Goal: Task Accomplishment & Management: Use online tool/utility

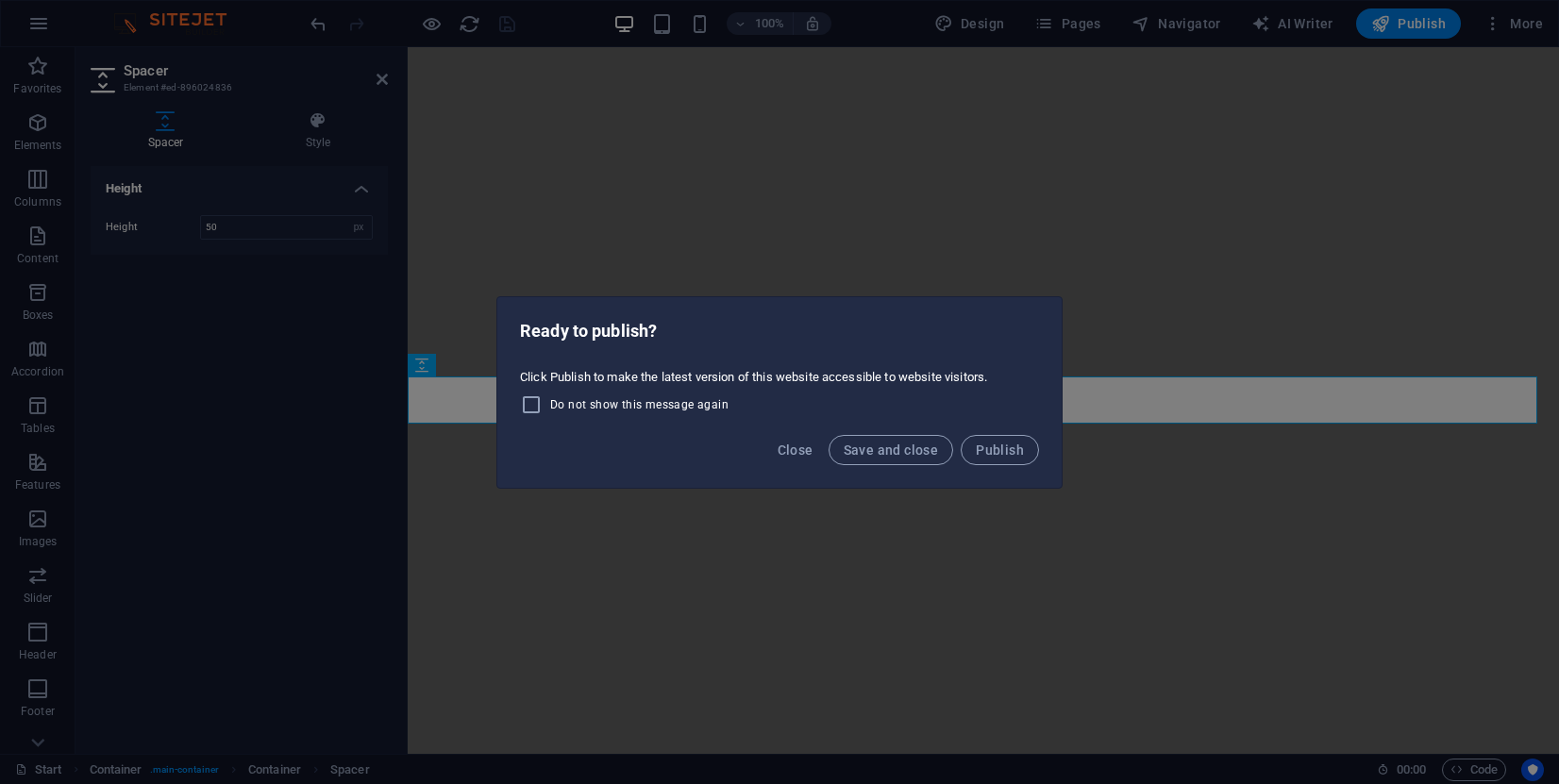
select select "px"
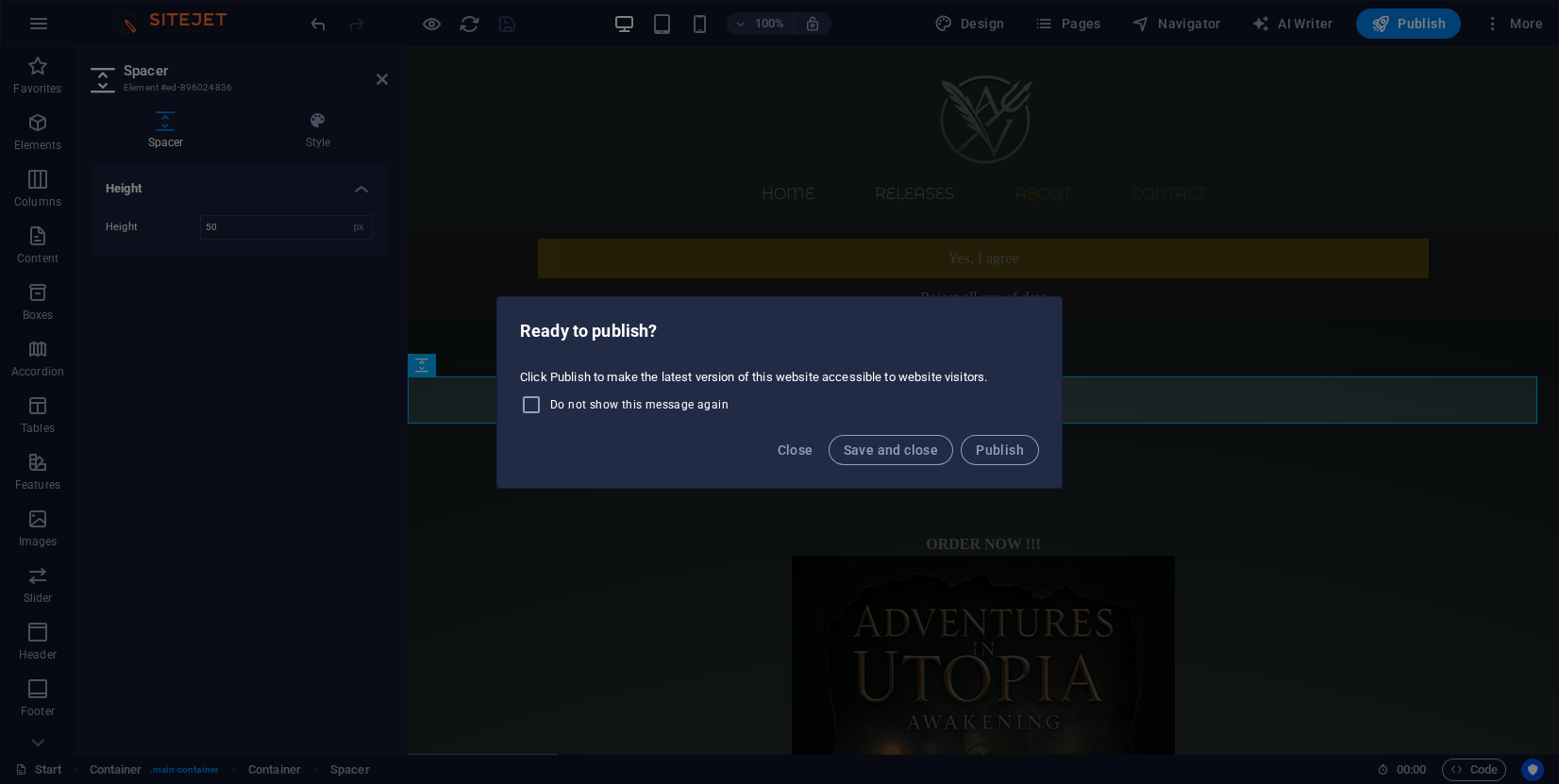
scroll to position [795, 0]
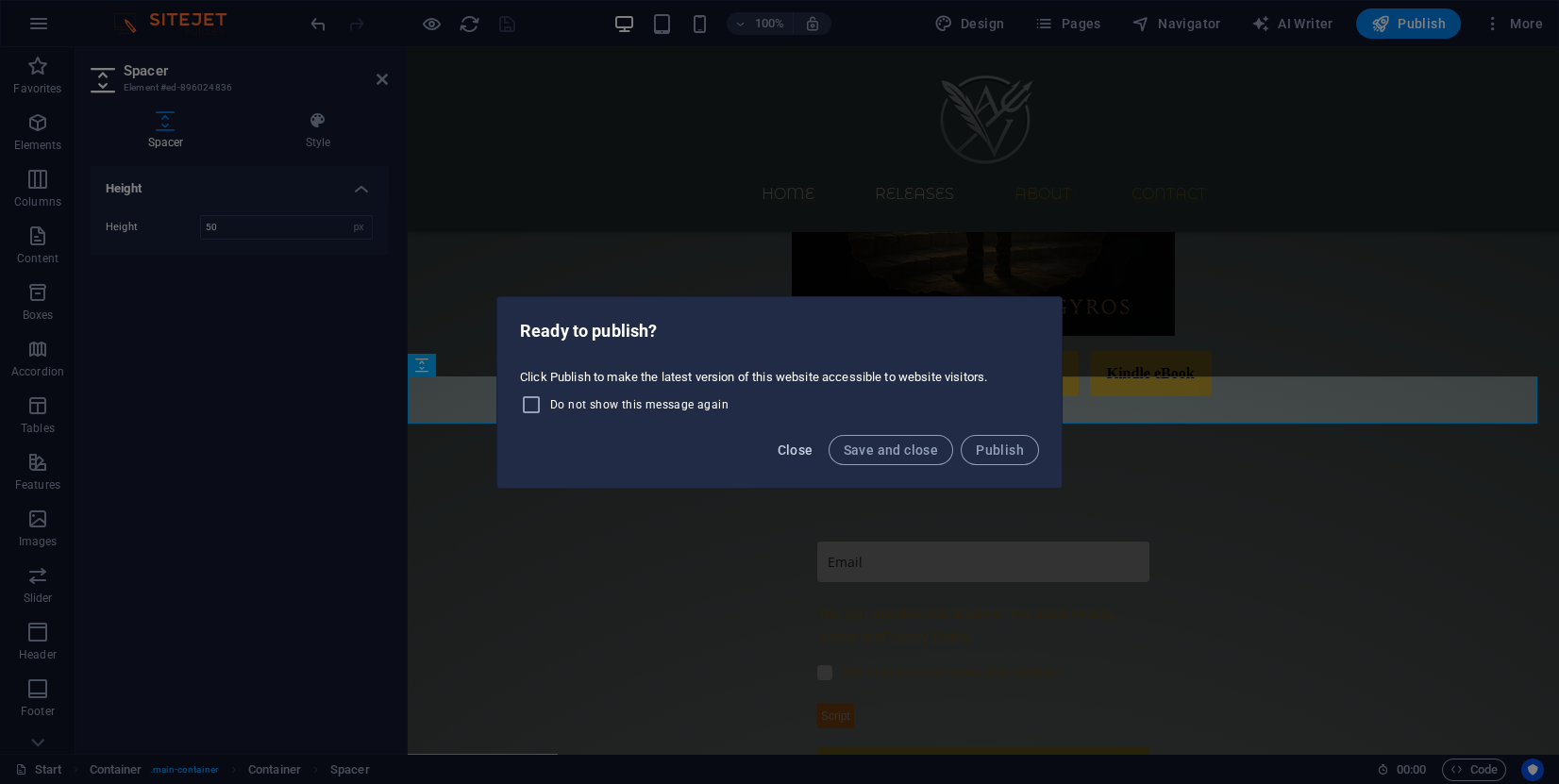
click at [803, 449] on span "Close" at bounding box center [795, 450] width 36 height 15
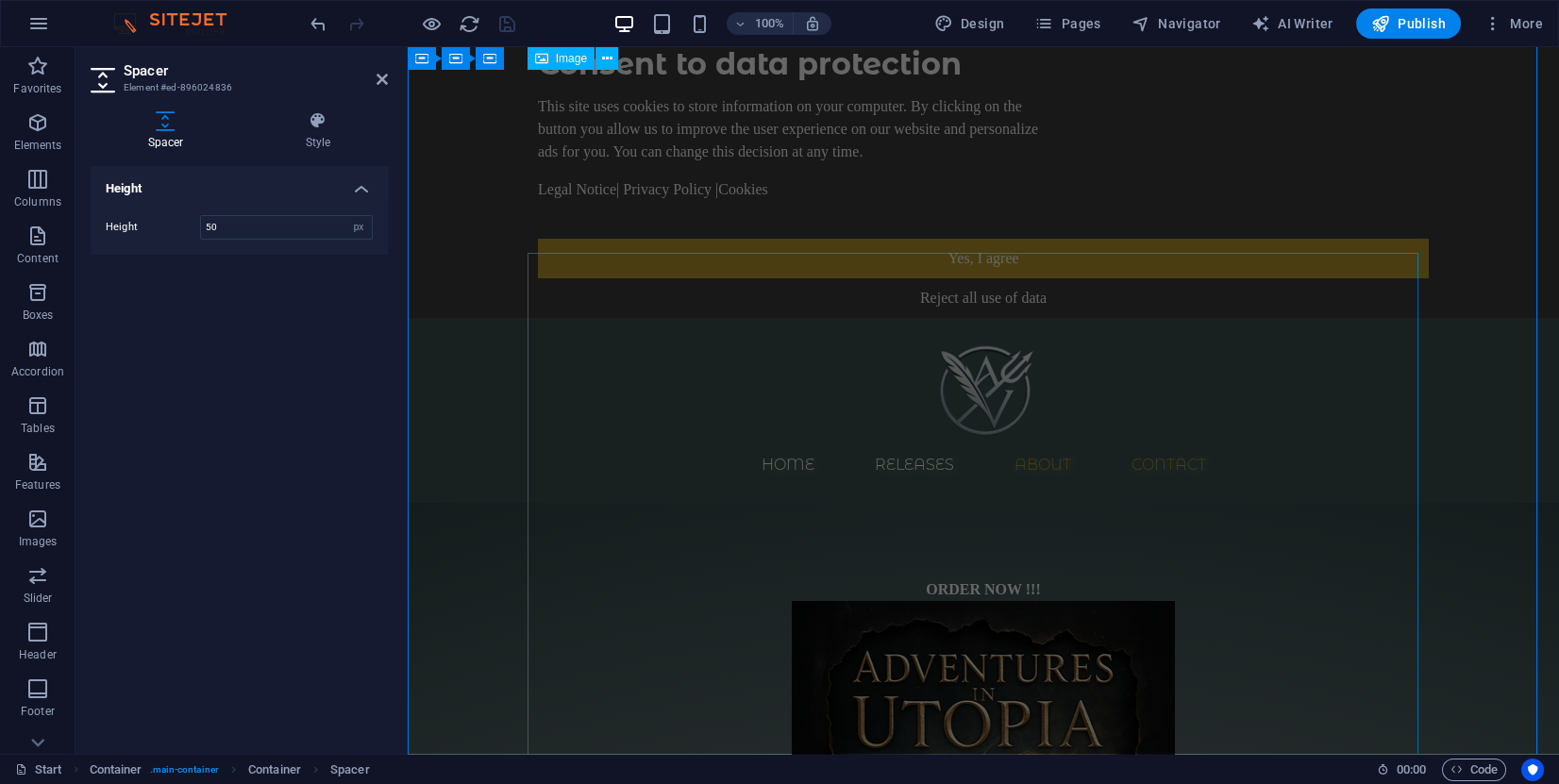
scroll to position [0, 0]
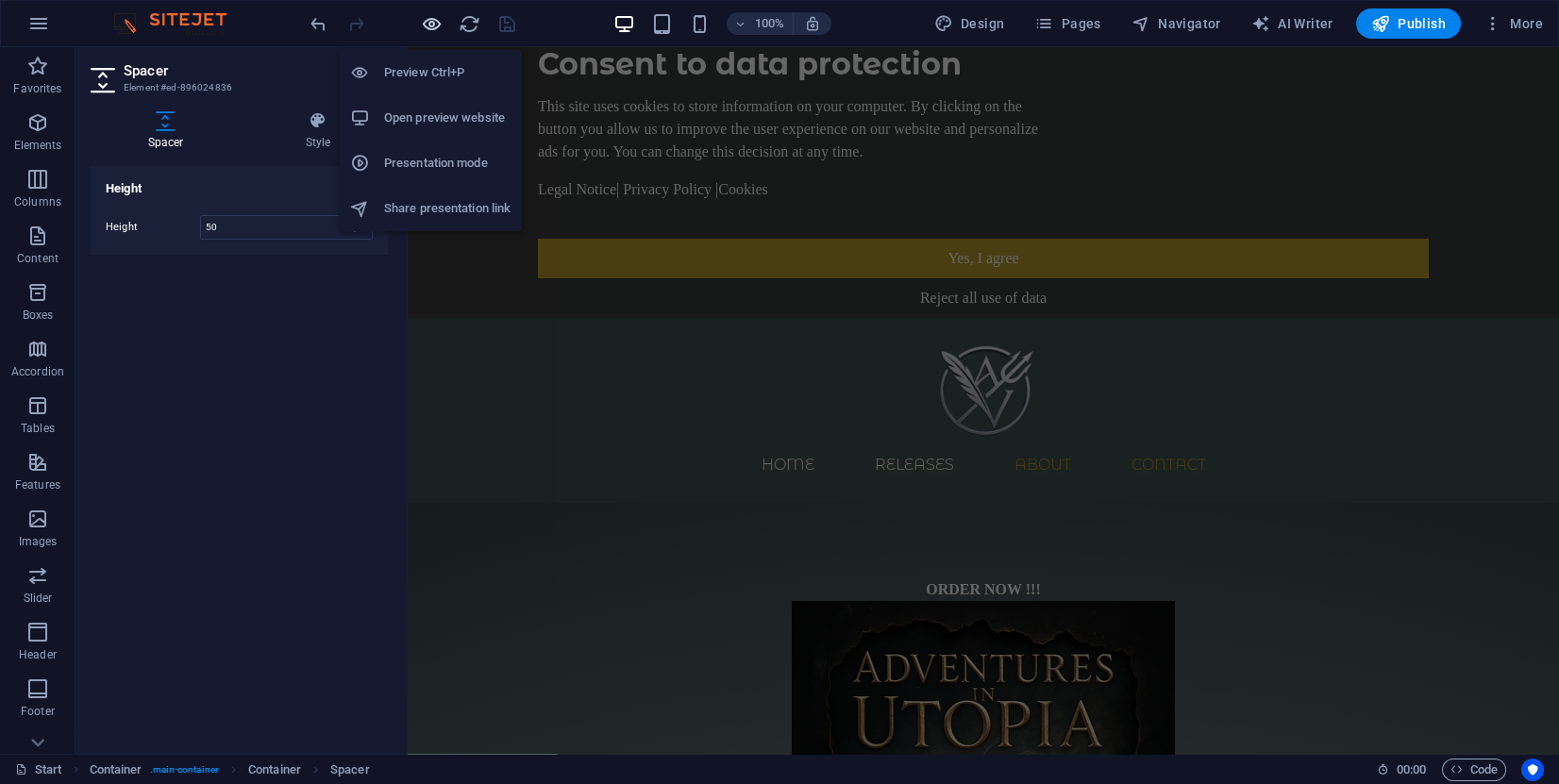
click at [436, 27] on icon "button" at bounding box center [431, 24] width 22 height 22
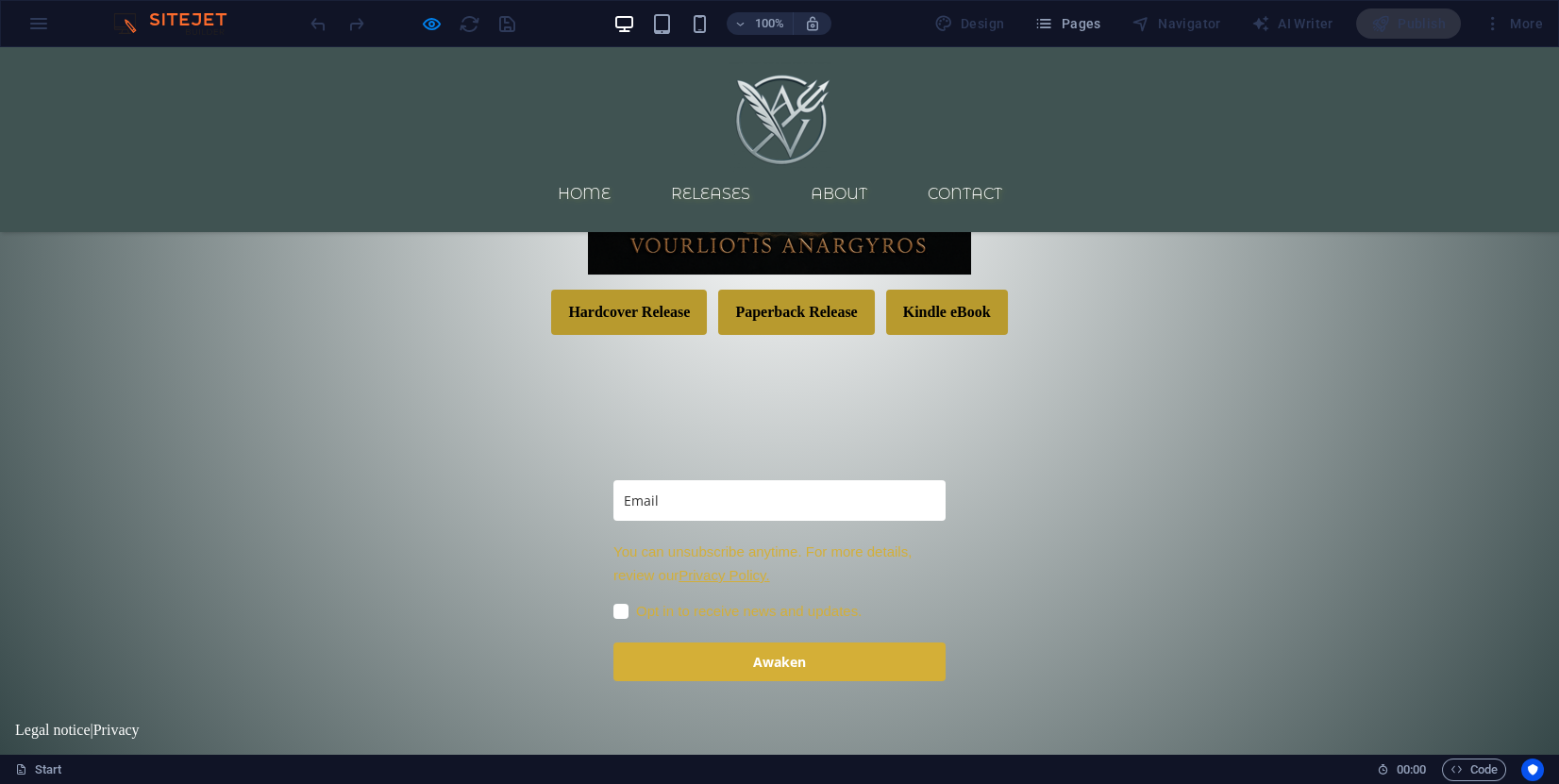
scroll to position [593, 0]
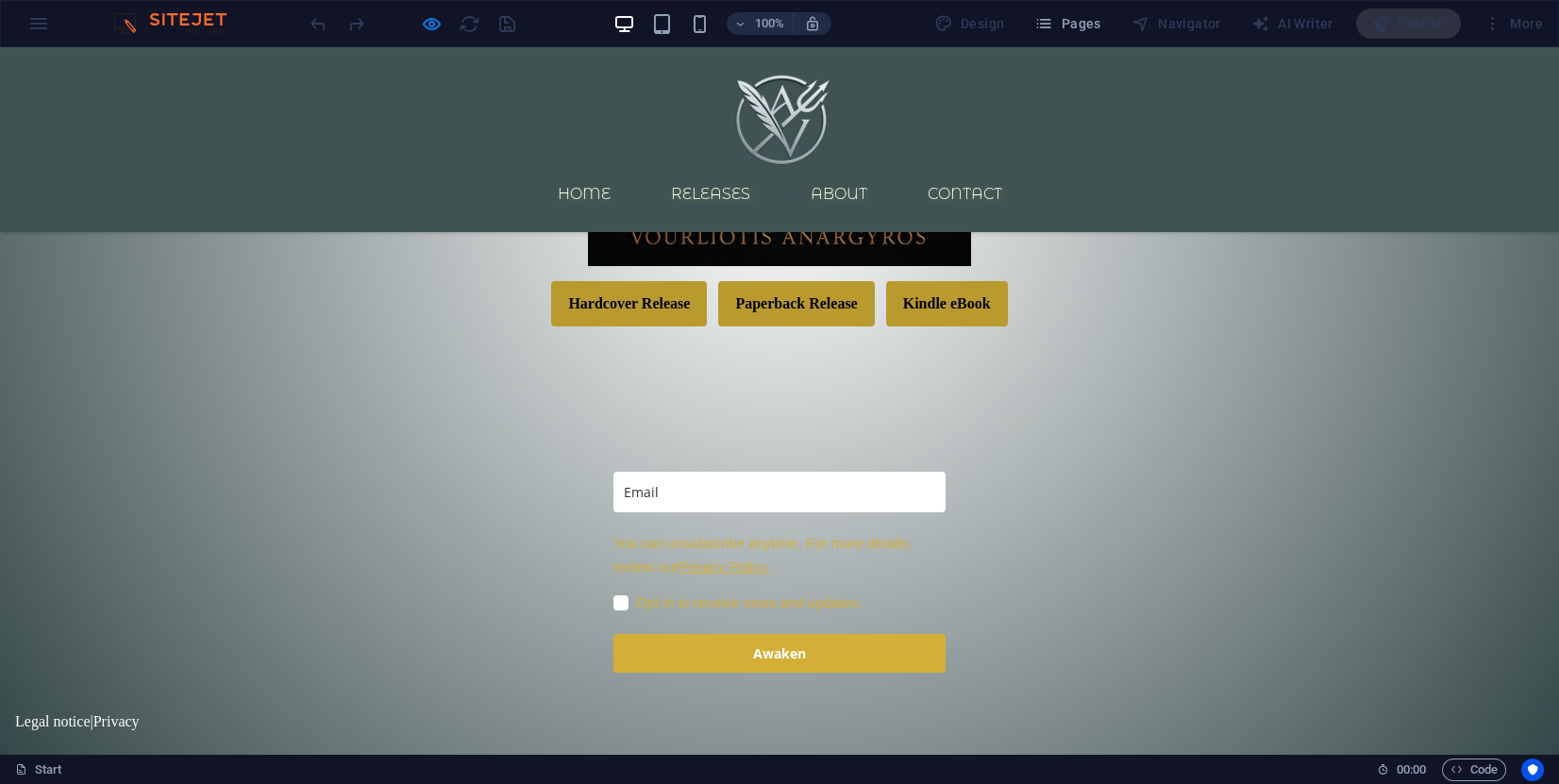
click at [1129, 172] on ul "Home Releases About Contact" at bounding box center [780, 194] width 891 height 45
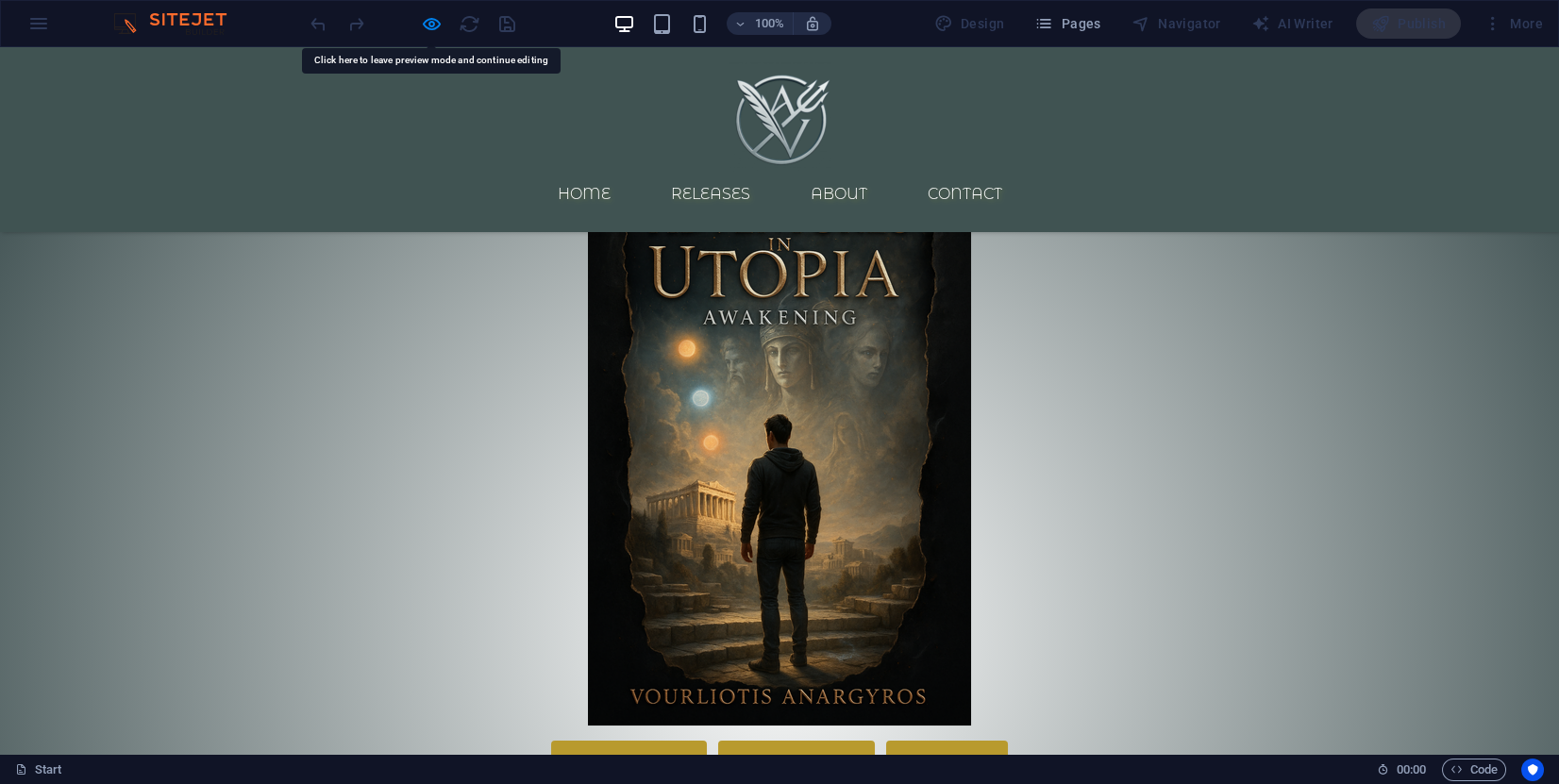
scroll to position [0, 0]
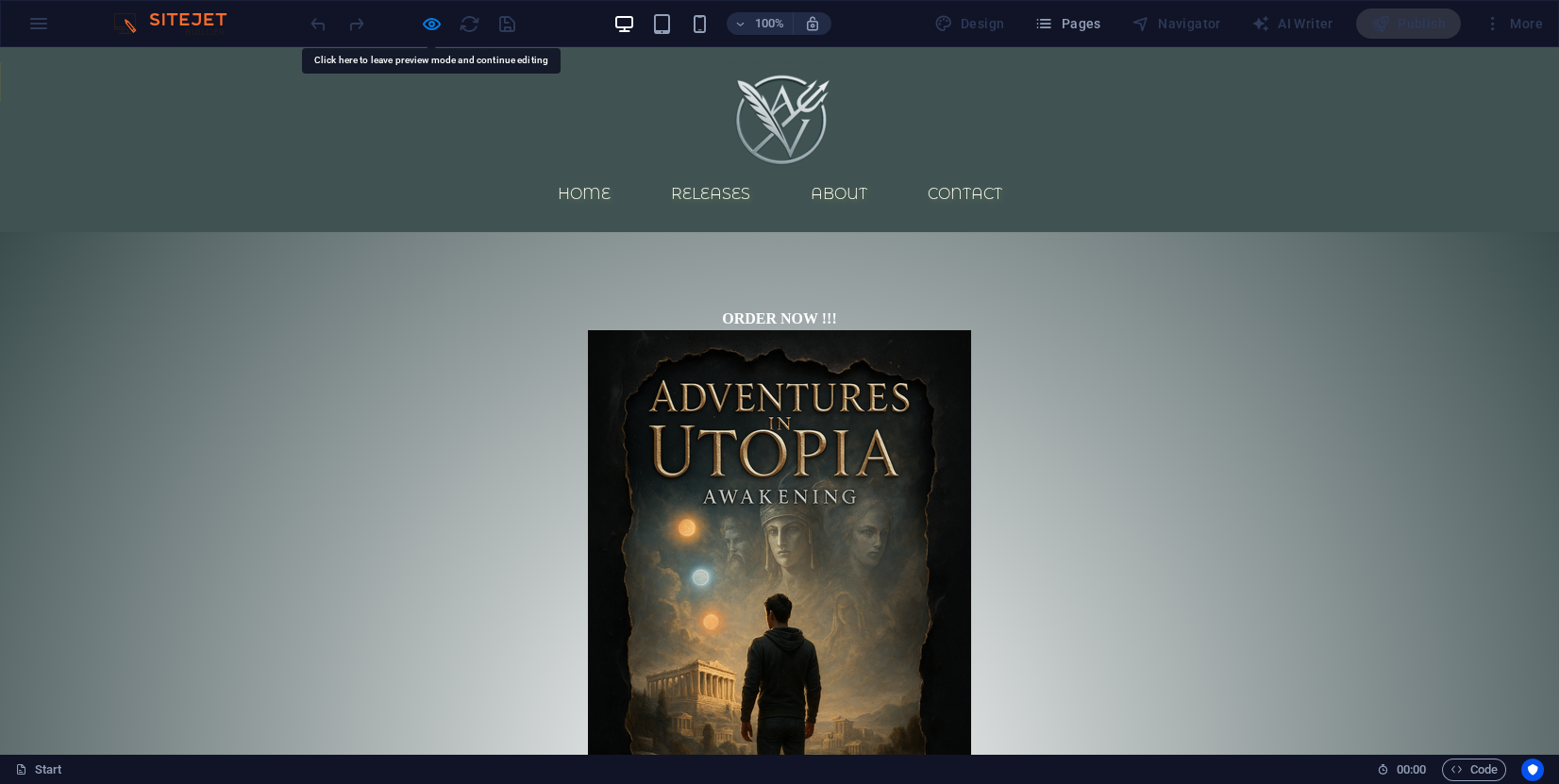
click at [745, 311] on strong "ORDER NOW !!!" at bounding box center [779, 318] width 114 height 16
click at [923, 308] on p "ORDER NOW !!!" at bounding box center [780, 318] width 891 height 22
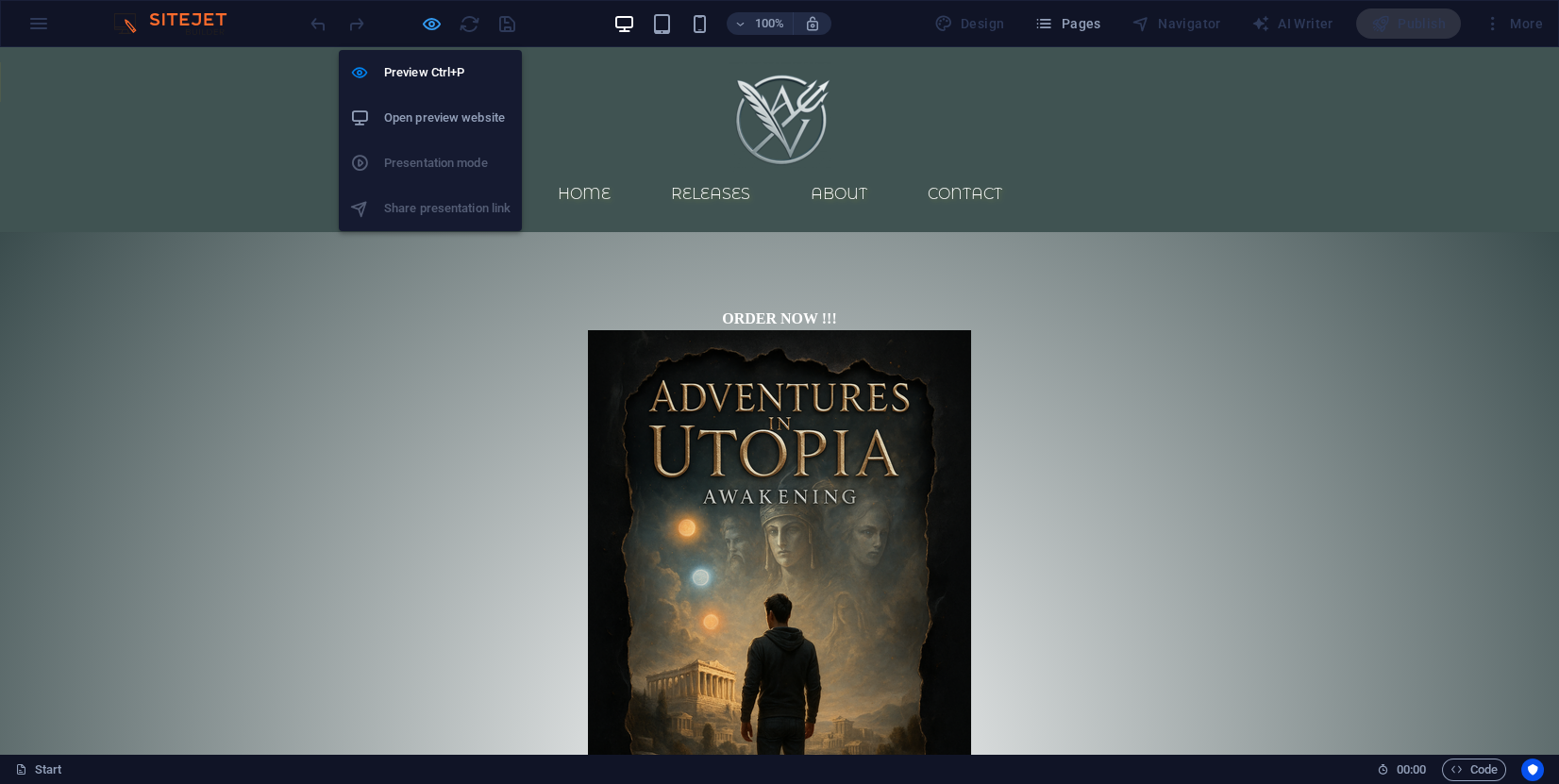
click at [429, 27] on icon "button" at bounding box center [431, 24] width 22 height 22
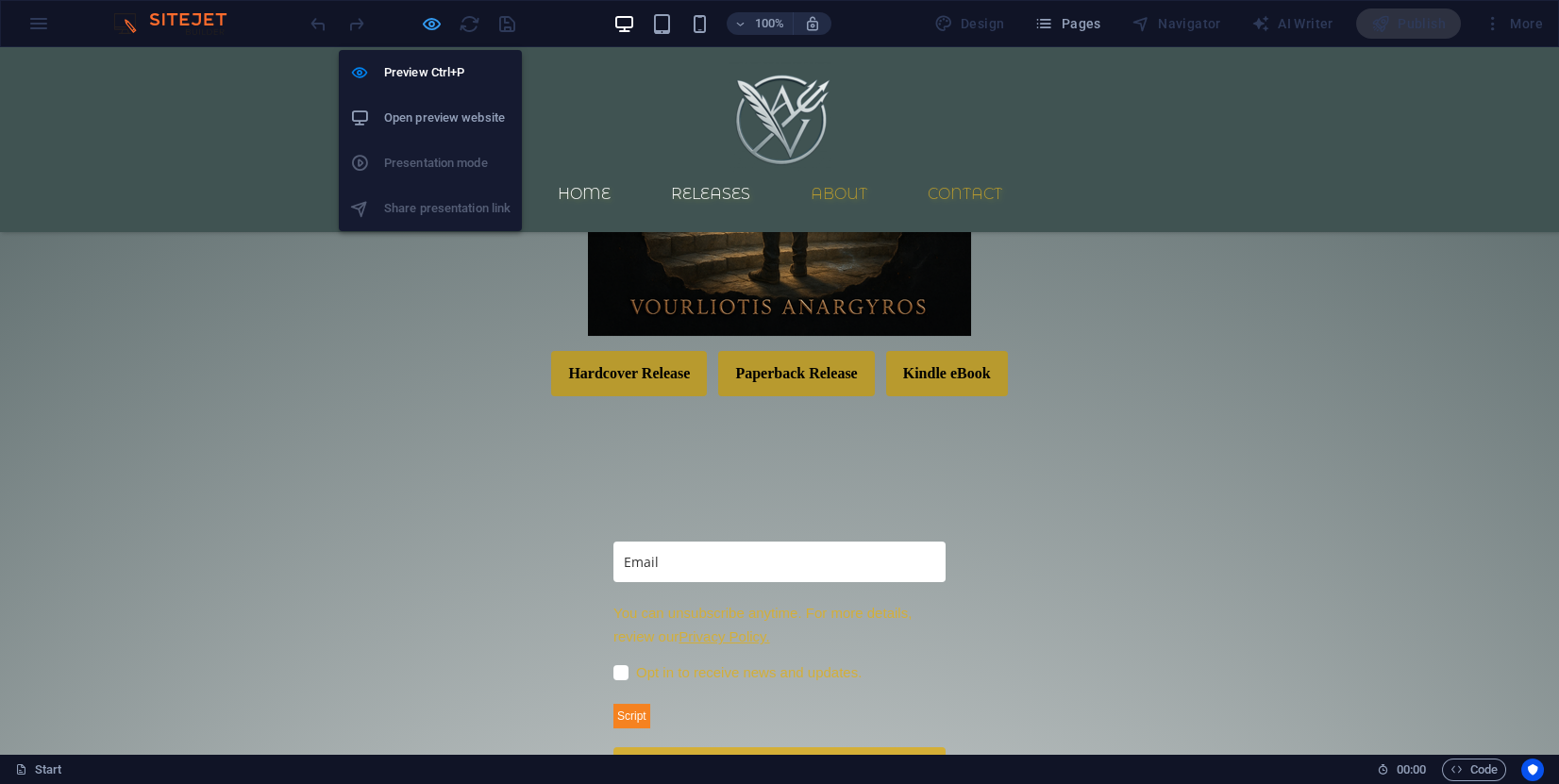
select select "px"
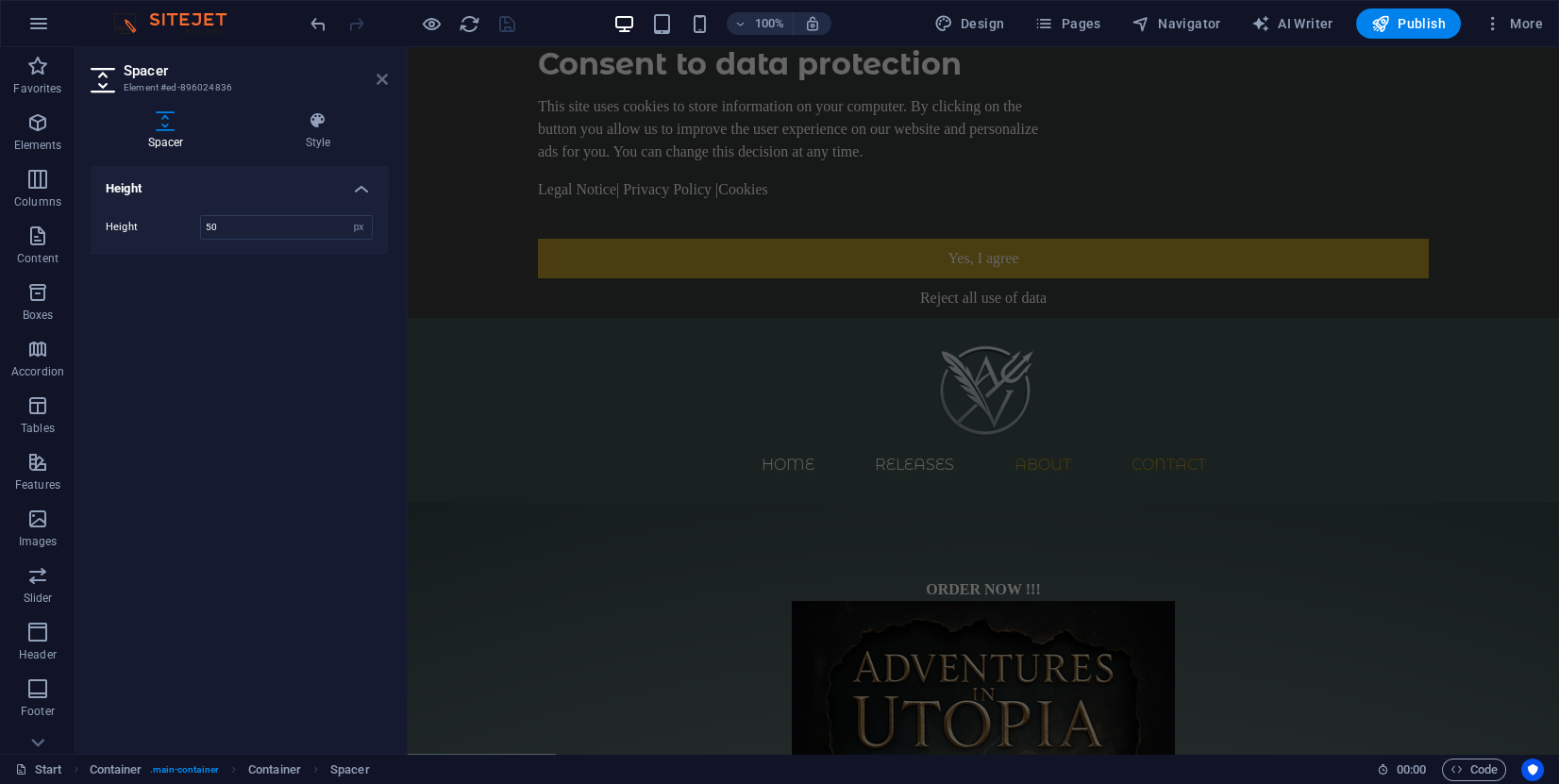
drag, startPoint x: 303, startPoint y: 26, endPoint x: 378, endPoint y: 73, distance: 88.5
click at [378, 73] on icon at bounding box center [382, 79] width 12 height 15
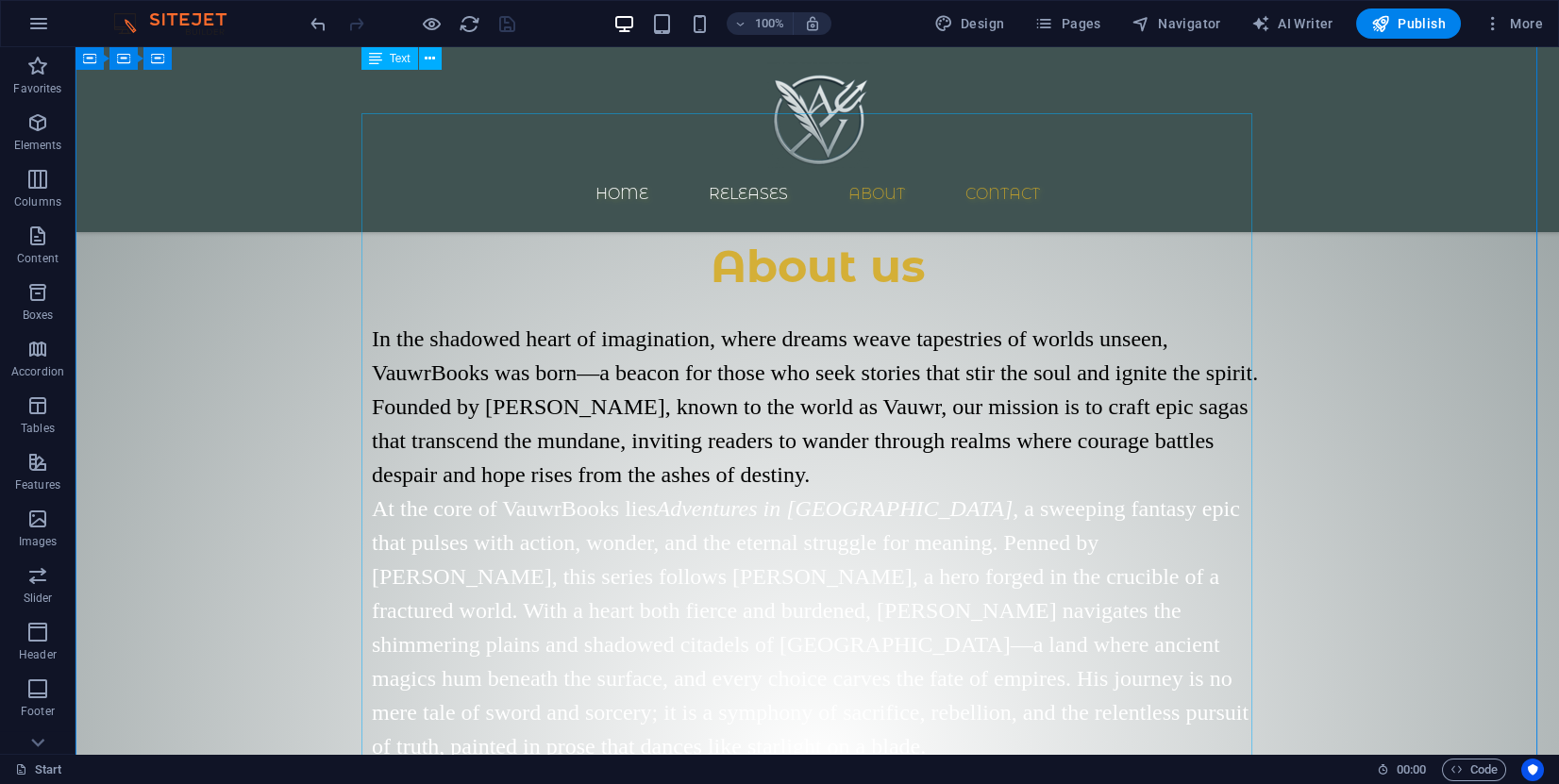
scroll to position [1501, 0]
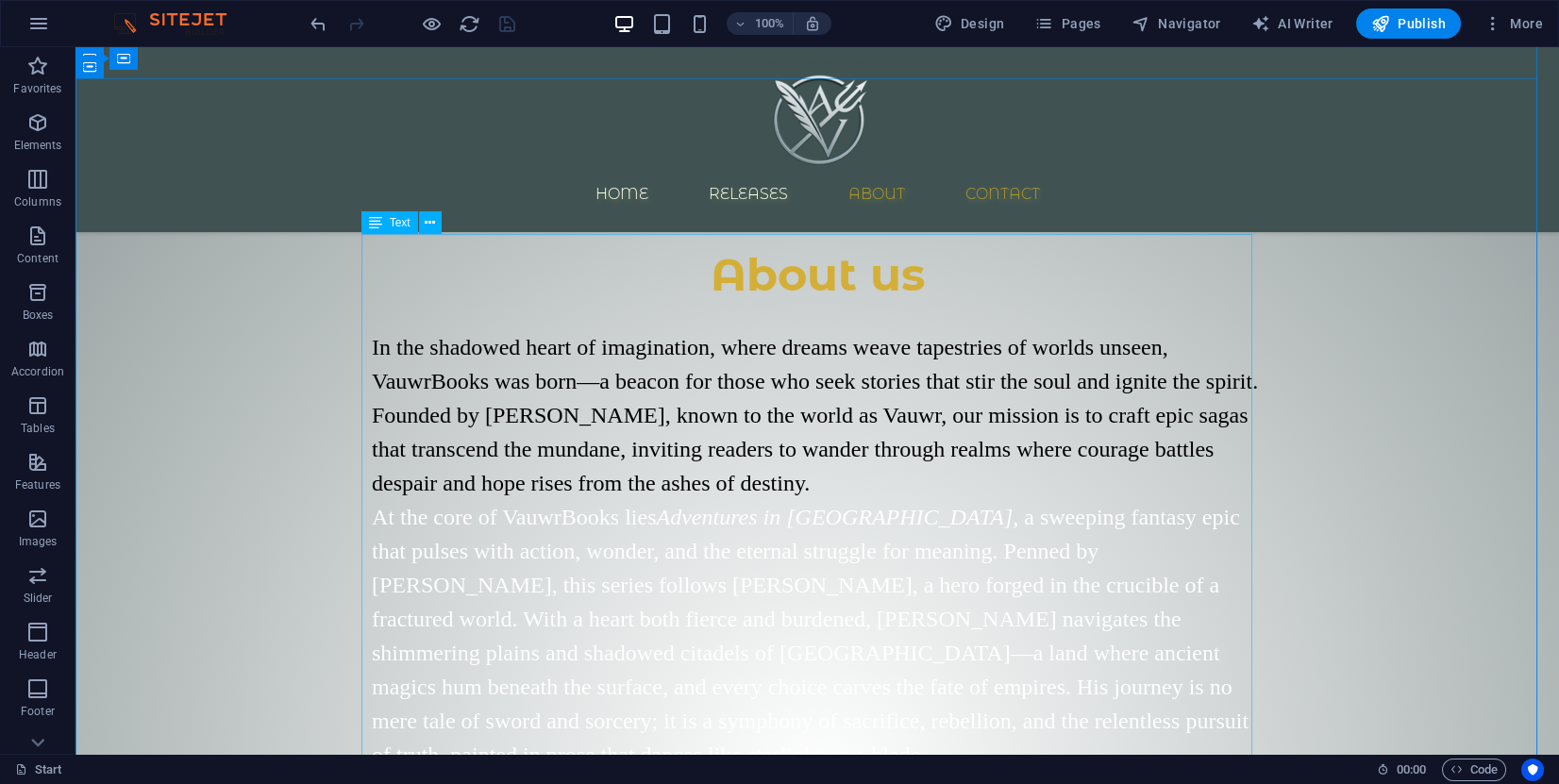
click at [664, 386] on div "In the shadowed heart of imagination, where dreams weave tapestries of worlds u…" at bounding box center [817, 732] width 891 height 804
click at [668, 386] on div "In the shadowed heart of imagination, where dreams weave tapestries of worlds u…" at bounding box center [817, 732] width 891 height 804
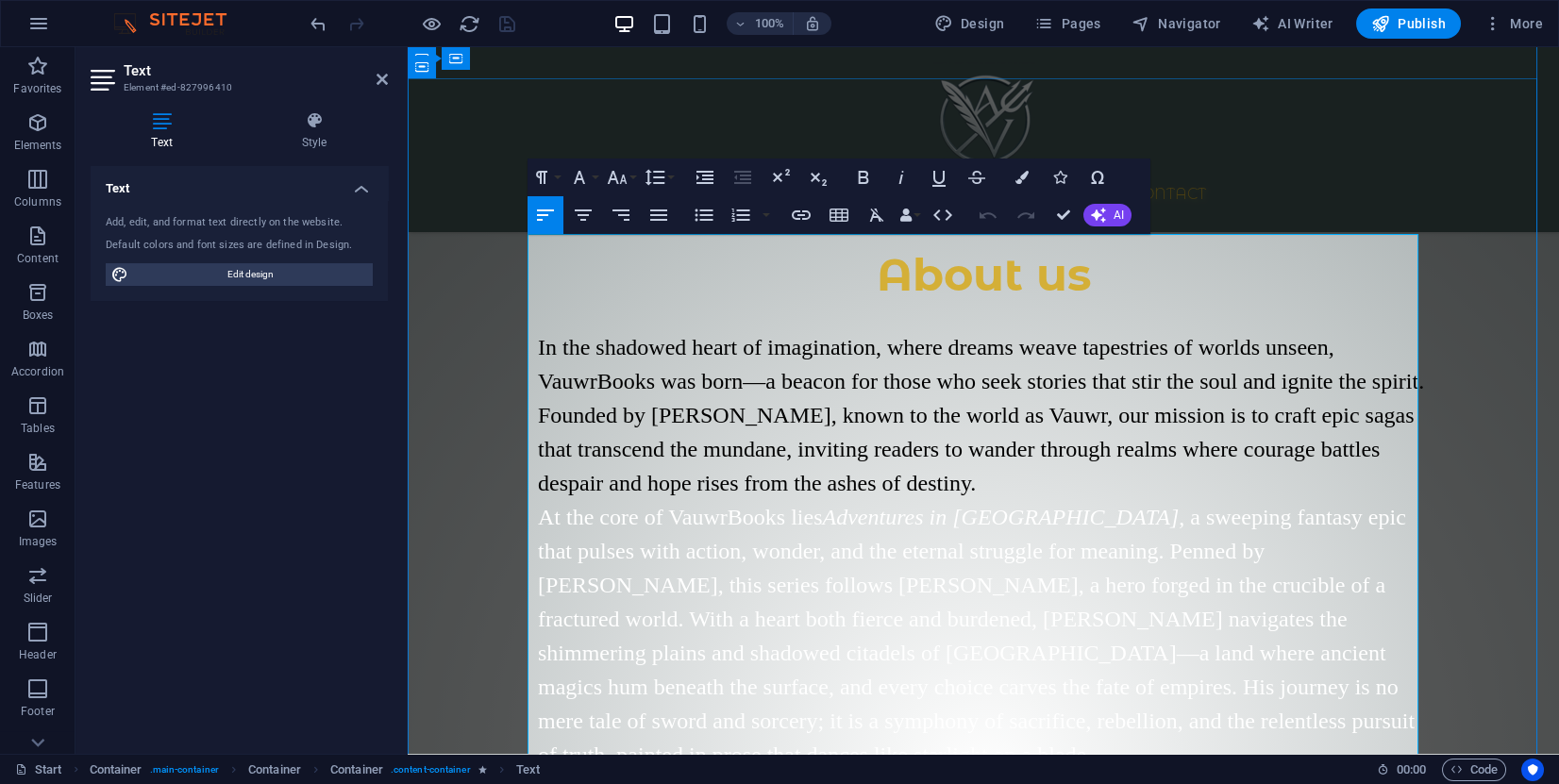
click at [629, 504] on span "At the core of VauwrBooks lies Adventures in Utopia , a sweeping fantasy epic t…" at bounding box center [976, 635] width 877 height 262
click at [623, 504] on span "At the core of VauwrBooks lies Adventures in Utopia , a sweeping fantasy epic t…" at bounding box center [976, 635] width 877 height 262
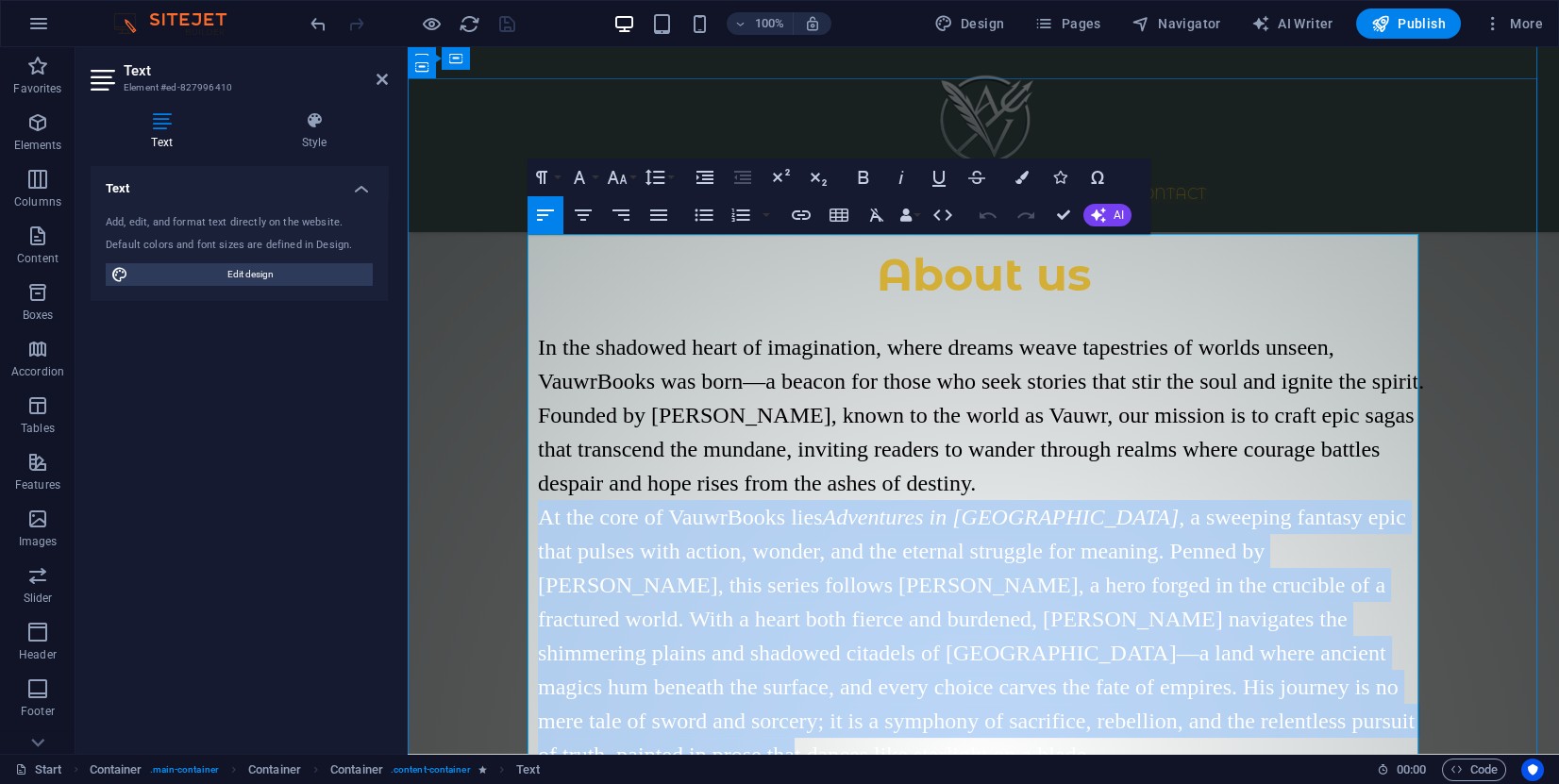
drag, startPoint x: 530, startPoint y: 434, endPoint x: 1276, endPoint y: 631, distance: 771.6
click at [1276, 631] on p "At the core of VauwrBooks lies Adventures in Utopia , a sweeping fantasy epic t…" at bounding box center [984, 636] width 891 height 272
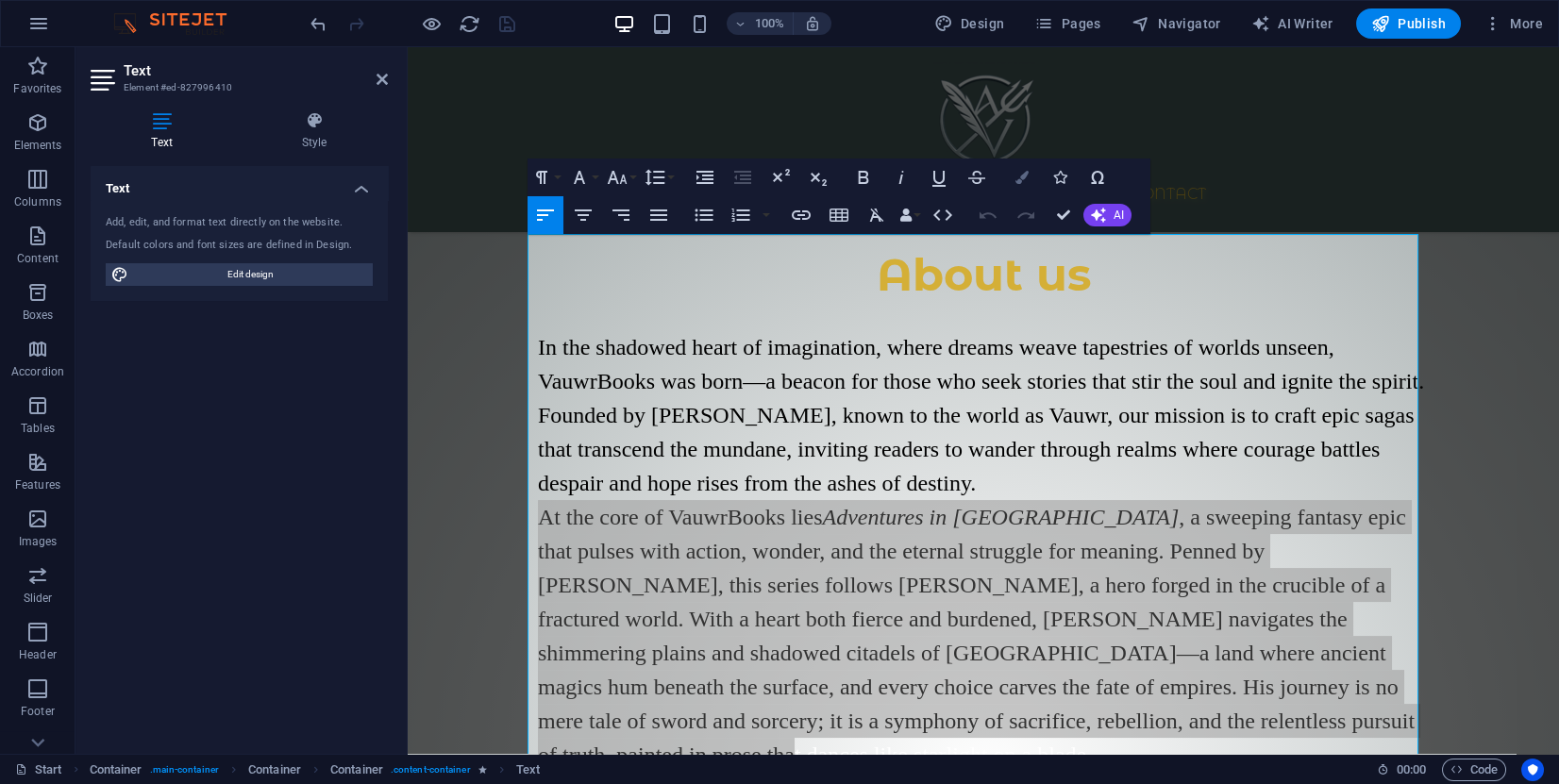
click at [1020, 173] on icon "button" at bounding box center [1023, 177] width 14 height 14
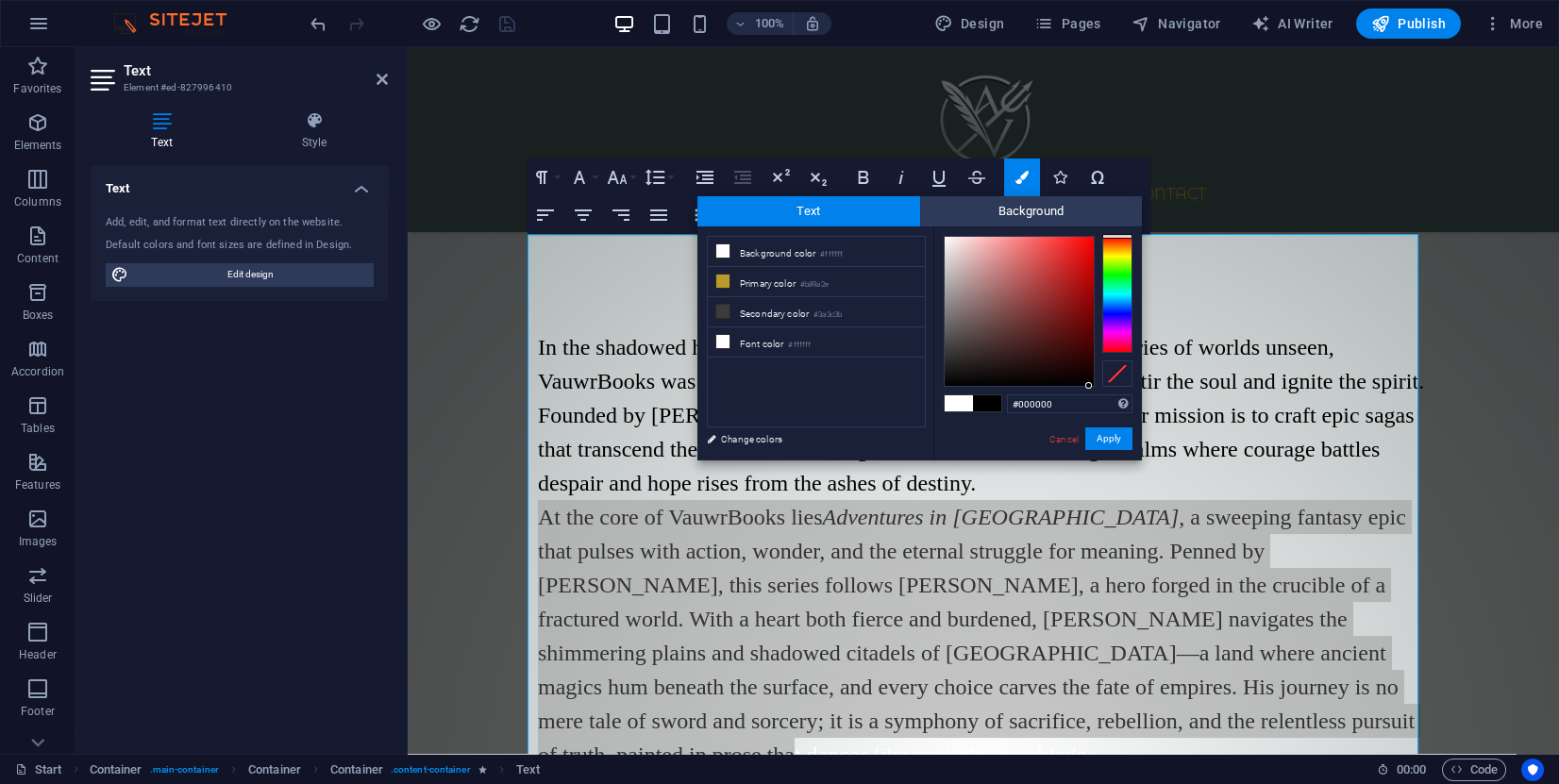
drag, startPoint x: 953, startPoint y: 243, endPoint x: 1089, endPoint y: 387, distance: 198.1
click at [1089, 387] on div "#000000 Supported formats #0852ed rgb(8, 82, 237) rgba(8, 82, 237, 90%) hsv(221…" at bounding box center [1038, 480] width 208 height 507
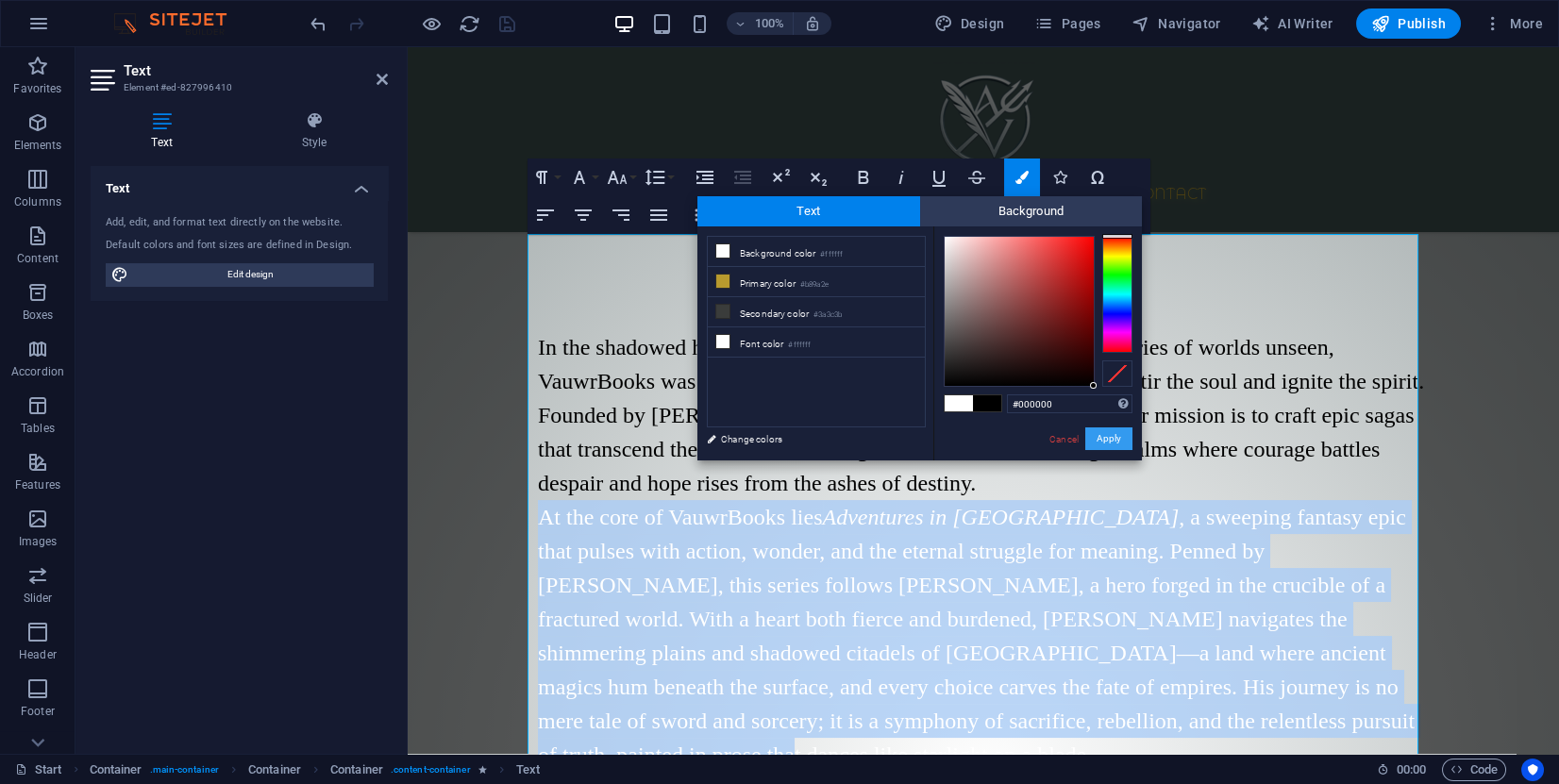
click at [1109, 438] on button "Apply" at bounding box center [1108, 438] width 47 height 22
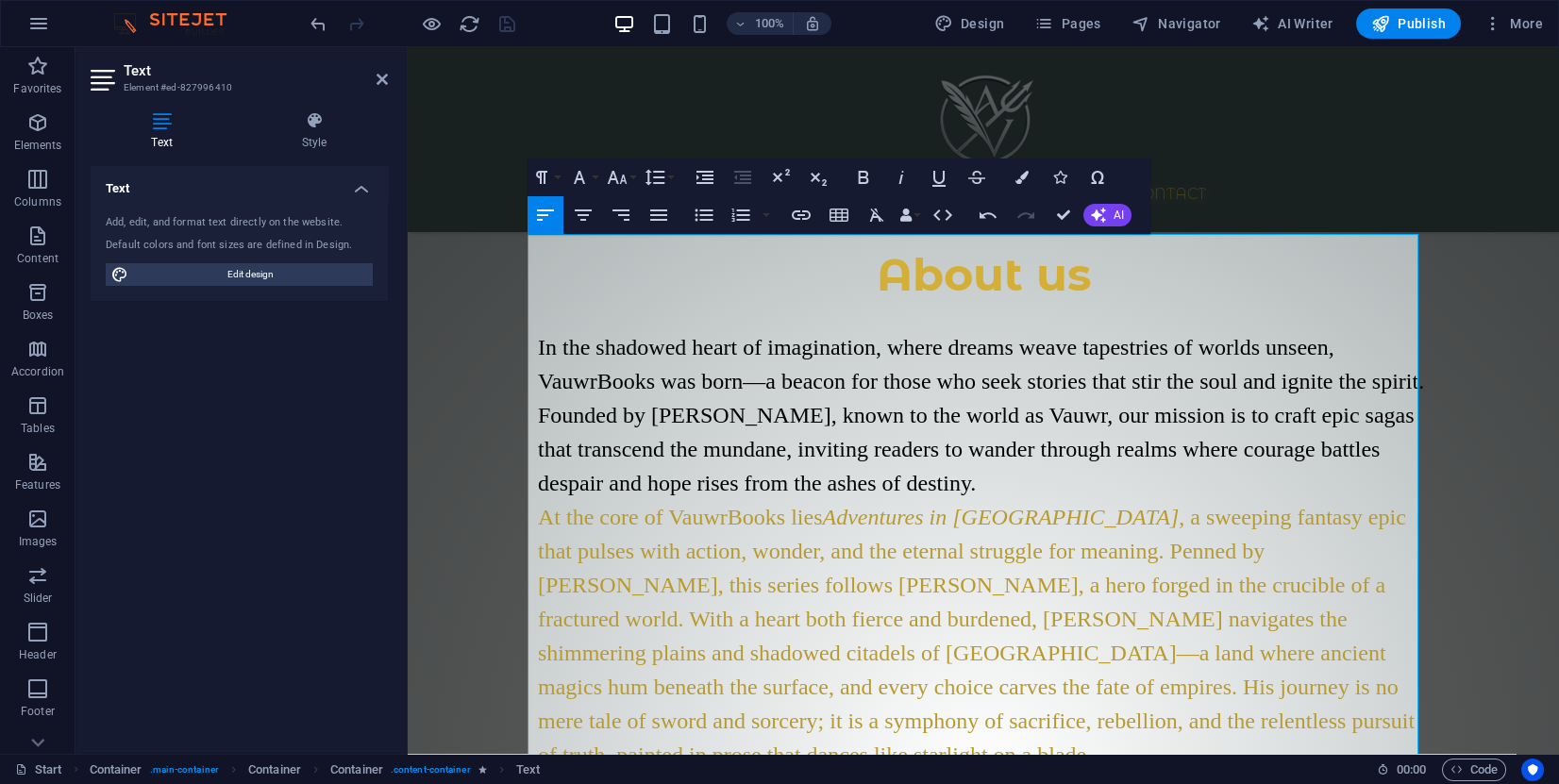
click at [1071, 385] on div "Drag here to replace the existing content. Press “Ctrl” if you want to create a…" at bounding box center [984, 400] width 1152 height 707
click at [1002, 395] on p "In the shadowed heart of imagination, where dreams weave tapestries of worlds u…" at bounding box center [984, 415] width 891 height 170
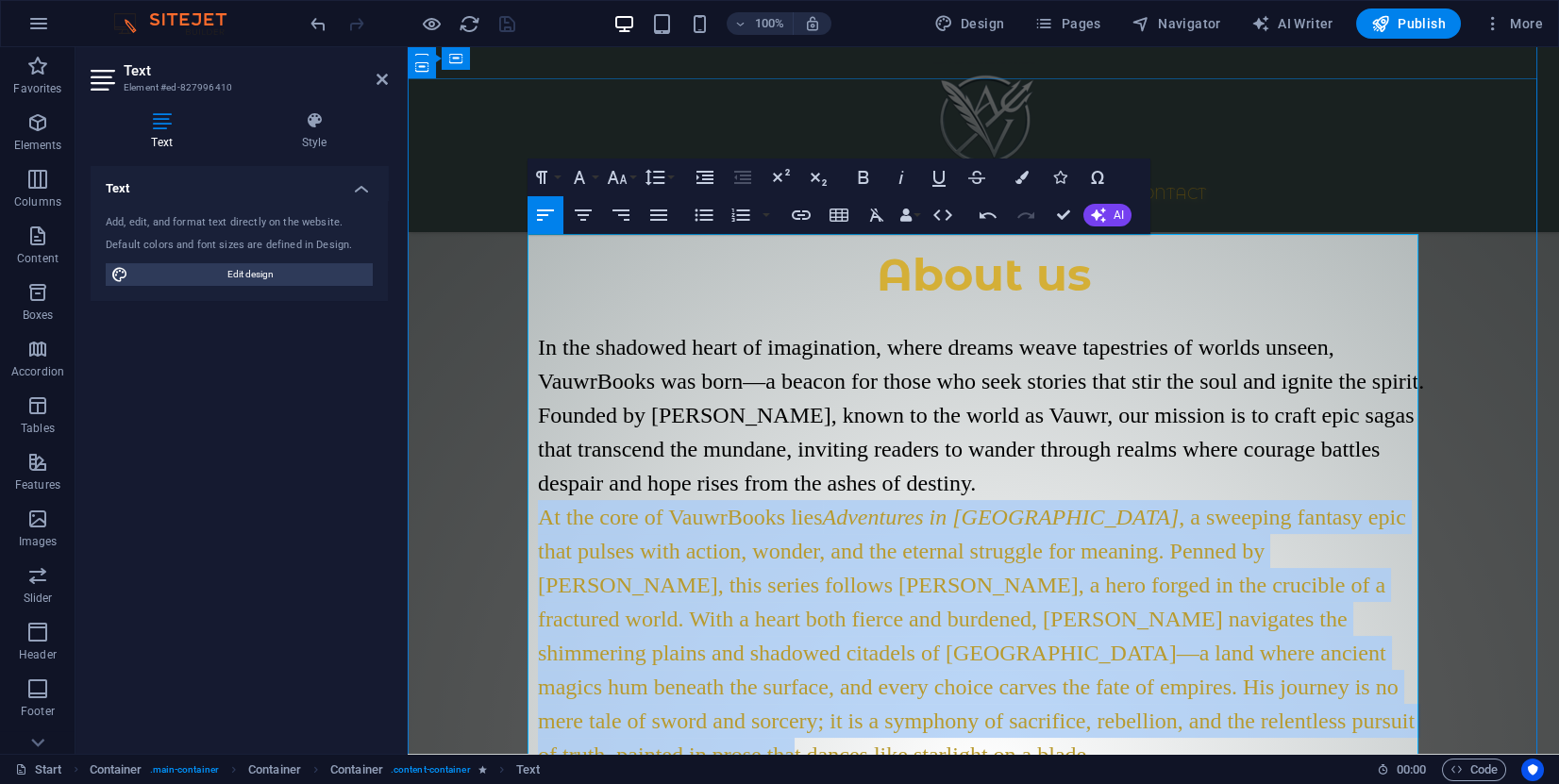
drag, startPoint x: 1015, startPoint y: 629, endPoint x: 530, endPoint y: 414, distance: 530.5
click at [538, 500] on p "At the core of VauwrBooks lies Adventures in Utopia , a sweeping fantasy epic t…" at bounding box center [984, 636] width 891 height 272
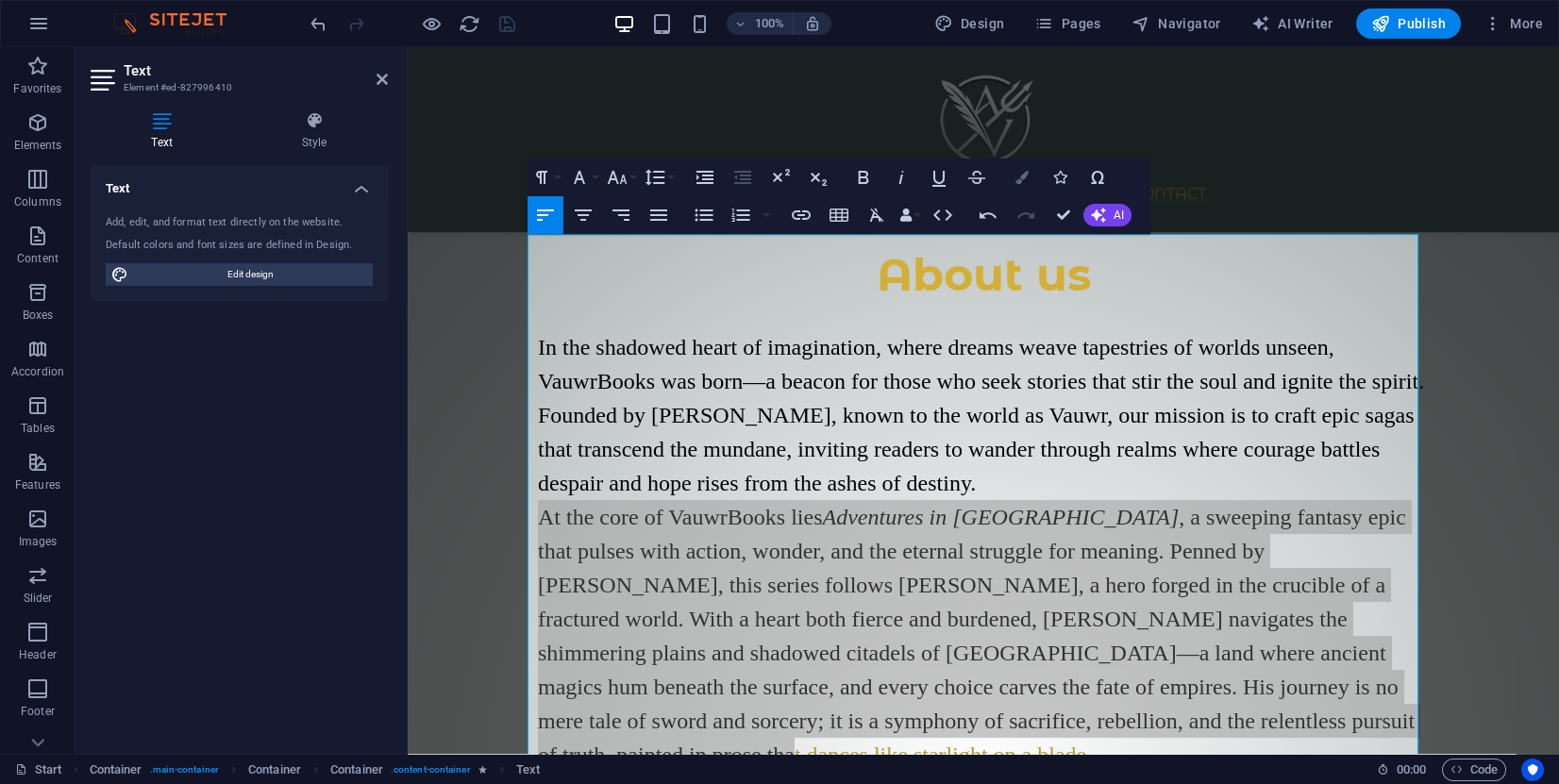
click at [1028, 178] on button "Colors" at bounding box center [1022, 176] width 36 height 38
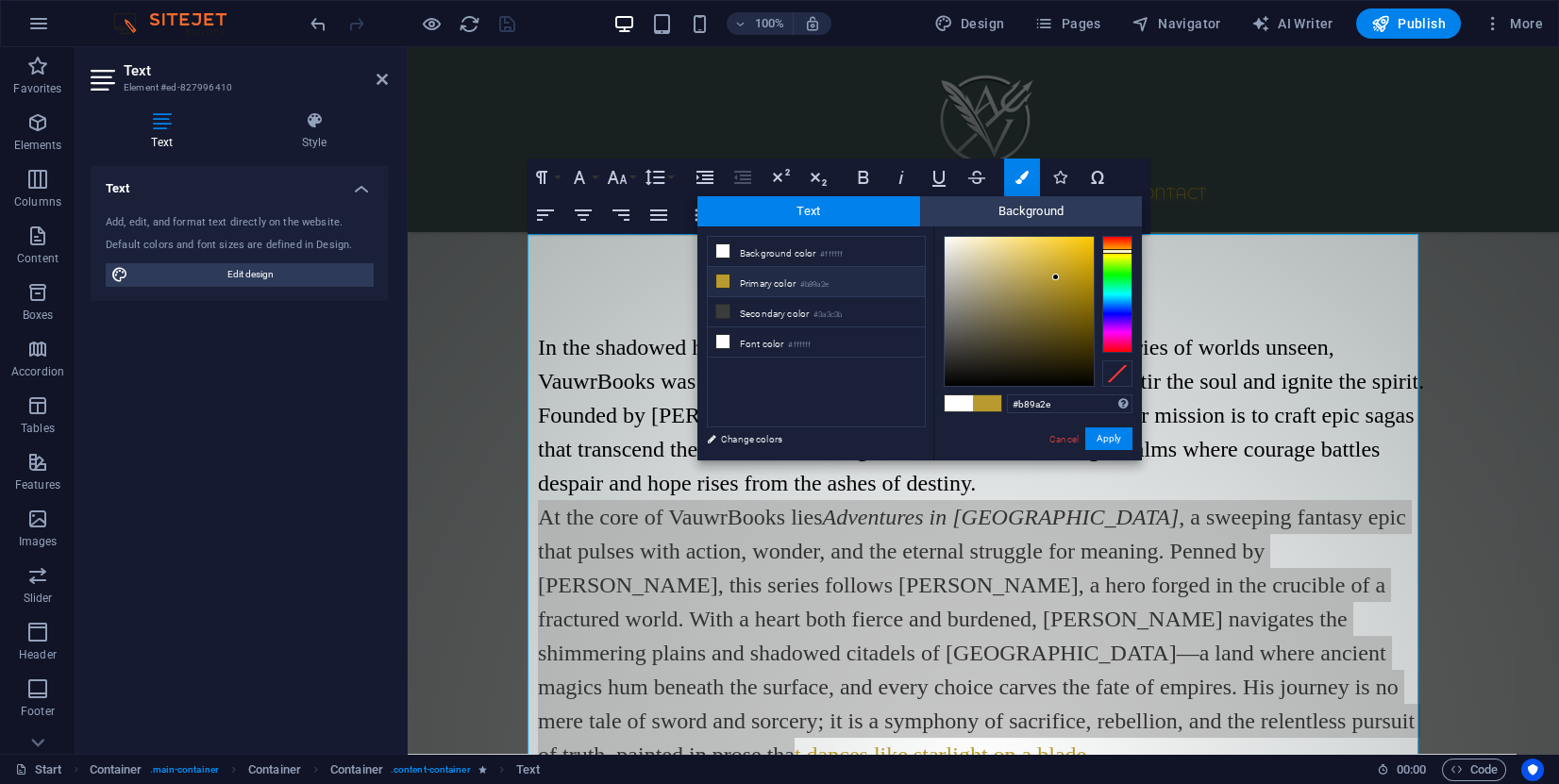
click at [719, 280] on icon at bounding box center [724, 282] width 14 height 14
drag, startPoint x: 1046, startPoint y: 376, endPoint x: 1084, endPoint y: 400, distance: 44.9
click at [1086, 392] on div "#000000 Supported formats #0852ed rgb(8, 82, 237) rgba(8, 82, 237, 90%) hsv(221…" at bounding box center [1038, 480] width 208 height 507
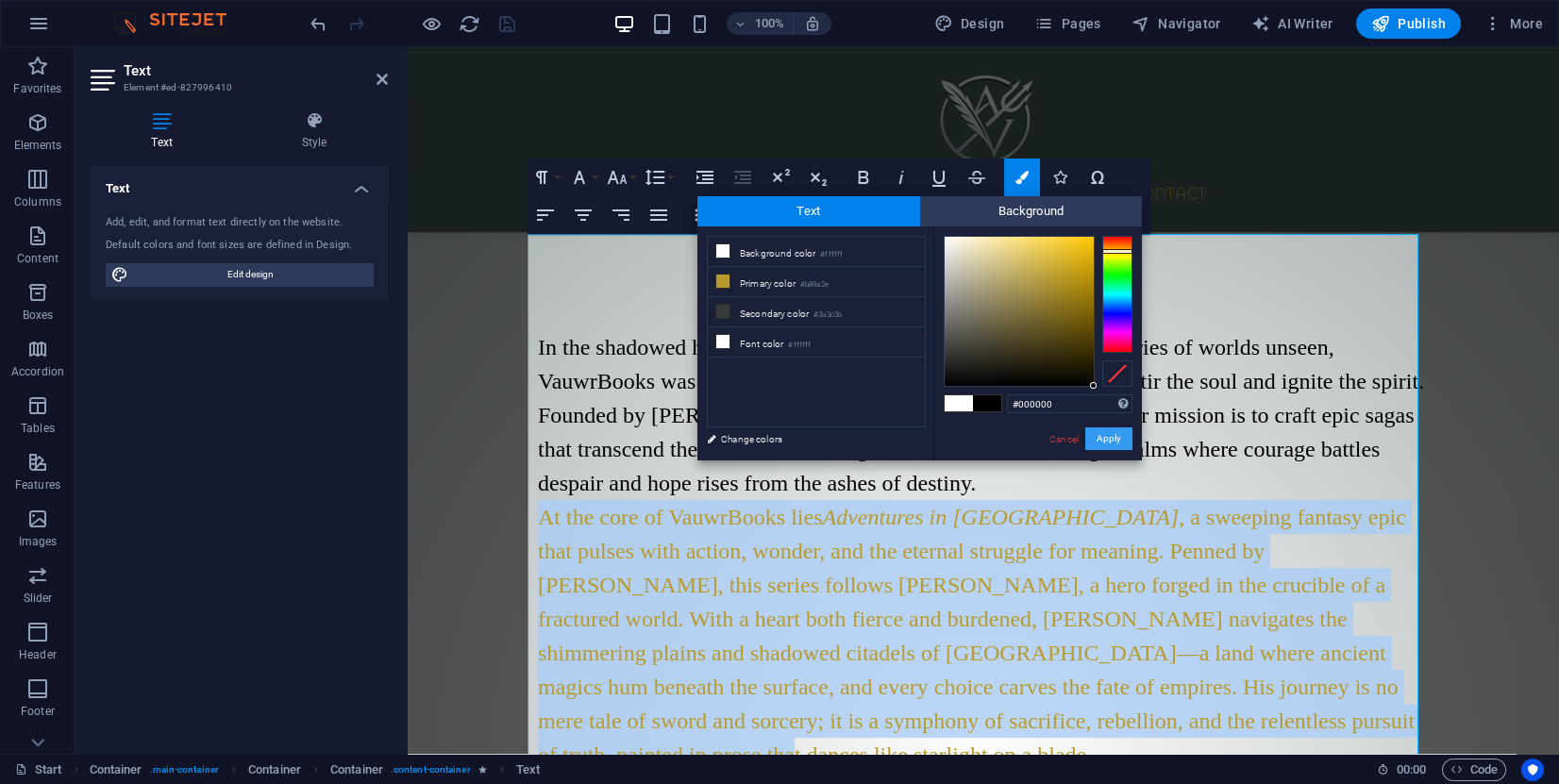
click at [1101, 443] on button "Apply" at bounding box center [1108, 438] width 47 height 22
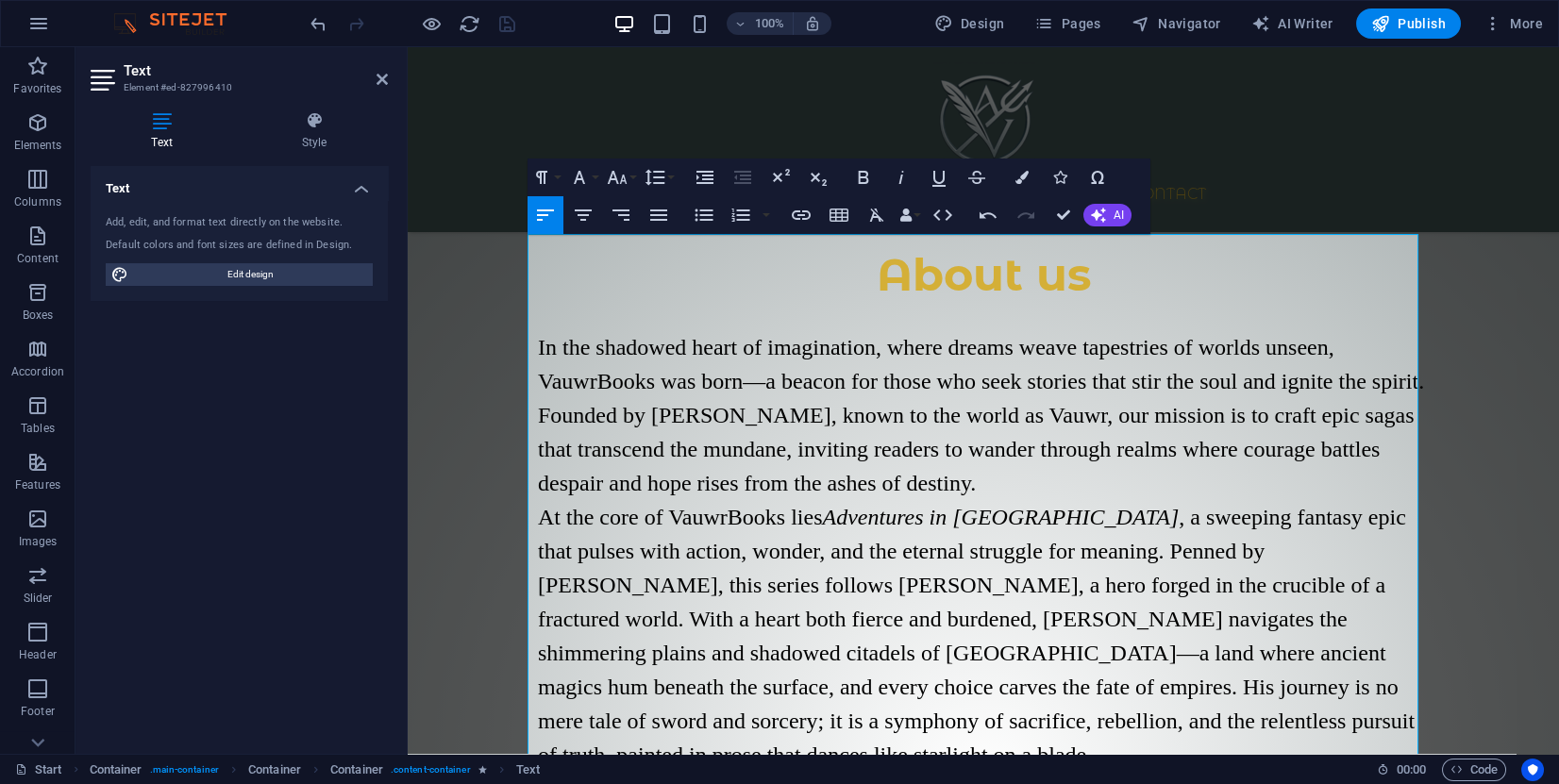
click at [1087, 452] on div "Drag here to replace the existing content. Press “Ctrl” if you want to create a…" at bounding box center [984, 400] width 1152 height 707
click at [1058, 381] on p "In the shadowed heart of imagination, where dreams weave tapestries of worlds u…" at bounding box center [984, 415] width 891 height 170
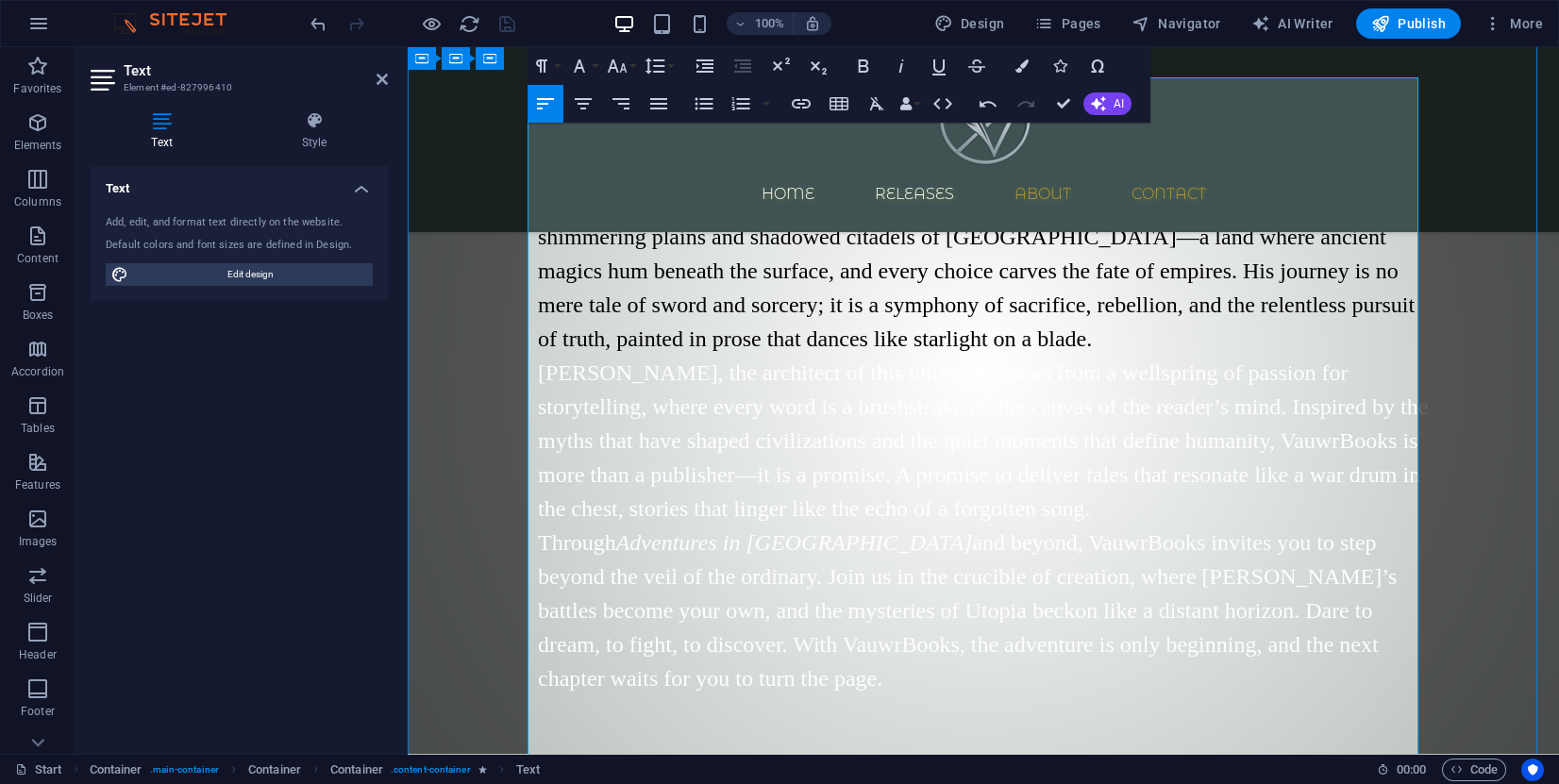
scroll to position [1927, 0]
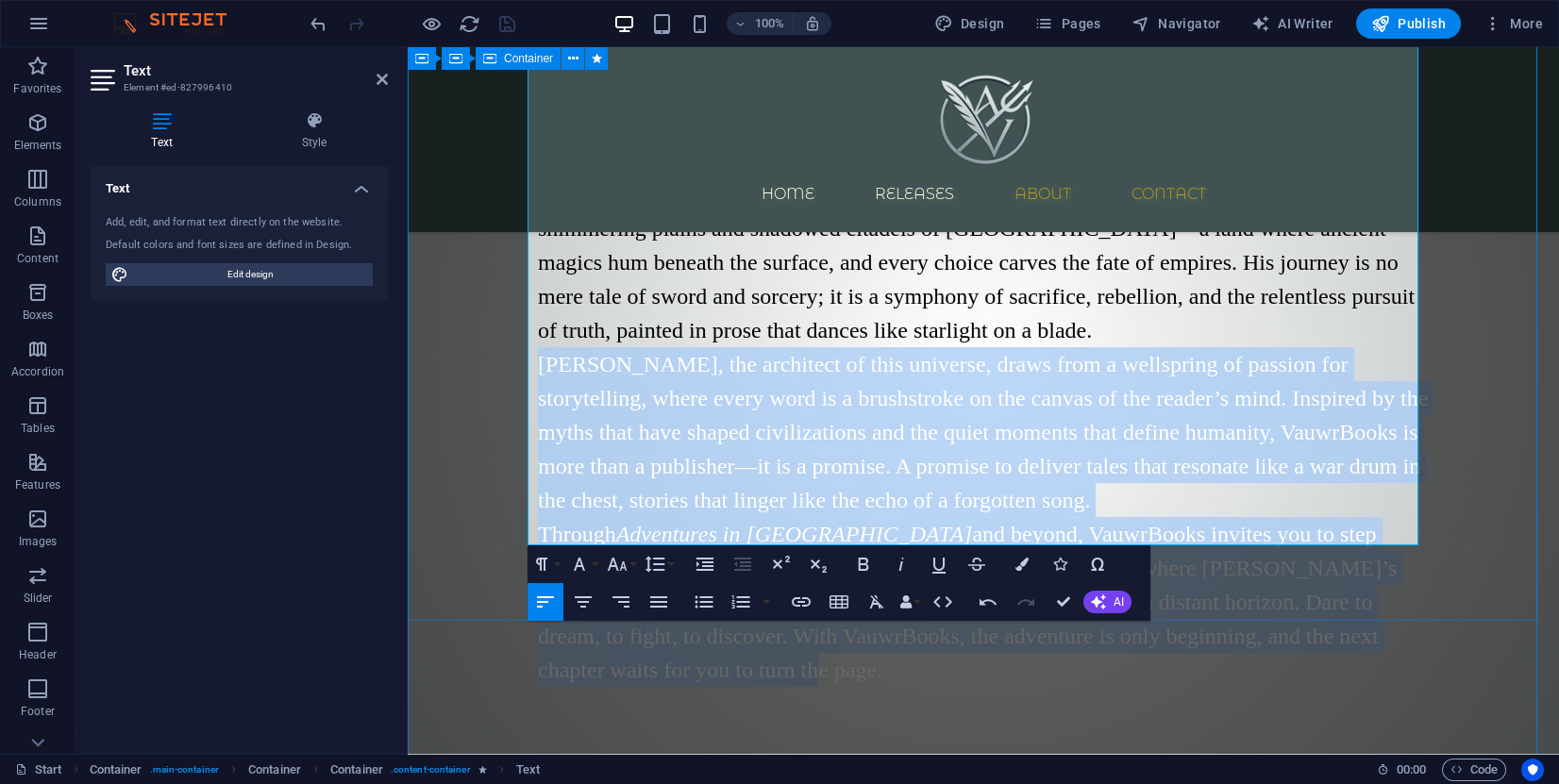
drag, startPoint x: 533, startPoint y: 232, endPoint x: 1436, endPoint y: 514, distance: 946.0
click at [1436, 514] on div "About us In the shadowed heart of imagination, where dreams weave tapestries of…" at bounding box center [984, 267] width 1152 height 1035
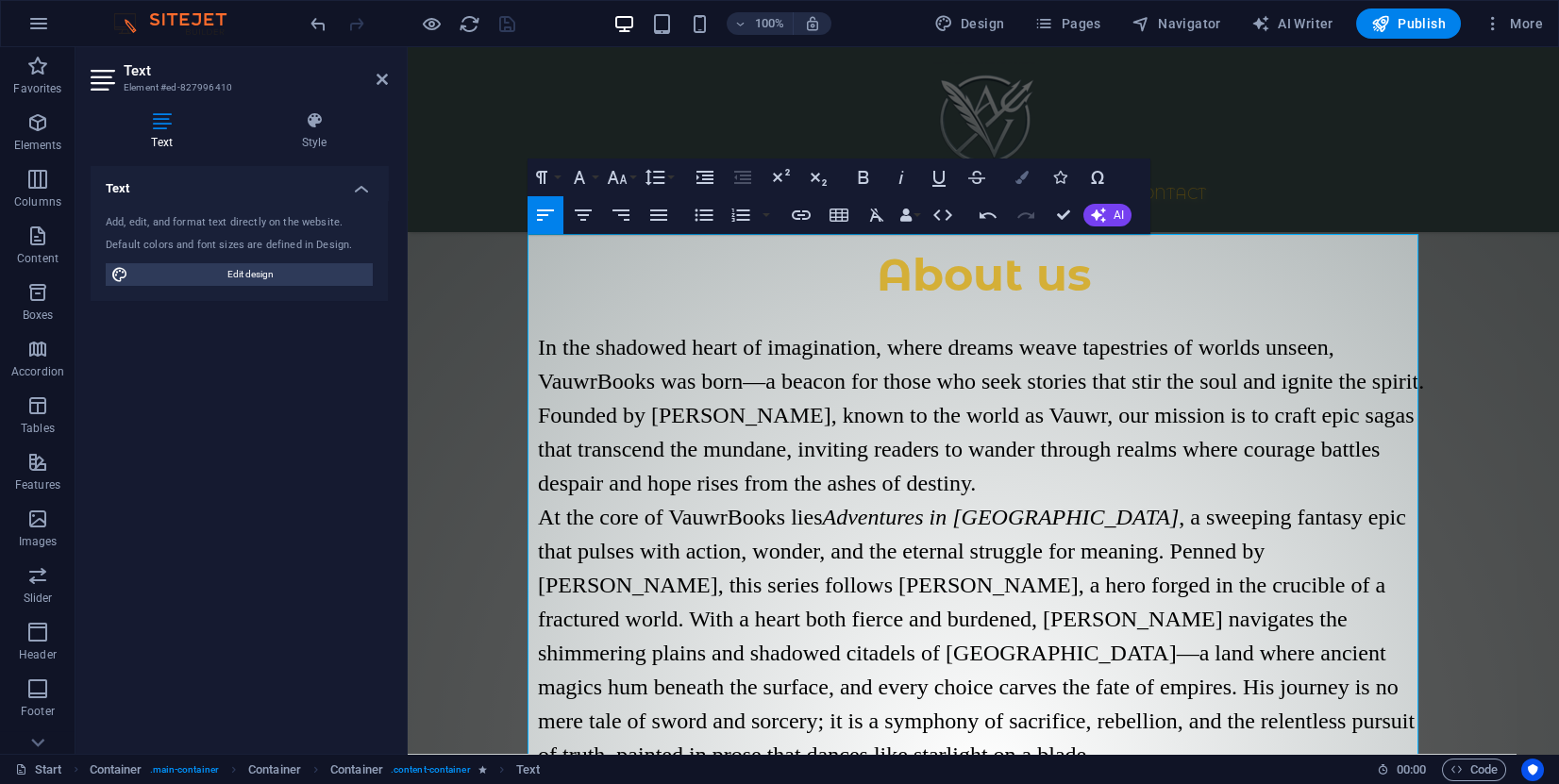
click at [1035, 172] on button "Colors" at bounding box center [1022, 176] width 36 height 38
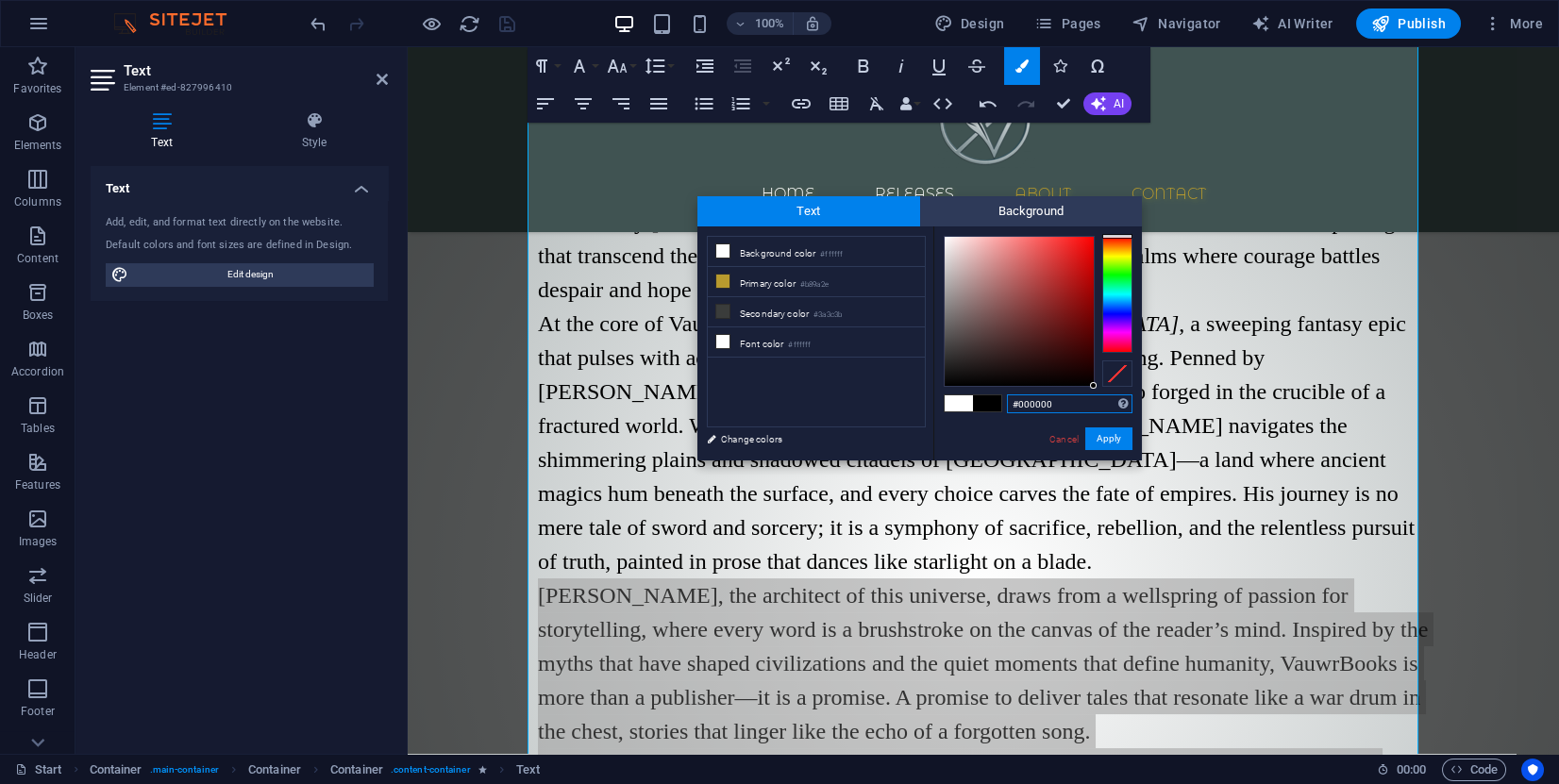
drag, startPoint x: 1061, startPoint y: 348, endPoint x: 1103, endPoint y: 392, distance: 60.8
click at [1103, 392] on div "#000000 Supported formats #0852ed rgb(8, 82, 237) rgba(8, 82, 237, 90%) hsv(221…" at bounding box center [1038, 480] width 208 height 507
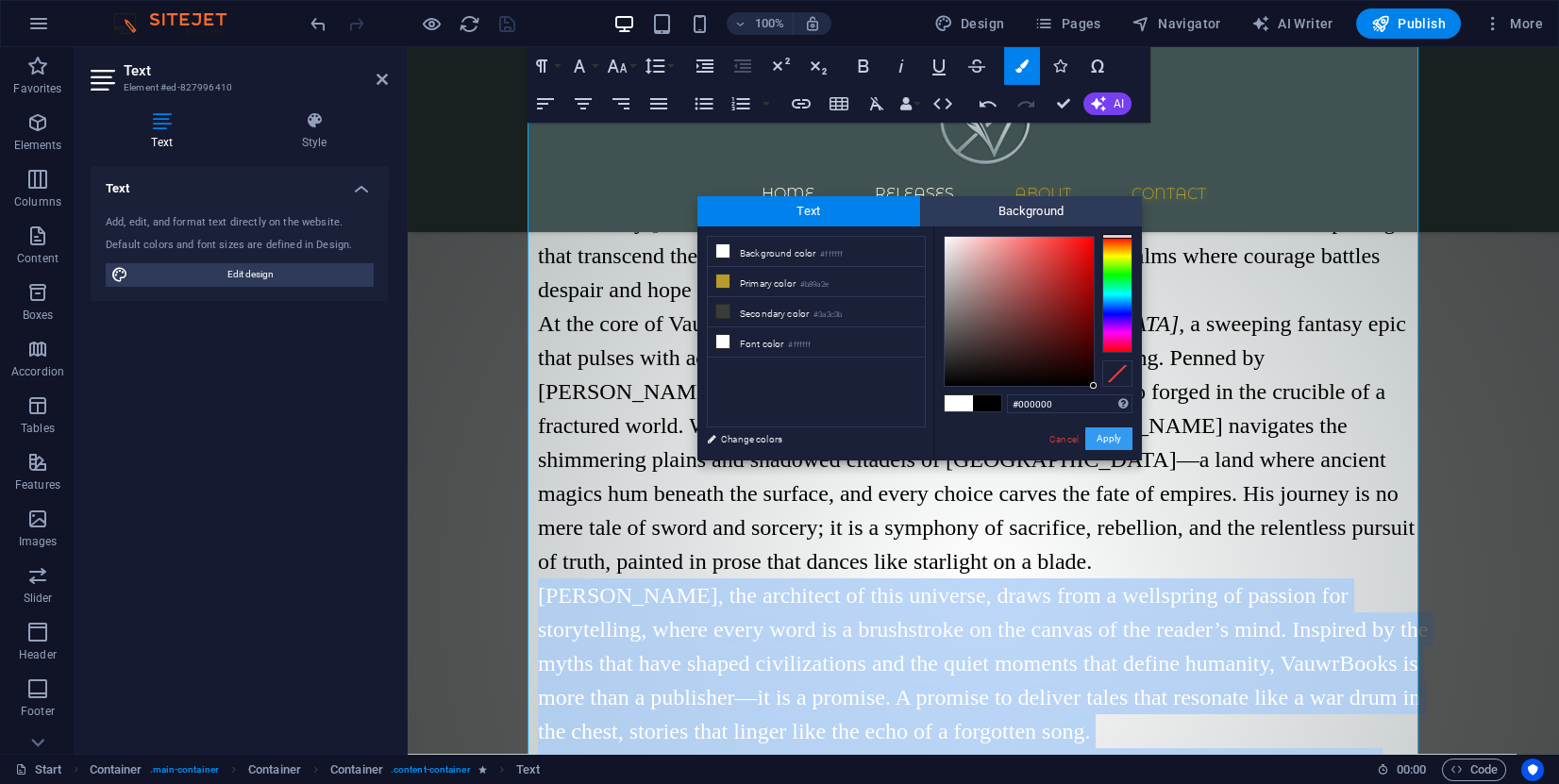
click at [1121, 444] on button "Apply" at bounding box center [1108, 438] width 47 height 22
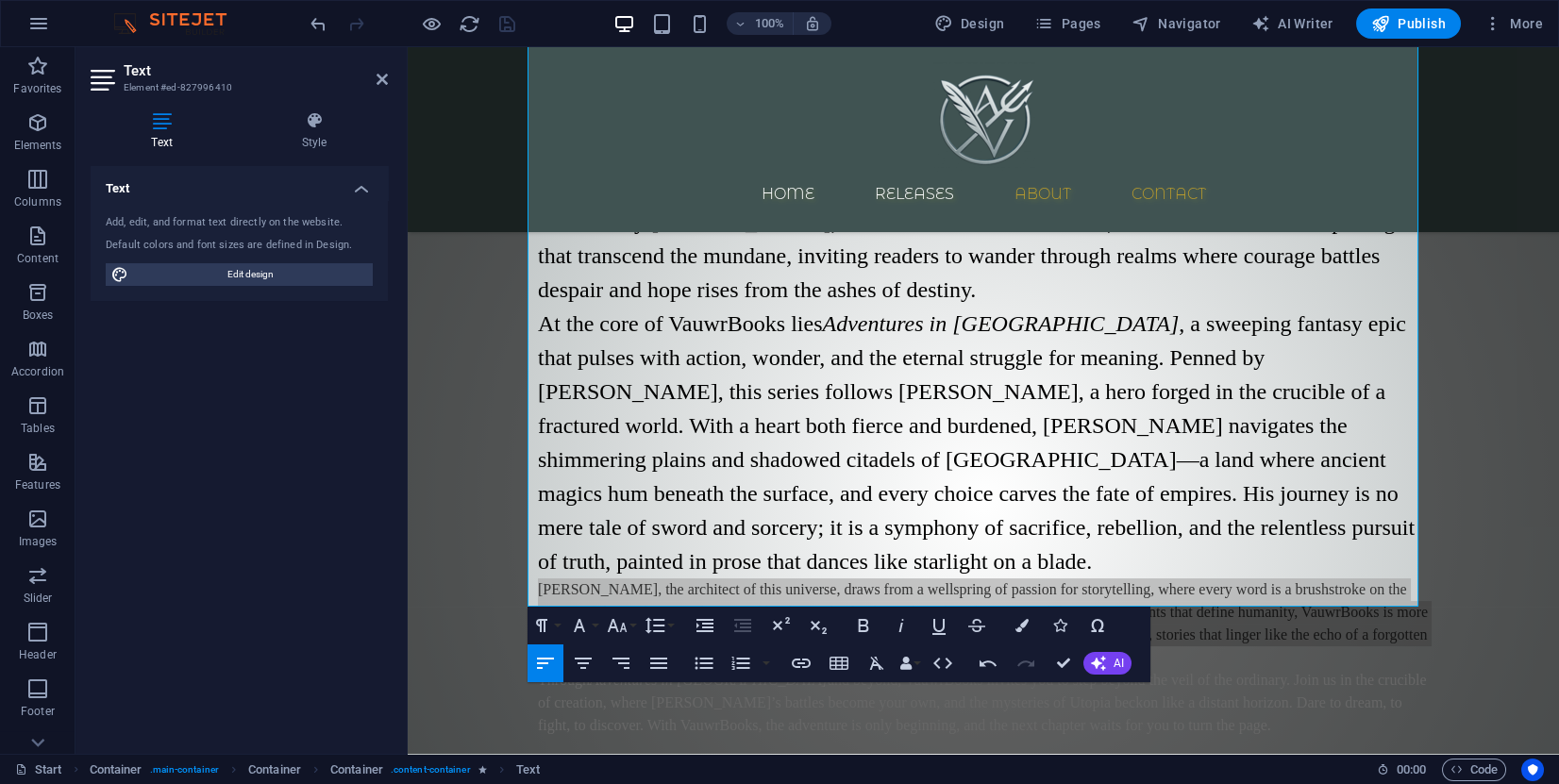
click at [1124, 408] on div "Drag here to replace the existing content. Press “Ctrl” if you want to create a…" at bounding box center [984, 400] width 1152 height 707
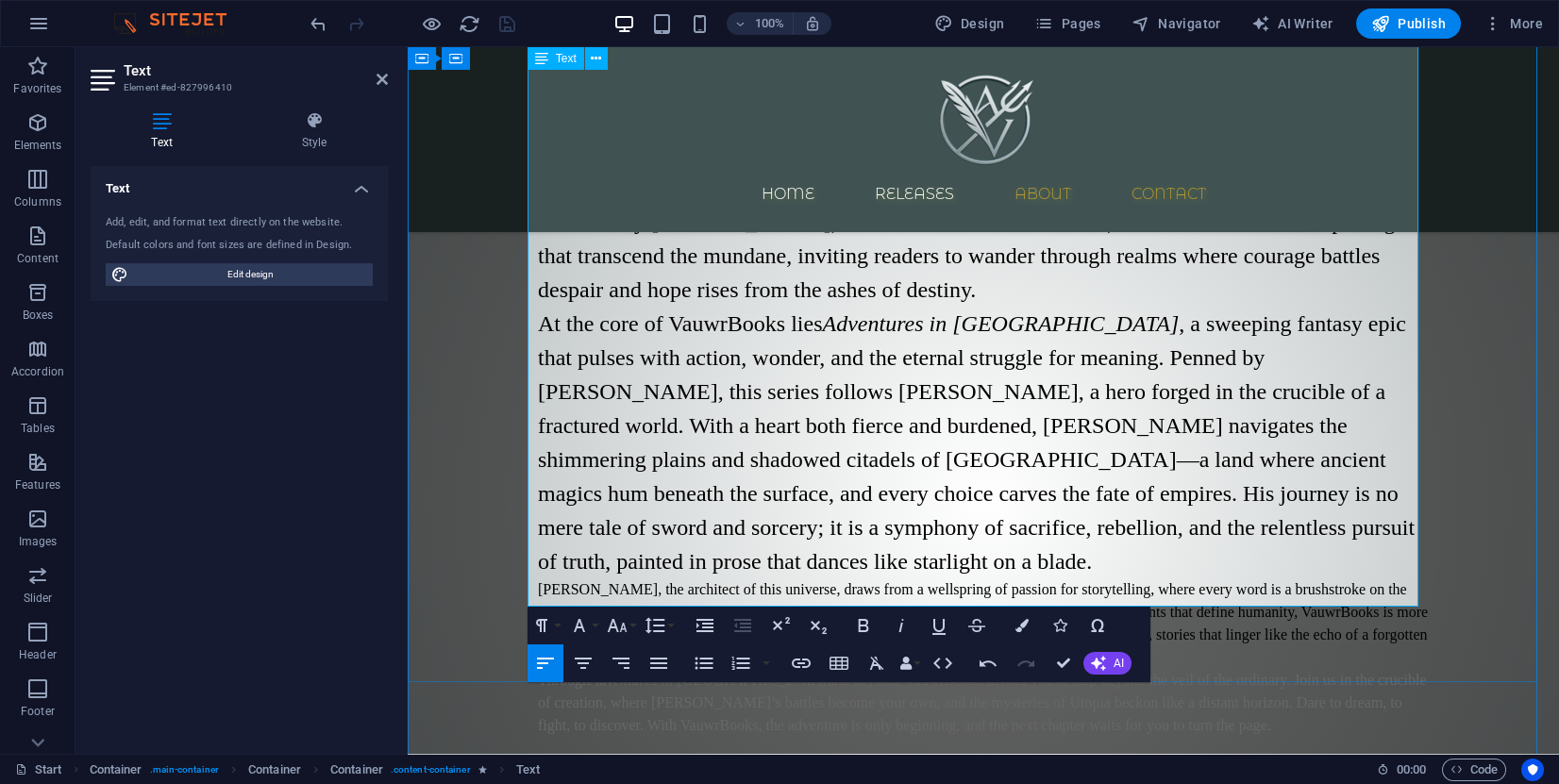
click at [920, 402] on span "At the core of VauwrBooks lies Adventures in Utopia , a sweeping fantasy epic t…" at bounding box center [976, 443] width 877 height 262
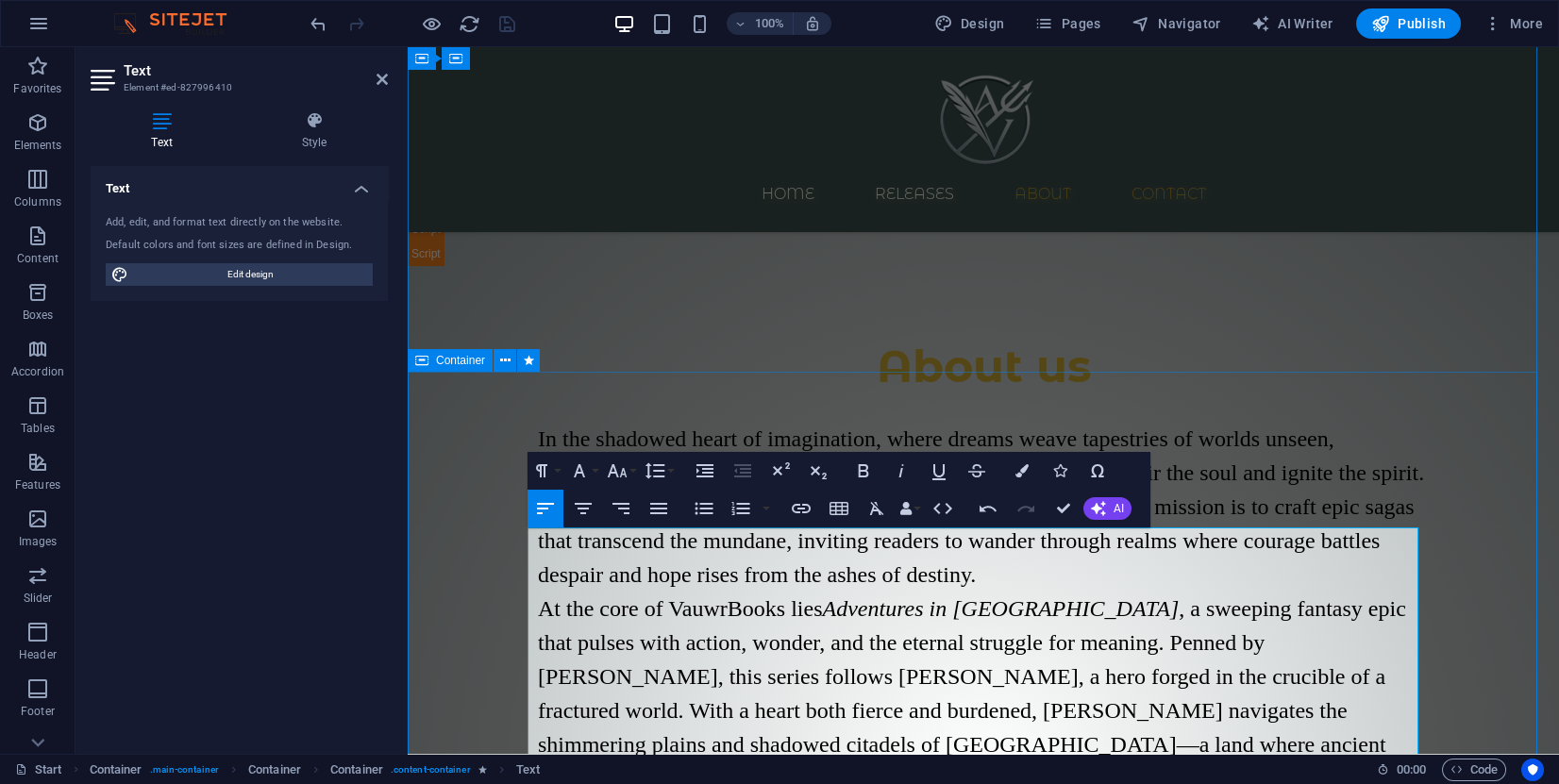
scroll to position [1413, 0]
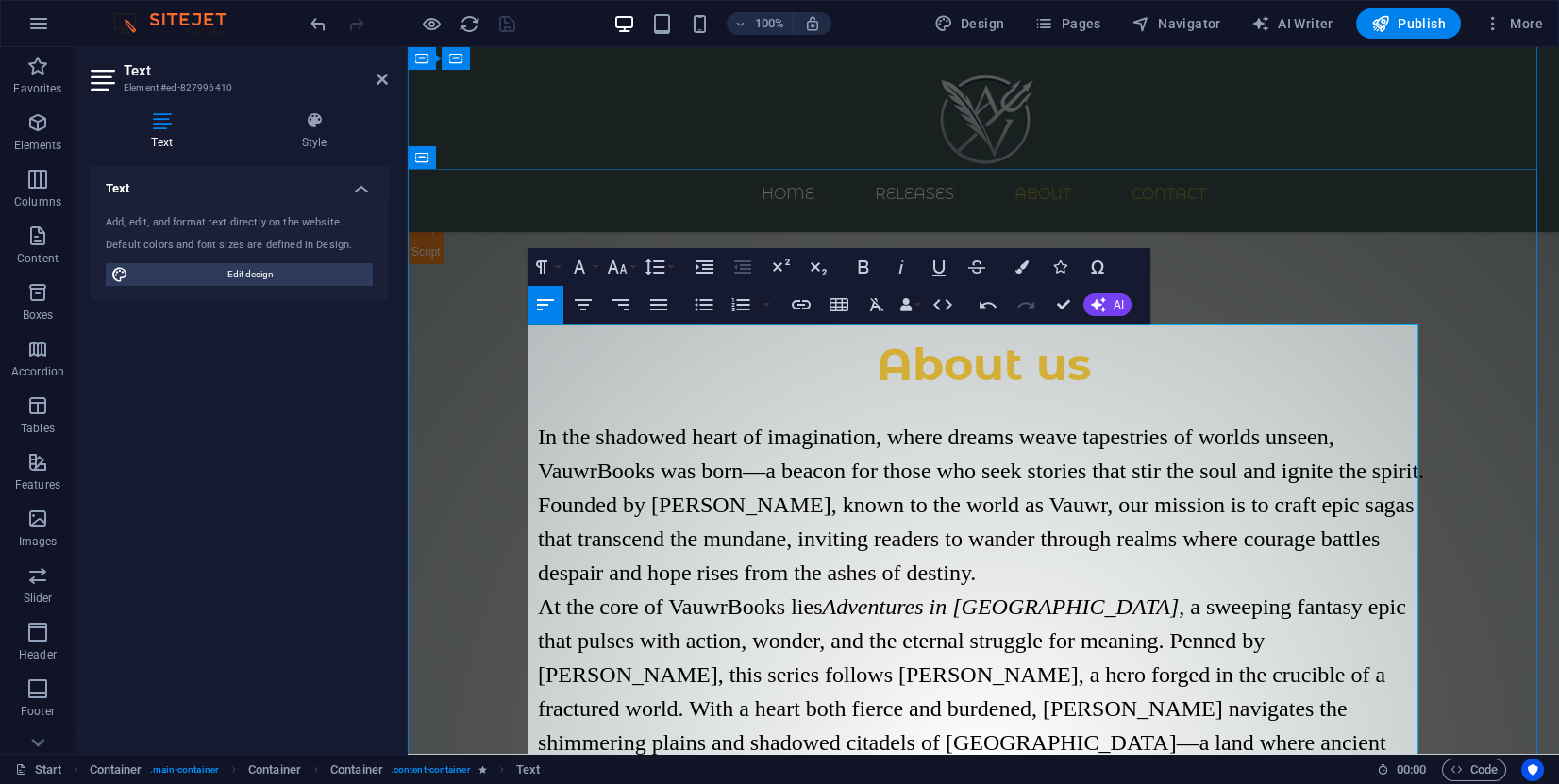
click at [847, 419] on p "In the shadowed heart of imagination, where dreams weave tapestries of worlds u…" at bounding box center [984, 504] width 891 height 170
click at [591, 272] on button "Font Family" at bounding box center [583, 266] width 36 height 38
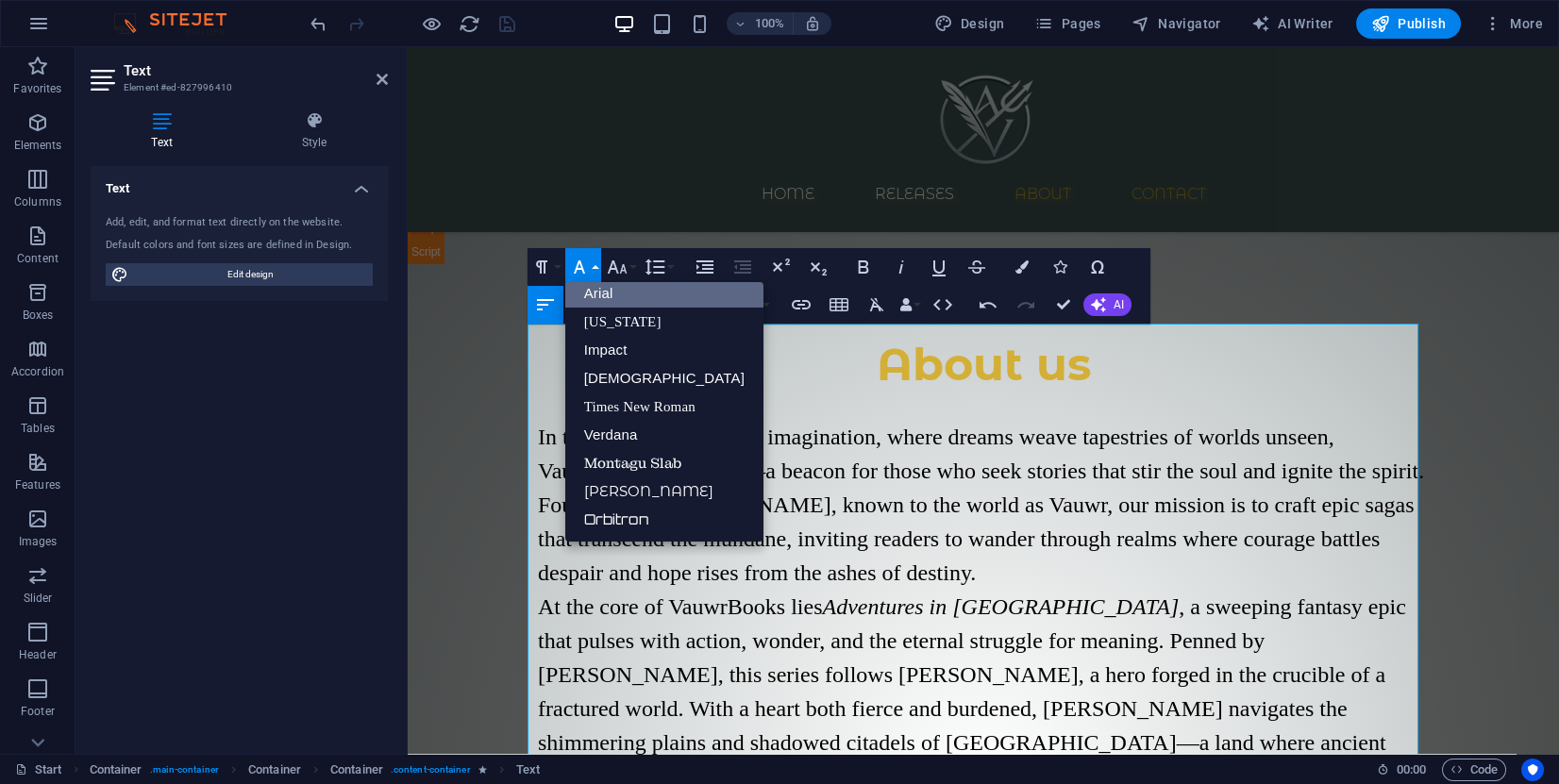
scroll to position [10, 0]
drag, startPoint x: 645, startPoint y: 497, endPoint x: 239, endPoint y: 448, distance: 408.9
click at [645, 496] on link "[PERSON_NAME]" at bounding box center [664, 492] width 198 height 28
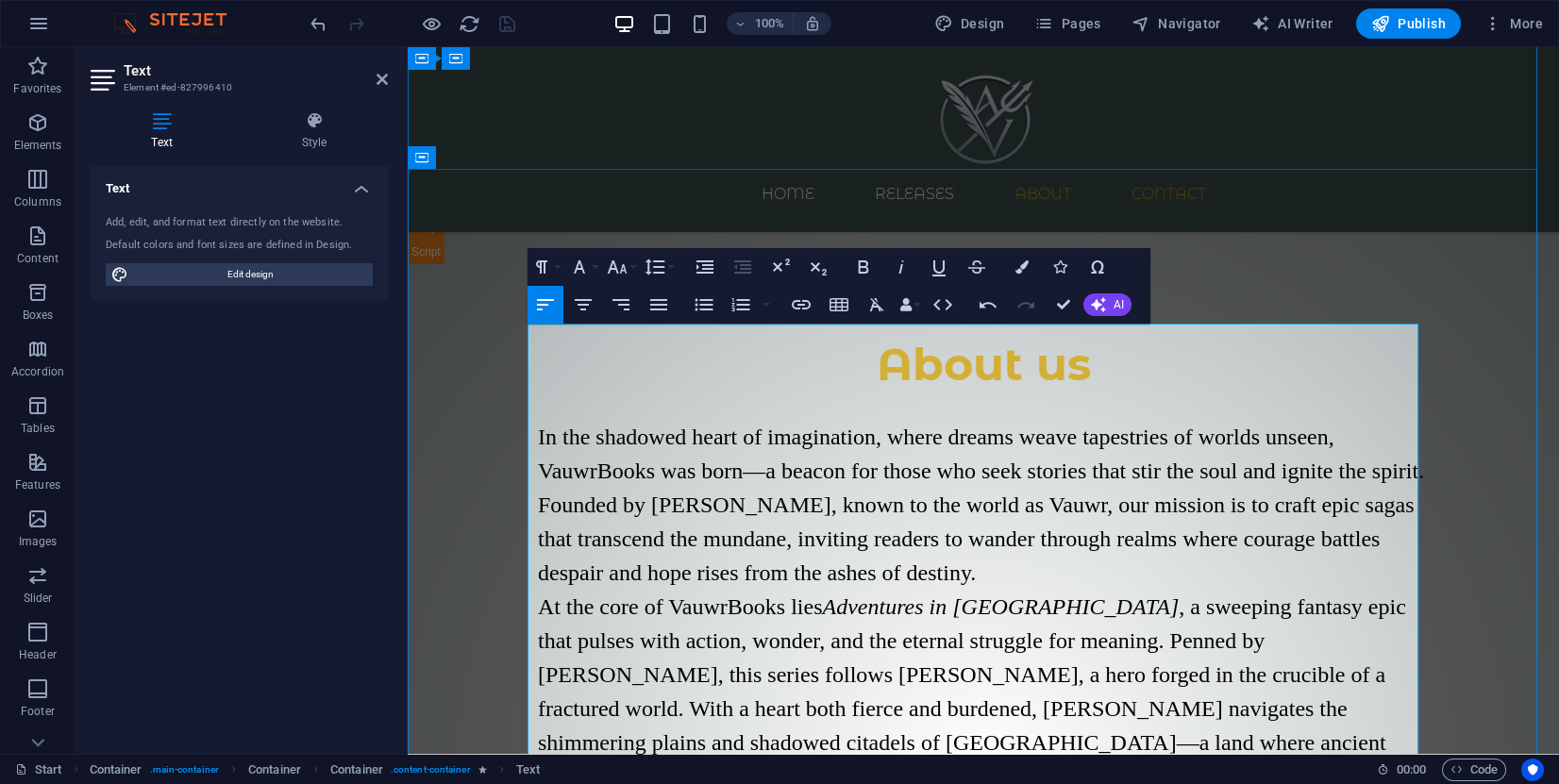
click at [1028, 476] on p "In the shadowed heart of imagination, where dreams weave tapestries of worlds u…" at bounding box center [984, 504] width 891 height 170
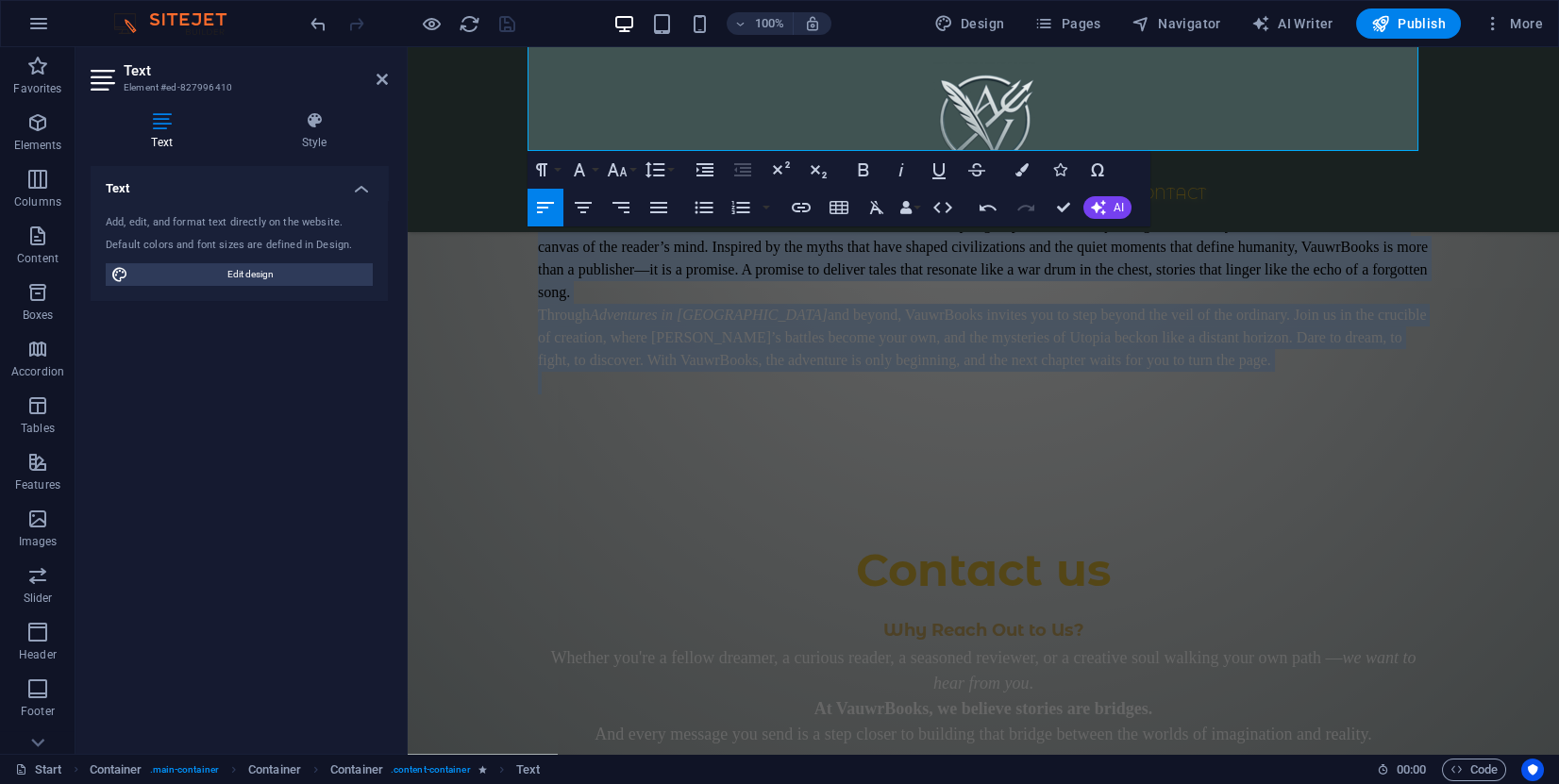
scroll to position [2800, 0]
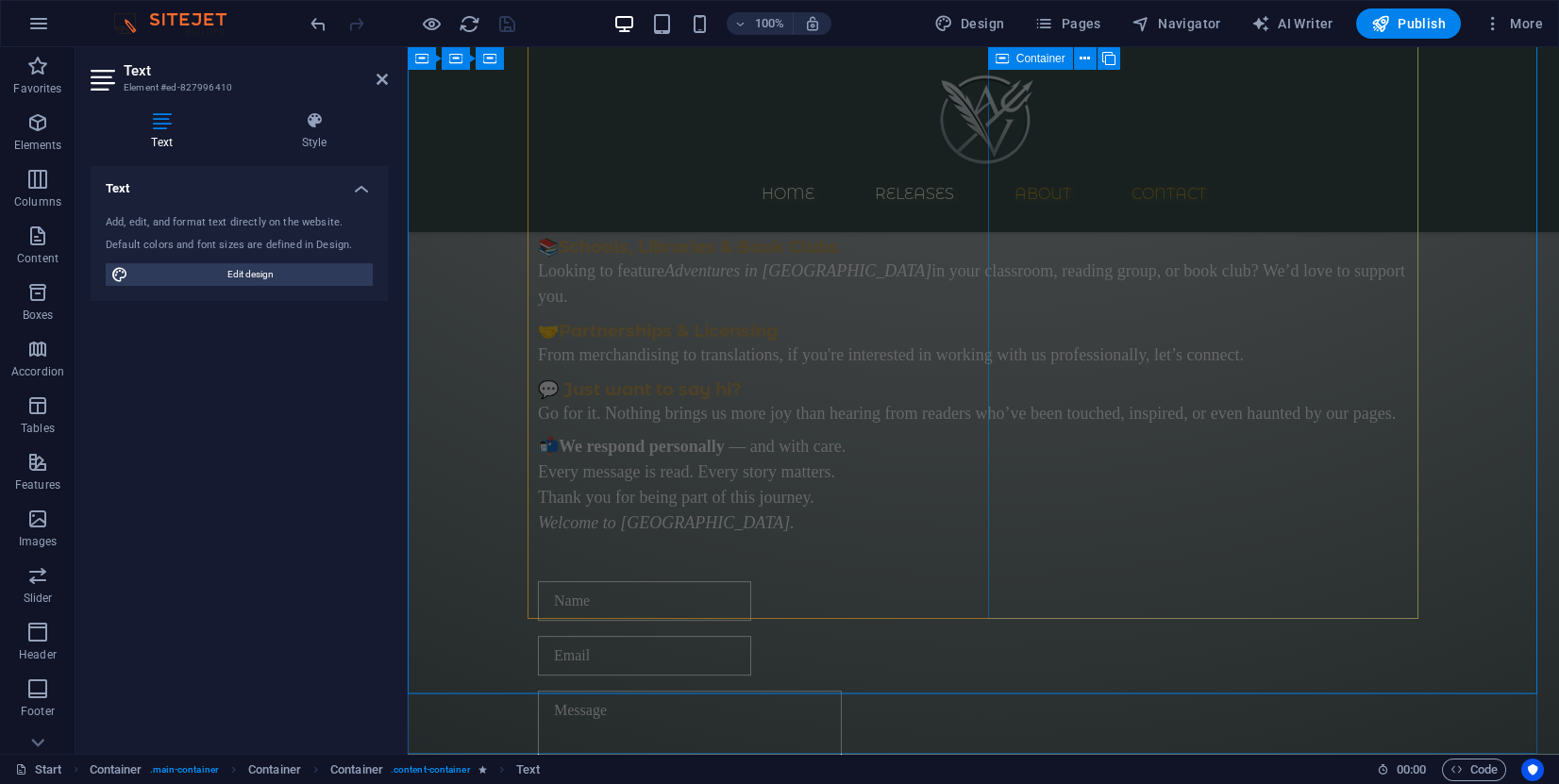
drag, startPoint x: 527, startPoint y: 343, endPoint x: 1092, endPoint y: 471, distance: 579.3
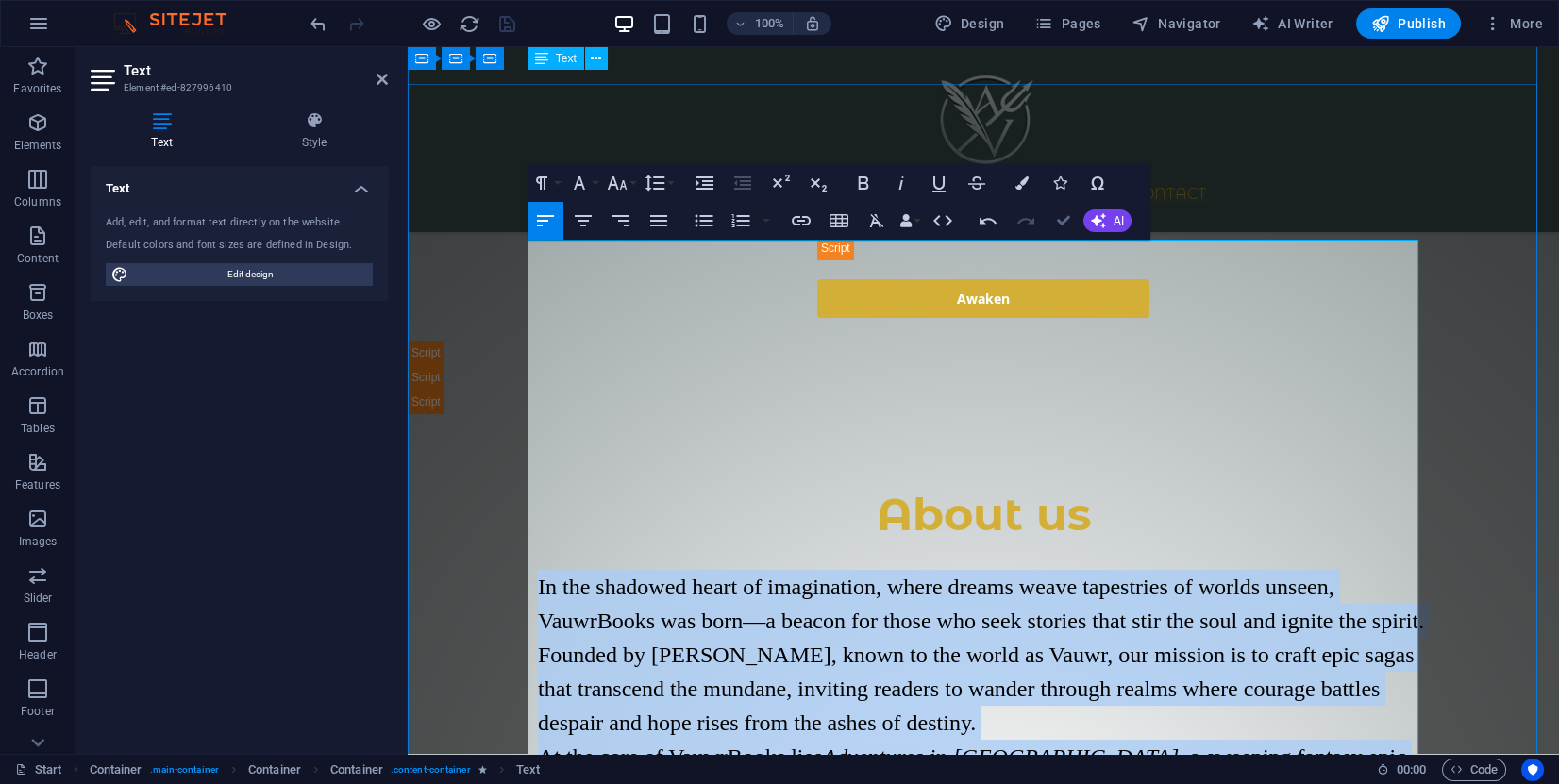
scroll to position [1243, 0]
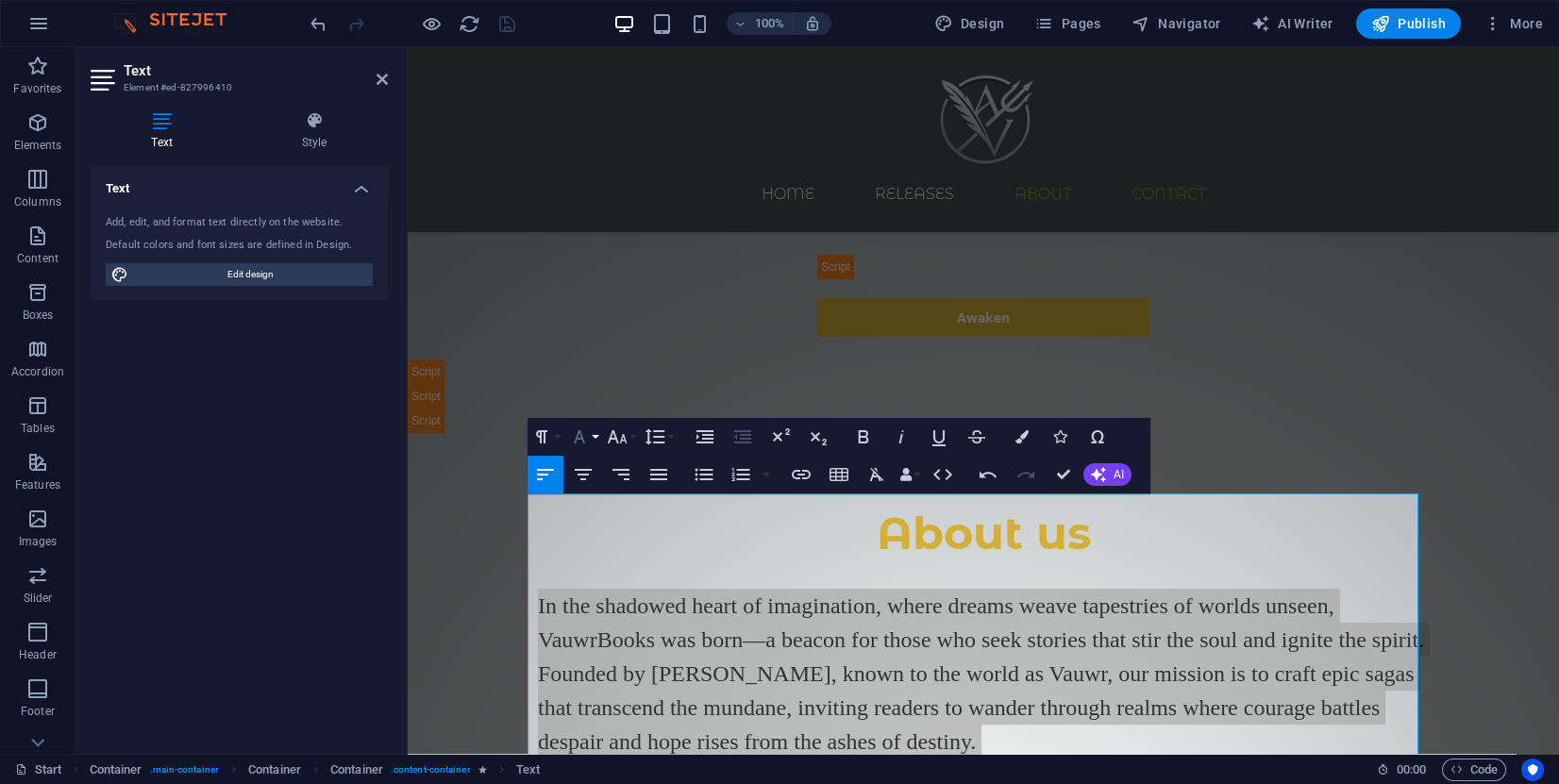
click at [591, 440] on button "Font Family" at bounding box center [583, 436] width 36 height 38
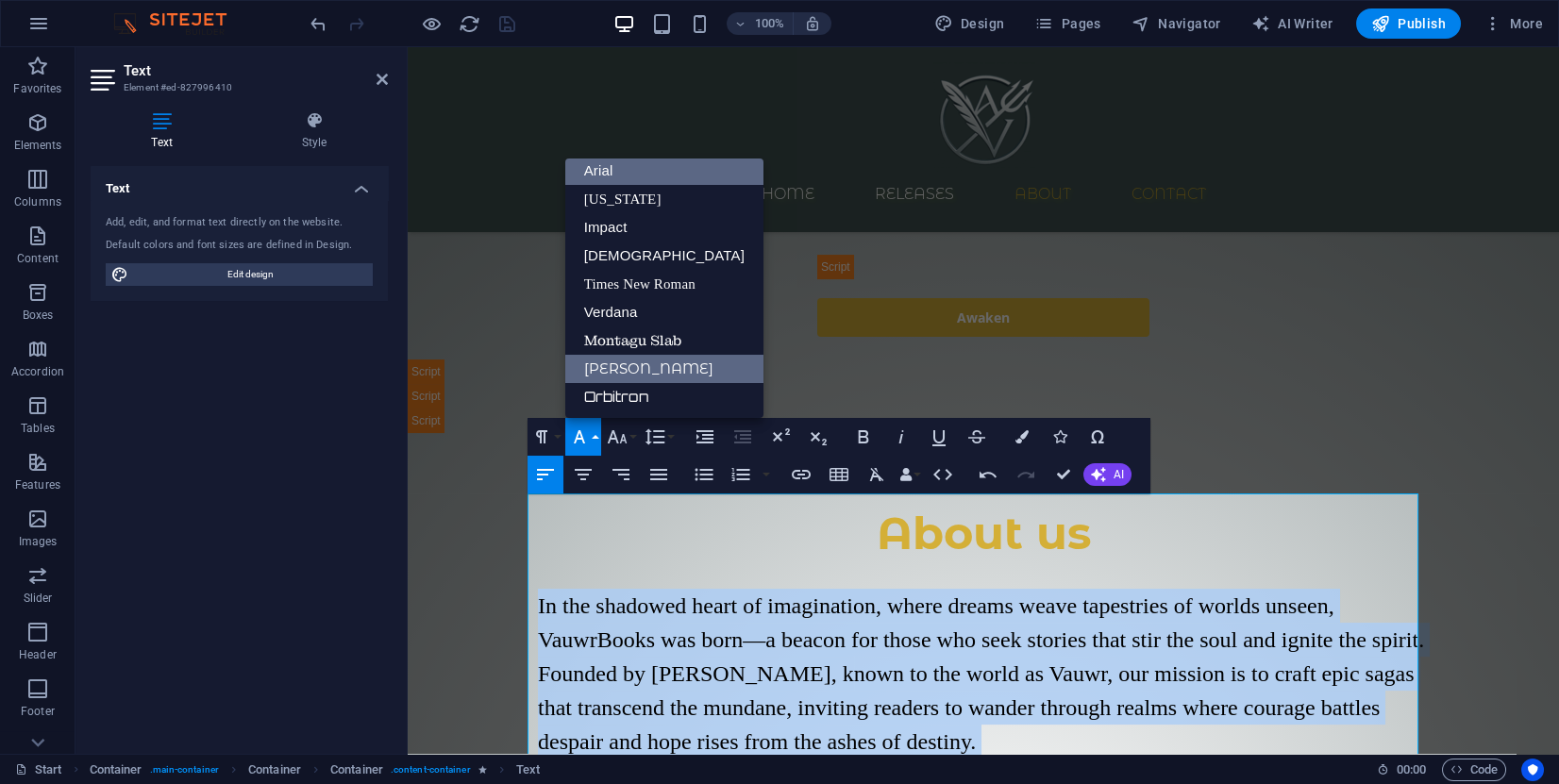
click at [653, 365] on link "[PERSON_NAME]" at bounding box center [664, 368] width 198 height 28
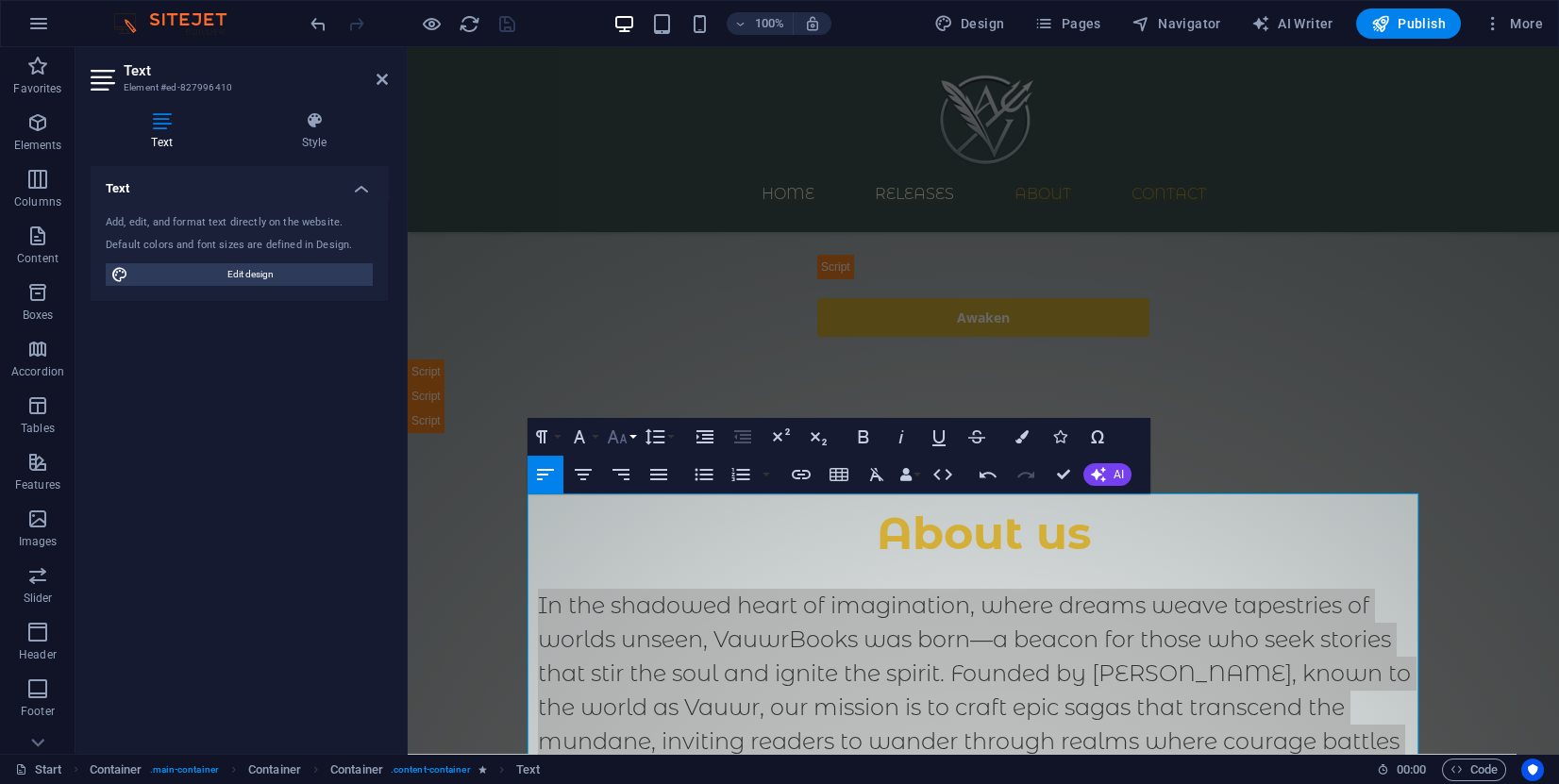
click at [620, 435] on icon "button" at bounding box center [616, 436] width 22 height 22
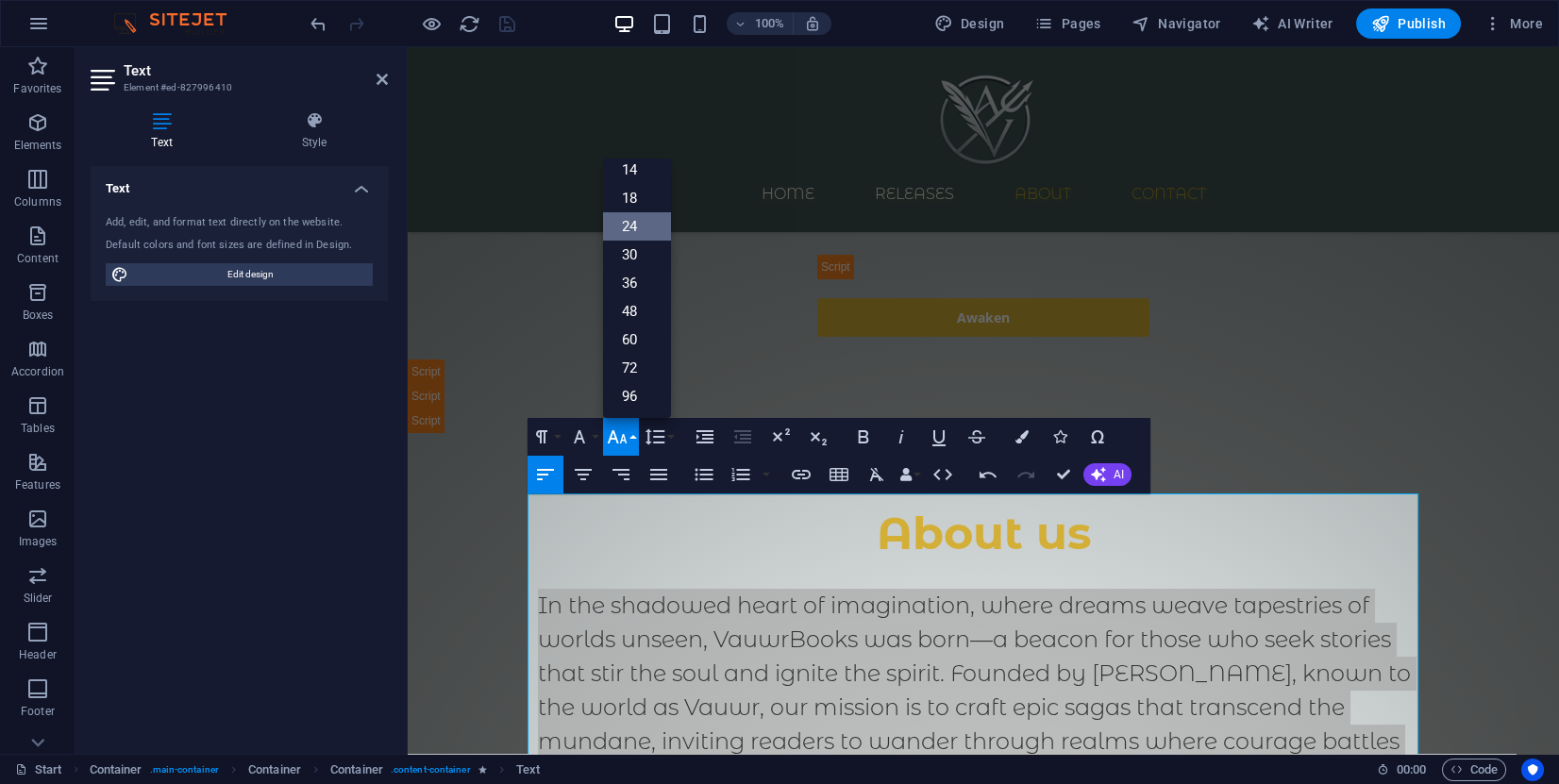
scroll to position [151, 0]
drag, startPoint x: 640, startPoint y: 235, endPoint x: 235, endPoint y: 181, distance: 408.6
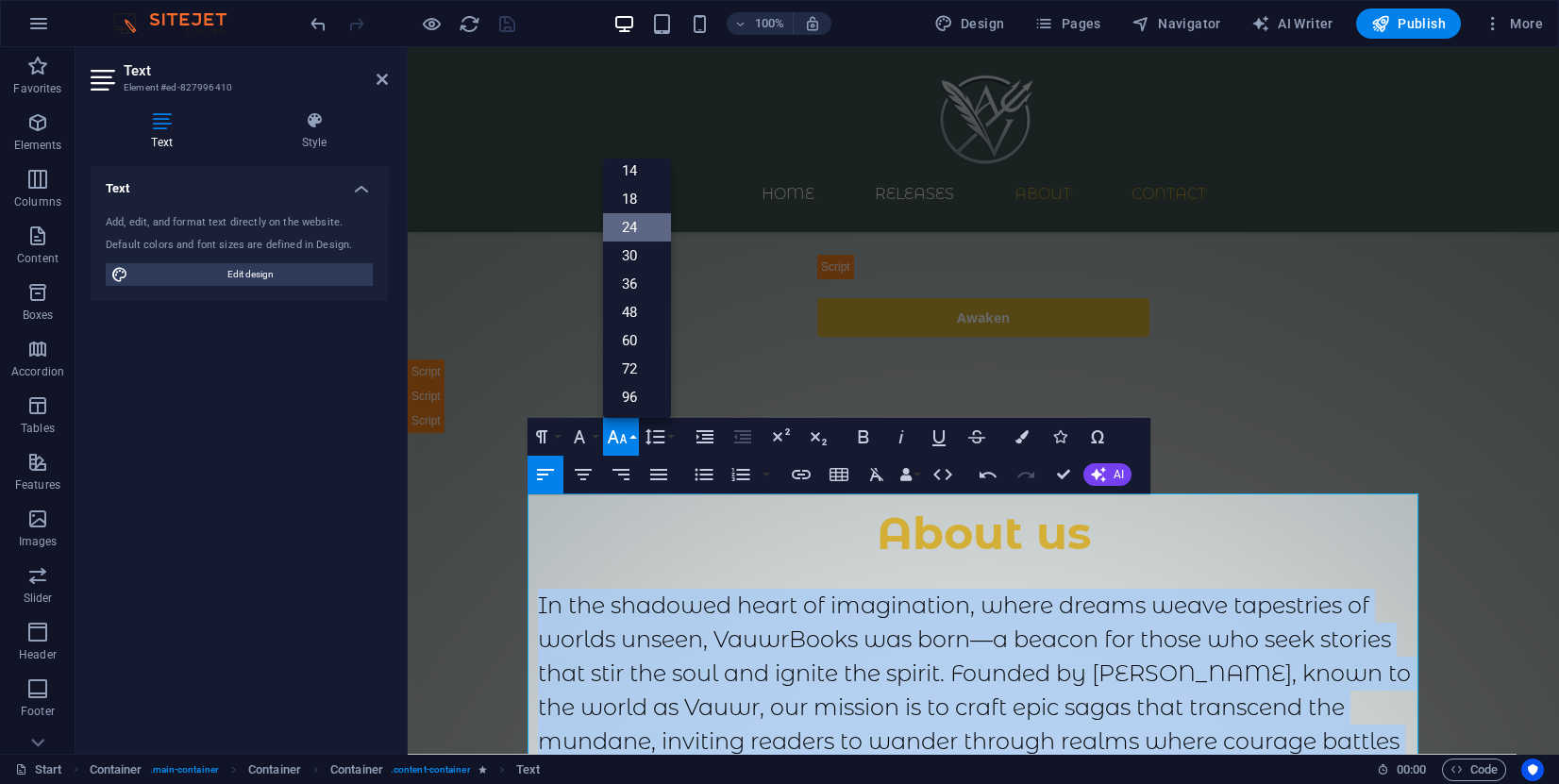
click at [641, 235] on link "24" at bounding box center [637, 227] width 68 height 28
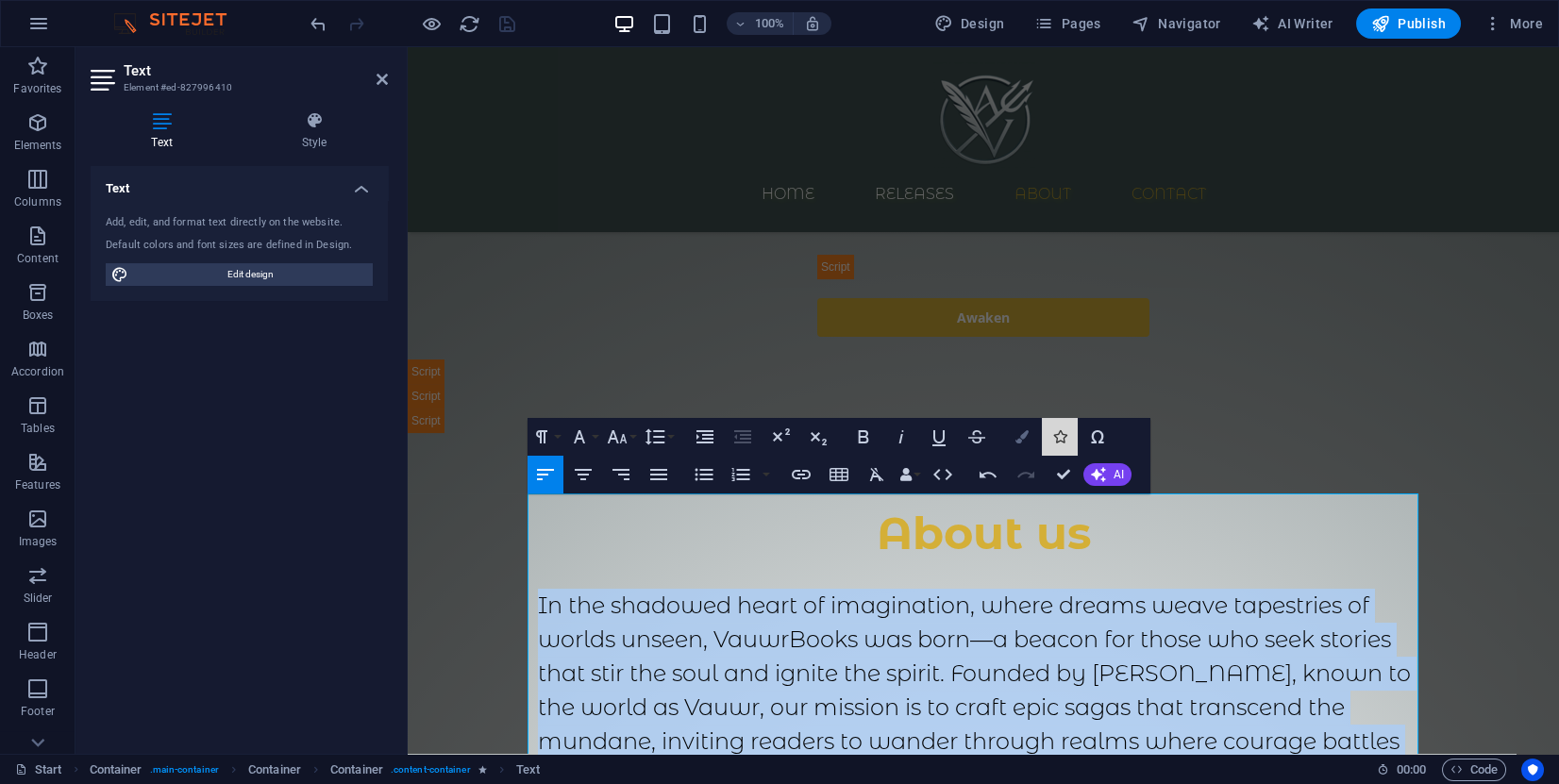
drag, startPoint x: 1043, startPoint y: 436, endPoint x: 1024, endPoint y: 435, distance: 19.0
click at [1024, 435] on div "Colors Icons Special Characters" at bounding box center [1059, 436] width 111 height 38
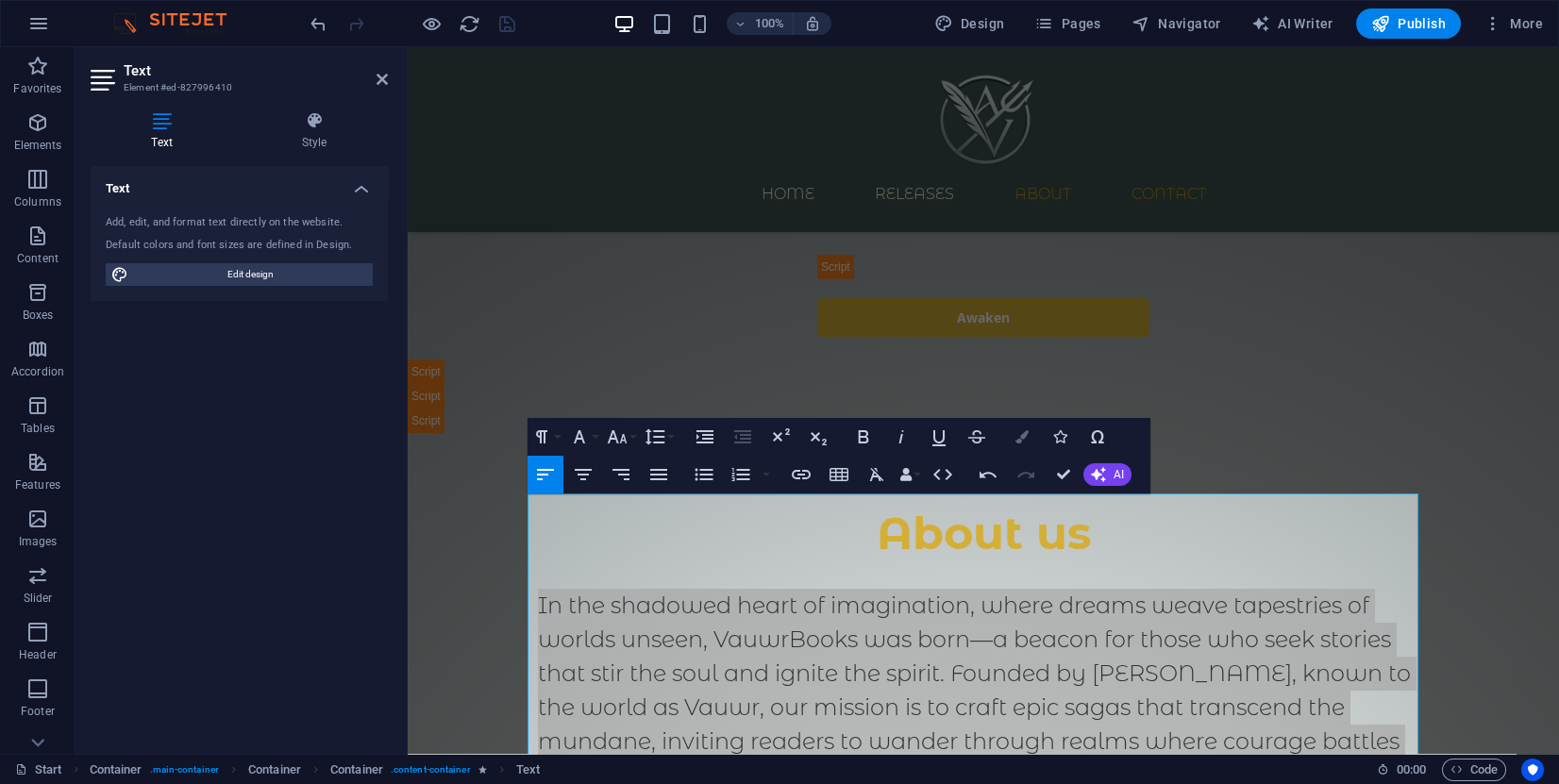
click at [1023, 435] on icon "button" at bounding box center [1023, 437] width 14 height 14
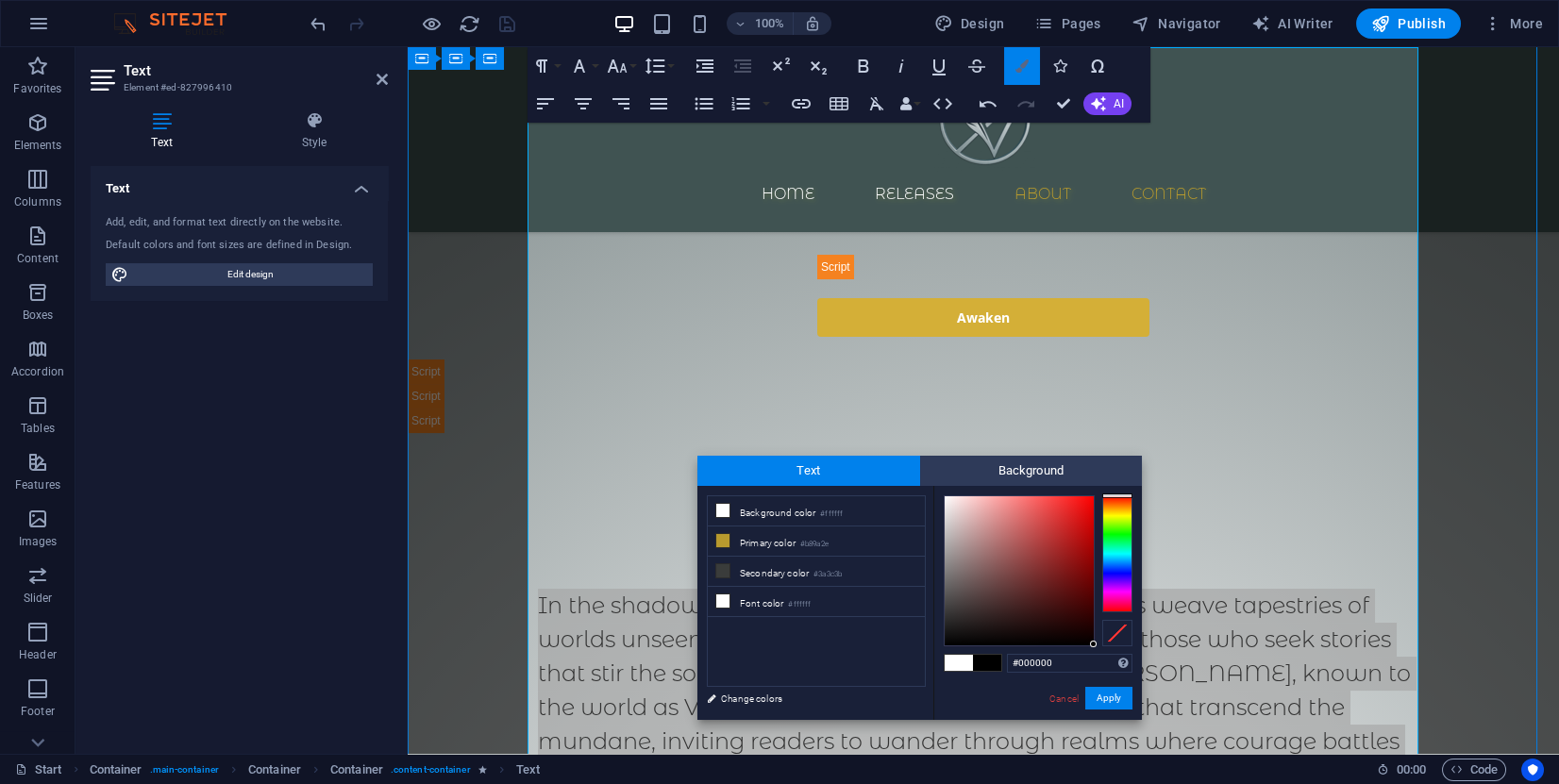
scroll to position [1689, 0]
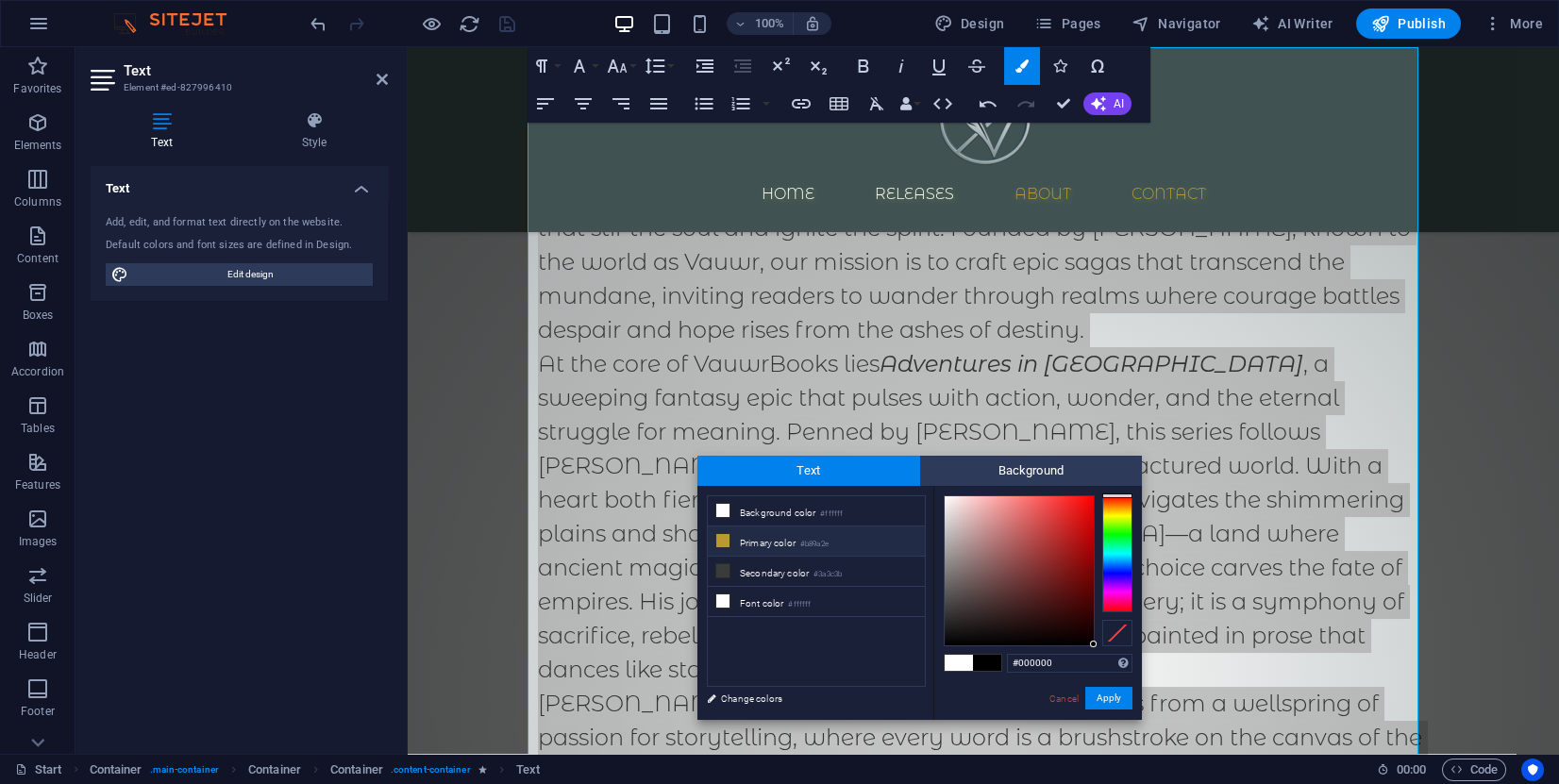
click at [725, 538] on icon at bounding box center [724, 541] width 14 height 14
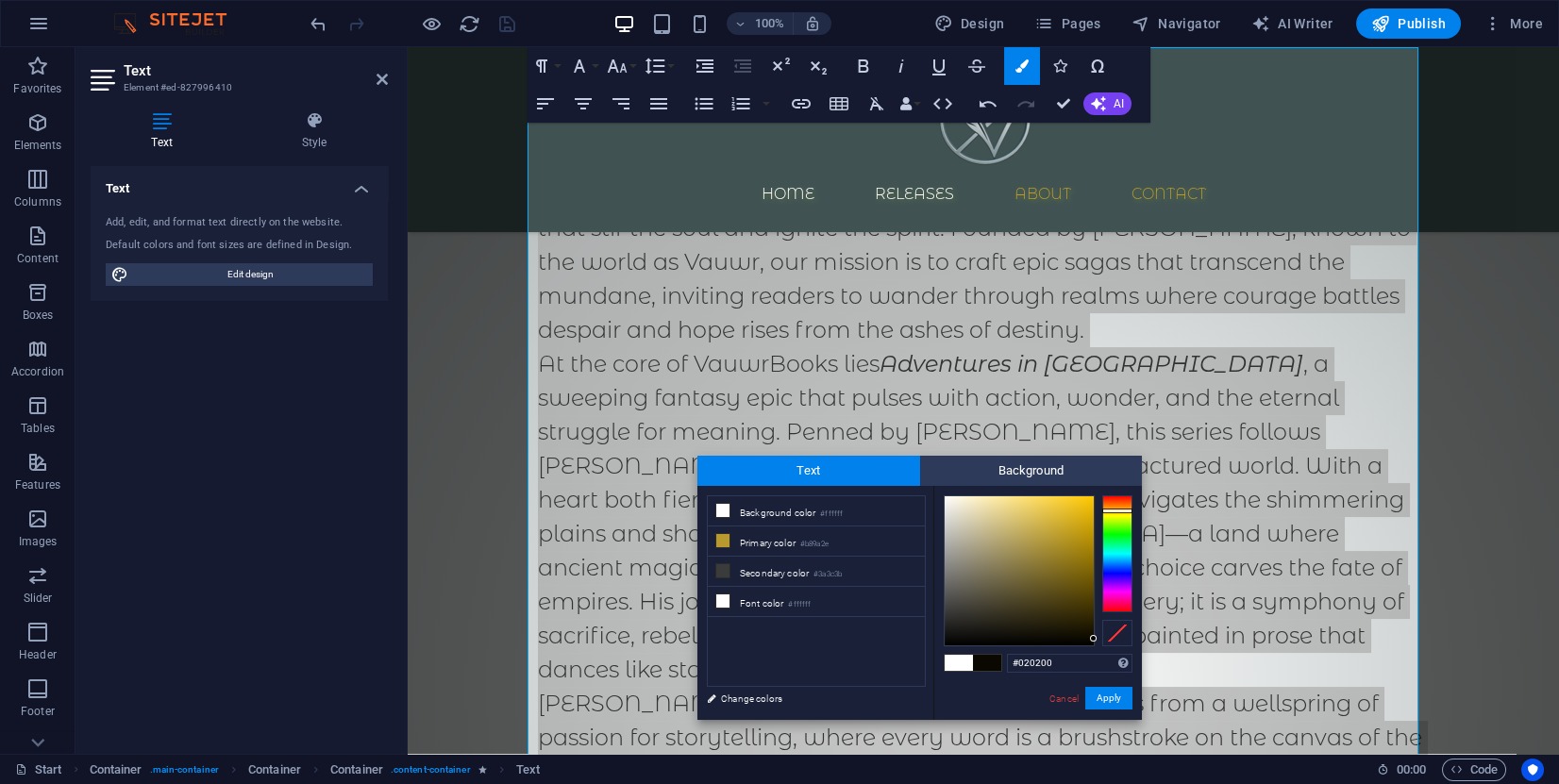
type input "#000000"
drag, startPoint x: 1055, startPoint y: 596, endPoint x: 1104, endPoint y: 655, distance: 76.7
click at [1104, 655] on div "#000000 Supported formats #0852ed rgb(8, 82, 237) rgba(8, 82, 237, 90%) hsv(221…" at bounding box center [1038, 740] width 208 height 507
click at [1110, 660] on input "#000000" at bounding box center [1070, 663] width 125 height 19
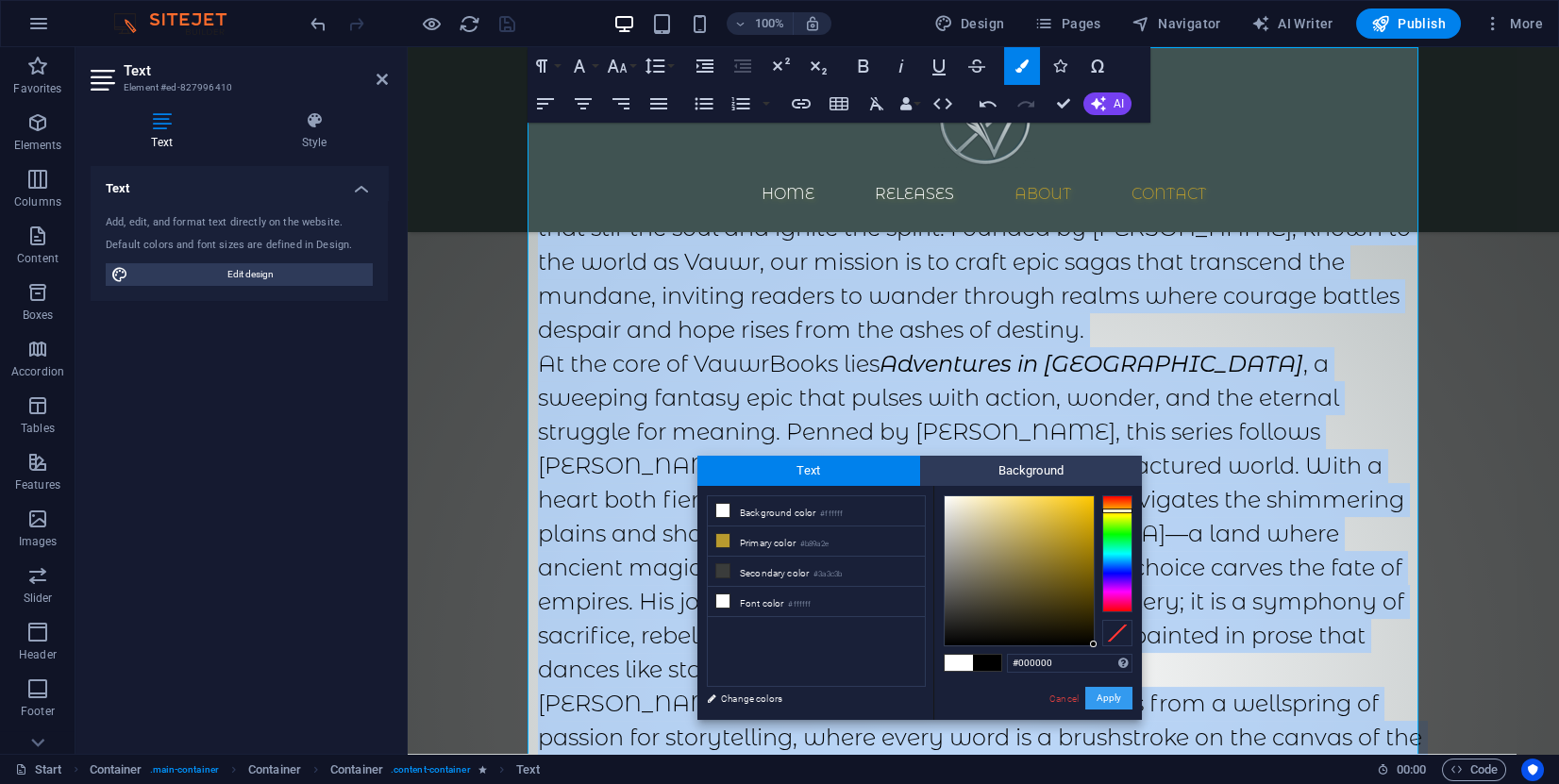
click at [1117, 698] on button "Apply" at bounding box center [1108, 697] width 47 height 22
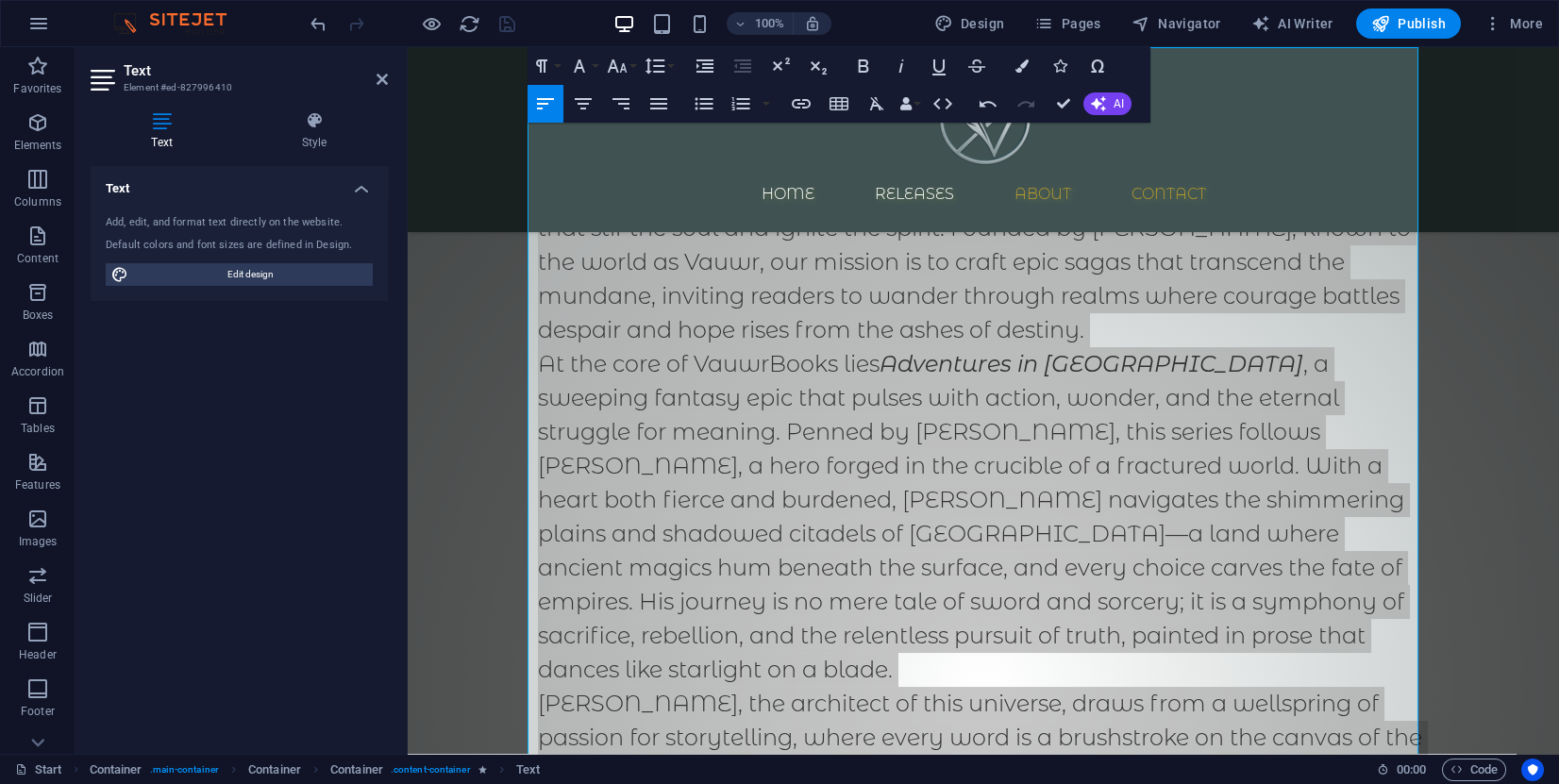
click at [1055, 576] on div "Drag here to replace the existing content. Press “Ctrl” if you want to create a…" at bounding box center [984, 400] width 1152 height 707
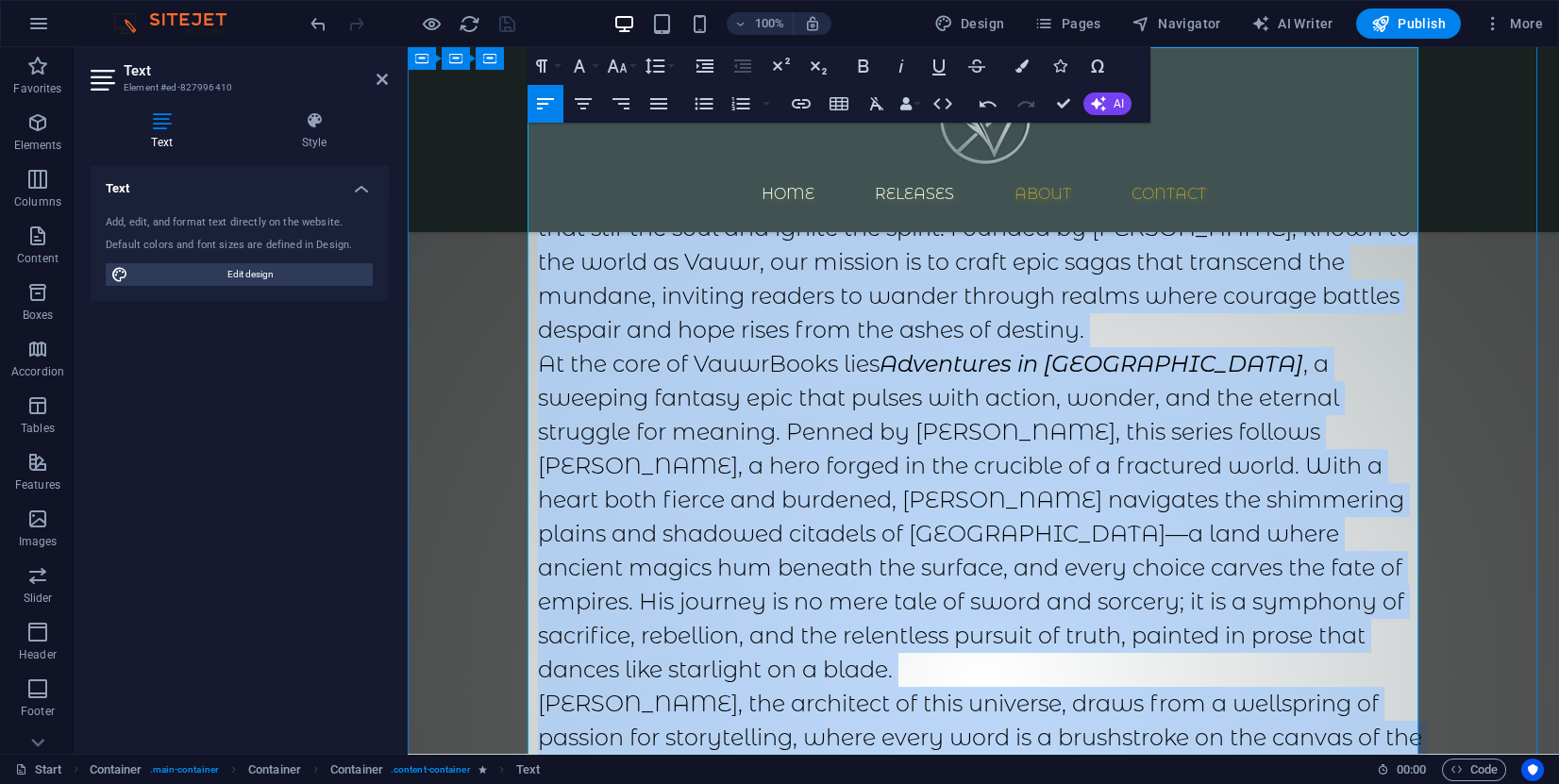
click at [1006, 542] on p "At the core of VauwrBooks lies Adventures in Utopia , a sweeping fantasy epic t…" at bounding box center [984, 517] width 891 height 339
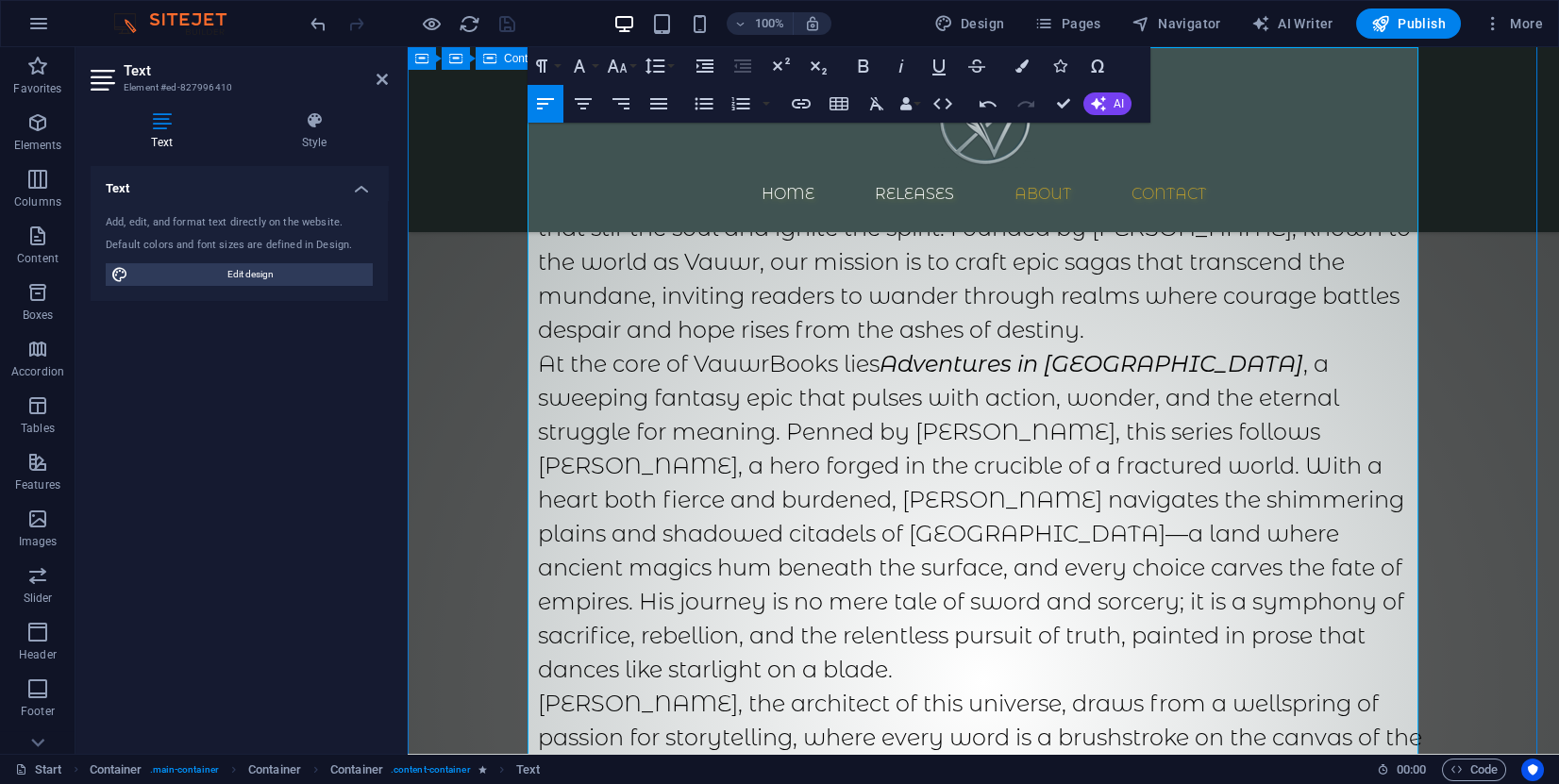
click at [492, 463] on div "About us In the shadowed heart of imagination, where dreams weave tapestries of…" at bounding box center [984, 589] width 1152 height 1204
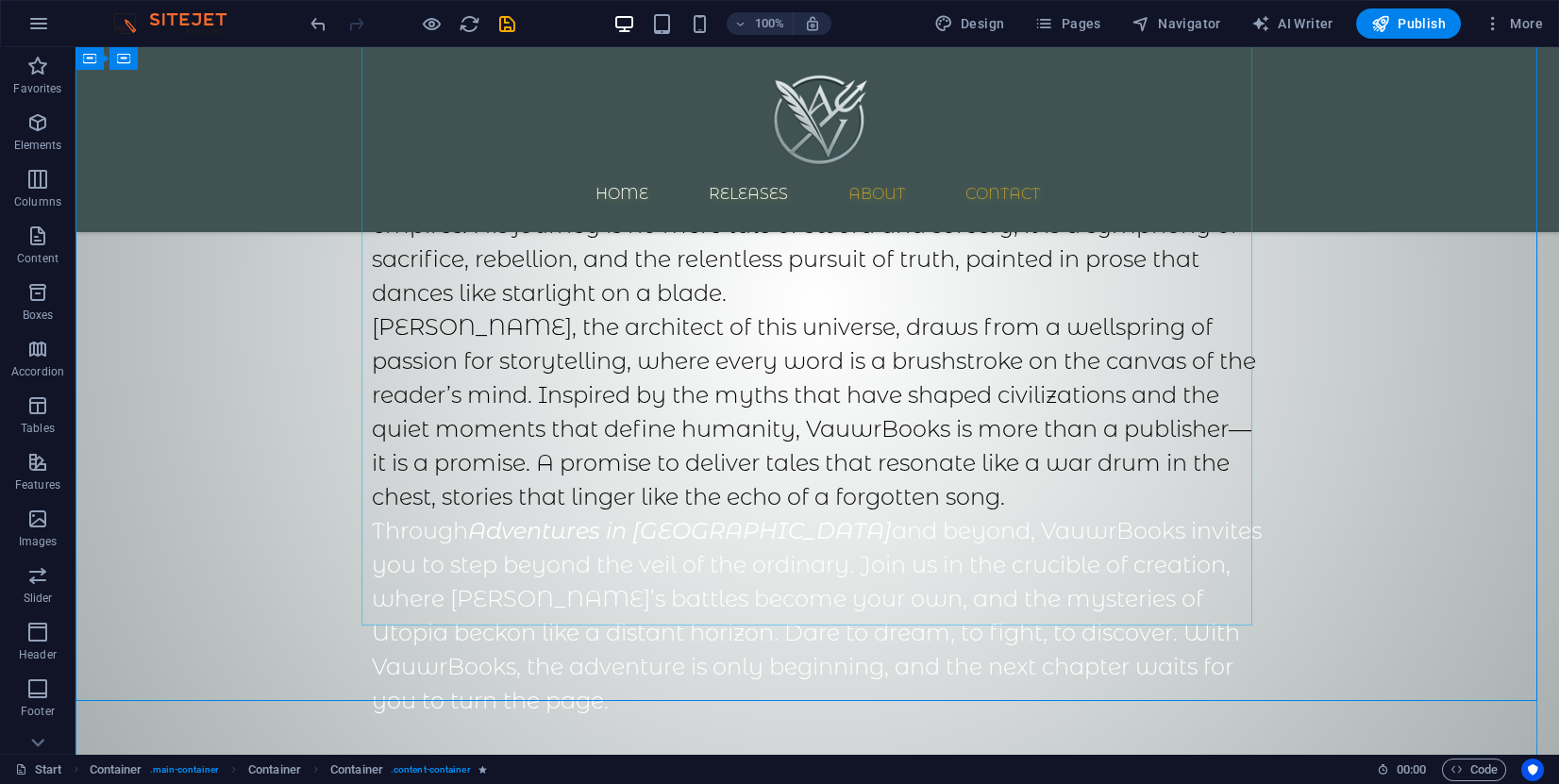
scroll to position [2113, 0]
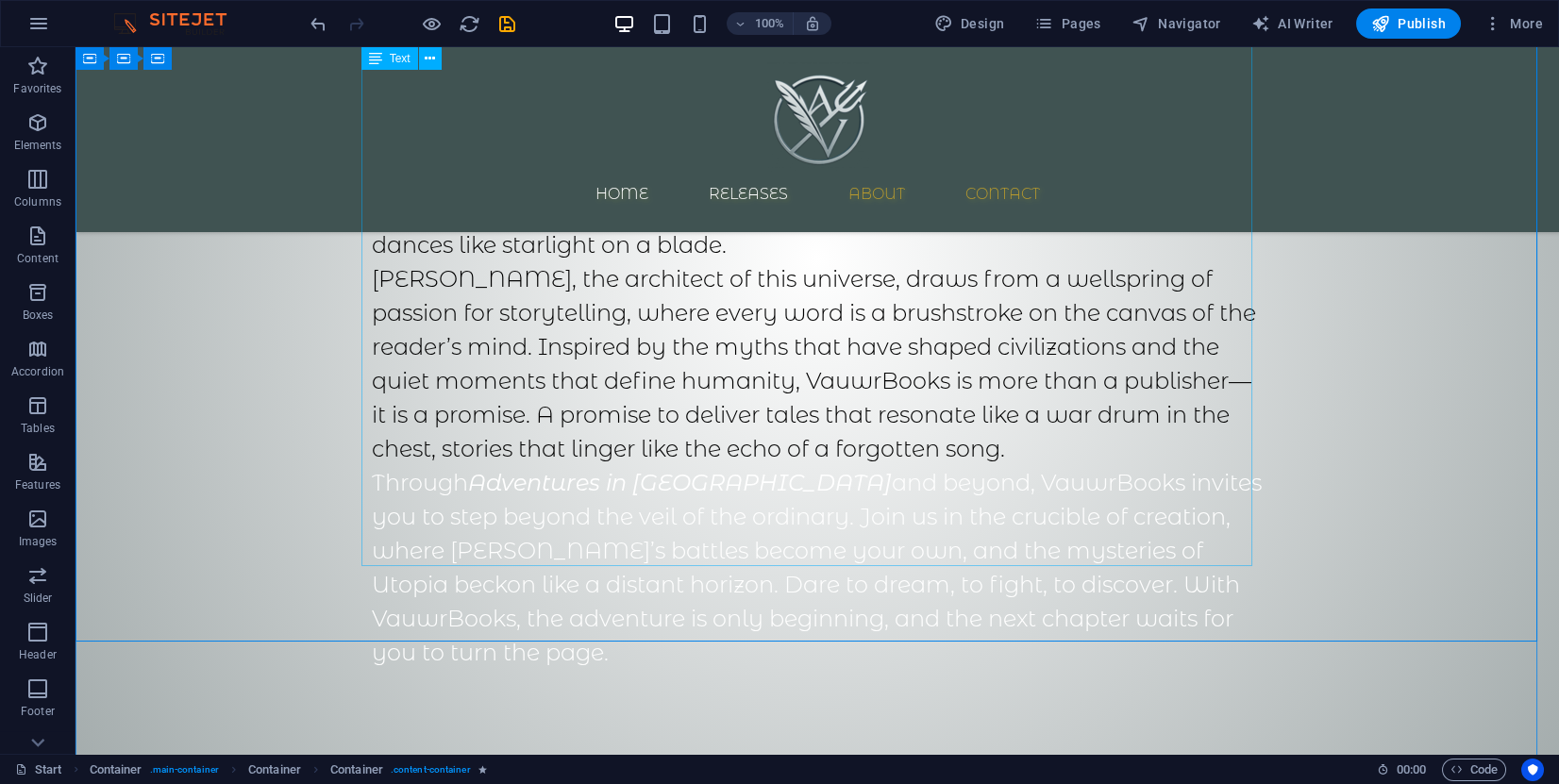
click at [609, 380] on div "In the shadowed heart of imagination, where dreams weave tapestries of worlds u…" at bounding box center [817, 205] width 891 height 974
drag, startPoint x: 447, startPoint y: 530, endPoint x: 379, endPoint y: 490, distance: 78.9
click at [377, 489] on div "In the shadowed heart of imagination, where dreams weave tapestries of worlds u…" at bounding box center [817, 205] width 891 height 974
click at [407, 517] on div "In the shadowed heart of imagination, where dreams weave tapestries of worlds u…" at bounding box center [817, 205] width 891 height 974
click at [429, 534] on div "In the shadowed heart of imagination, where dreams weave tapestries of worlds u…" at bounding box center [817, 205] width 891 height 974
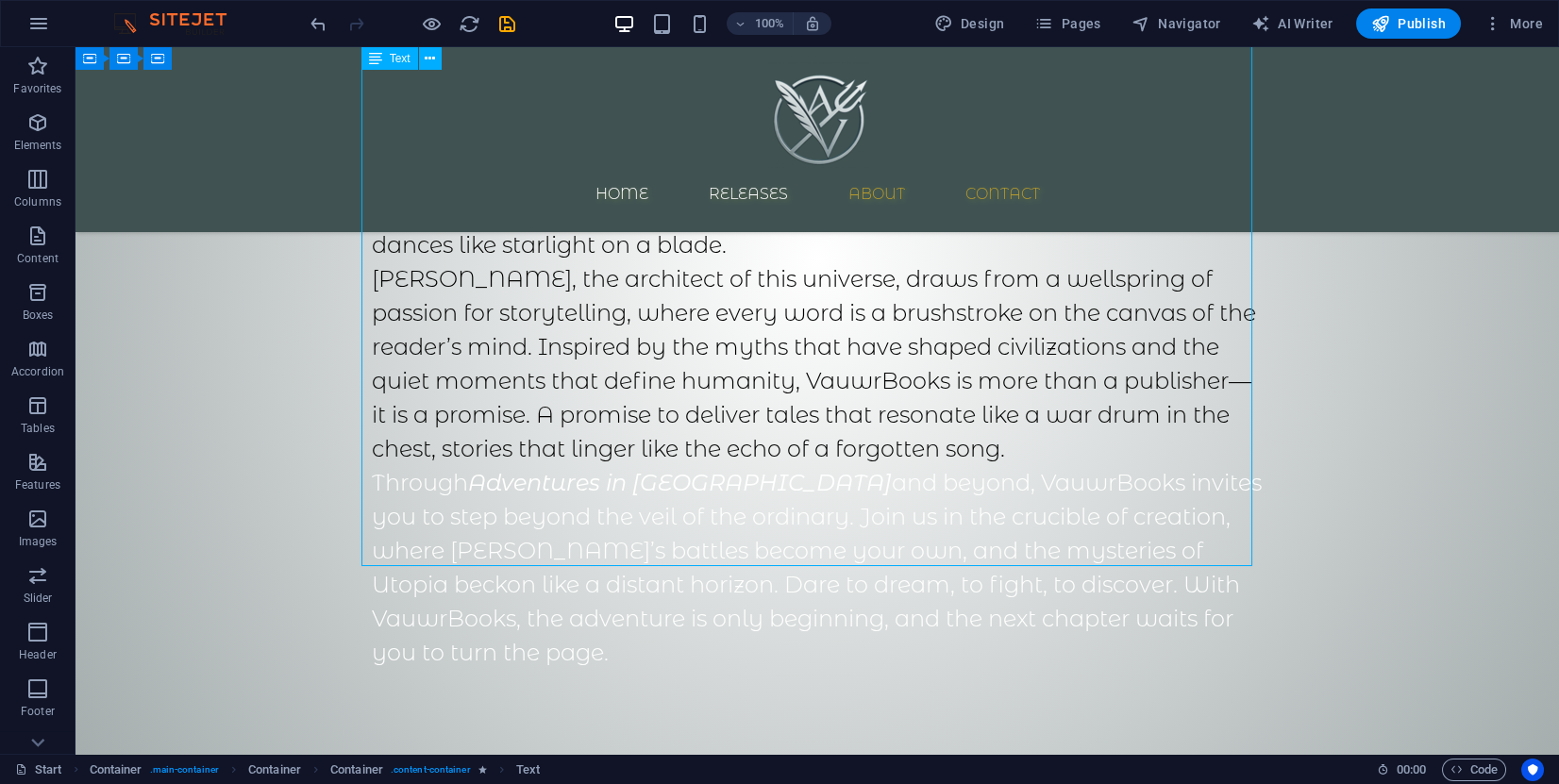
click at [429, 534] on div "In the shadowed heart of imagination, where dreams weave tapestries of worlds u…" at bounding box center [817, 205] width 891 height 974
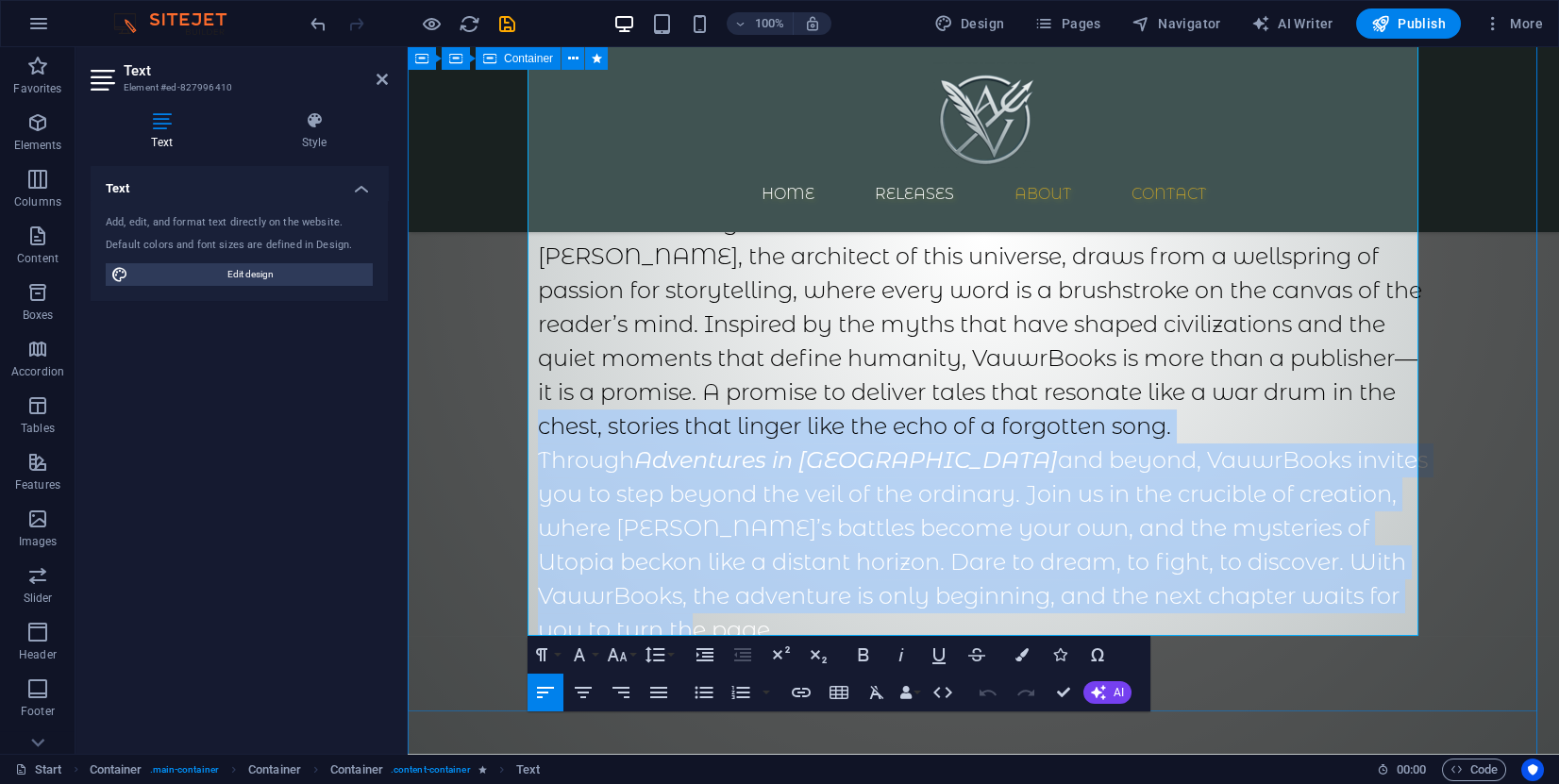
scroll to position [2043, 0]
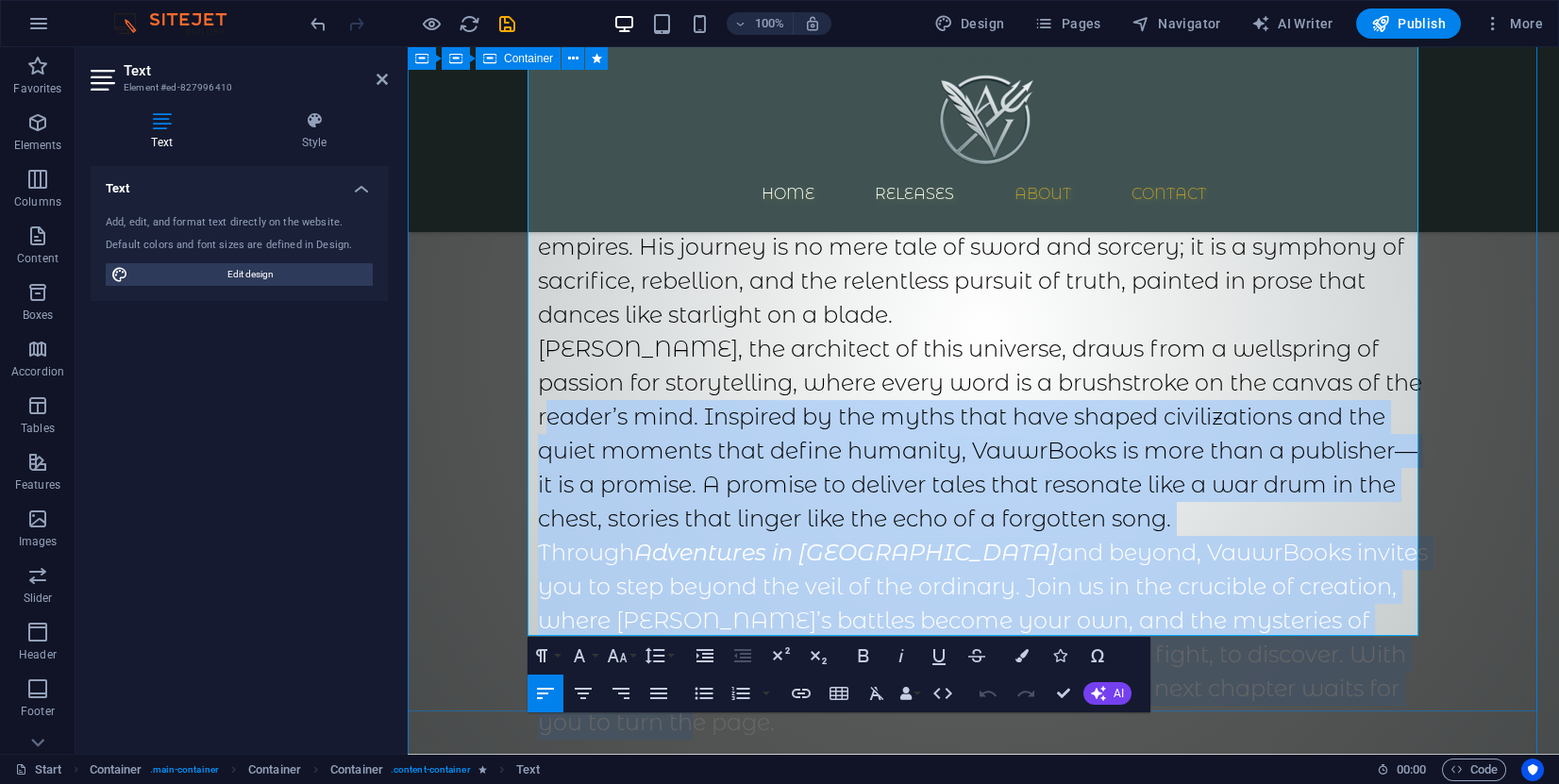
drag, startPoint x: 588, startPoint y: 326, endPoint x: 466, endPoint y: 296, distance: 125.6
click at [466, 296] on div "About us In the shadowed heart of imagination, where dreams weave tapestries of…" at bounding box center [984, 234] width 1152 height 1204
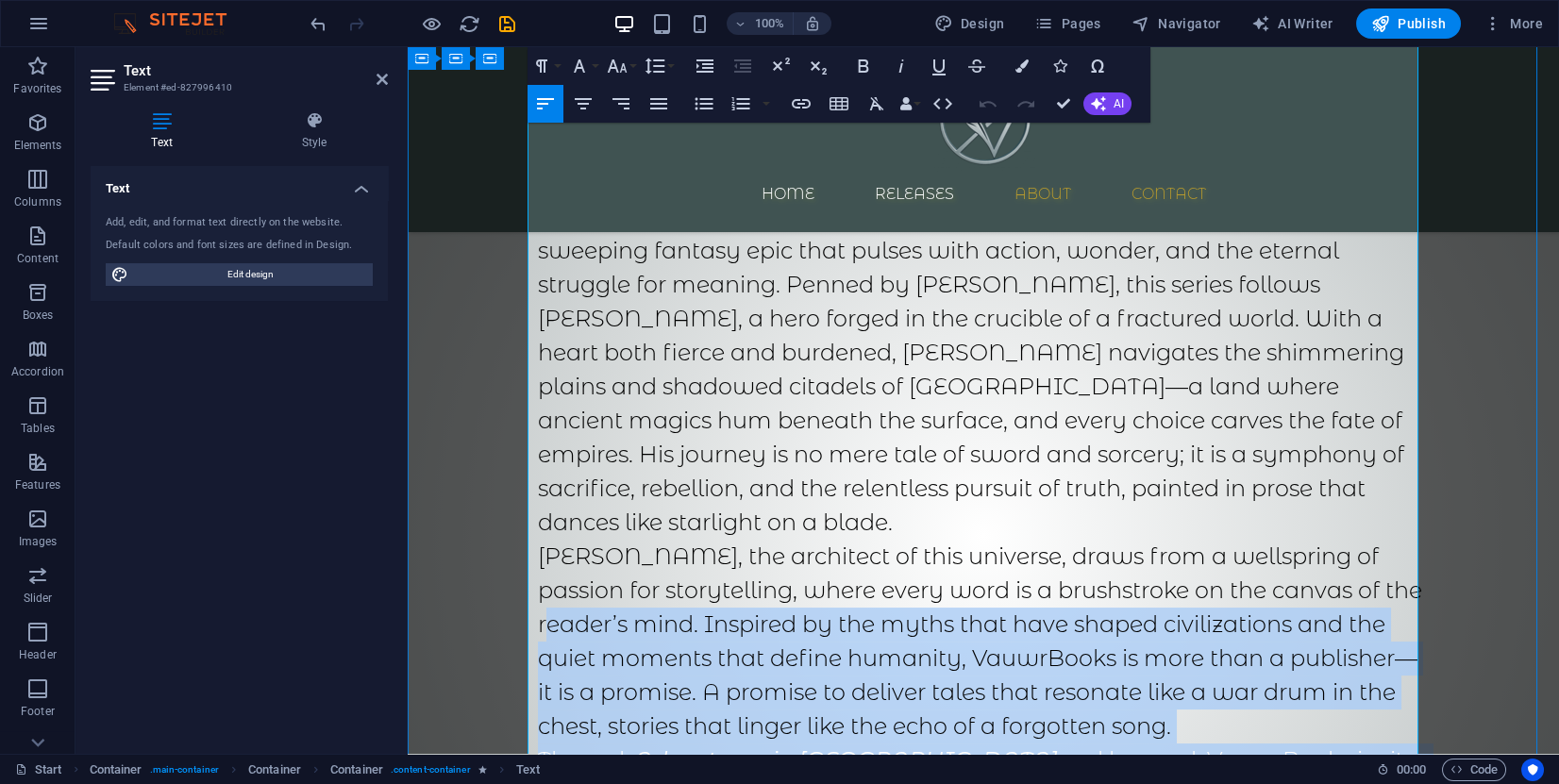
scroll to position [1619, 0]
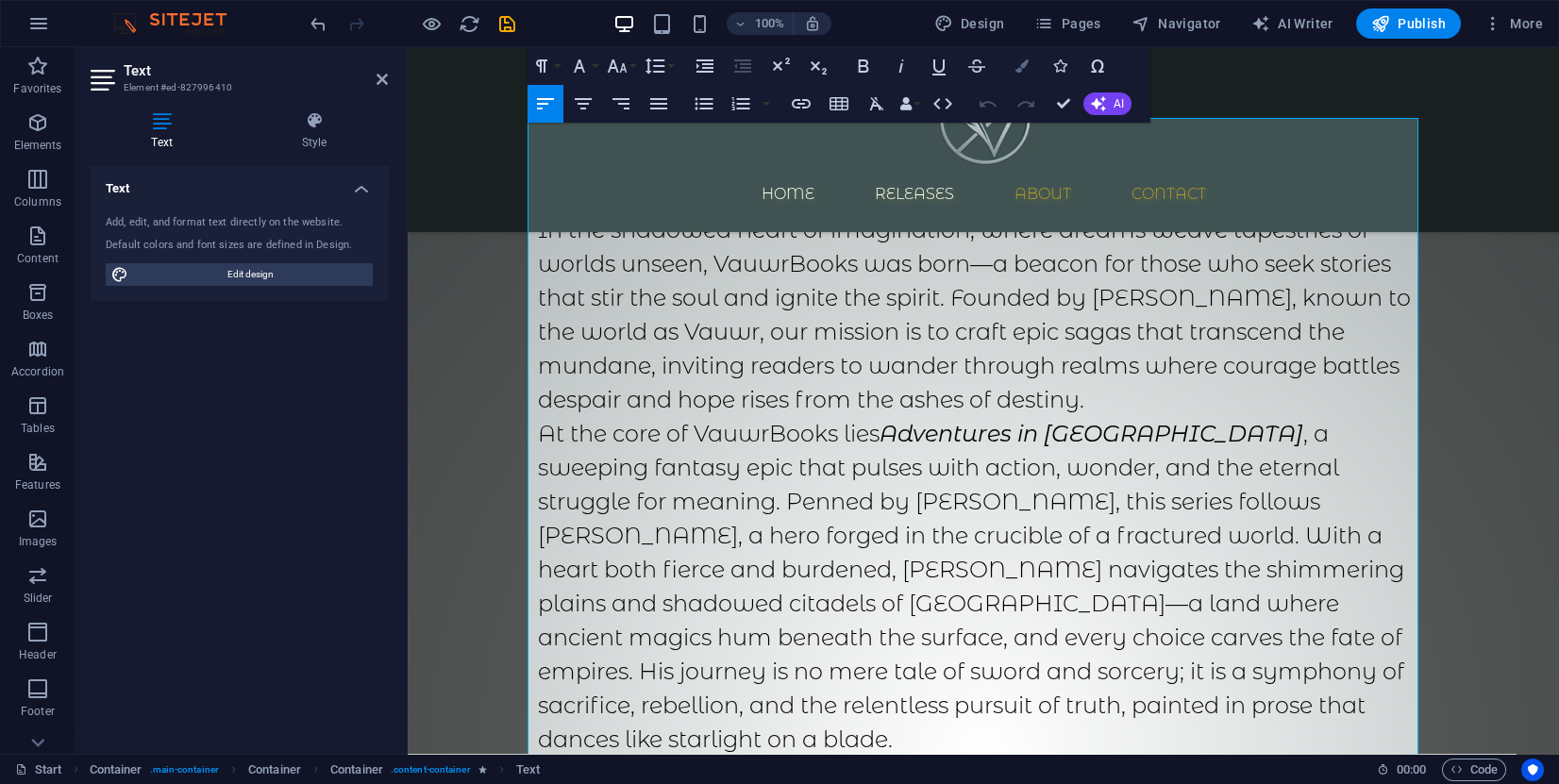
click at [1021, 68] on icon "button" at bounding box center [1023, 67] width 14 height 14
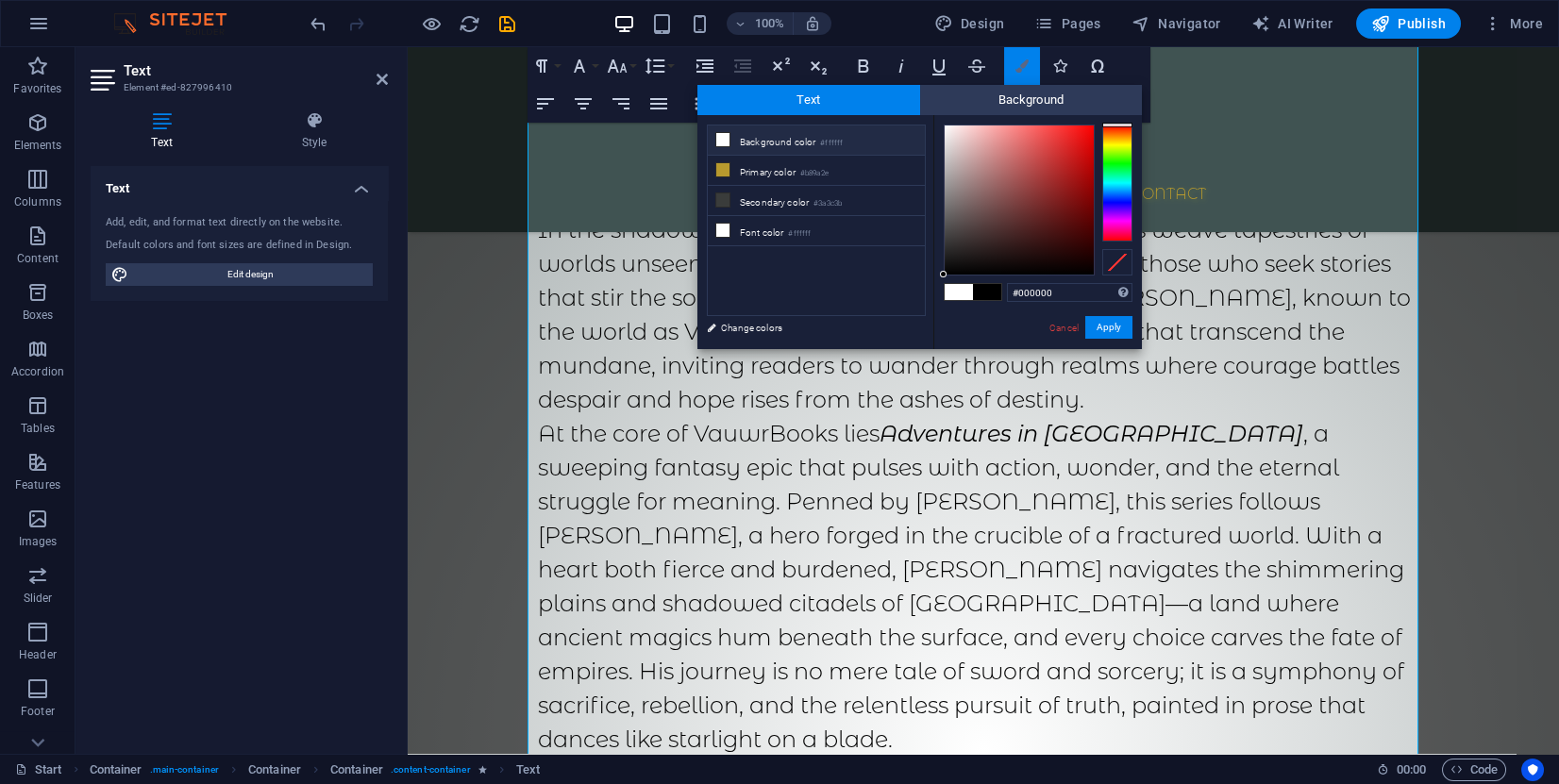
scroll to position [1902, 0]
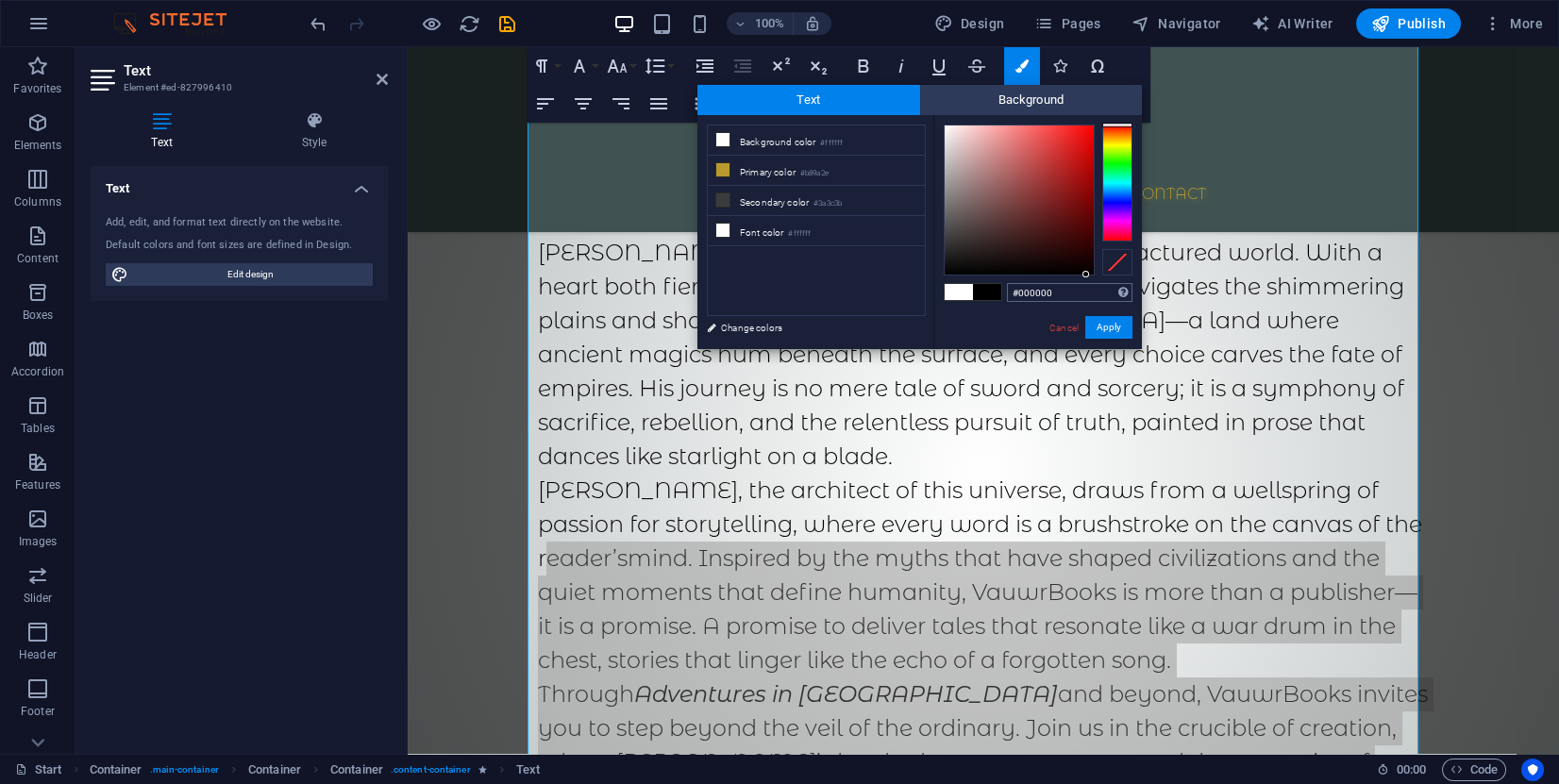
drag, startPoint x: 1066, startPoint y: 270, endPoint x: 1063, endPoint y: 285, distance: 15.3
click at [1088, 283] on div "#000000 Supported formats #0852ed rgb(8, 82, 237) rgba(8, 82, 237, 90%) hsv(221…" at bounding box center [1038, 368] width 208 height 507
click at [721, 169] on icon at bounding box center [724, 170] width 14 height 14
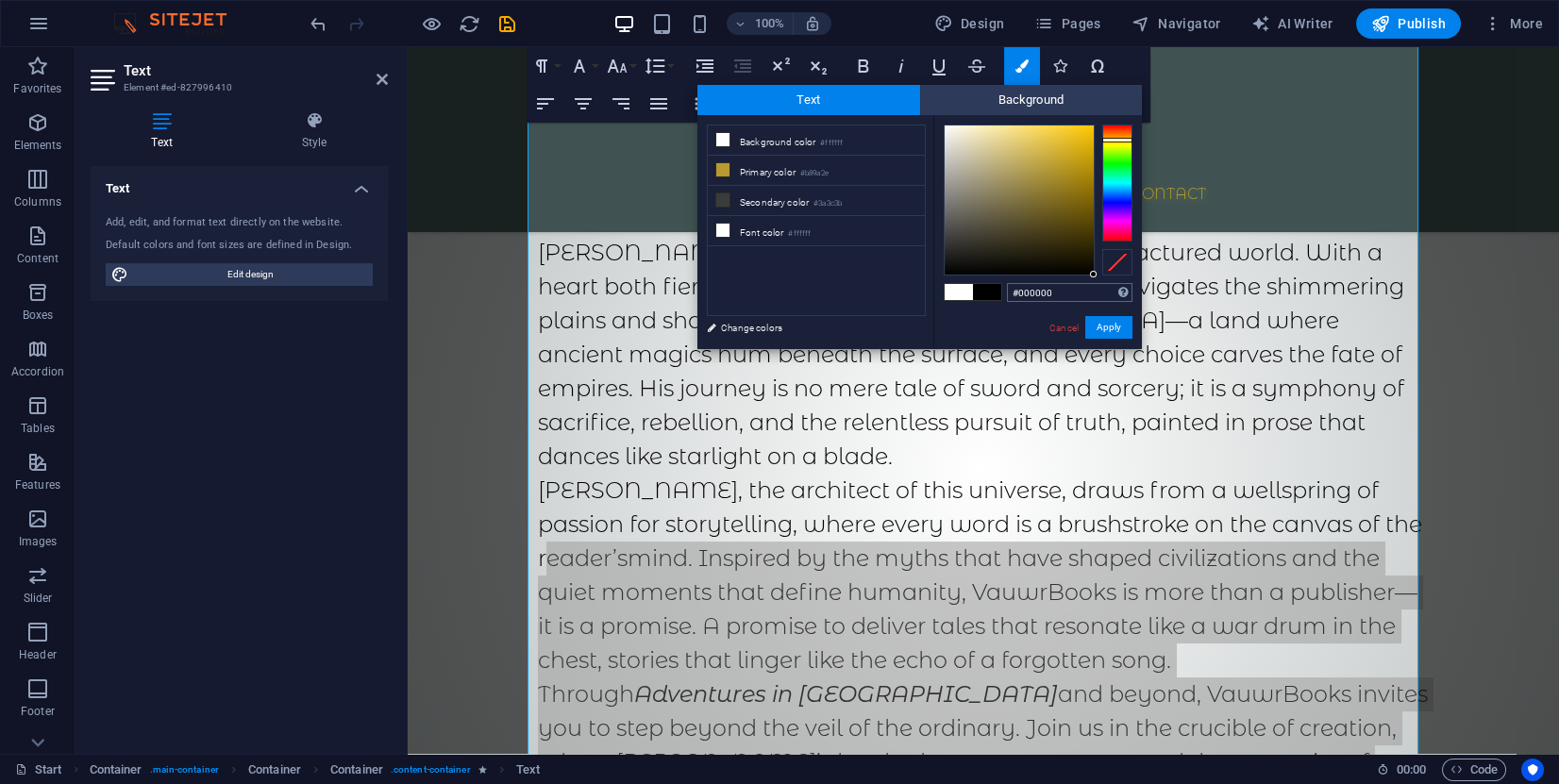
drag, startPoint x: 1061, startPoint y: 259, endPoint x: 1115, endPoint y: 286, distance: 60.4
click at [1113, 284] on div "#000000 Supported formats #0852ed rgb(8, 82, 237) rgba(8, 82, 237, 90%) hsv(221…" at bounding box center [1038, 368] width 208 height 507
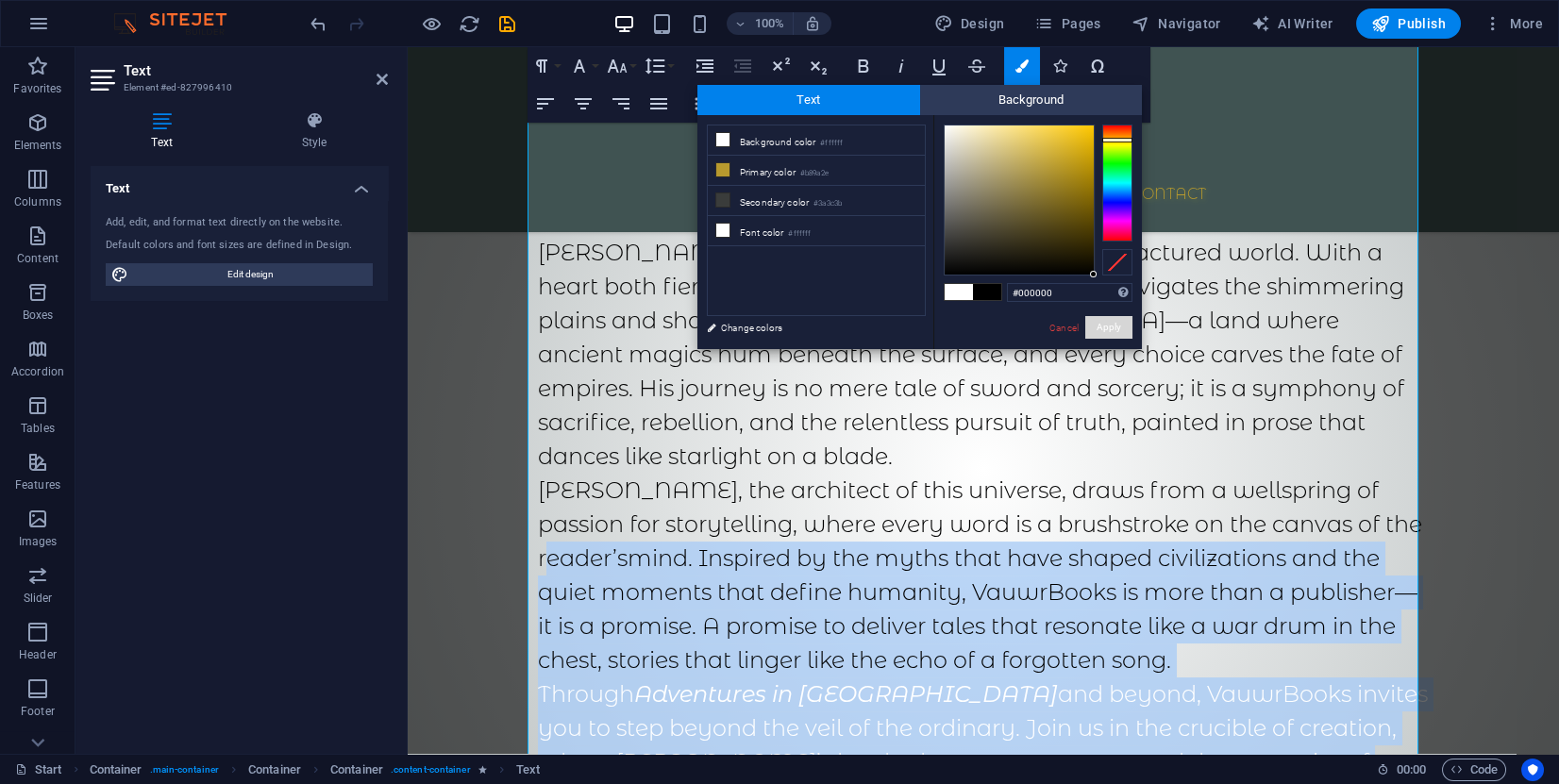
click at [1109, 333] on button "Apply" at bounding box center [1108, 327] width 47 height 22
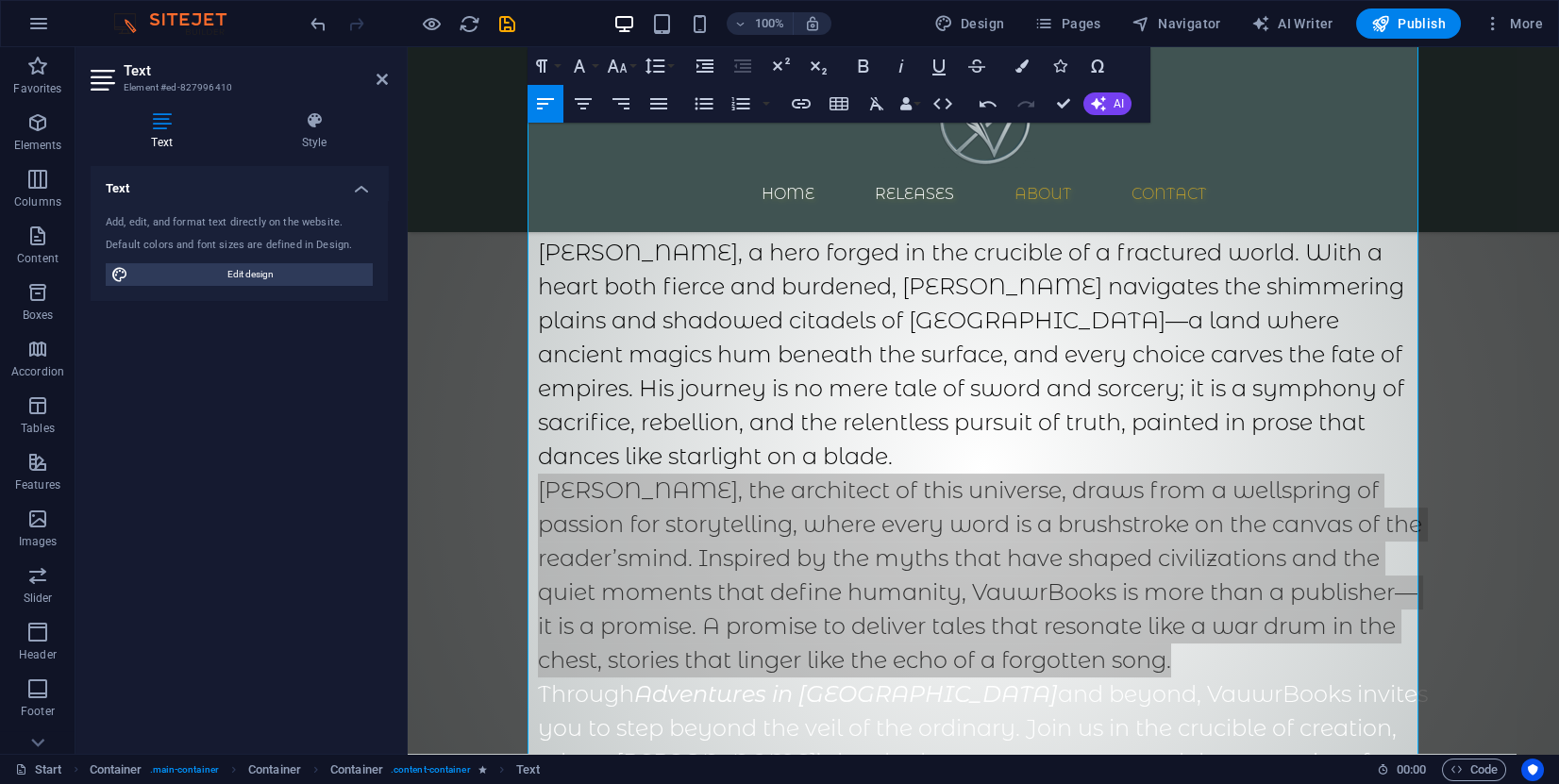
click at [957, 350] on div "Drag here to replace the existing content. Press “Ctrl” if you want to create a…" at bounding box center [984, 400] width 1152 height 707
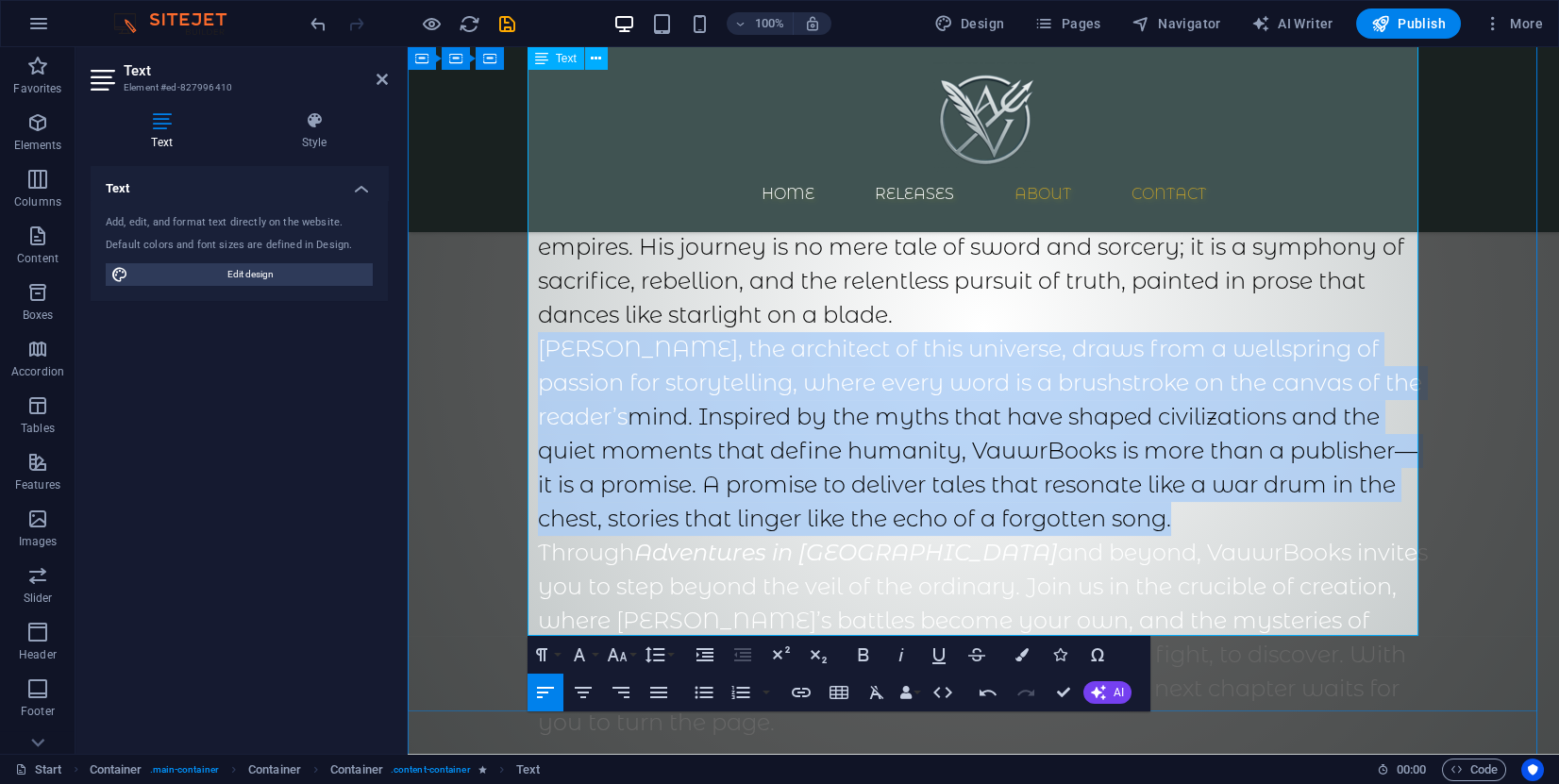
click at [983, 403] on span "mind. Inspired by the myths that have shaped civilizations and the quiet moment…" at bounding box center [978, 468] width 880 height 129
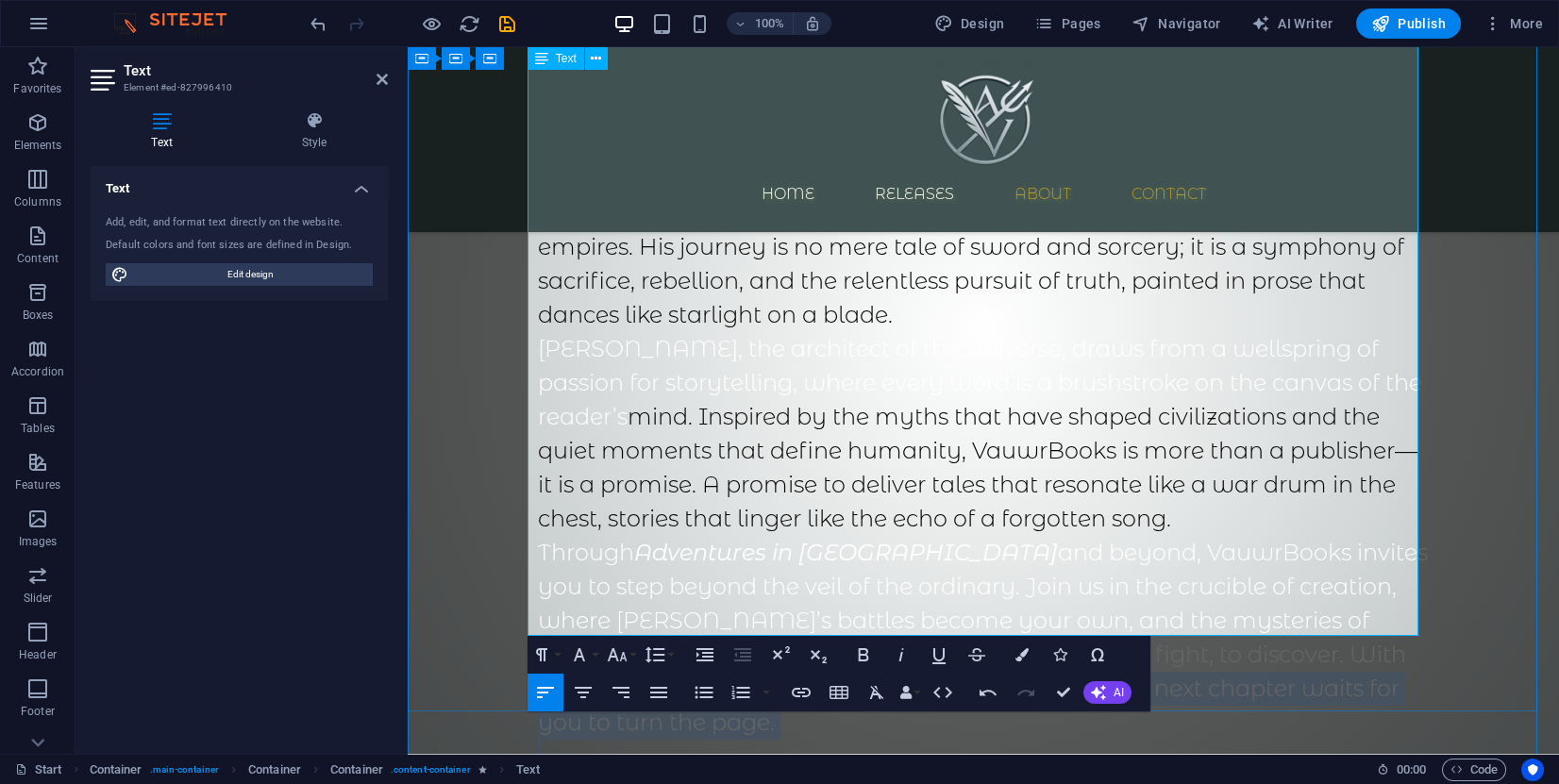
drag, startPoint x: 655, startPoint y: 623, endPoint x: 596, endPoint y: 576, distance: 75.4
click at [596, 576] on div "In the shadowed heart of imagination, where dreams weave tapestries of worlds u…" at bounding box center [984, 276] width 891 height 974
click at [604, 602] on p "Through Adventures in Utopia and beyond, VauwrBooks invites you to step beyond …" at bounding box center [984, 637] width 891 height 203
click at [615, 604] on p "Through Adventures in Utopia and beyond, VauwrBooks invites you to step beyond …" at bounding box center [984, 637] width 891 height 203
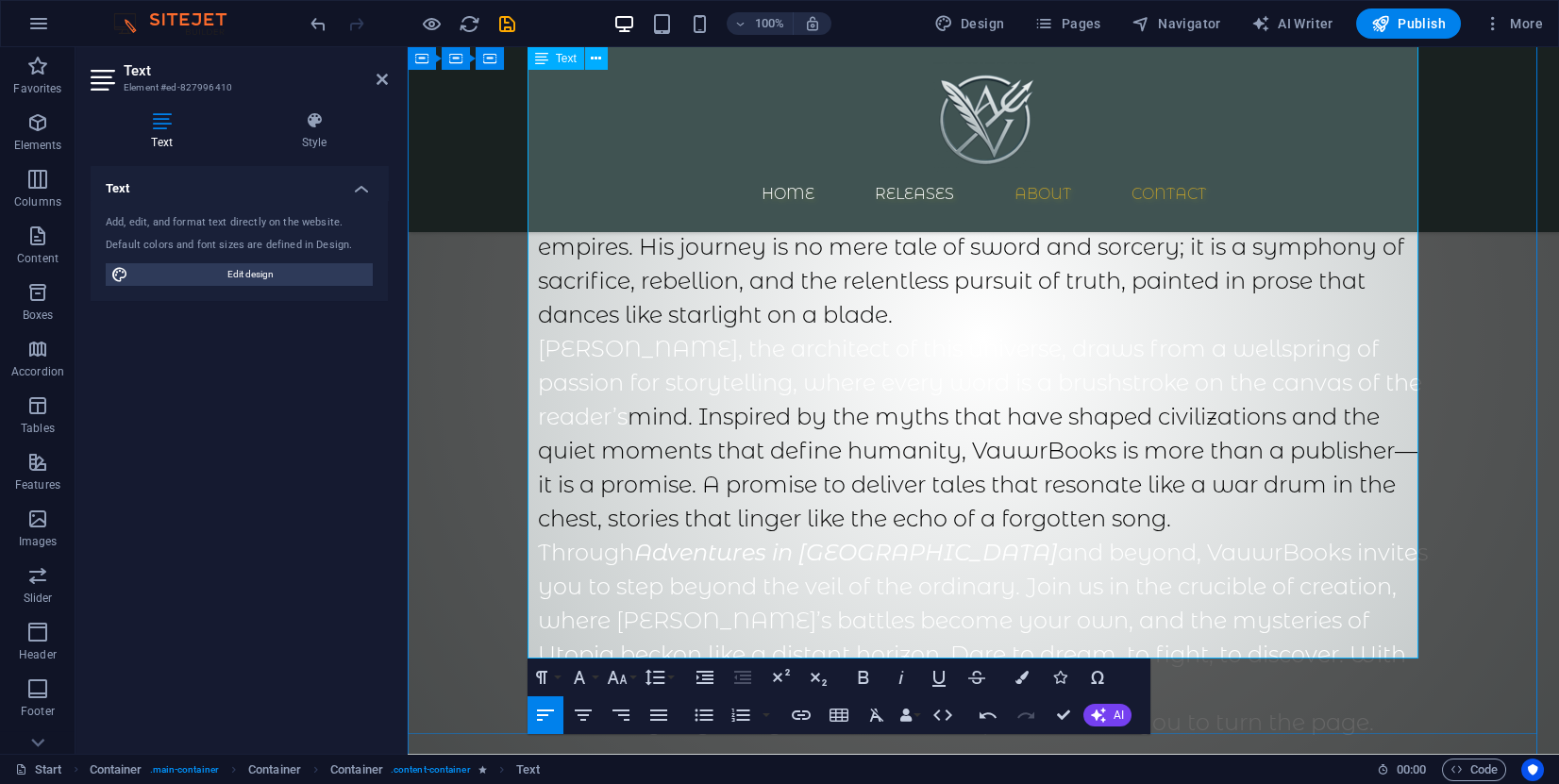
click at [643, 706] on p "ture is only beginning, and the next chapter waits for you to turn the page." at bounding box center [984, 722] width 891 height 34
click at [648, 569] on p "Through Adventures in Utopia and beyond, VauwrBooks invites you to step beyond …" at bounding box center [984, 621] width 891 height 170
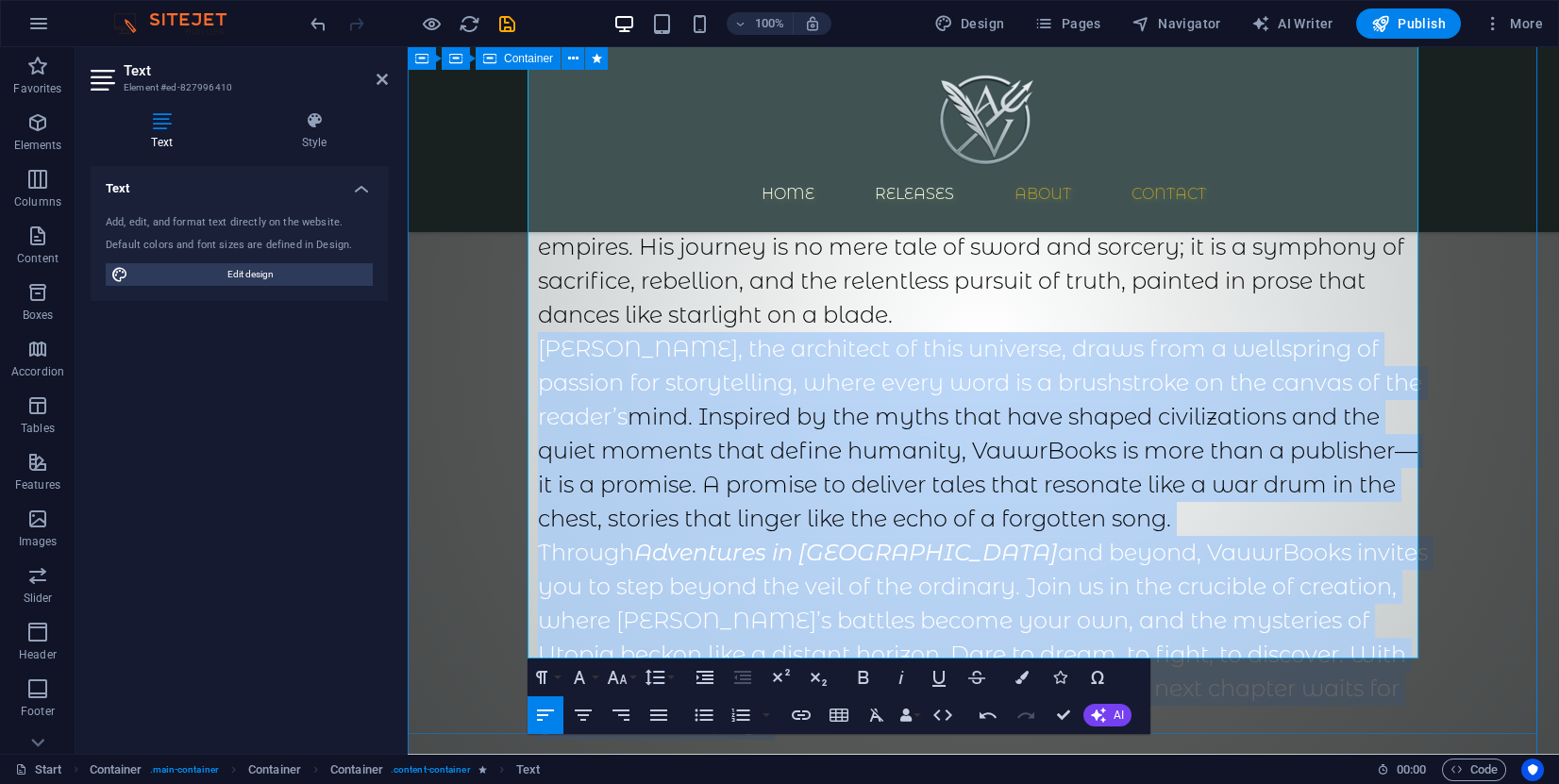
drag, startPoint x: 647, startPoint y: 598, endPoint x: 525, endPoint y: 230, distance: 387.7
click at [525, 230] on div "About us In the shadowed heart of imagination, where dreams weave tapestries of…" at bounding box center [984, 246] width 1152 height 1228
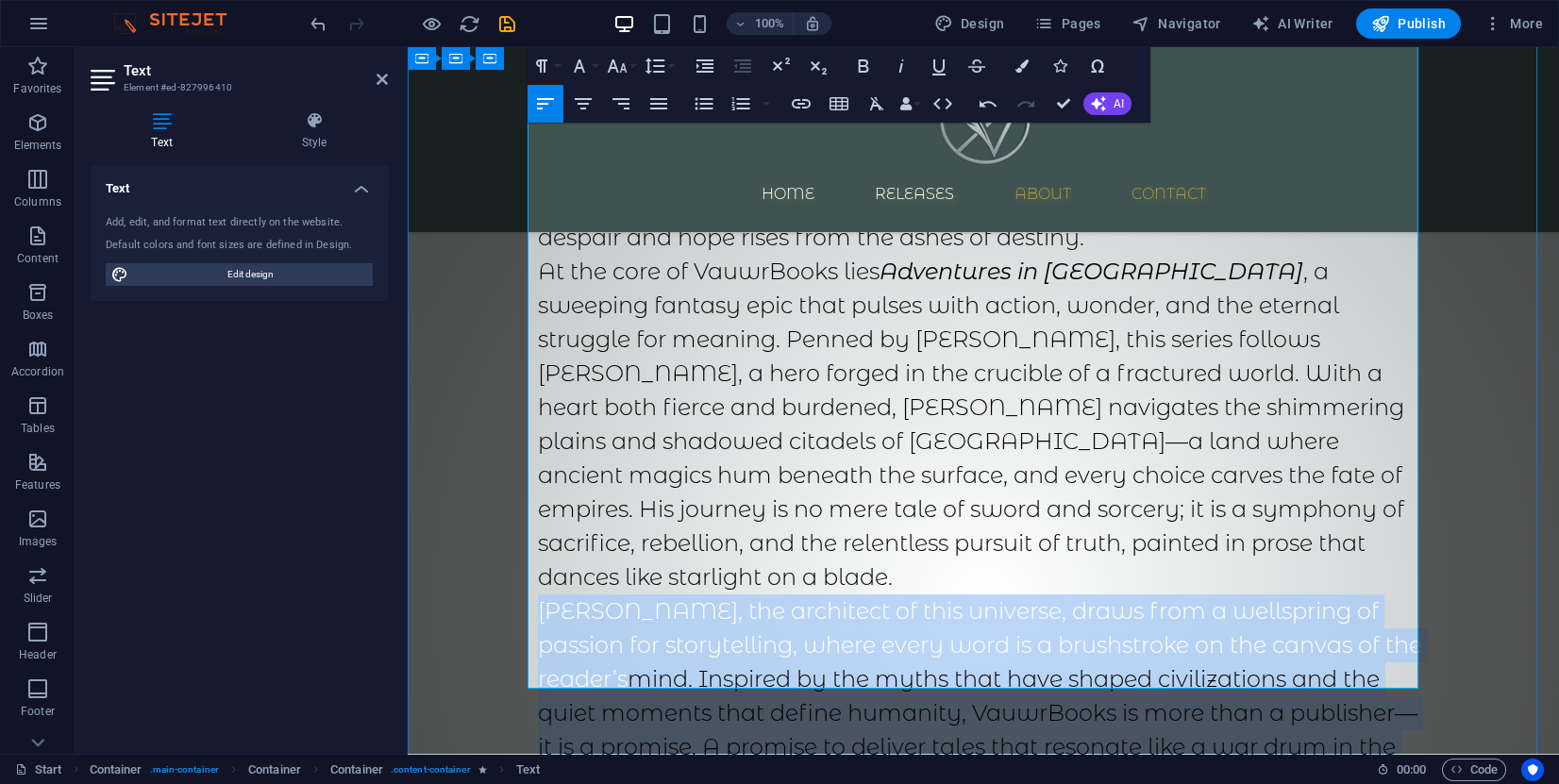
scroll to position [1761, 0]
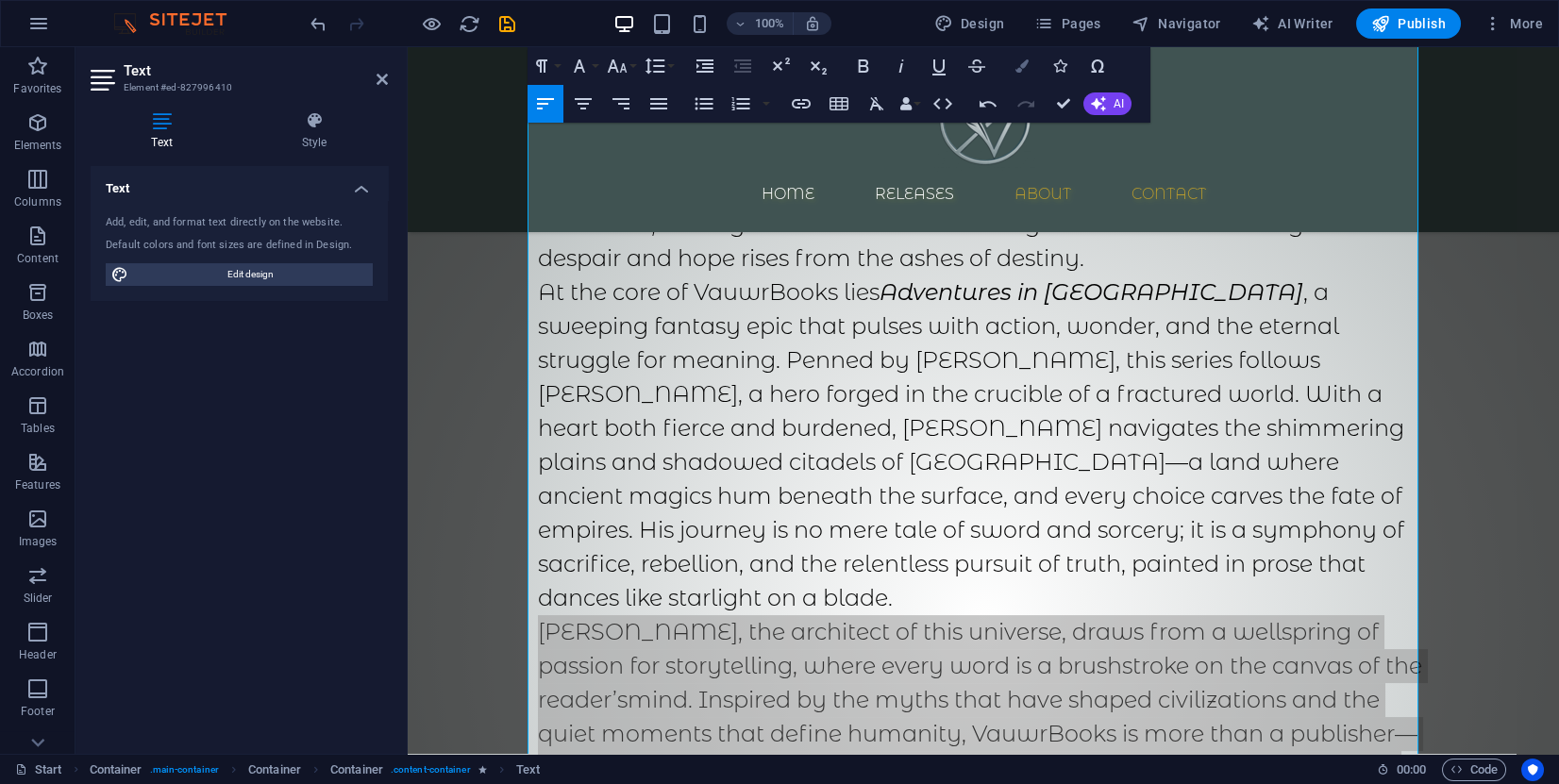
click at [1019, 67] on icon "button" at bounding box center [1023, 67] width 14 height 14
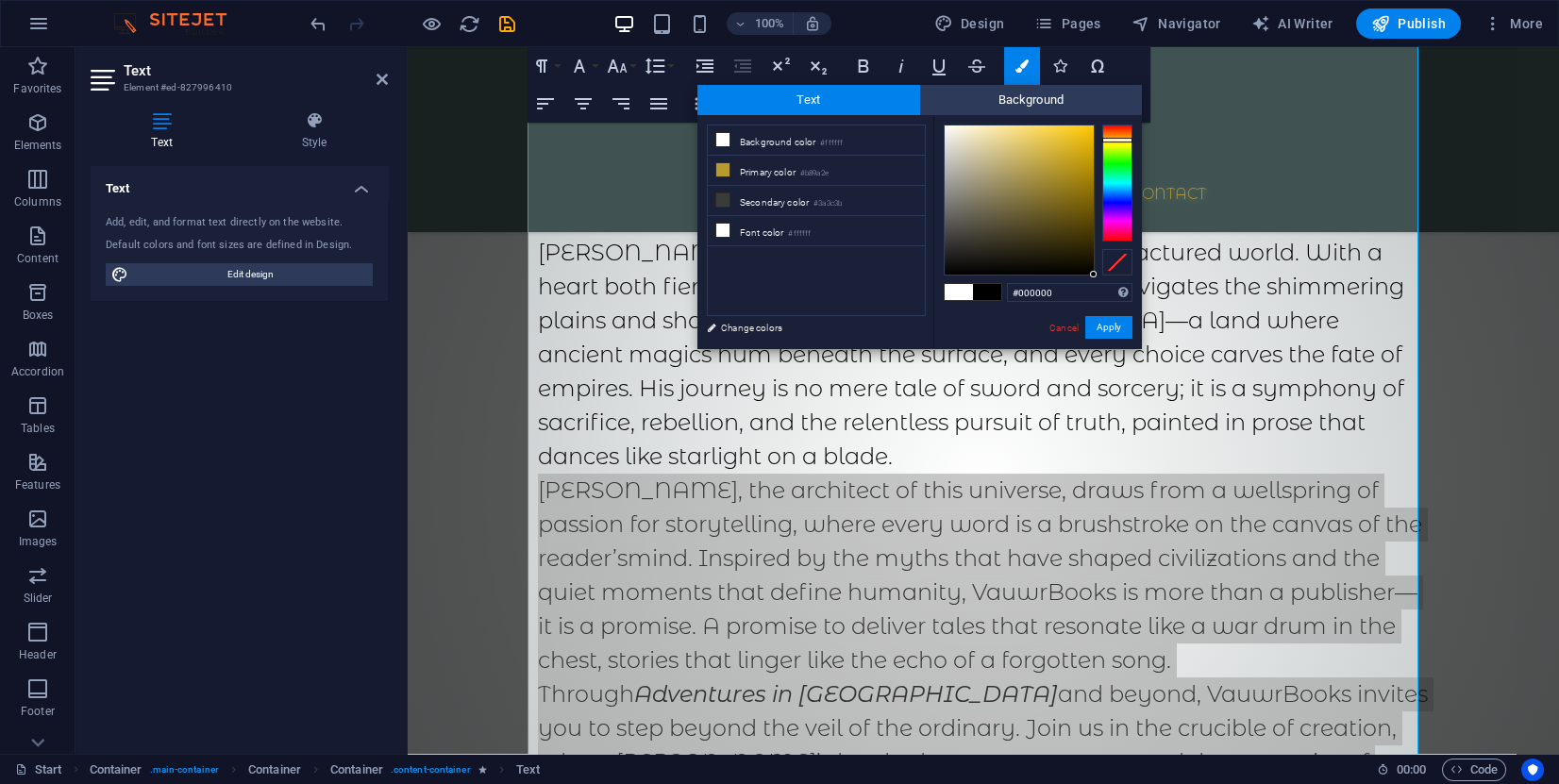
drag, startPoint x: 1076, startPoint y: 274, endPoint x: 1099, endPoint y: 277, distance: 23.2
click at [1099, 277] on div "#000000 Supported formats #0852ed rgb(8, 82, 237) rgba(8, 82, 237, 90%) hsv(221…" at bounding box center [1038, 368] width 208 height 507
click at [718, 167] on icon at bounding box center [724, 170] width 14 height 14
click at [1093, 270] on div at bounding box center [1090, 270] width 7 height 7
click at [1097, 277] on div "#000000 Supported formats #0852ed rgb(8, 82, 237) rgba(8, 82, 237, 90%) hsv(221…" at bounding box center [1038, 368] width 208 height 507
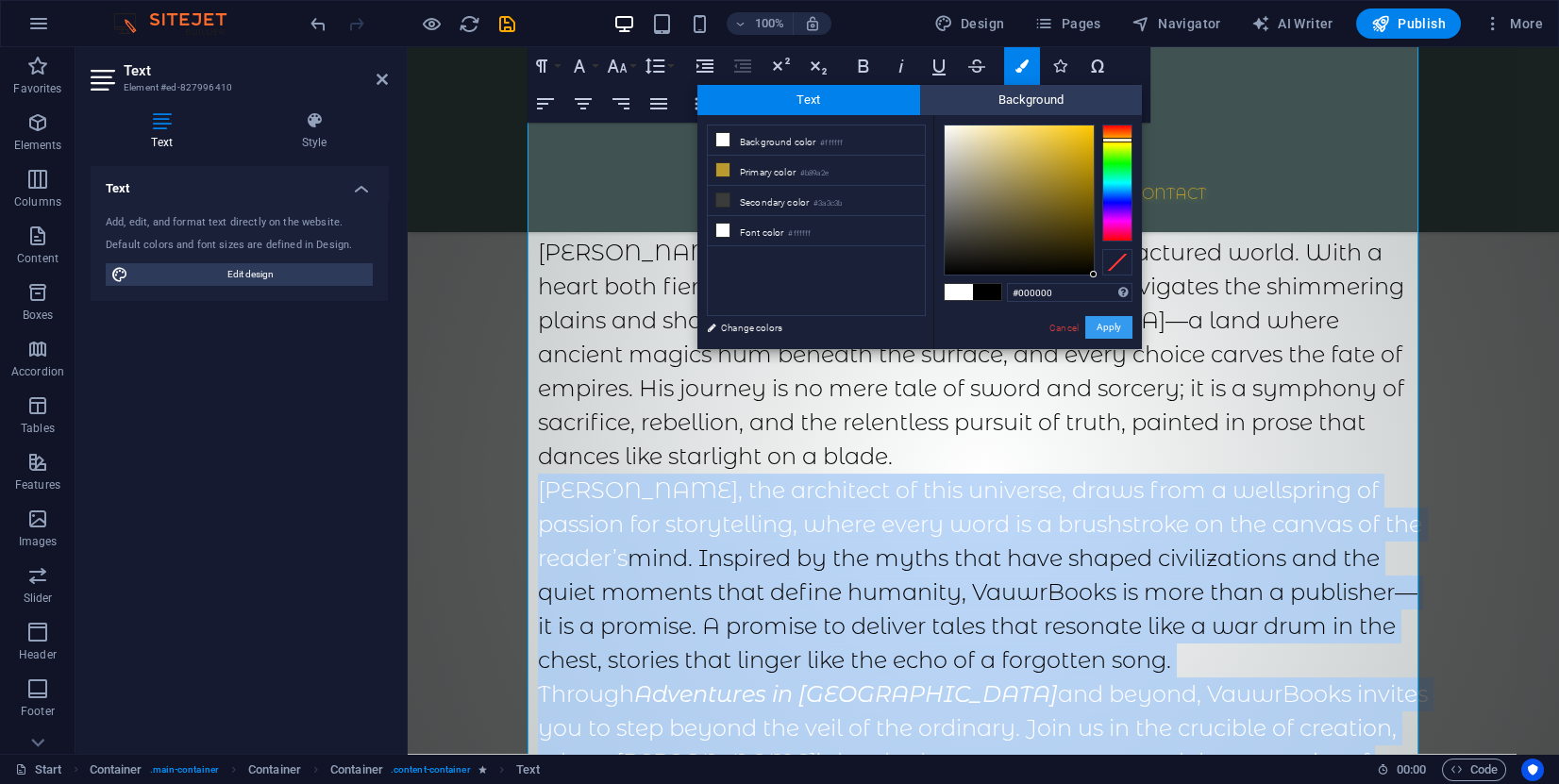
click at [1109, 326] on button "Apply" at bounding box center [1108, 327] width 47 height 22
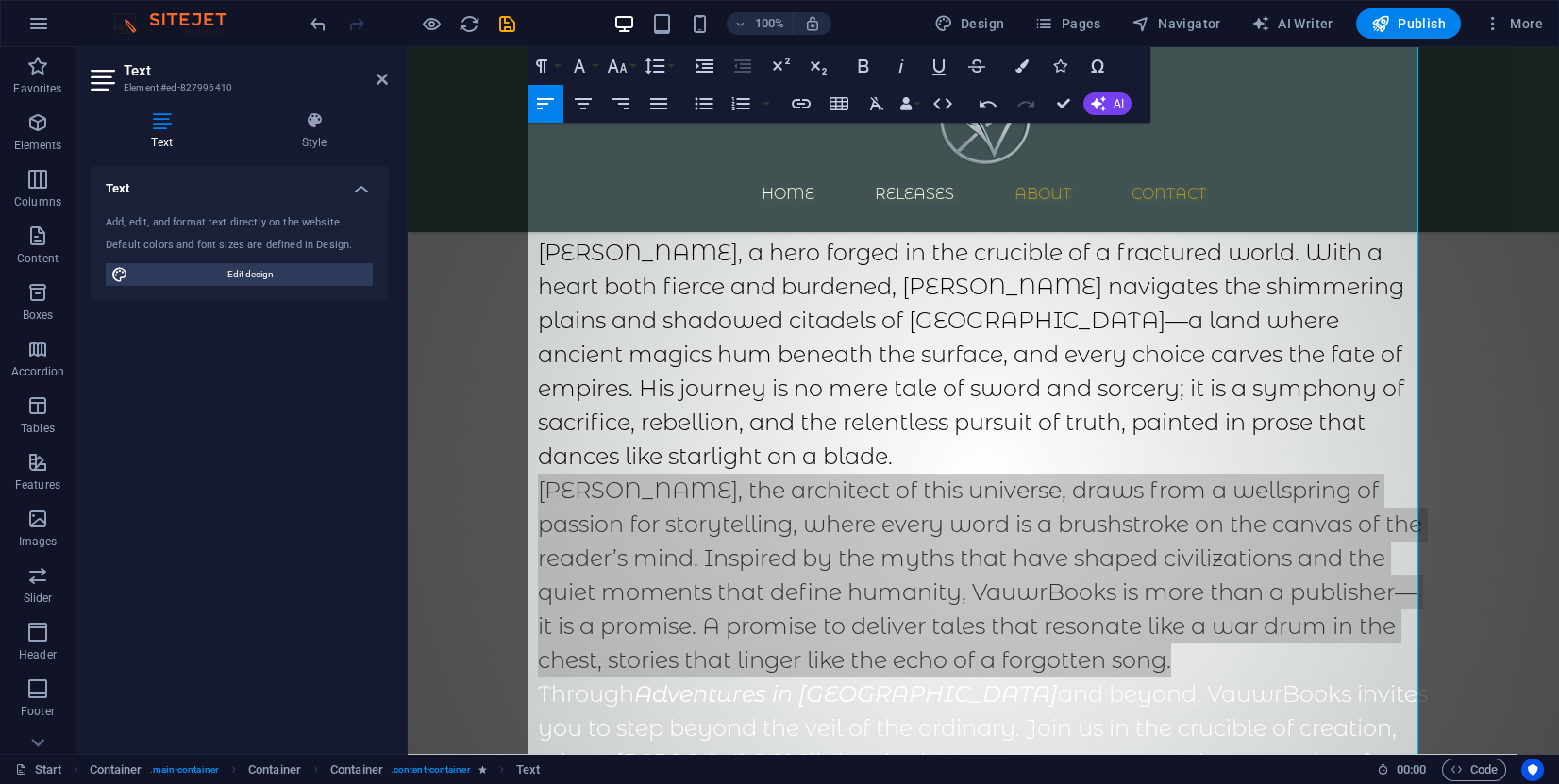
click at [888, 337] on div "Drag here to replace the existing content. Press “Ctrl” if you want to create a…" at bounding box center [984, 400] width 1152 height 707
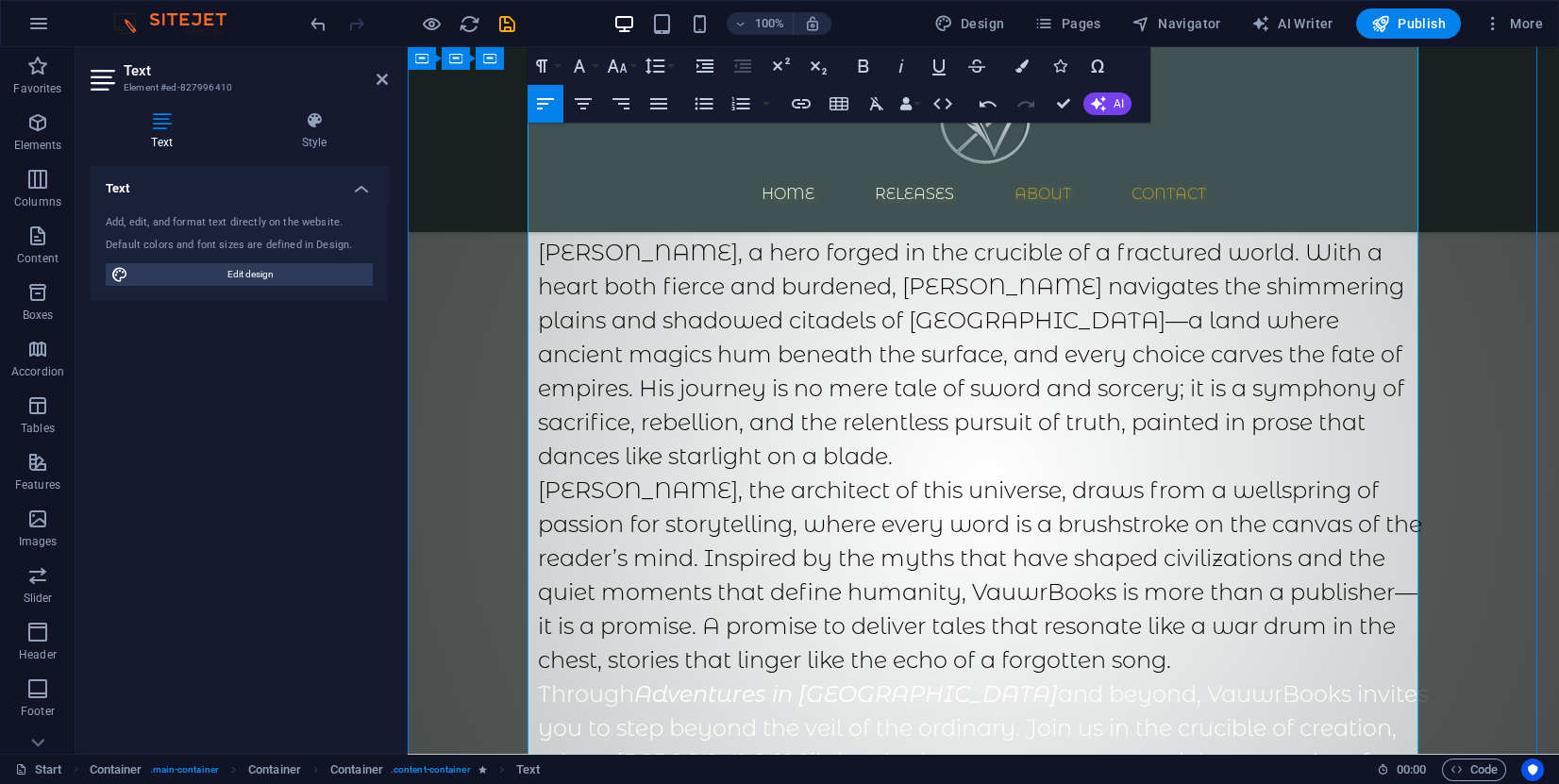
click at [890, 338] on p "At the core of VauwrBooks lies Adventures in Utopia , a sweeping fantasy epic t…" at bounding box center [984, 304] width 891 height 339
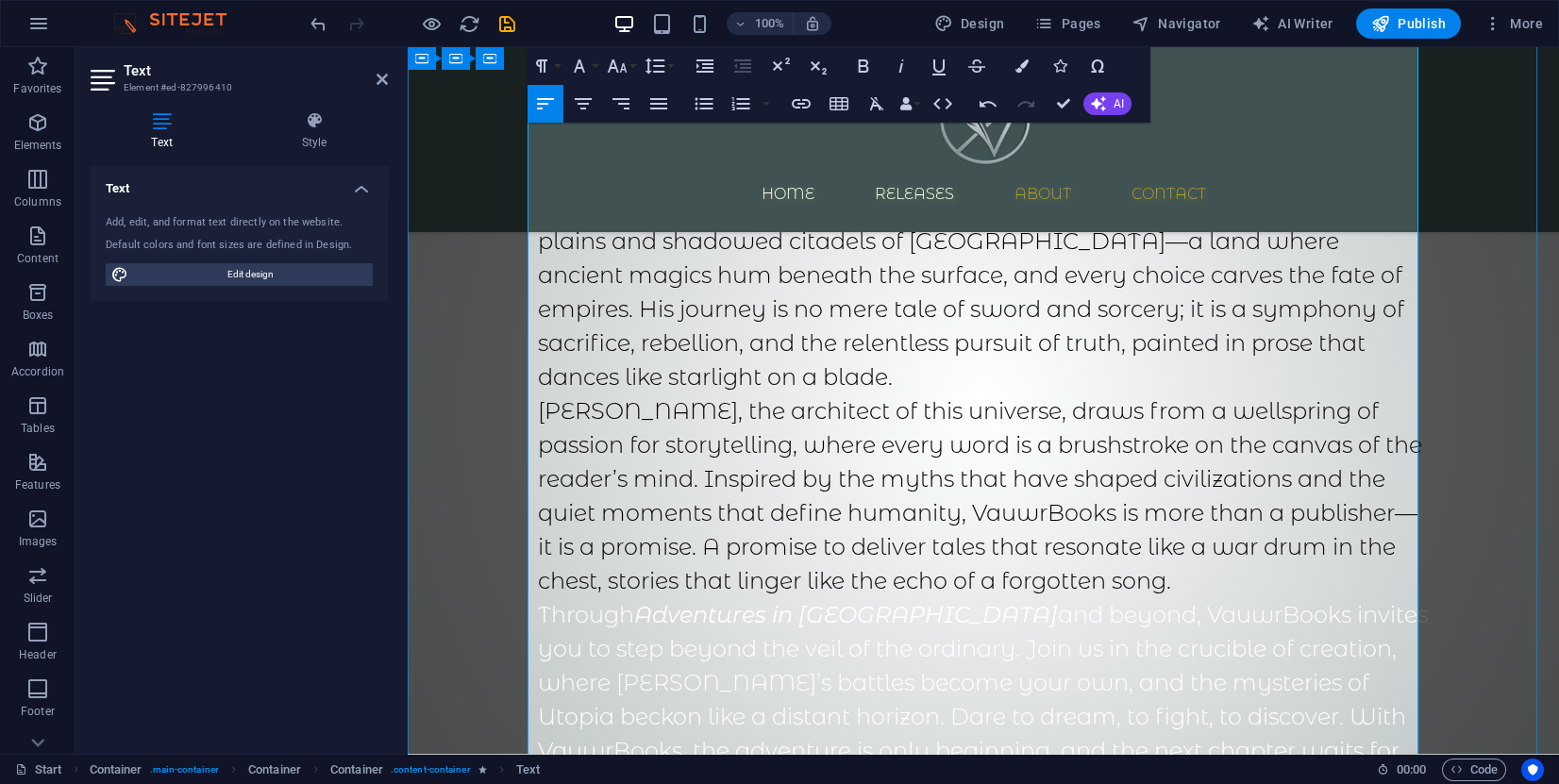
scroll to position [2043, 0]
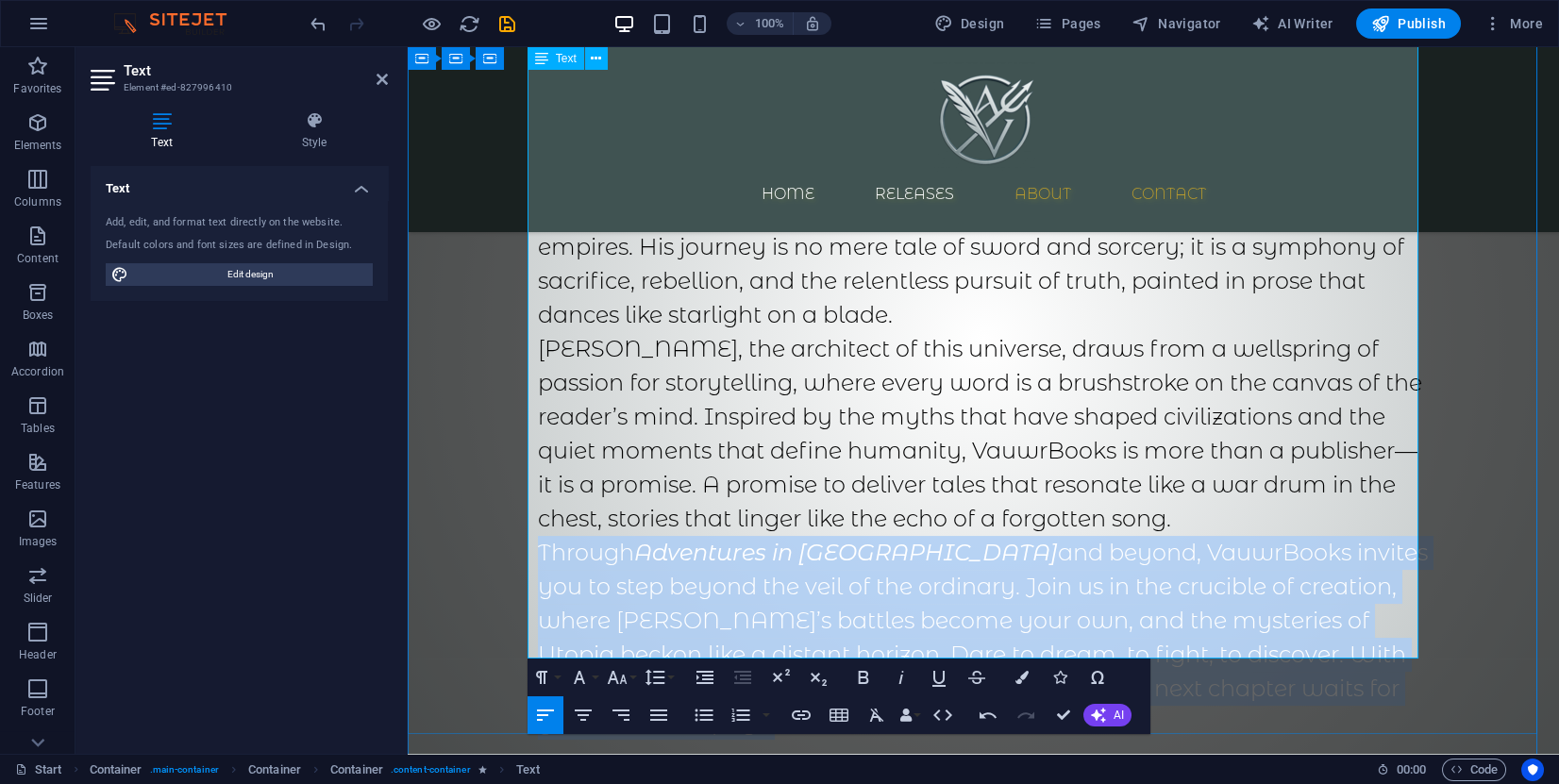
drag, startPoint x: 621, startPoint y: 603, endPoint x: 533, endPoint y: 429, distance: 195.0
click at [538, 536] on p "Through Adventures in Utopia and beyond, VauwrBooks invites you to step beyond …" at bounding box center [984, 637] width 891 height 203
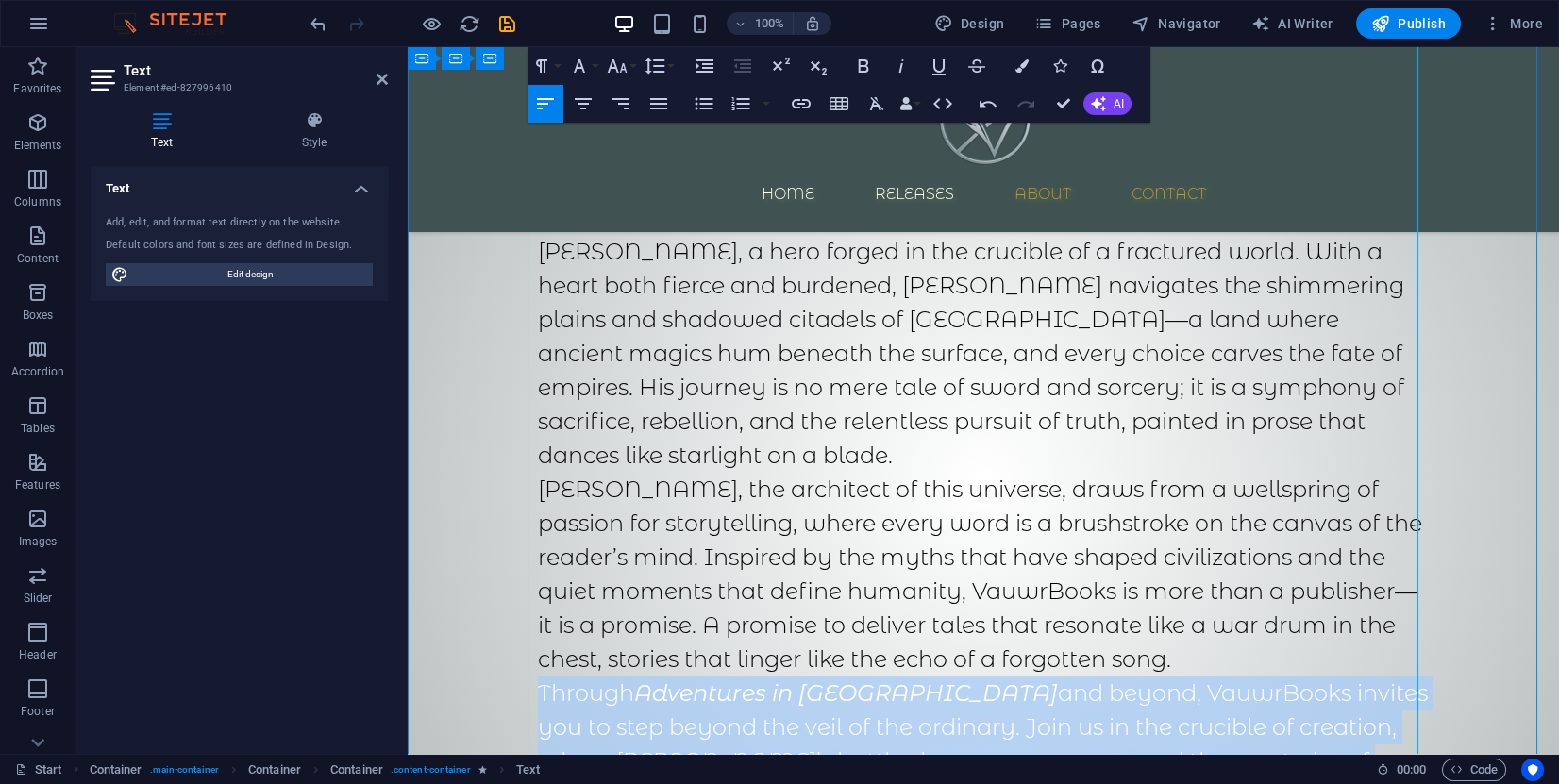
scroll to position [1902, 0]
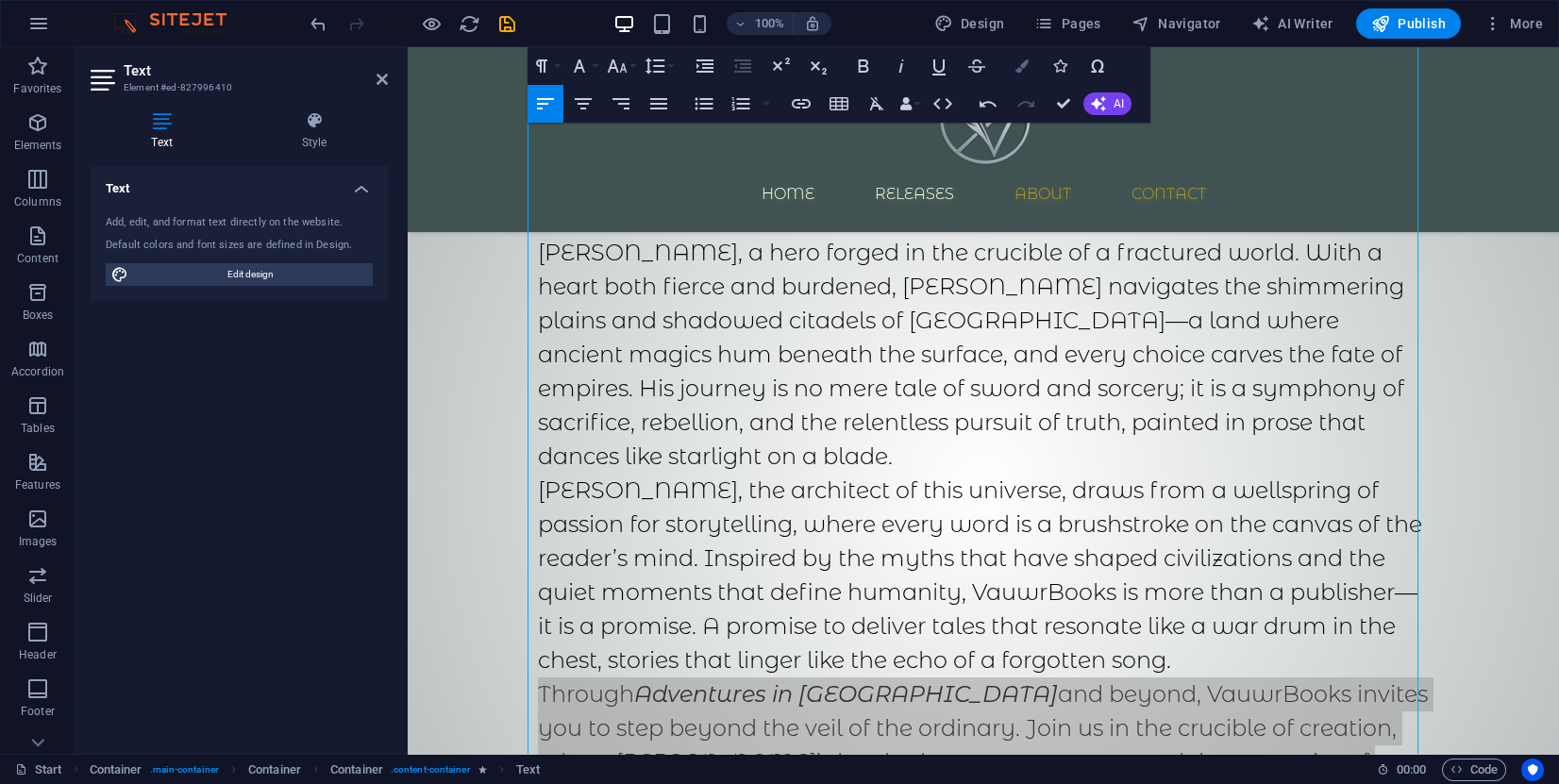
click at [1017, 64] on icon "button" at bounding box center [1023, 67] width 14 height 14
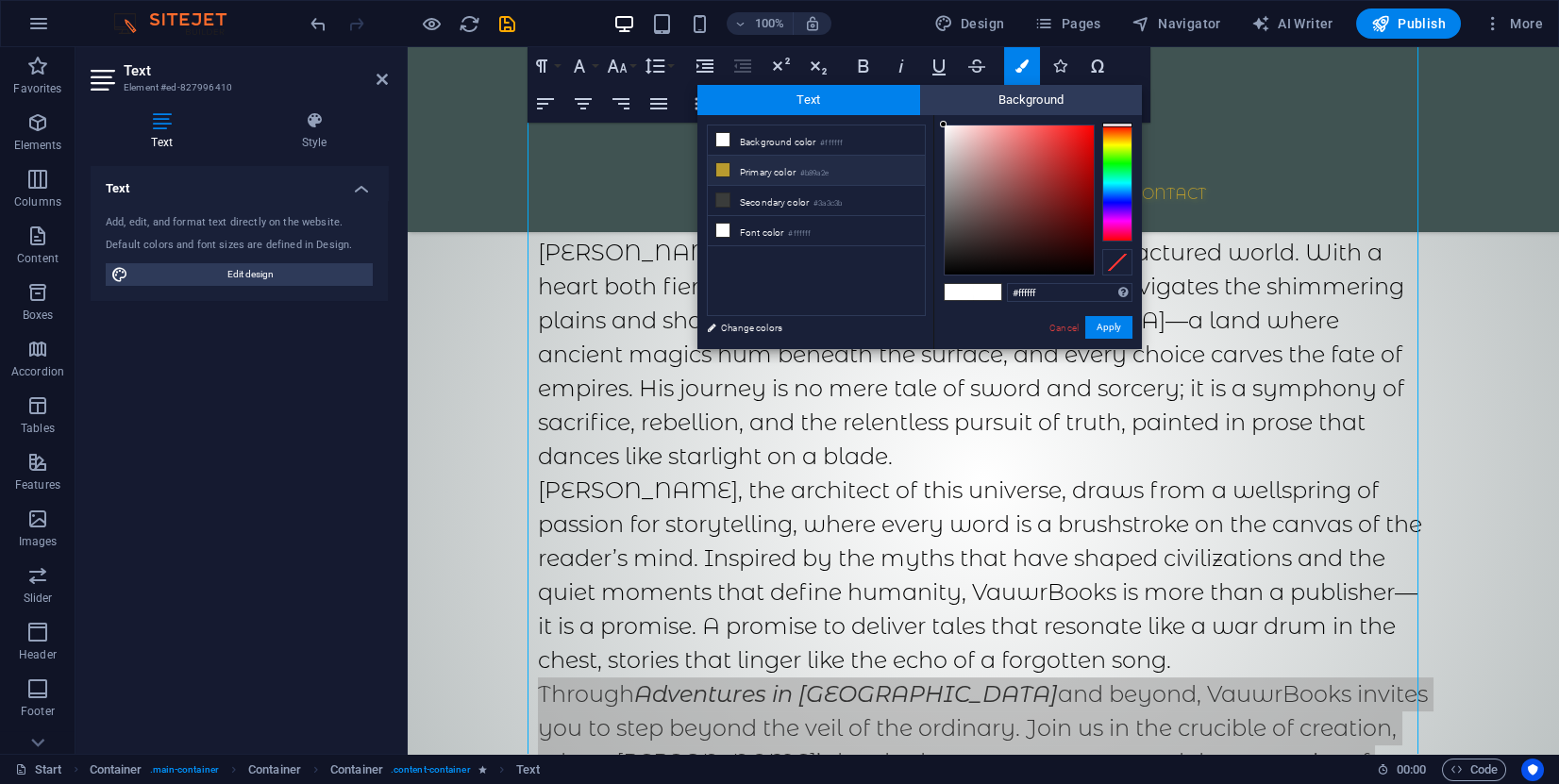
click at [725, 167] on icon at bounding box center [724, 170] width 14 height 14
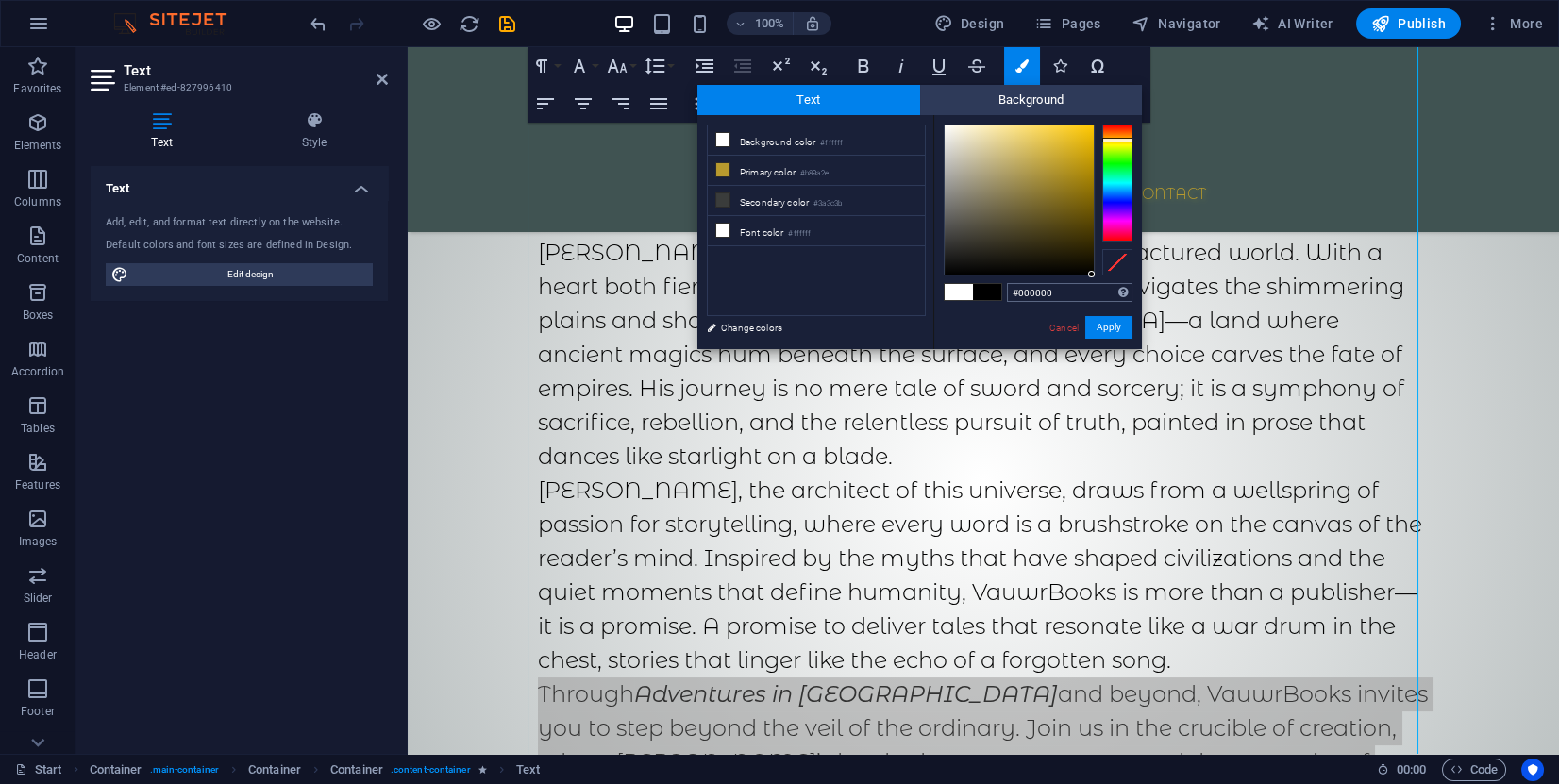
drag, startPoint x: 1087, startPoint y: 268, endPoint x: 1092, endPoint y: 285, distance: 17.7
click at [1092, 285] on div "#000000 Supported formats #0852ed rgb(8, 82, 237) rgba(8, 82, 237, 90%) hsv(221…" at bounding box center [1038, 368] width 208 height 507
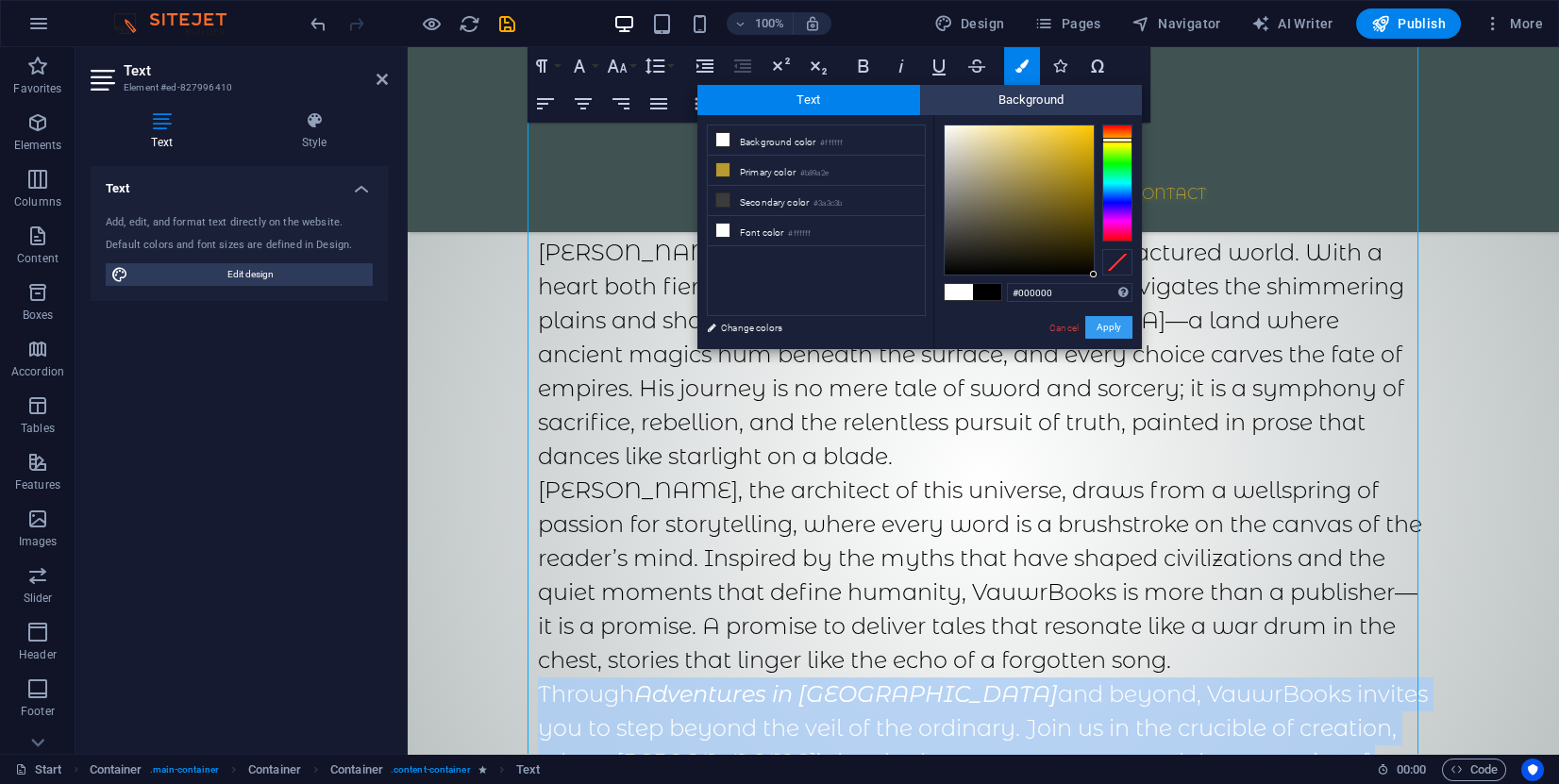
click at [1117, 326] on button "Apply" at bounding box center [1108, 327] width 47 height 22
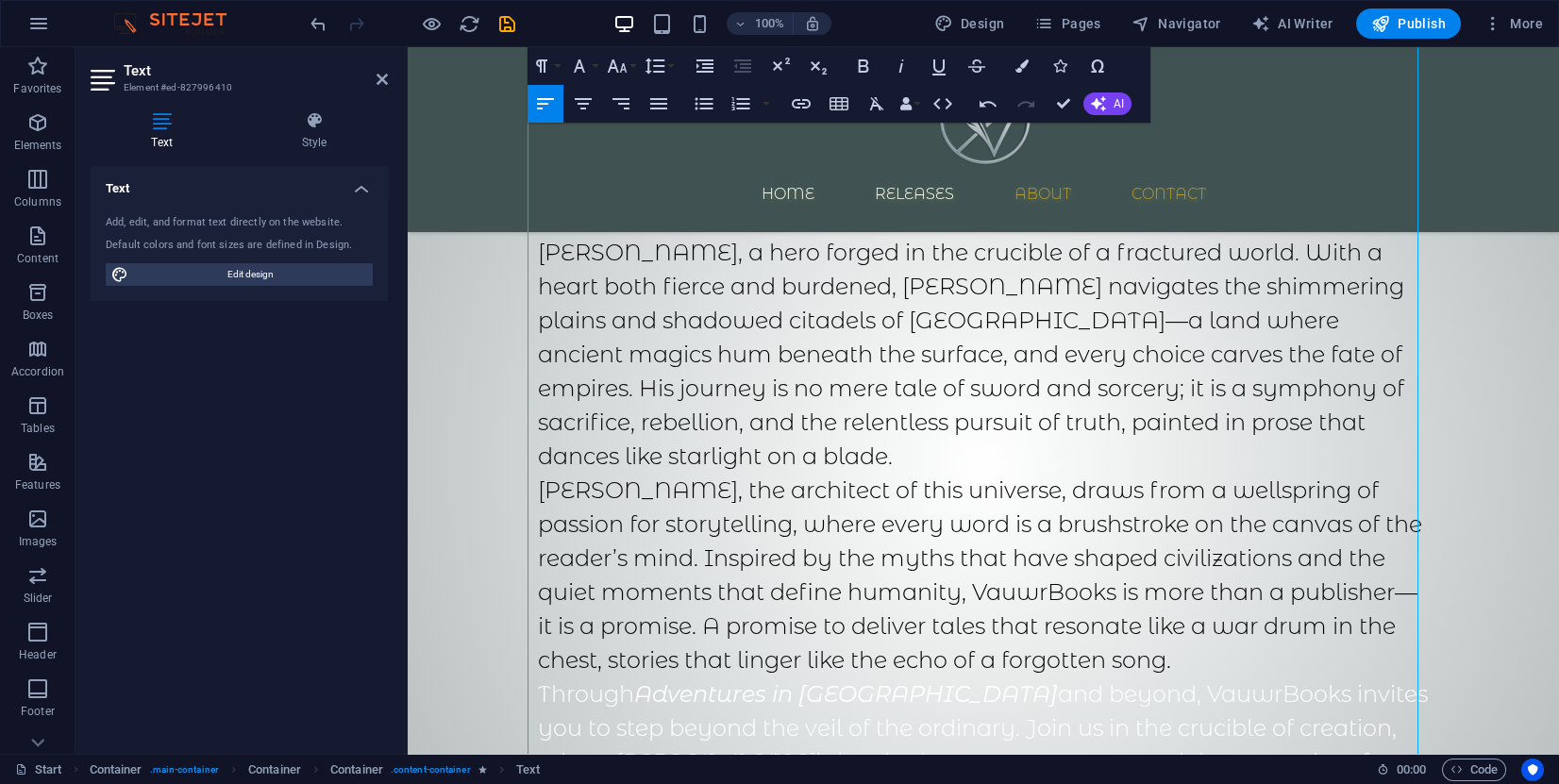
click at [1116, 345] on div "Drag here to replace the existing content. Press “Ctrl” if you want to create a…" at bounding box center [984, 400] width 1152 height 707
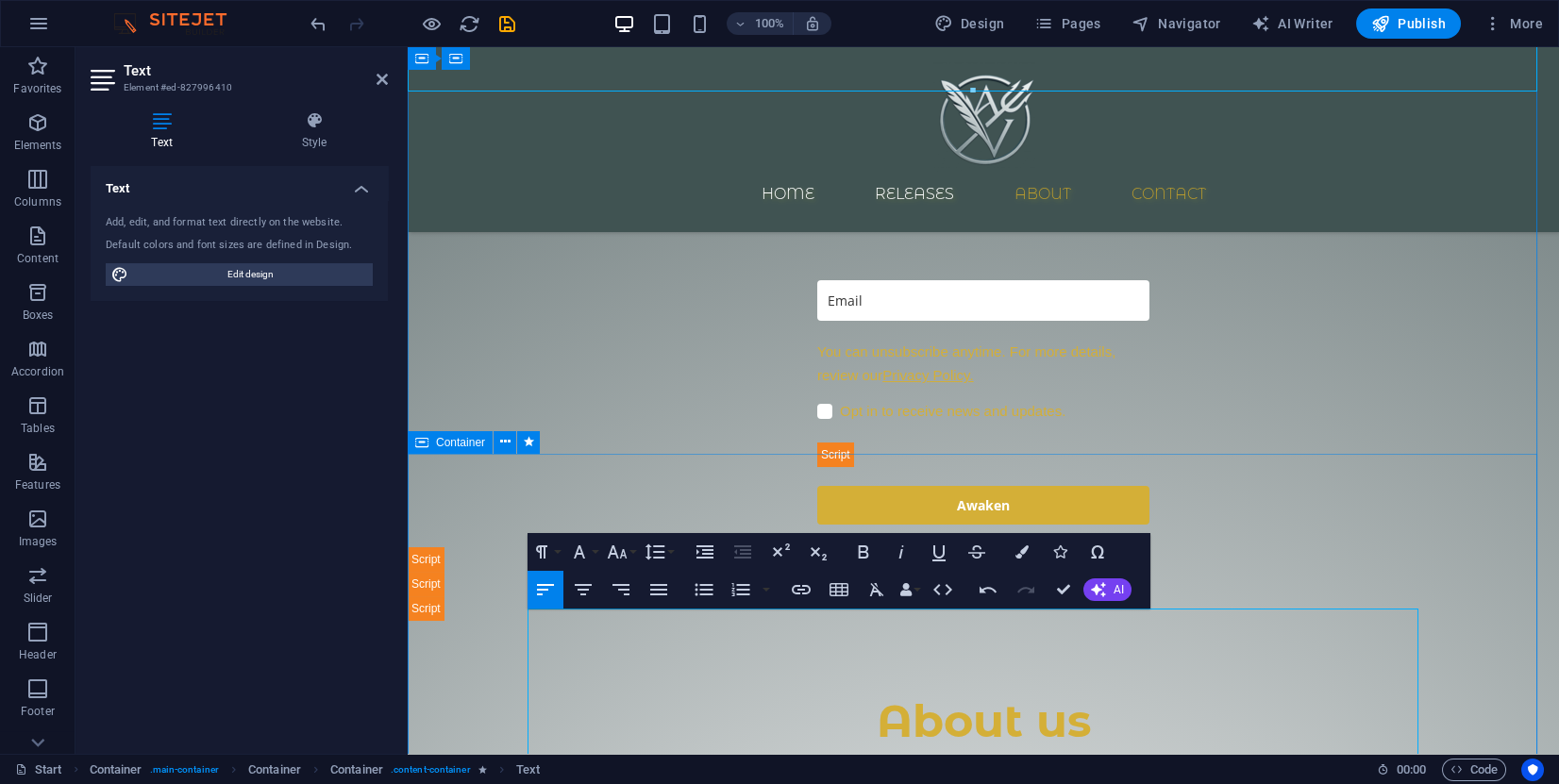
scroll to position [1053, 0]
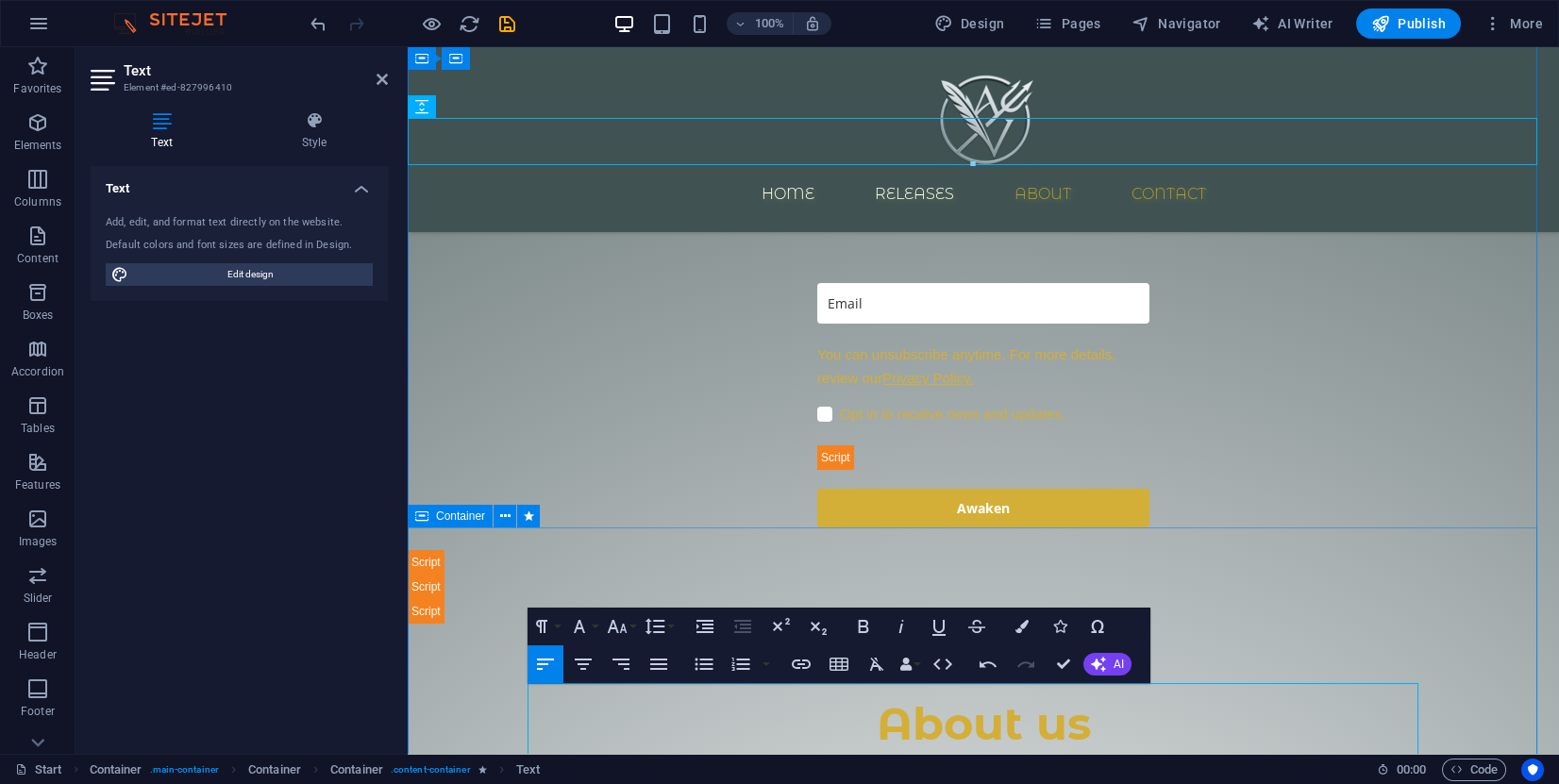
drag, startPoint x: 1067, startPoint y: 717, endPoint x: 458, endPoint y: 584, distance: 623.4
click at [572, 632] on icon "button" at bounding box center [579, 626] width 22 height 22
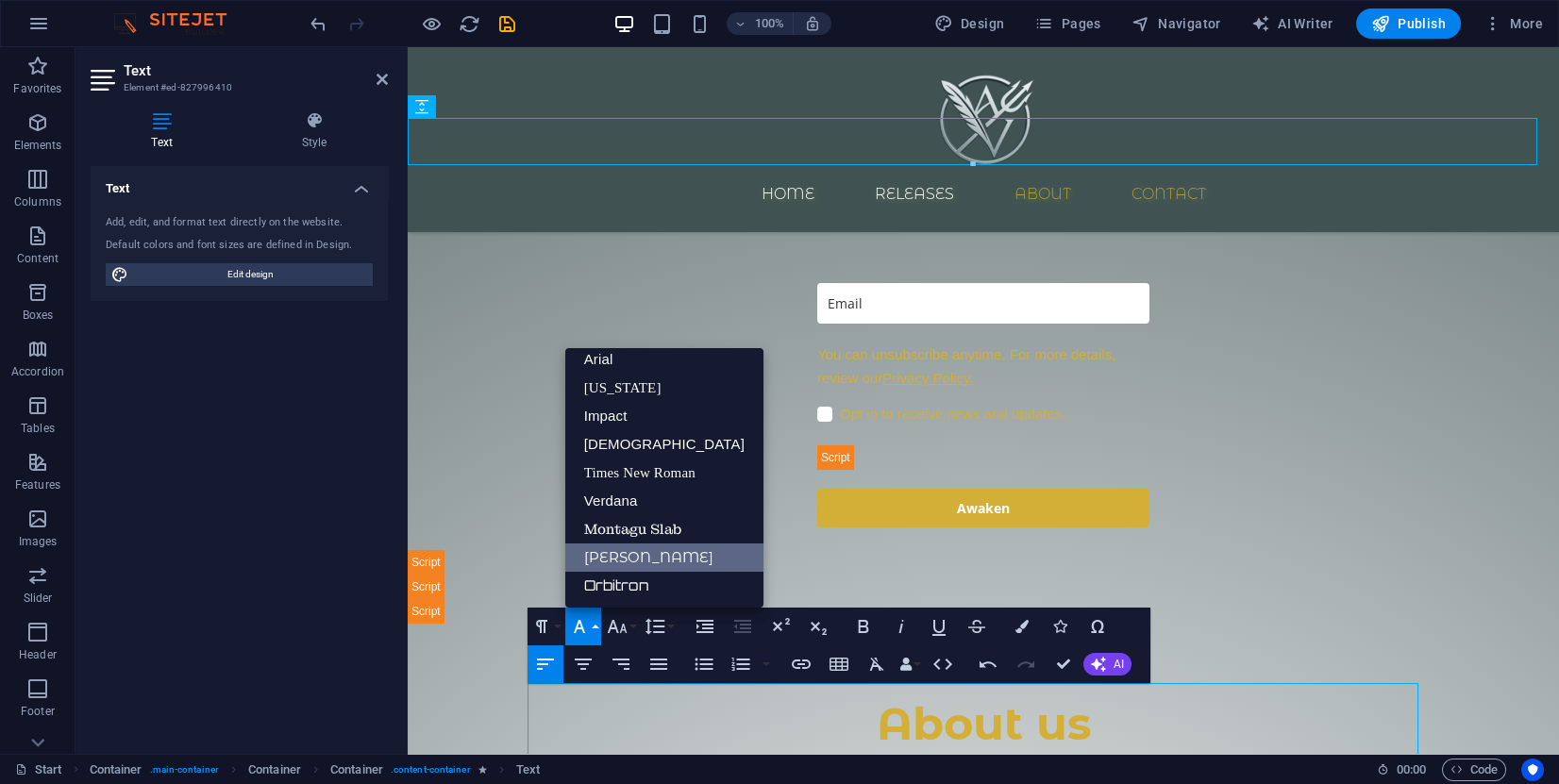
scroll to position [10, 0]
click at [645, 553] on link "[PERSON_NAME]" at bounding box center [664, 557] width 198 height 28
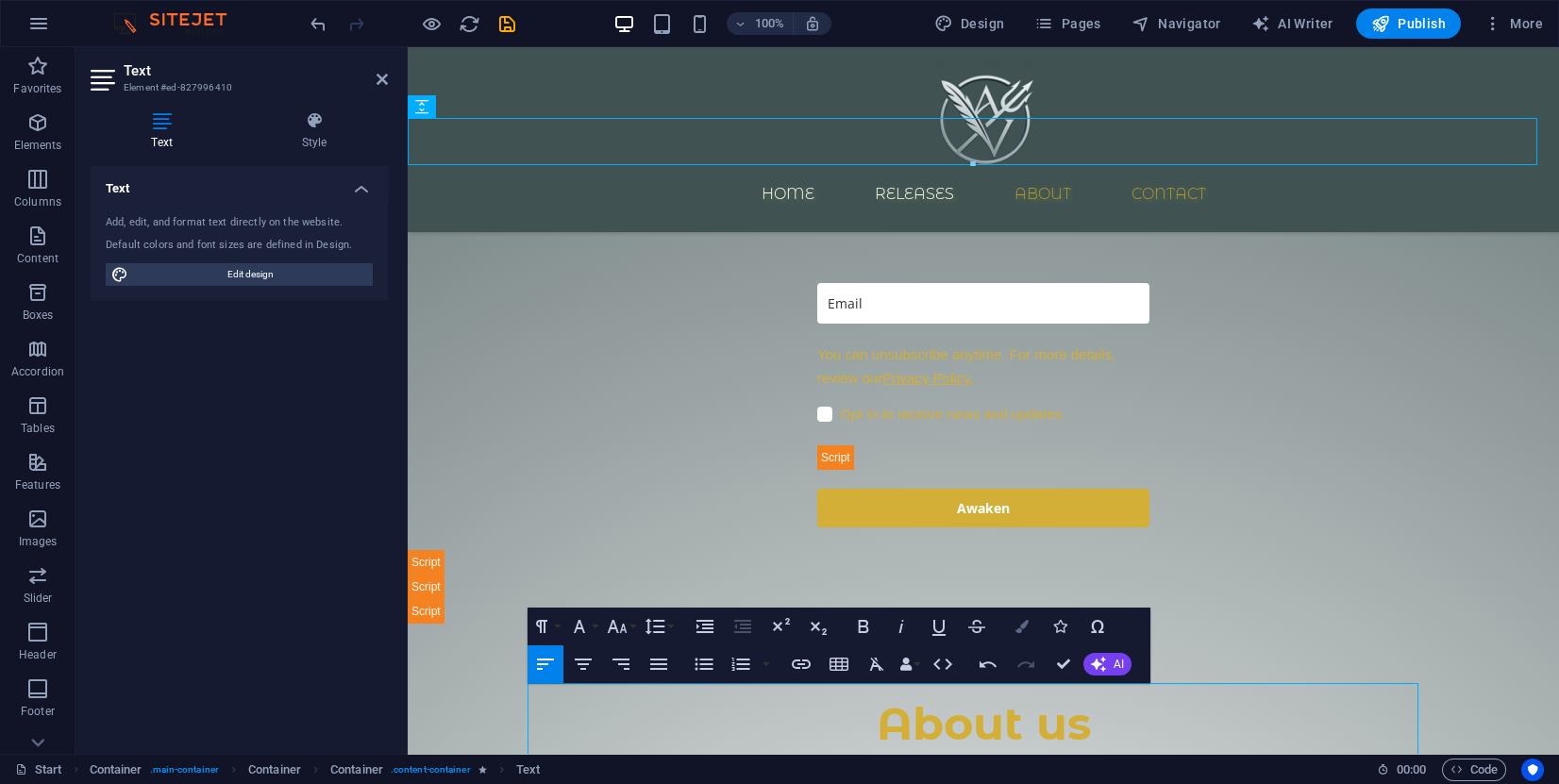
click at [1022, 625] on icon "button" at bounding box center [1023, 627] width 14 height 14
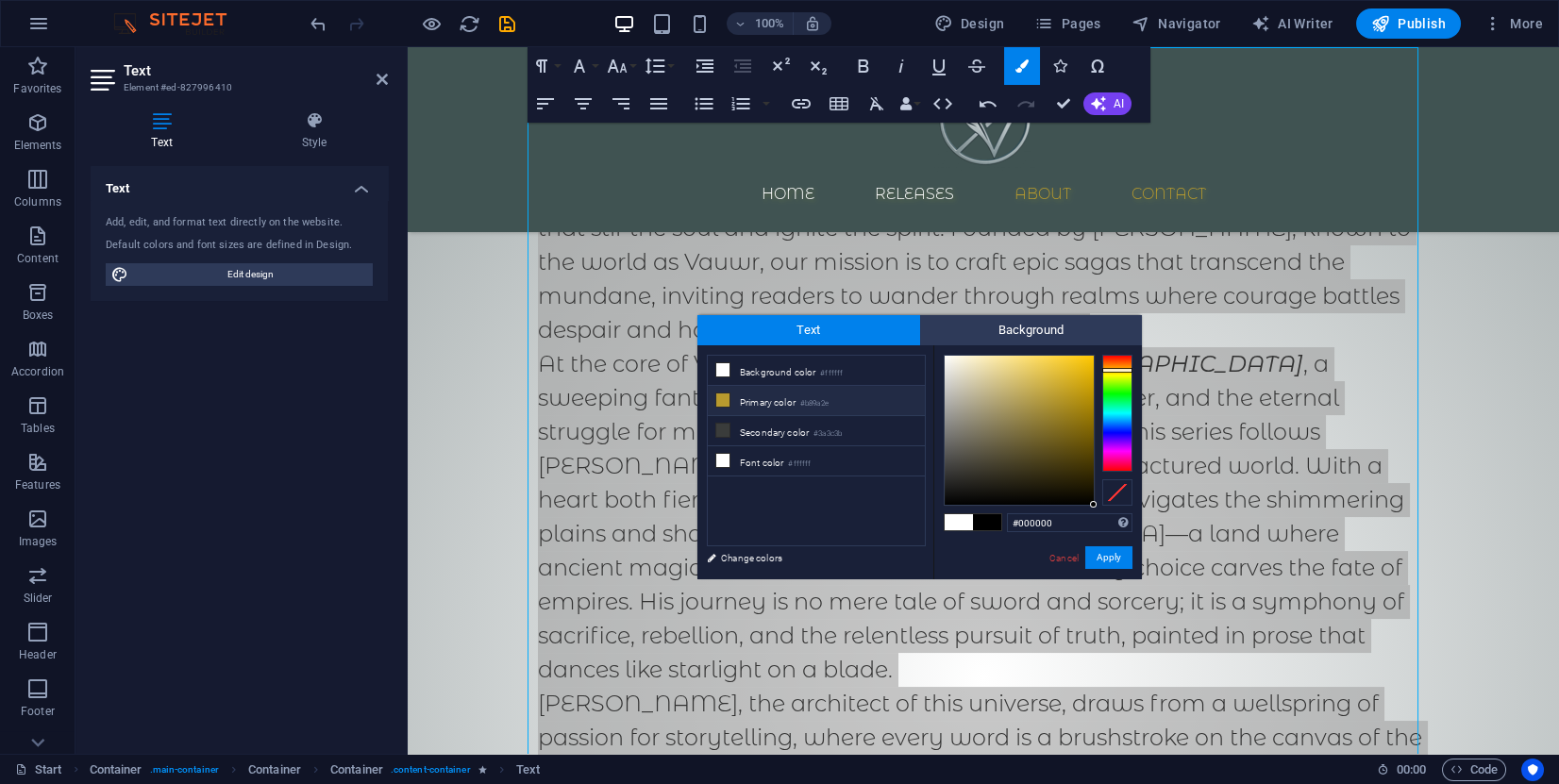
click at [716, 395] on span at bounding box center [724, 400] width 15 height 15
type input "#000000"
drag, startPoint x: 1047, startPoint y: 481, endPoint x: 1104, endPoint y: 512, distance: 64.9
click at [1104, 512] on div "#000000 Supported formats #0852ed rgb(8, 82, 237) rgba(8, 82, 237, 90%) hsv(221…" at bounding box center [1038, 599] width 208 height 507
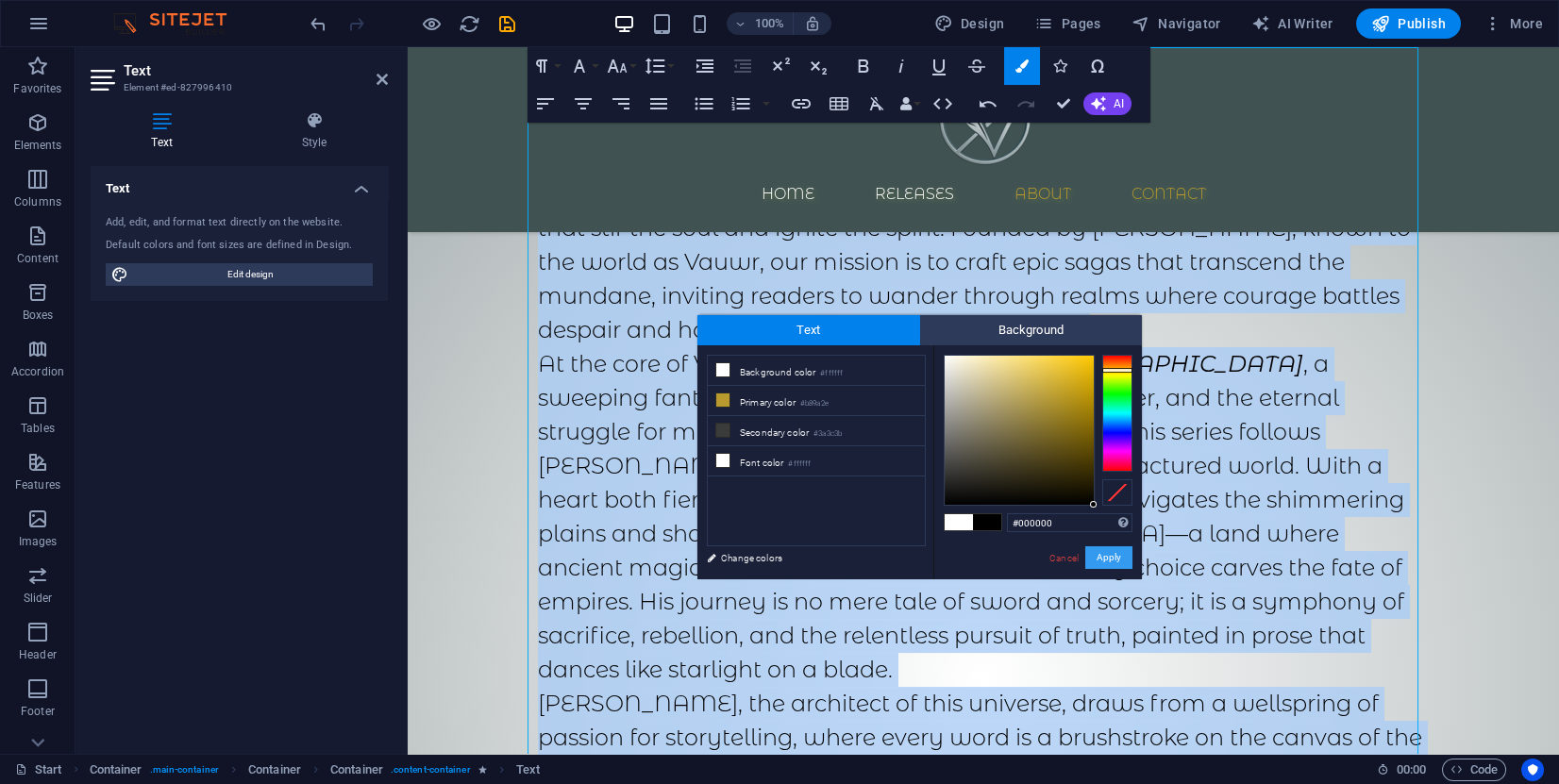
click at [1102, 558] on button "Apply" at bounding box center [1108, 556] width 47 height 22
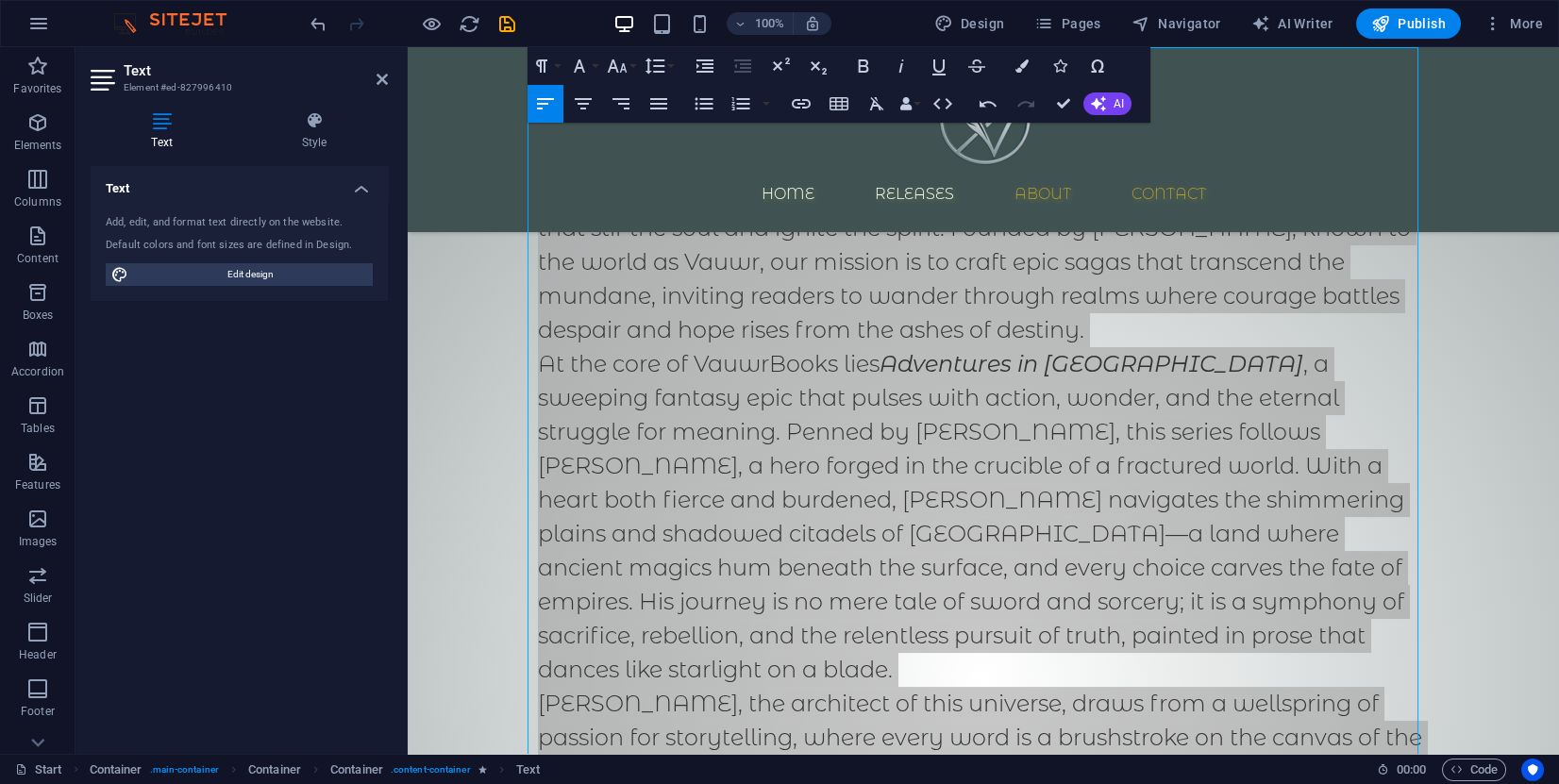
click at [1086, 548] on div "Drag here to replace the existing content. Press “Ctrl” if you want to create a…" at bounding box center [984, 400] width 1152 height 707
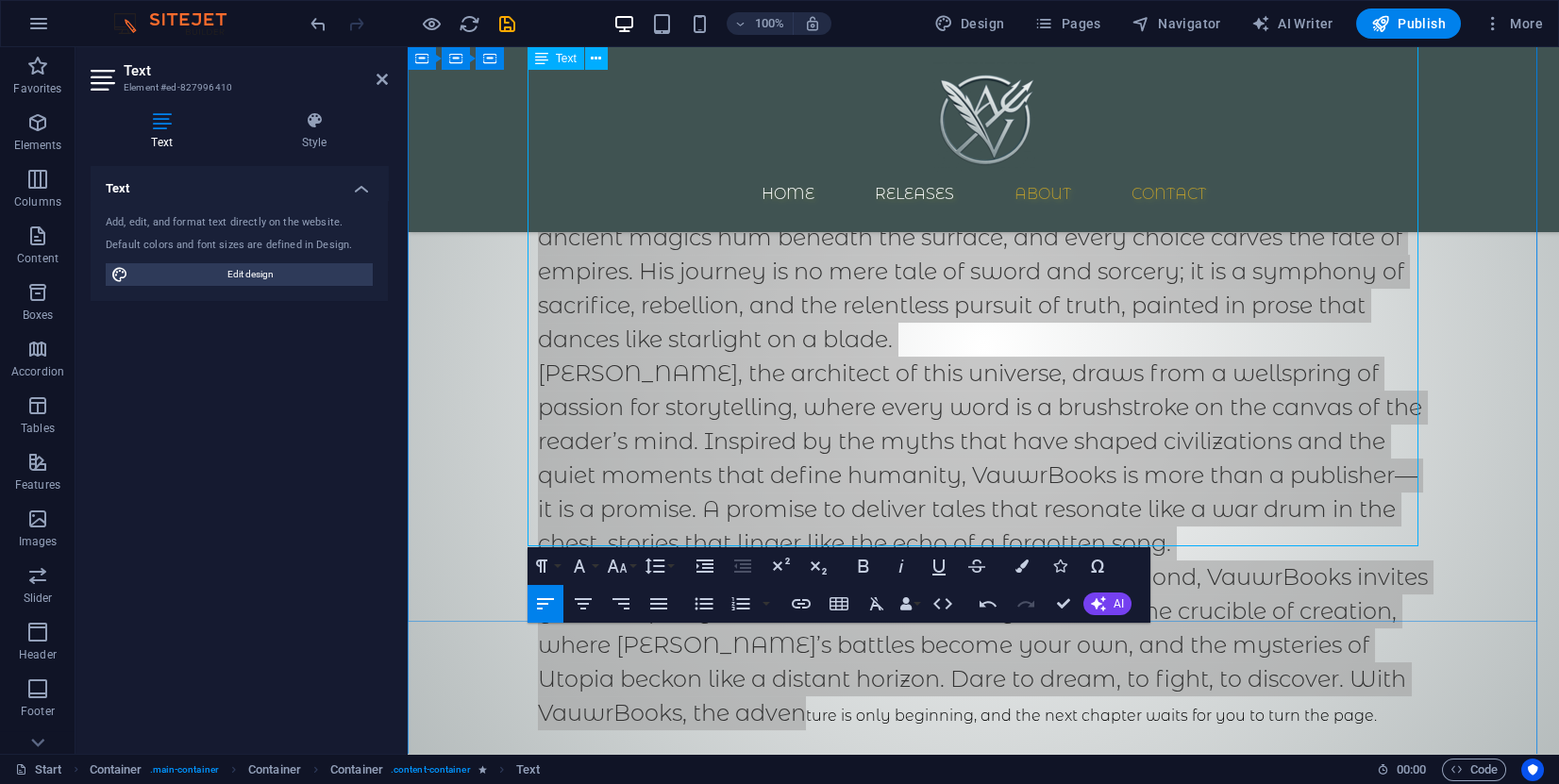
scroll to position [2255, 0]
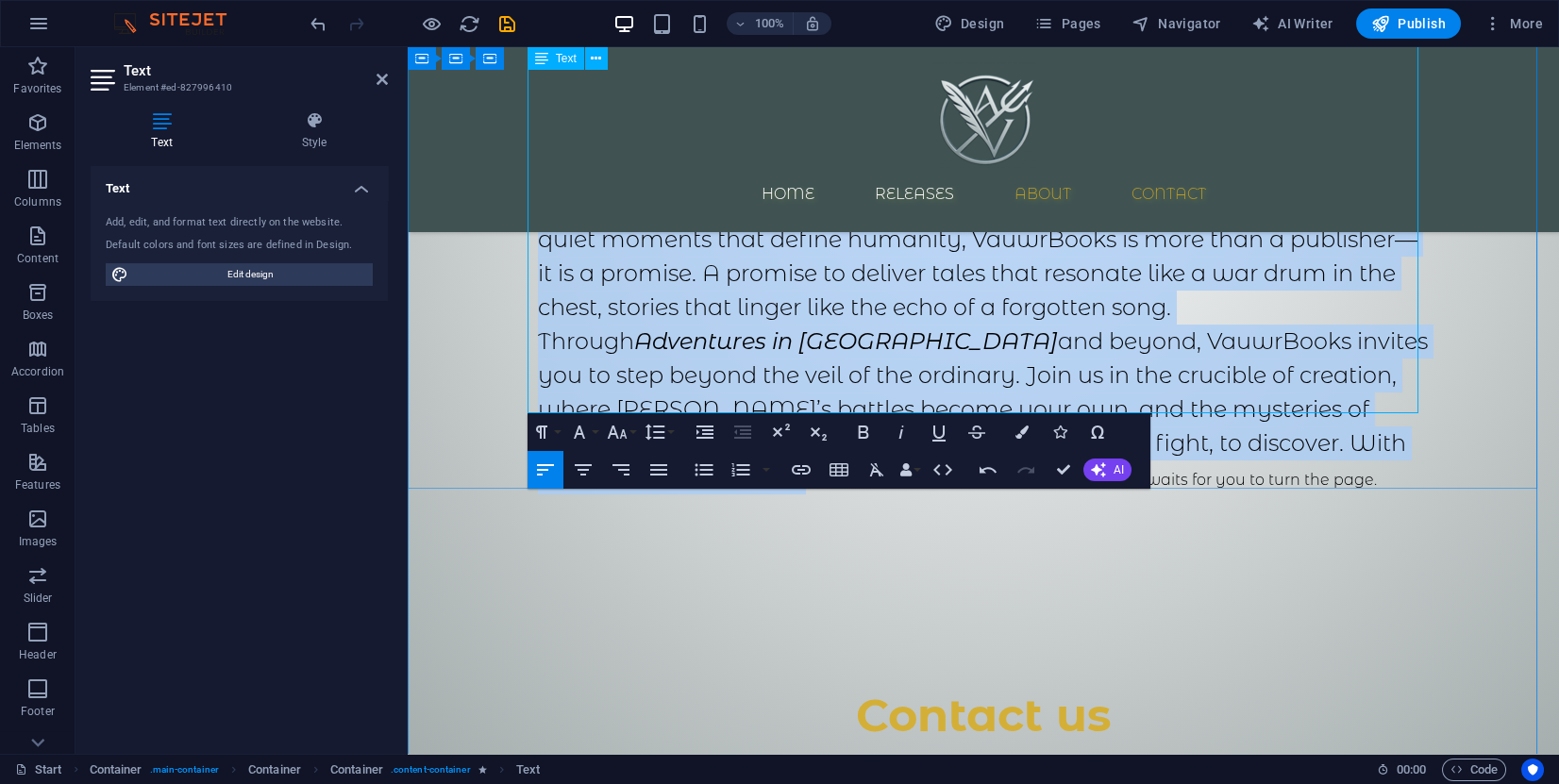
click at [1224, 343] on p "​​ Through Adventures in Utopia and beyond, VauwrBooks invites you to step beyo…" at bounding box center [984, 410] width 891 height 170
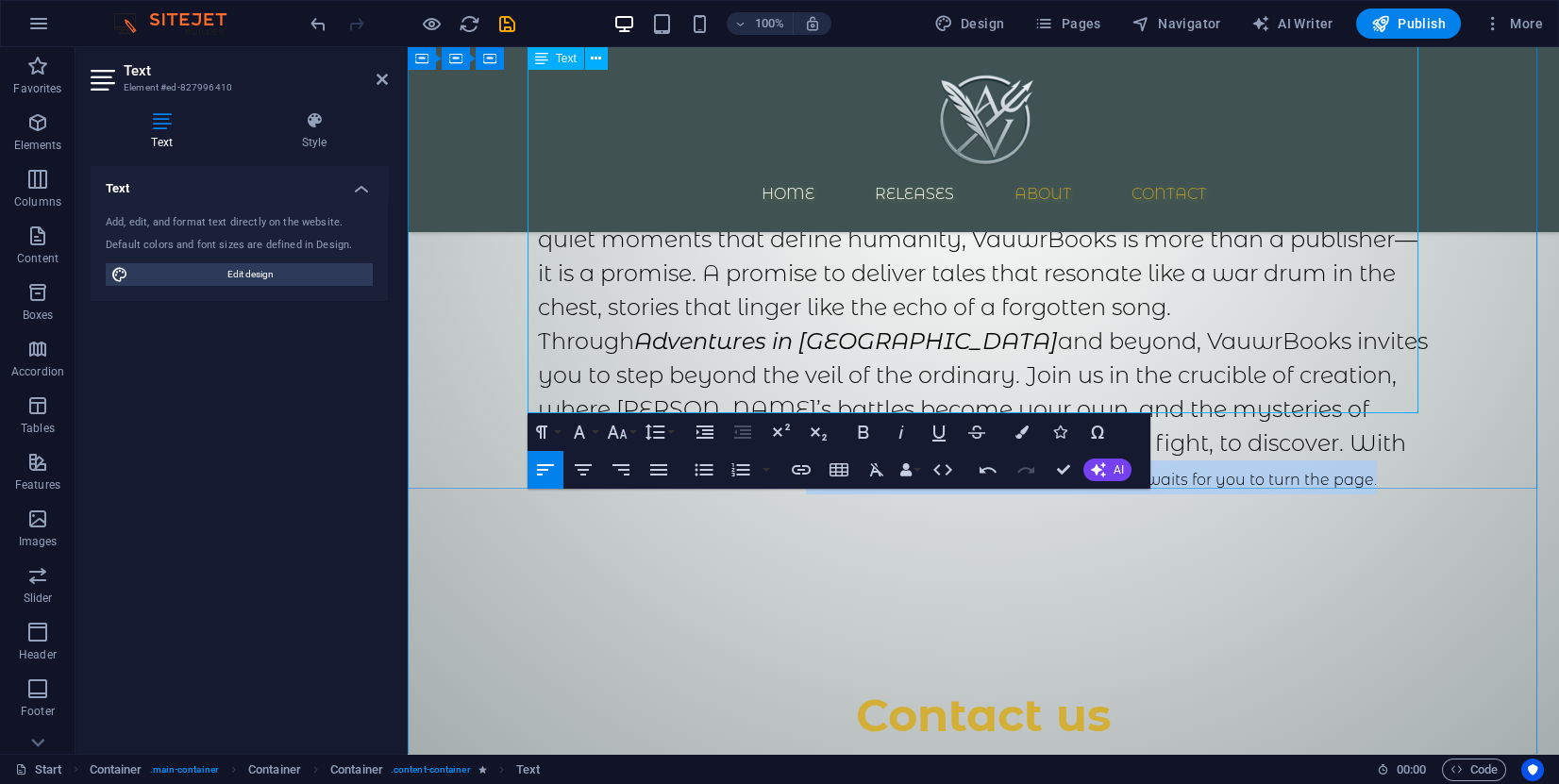
drag, startPoint x: 1186, startPoint y: 355, endPoint x: 600, endPoint y: 365, distance: 586.1
click at [600, 365] on p "​​ Through Adventures in Utopia and beyond, VauwrBooks invites you to step beyo…" at bounding box center [984, 410] width 891 height 170
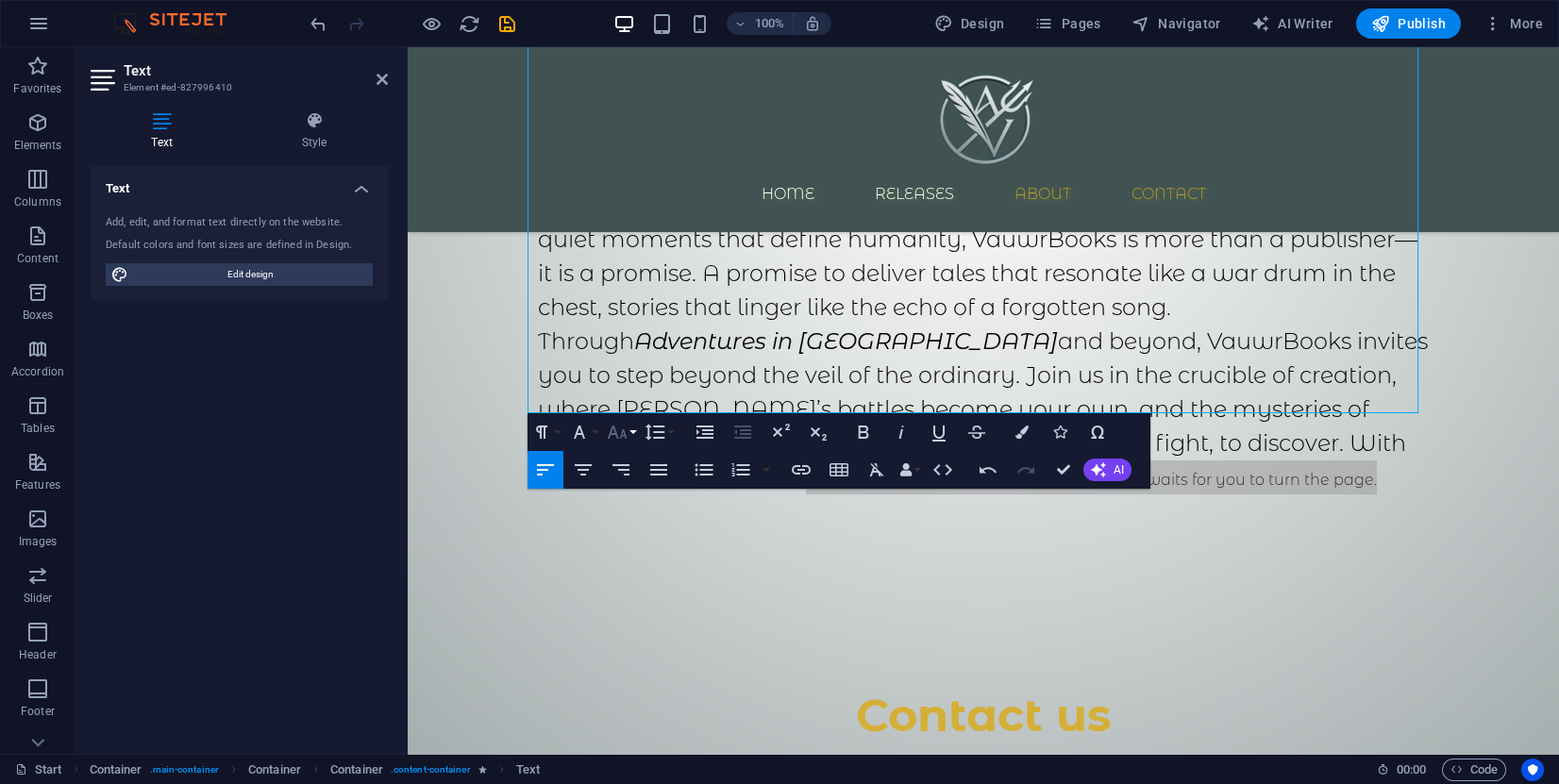
click at [628, 439] on icon "button" at bounding box center [616, 431] width 22 height 22
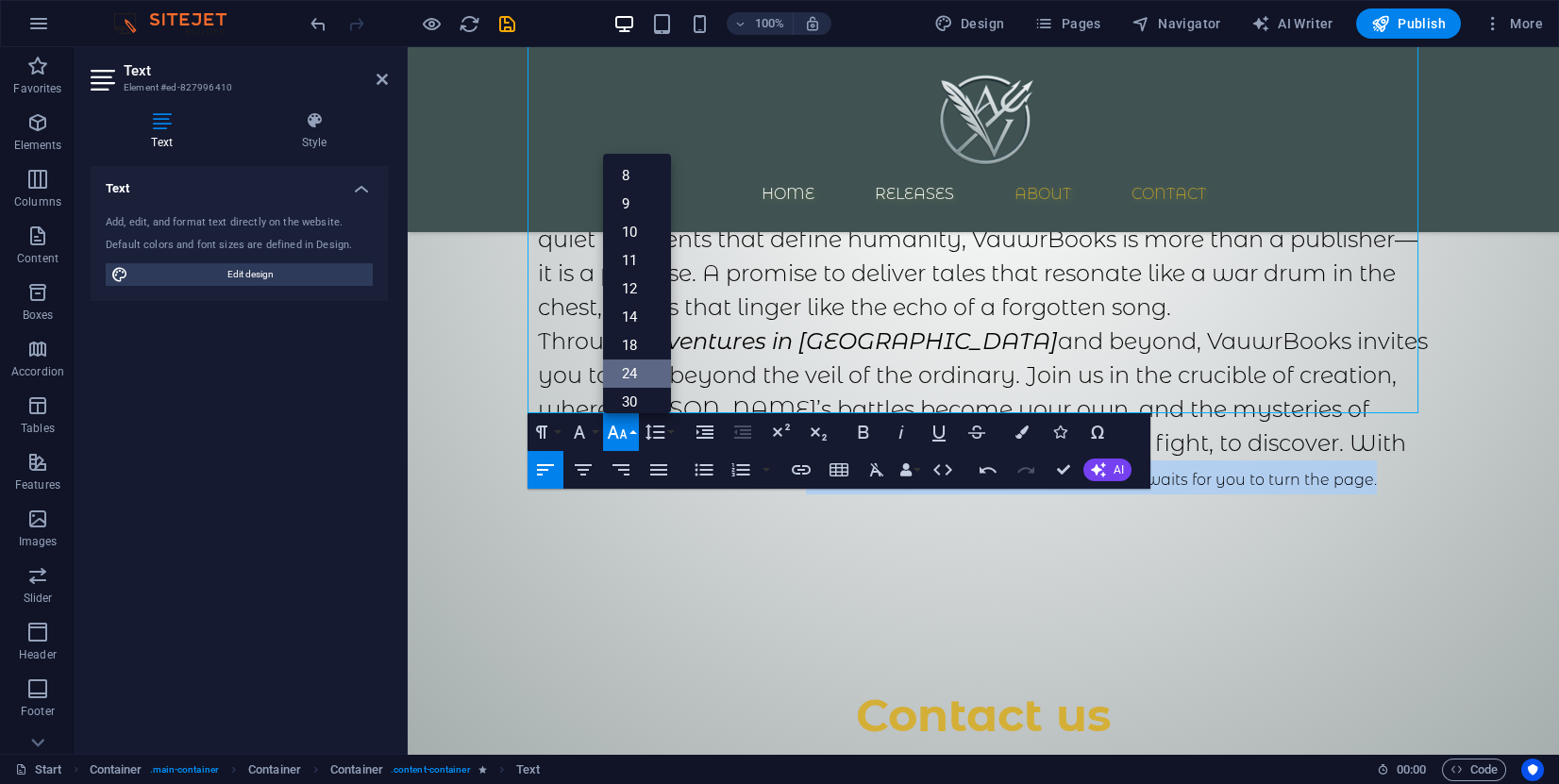
click at [631, 370] on link "24" at bounding box center [637, 373] width 68 height 28
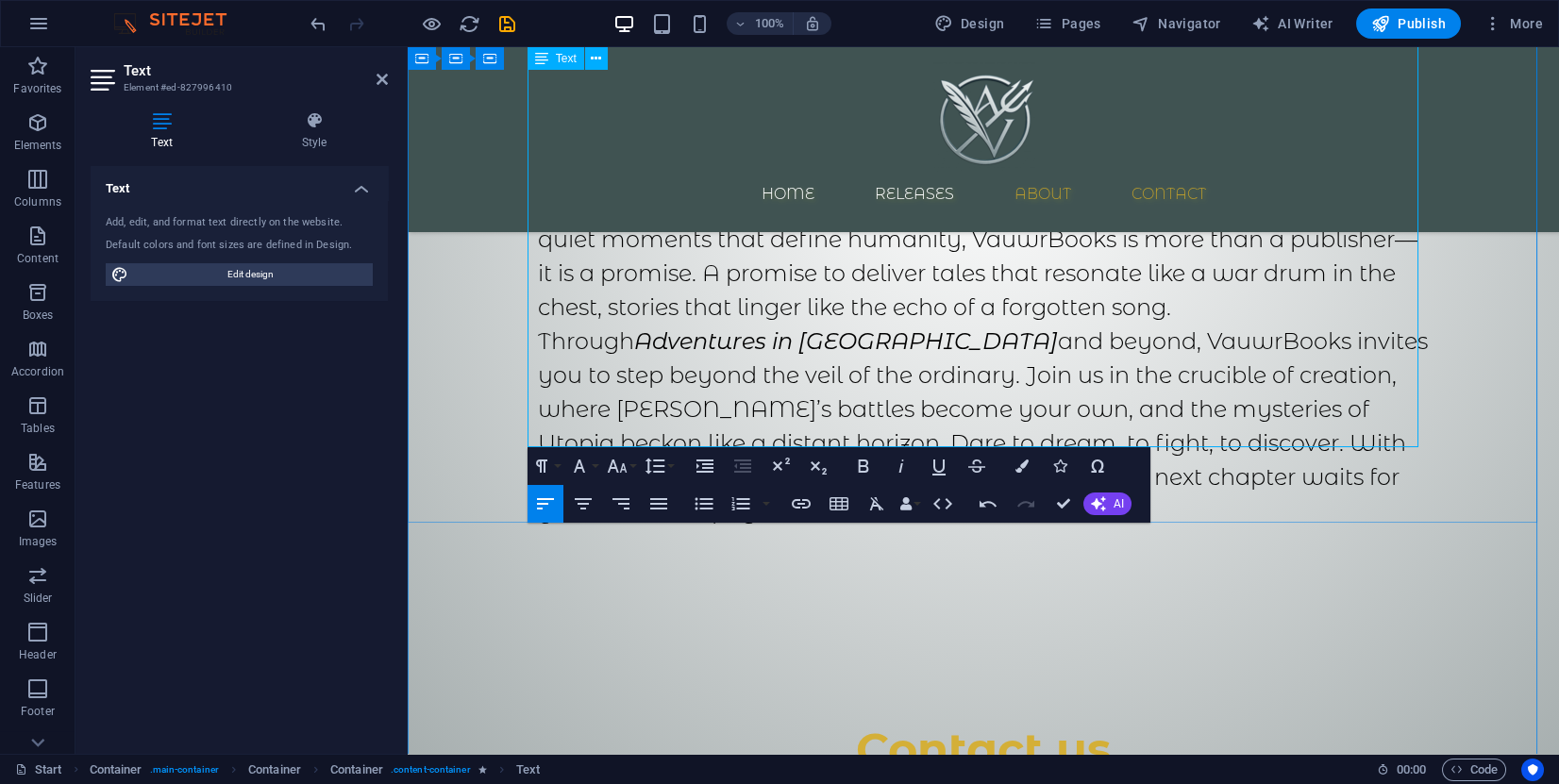
click at [677, 387] on p "​​ Through Adventures in Utopia and beyond, VauwrBooks invites you to step beyo…" at bounding box center [984, 426] width 891 height 203
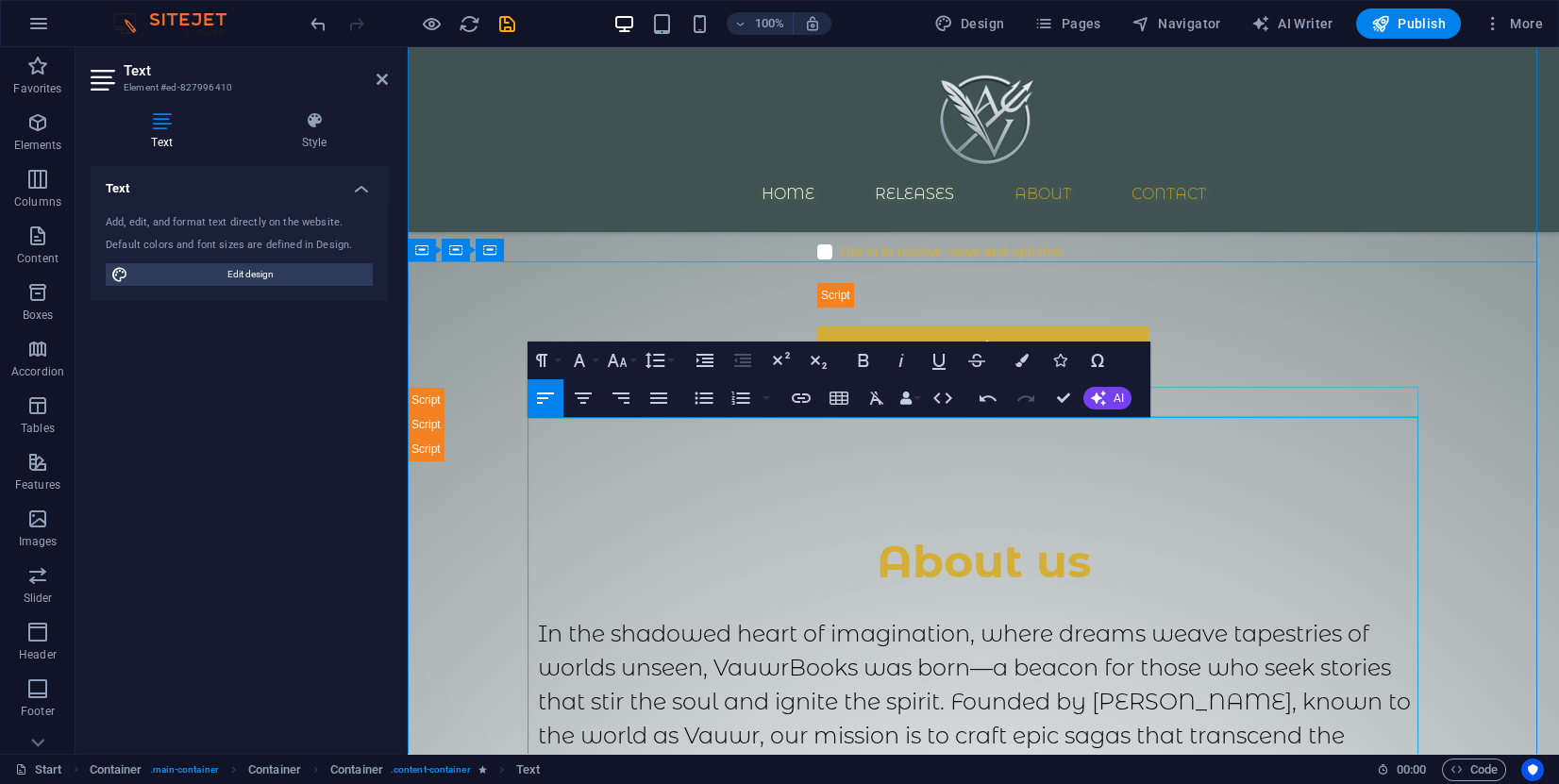
scroll to position [1122, 0]
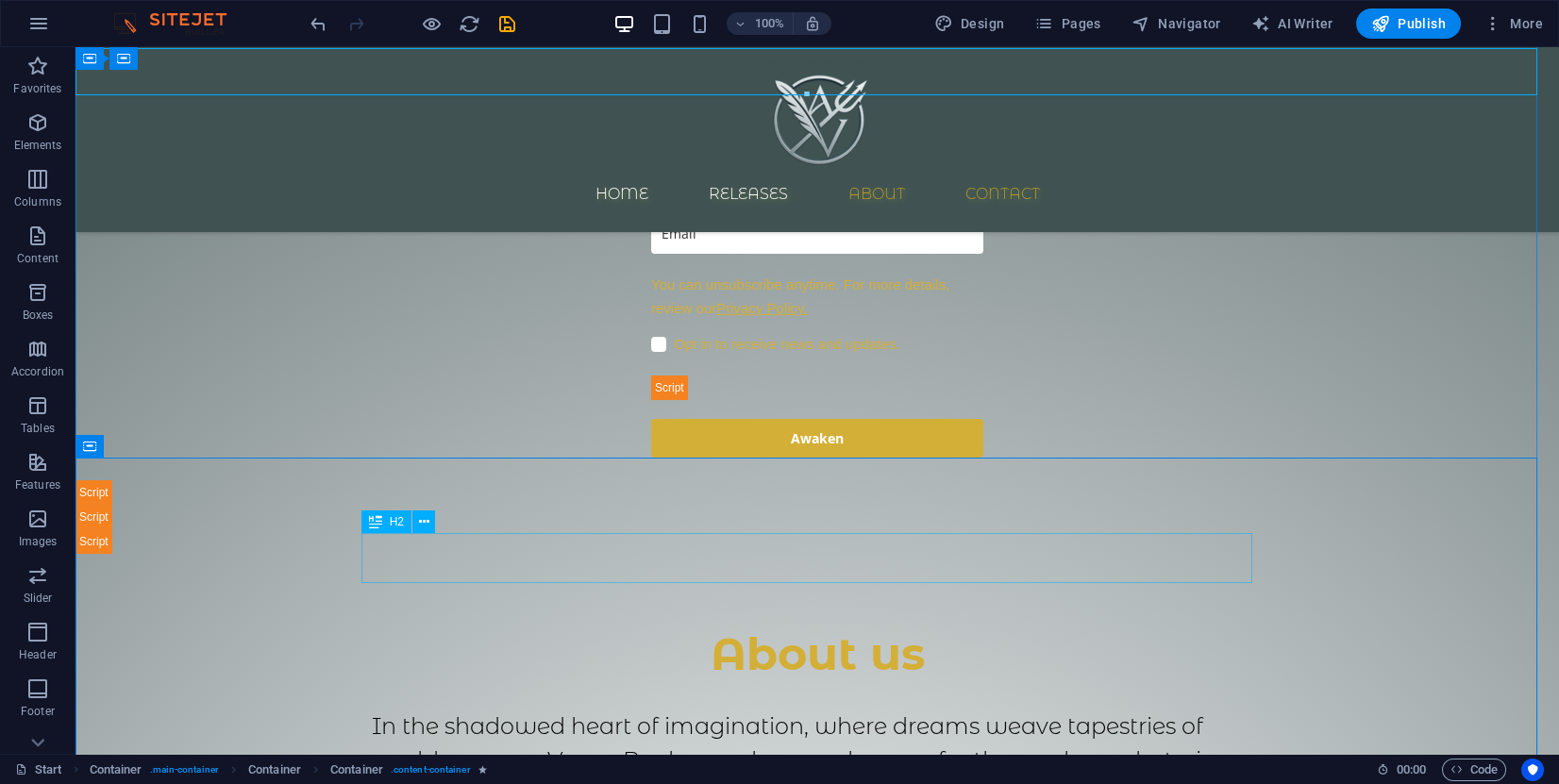
click at [859, 630] on div "About us" at bounding box center [817, 655] width 891 height 50
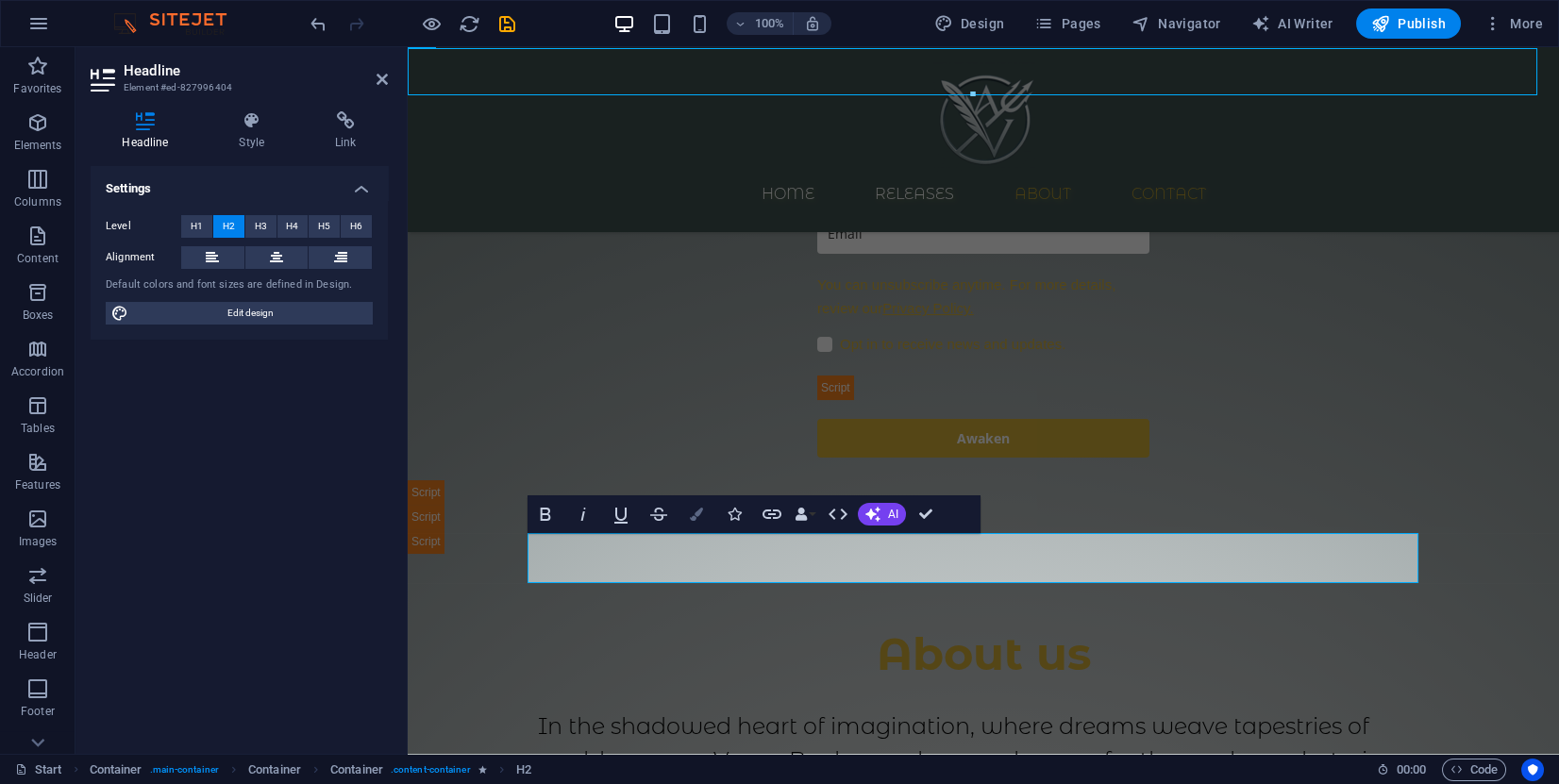
click at [702, 513] on icon "button" at bounding box center [697, 514] width 14 height 14
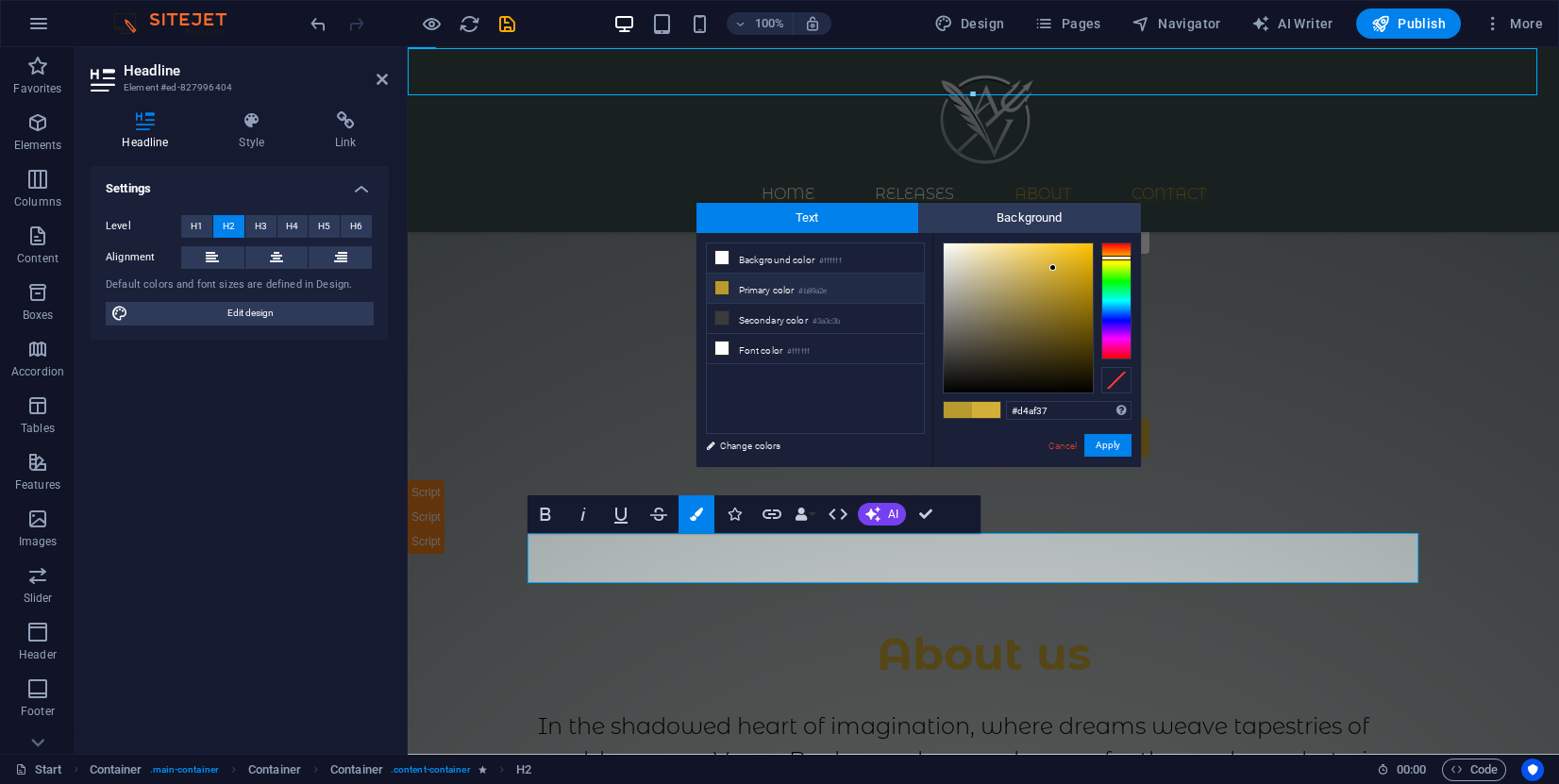
click at [719, 285] on icon at bounding box center [723, 288] width 14 height 14
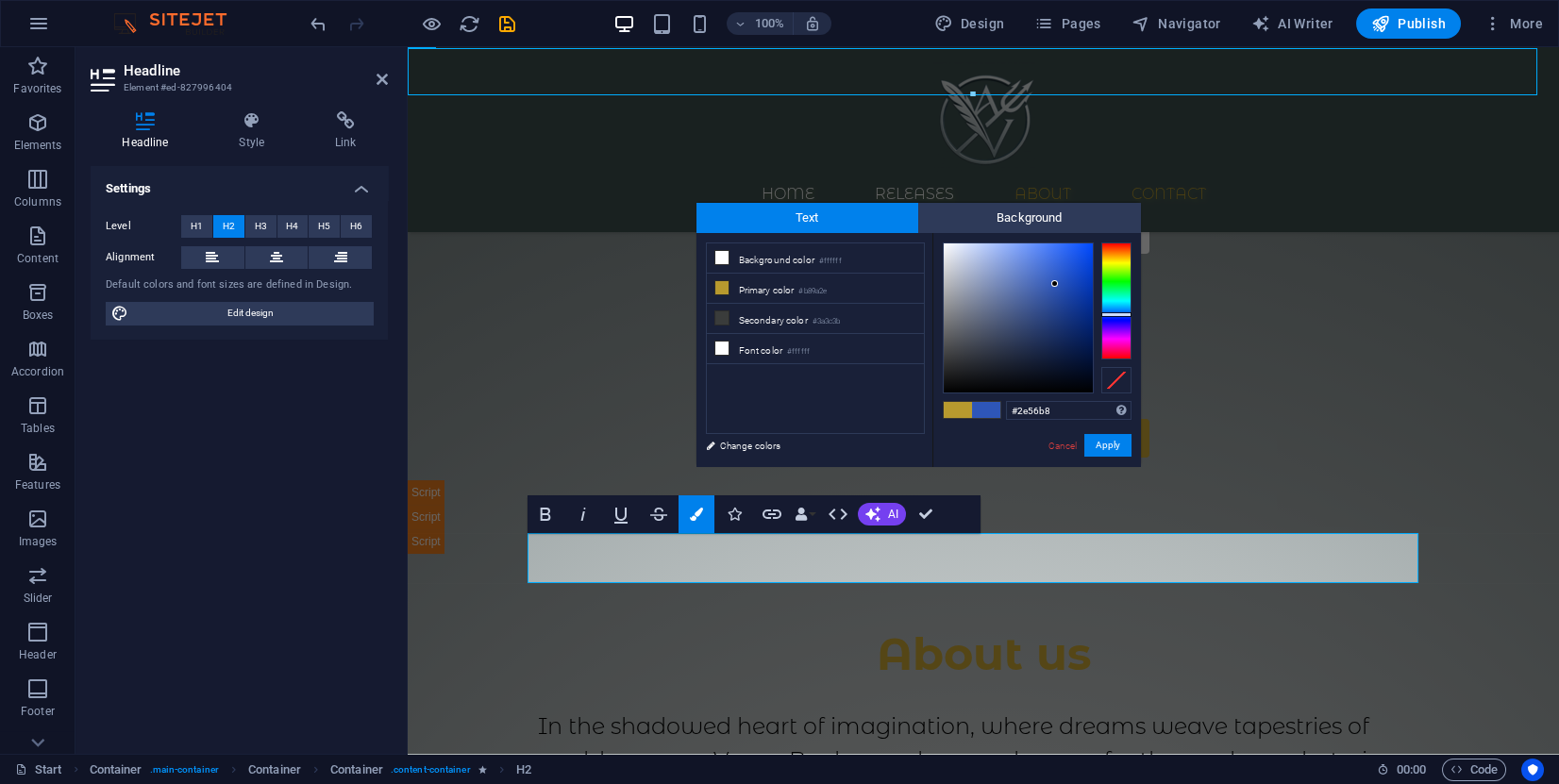
click at [1119, 314] on div at bounding box center [1116, 300] width 30 height 117
type input "#265ad9"
click at [1066, 265] on div at bounding box center [1018, 317] width 150 height 149
click at [1105, 448] on button "Apply" at bounding box center [1108, 445] width 47 height 22
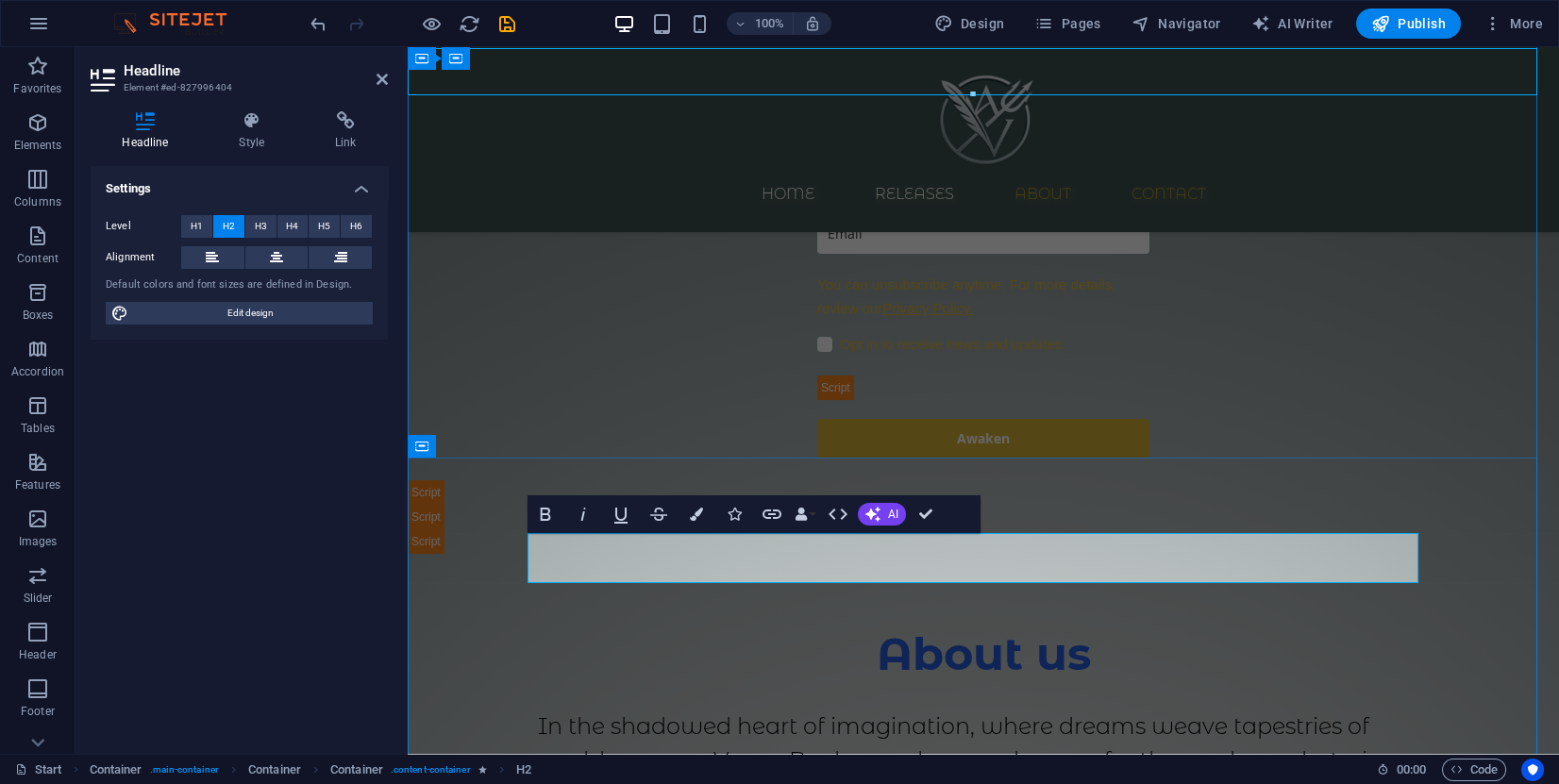
click at [1117, 630] on h2 "About us" at bounding box center [984, 655] width 891 height 50
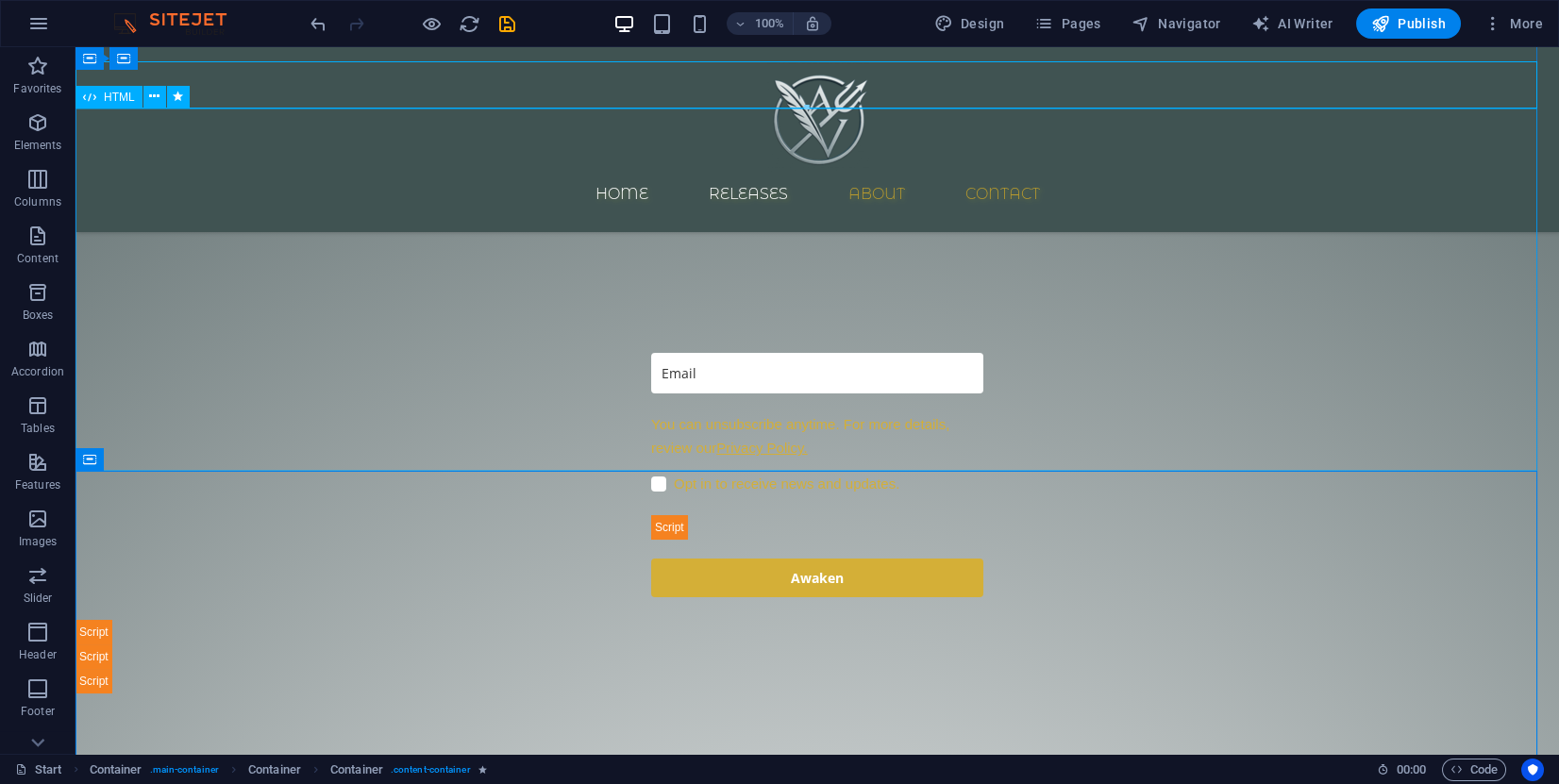
scroll to position [981, 0]
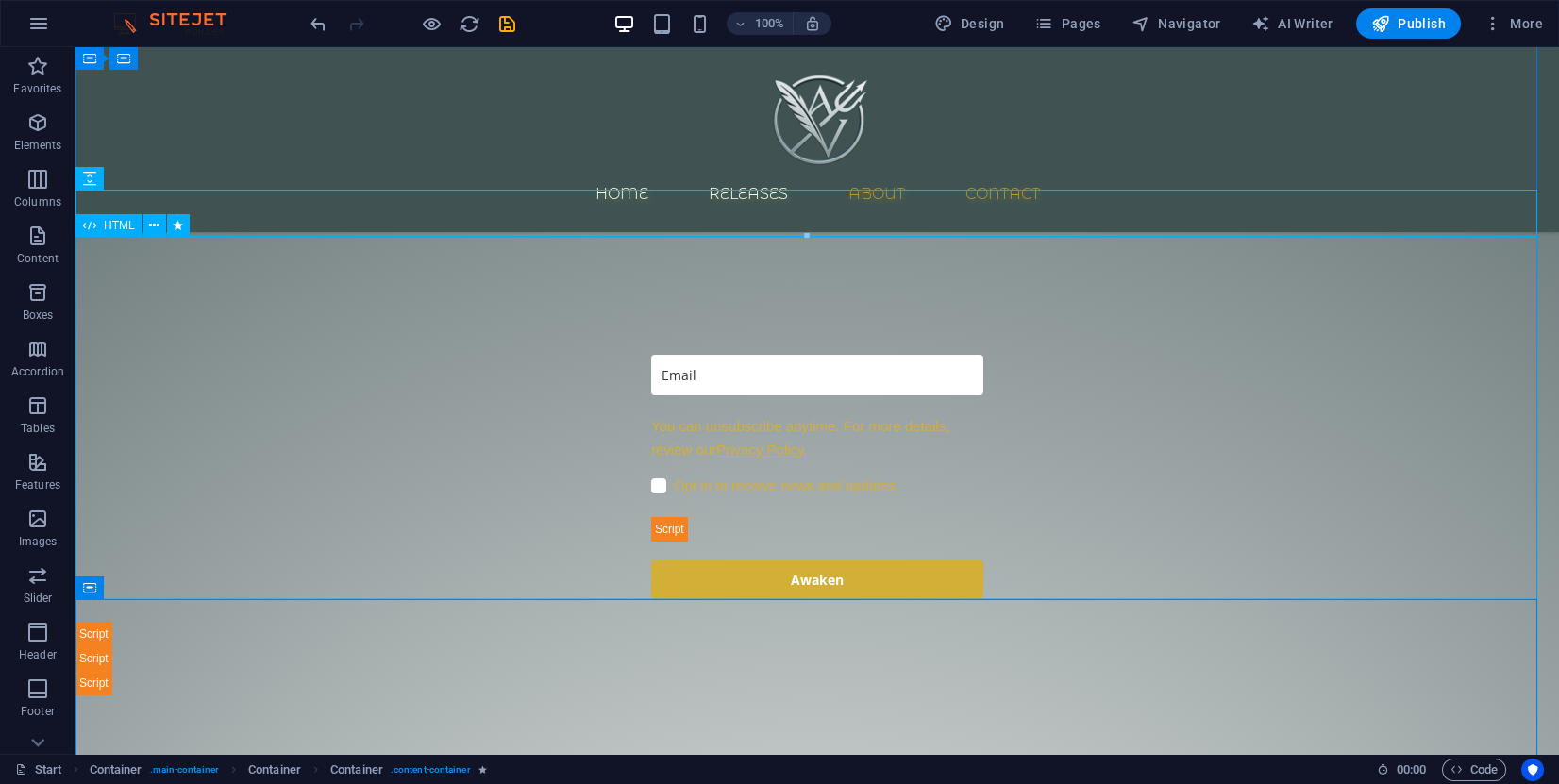
click at [802, 332] on div at bounding box center [817, 513] width 1484 height 364
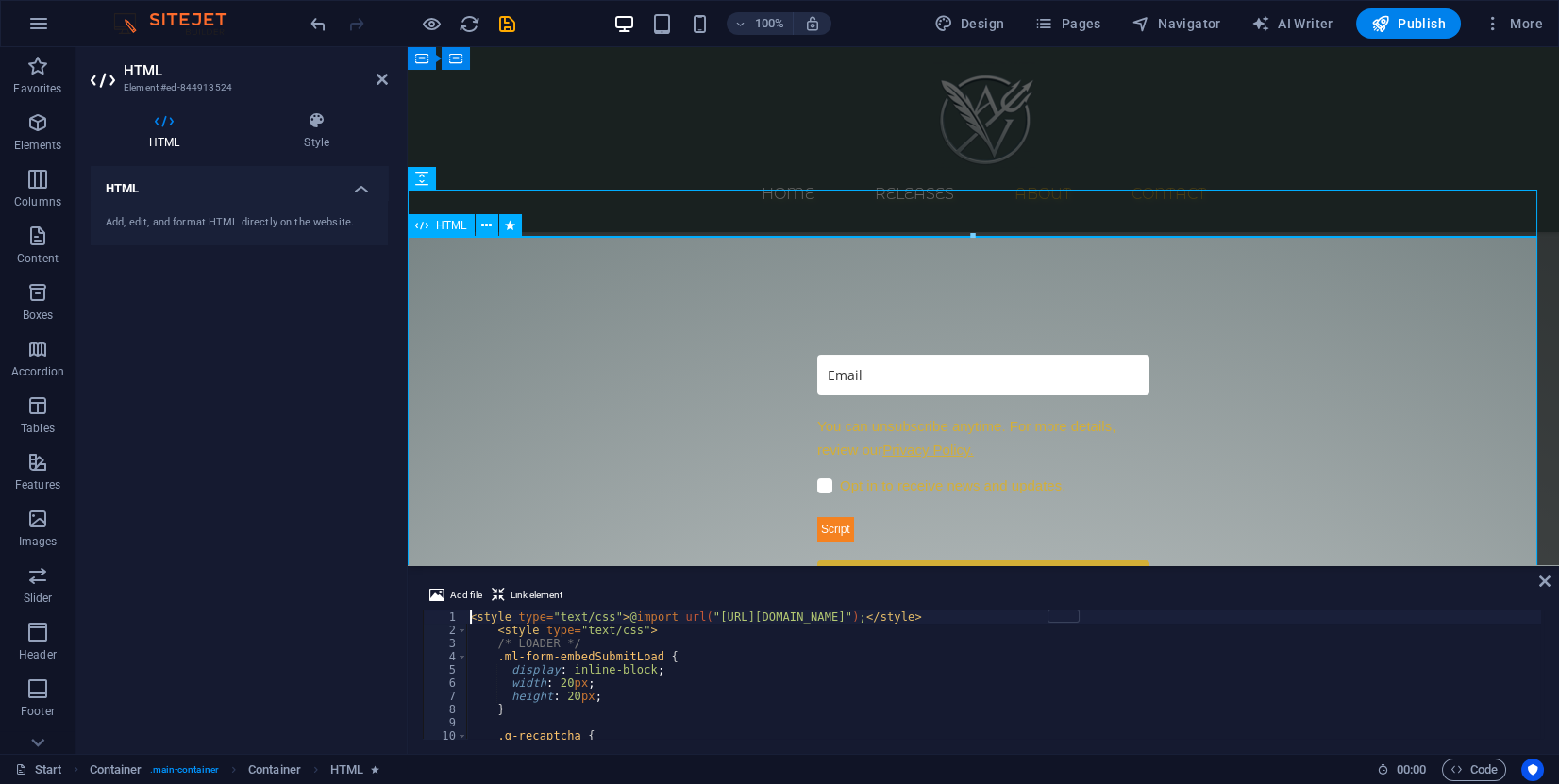
click at [576, 362] on div at bounding box center [984, 513] width 1152 height 364
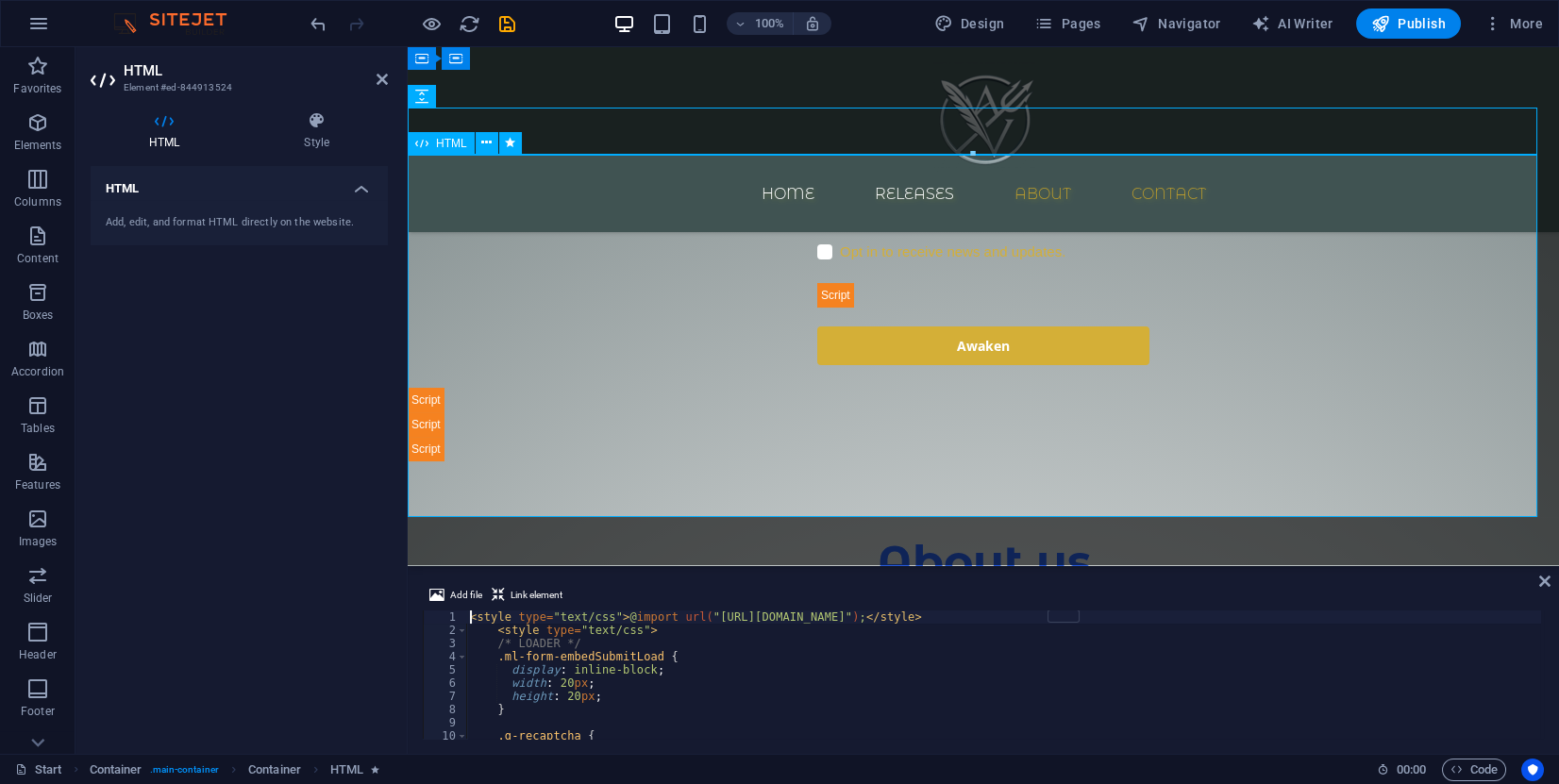
scroll to position [1406, 0]
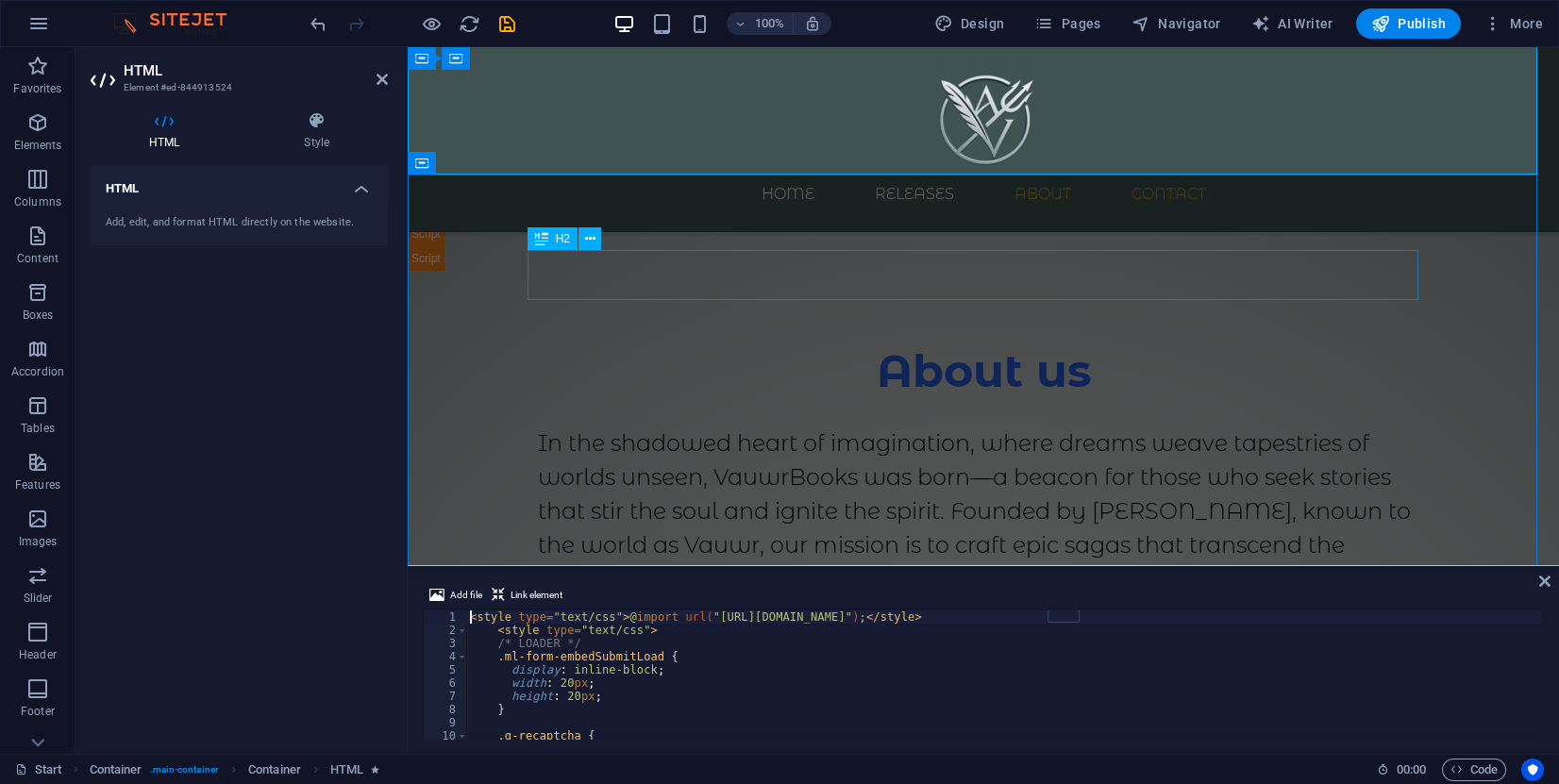
click at [955, 346] on div "About us" at bounding box center [984, 371] width 891 height 50
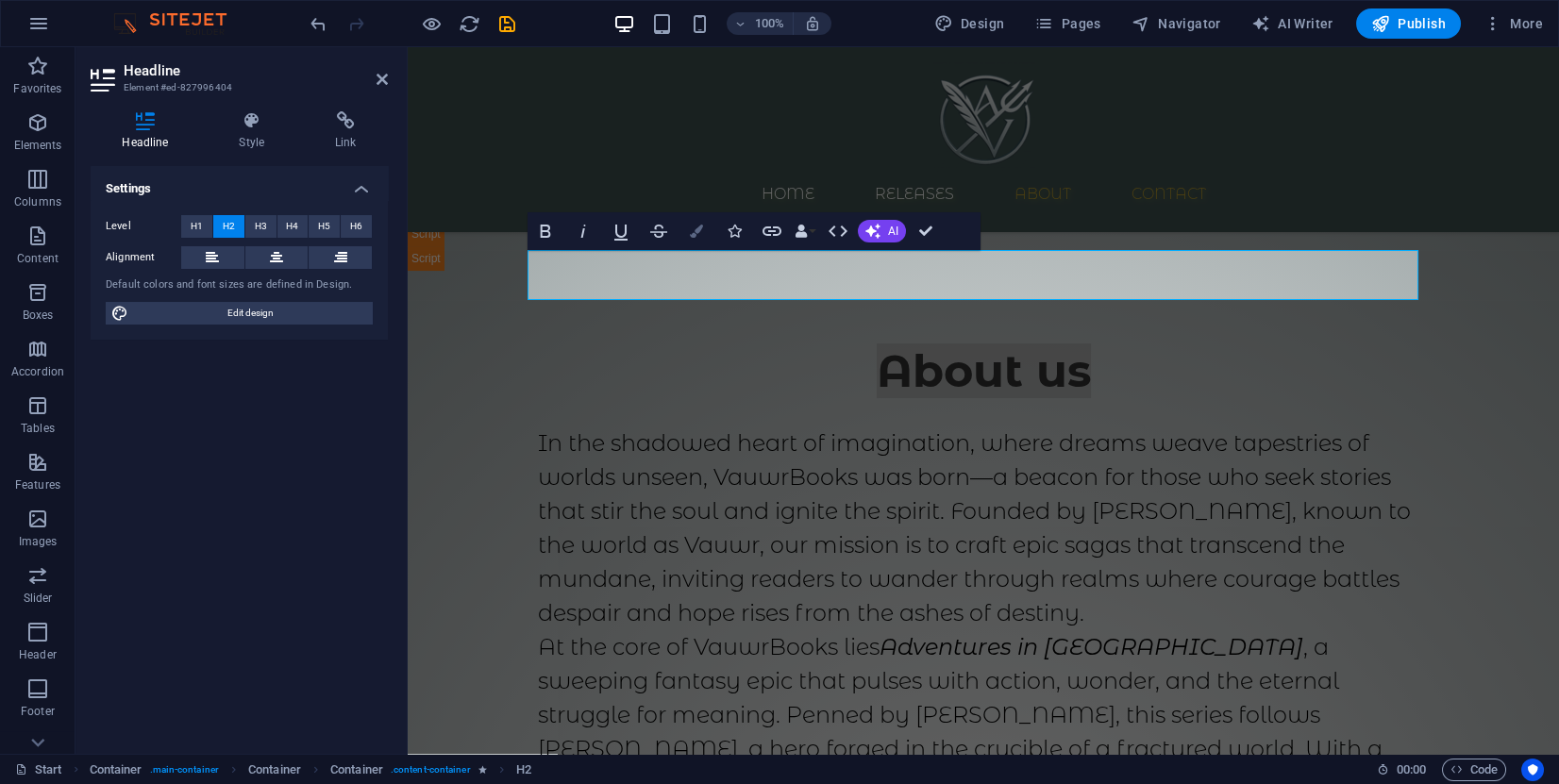
click at [697, 221] on button "Colors" at bounding box center [696, 230] width 36 height 38
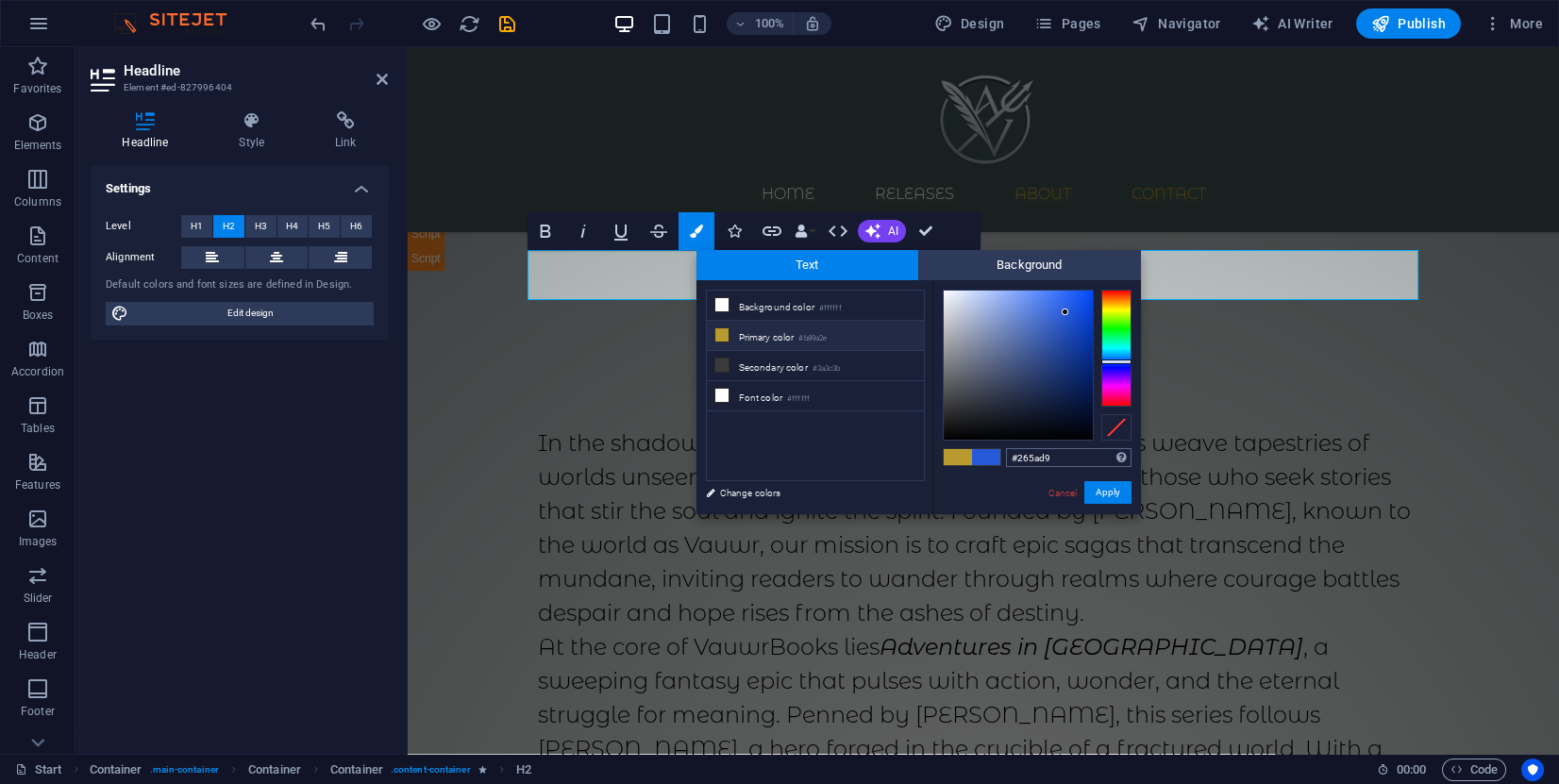
click at [1028, 455] on input "#265ad9" at bounding box center [1069, 458] width 125 height 19
click at [1233, 396] on div "Content 1" at bounding box center [984, 411] width 891 height 30
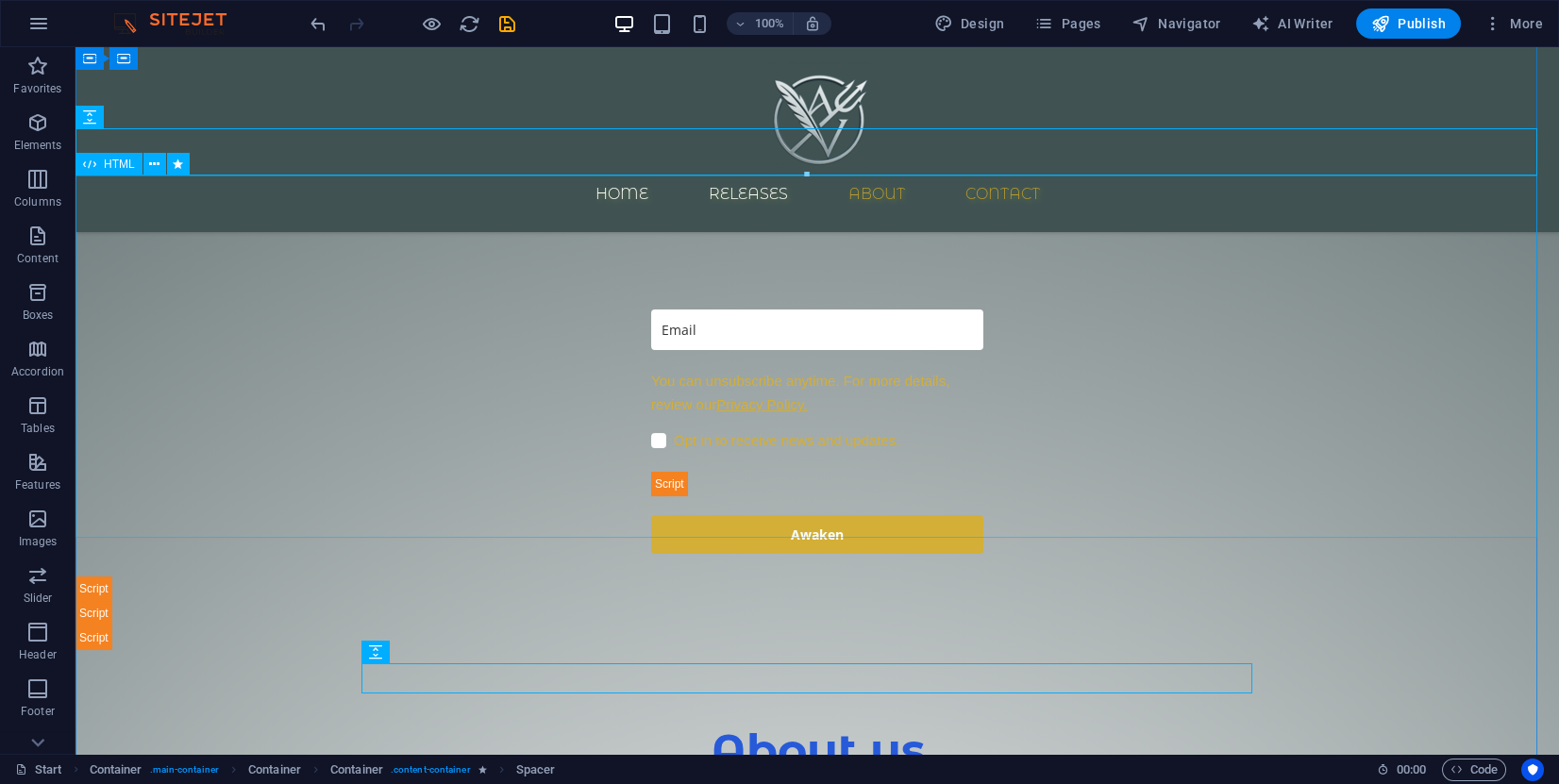
scroll to position [981, 0]
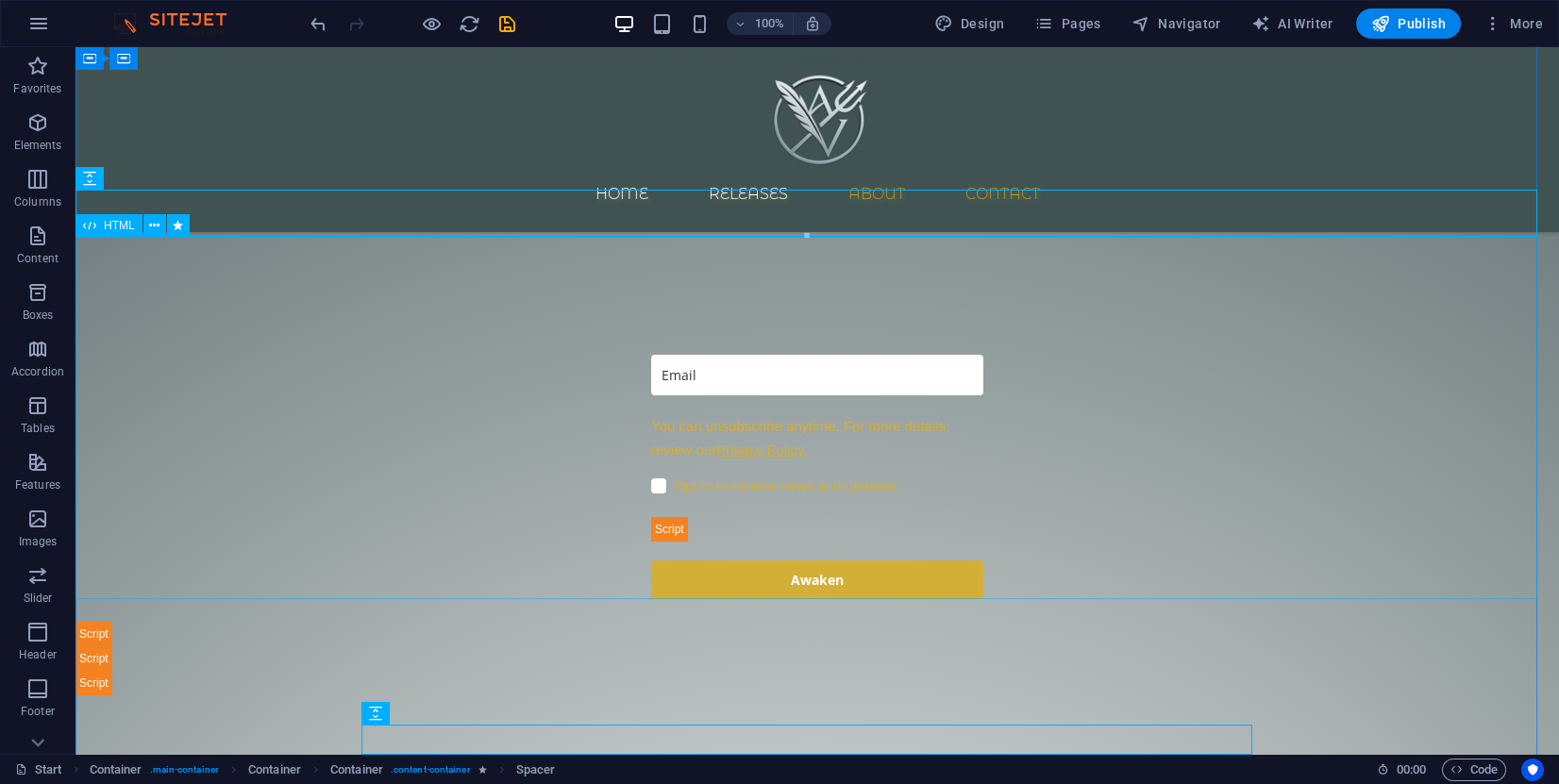
click at [740, 332] on div at bounding box center [817, 513] width 1484 height 364
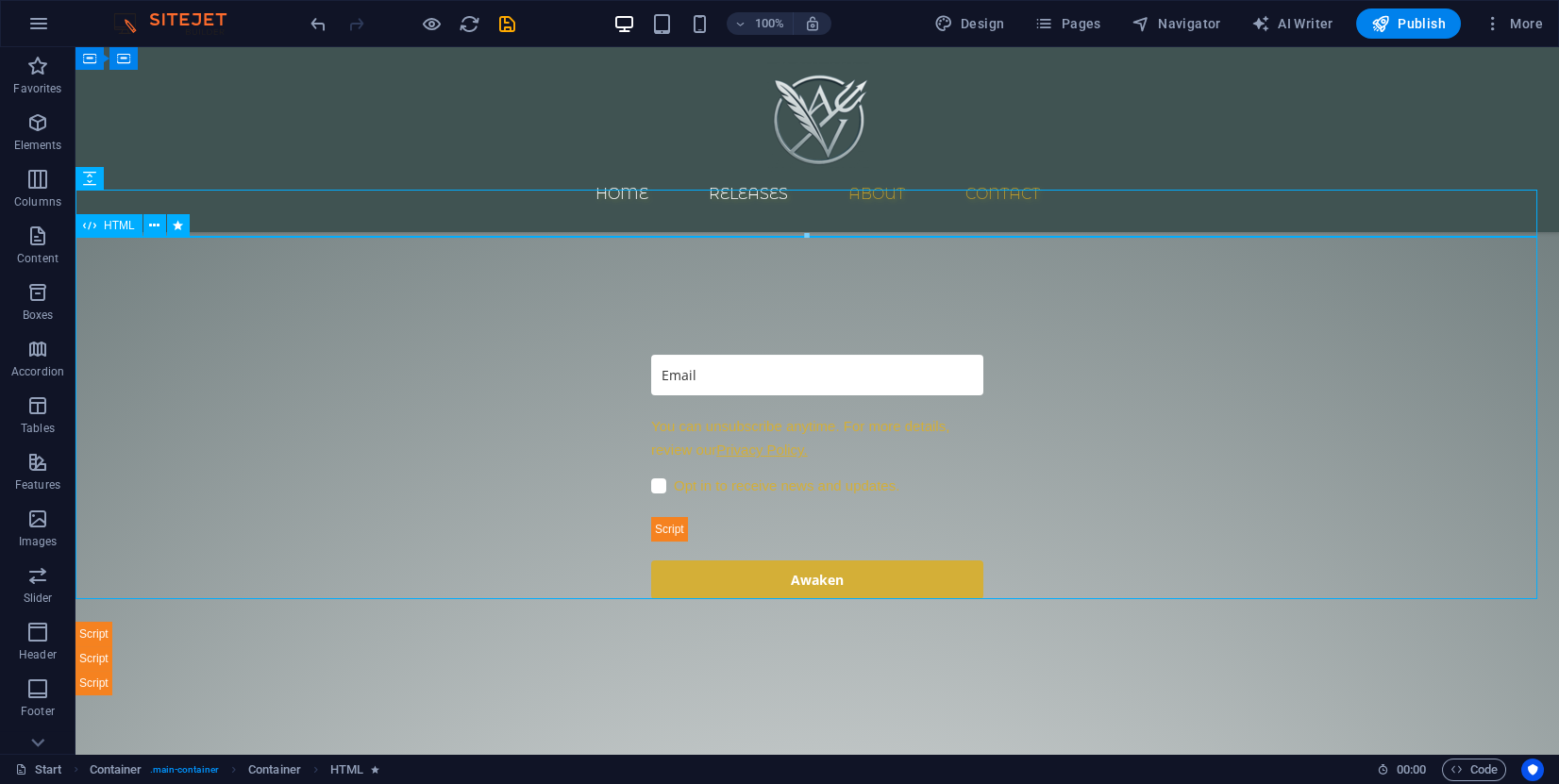
click at [740, 332] on div at bounding box center [817, 513] width 1484 height 364
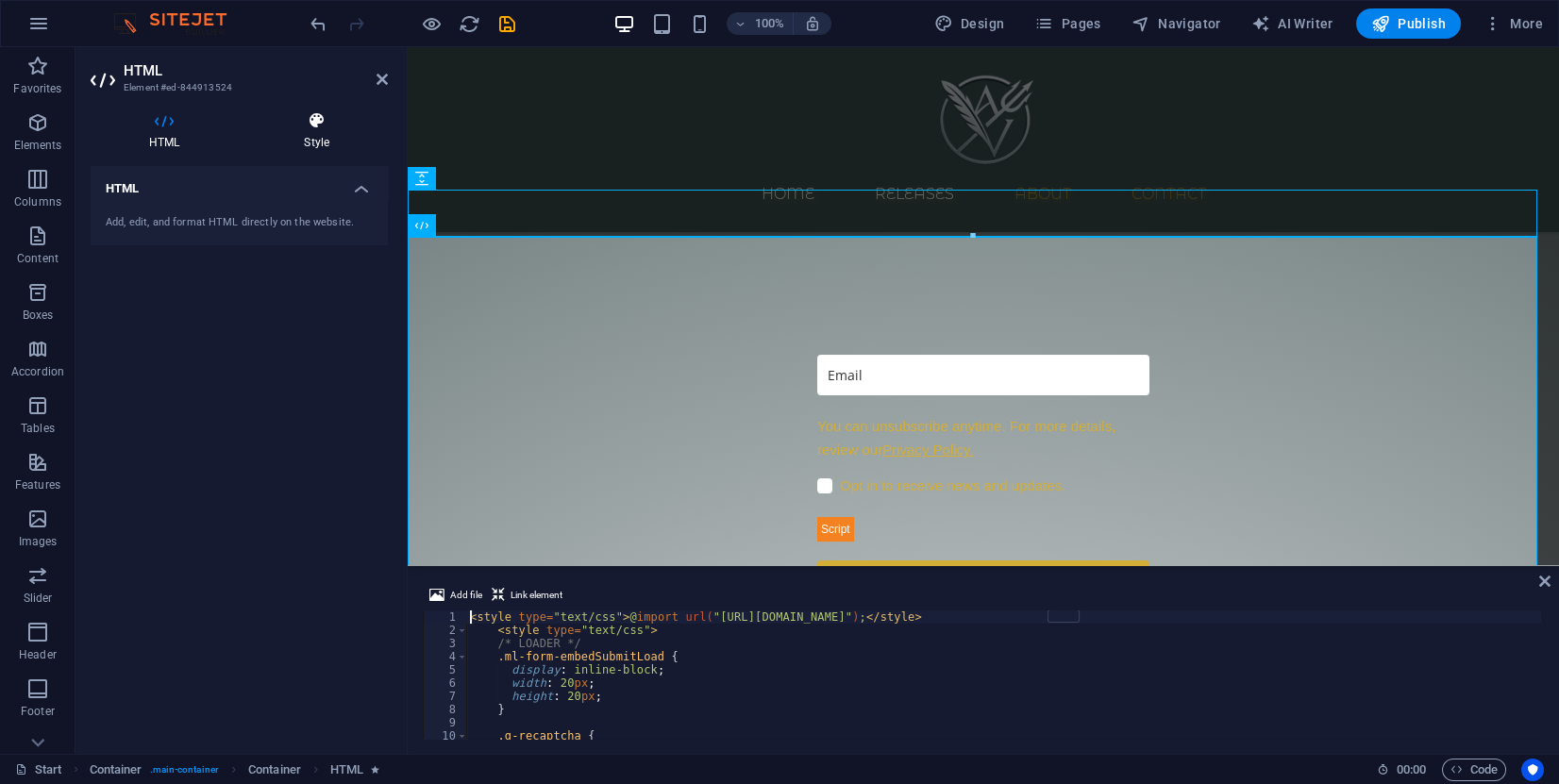
click at [315, 138] on h4 "Style" at bounding box center [316, 130] width 143 height 40
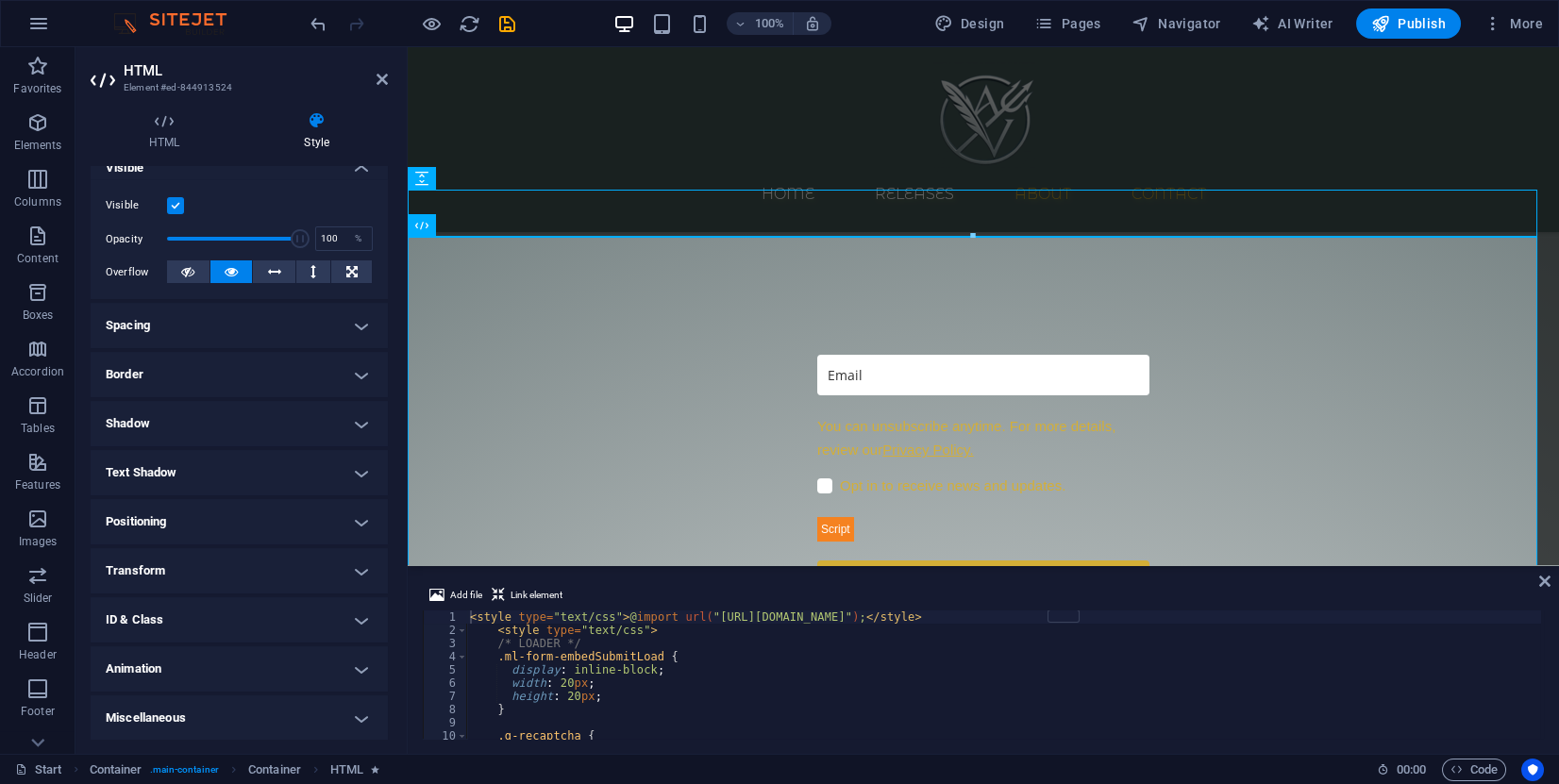
scroll to position [0, 0]
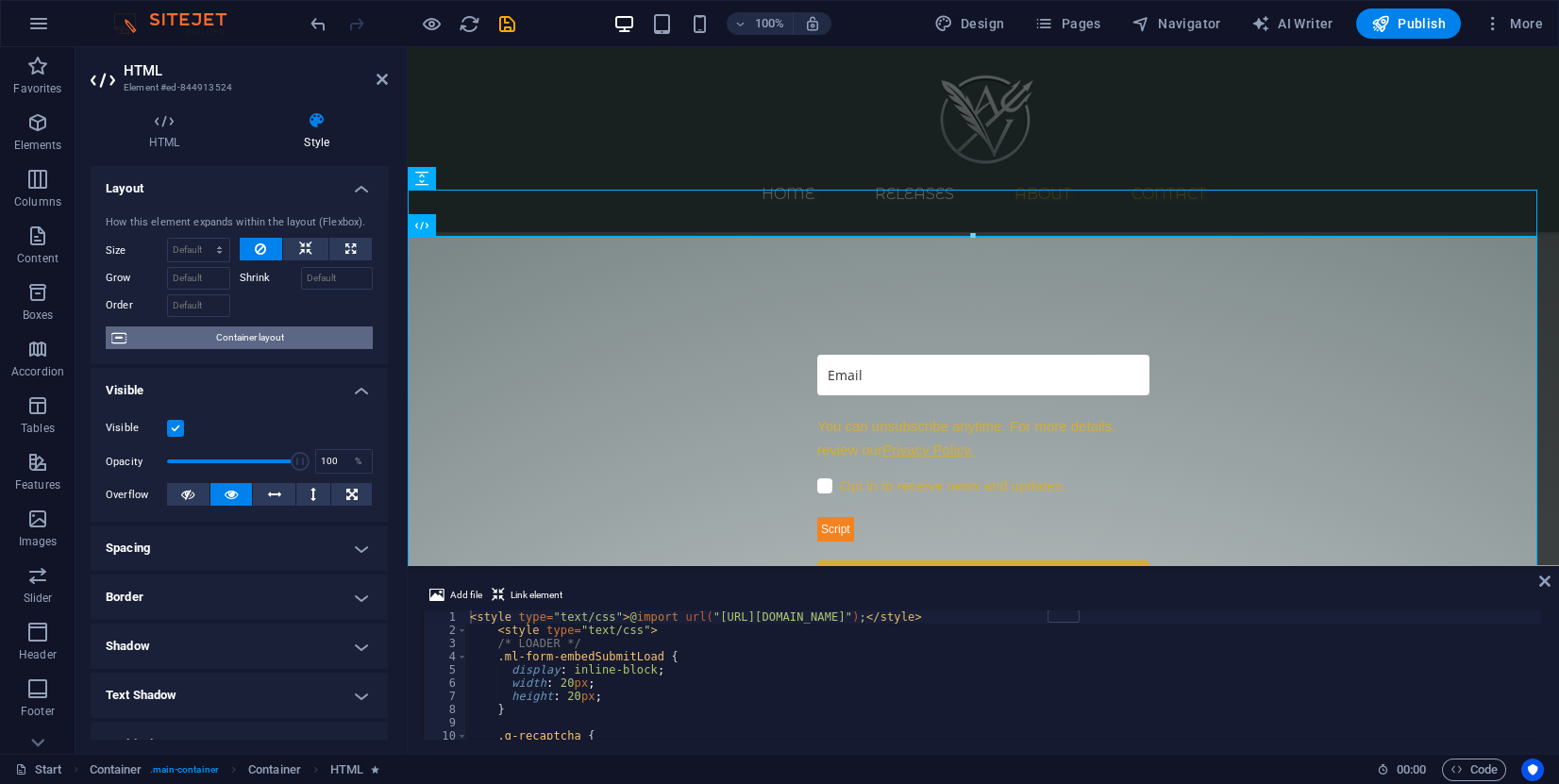
click at [261, 334] on span "Container layout" at bounding box center [250, 337] width 235 height 22
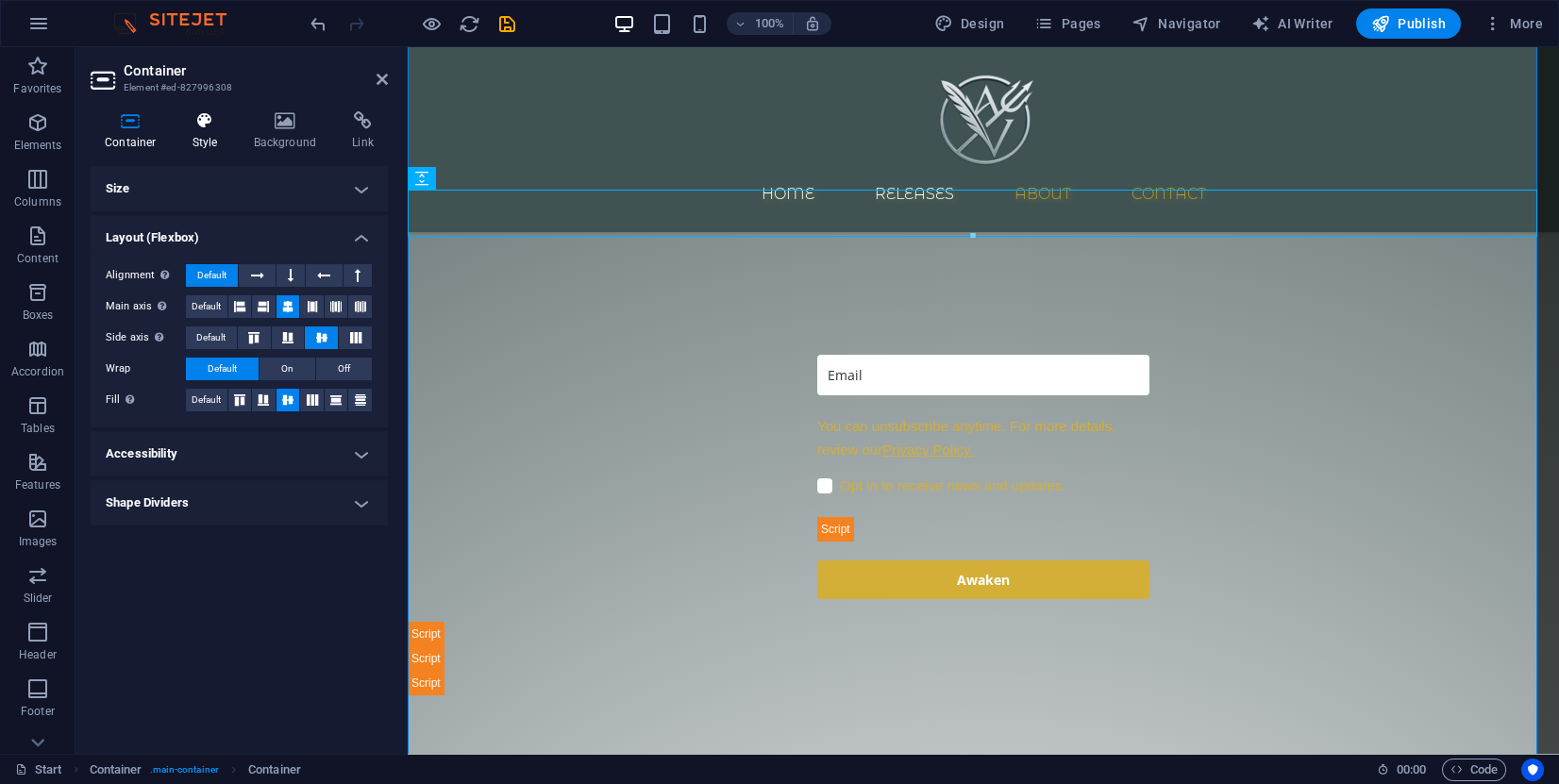
click at [205, 128] on icon at bounding box center [205, 121] width 54 height 19
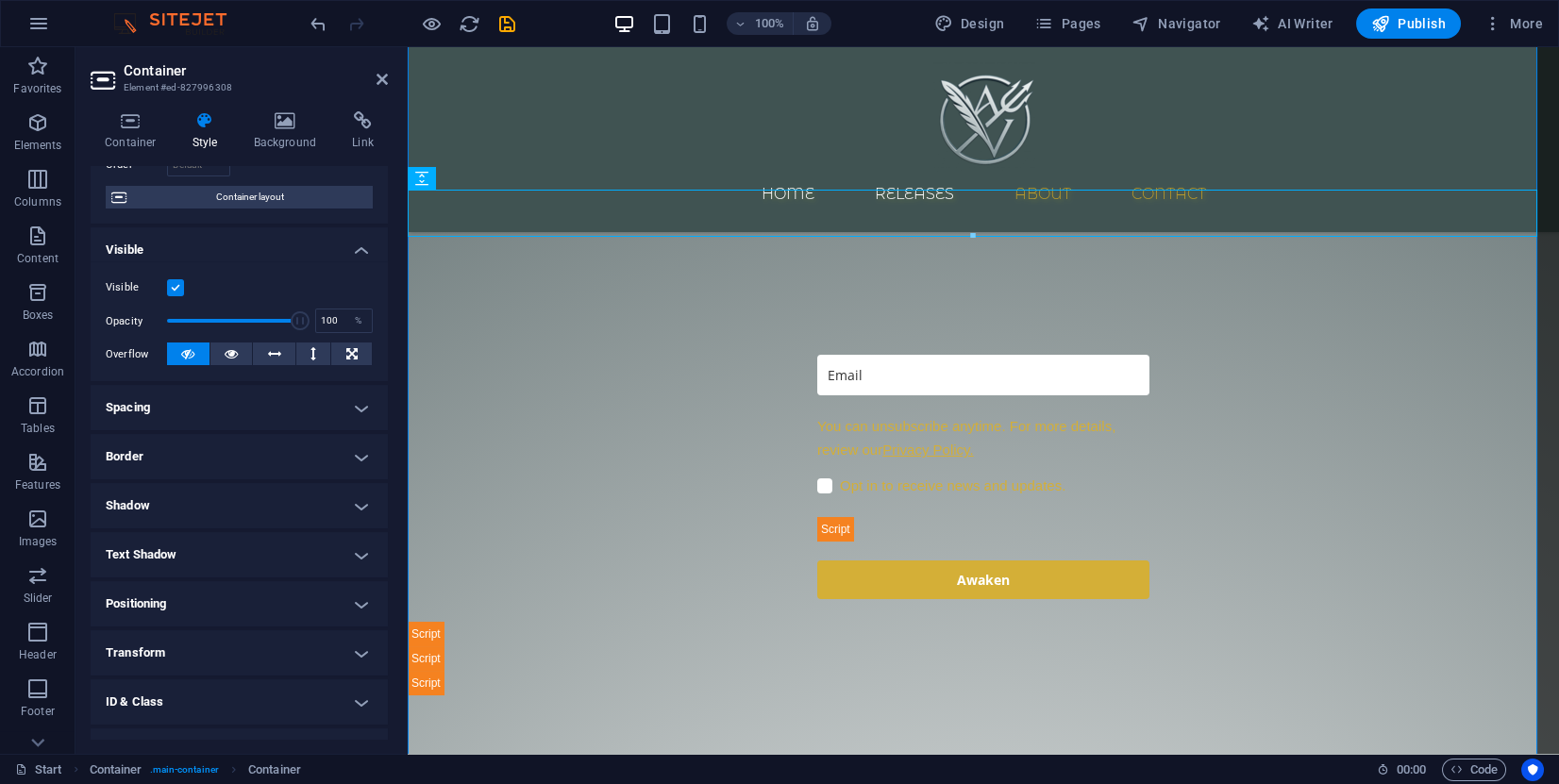
scroll to position [142, 0]
click at [210, 442] on h4 "Border" at bounding box center [239, 455] width 297 height 45
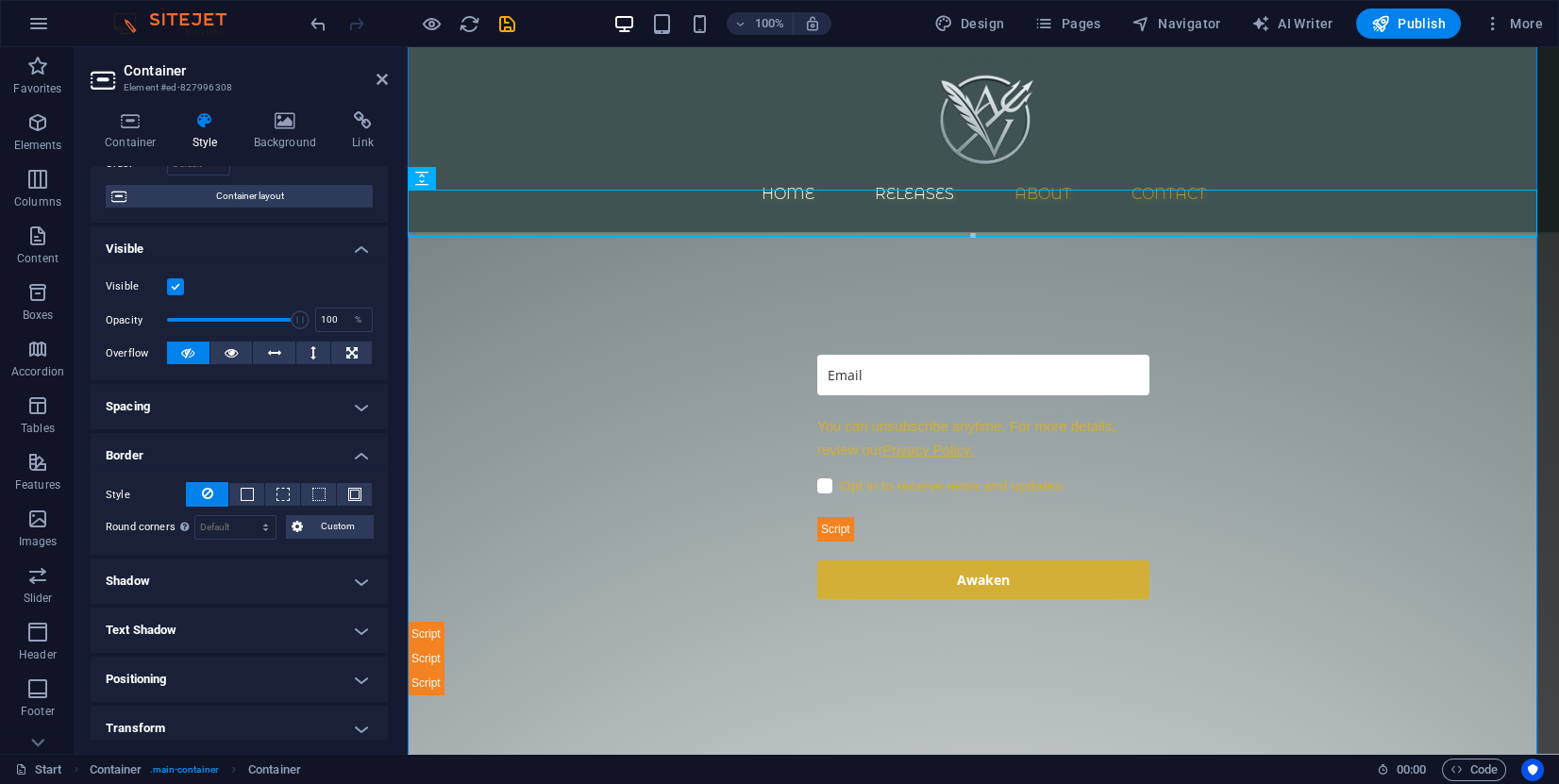
click at [214, 567] on h4 "Shadow" at bounding box center [239, 581] width 297 height 45
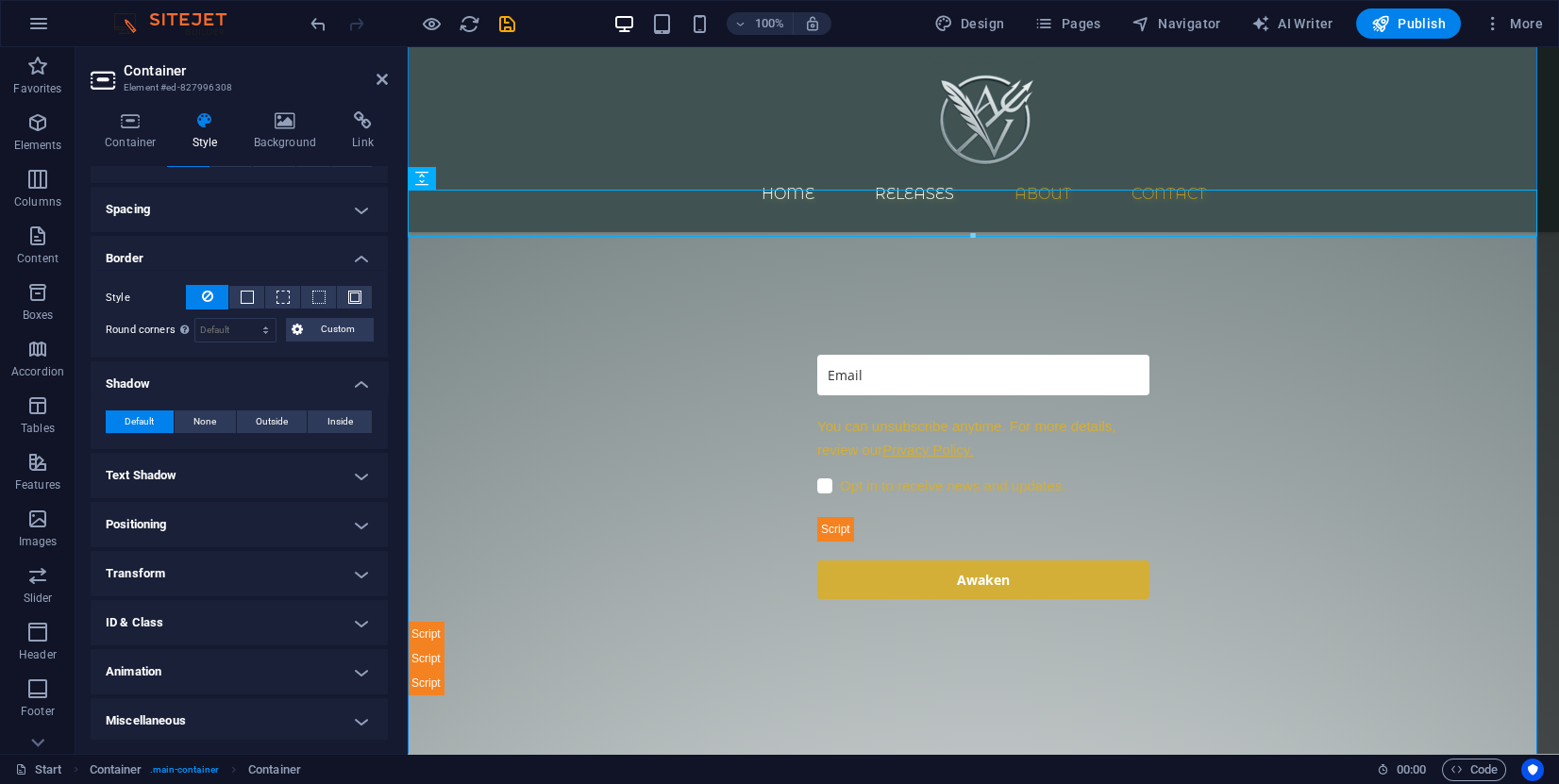
scroll to position [340, 0]
click at [221, 480] on h4 "Text Shadow" at bounding box center [239, 473] width 297 height 45
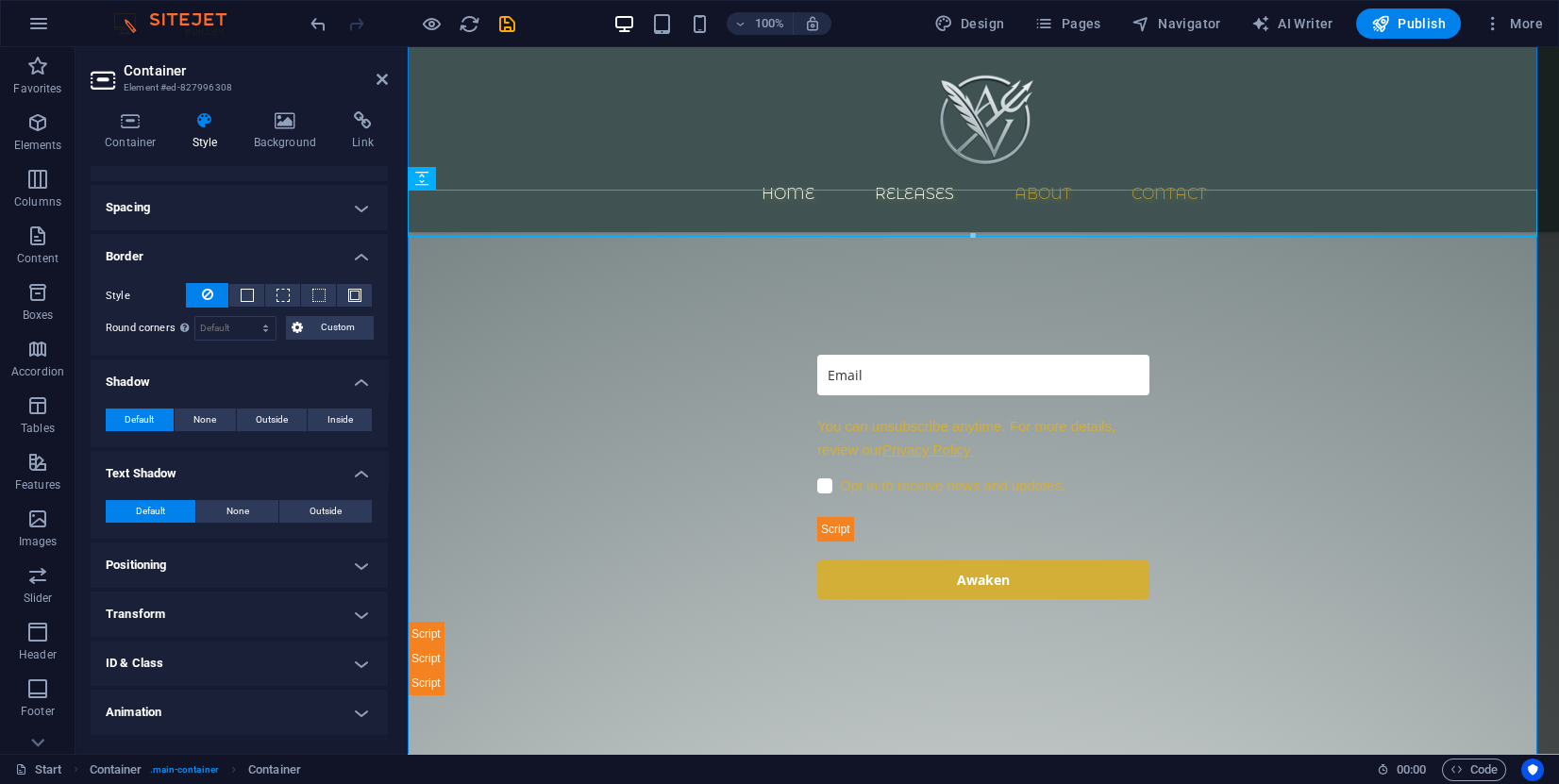
click at [197, 561] on h4 "Positioning" at bounding box center [239, 565] width 297 height 45
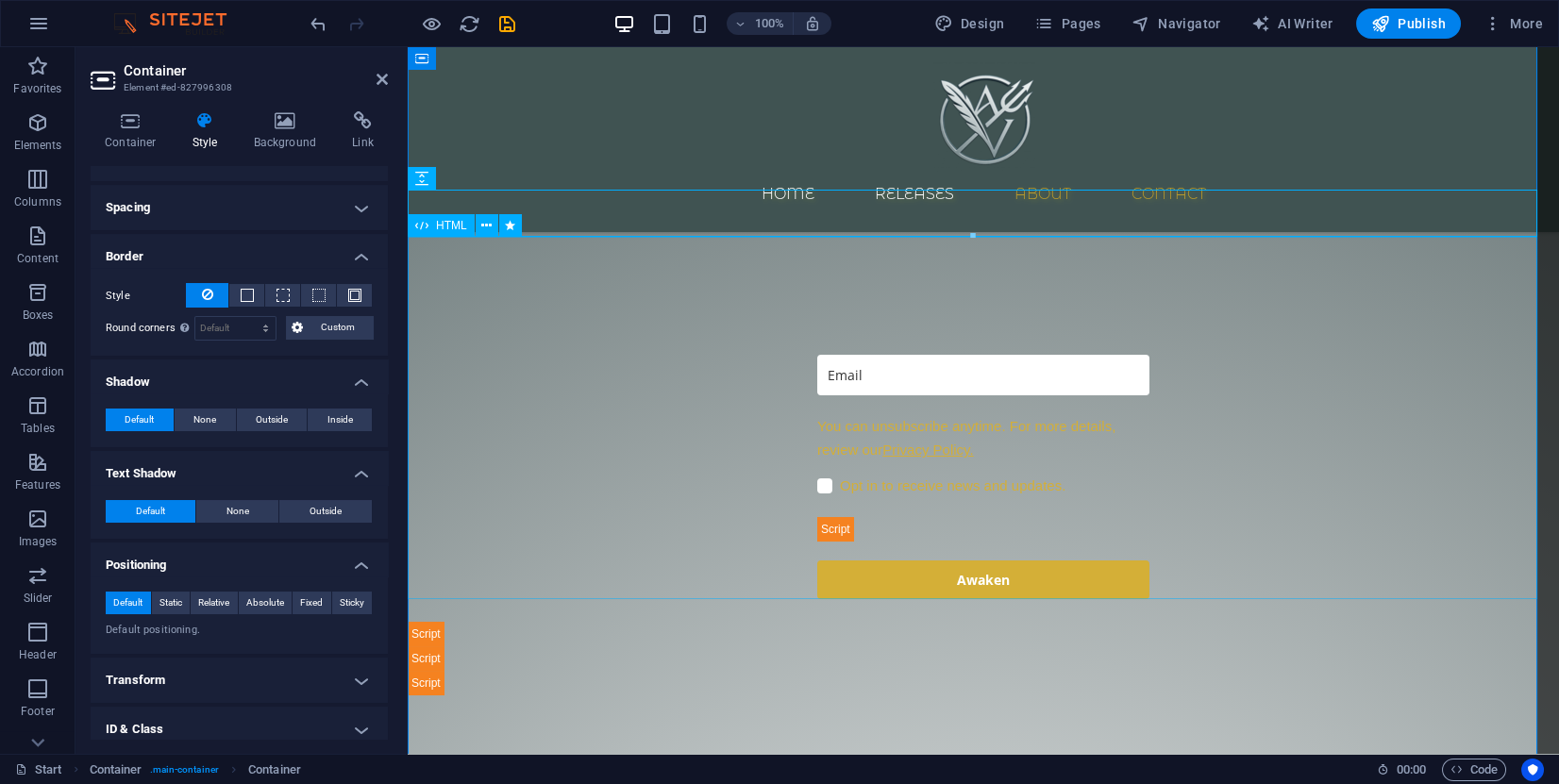
click at [896, 345] on div at bounding box center [984, 513] width 1152 height 364
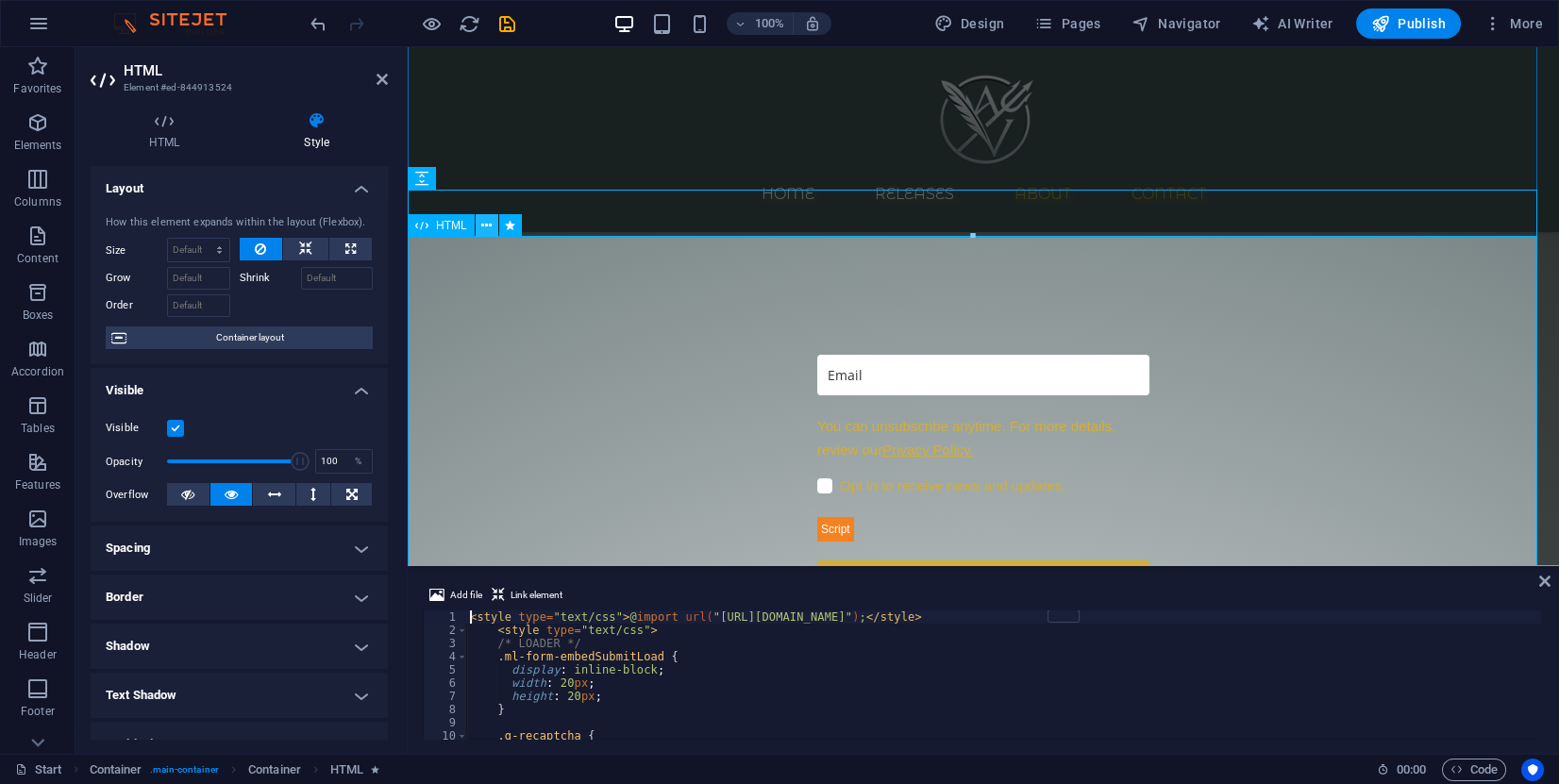
click at [486, 223] on icon at bounding box center [486, 226] width 11 height 20
click at [456, 332] on div at bounding box center [984, 513] width 1152 height 364
click at [690, 414] on div at bounding box center [984, 513] width 1152 height 364
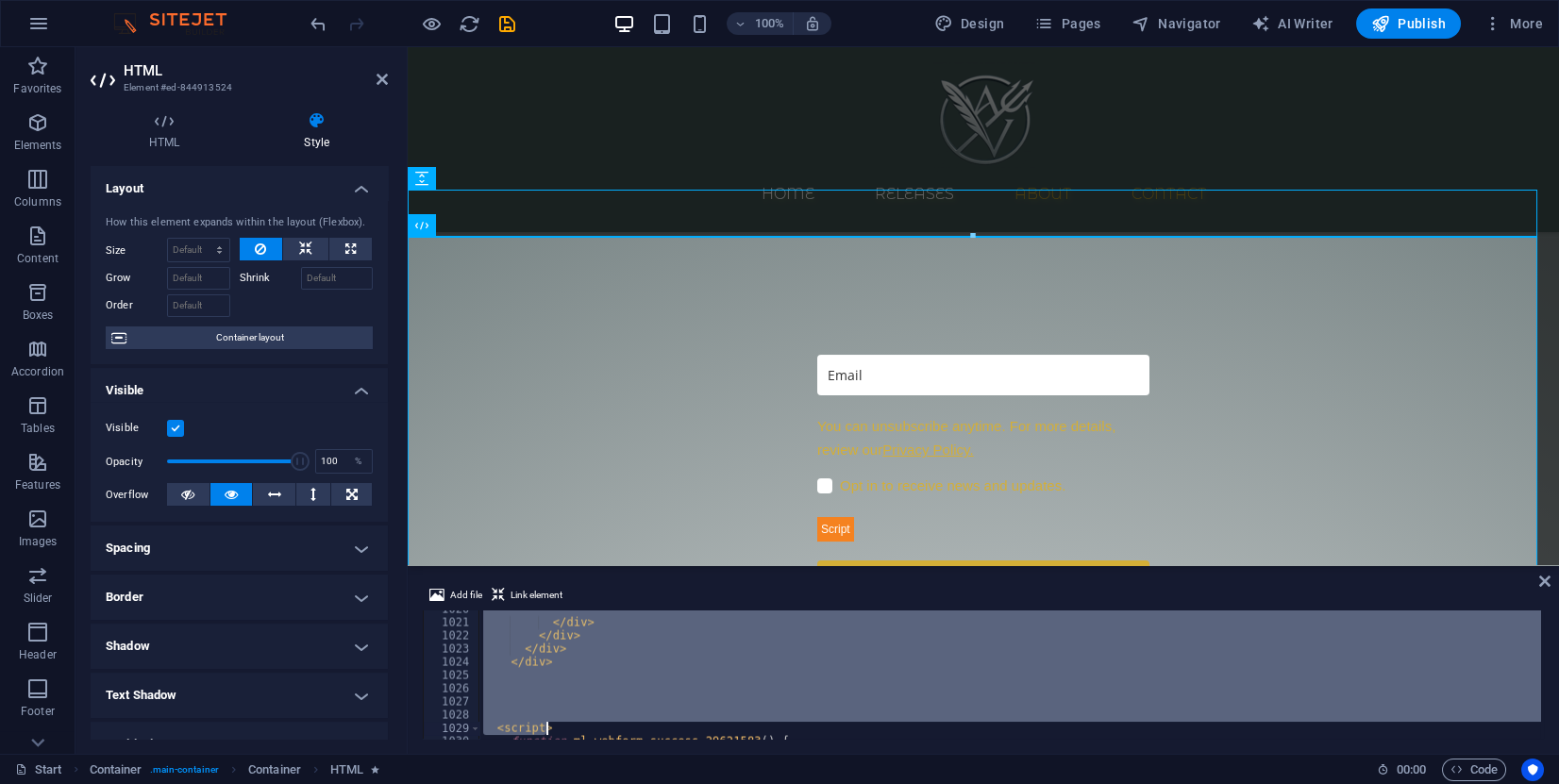
scroll to position [13664, 0]
drag, startPoint x: 680, startPoint y: 720, endPoint x: 879, endPoint y: 819, distance: 222.3
click at [879, 783] on html "vauwrbooks.com Start Favorites Elements Columns Content Boxes Accordion Tables …" at bounding box center [780, 392] width 1559 height 784
type textarea "fetch("https://assets.mailerlite.com/jsonp/1722674/forms/162743395012314178/tak…"
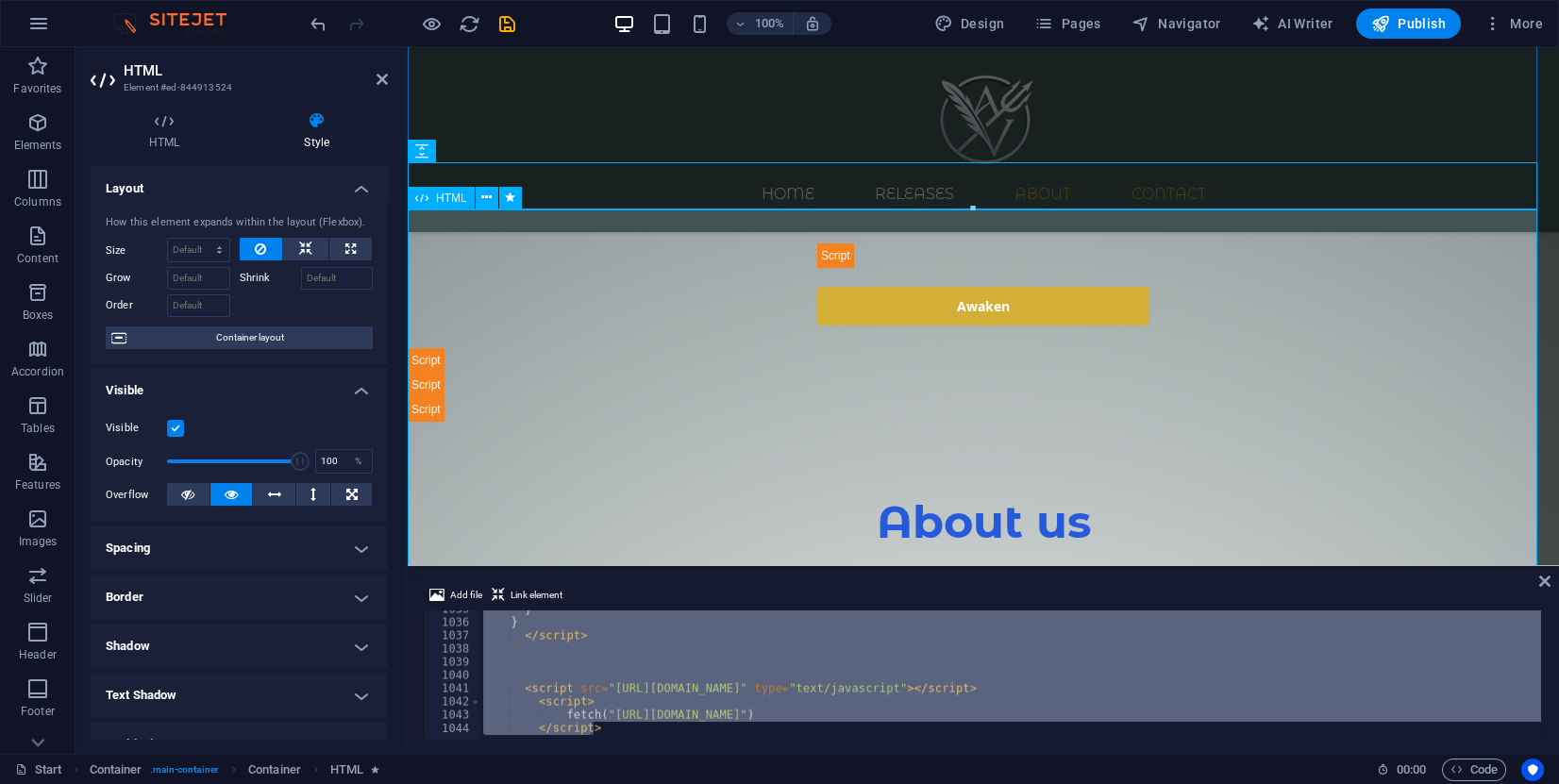
scroll to position [1264, 0]
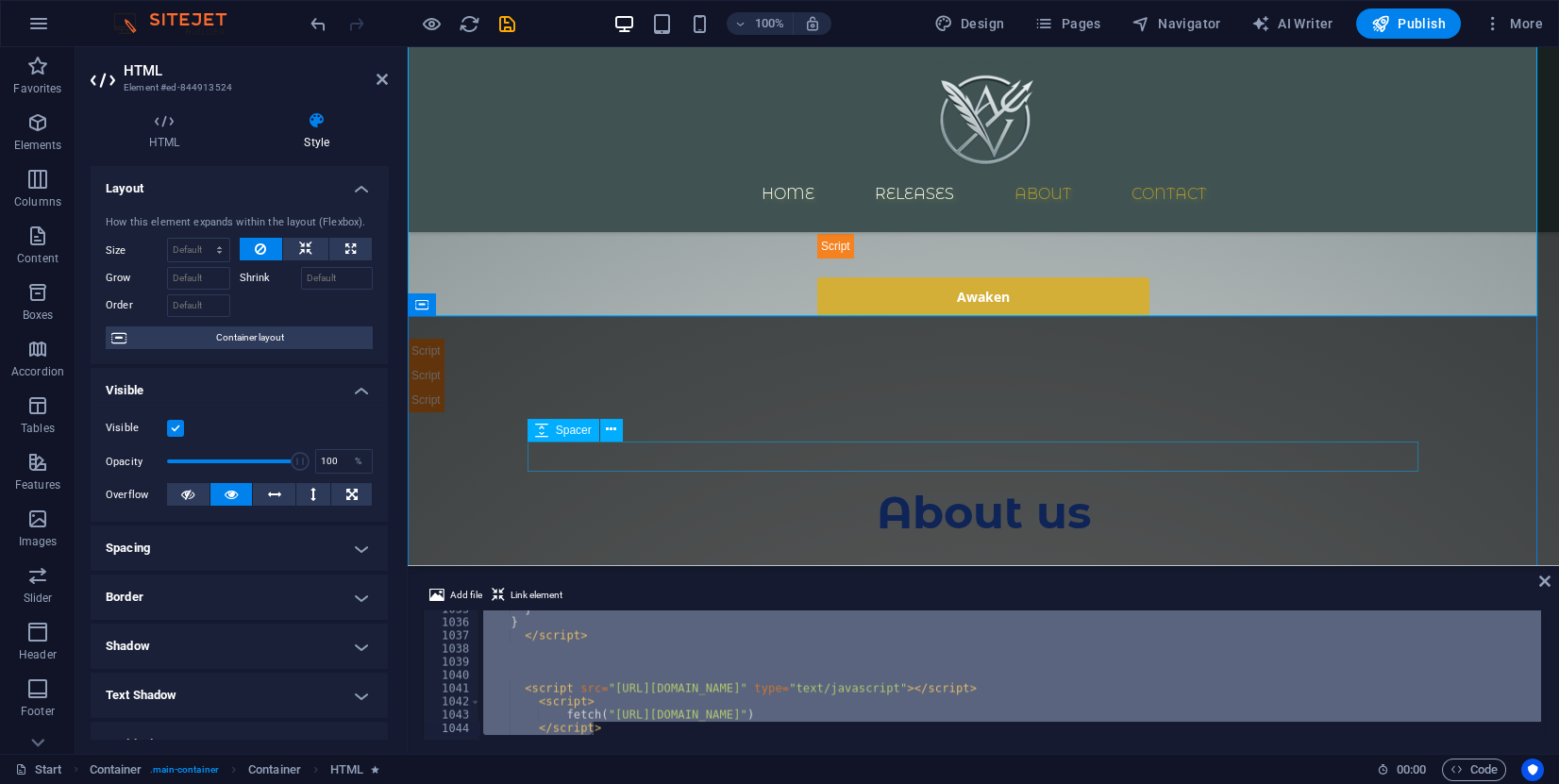
click at [926, 488] on div "About us" at bounding box center [984, 513] width 891 height 50
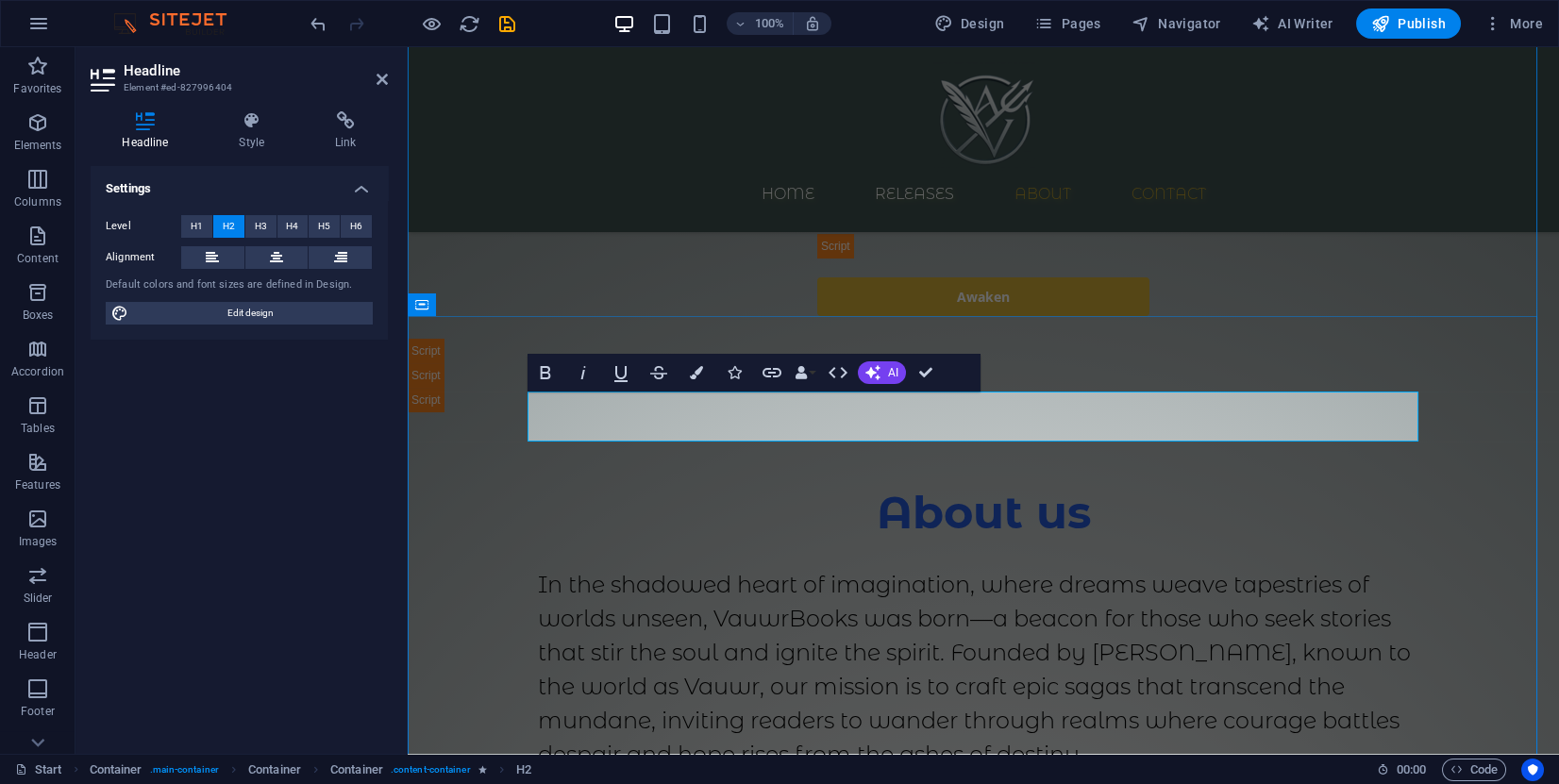
click at [927, 485] on span "About us" at bounding box center [984, 512] width 214 height 55
click at [944, 485] on span "About us" at bounding box center [984, 512] width 214 height 55
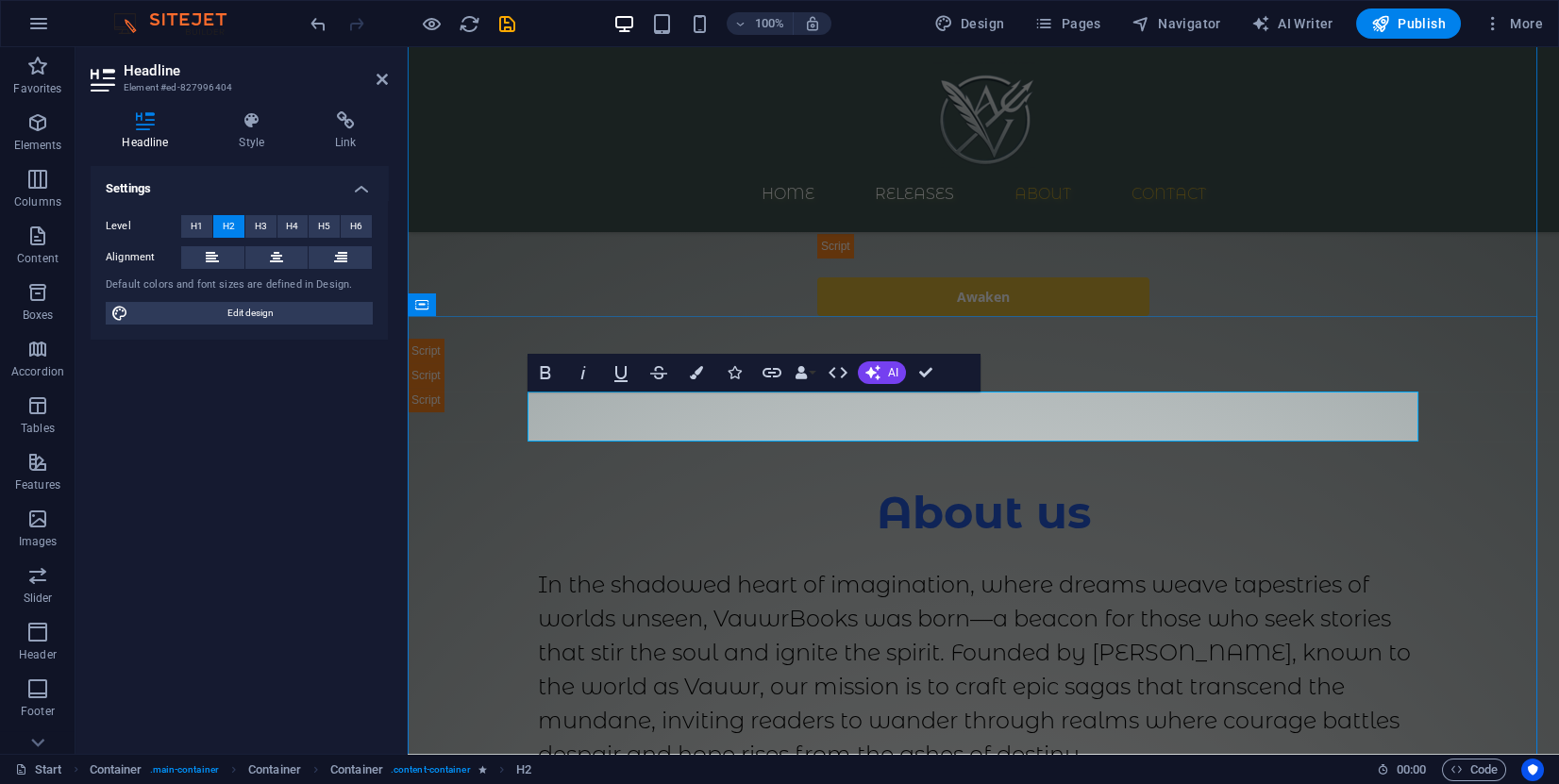
click at [1127, 488] on h2 "About us" at bounding box center [984, 513] width 891 height 50
drag, startPoint x: 1124, startPoint y: 417, endPoint x: 850, endPoint y: 414, distance: 274.0
click at [850, 488] on h2 "About us" at bounding box center [984, 513] width 891 height 50
click at [700, 372] on icon "button" at bounding box center [697, 373] width 14 height 14
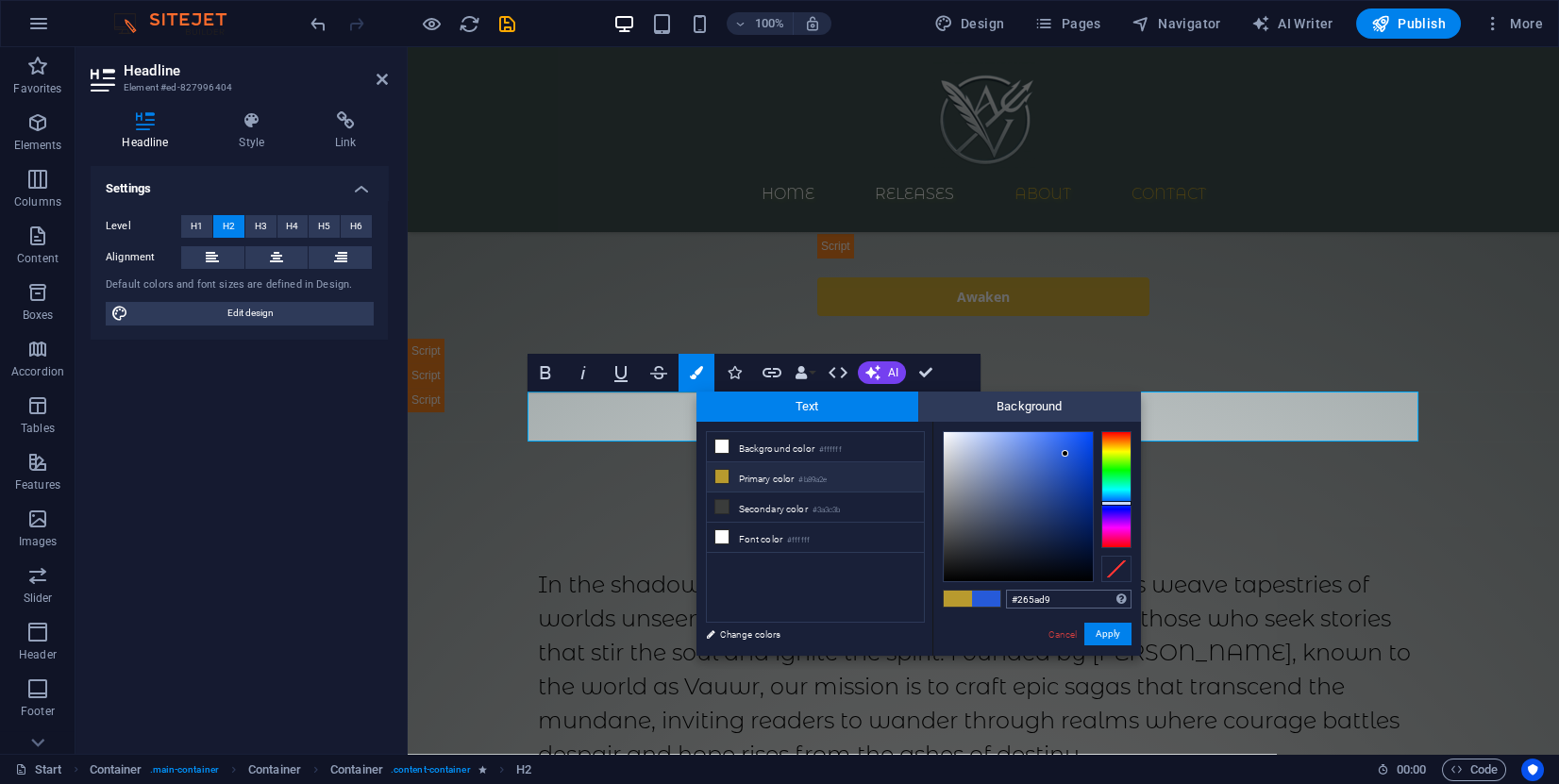
click at [1031, 597] on input "#265ad9" at bounding box center [1069, 599] width 125 height 19
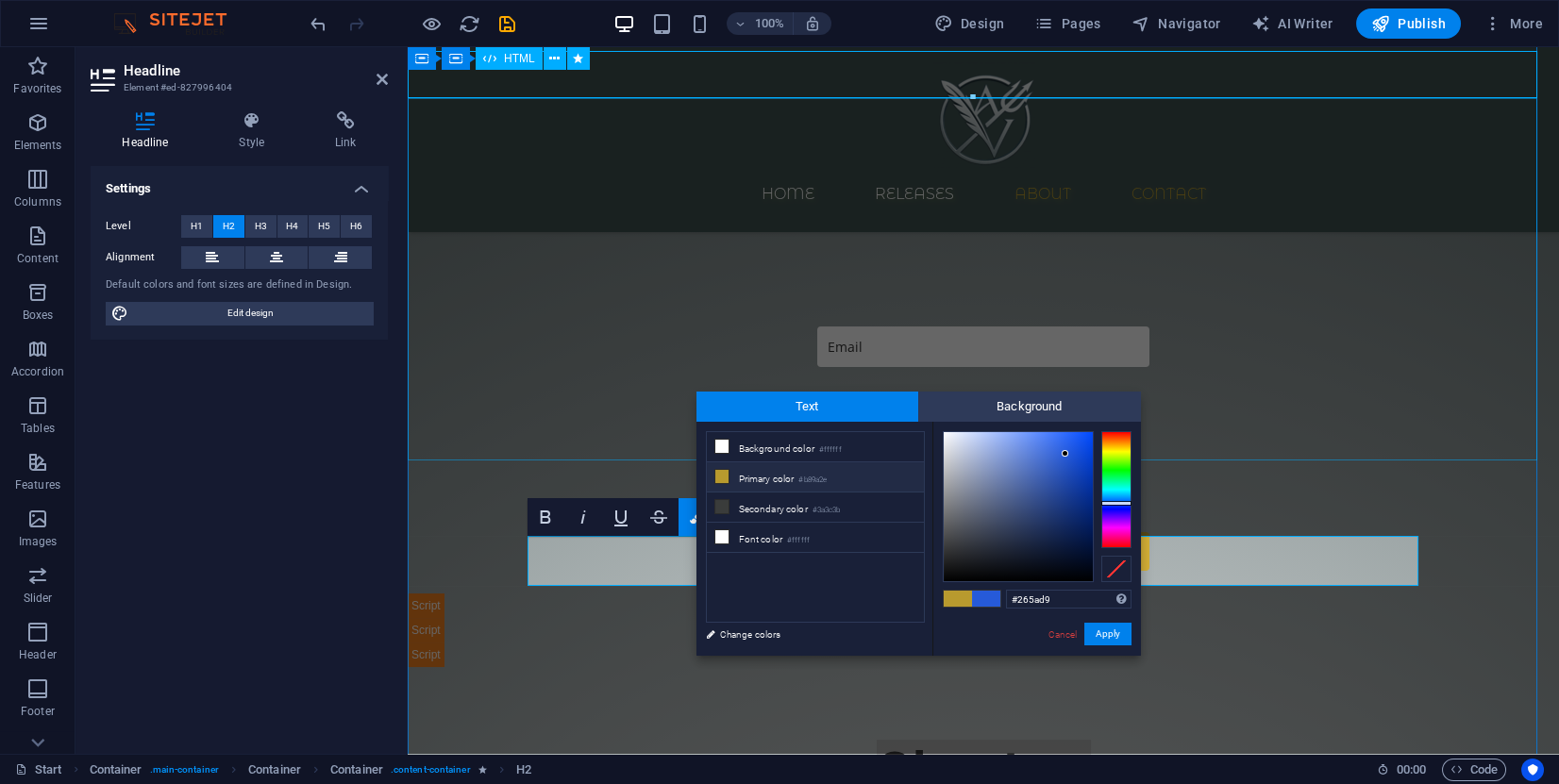
scroll to position [981, 0]
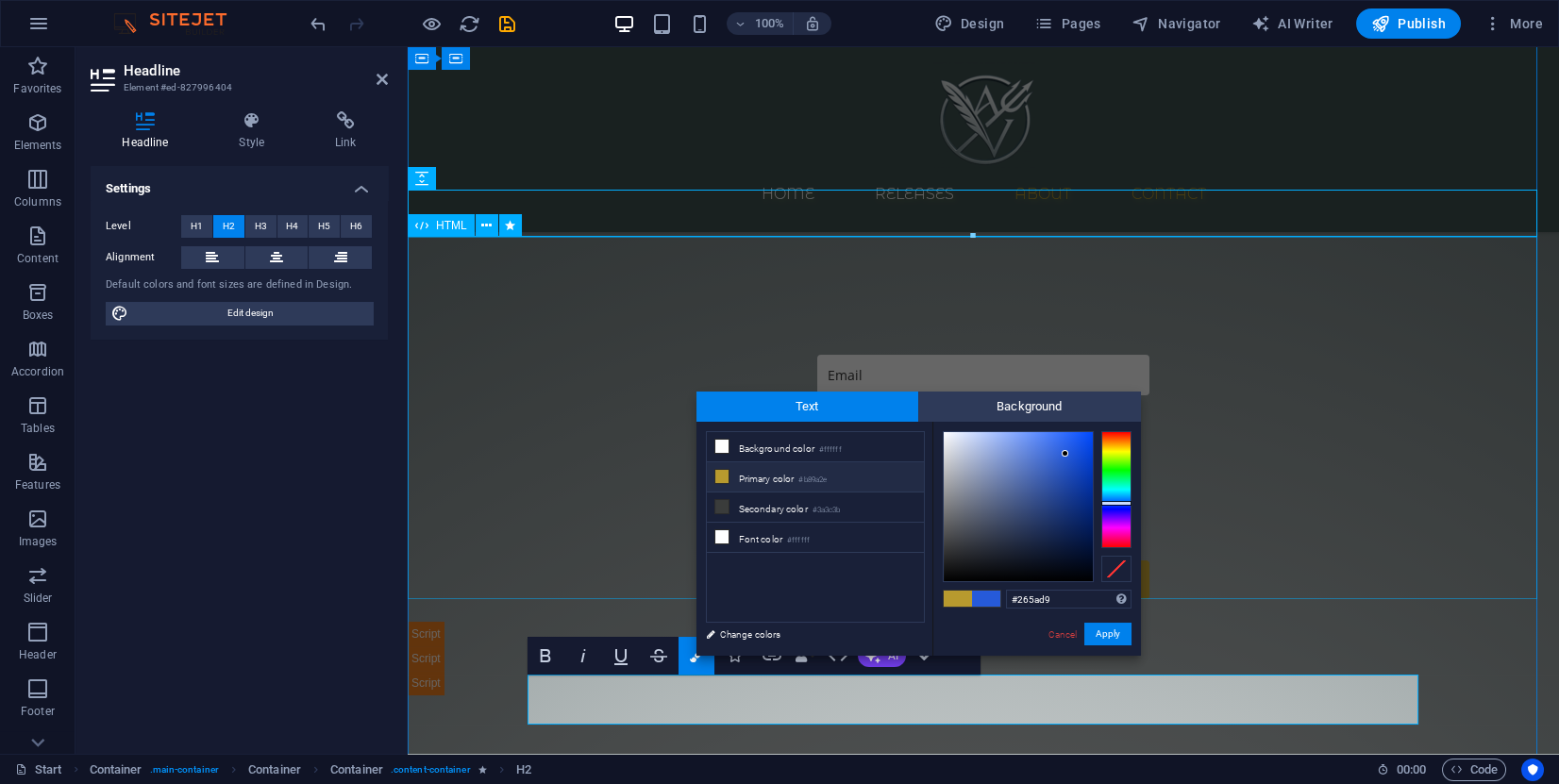
click at [976, 332] on div at bounding box center [984, 513] width 1152 height 364
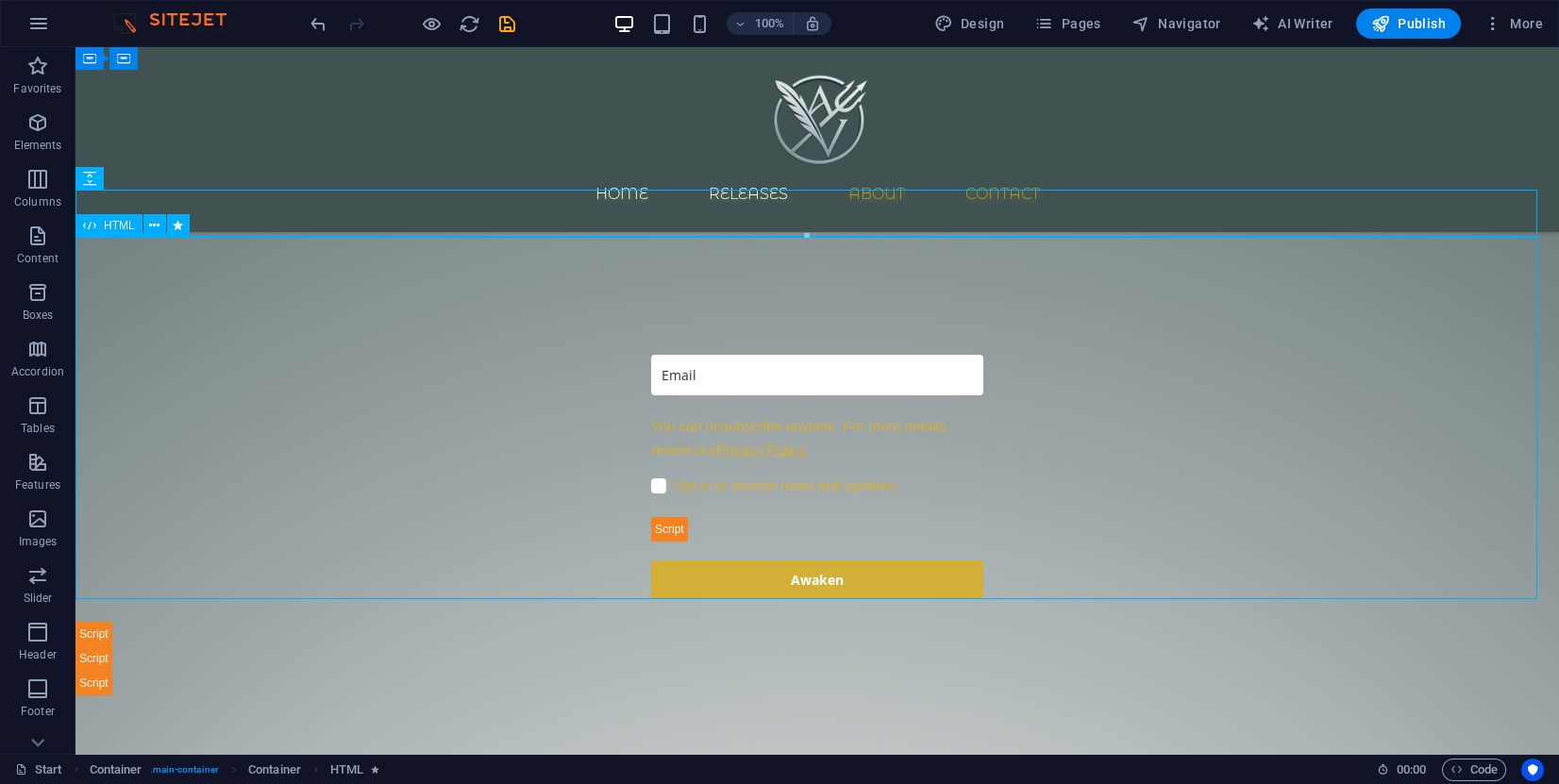
click at [912, 347] on div at bounding box center [817, 513] width 1484 height 364
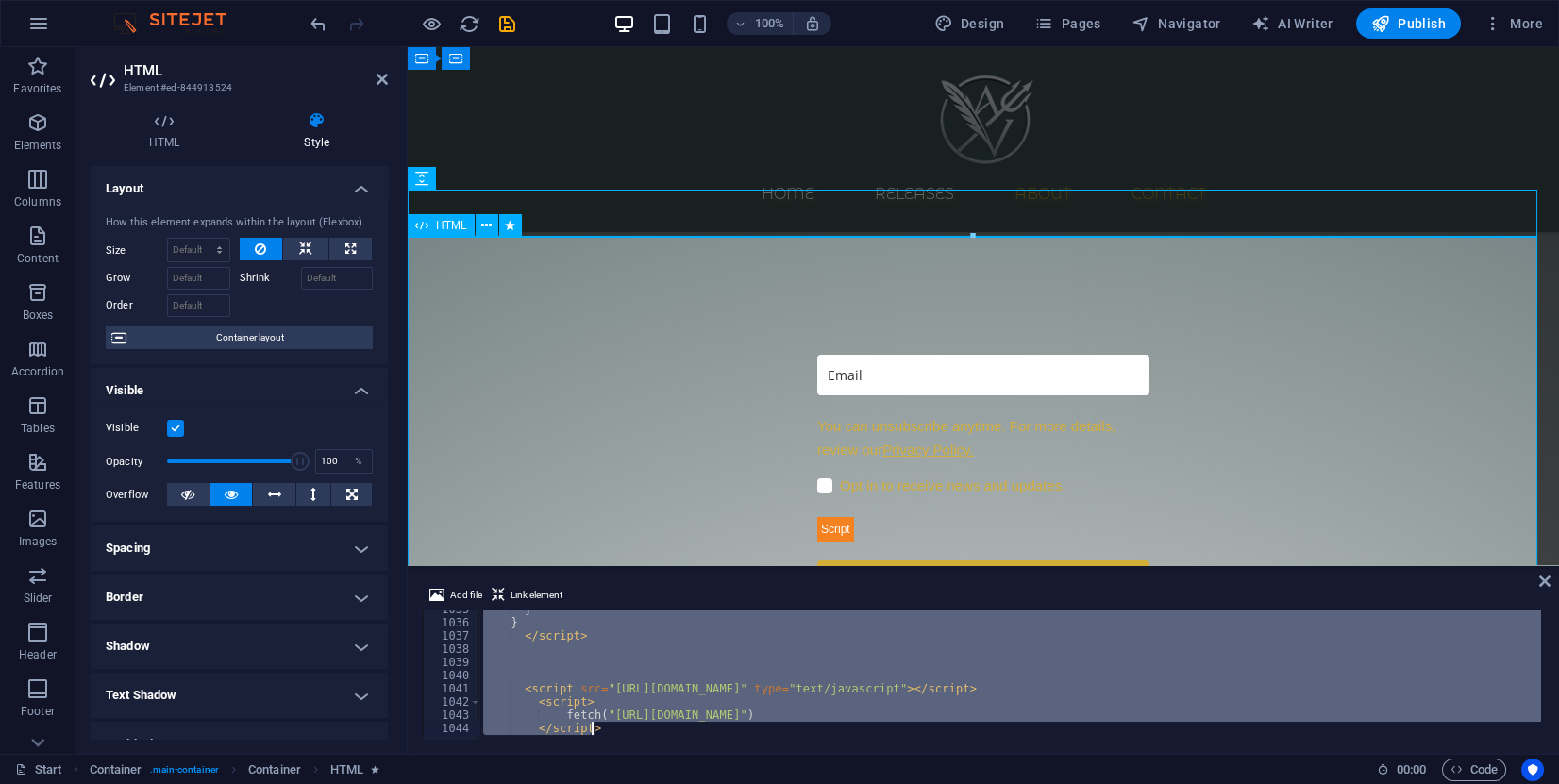
click at [912, 347] on div at bounding box center [984, 513] width 1152 height 364
click at [918, 442] on div at bounding box center [984, 513] width 1152 height 364
click at [777, 649] on div "} } </ script > < script src = "https://groot.mailerlite.com/js/w/webforms.min.…" at bounding box center [1010, 674] width 1061 height 128
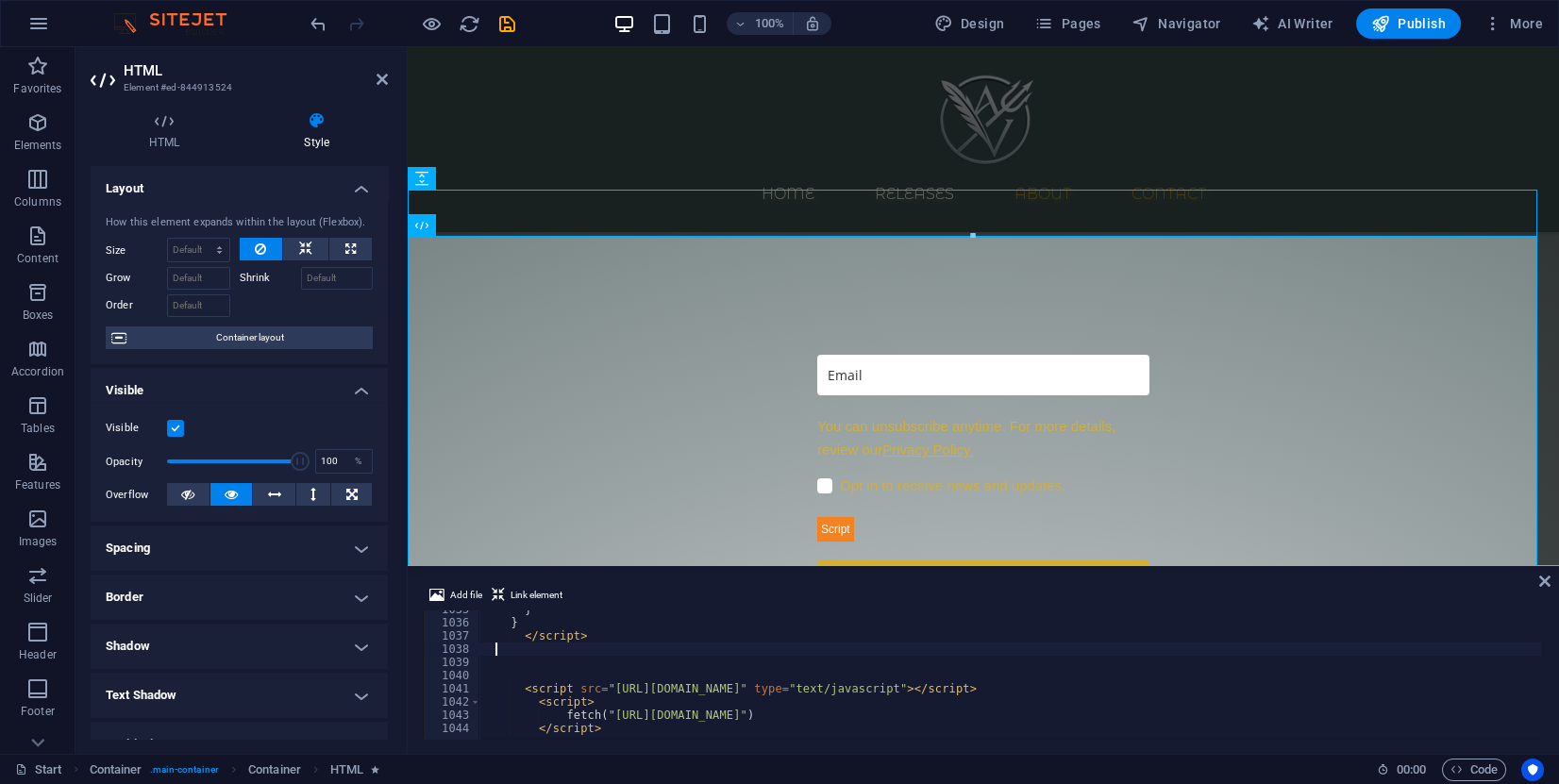
type textarea "fetch("https://assets.mailerlite.com/jsonp/1722674/forms/162743395012314178/tak…"
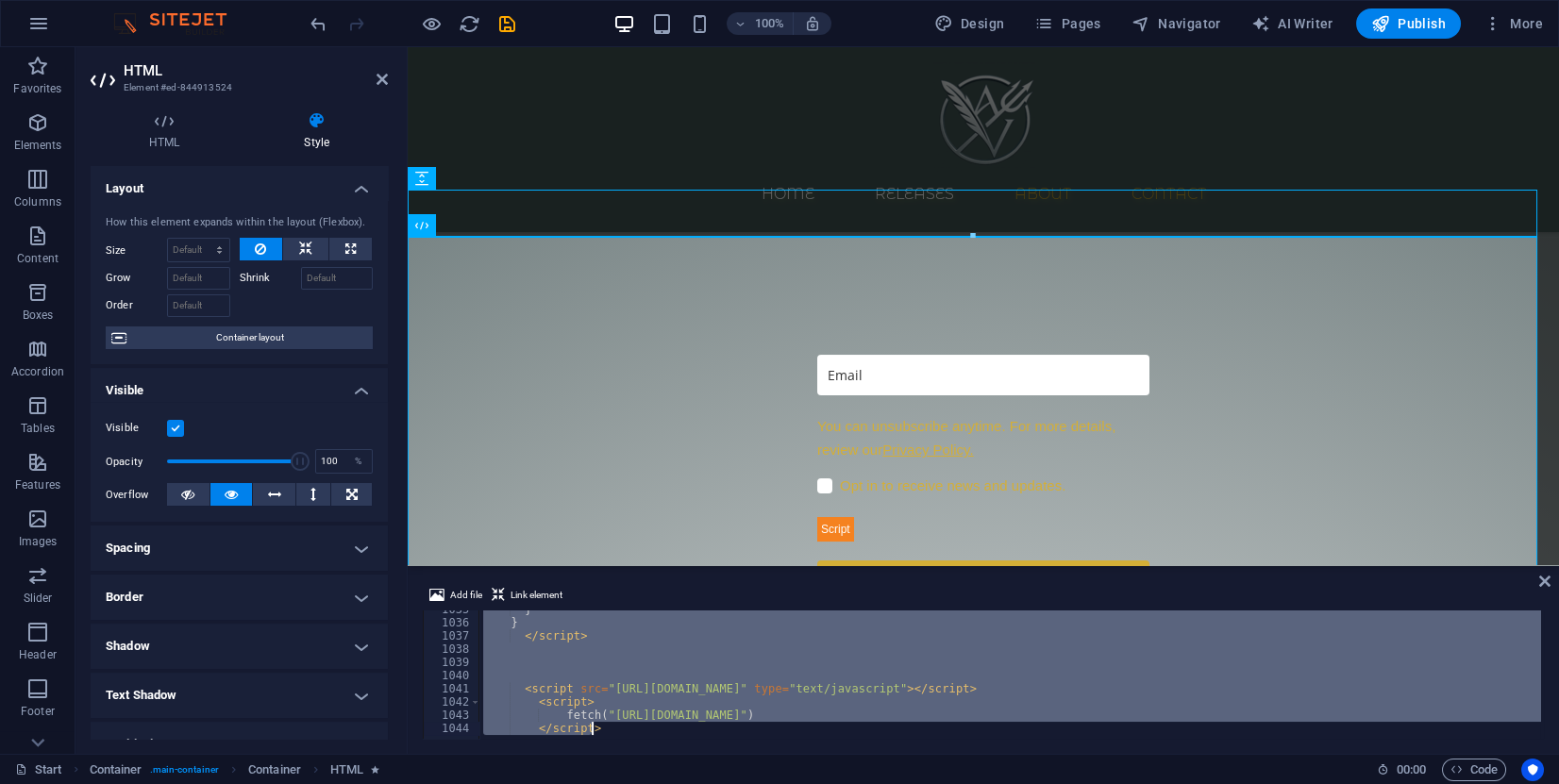
paste textarea
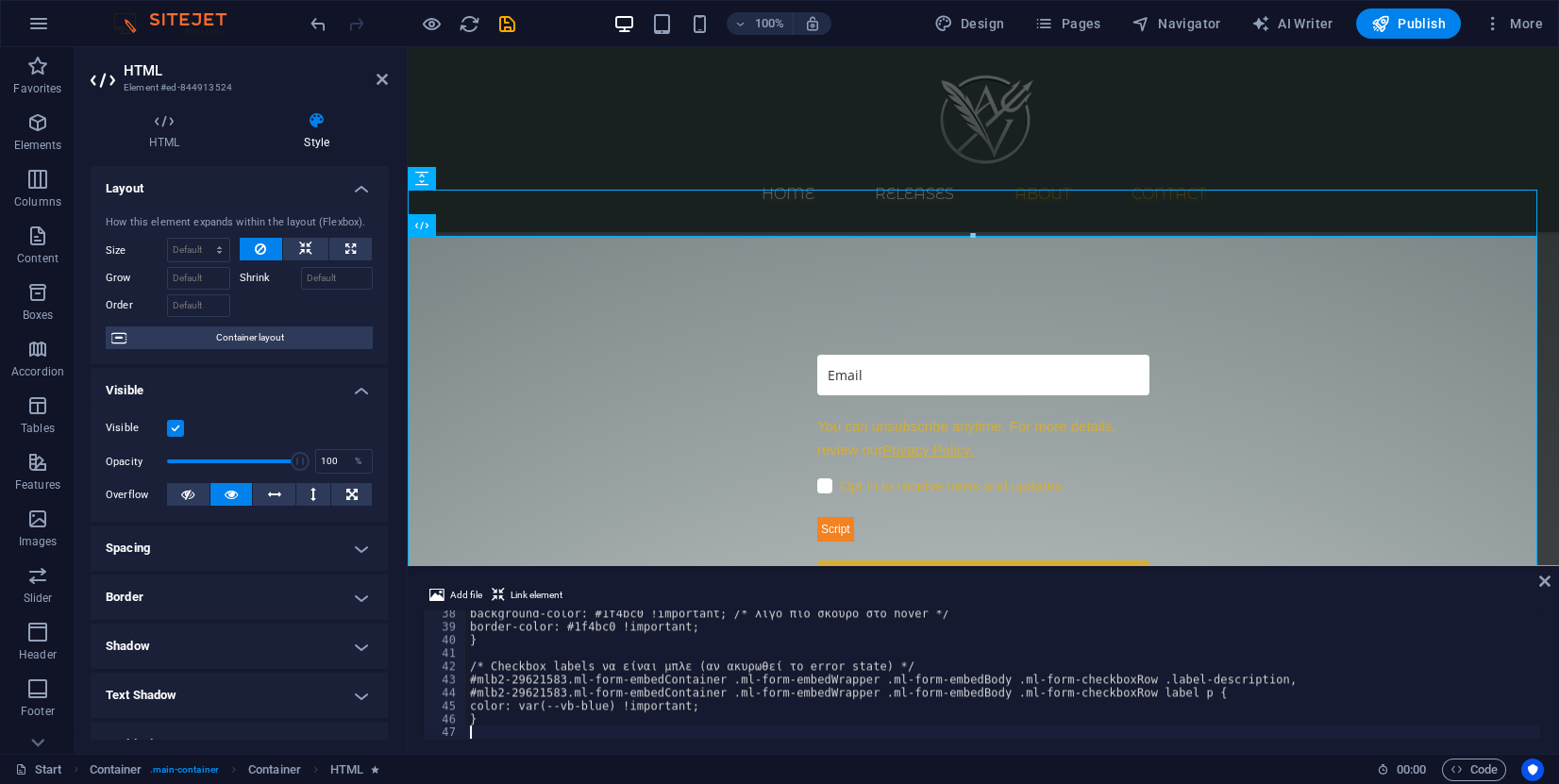
scroll to position [493, 0]
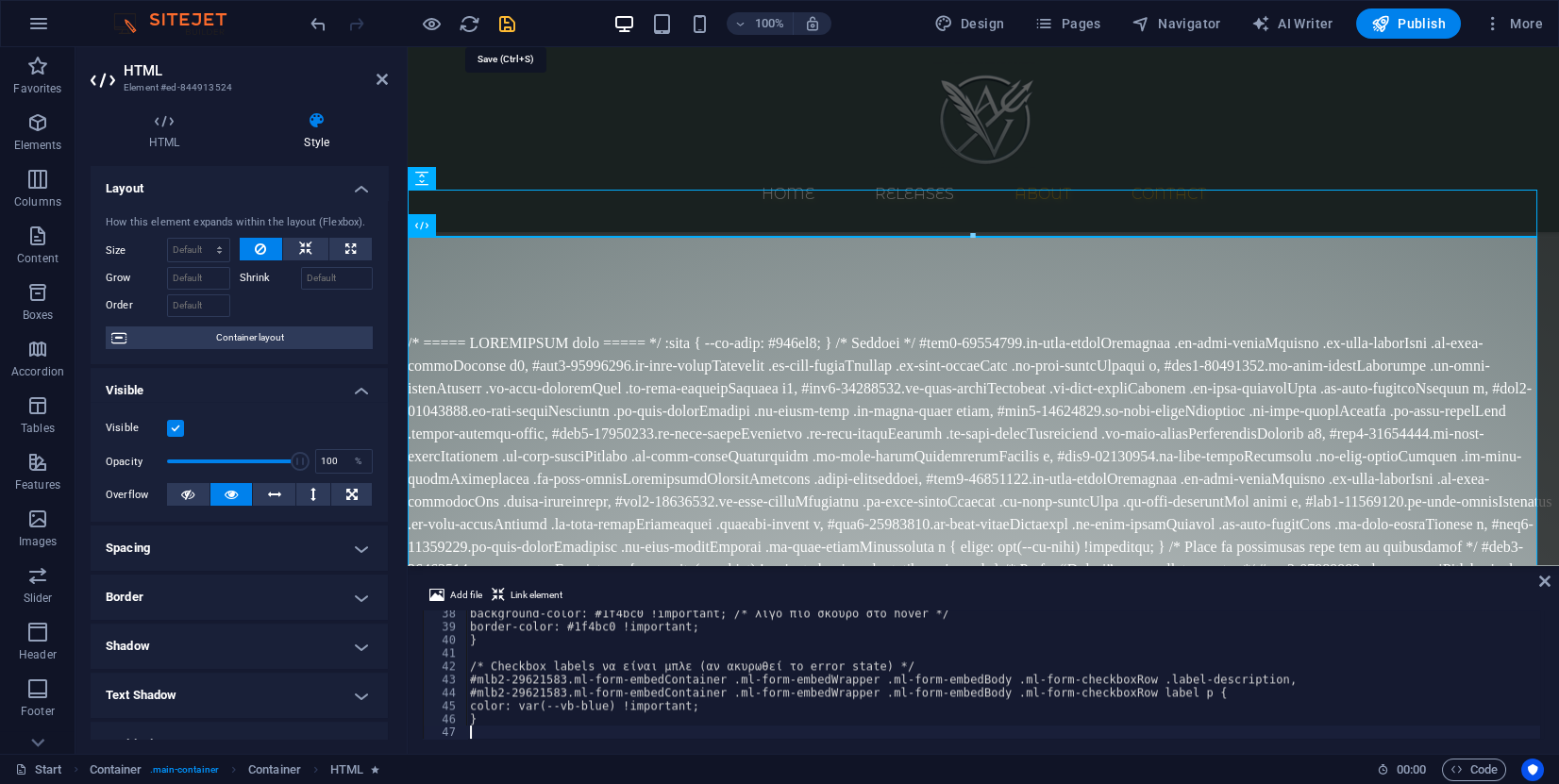
click at [501, 23] on icon "save" at bounding box center [507, 24] width 22 height 22
select select "px"
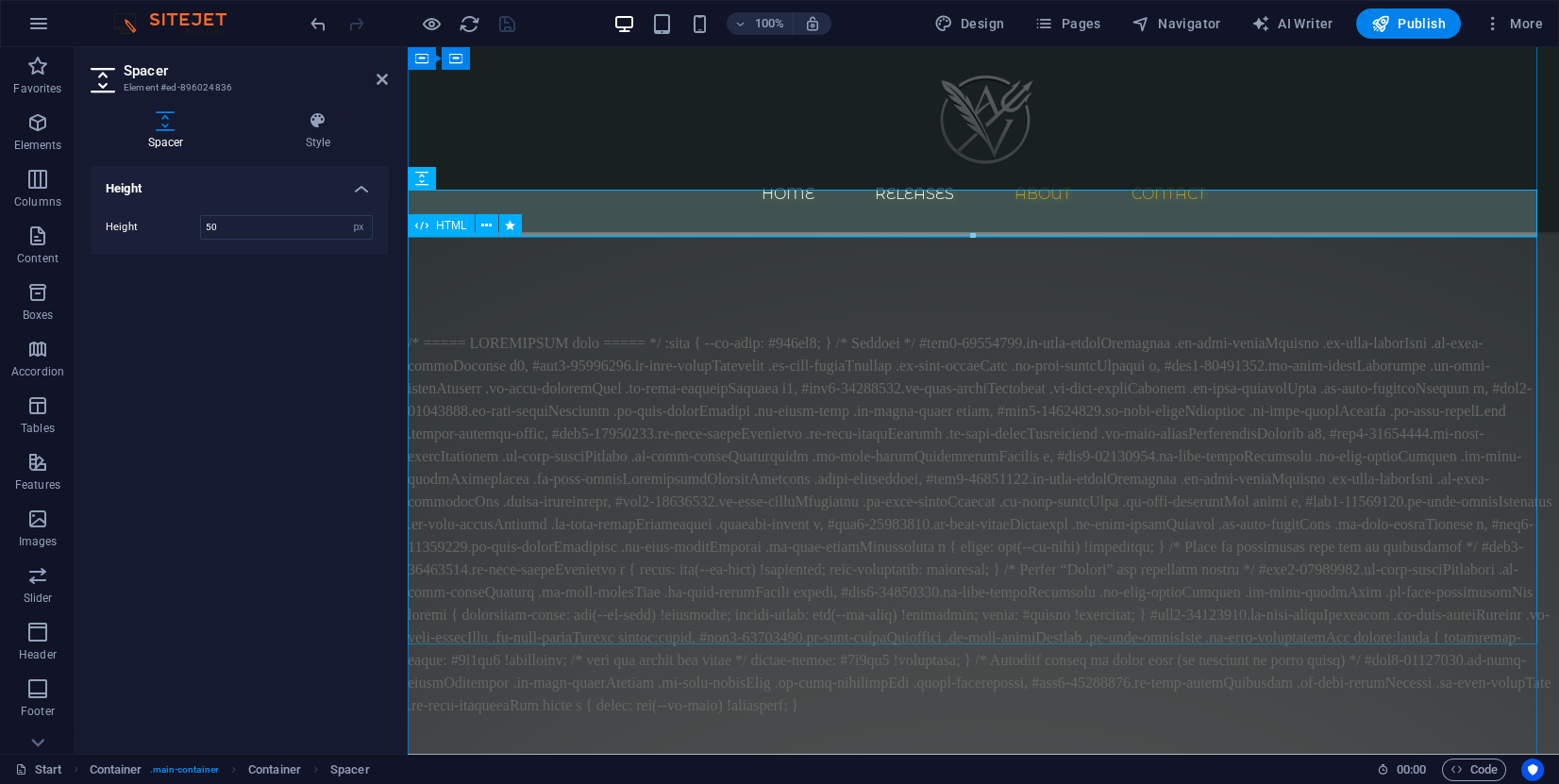
click at [828, 363] on div at bounding box center [984, 524] width 1152 height 385
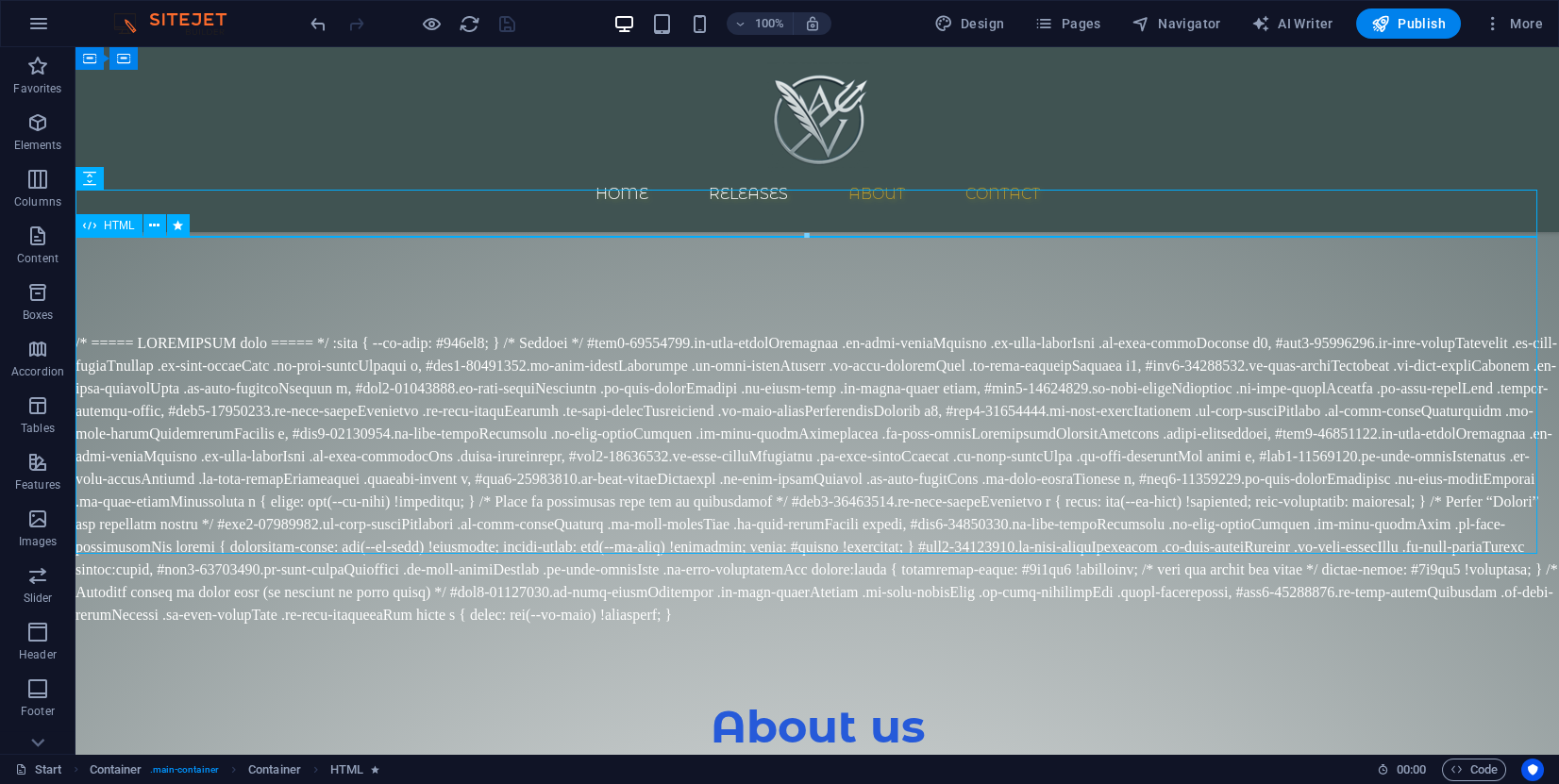
click at [828, 364] on div at bounding box center [817, 478] width 1484 height 294
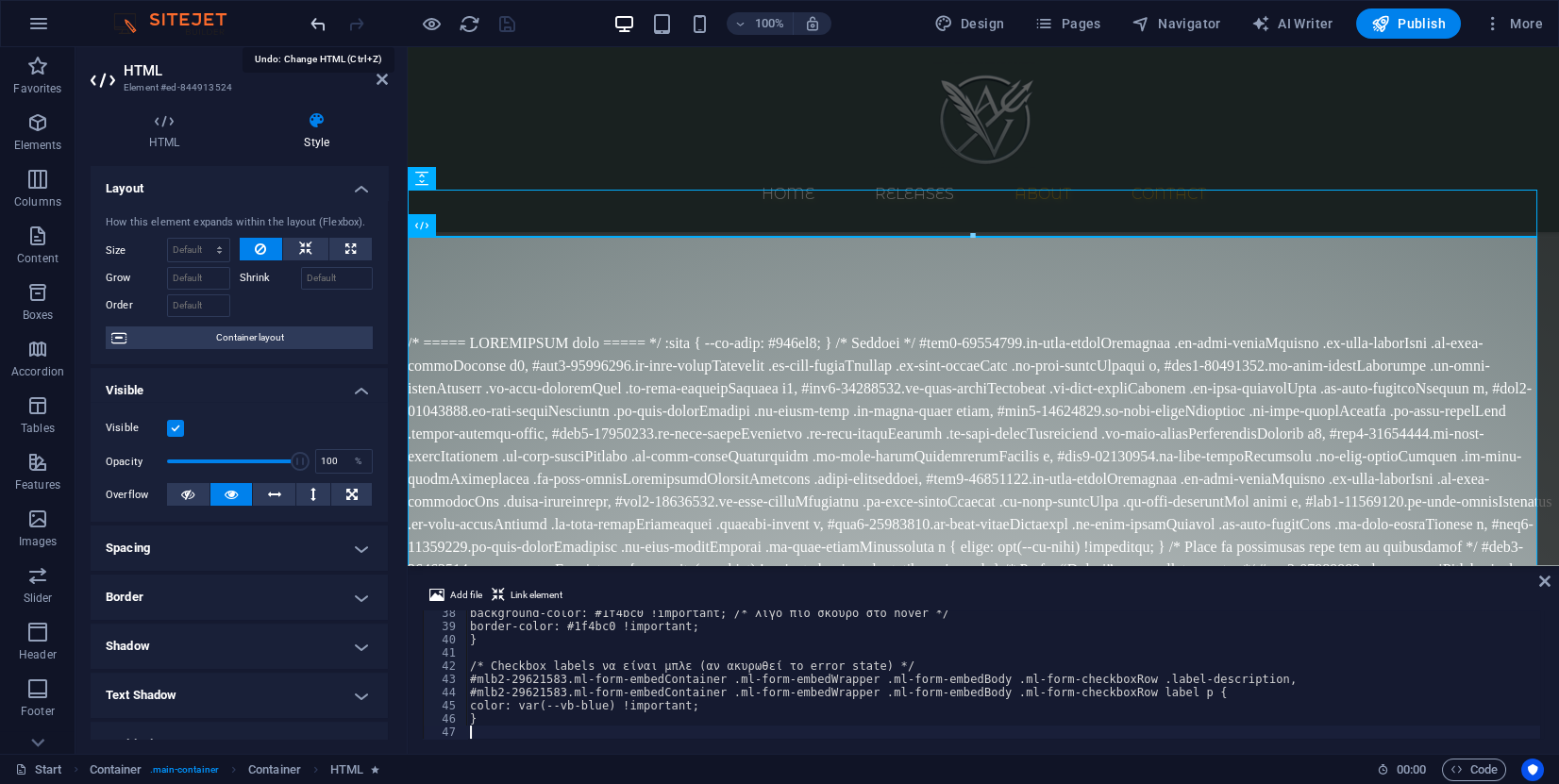
click at [321, 22] on icon "undo" at bounding box center [318, 24] width 22 height 22
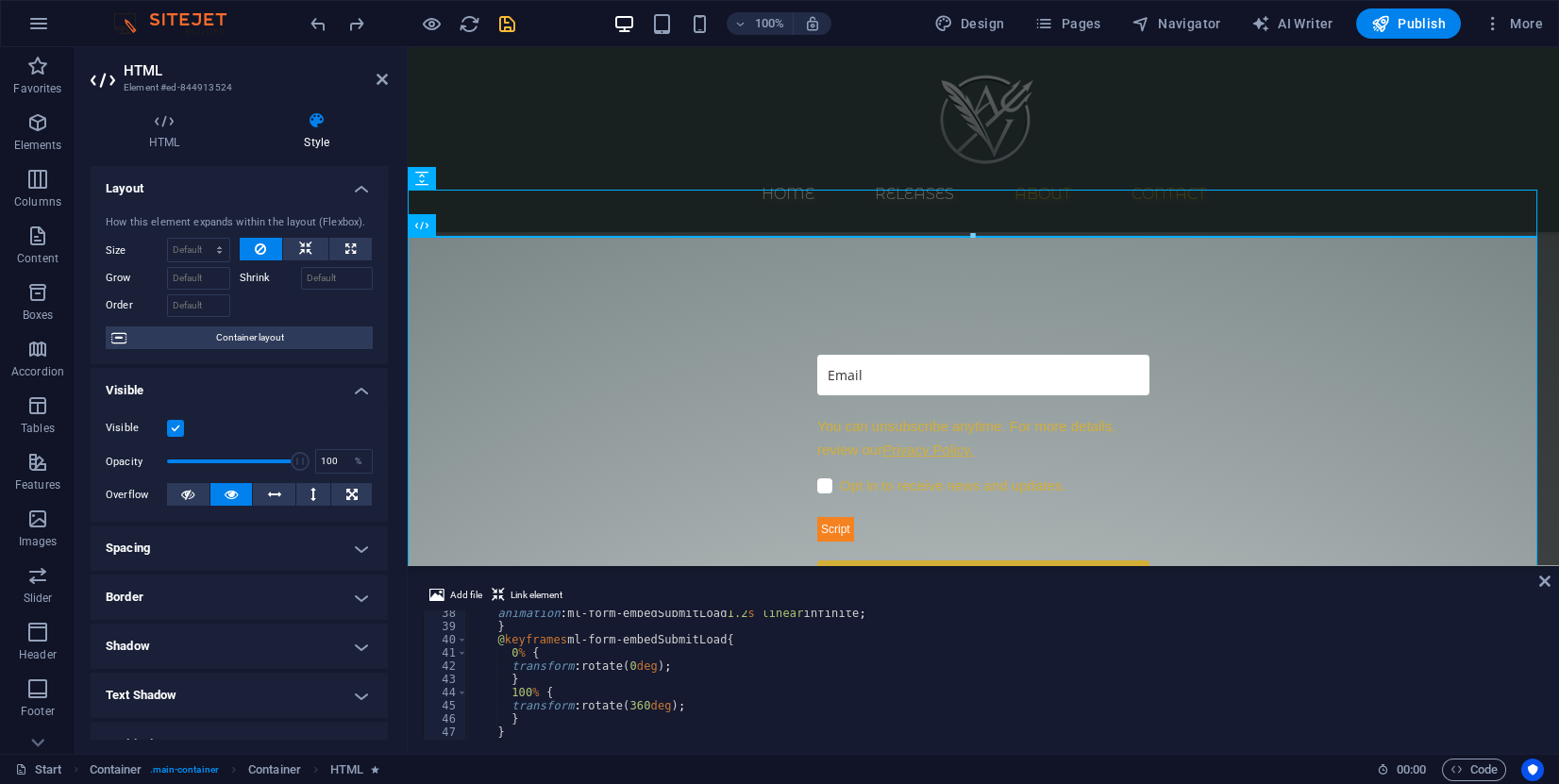
type textarea "fetch("https://assets.mailerlite.com/jsonp/1722674/forms/162743395012314178/tak…"
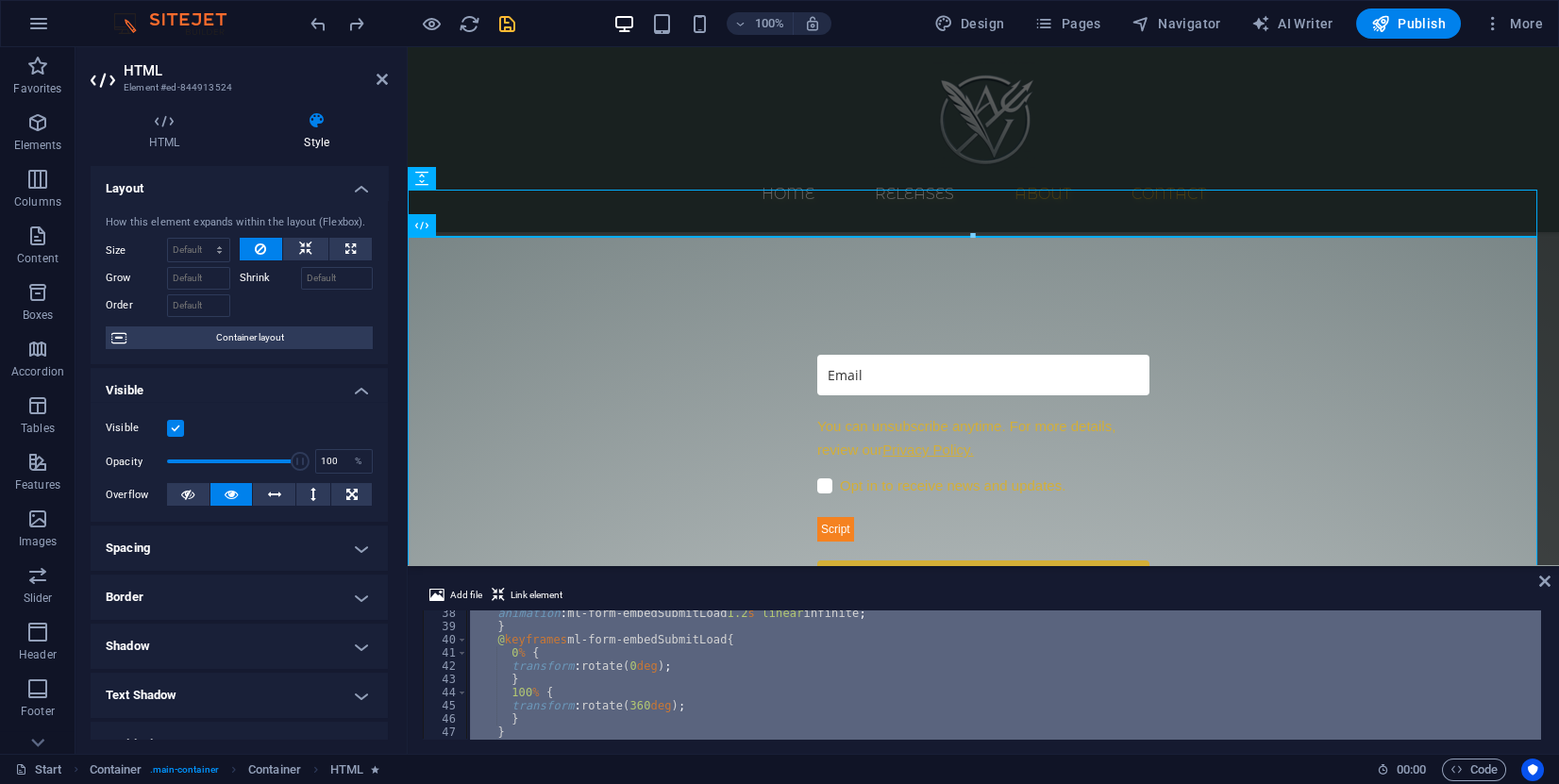
paste textarea
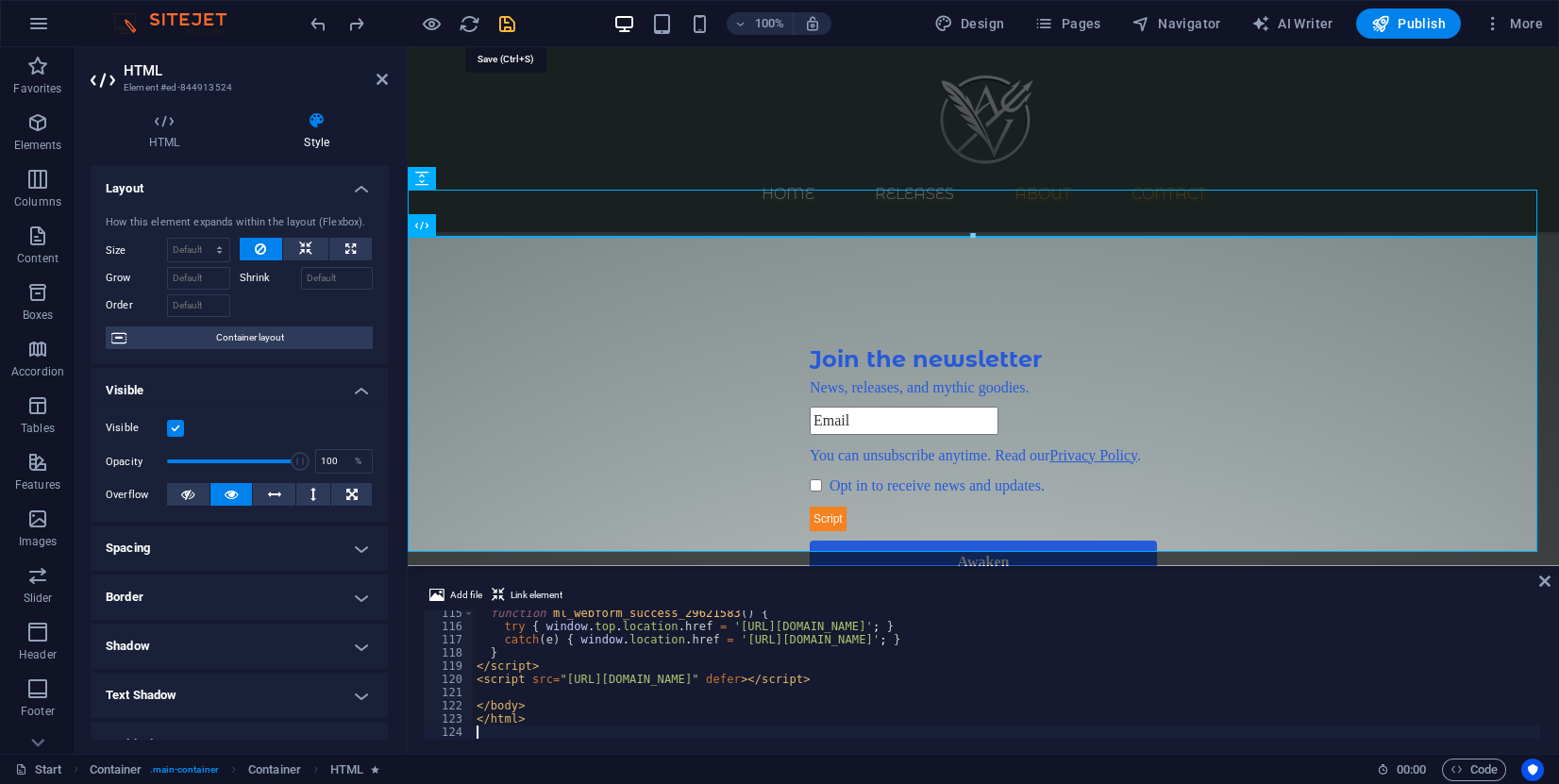
click at [504, 17] on icon "save" at bounding box center [507, 24] width 22 height 22
select select "px"
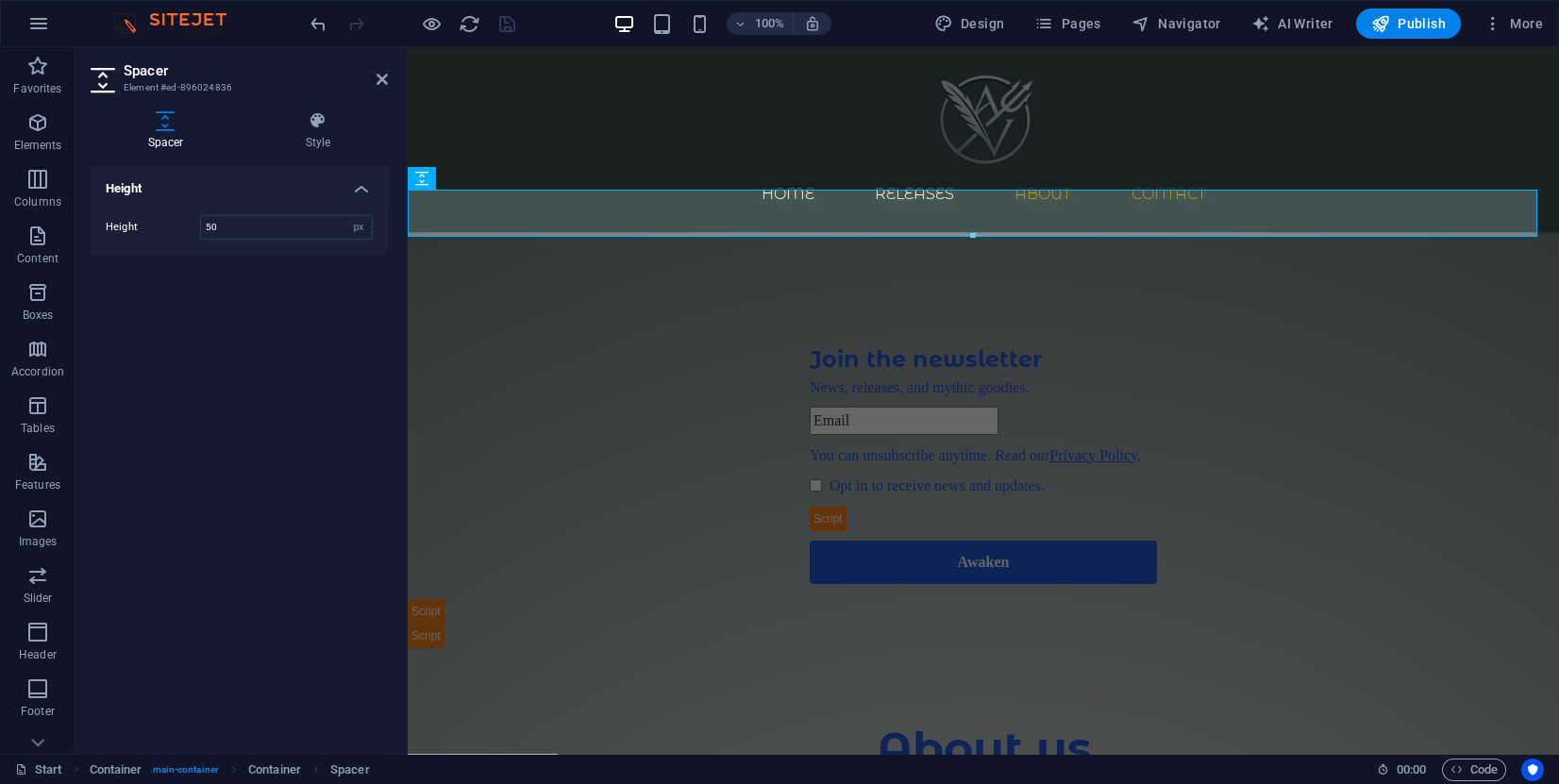
click at [415, 22] on div at bounding box center [412, 23] width 211 height 30
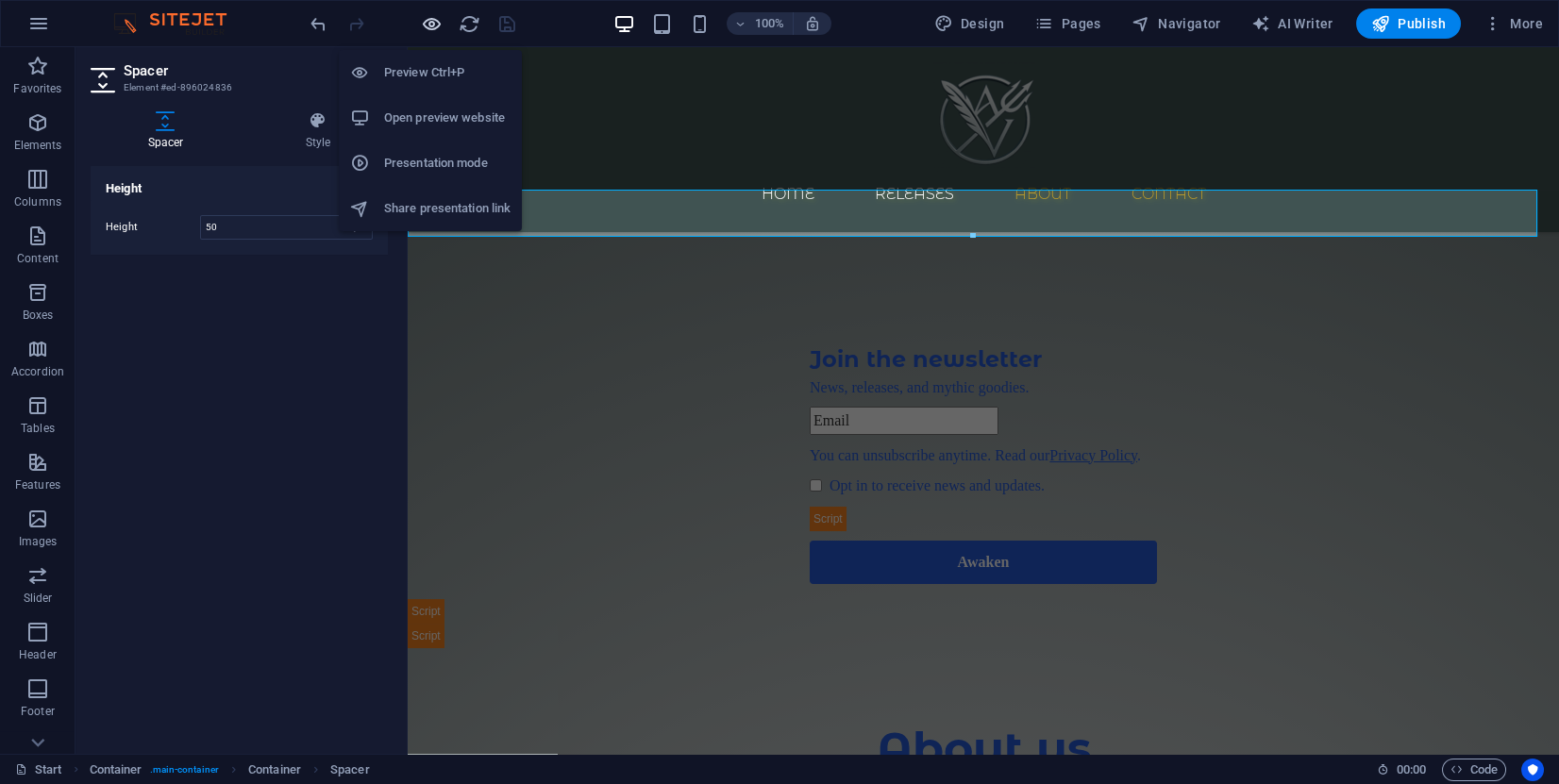
click at [424, 24] on icon "button" at bounding box center [431, 24] width 22 height 22
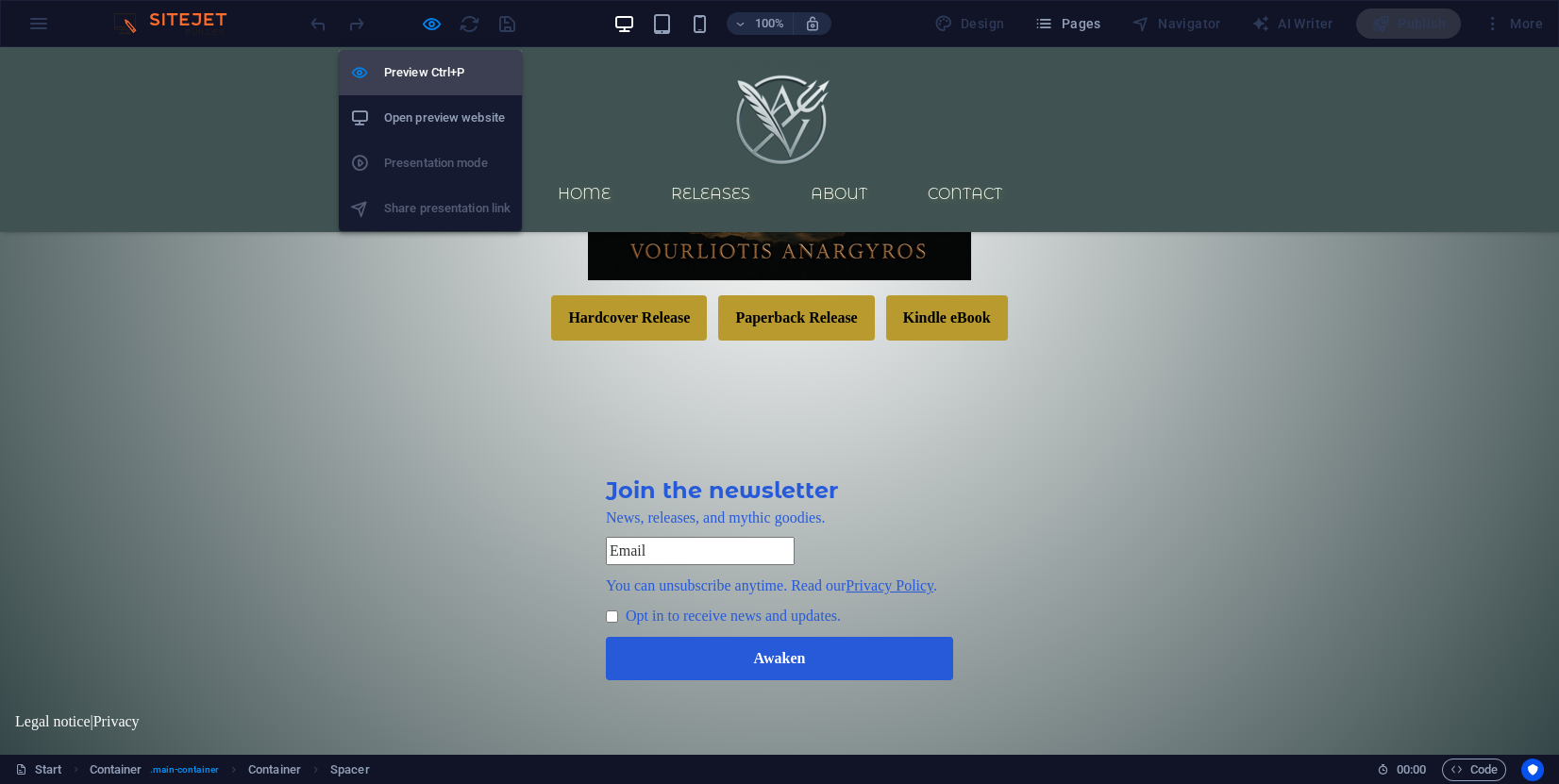
click at [423, 68] on h6 "Preview Ctrl+P" at bounding box center [447, 72] width 126 height 22
select select "px"
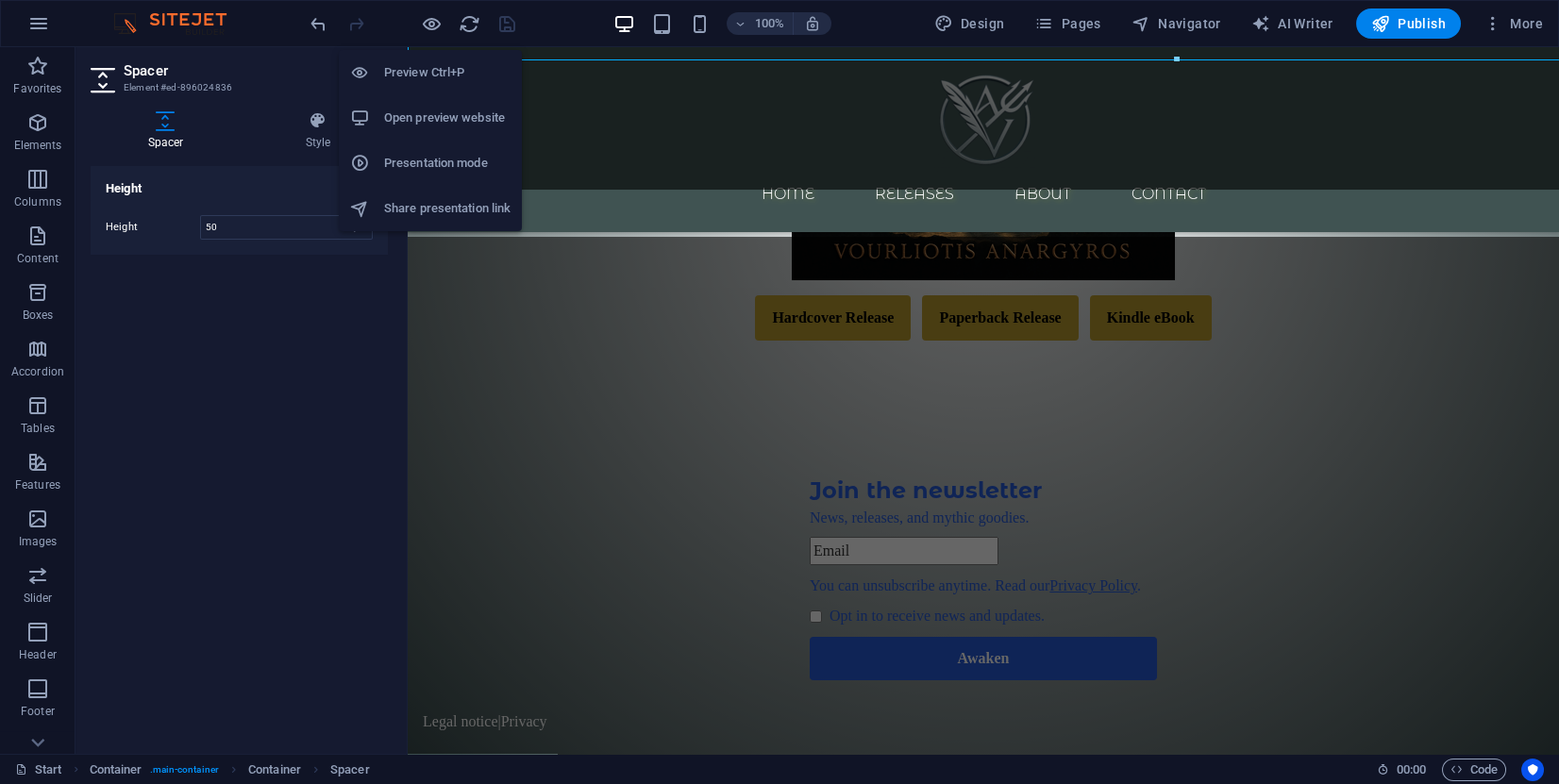
scroll to position [981, 0]
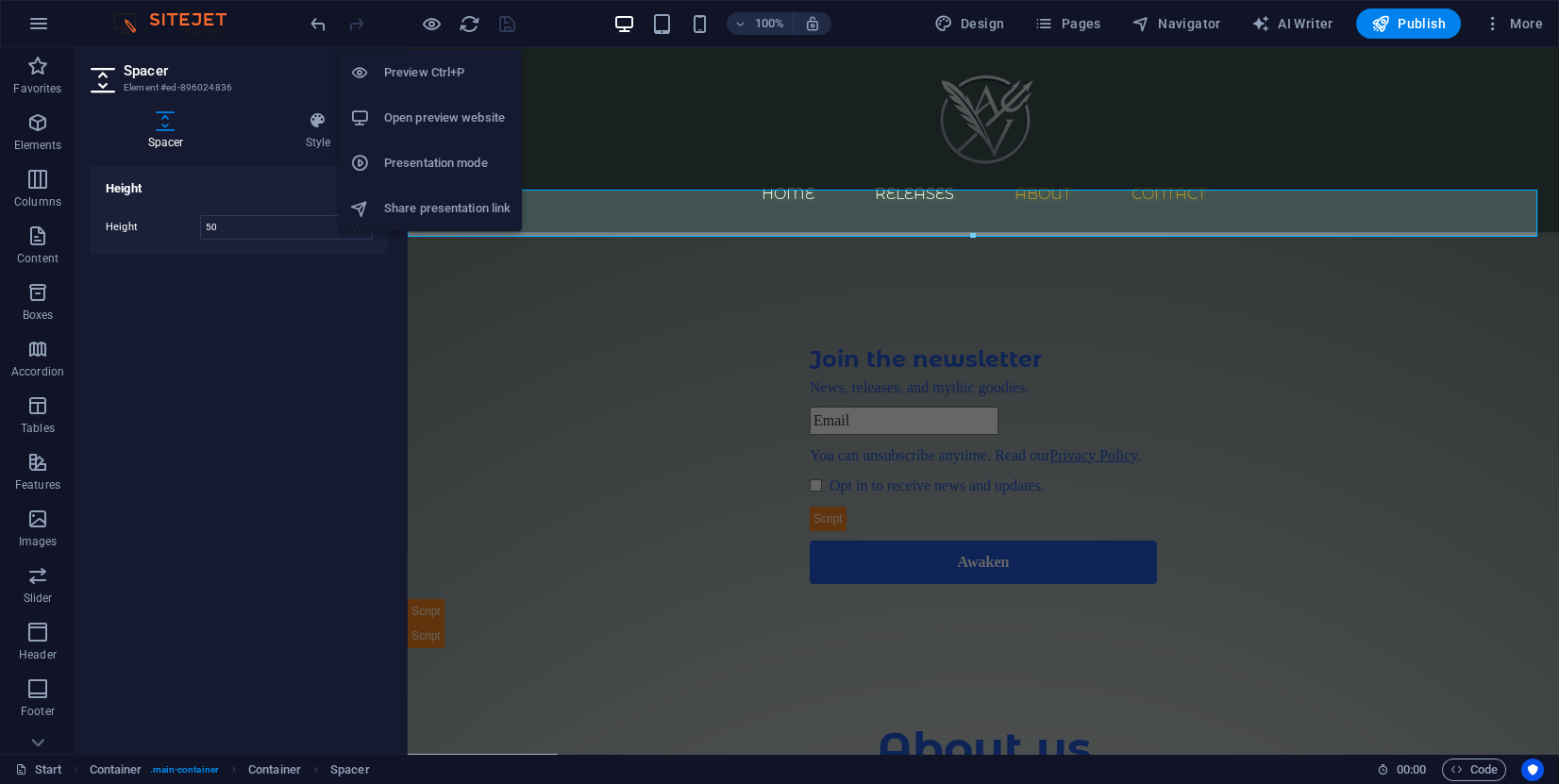
click at [408, 114] on h6 "Open preview website" at bounding box center [447, 118] width 126 height 22
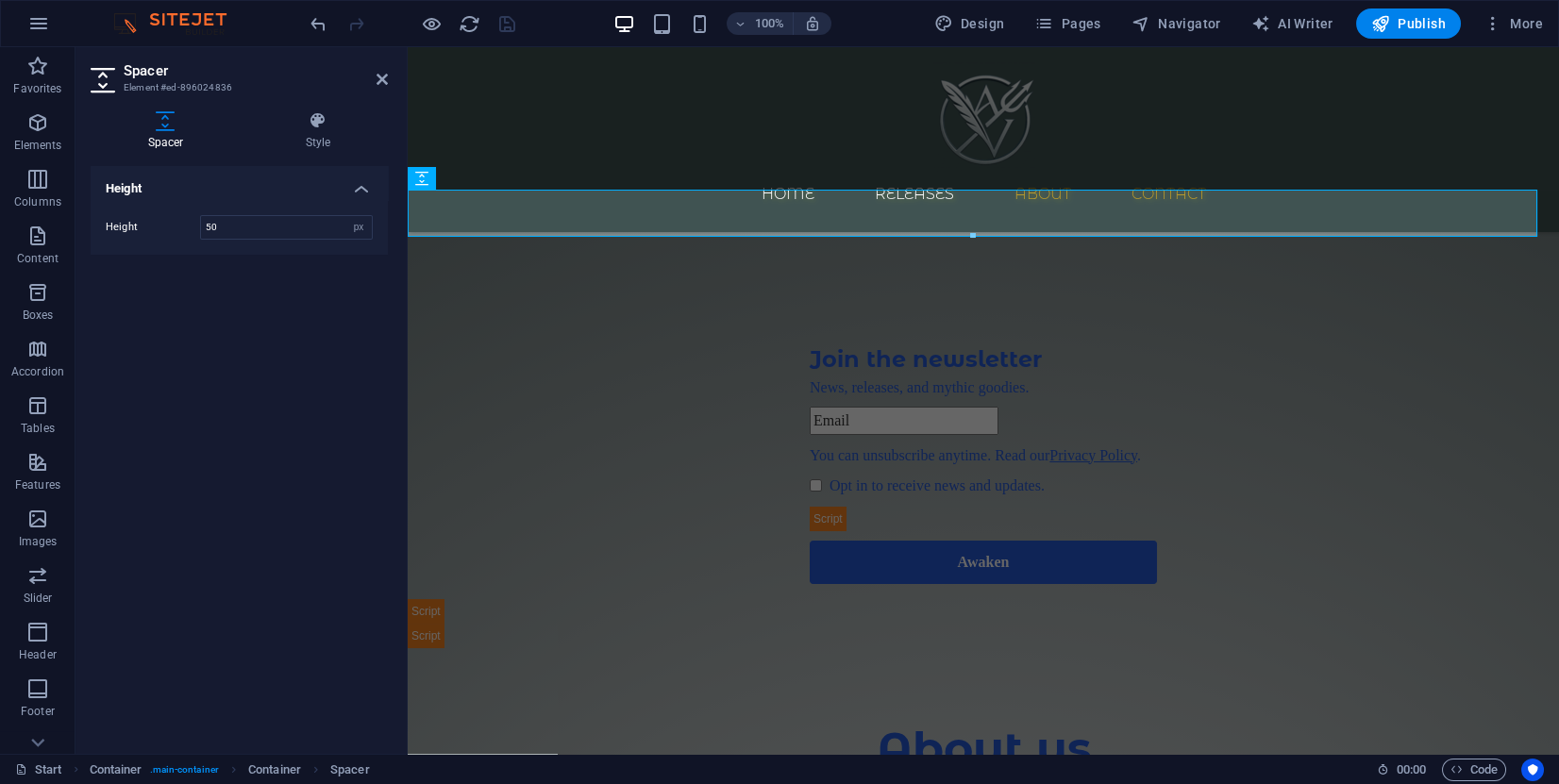
click at [688, 30] on div "100%" at bounding box center [723, 23] width 218 height 30
click at [695, 23] on icon "button" at bounding box center [699, 24] width 22 height 22
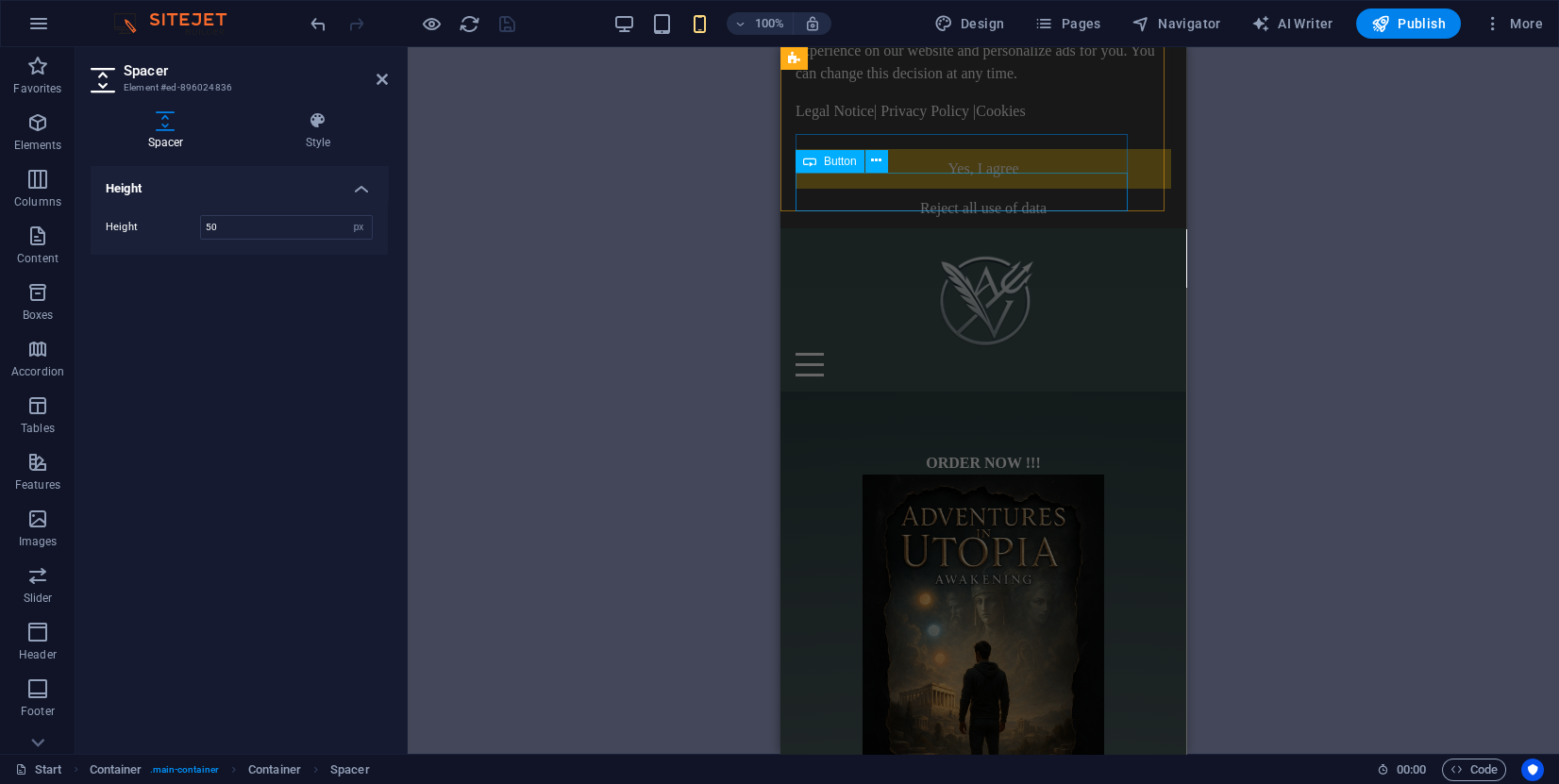
scroll to position [0, 0]
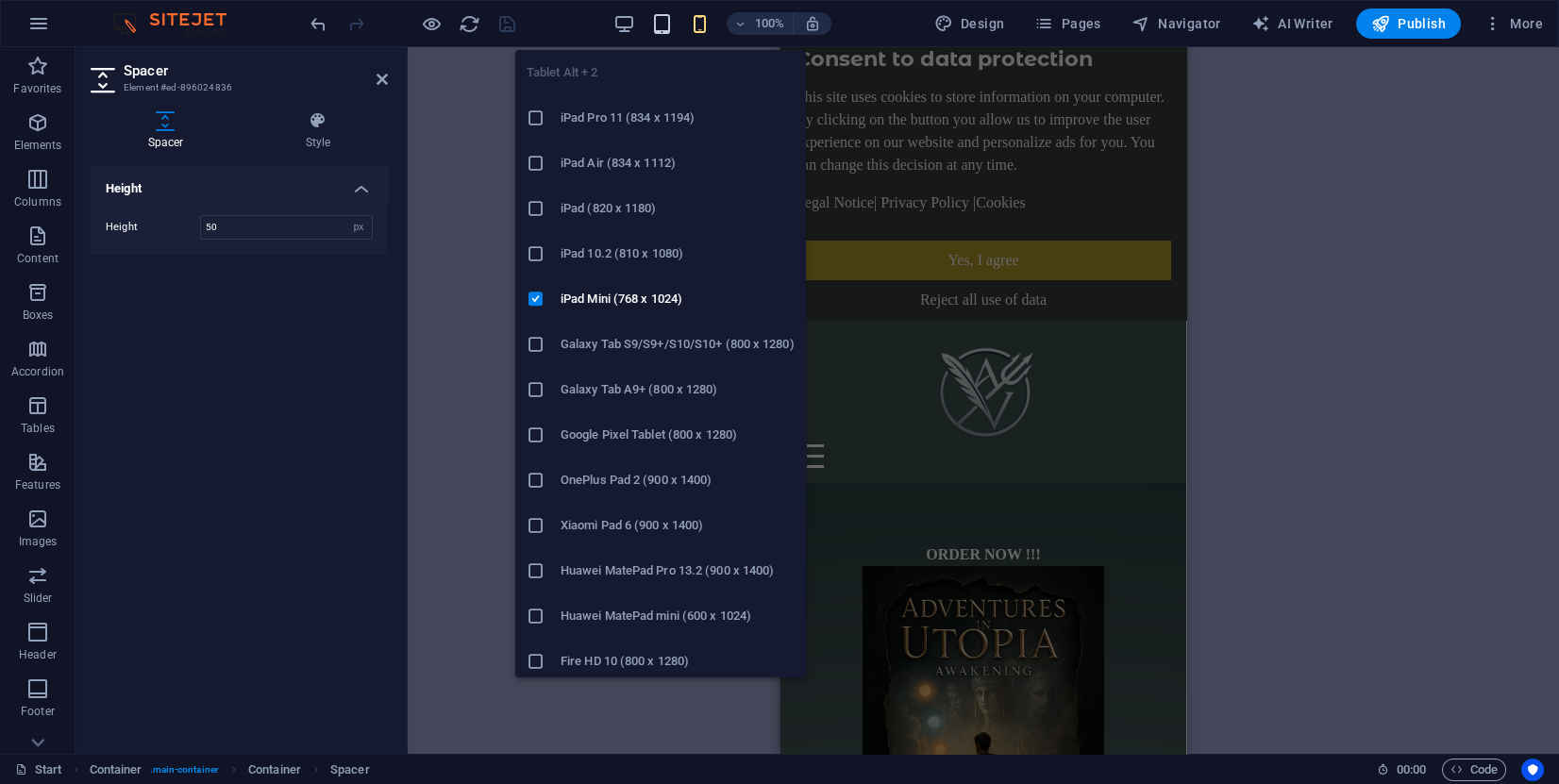
click at [656, 24] on icon "button" at bounding box center [662, 24] width 22 height 22
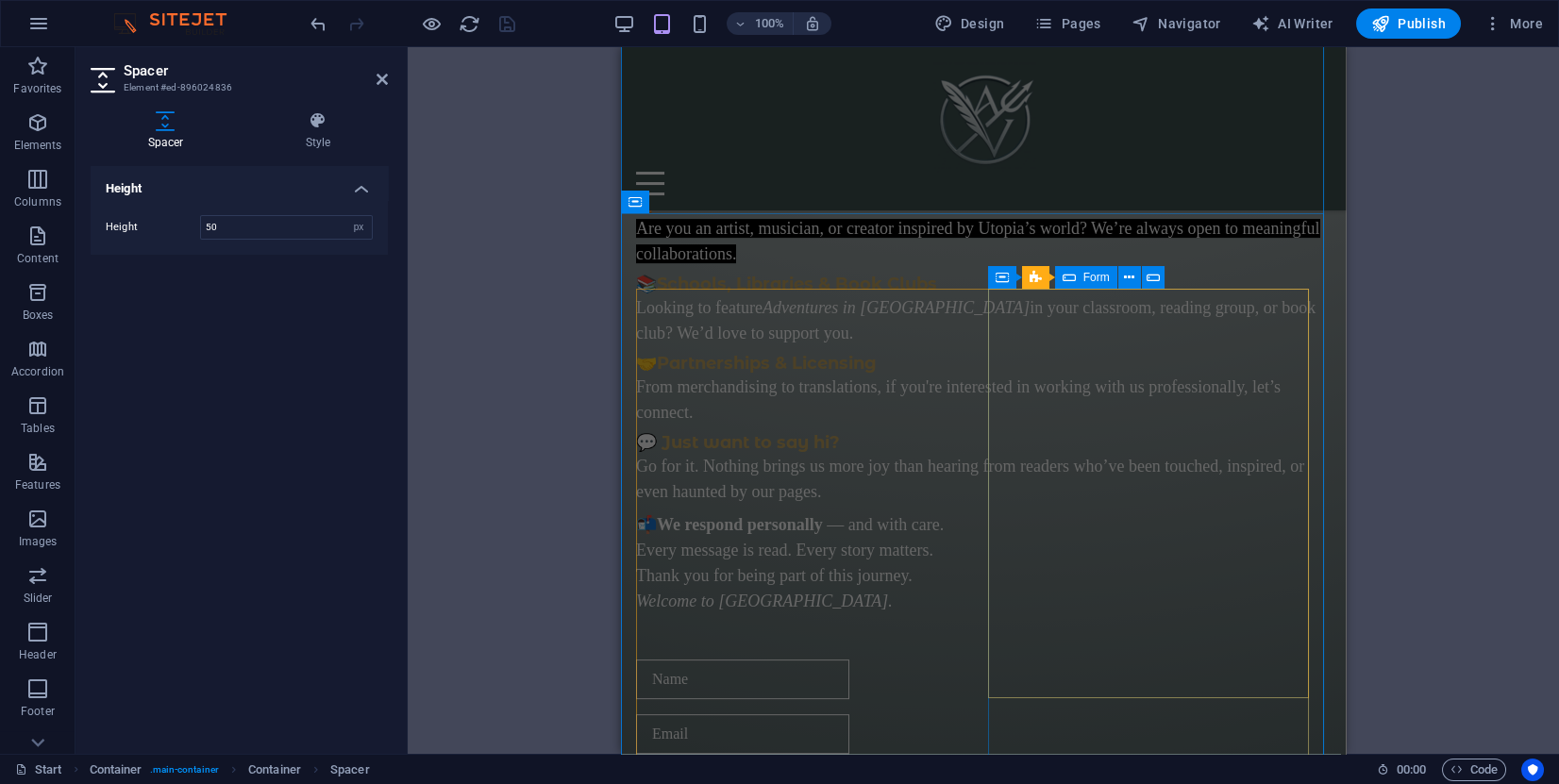
scroll to position [3255, 0]
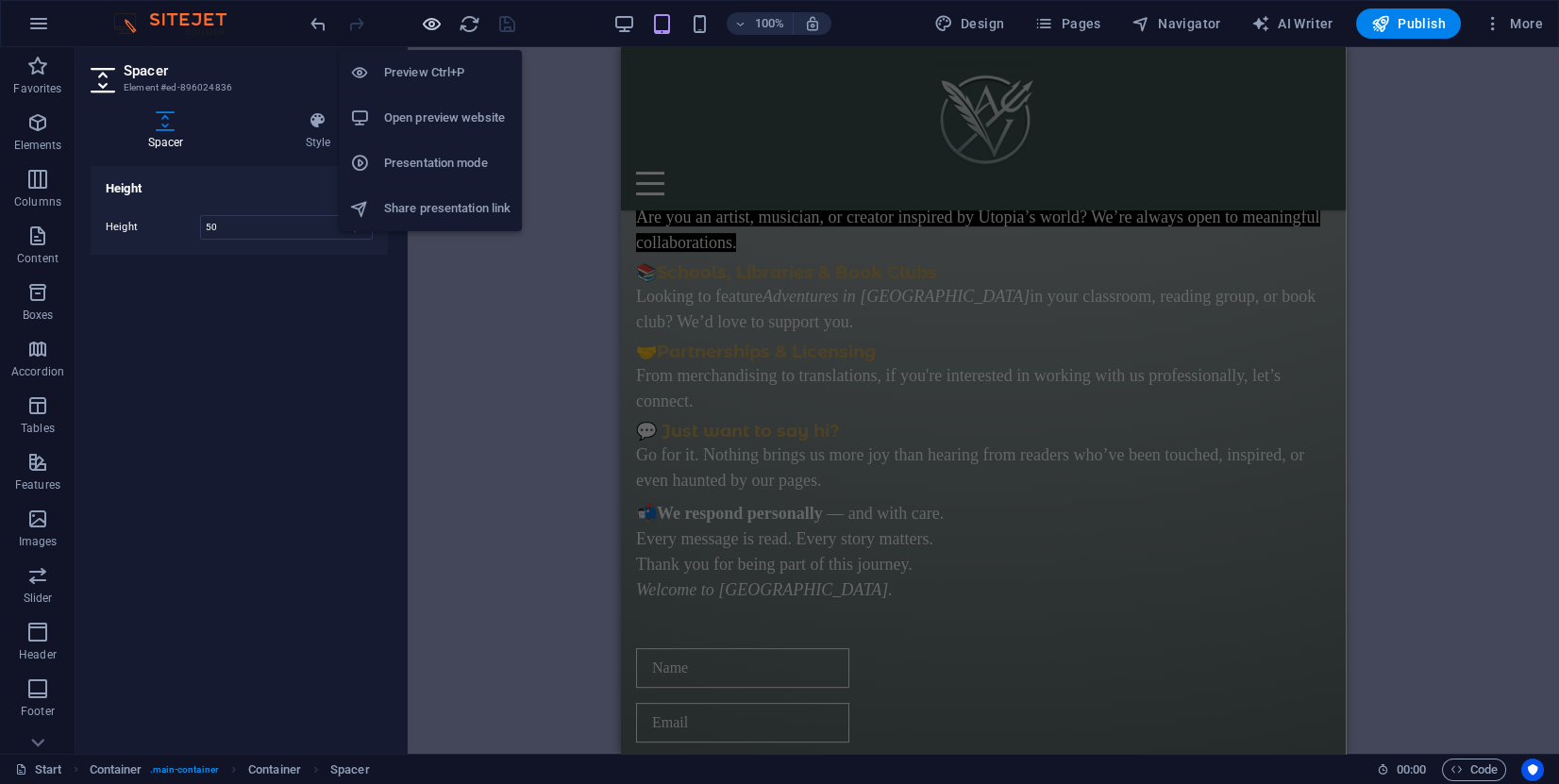
click at [433, 22] on icon "button" at bounding box center [431, 24] width 22 height 22
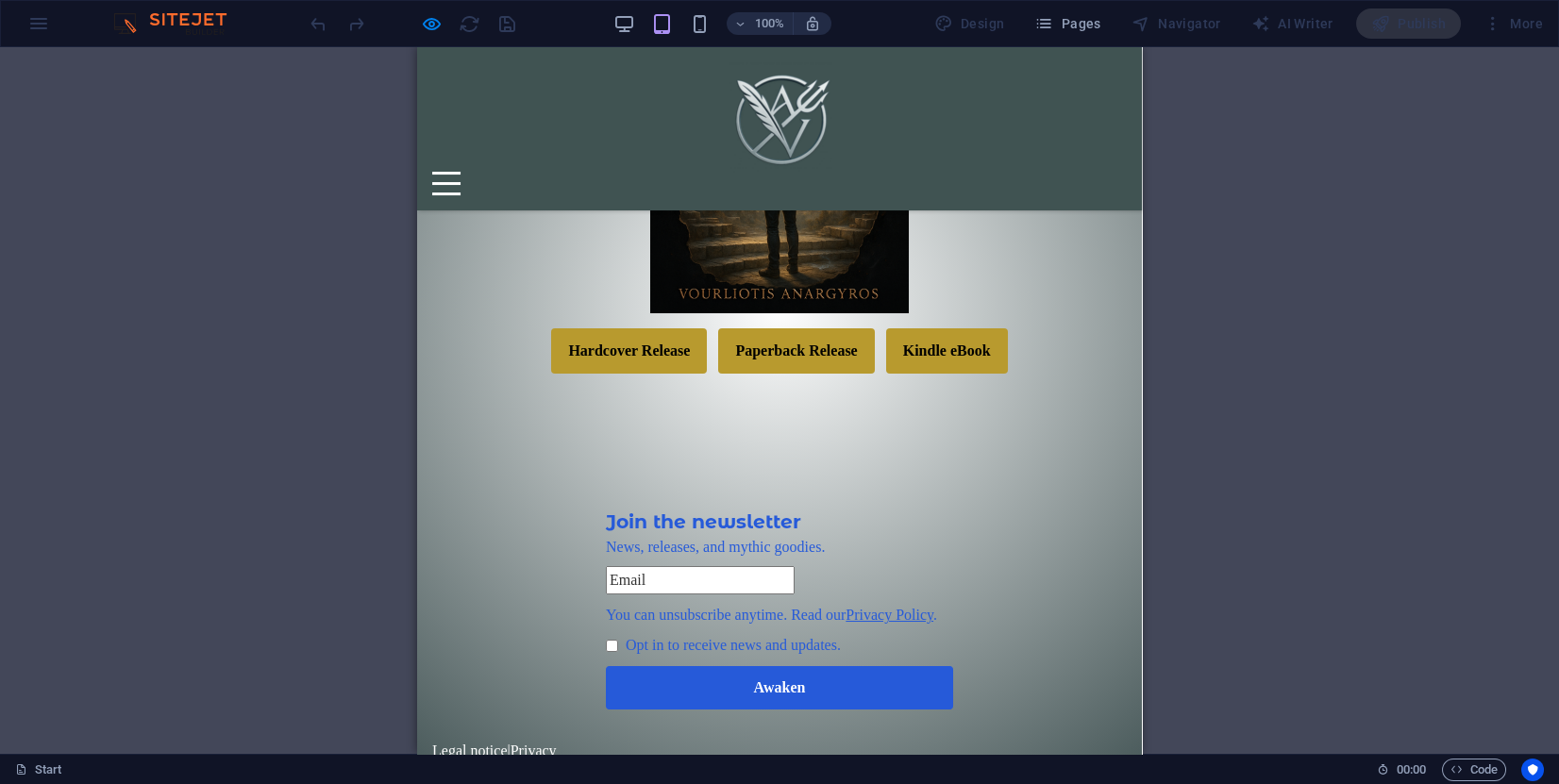
scroll to position [389, 0]
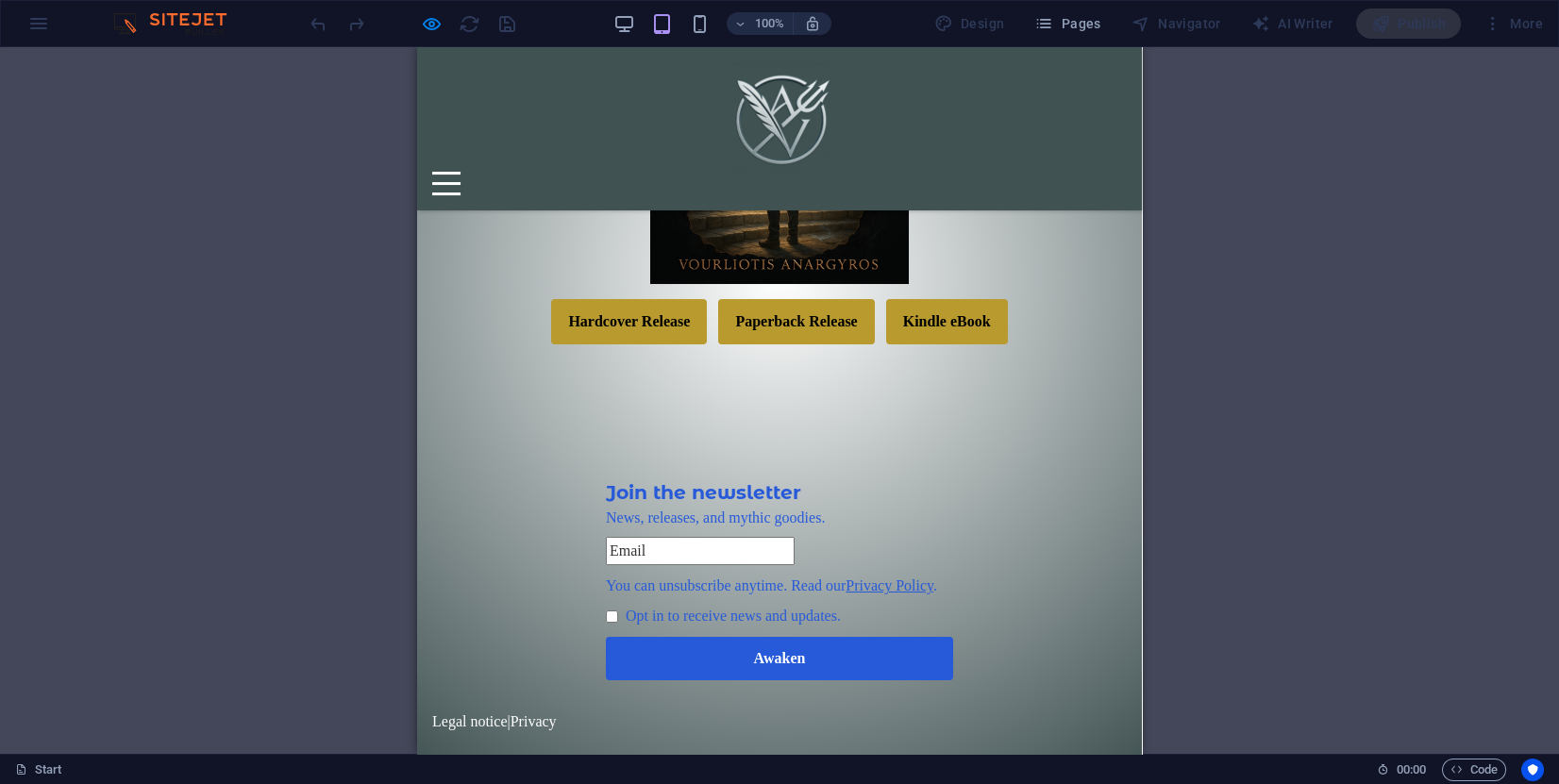
click at [460, 172] on div at bounding box center [446, 183] width 28 height 23
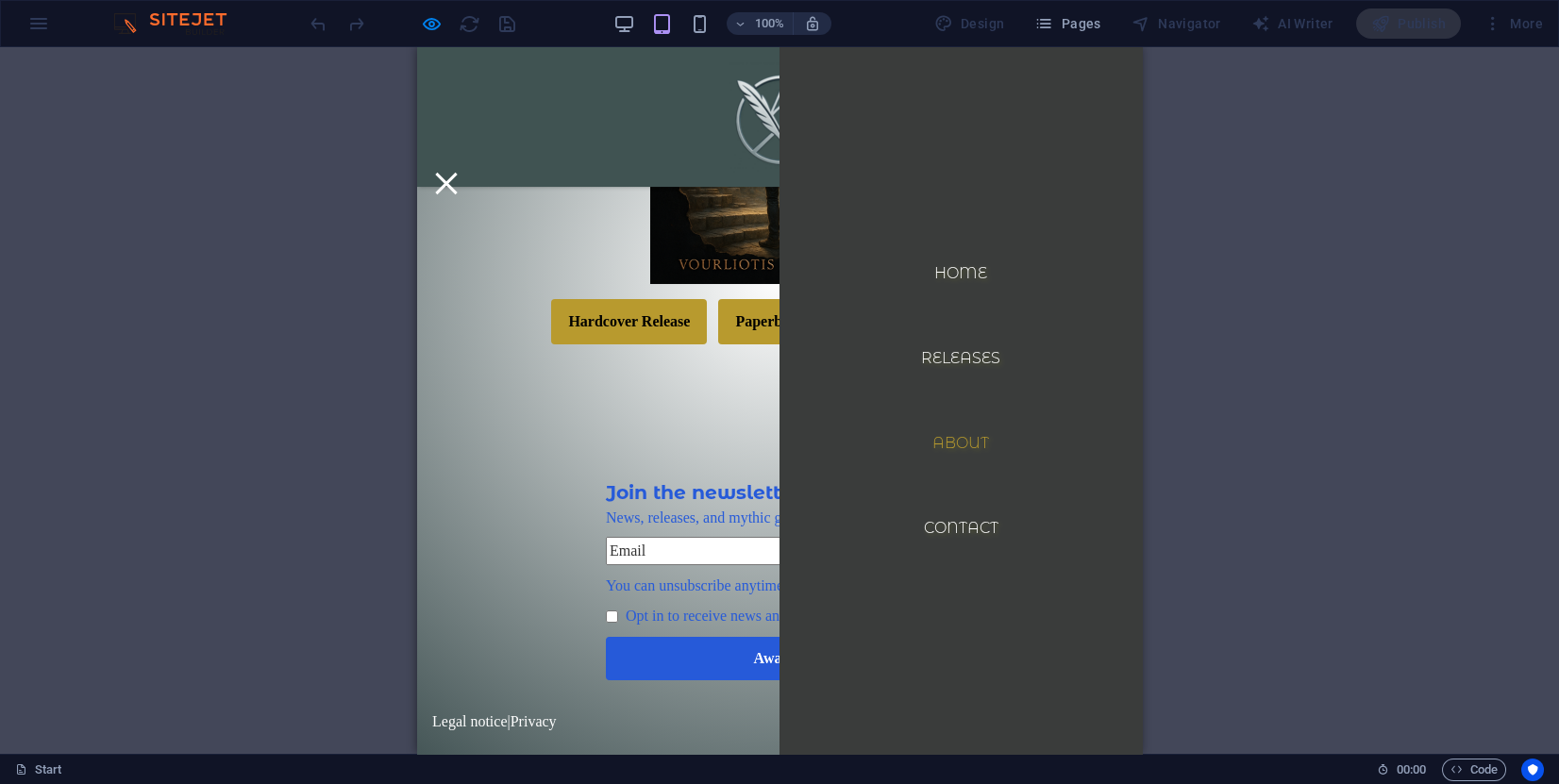
click at [957, 439] on link "About" at bounding box center [961, 443] width 87 height 45
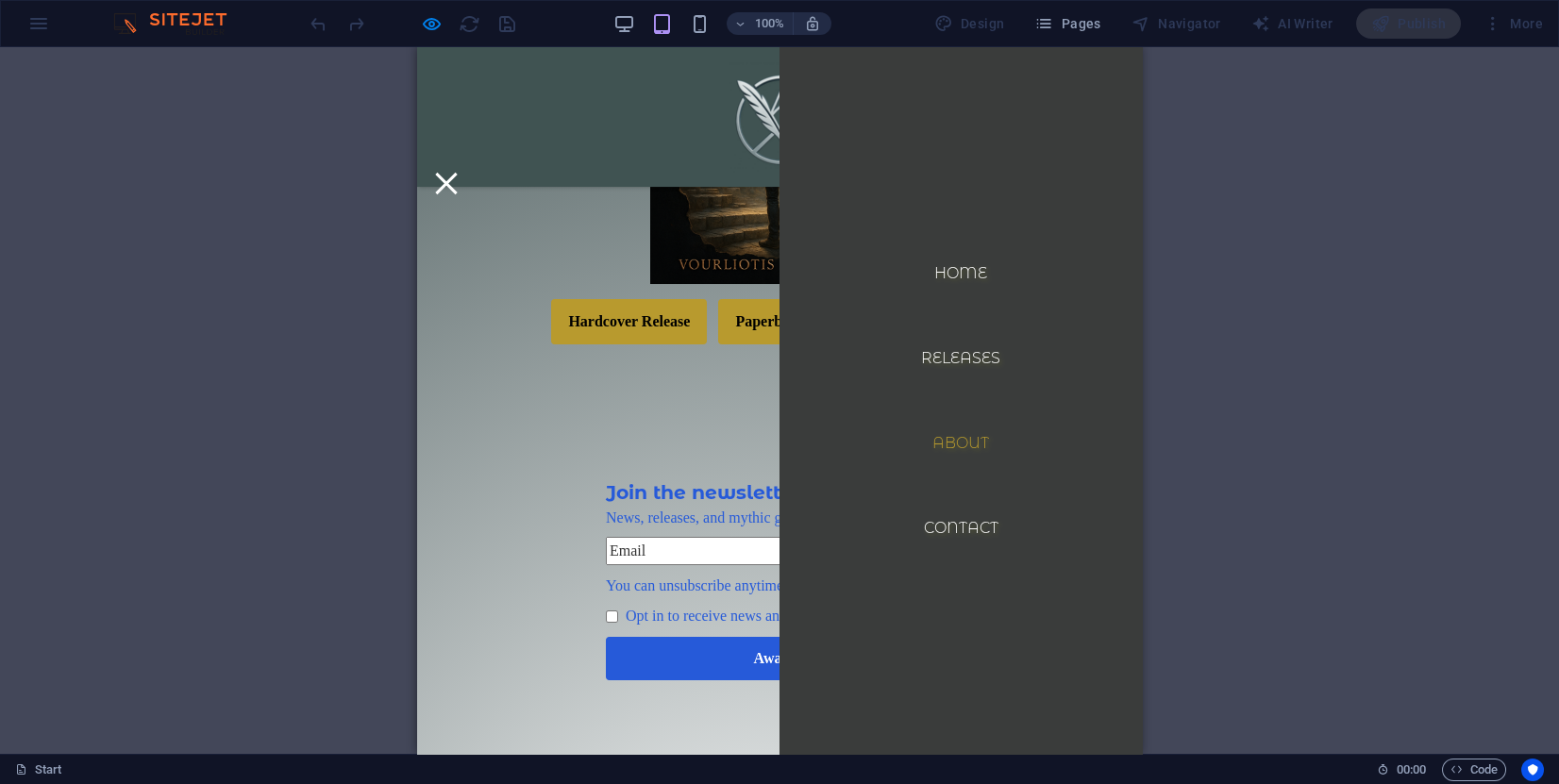
click at [952, 446] on link "About" at bounding box center [961, 443] width 87 height 45
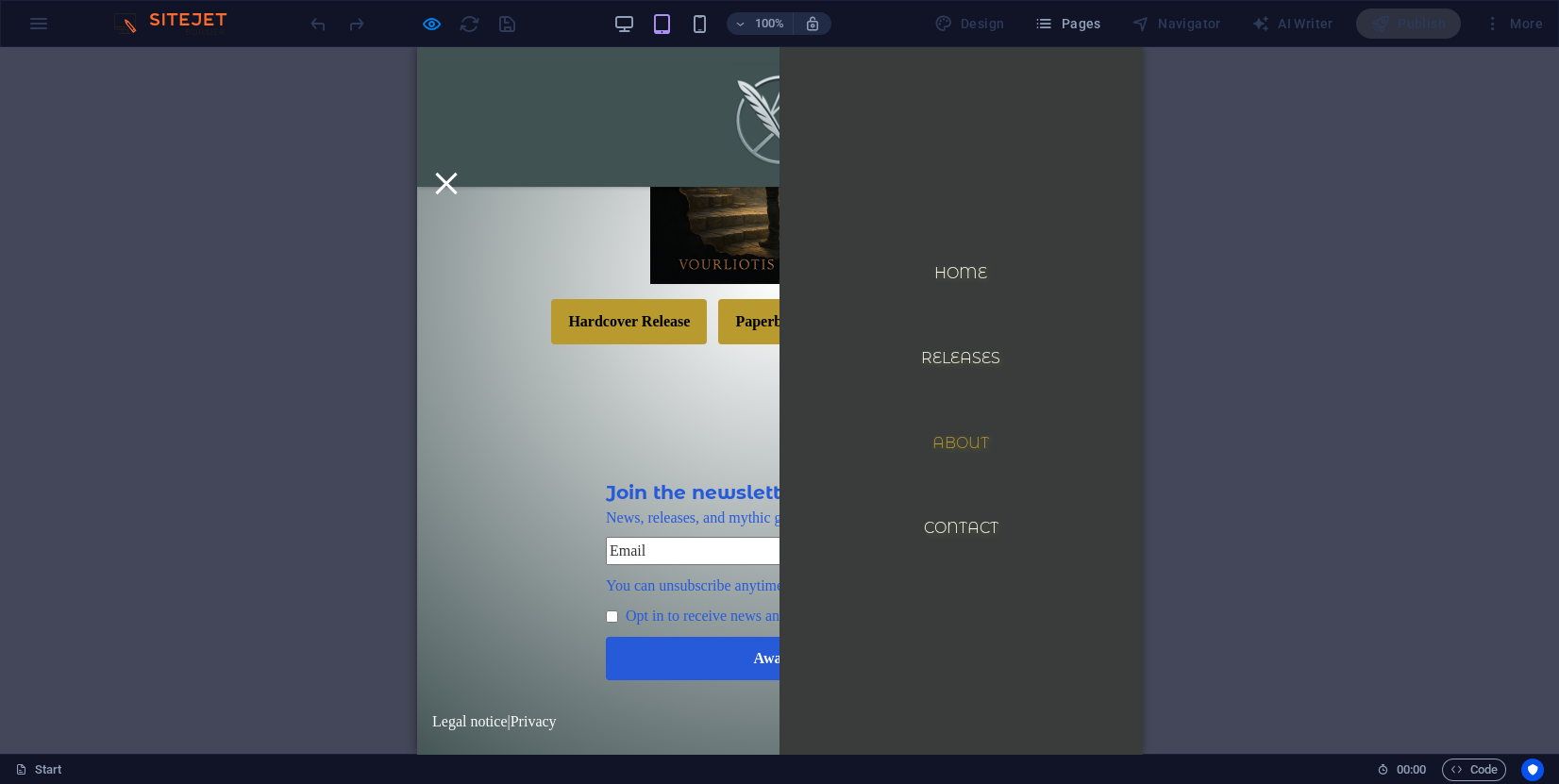
click at [965, 440] on link "About" at bounding box center [961, 443] width 87 height 45
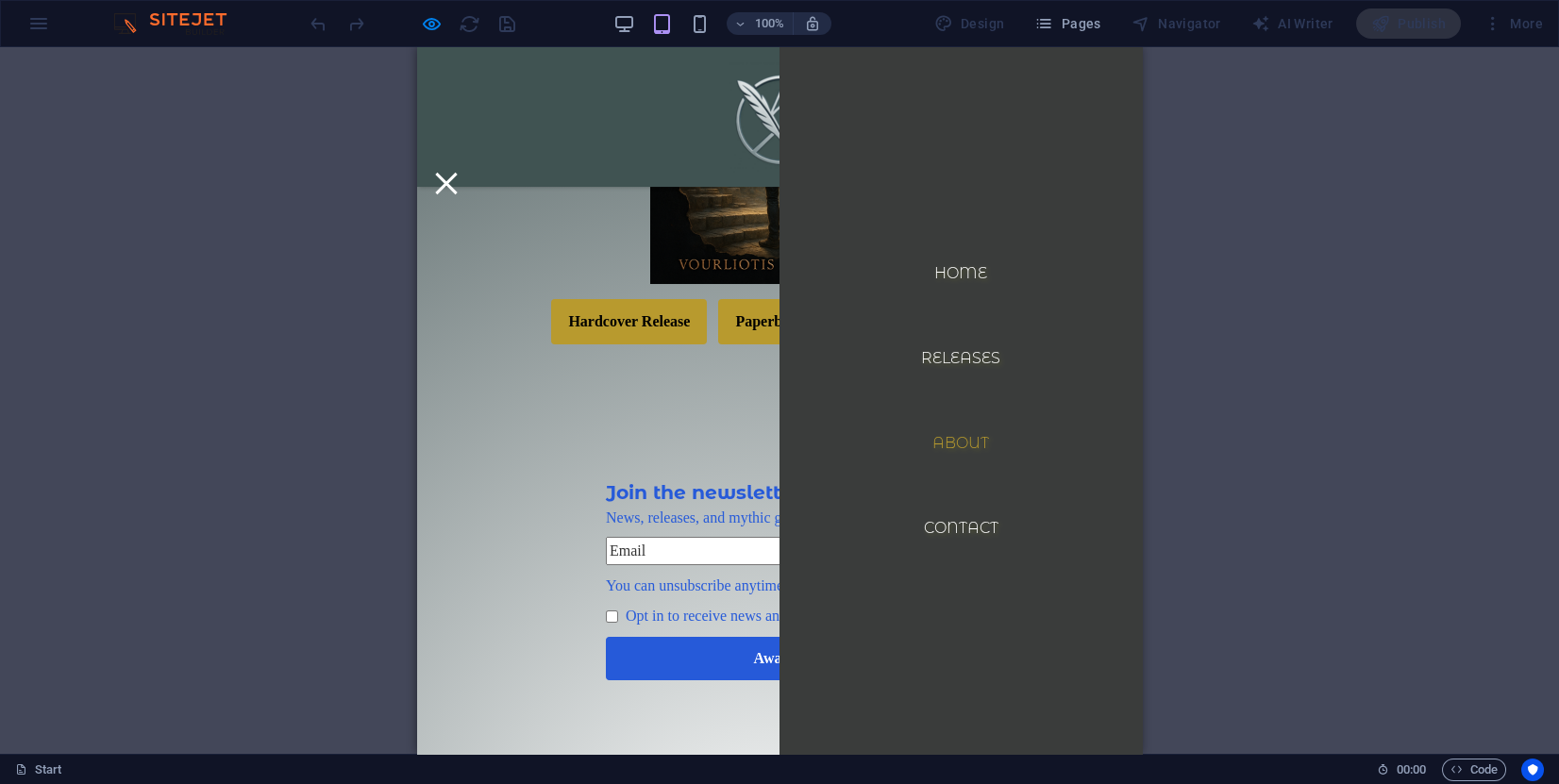
click at [632, 432] on div at bounding box center [779, 443] width 725 height 47
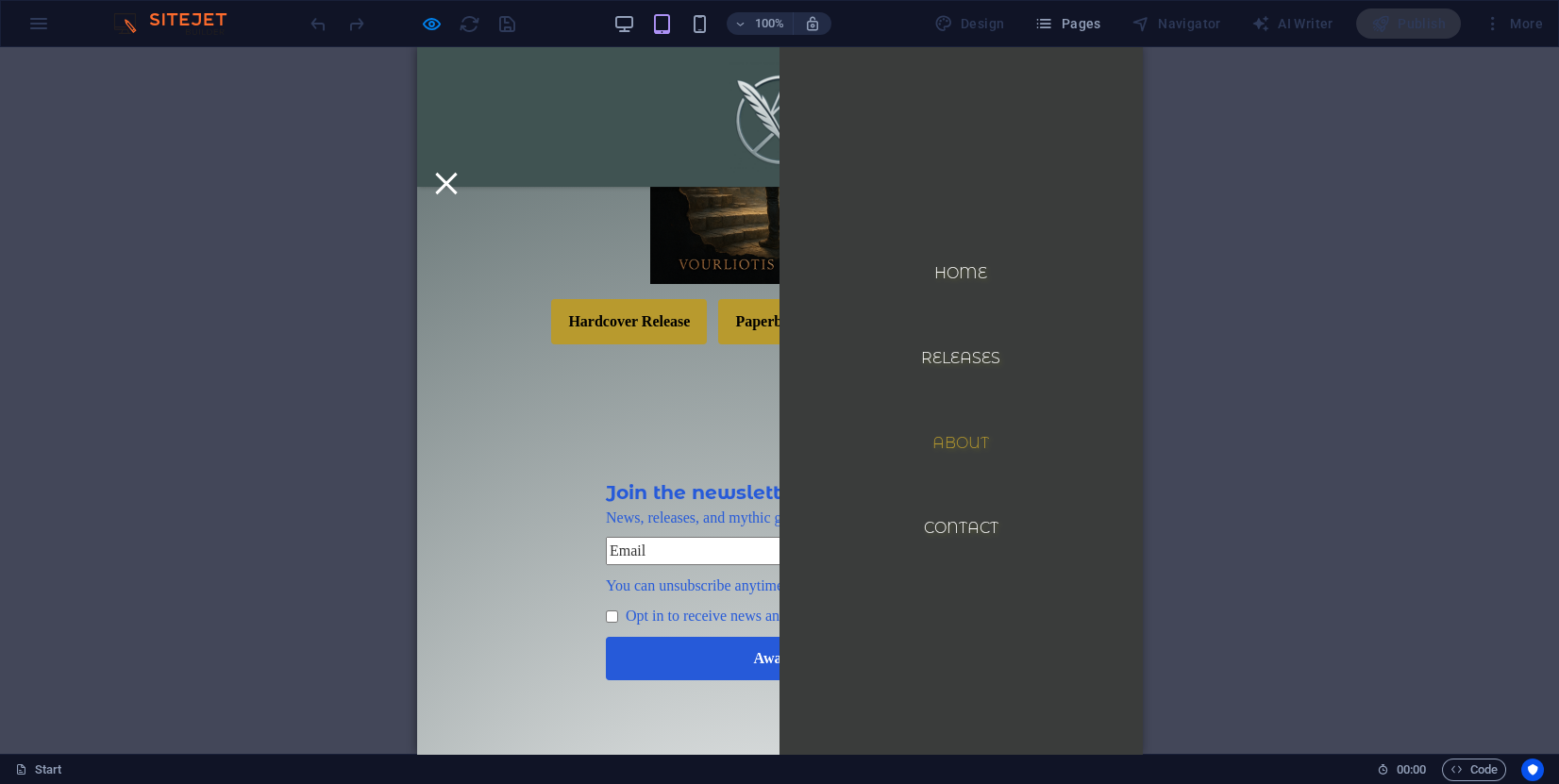
click at [635, 423] on div at bounding box center [779, 443] width 725 height 47
click at [457, 173] on button at bounding box center [446, 183] width 22 height 22
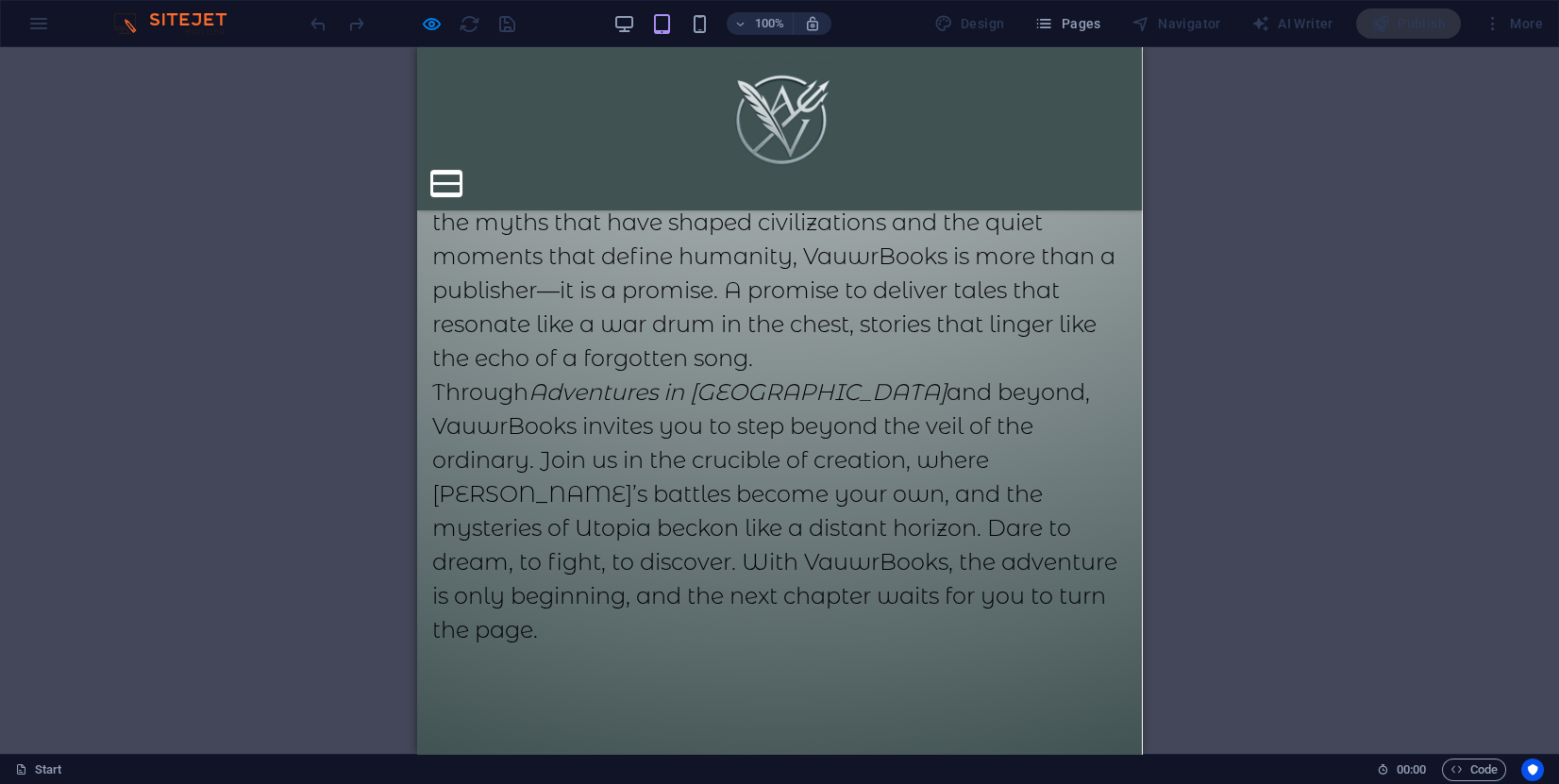
scroll to position [1850, 0]
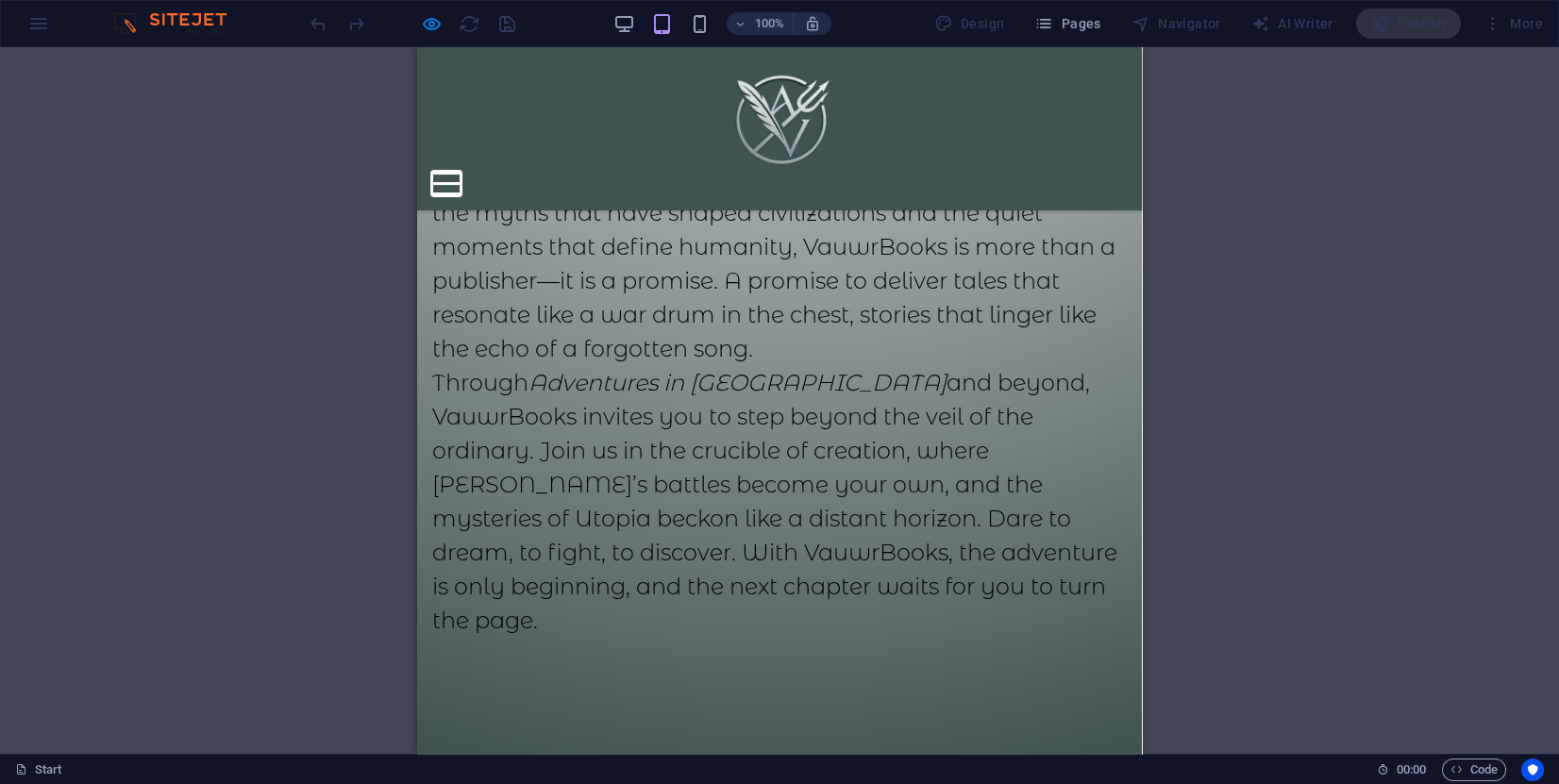
click at [460, 172] on button at bounding box center [446, 173] width 28 height 3
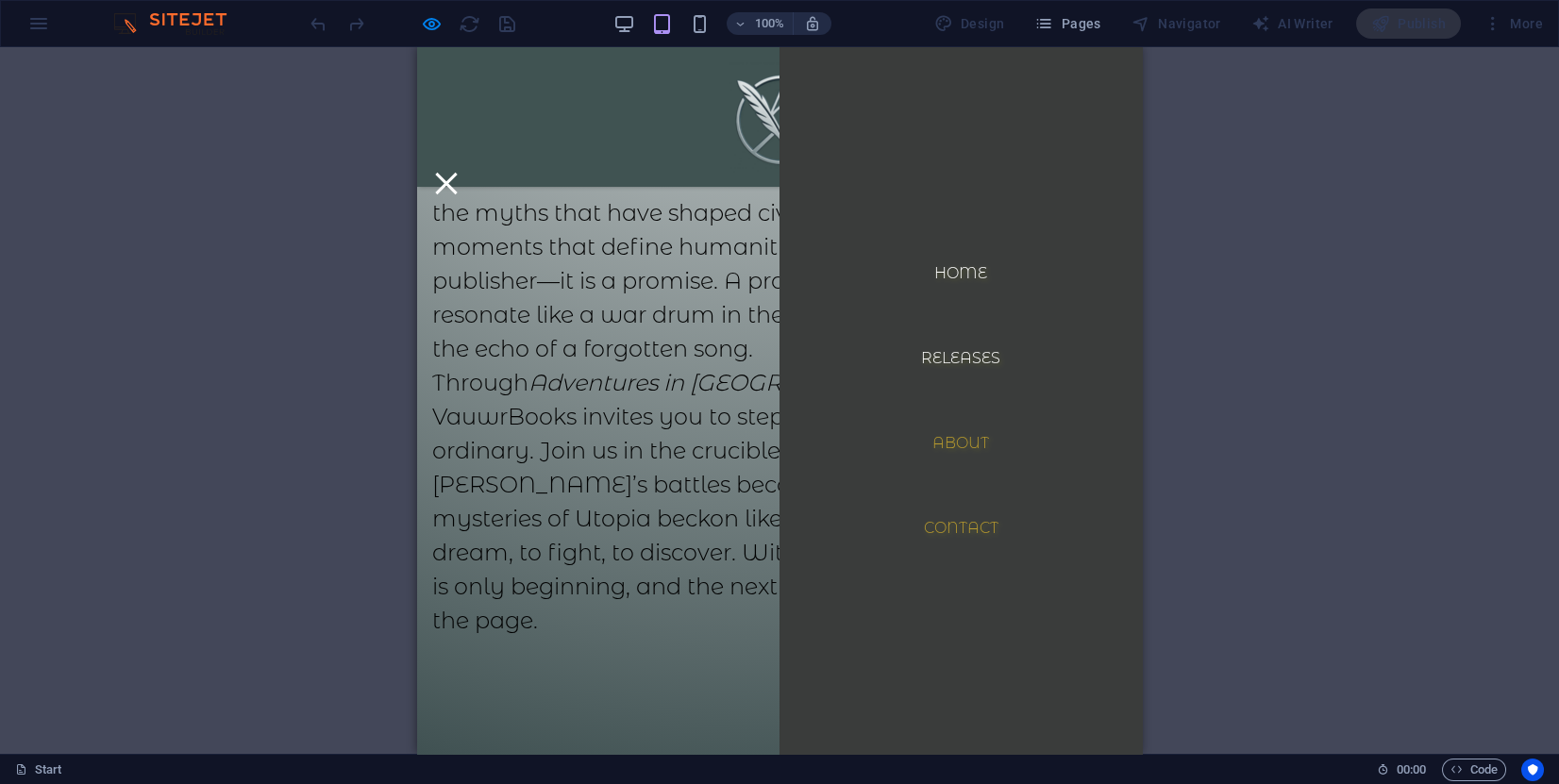
click at [914, 529] on link "Contact" at bounding box center [961, 527] width 105 height 45
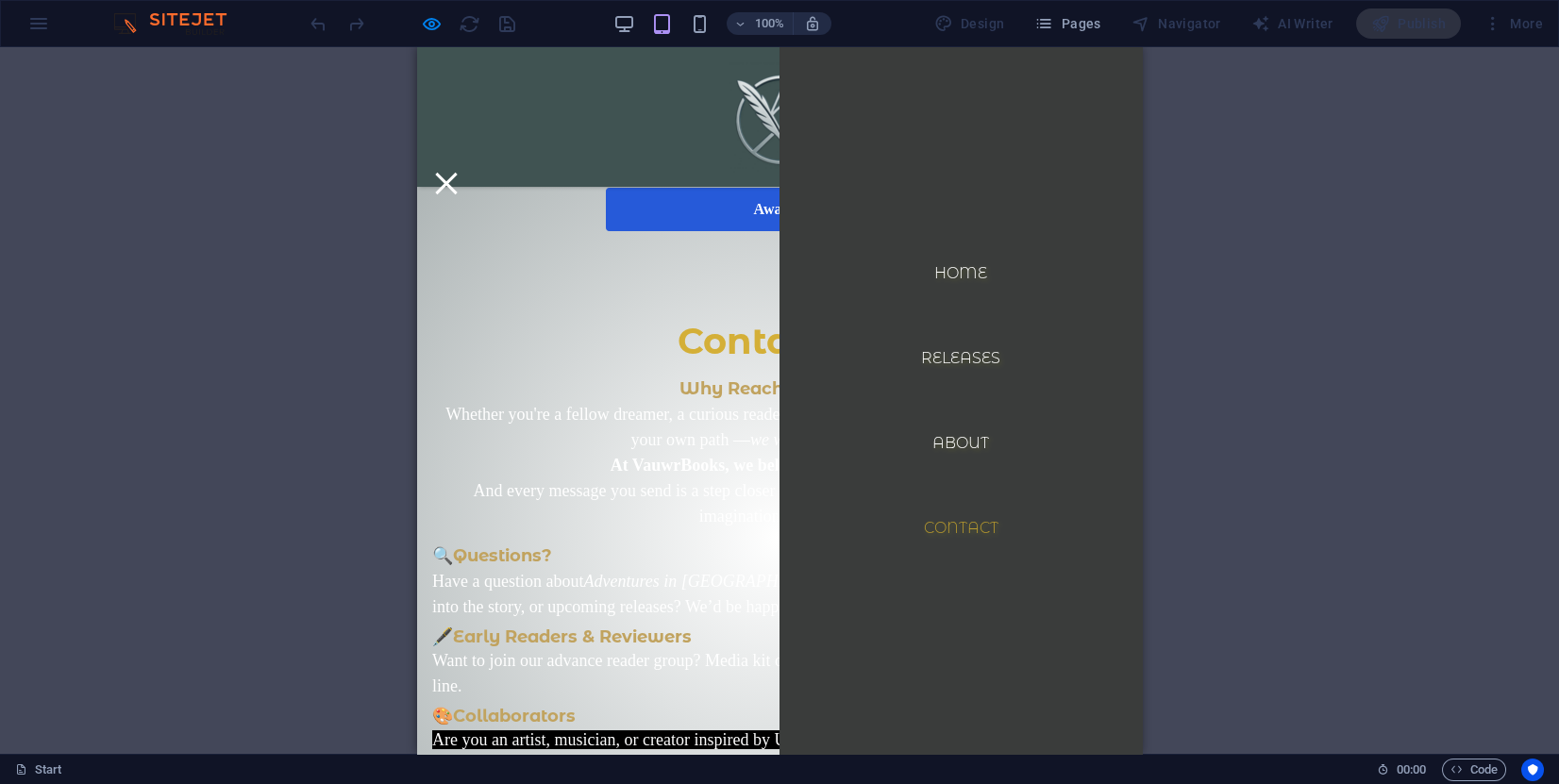
scroll to position [1368, 0]
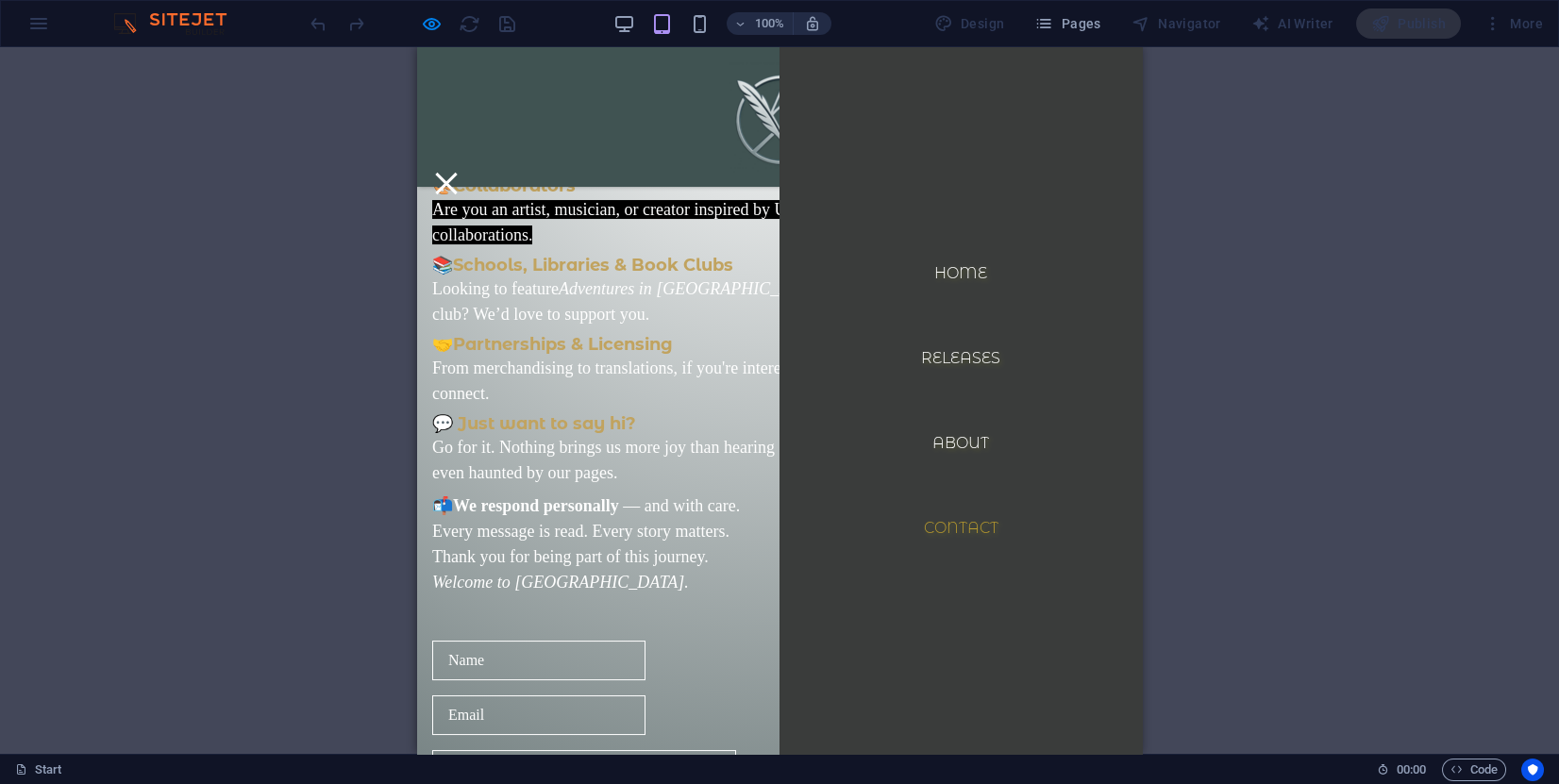
click at [666, 197] on h3 "🎨 Collaborators" at bounding box center [780, 182] width 695 height 28
click at [457, 173] on button at bounding box center [446, 183] width 22 height 22
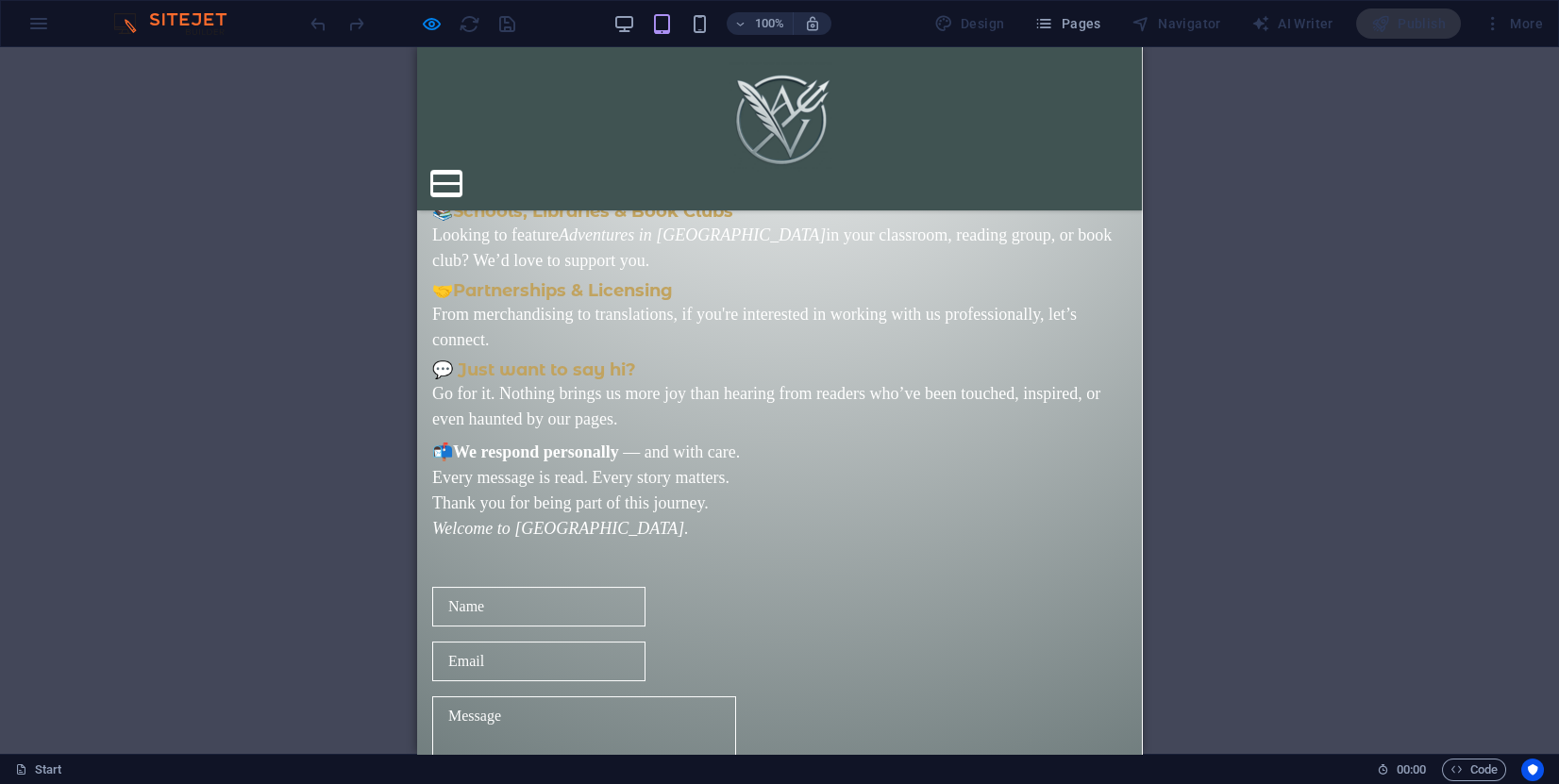
scroll to position [1654, 0]
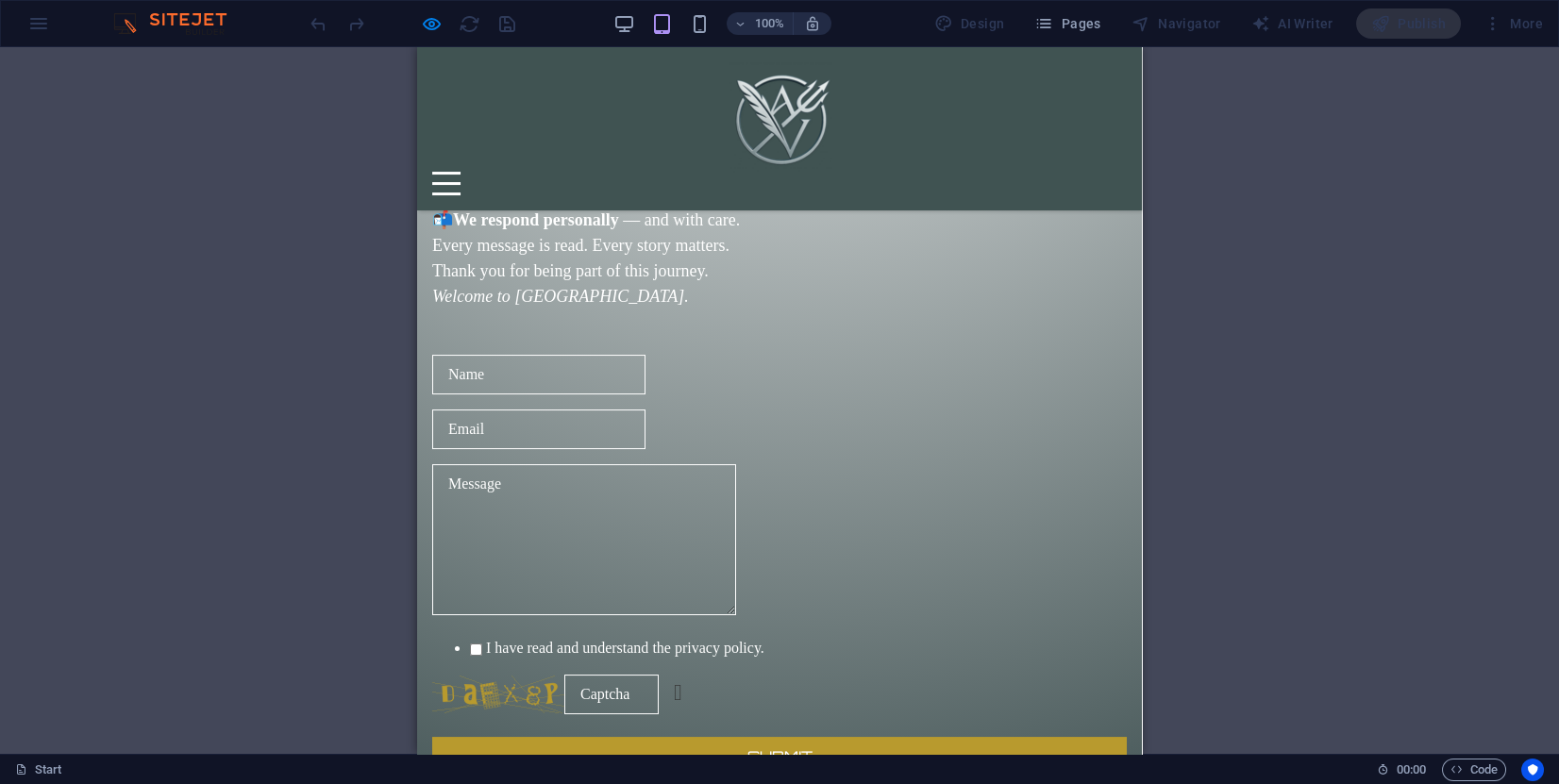
click at [579, 258] on p "📬 We respond personally — and with care. Every message is read. Every story mat…" at bounding box center [780, 232] width 695 height 51
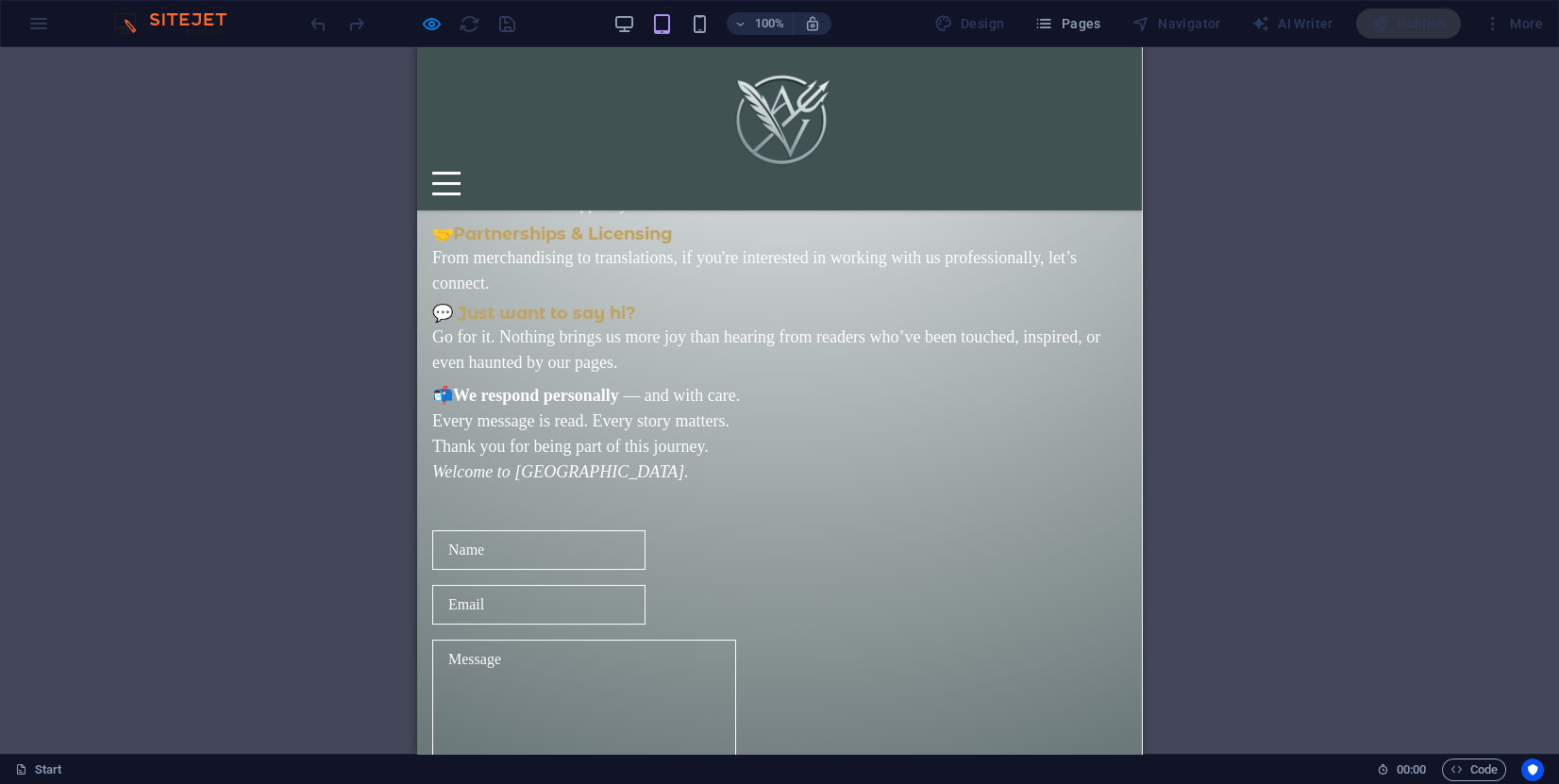
scroll to position [1371, 0]
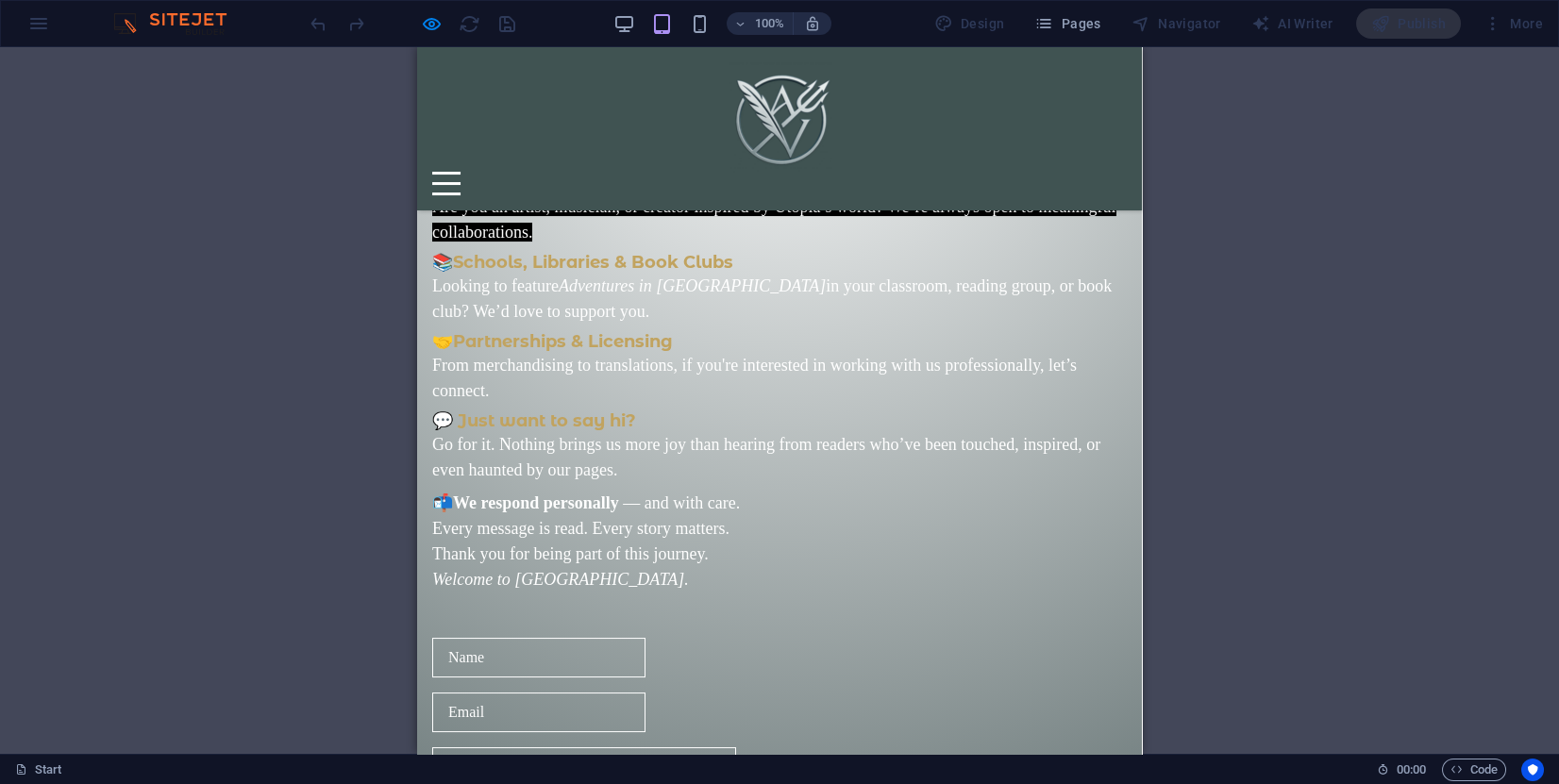
click at [601, 245] on p "Are you an artist, musician, or creator inspired by Utopia’s world? We’re alway…" at bounding box center [780, 220] width 695 height 51
click at [561, 273] on strong "Schools, Libraries & Book Clubs" at bounding box center [593, 262] width 281 height 21
click at [565, 295] on em "Adventures in [GEOGRAPHIC_DATA]" at bounding box center [692, 286] width 267 height 19
click at [590, 241] on span "Are you an artist, musician, or creator inspired by Utopia’s world? We’re alway…" at bounding box center [774, 219] width 684 height 44
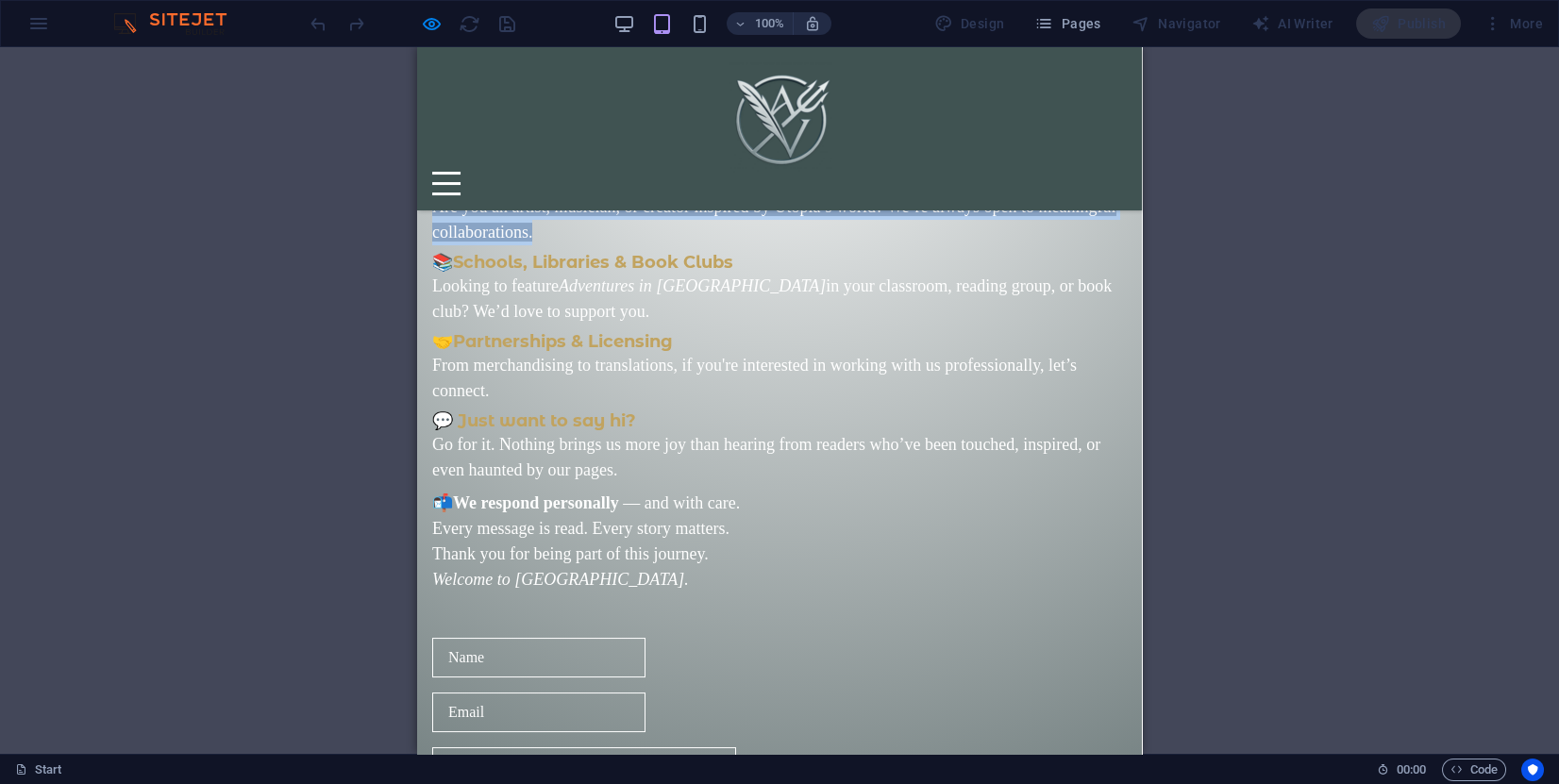
drag, startPoint x: 616, startPoint y: 437, endPoint x: 418, endPoint y: 392, distance: 203.0
click at [418, 392] on div "Contact us Why Reach Out to Us? Whether you're a fellow dreamer, a curious read…" at bounding box center [779, 423] width 725 height 1420
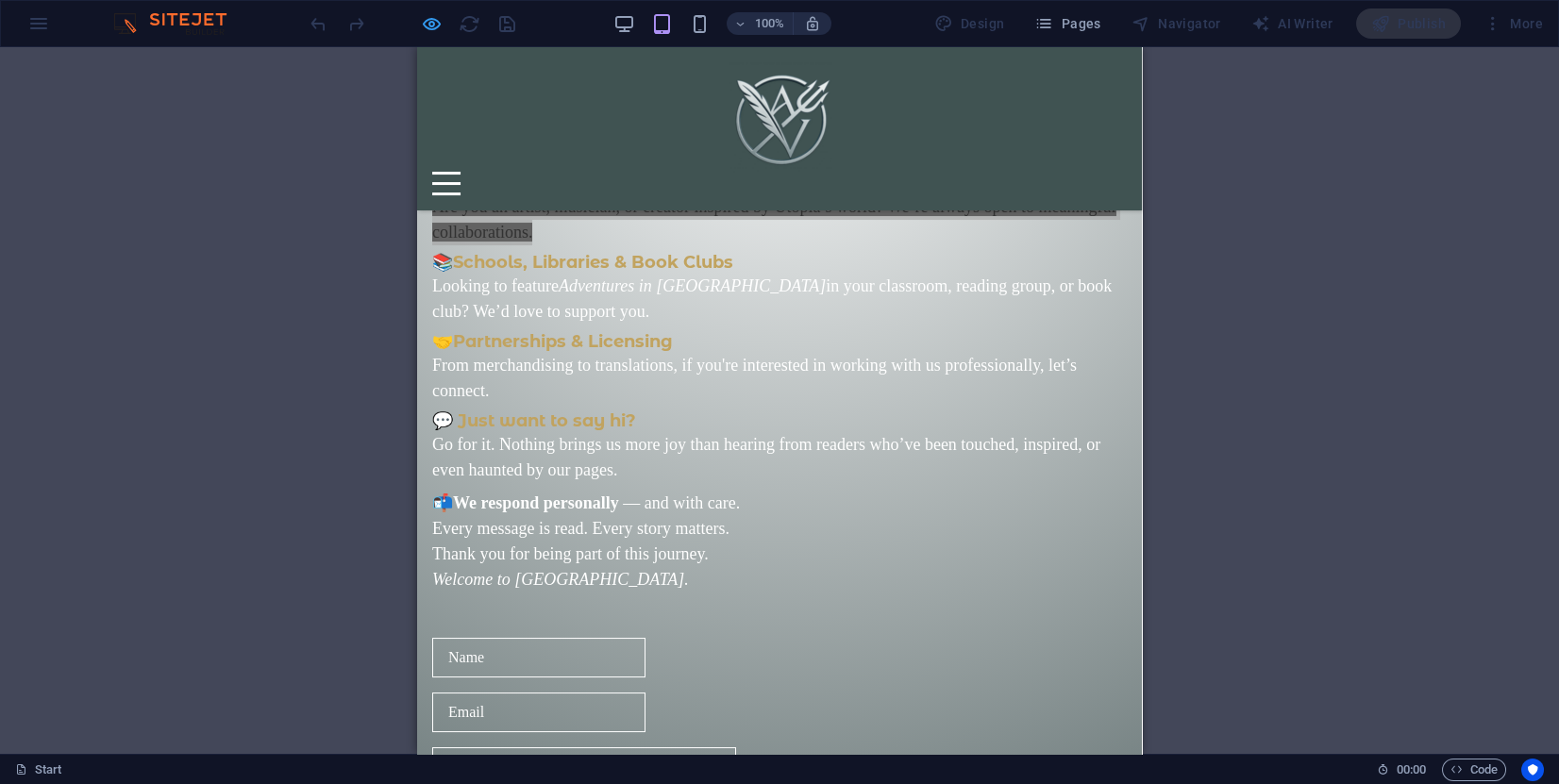
drag, startPoint x: 1, startPoint y: 345, endPoint x: 425, endPoint y: 14, distance: 537.9
click at [425, 14] on div at bounding box center [412, 23] width 211 height 30
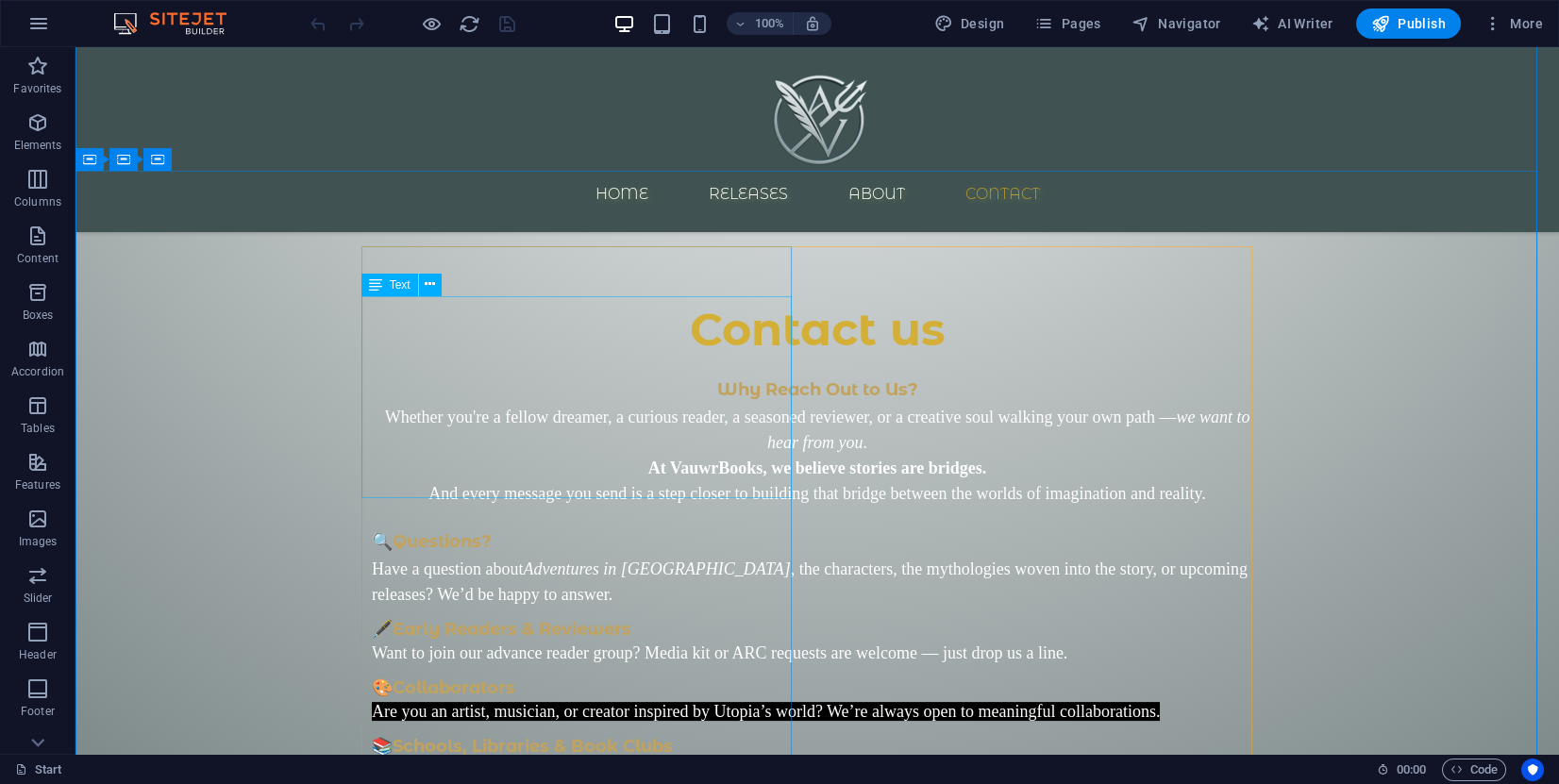
scroll to position [2406, 0]
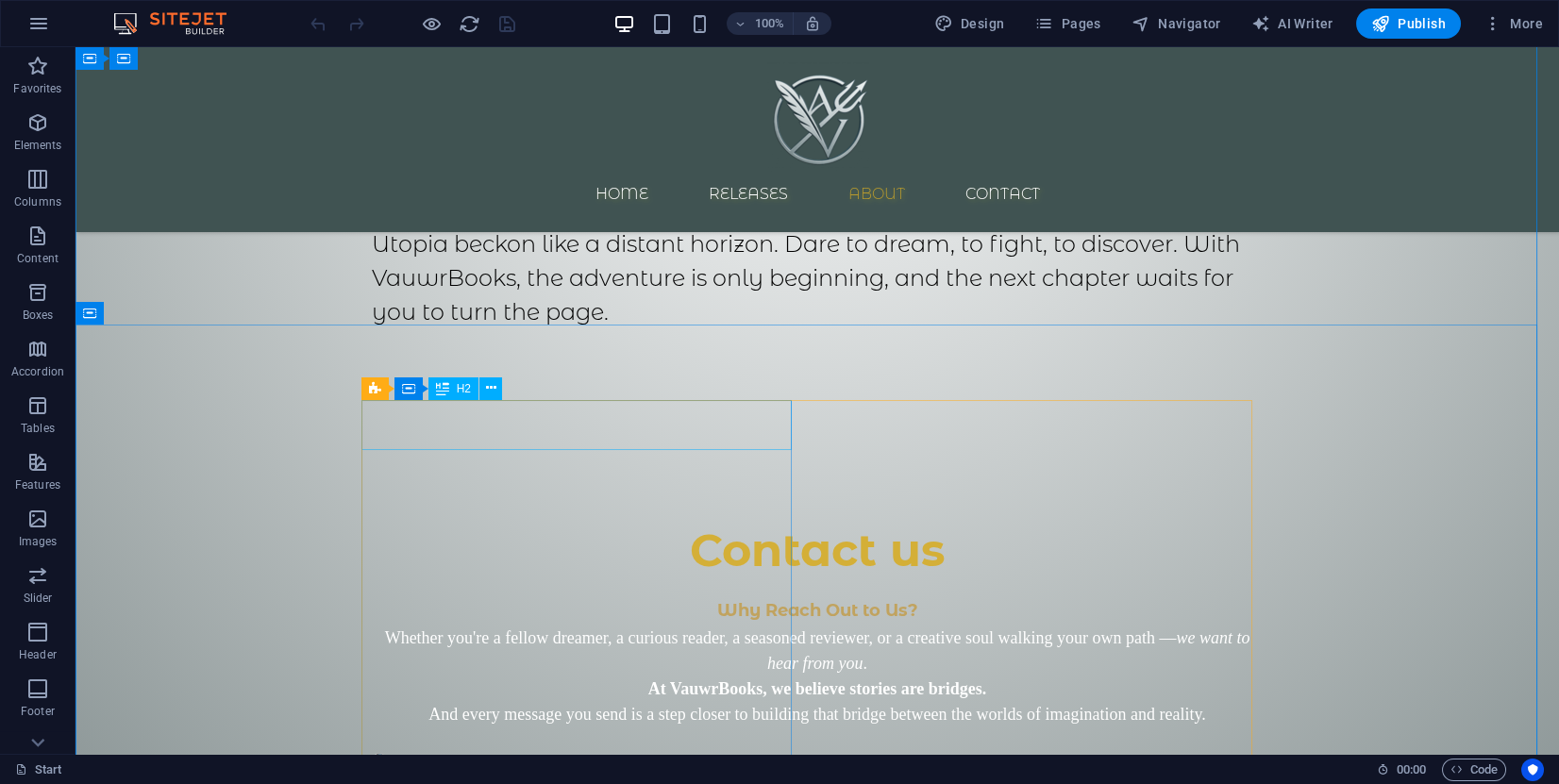
click at [554, 526] on div "Contact us" at bounding box center [817, 551] width 891 height 50
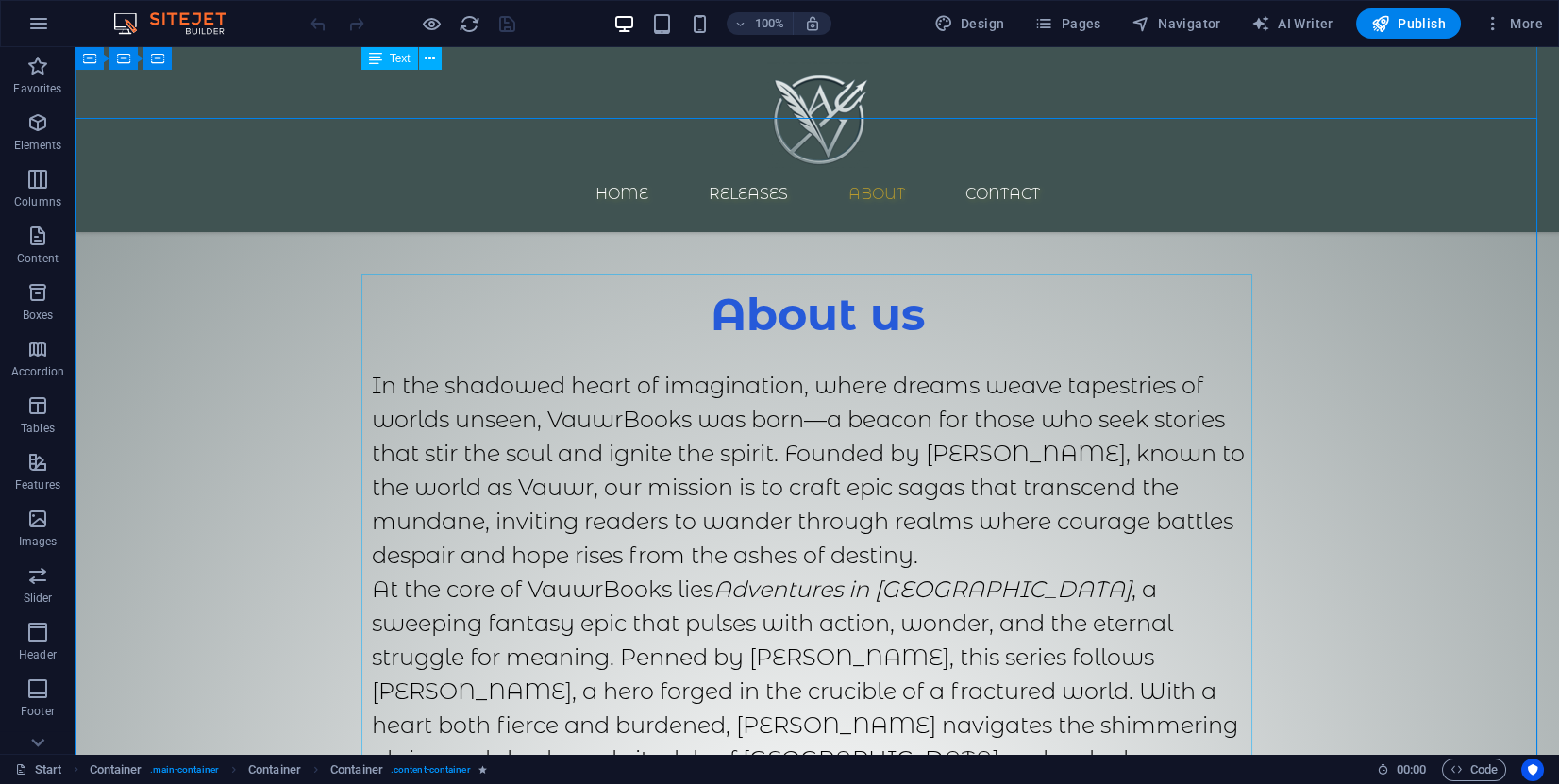
scroll to position [1415, 0]
click at [791, 289] on div "About us" at bounding box center [817, 314] width 891 height 50
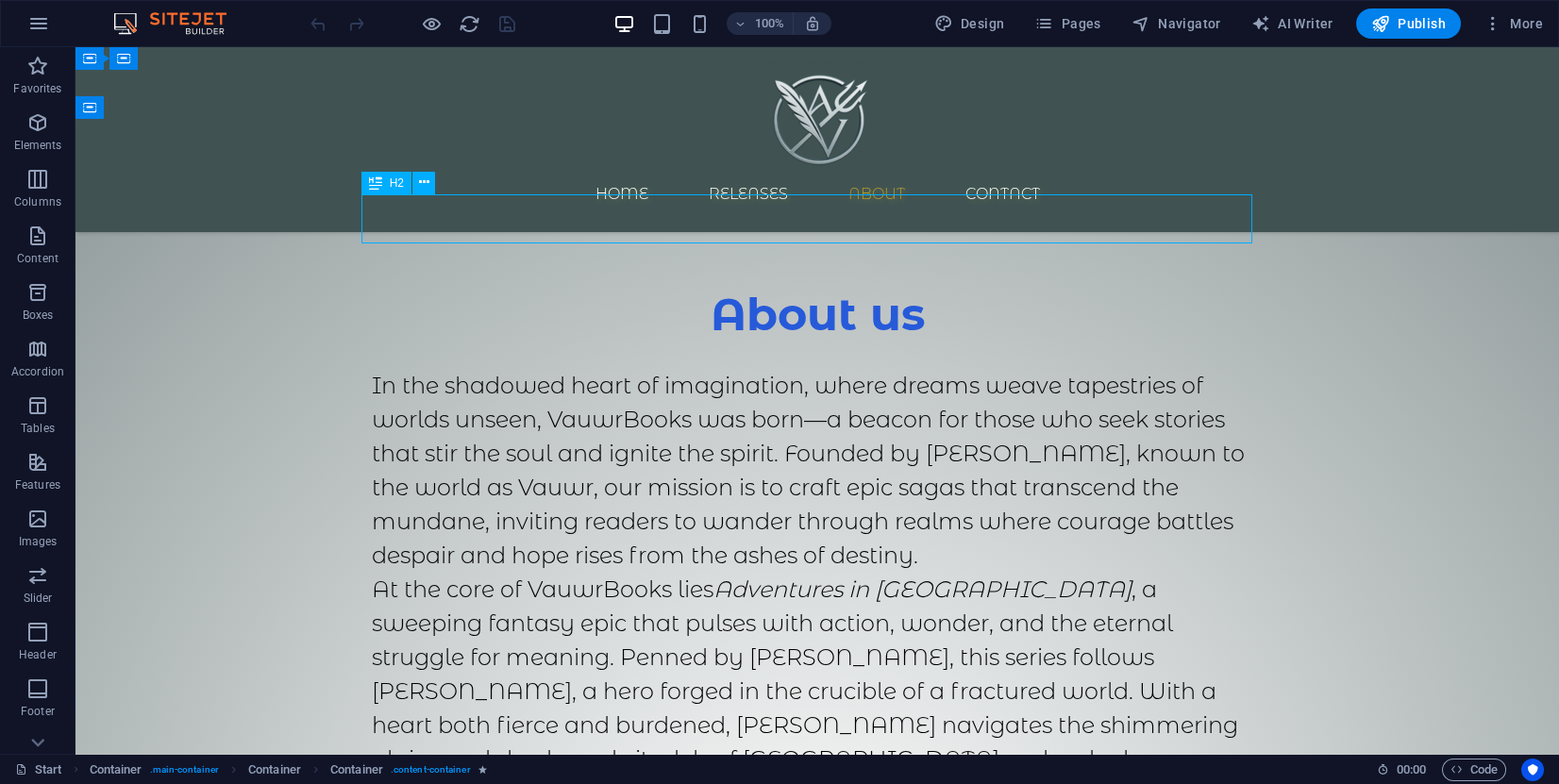
click at [791, 289] on div "About us" at bounding box center [817, 314] width 891 height 50
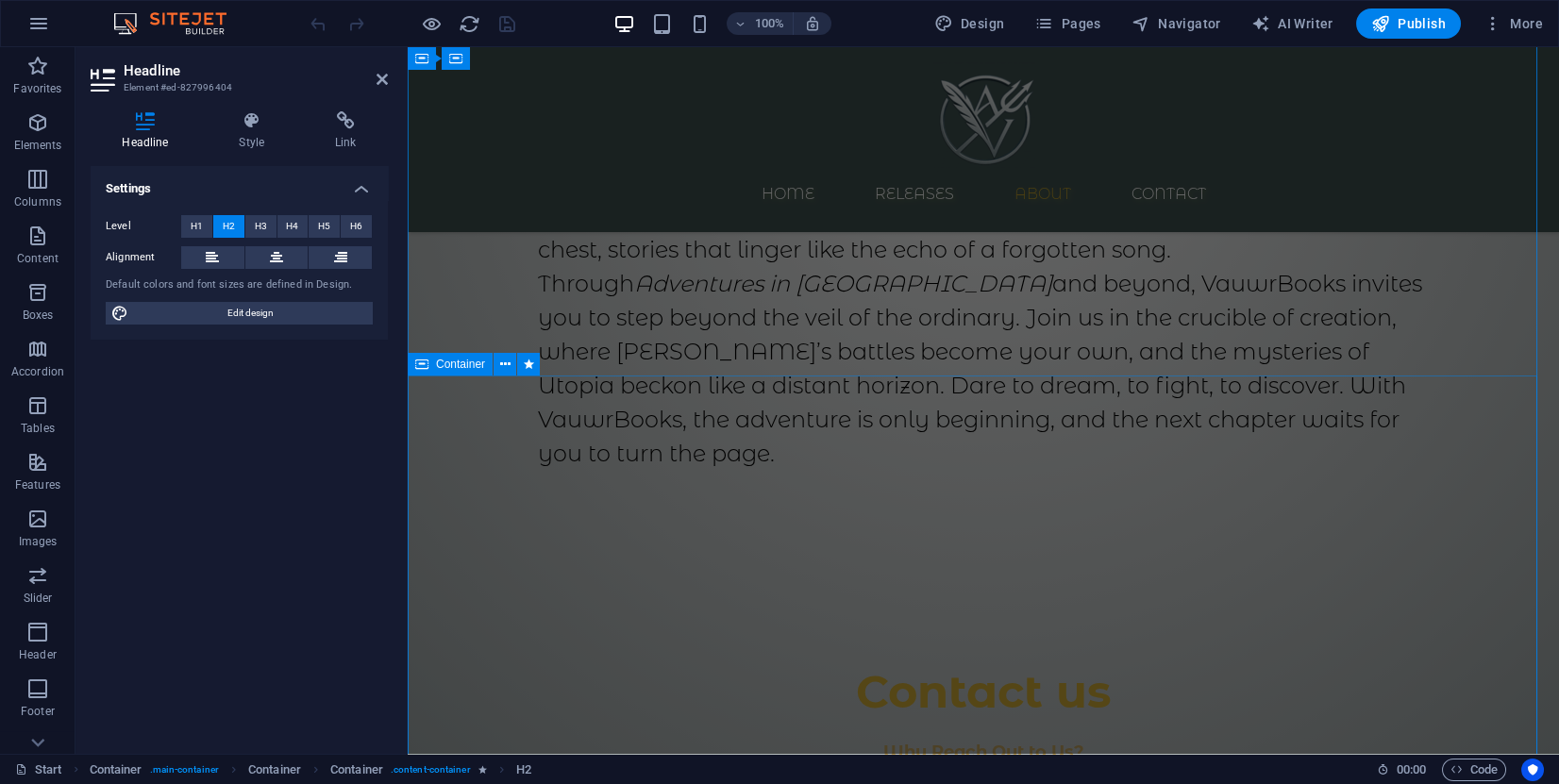
scroll to position [2264, 0]
click at [744, 717] on div "Why Reach Out to Us? Whether you're a fellow dreamer, a curious reader, a seaso…" at bounding box center [984, 794] width 891 height 152
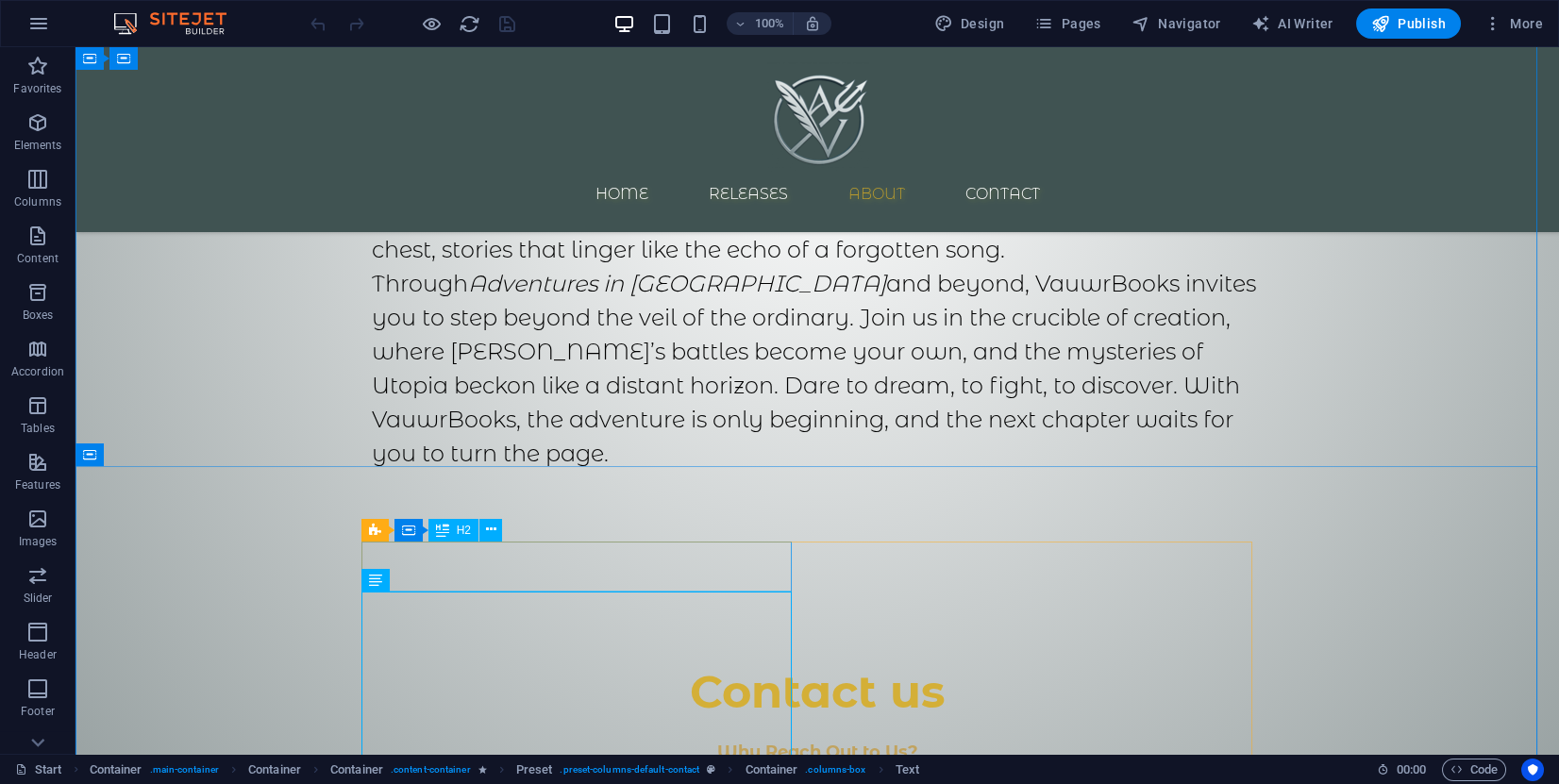
click at [746, 667] on div "Contact us" at bounding box center [817, 692] width 891 height 50
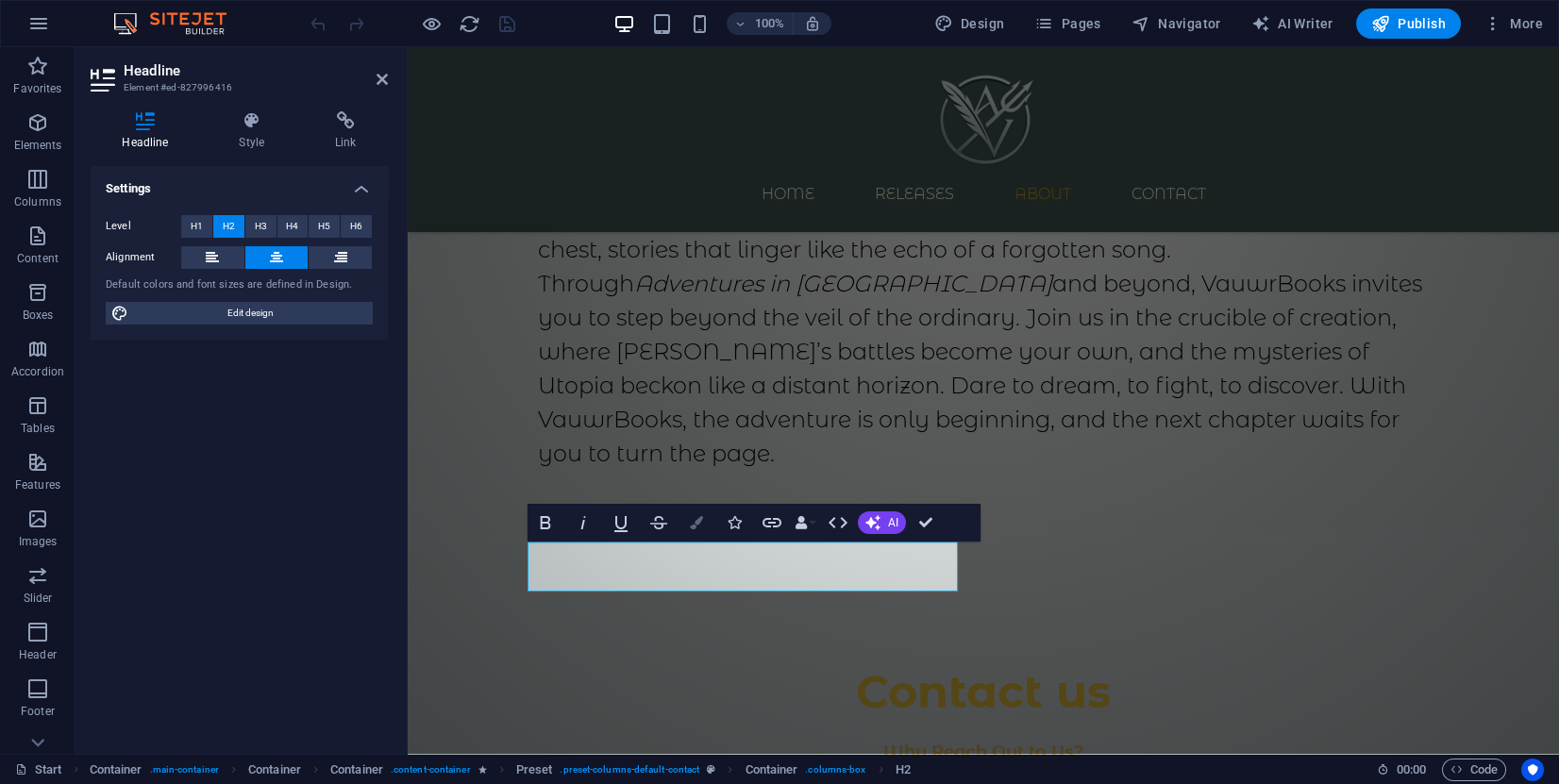
click at [703, 532] on button "Colors" at bounding box center [696, 522] width 36 height 38
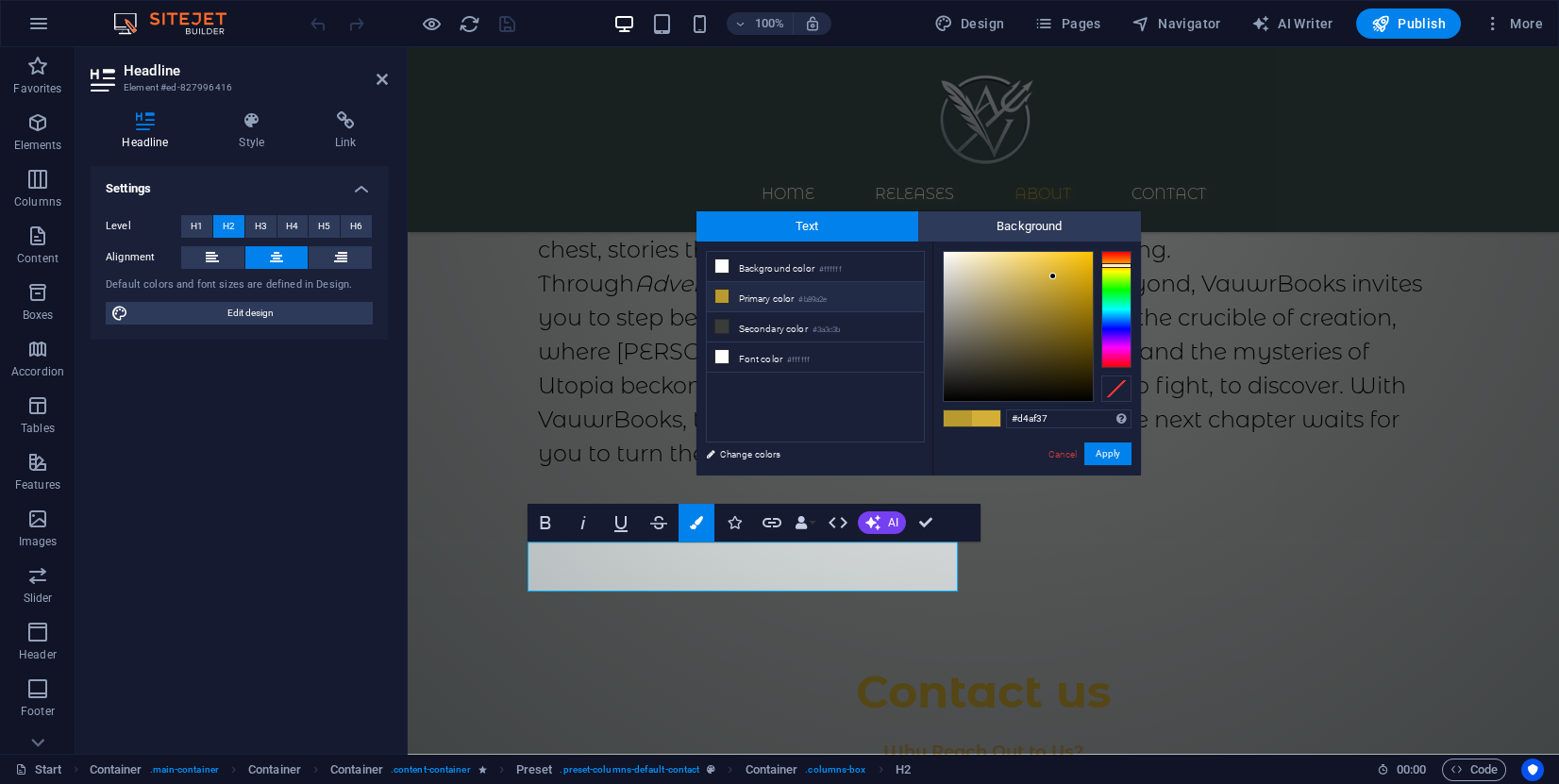
drag, startPoint x: 1082, startPoint y: 417, endPoint x: 990, endPoint y: 409, distance: 92.3
click at [990, 409] on div "#d4af37 Supported formats #0852ed rgb(8, 82, 237) rgba(8, 82, 237, 90%) hsv(221…" at bounding box center [1037, 495] width 208 height 507
type input "About us"
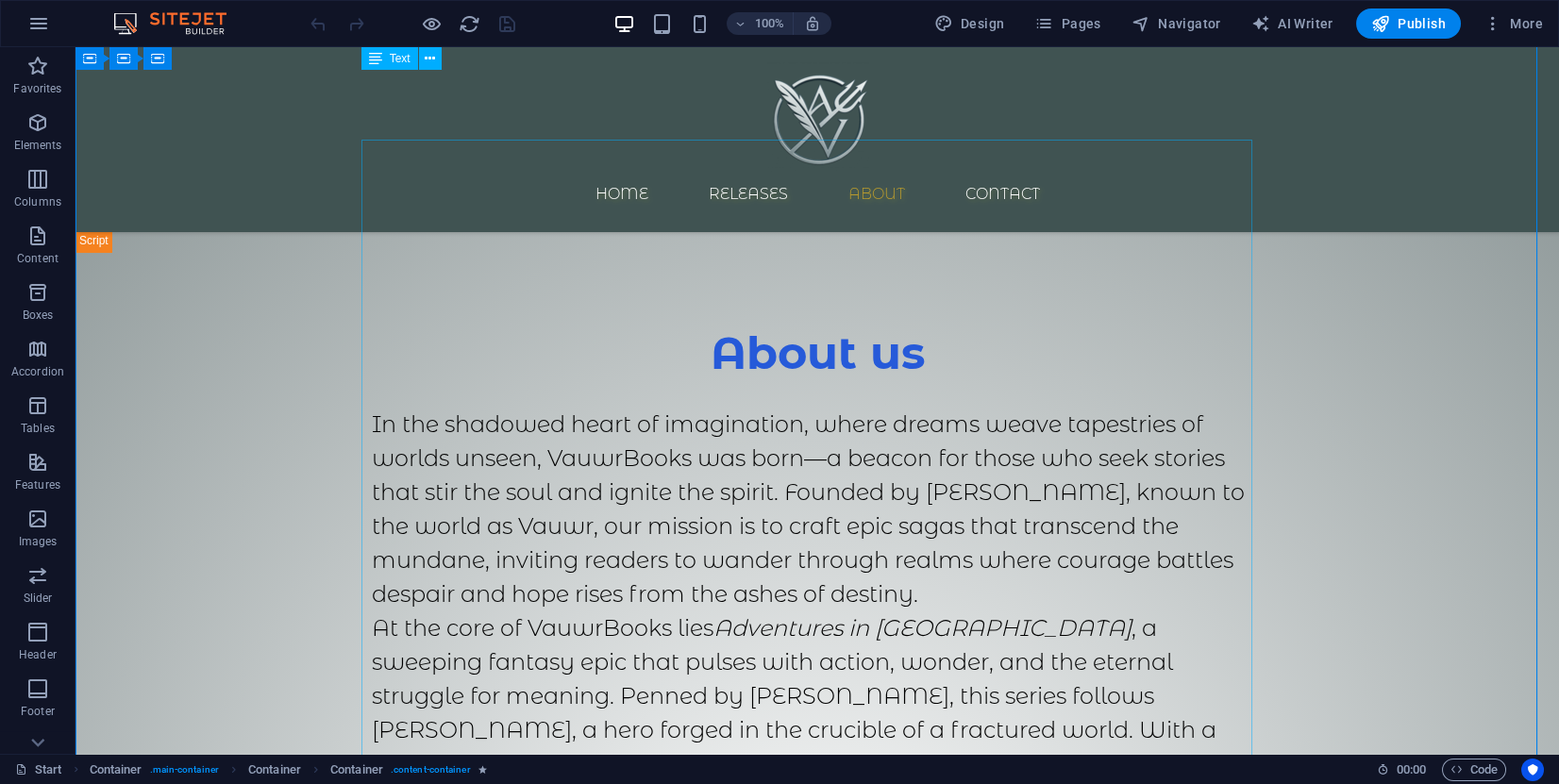
scroll to position [1274, 0]
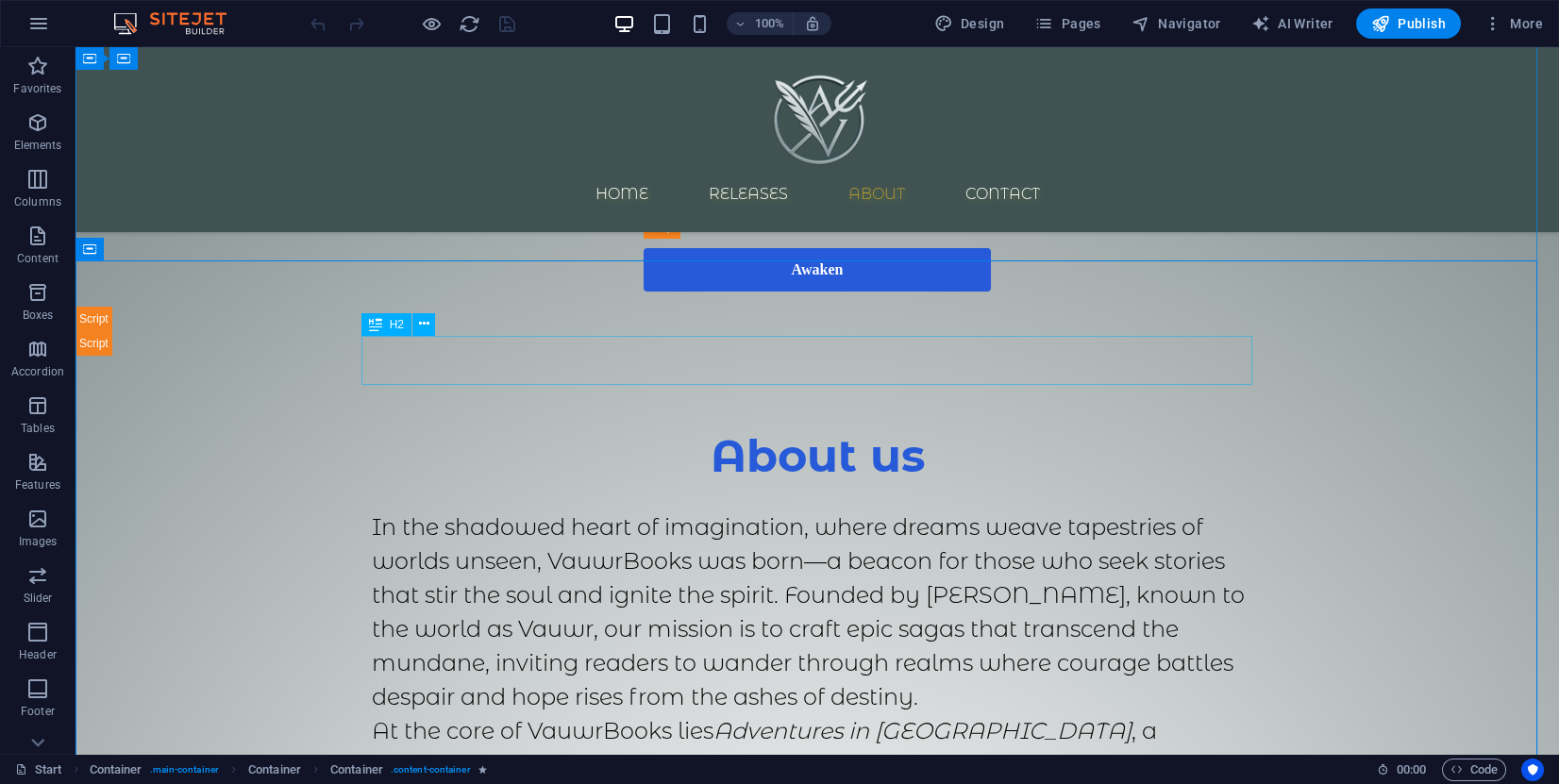
click at [849, 431] on div "About us" at bounding box center [817, 456] width 891 height 50
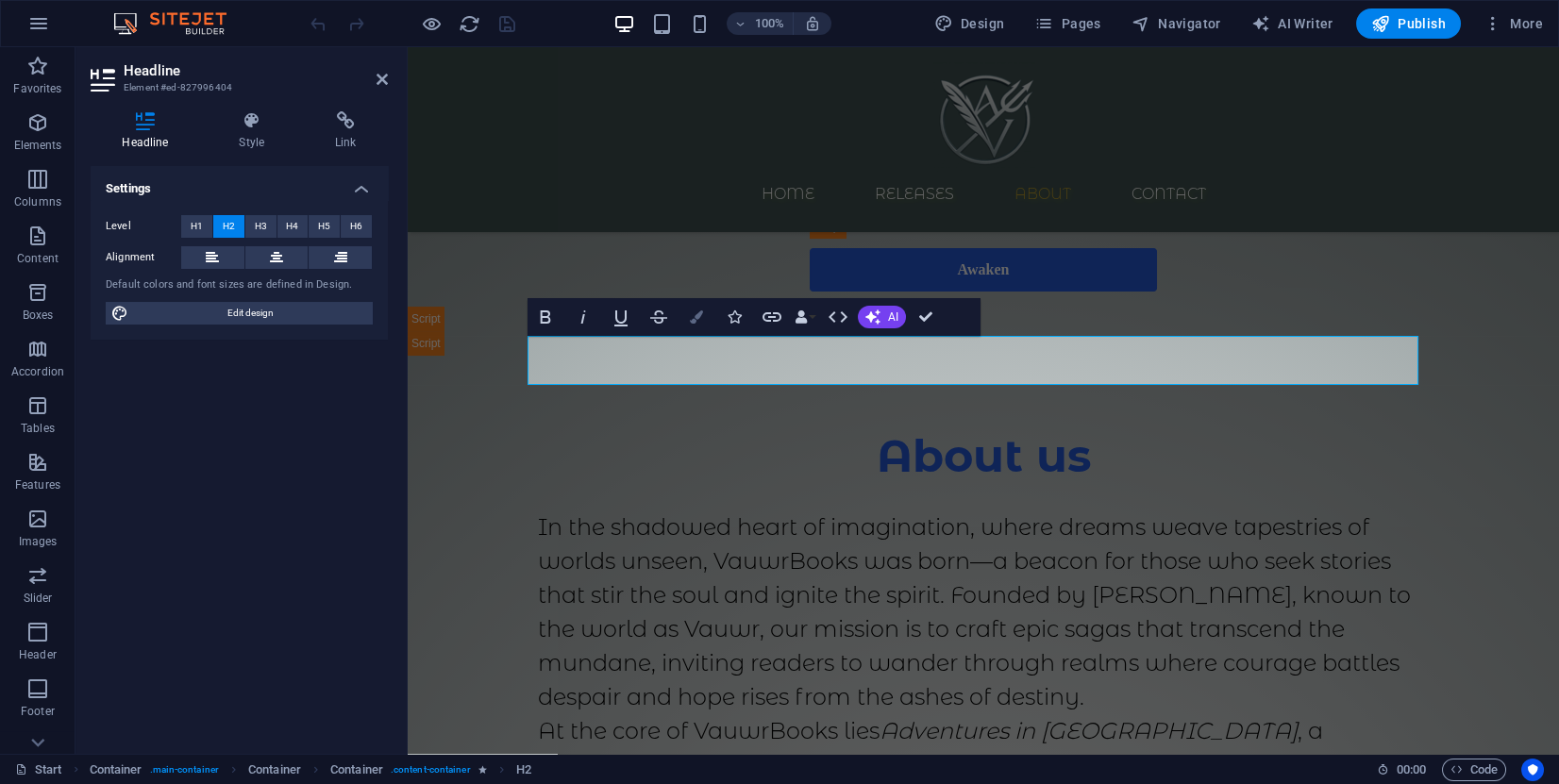
click at [688, 322] on button "Colors" at bounding box center [696, 316] width 36 height 38
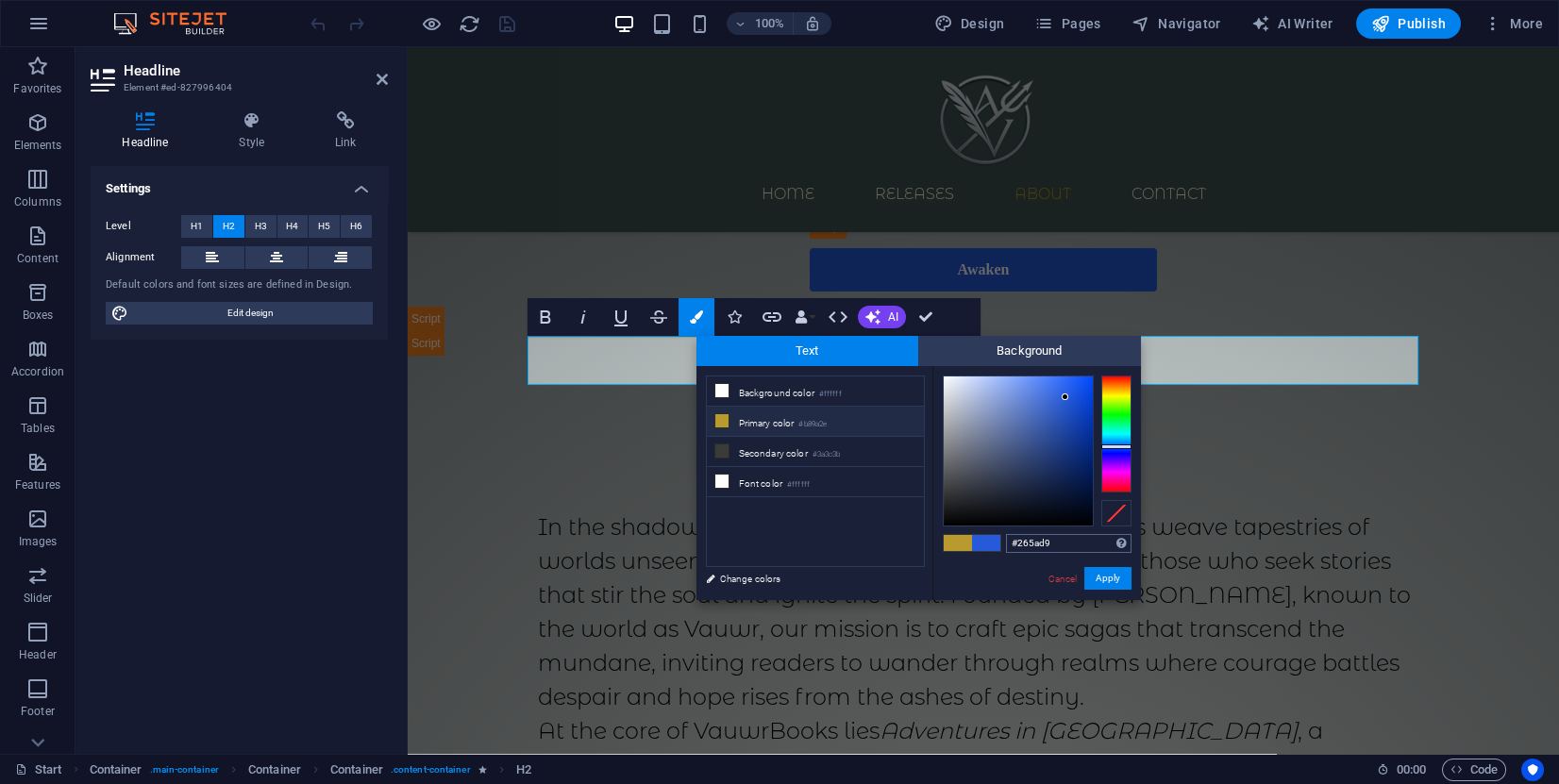
click at [1037, 546] on input "#265ad9" at bounding box center [1069, 544] width 125 height 19
click at [1028, 546] on input "#265ad9" at bounding box center [1069, 544] width 125 height 19
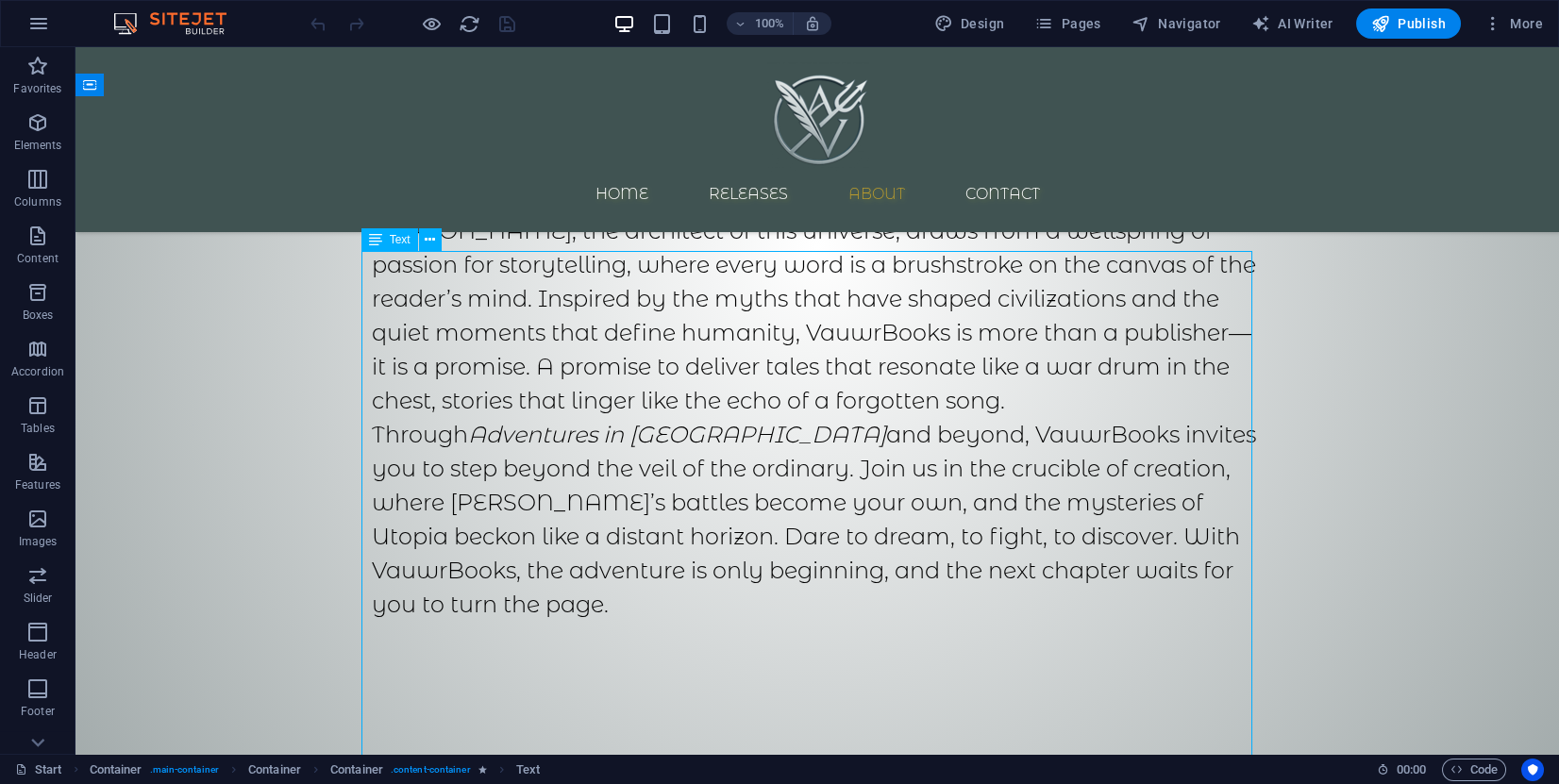
scroll to position [2406, 0]
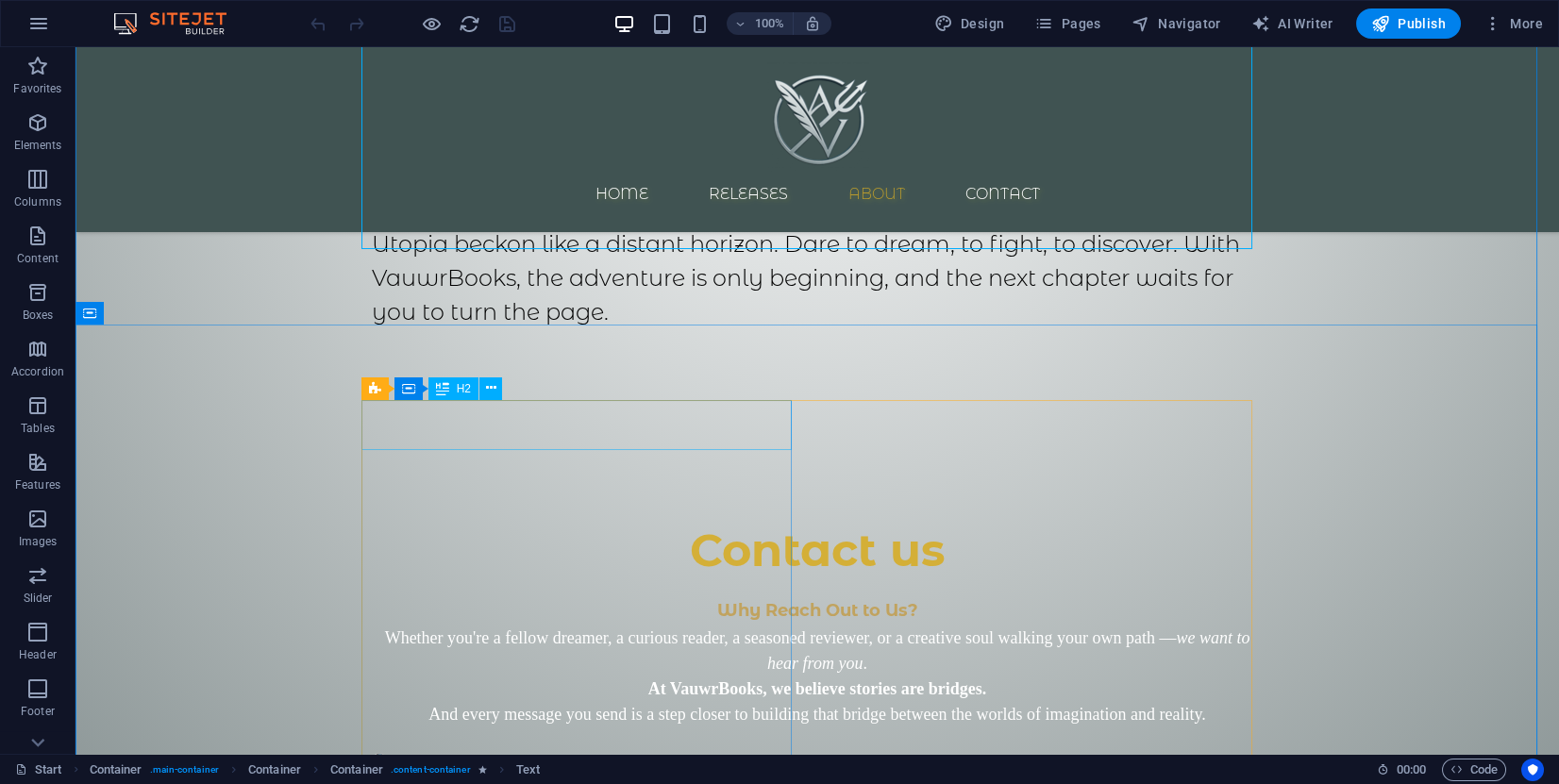
click at [552, 526] on div "Contact us" at bounding box center [817, 551] width 891 height 50
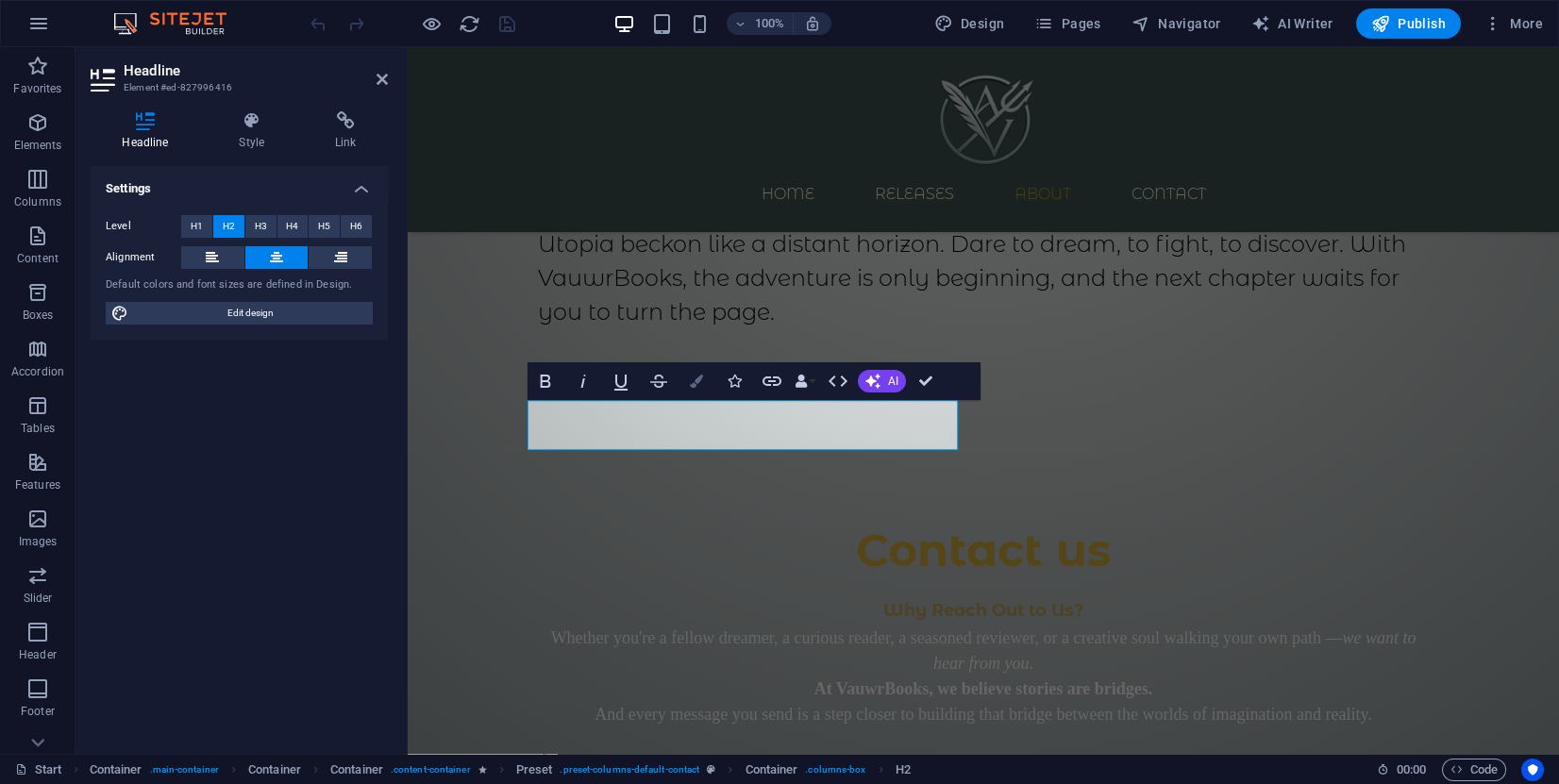
click at [693, 388] on button "Colors" at bounding box center [696, 381] width 36 height 38
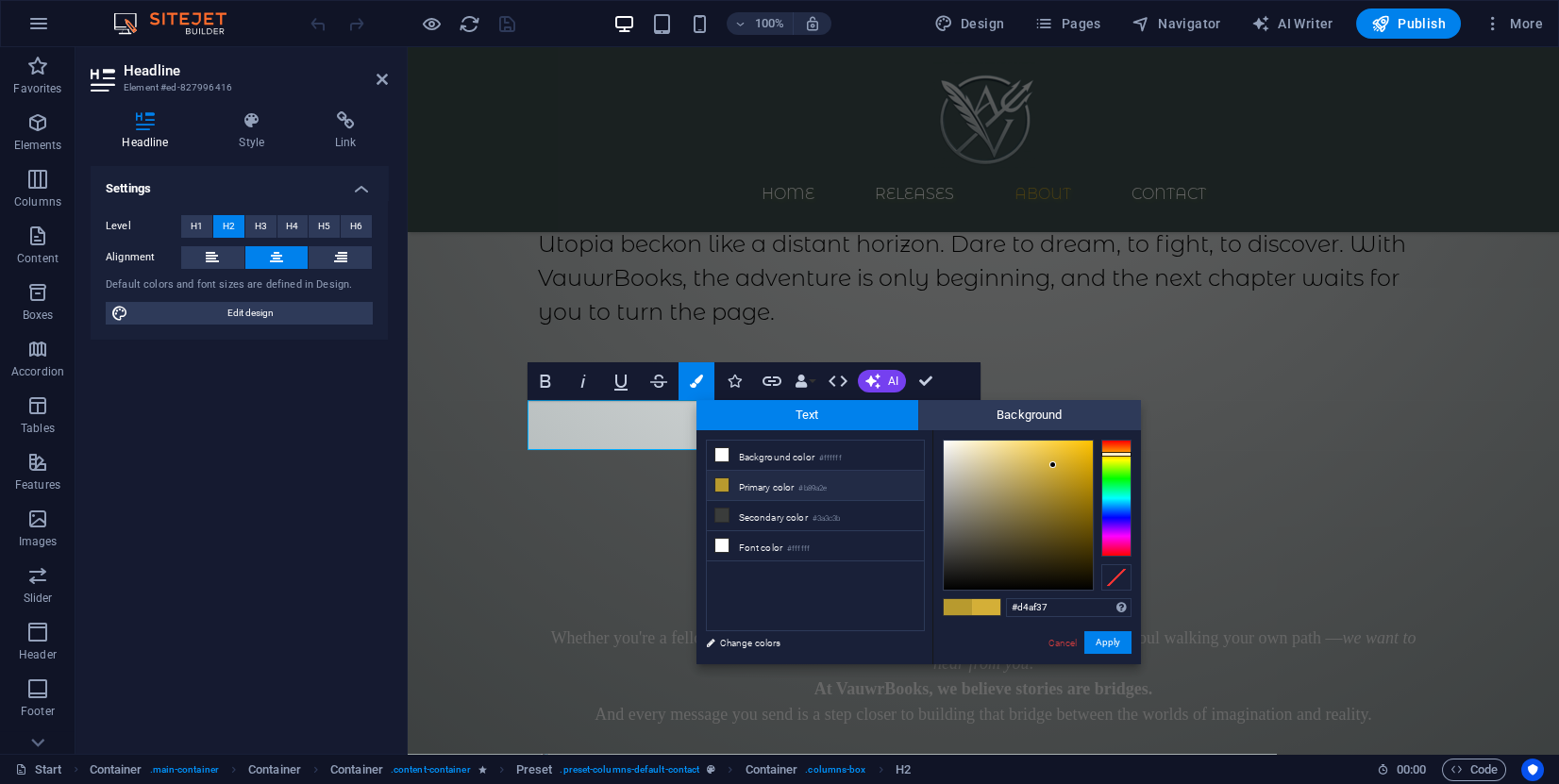
click at [716, 478] on icon at bounding box center [723, 485] width 14 height 14
drag, startPoint x: 1064, startPoint y: 601, endPoint x: 938, endPoint y: 582, distance: 127.4
click at [941, 588] on div "#b89a2e Supported formats #0852ed rgb(8, 82, 237) rgba(8, 82, 237, 90%) hsv(221…" at bounding box center [1037, 684] width 208 height 507
paste input "265ad9"
type input "#265ad9"
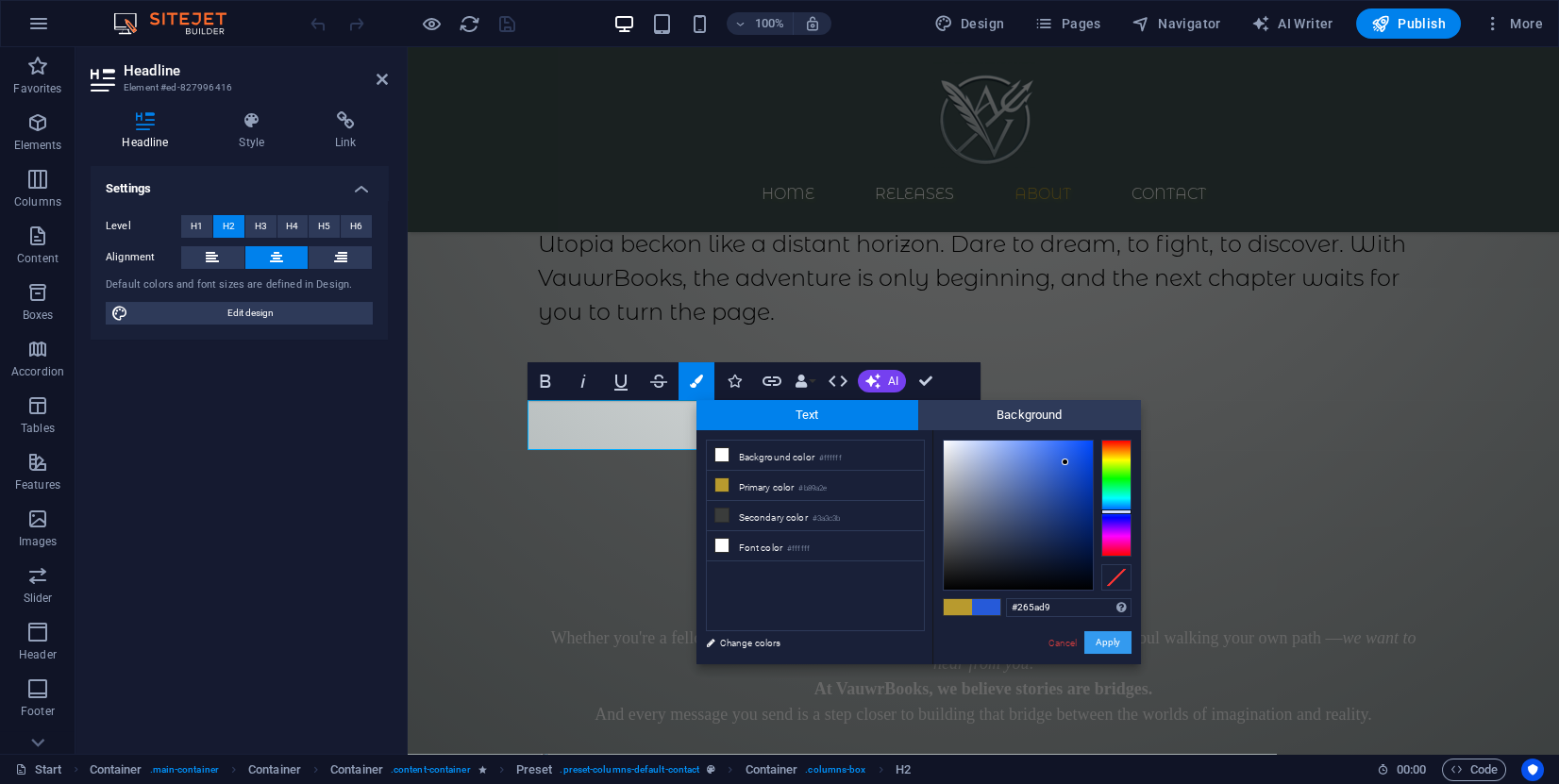
click at [1115, 650] on button "Apply" at bounding box center [1108, 641] width 47 height 22
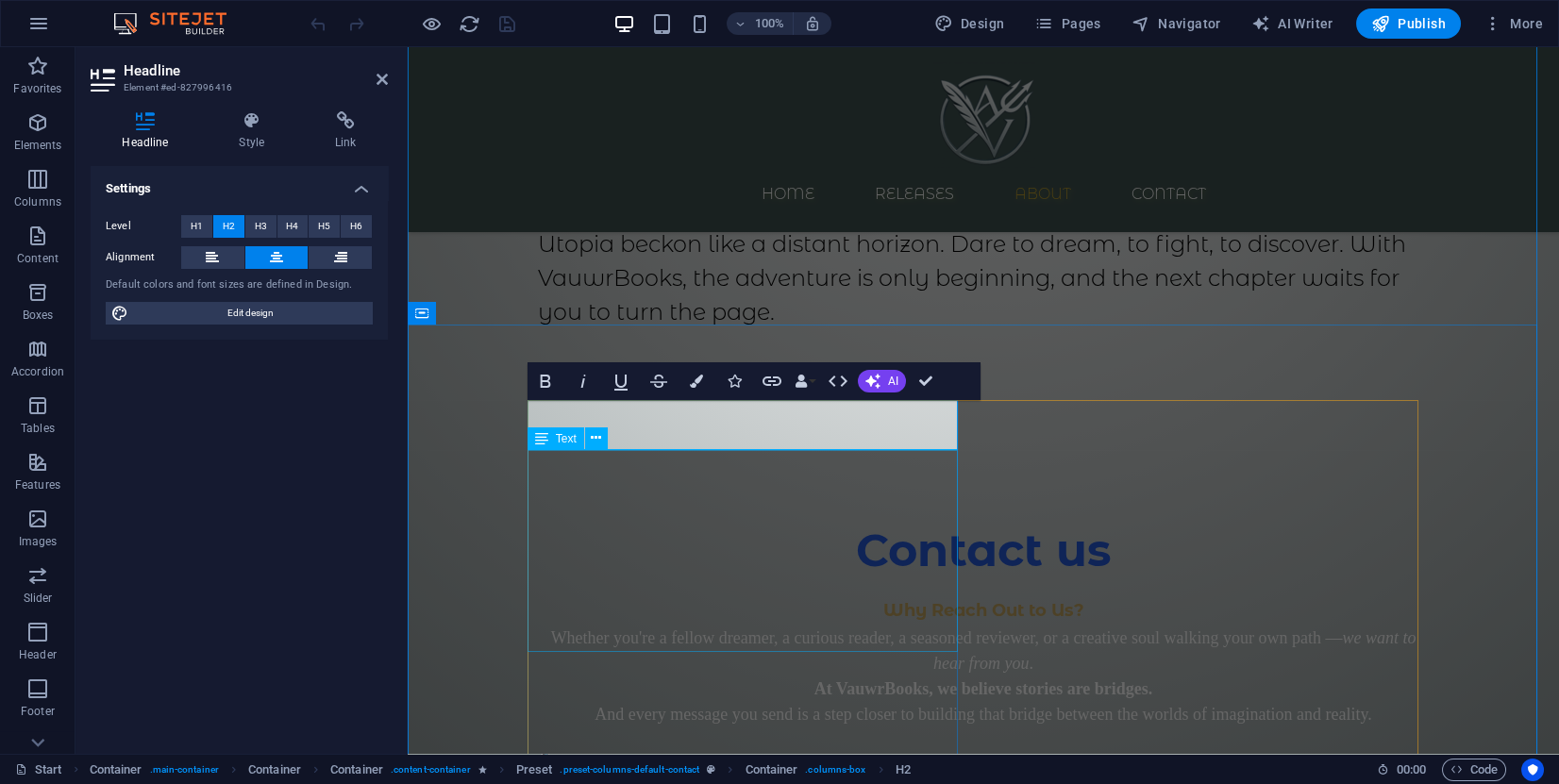
click at [725, 576] on div "Why Reach Out to Us? Whether you're a fellow dreamer, a curious reader, a seaso…" at bounding box center [984, 652] width 891 height 152
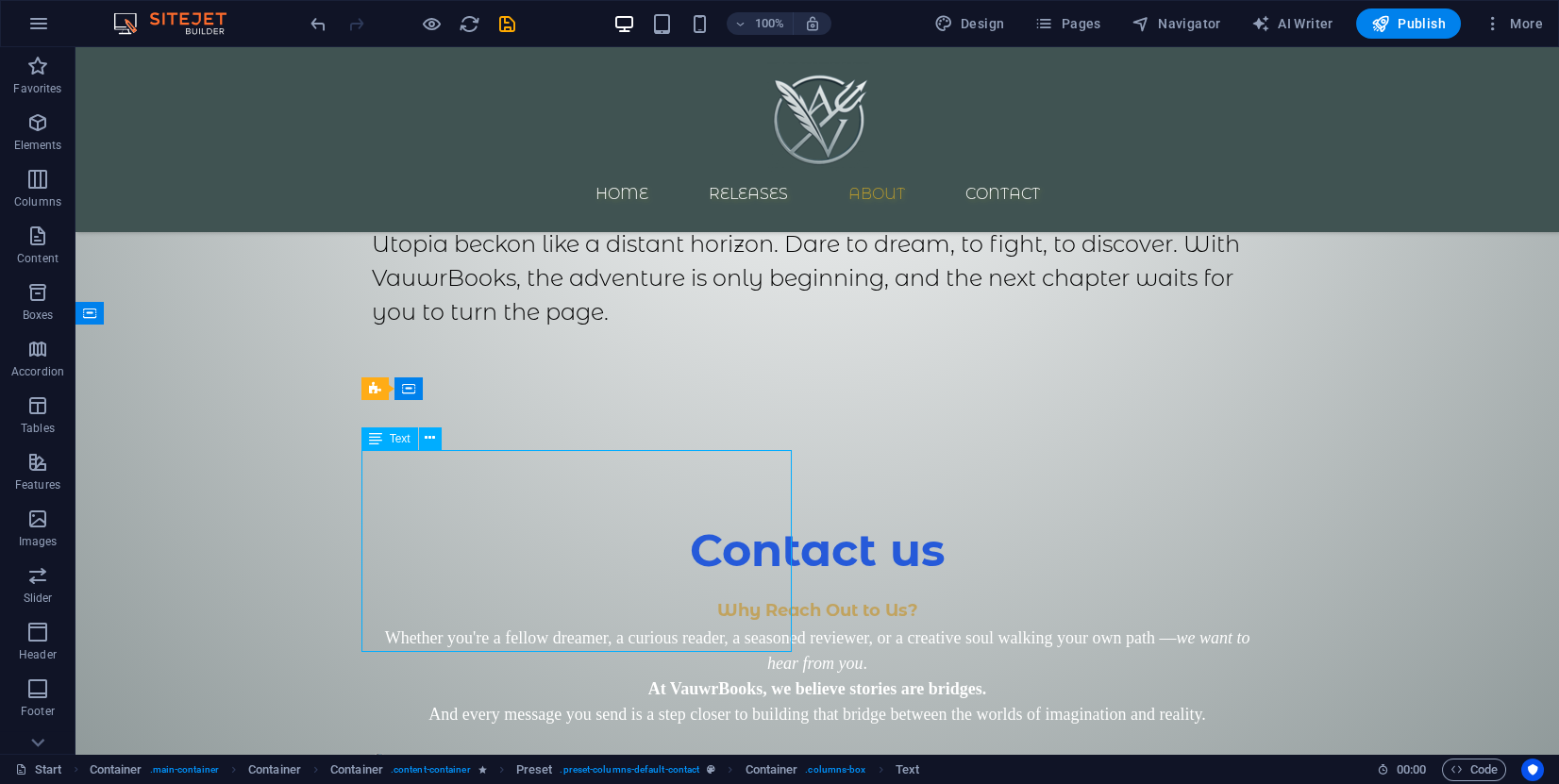
click at [751, 576] on div "Why Reach Out to Us? Whether you're a fellow dreamer, a curious reader, a seaso…" at bounding box center [817, 652] width 891 height 152
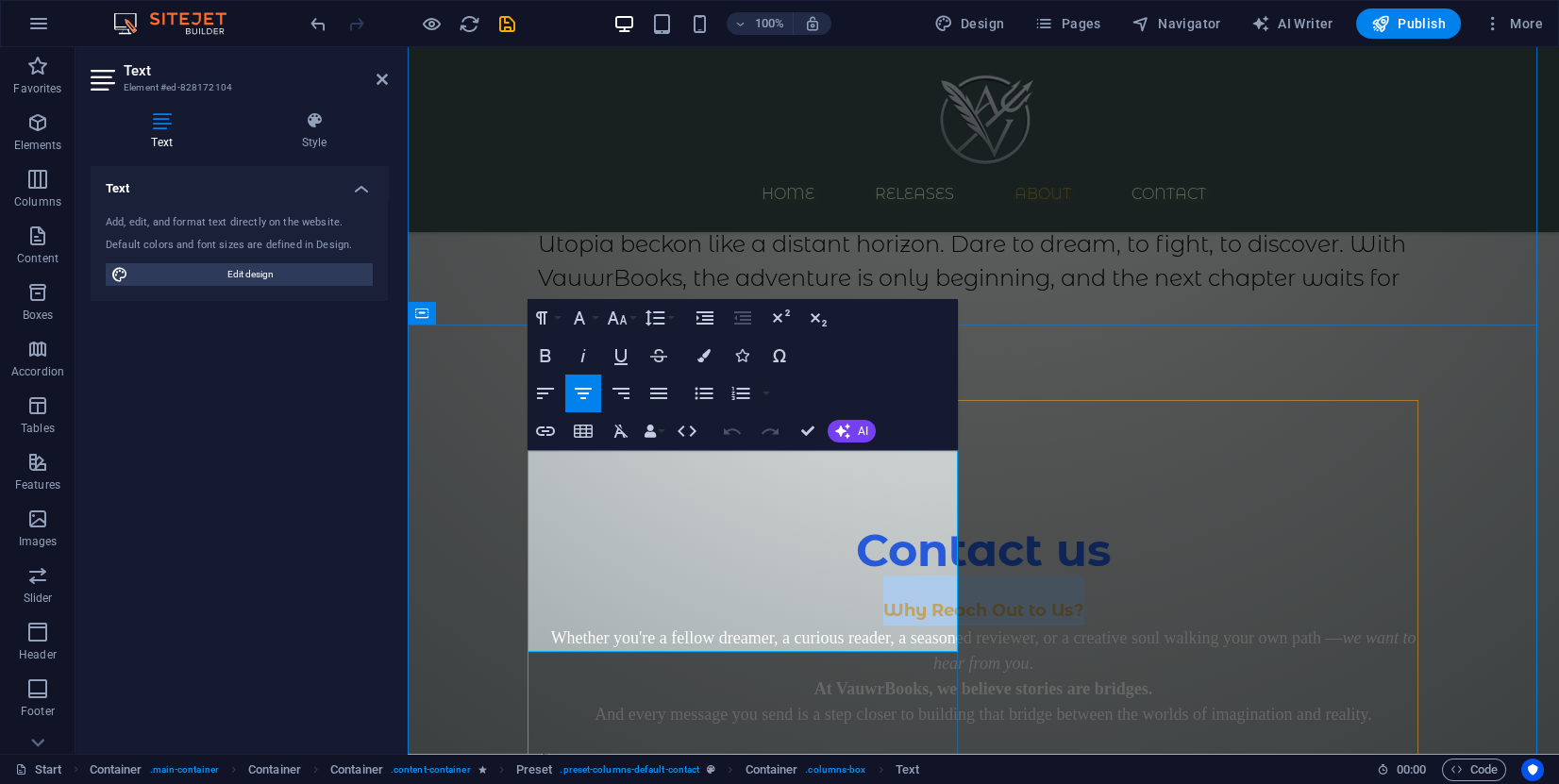
drag, startPoint x: 844, startPoint y: 493, endPoint x: 621, endPoint y: 466, distance: 224.6
click at [621, 576] on h2 "Why Reach Out to Us?" at bounding box center [984, 601] width 891 height 50
click at [688, 359] on button "Colors" at bounding box center [703, 355] width 36 height 38
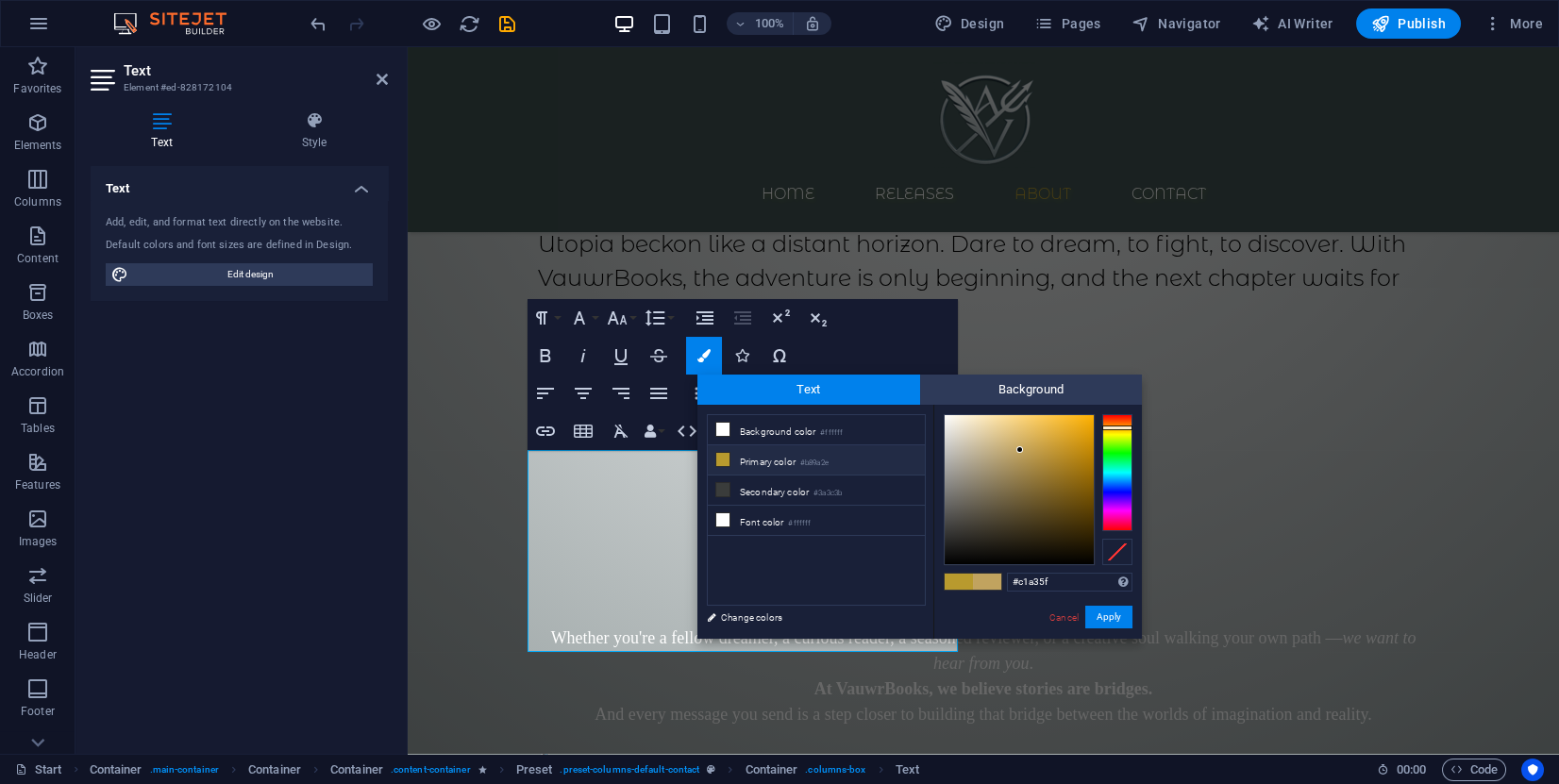
click at [1065, 571] on div "#c1a35f Supported formats #0852ed rgb(8, 82, 237) rgba(8, 82, 237, 90%) hsv(221…" at bounding box center [1038, 659] width 208 height 507
click at [1040, 579] on input "#c1a35f" at bounding box center [1070, 582] width 125 height 19
paste input "265ad9"
type input "#265ad9"
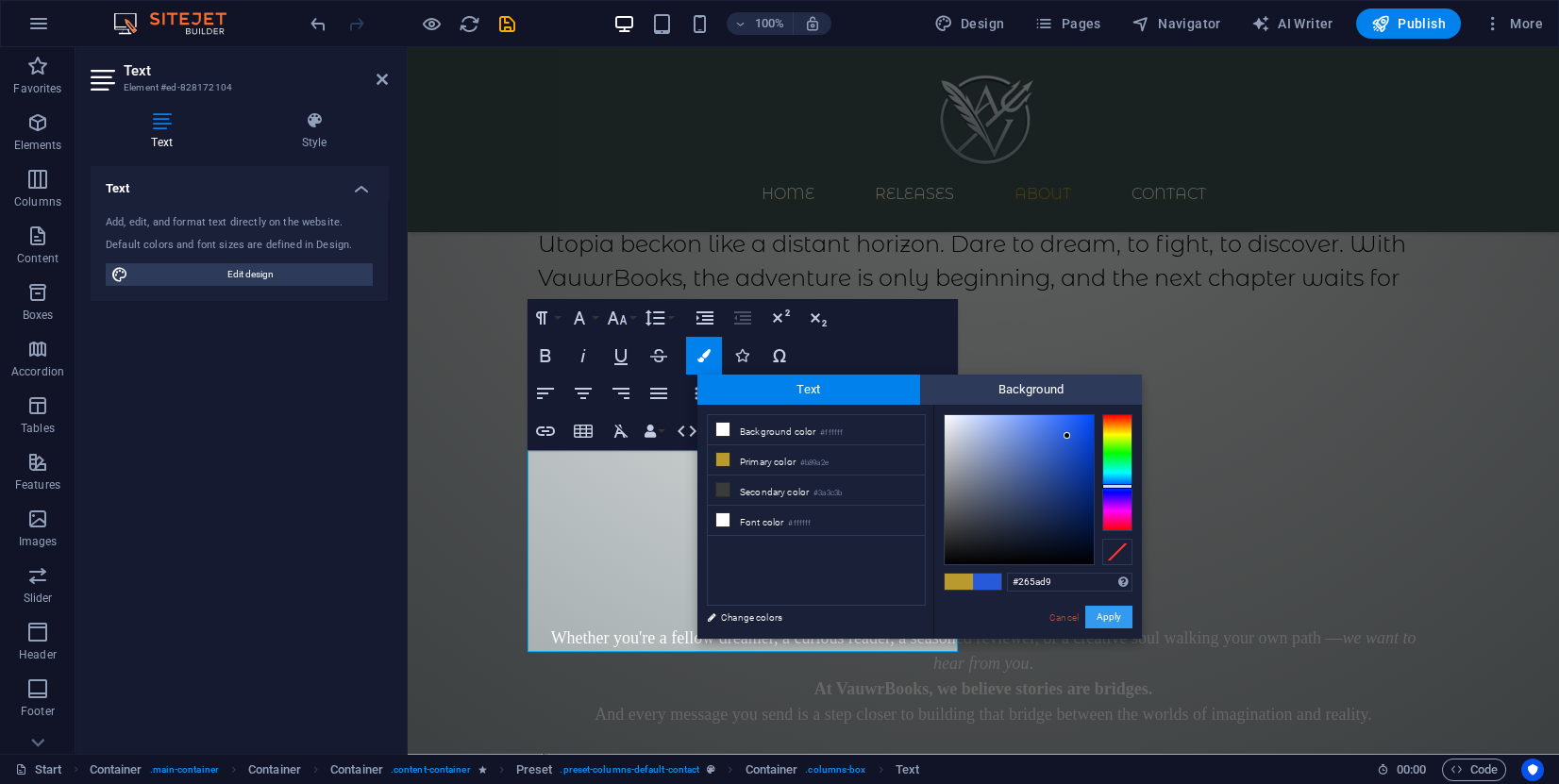
click at [1106, 621] on button "Apply" at bounding box center [1108, 616] width 47 height 22
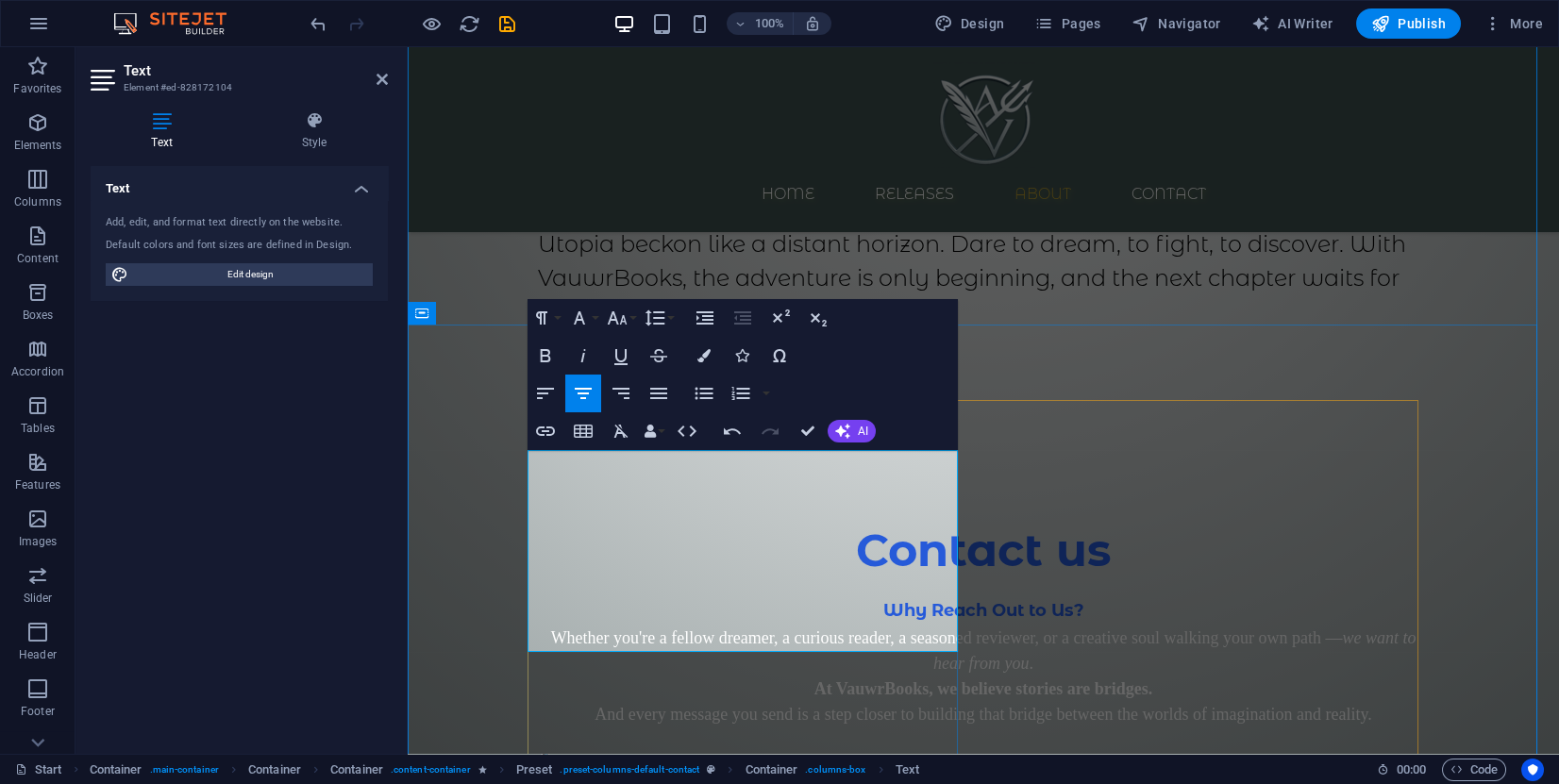
scroll to position [2547, 0]
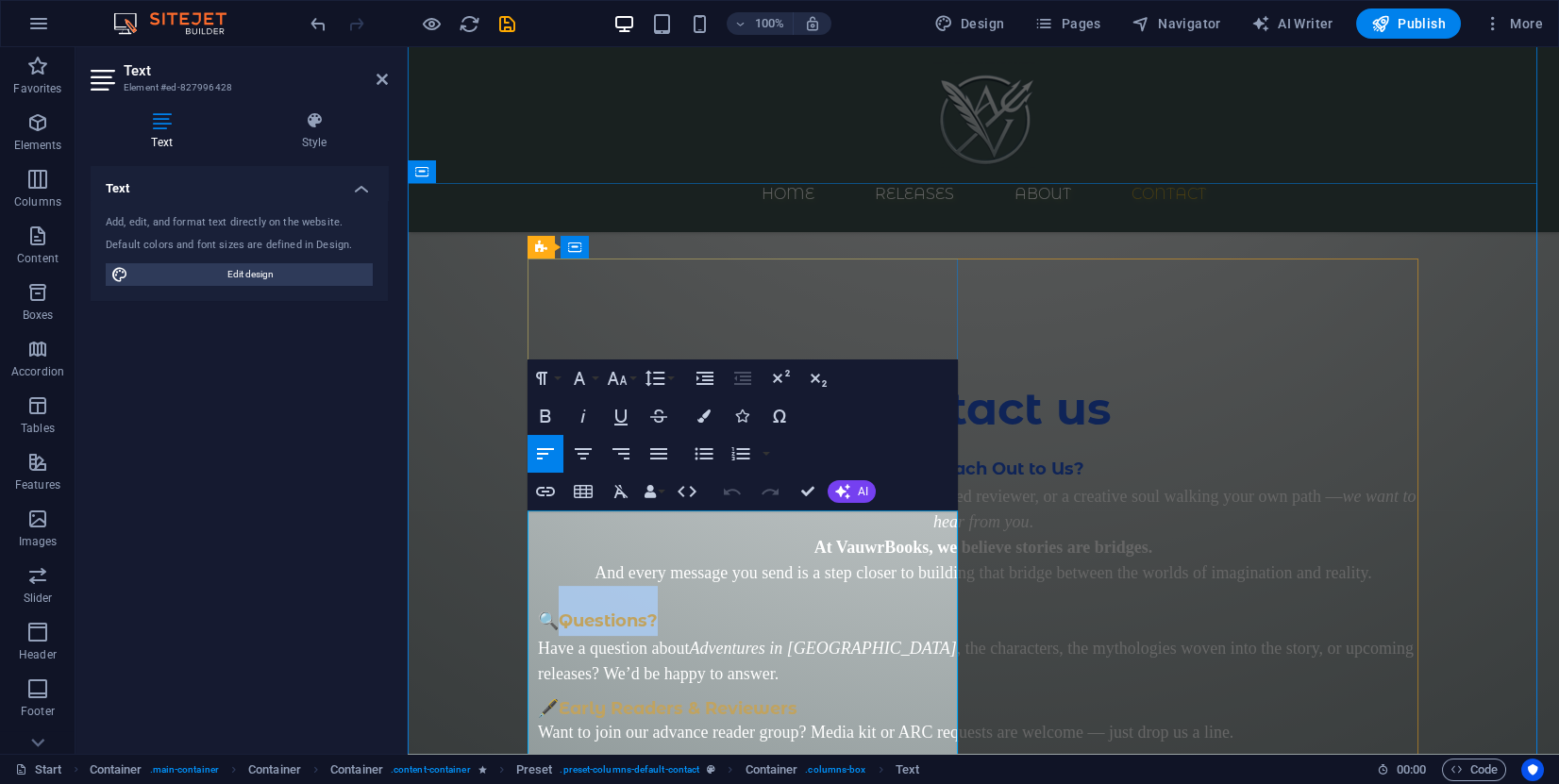
drag, startPoint x: 660, startPoint y: 545, endPoint x: 553, endPoint y: 541, distance: 107.1
click at [553, 586] on h2 "🔍 Questions?" at bounding box center [984, 611] width 891 height 50
click at [705, 410] on icon "button" at bounding box center [704, 417] width 14 height 14
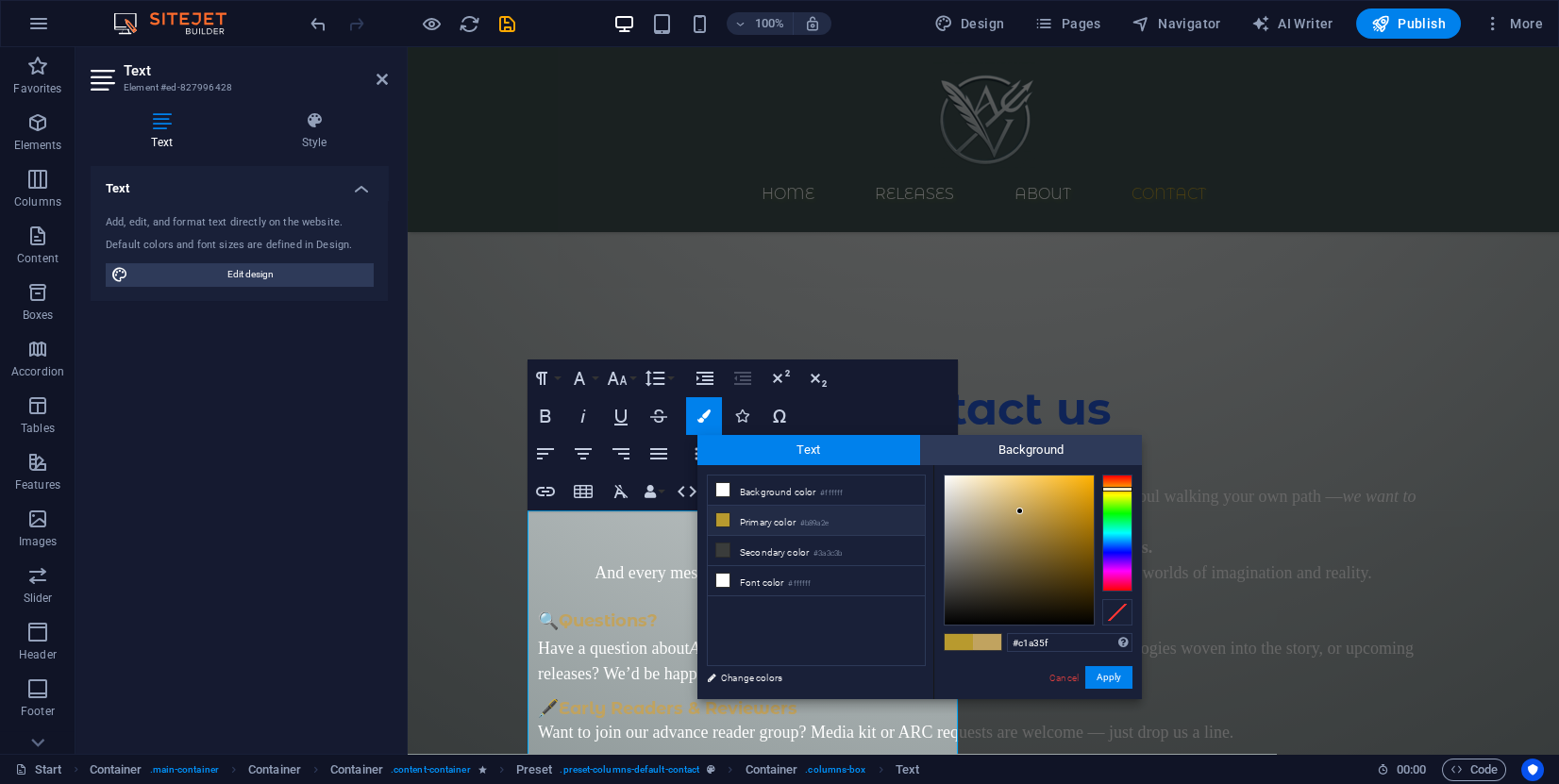
drag, startPoint x: 1066, startPoint y: 642, endPoint x: 942, endPoint y: 635, distance: 124.2
click at [944, 635] on div "#c1a35f Supported formats #0852ed rgb(8, 82, 237) rgba(8, 82, 237, 90%) hsv(221…" at bounding box center [1038, 718] width 208 height 507
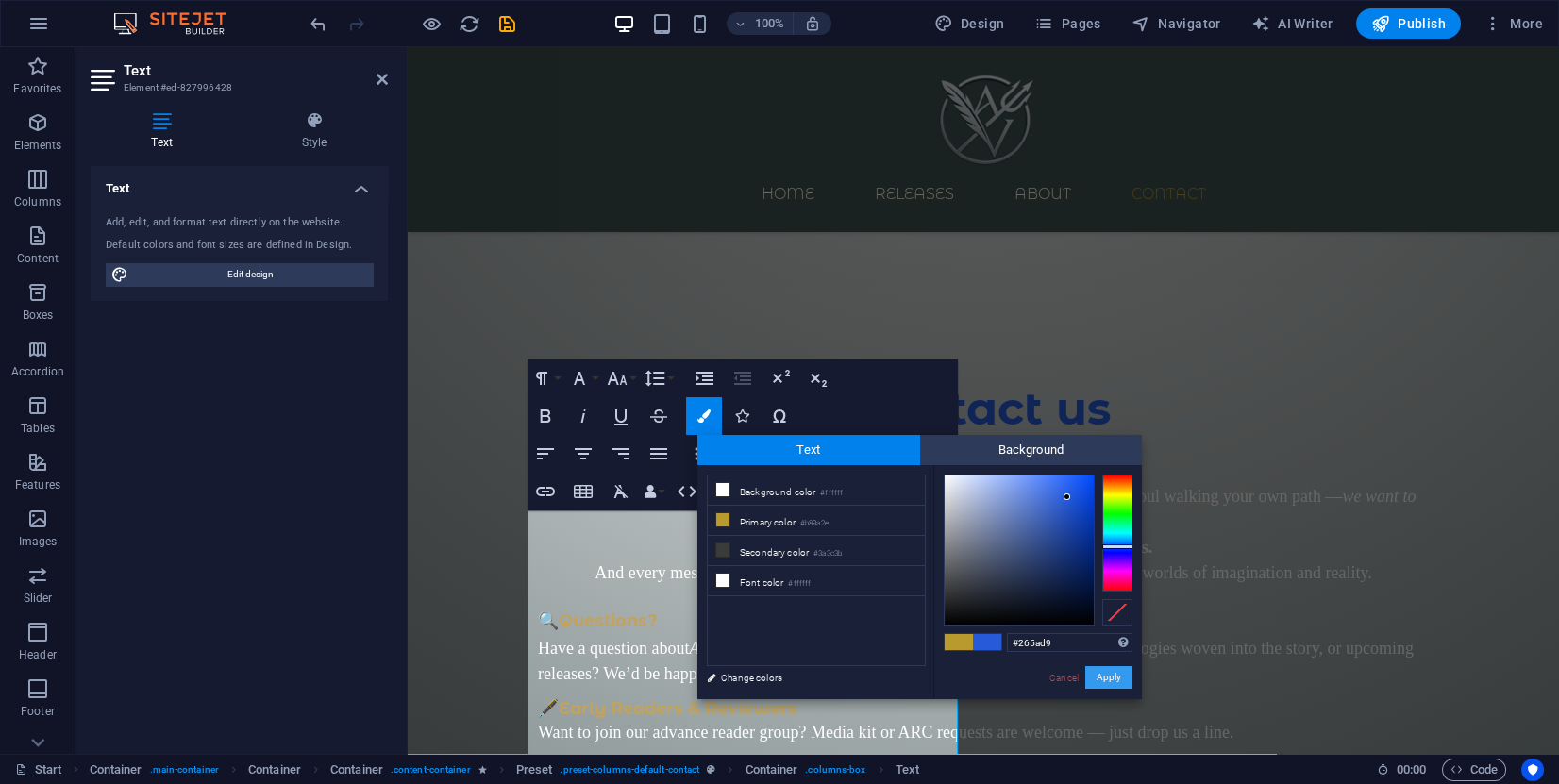
click at [1101, 676] on button "Apply" at bounding box center [1108, 677] width 47 height 22
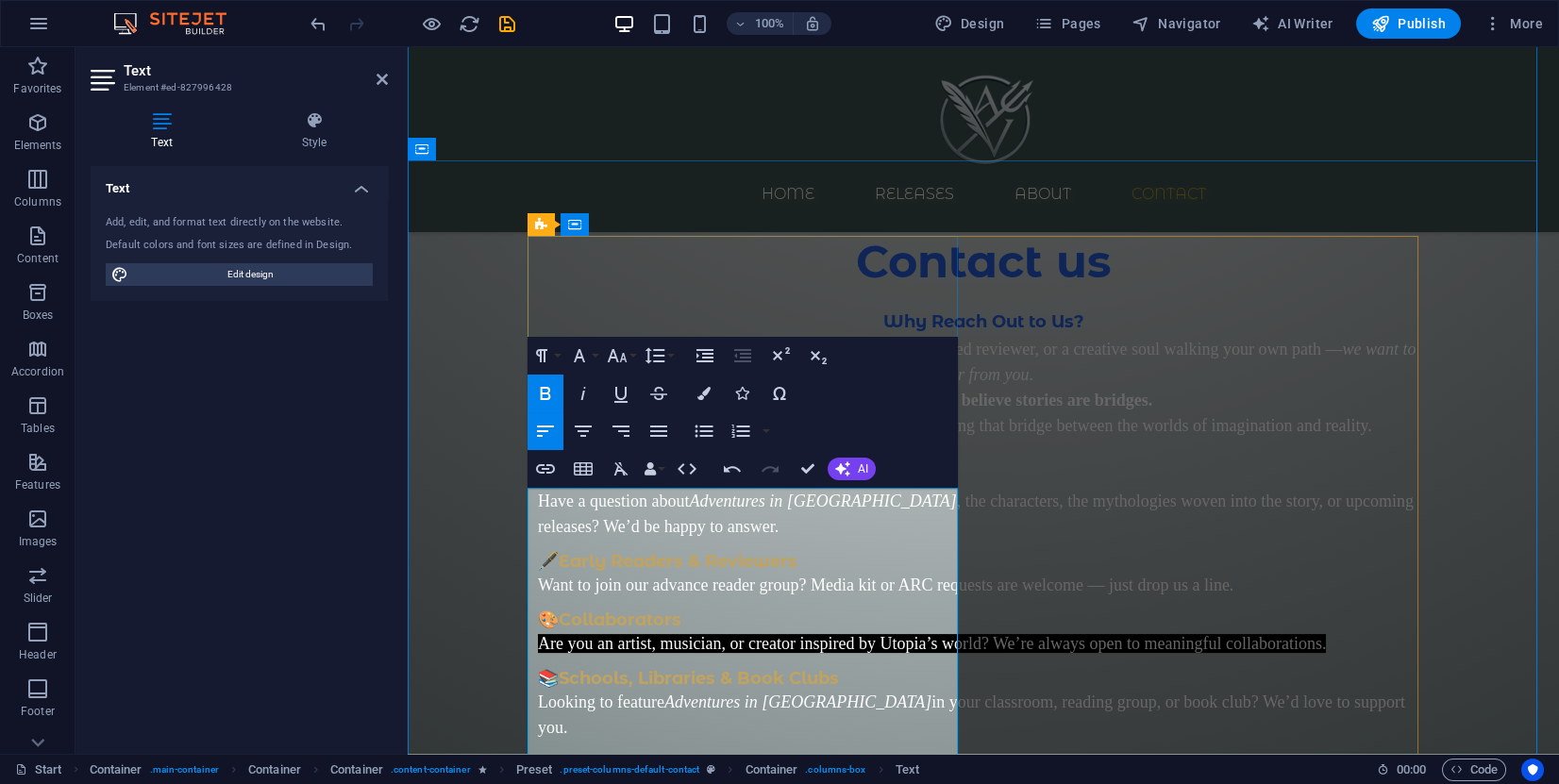
scroll to position [2830, 0]
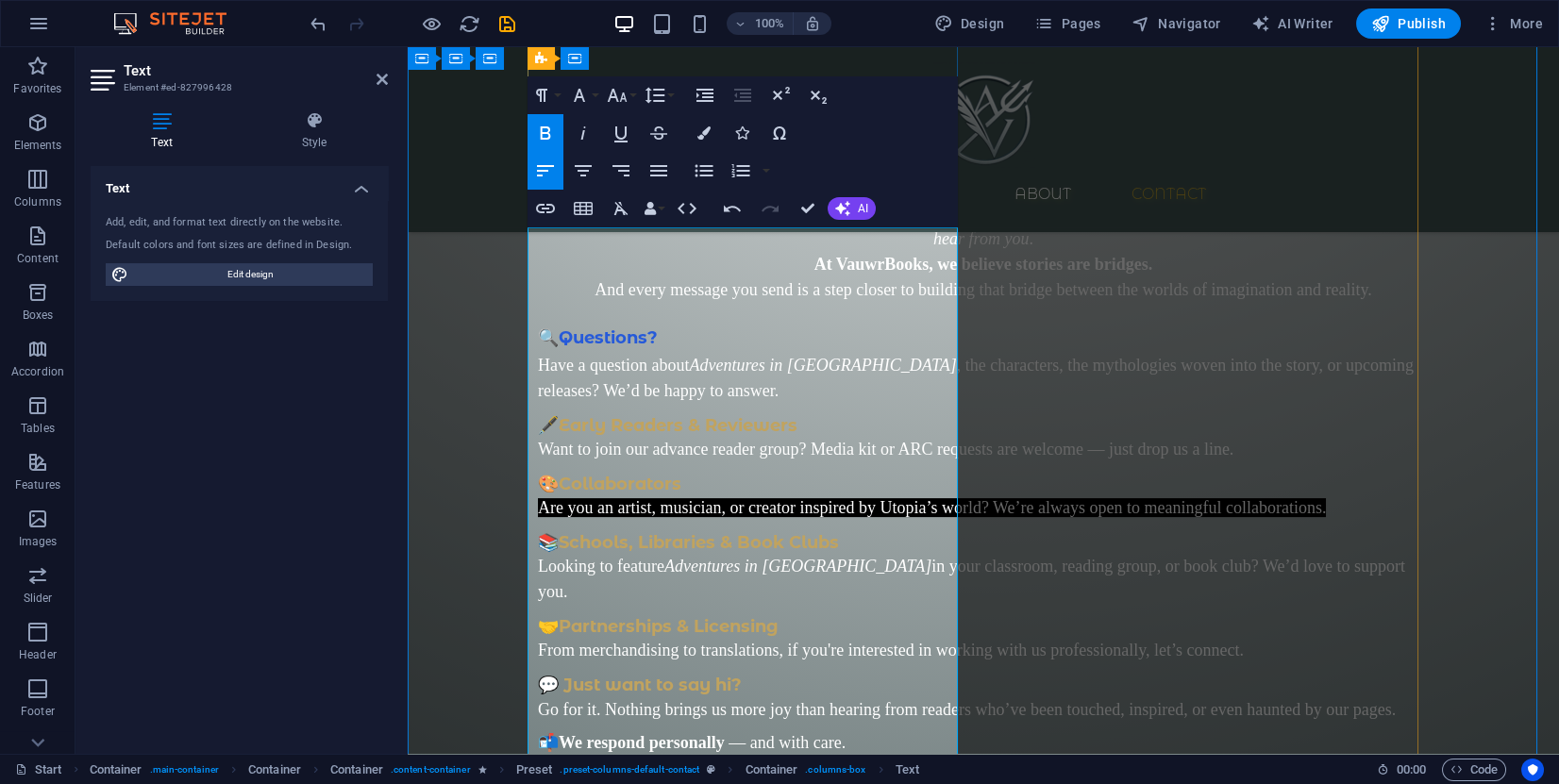
click at [797, 404] on h3 "🖋️ Early Readers & Reviewers" at bounding box center [984, 420] width 891 height 33
drag, startPoint x: 805, startPoint y: 380, endPoint x: 548, endPoint y: 378, distance: 257.0
click at [548, 404] on h3 "🖋️ Early Readers & Reviewers" at bounding box center [984, 420] width 891 height 33
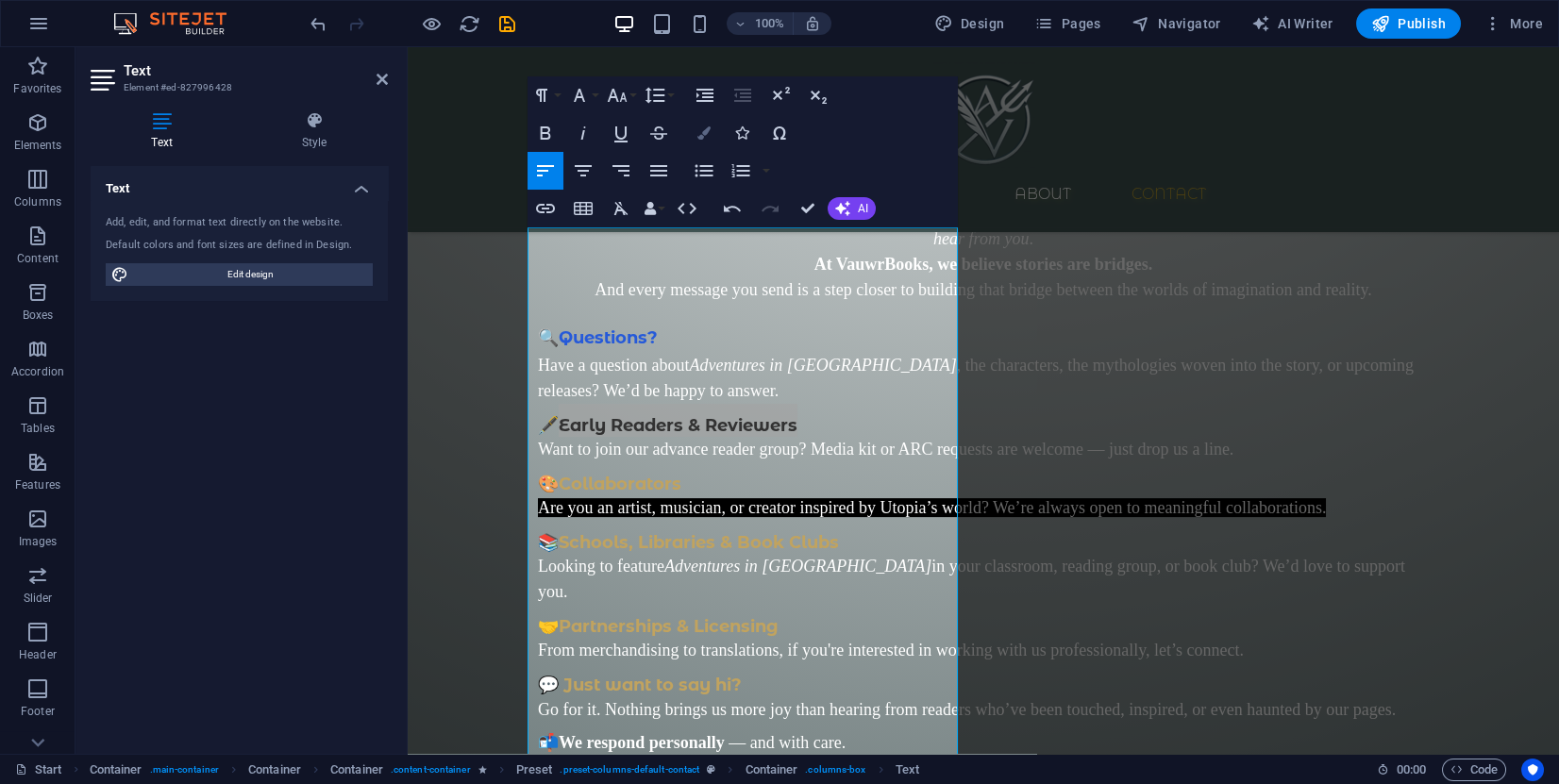
click at [700, 135] on icon "button" at bounding box center [704, 133] width 14 height 14
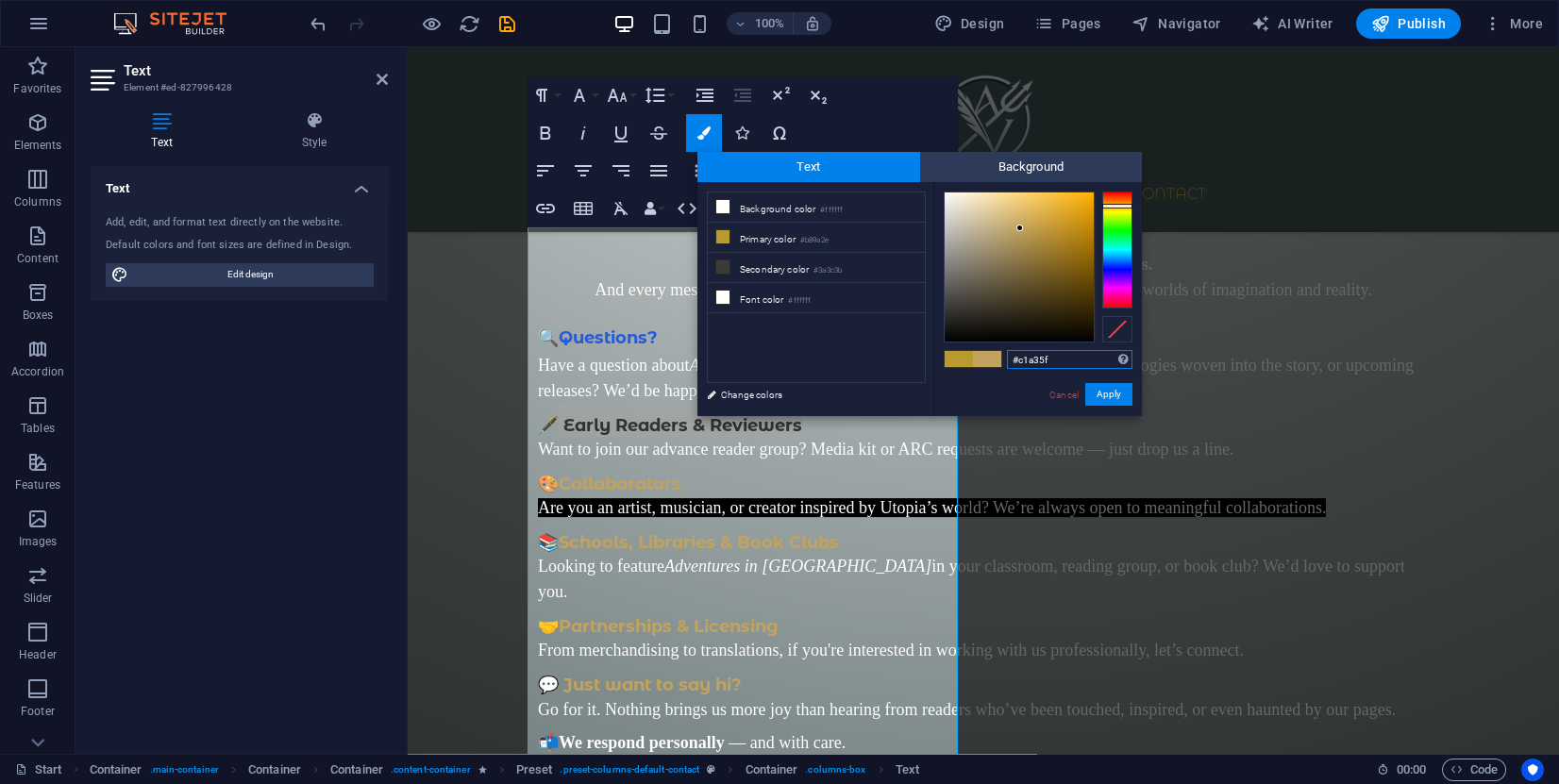
click at [1035, 361] on input "#c1a35f" at bounding box center [1070, 360] width 125 height 19
paste input "265ad9"
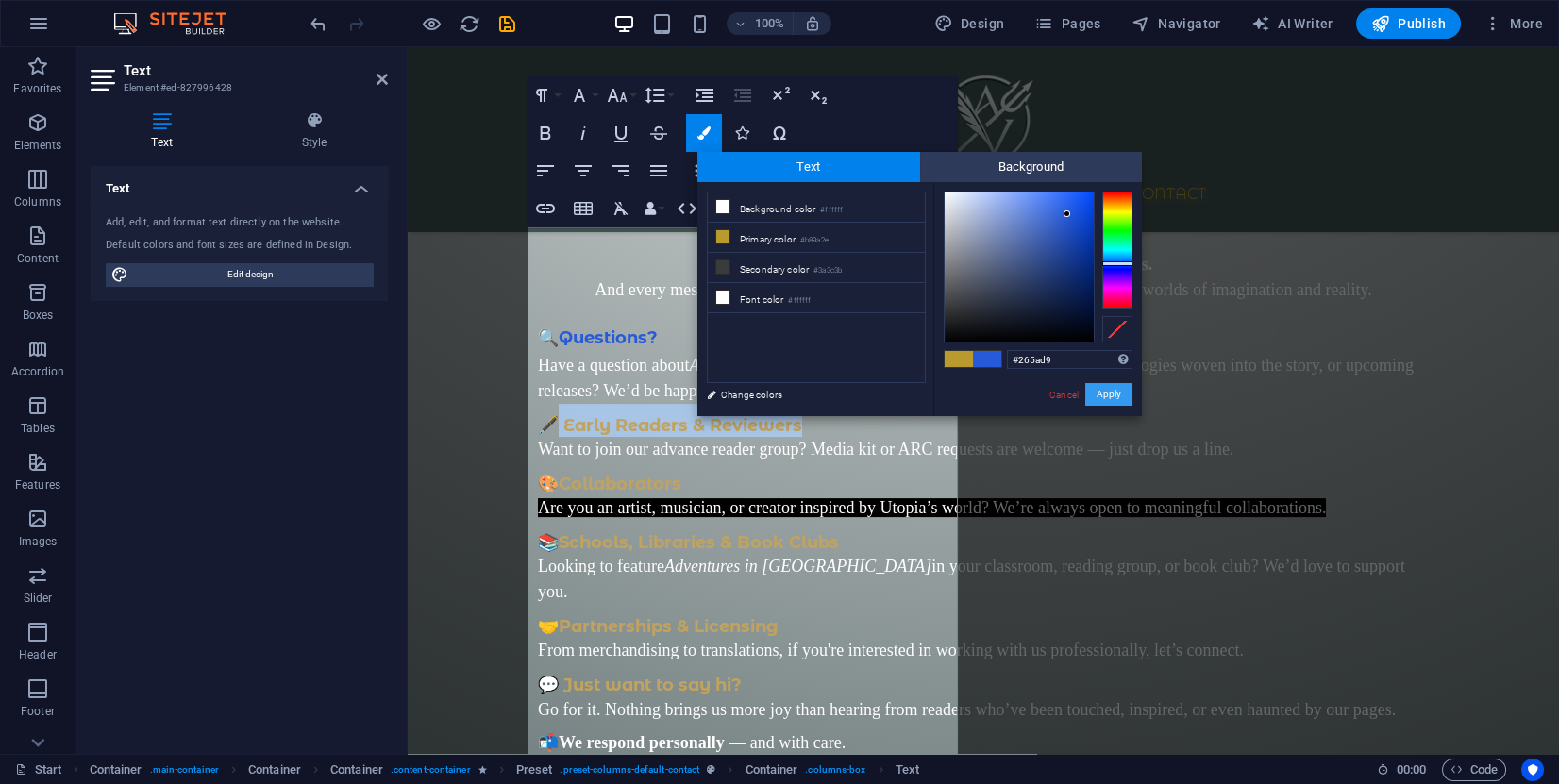
click at [1100, 395] on button "Apply" at bounding box center [1108, 393] width 47 height 22
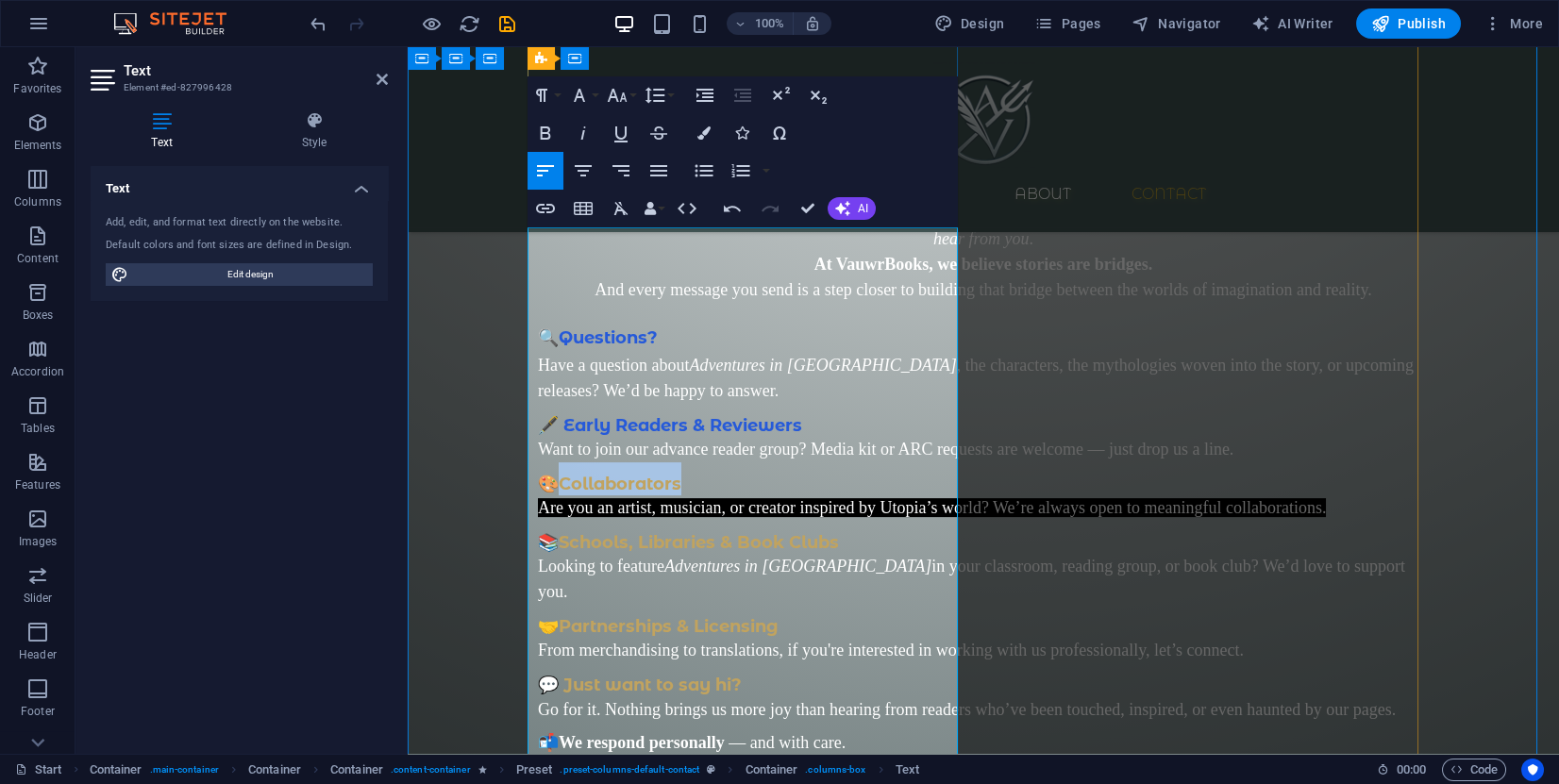
drag, startPoint x: 688, startPoint y: 457, endPoint x: 555, endPoint y: 446, distance: 133.5
click at [555, 462] on h3 "🎨 Collaborators" at bounding box center [984, 478] width 891 height 33
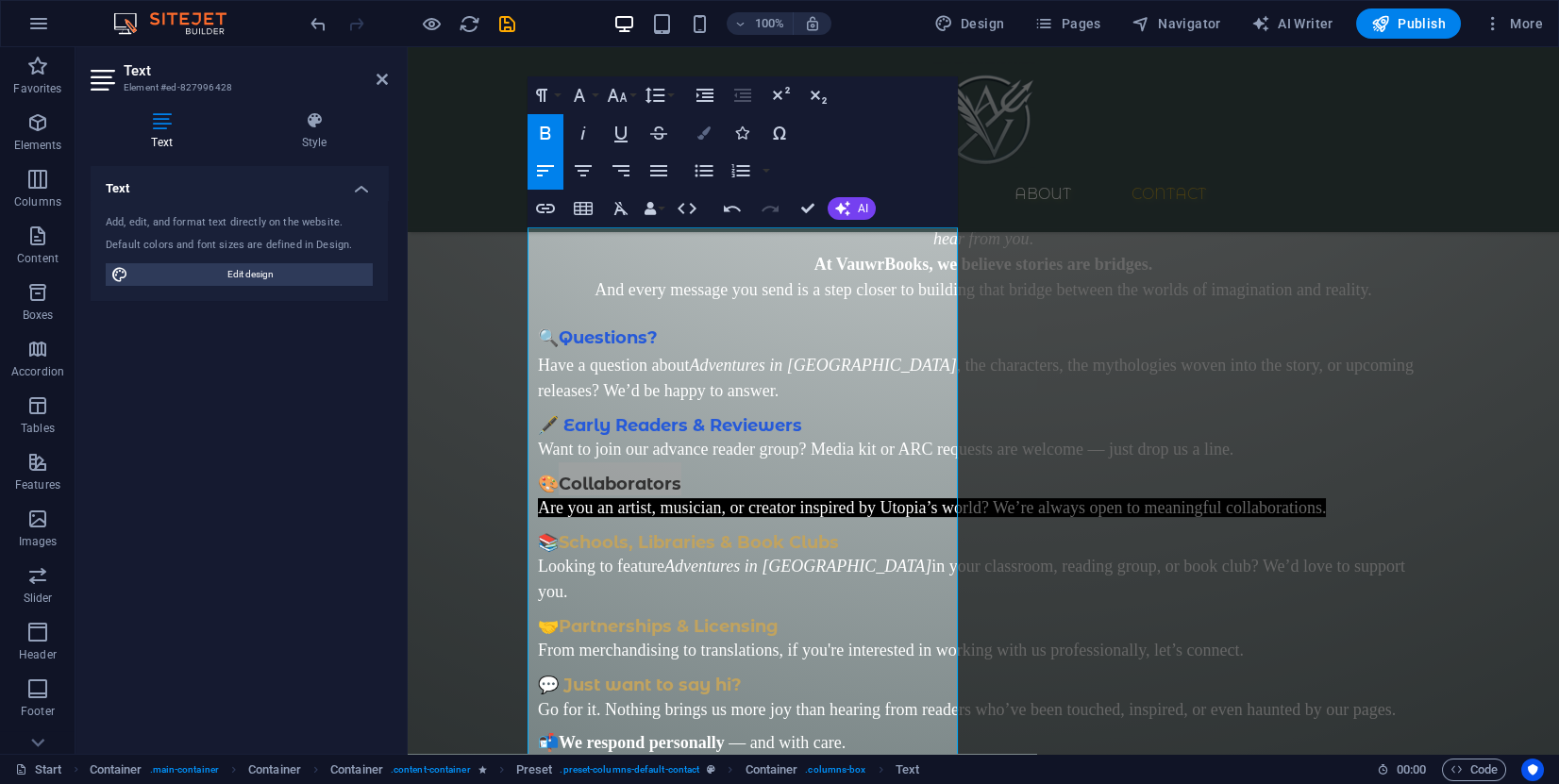
click at [698, 132] on icon "button" at bounding box center [704, 133] width 14 height 14
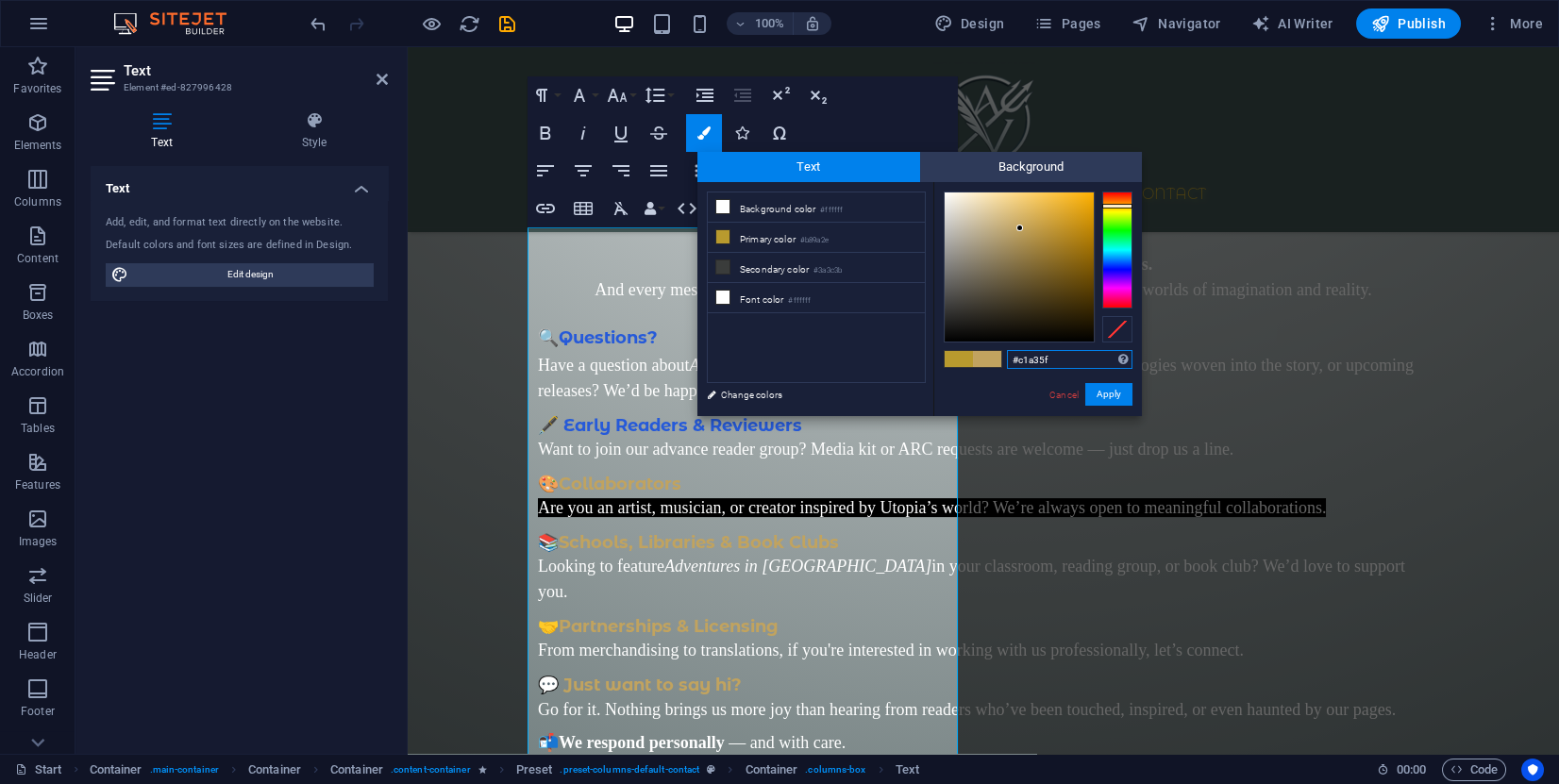
drag, startPoint x: 1070, startPoint y: 362, endPoint x: 955, endPoint y: 348, distance: 115.8
click at [956, 346] on div "#c1a35f Supported formats #0852ed rgb(8, 82, 237) rgba(8, 82, 237, 90%) hsv(221…" at bounding box center [1038, 436] width 208 height 507
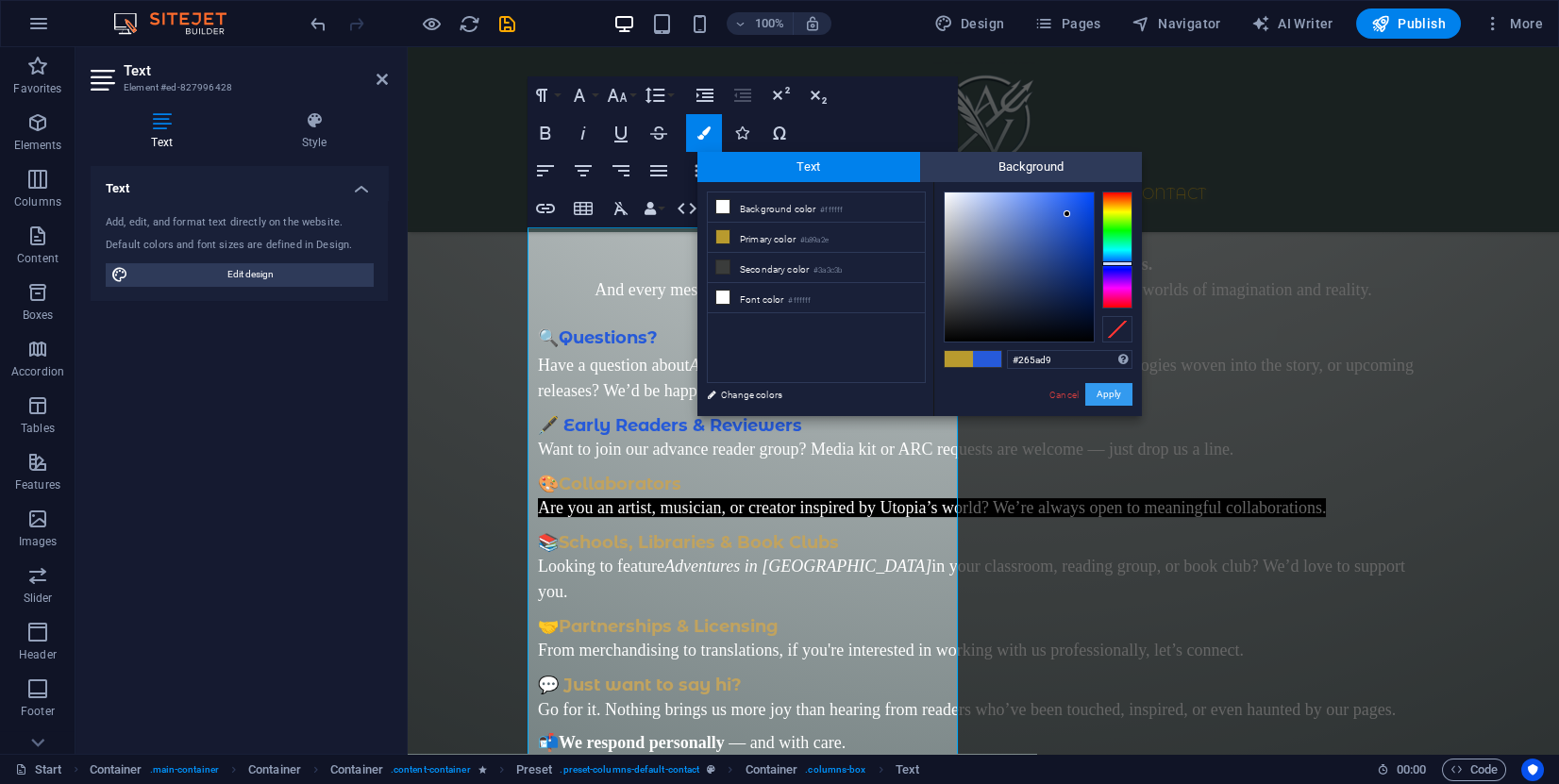
click at [1101, 390] on button "Apply" at bounding box center [1108, 393] width 47 height 22
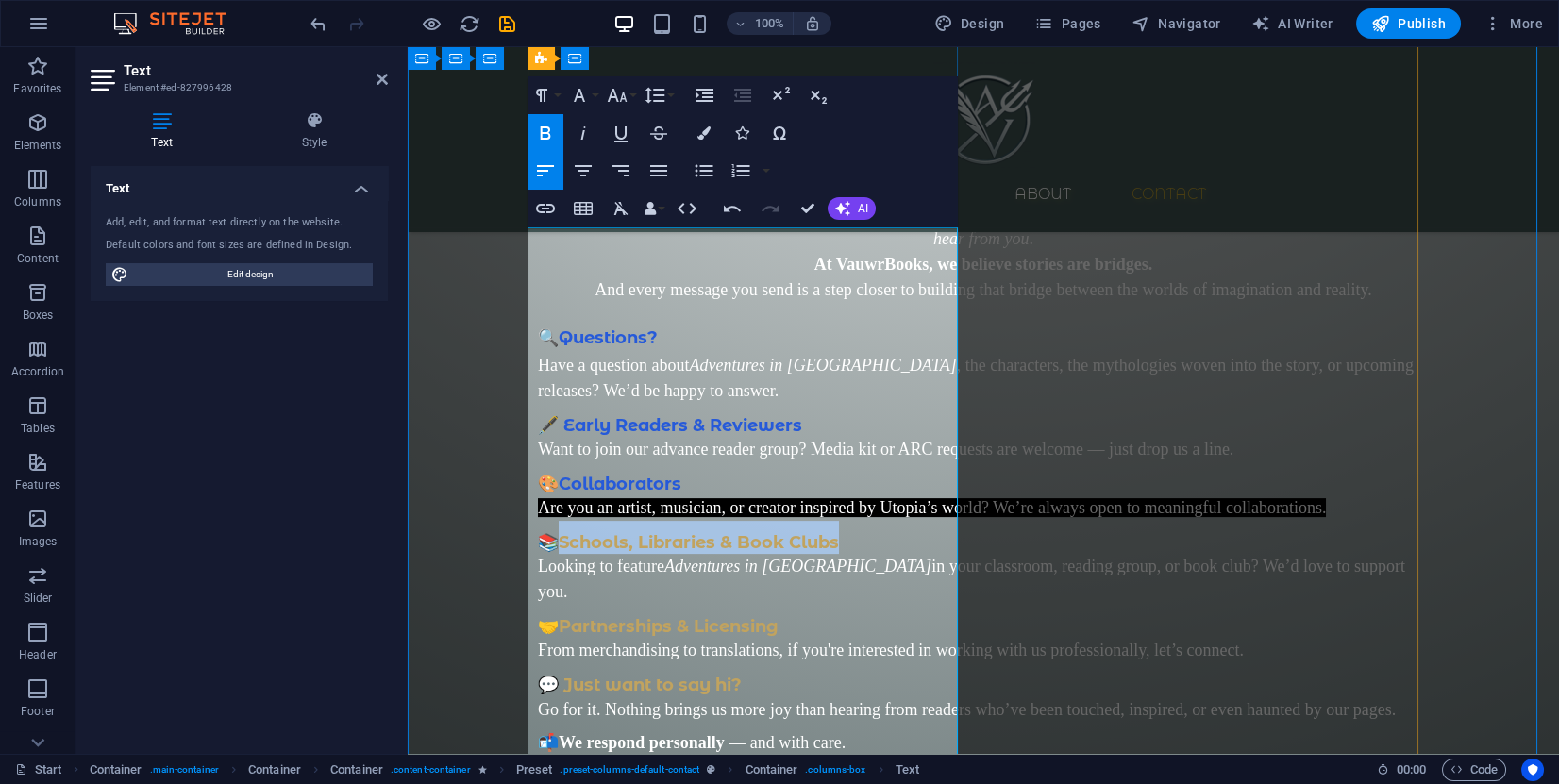
drag, startPoint x: 858, startPoint y: 545, endPoint x: 559, endPoint y: 541, distance: 299.0
click at [559, 541] on h3 "📚 Schools, Libraries & Book Clubs" at bounding box center [984, 537] width 891 height 33
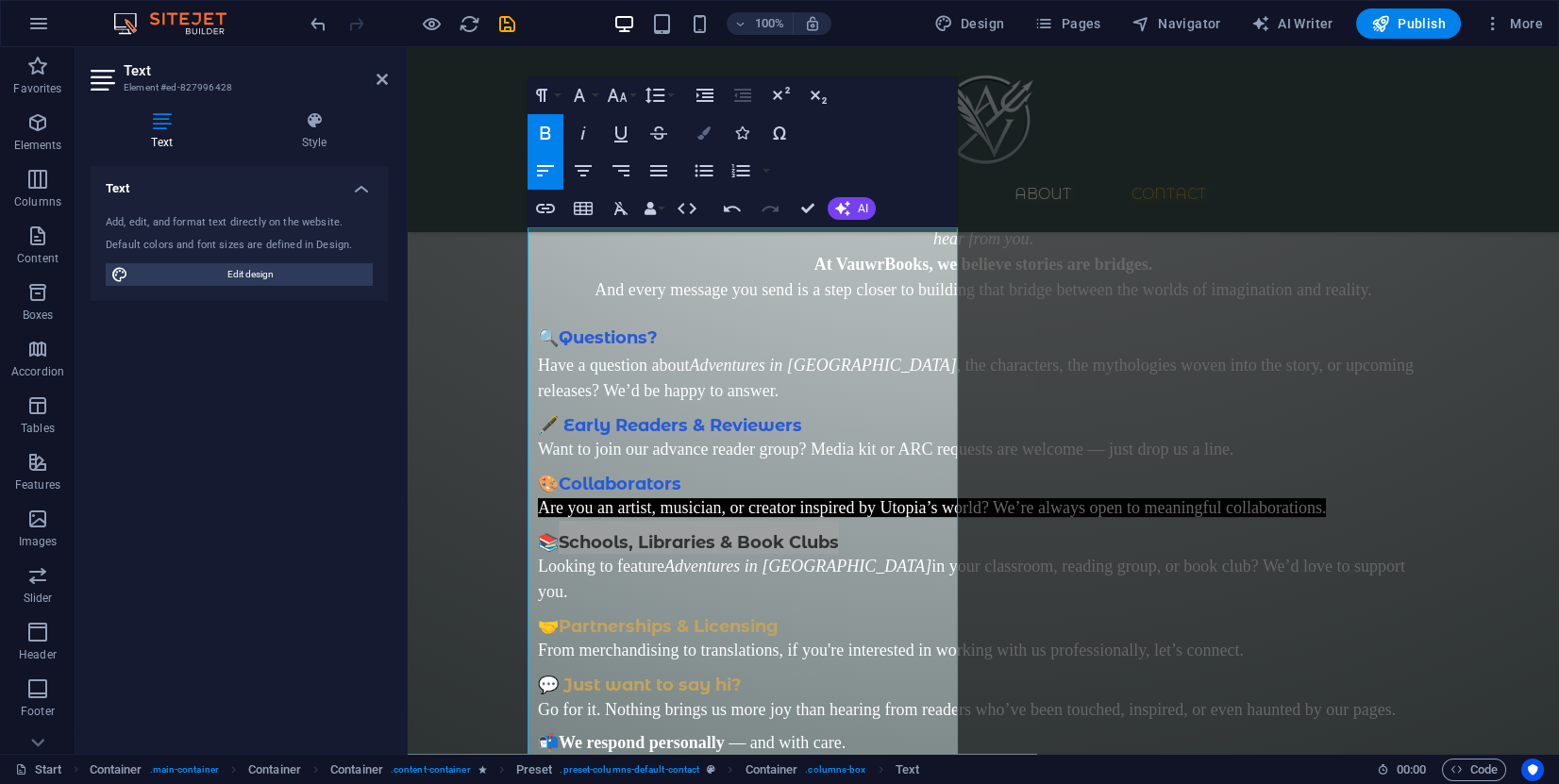
click at [694, 135] on button "Colors" at bounding box center [703, 132] width 36 height 38
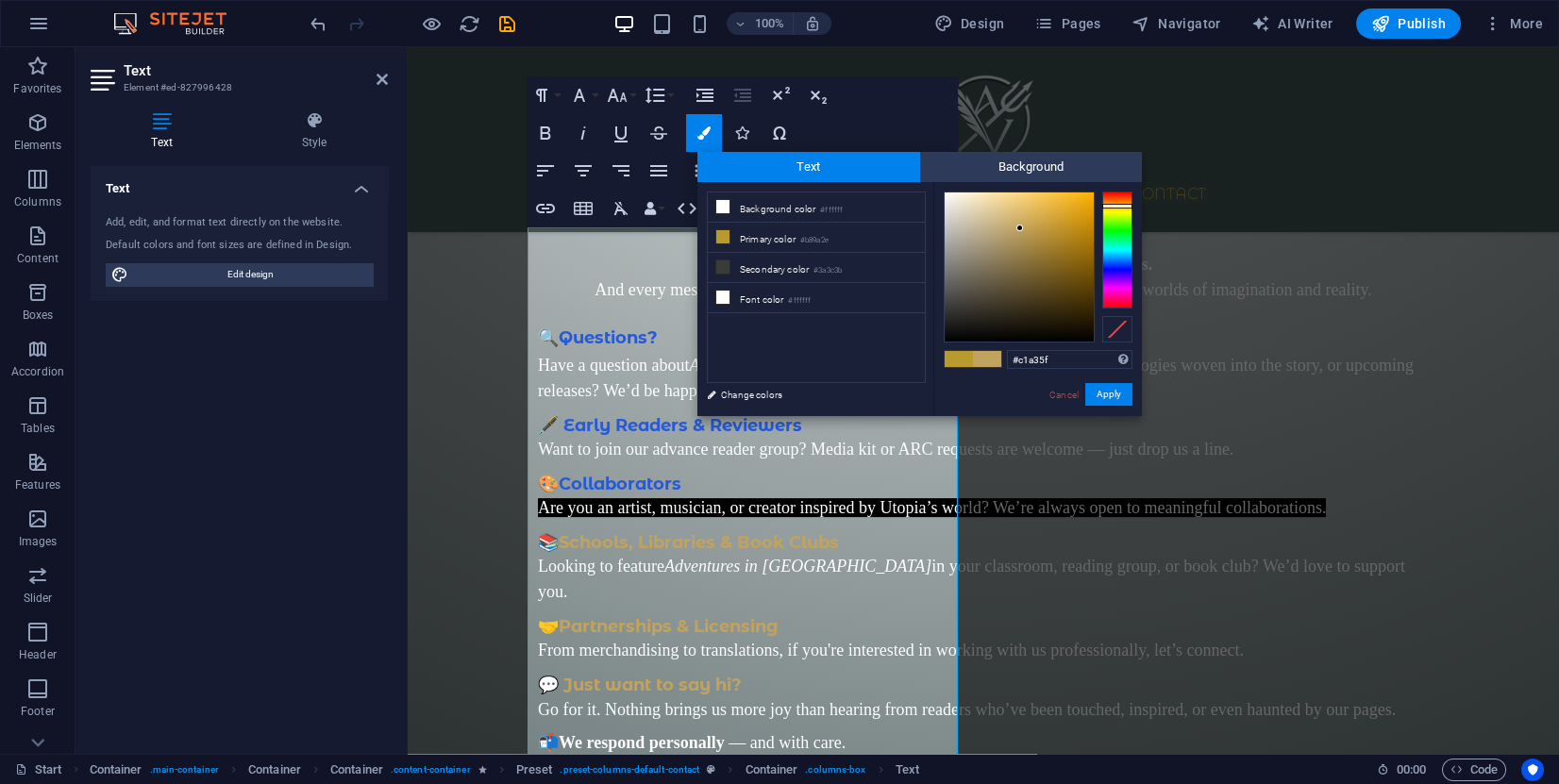
drag, startPoint x: 1090, startPoint y: 369, endPoint x: 913, endPoint y: 347, distance: 178.4
click at [915, 345] on div "less Background color #ffffff Primary color #b89a2e Secondary color #3a3c3b Fon…" at bounding box center [919, 299] width 445 height 234
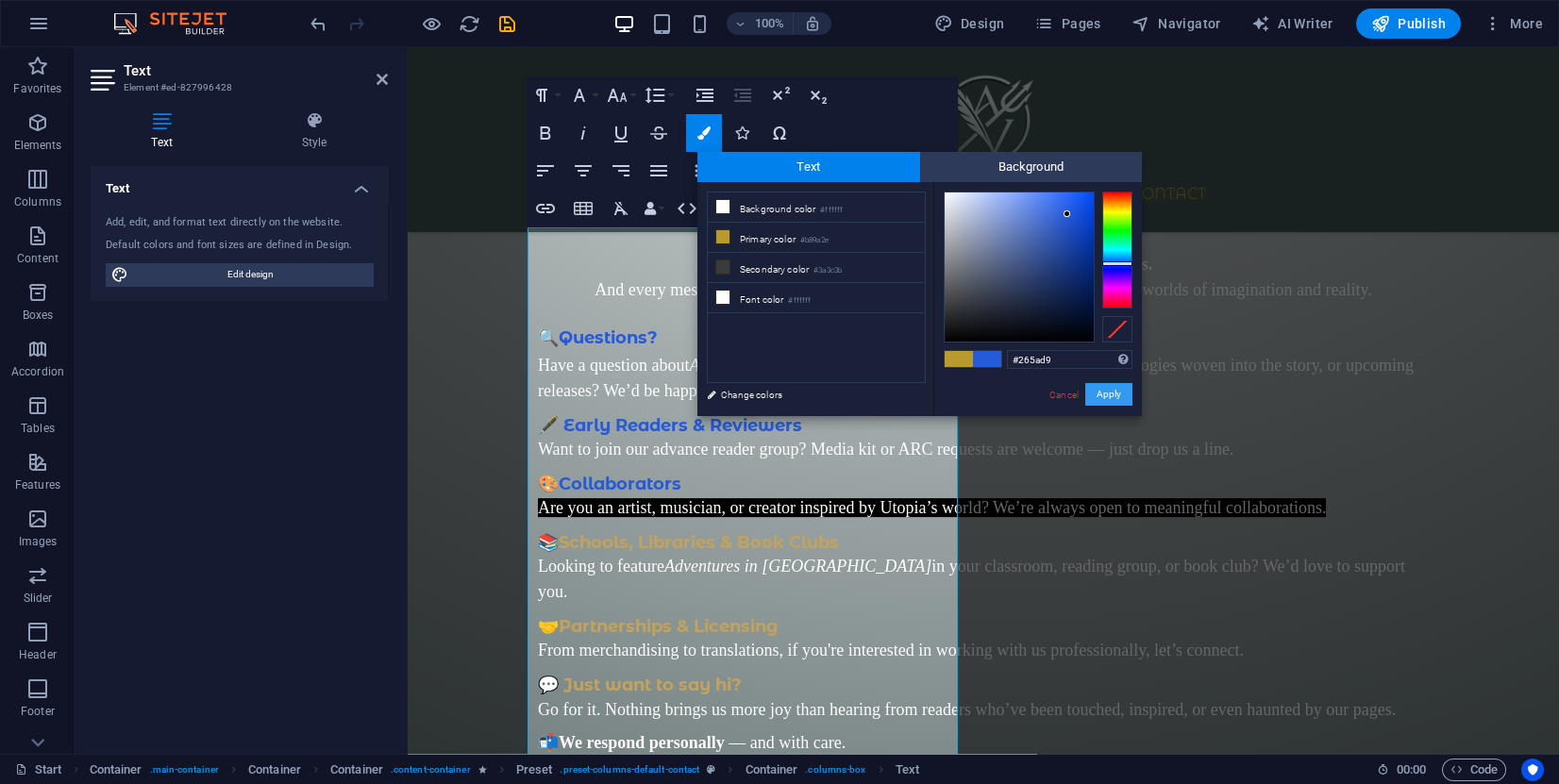
click at [1104, 394] on button "Apply" at bounding box center [1108, 393] width 47 height 22
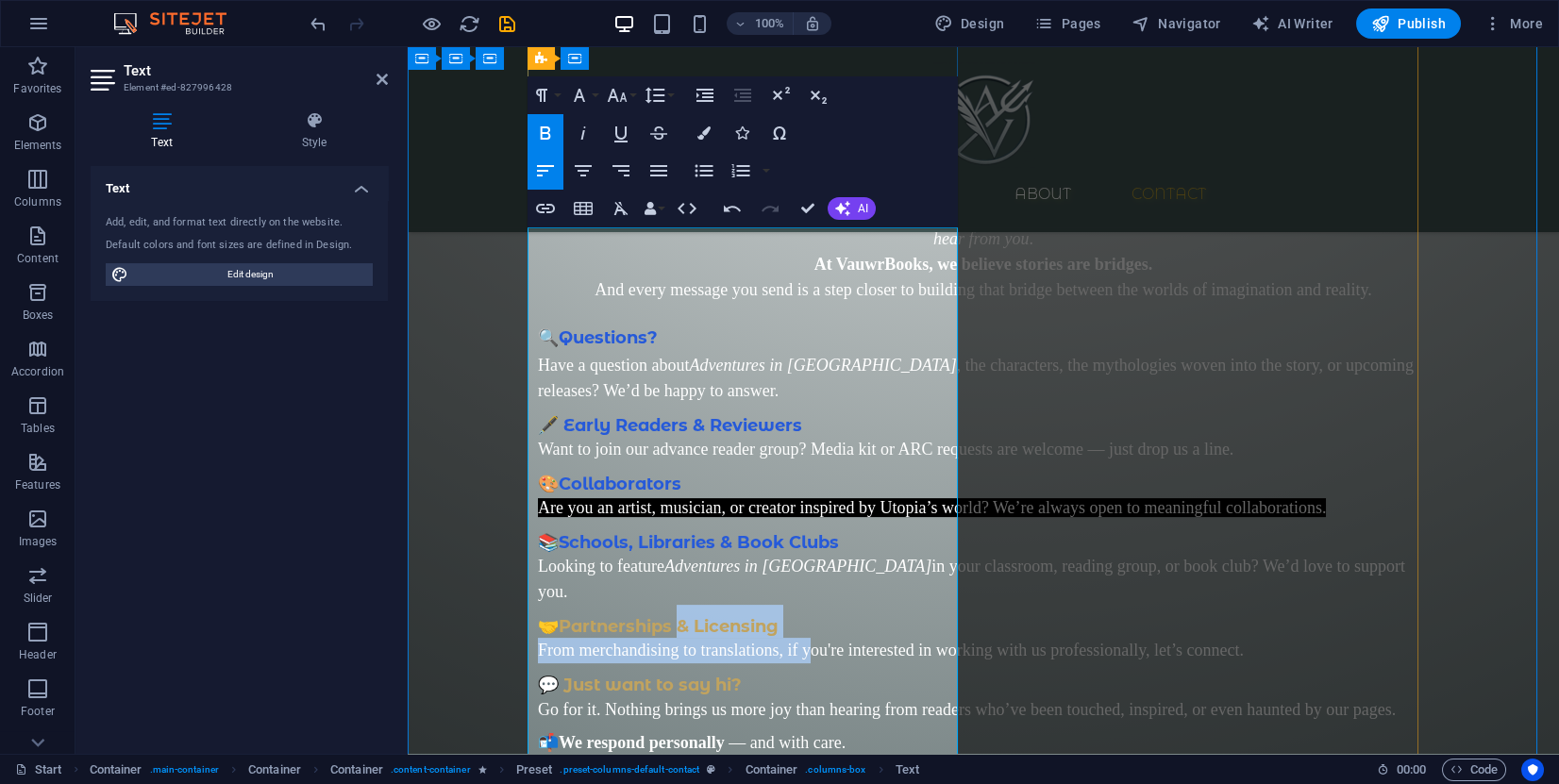
drag, startPoint x: 803, startPoint y: 642, endPoint x: 677, endPoint y: 630, distance: 126.6
click at [675, 630] on div "🔍 Questions? Have a question about Adventures in Utopia , the characters, the m…" at bounding box center [984, 567] width 891 height 529
click at [780, 629] on h3 "🤝 Partnerships & Licensing" at bounding box center [984, 621] width 891 height 33
click at [818, 625] on h3 "🤝 Partnerships & Licensing" at bounding box center [984, 621] width 891 height 33
drag, startPoint x: 815, startPoint y: 631, endPoint x: 555, endPoint y: 628, distance: 260.0
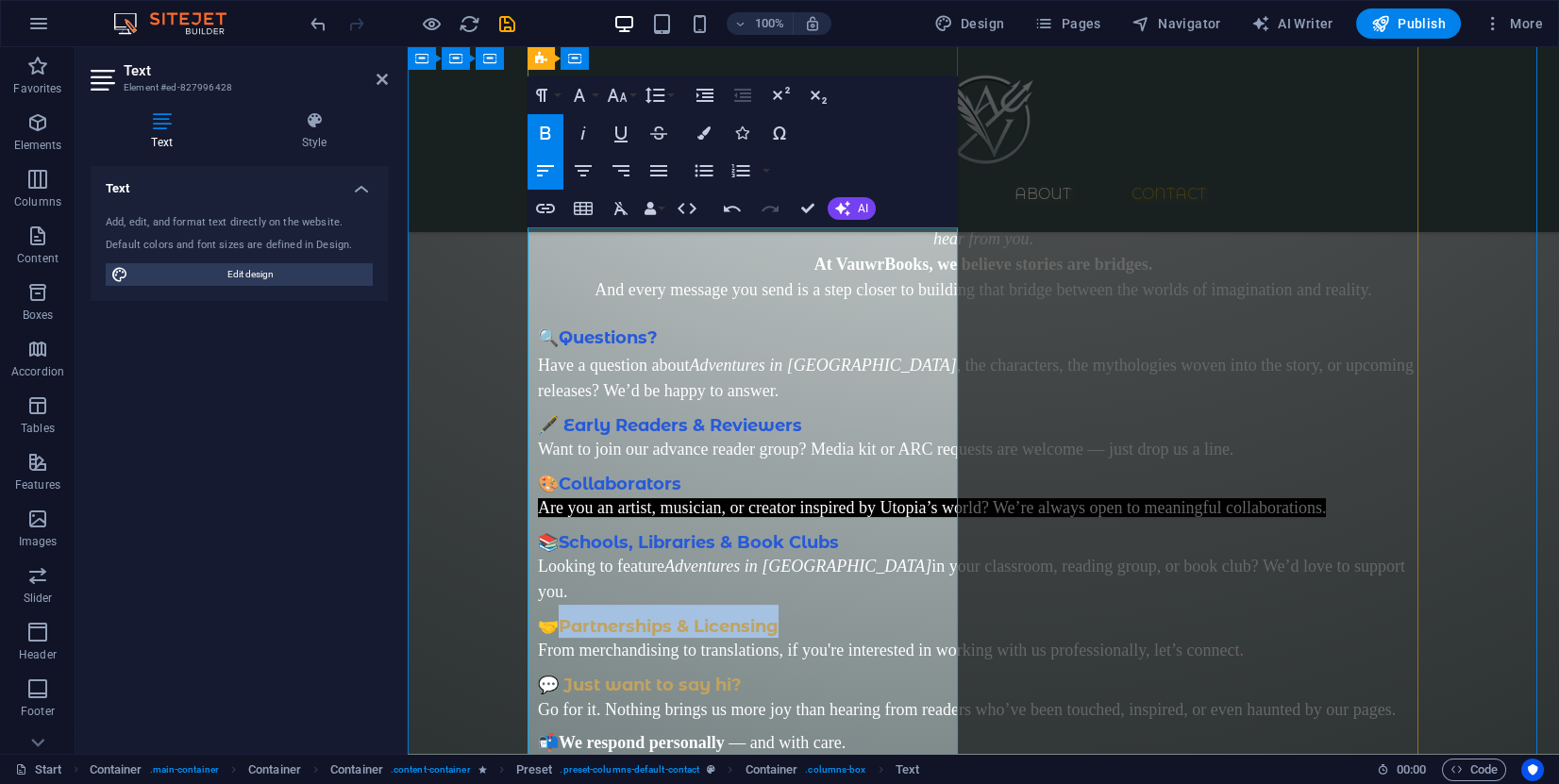
click at [555, 628] on h3 "🤝 Partnerships & Licensing" at bounding box center [984, 621] width 891 height 33
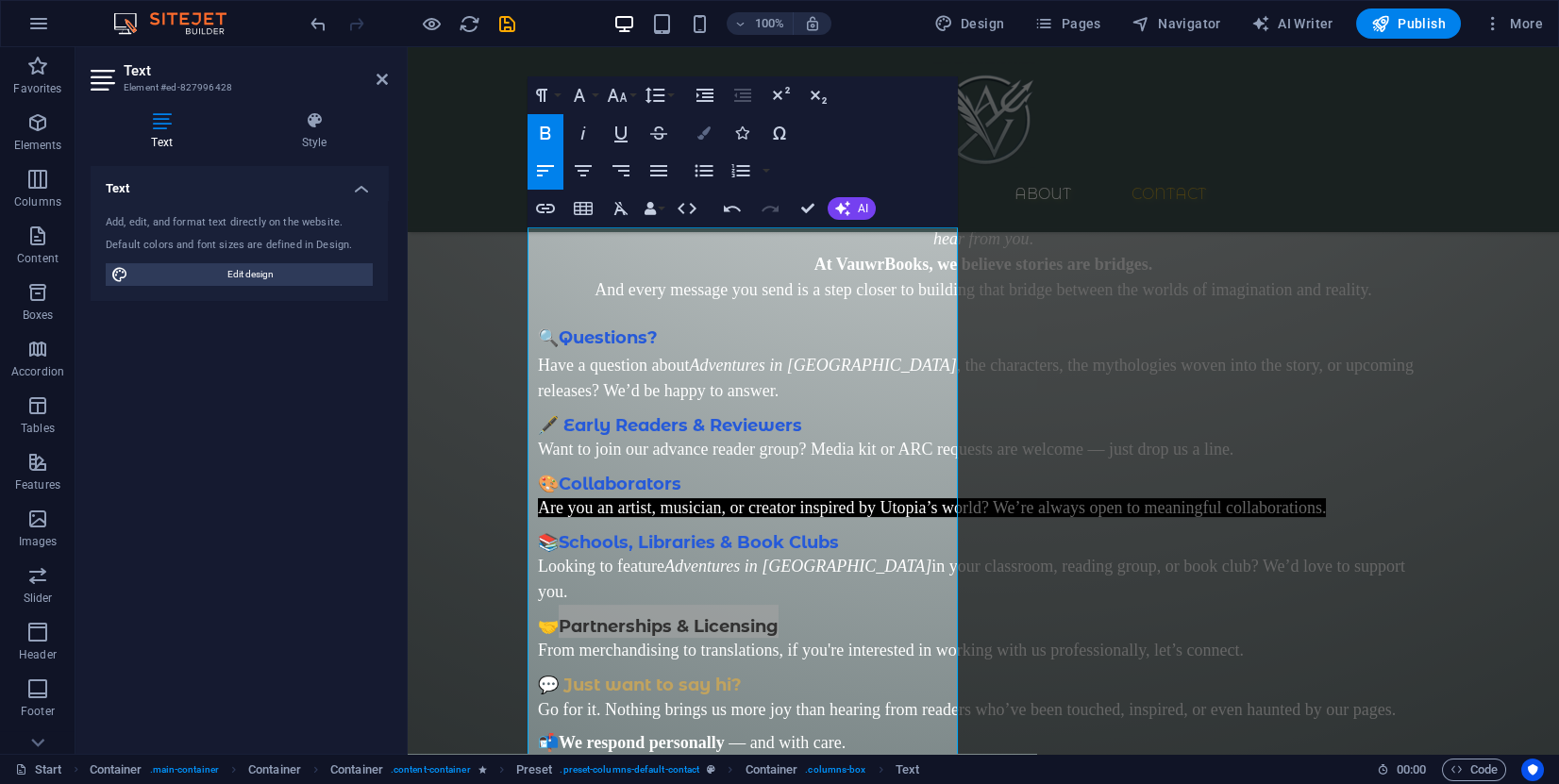
click at [699, 134] on icon "button" at bounding box center [704, 133] width 14 height 14
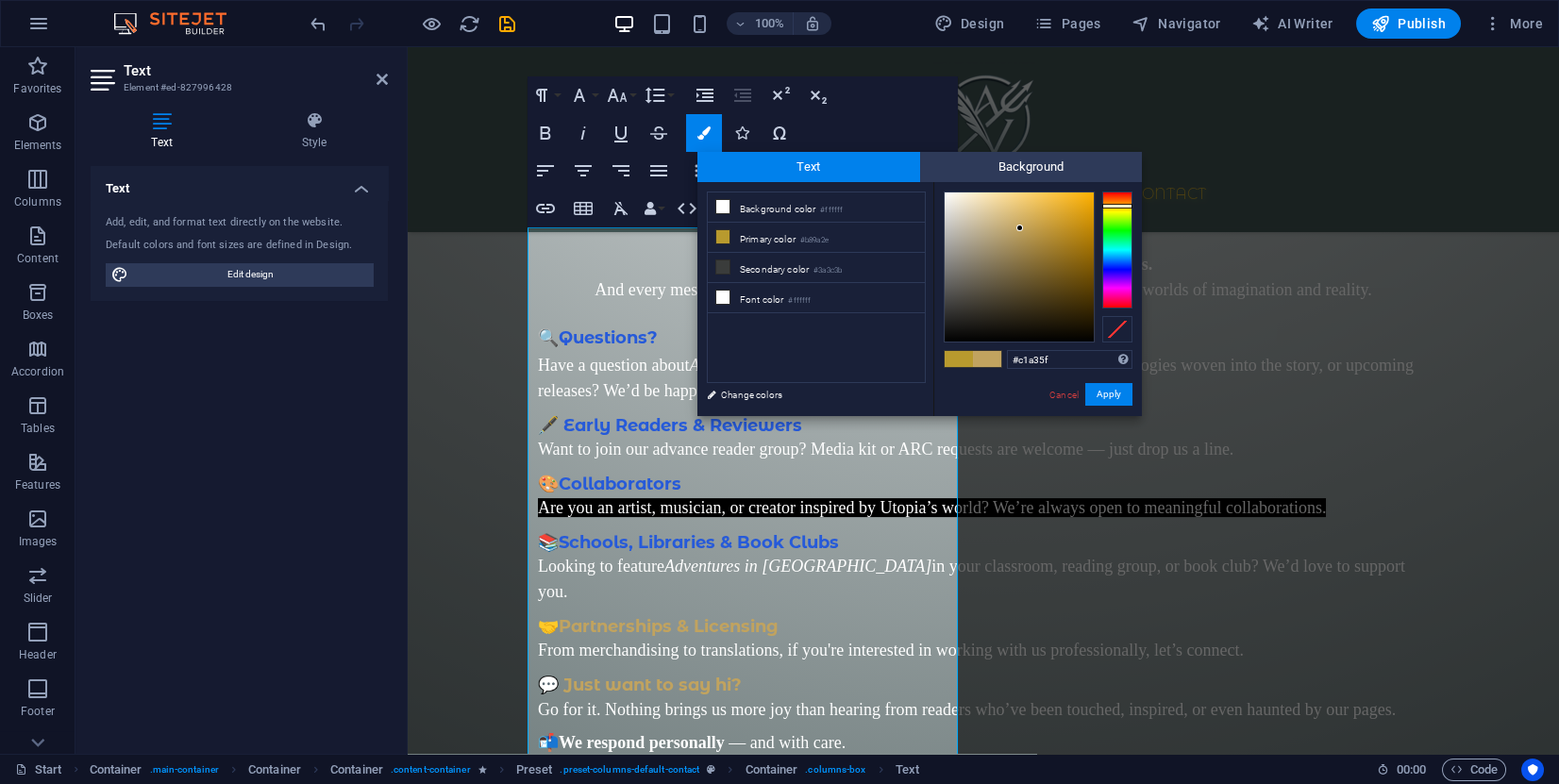
drag, startPoint x: 1053, startPoint y: 361, endPoint x: 983, endPoint y: 352, distance: 70.6
click at [987, 352] on div "#c1a35f Supported formats #0852ed rgb(8, 82, 237) rgba(8, 82, 237, 90%) hsv(221…" at bounding box center [1038, 436] width 208 height 507
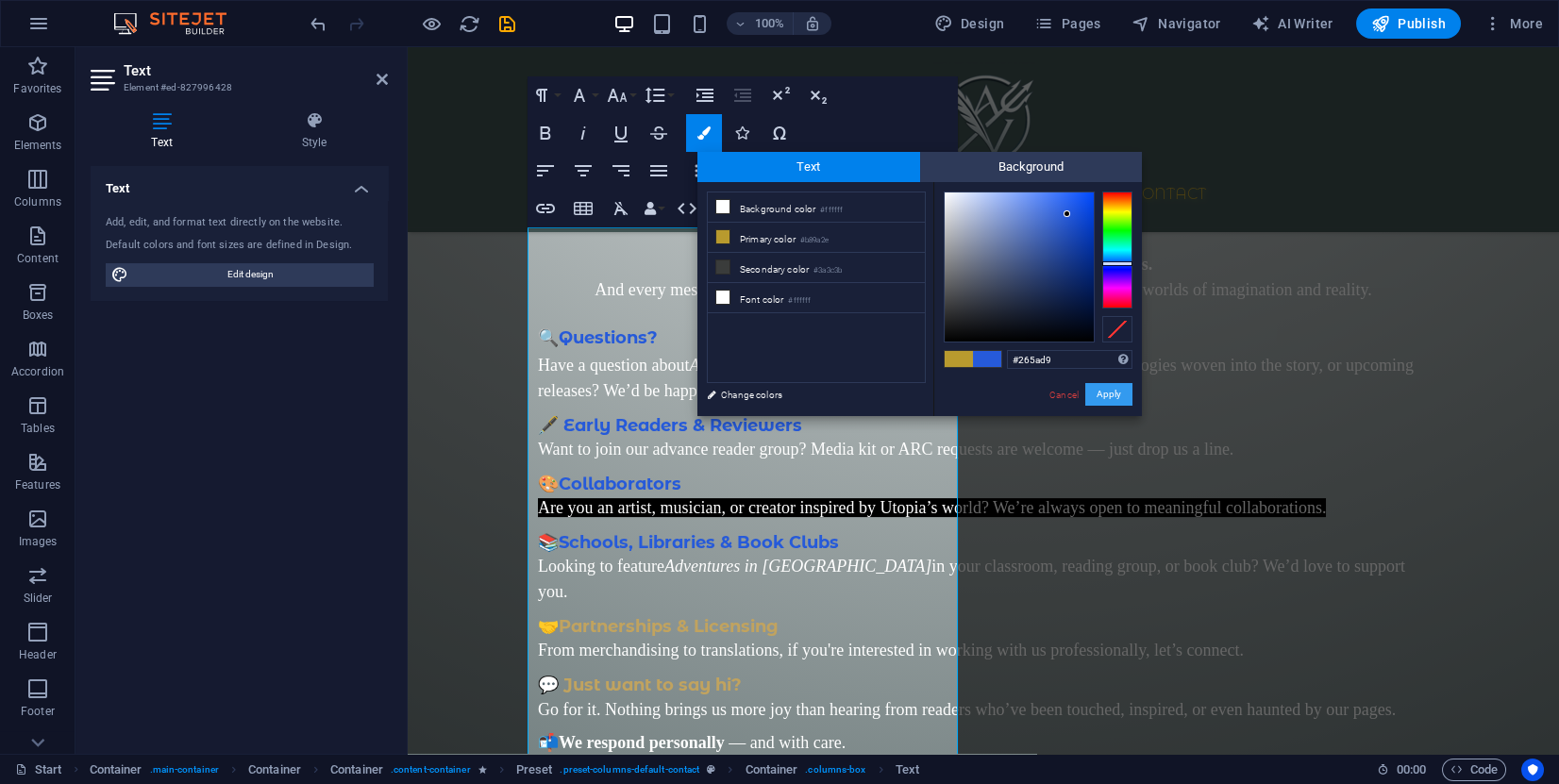
click at [1106, 398] on button "Apply" at bounding box center [1108, 393] width 47 height 22
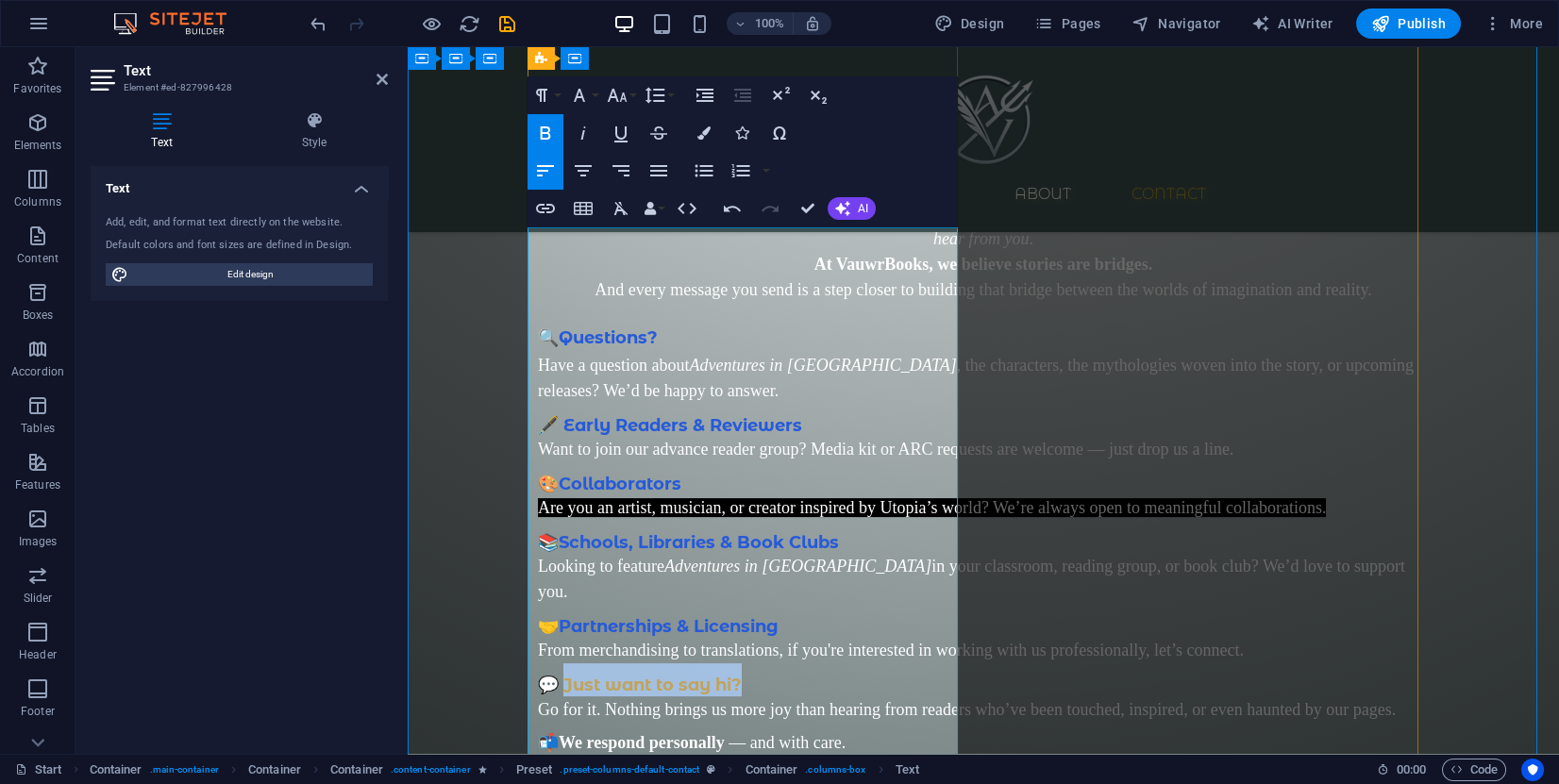
drag, startPoint x: 763, startPoint y: 711, endPoint x: 556, endPoint y: 713, distance: 207.0
click at [556, 696] on h3 "💬 Just want to say hi?" at bounding box center [984, 680] width 891 height 33
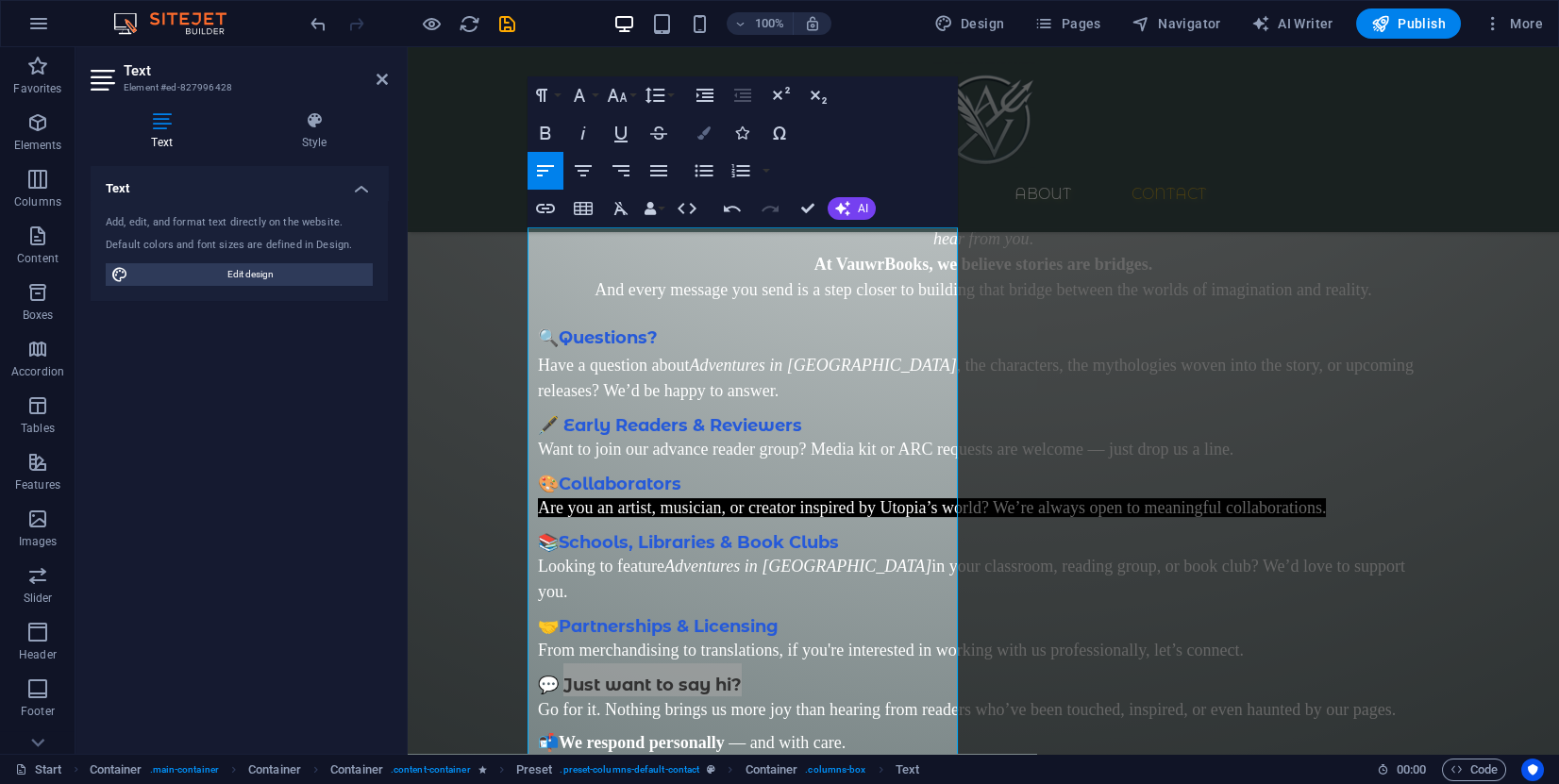
click at [696, 127] on button "Colors" at bounding box center [703, 132] width 36 height 38
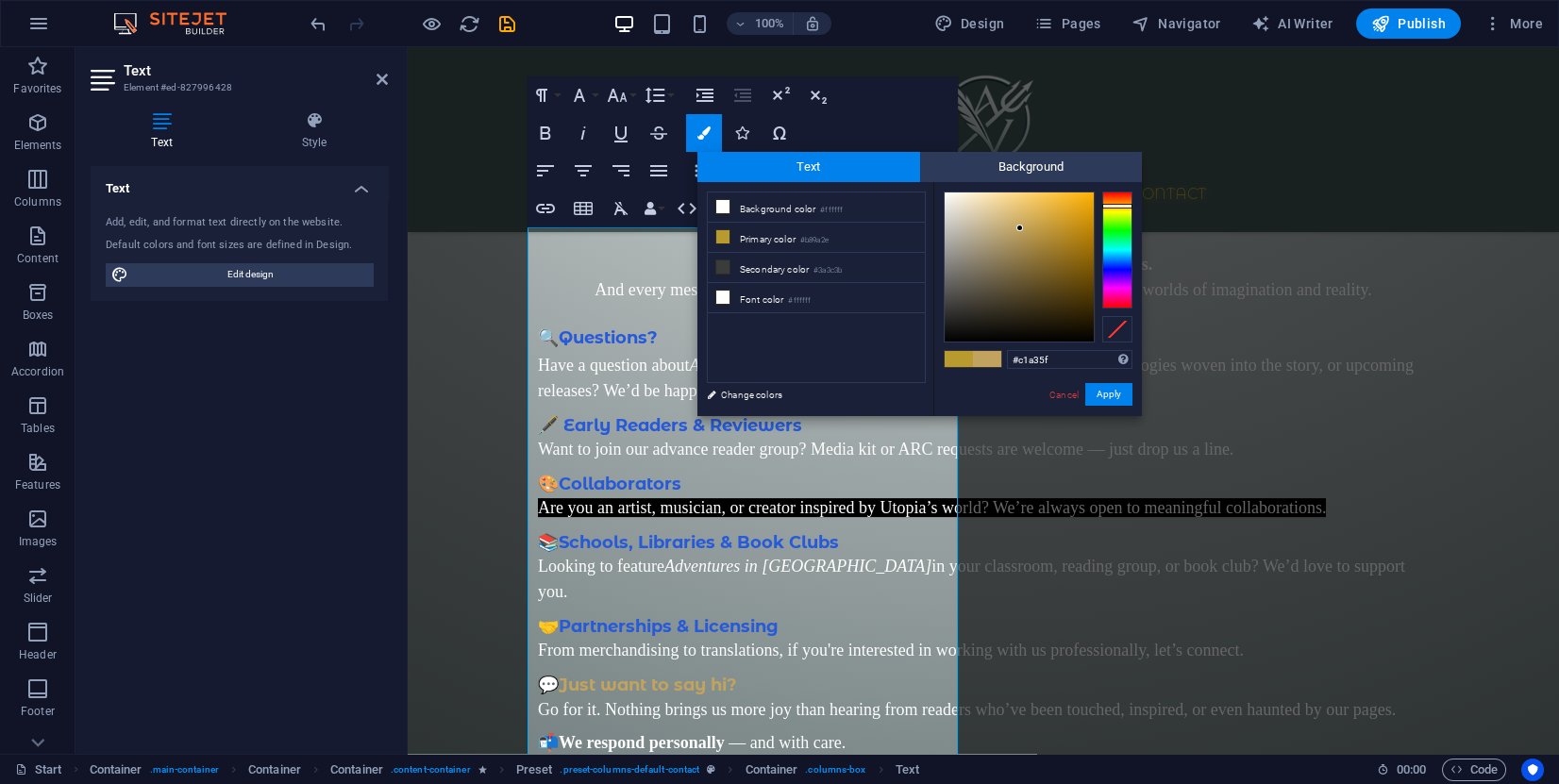
drag, startPoint x: 1071, startPoint y: 356, endPoint x: 956, endPoint y: 357, distance: 115.0
click at [959, 355] on div "#c1a35f Supported formats #0852ed rgb(8, 82, 237) rgba(8, 82, 237, 90%) hsv(221…" at bounding box center [1038, 436] width 208 height 507
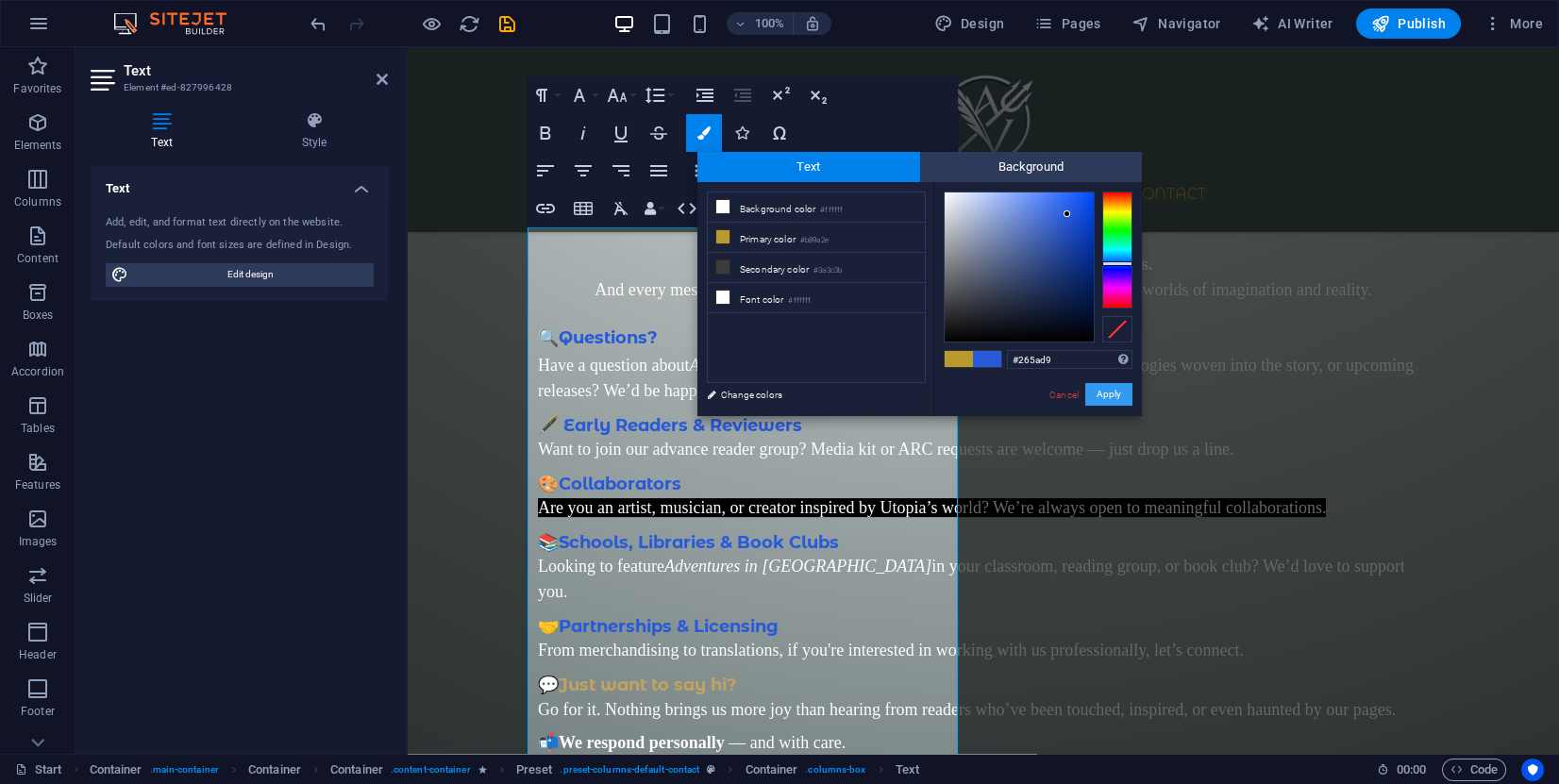
click at [1114, 395] on button "Apply" at bounding box center [1108, 393] width 47 height 22
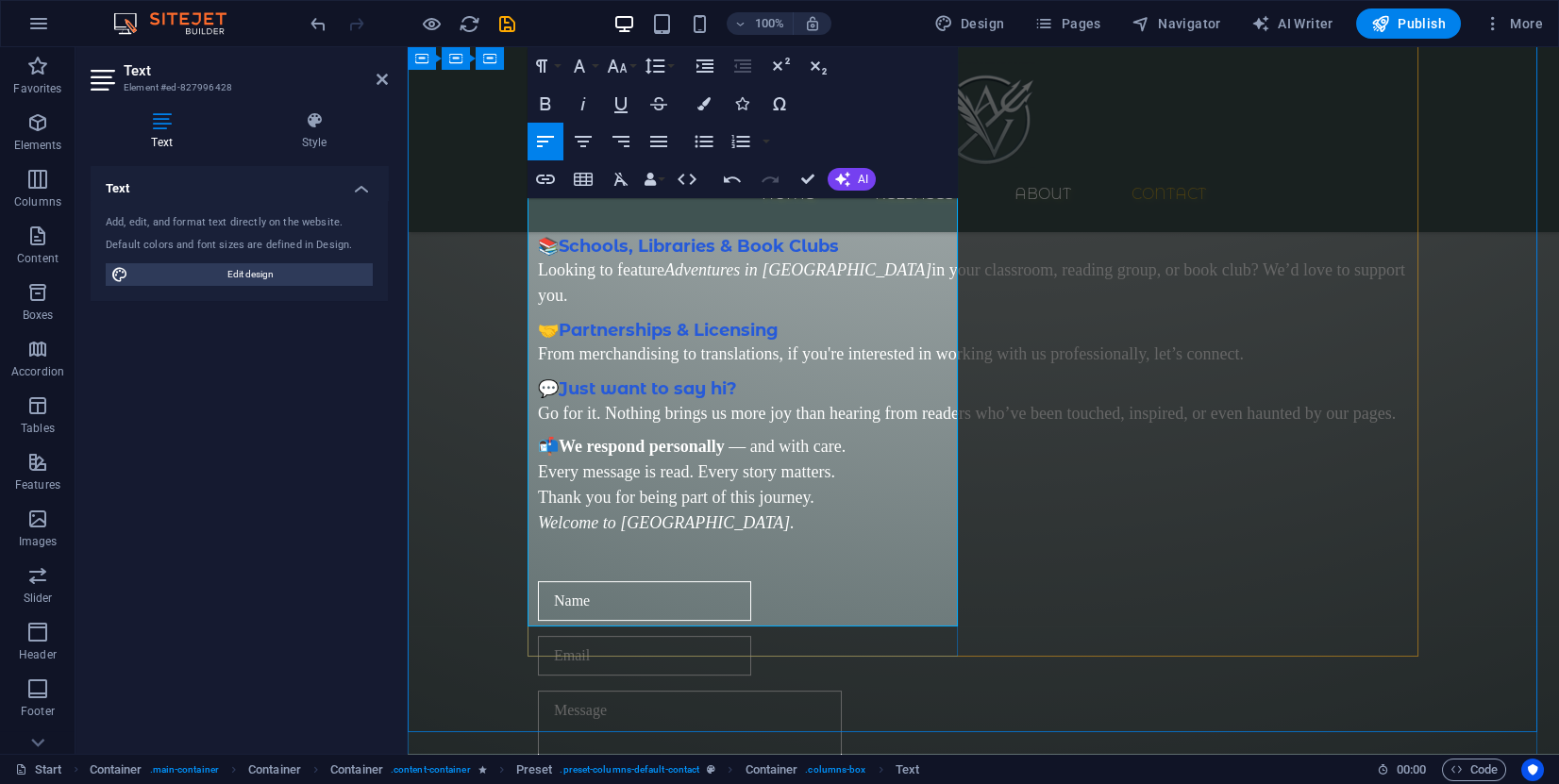
scroll to position [3151, 0]
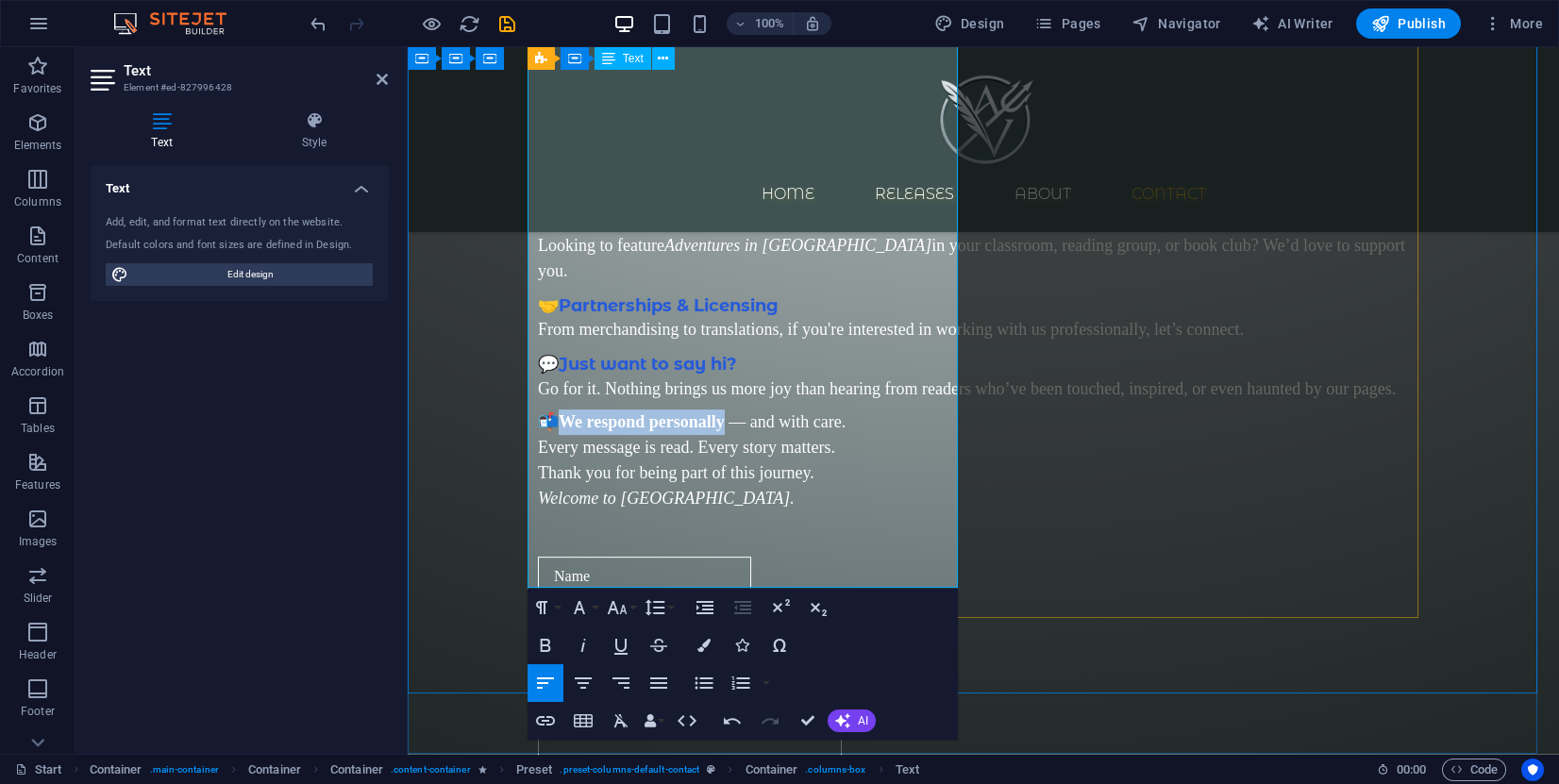
drag, startPoint x: 723, startPoint y: 500, endPoint x: 561, endPoint y: 500, distance: 162.0
click at [561, 431] on span "📬 We respond personally" at bounding box center [634, 422] width 191 height 19
click at [842, 460] on p "📬 We respond personally — and with care. Every message is read. Every story mat…" at bounding box center [984, 435] width 891 height 51
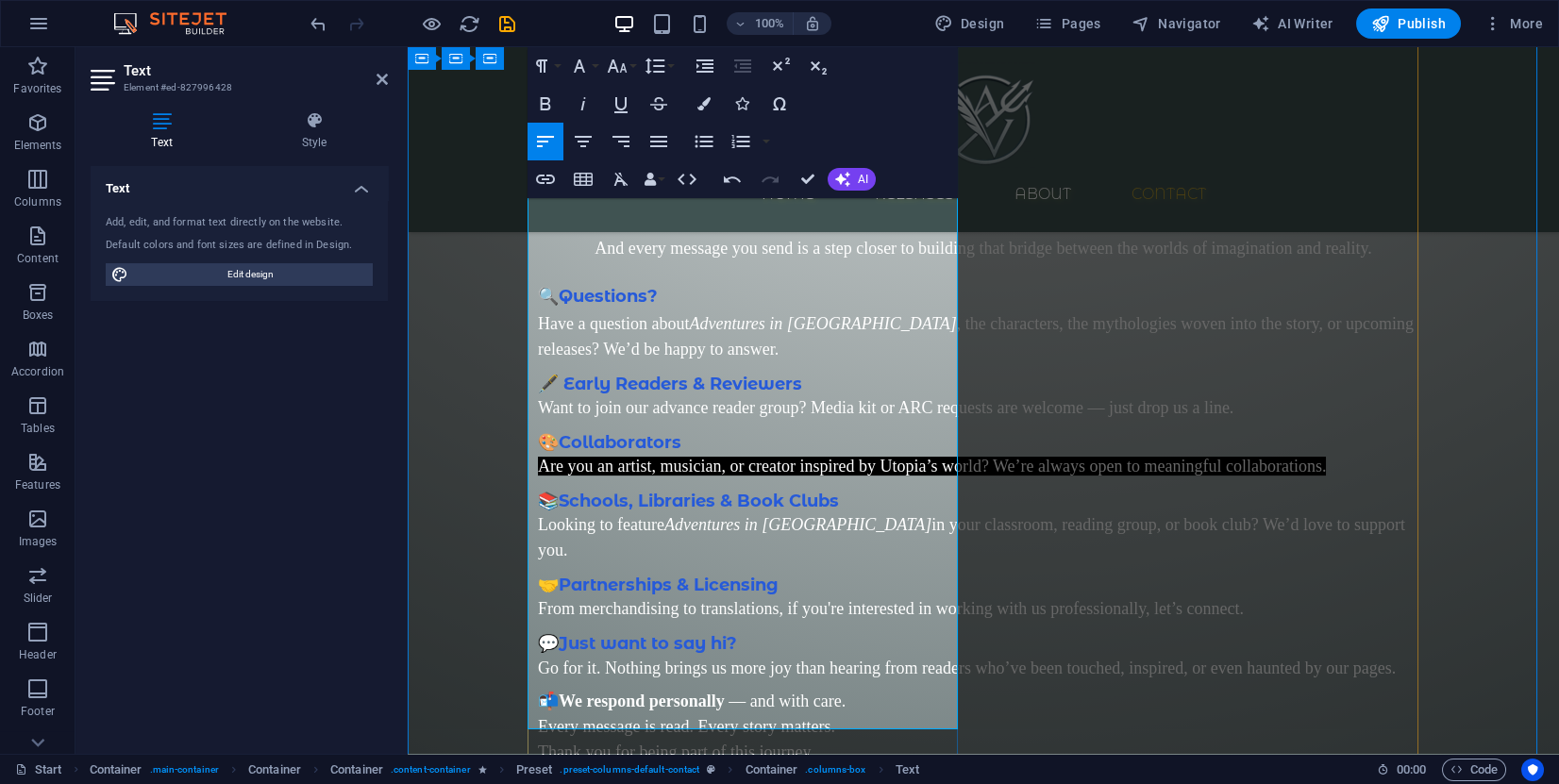
scroll to position [2868, 0]
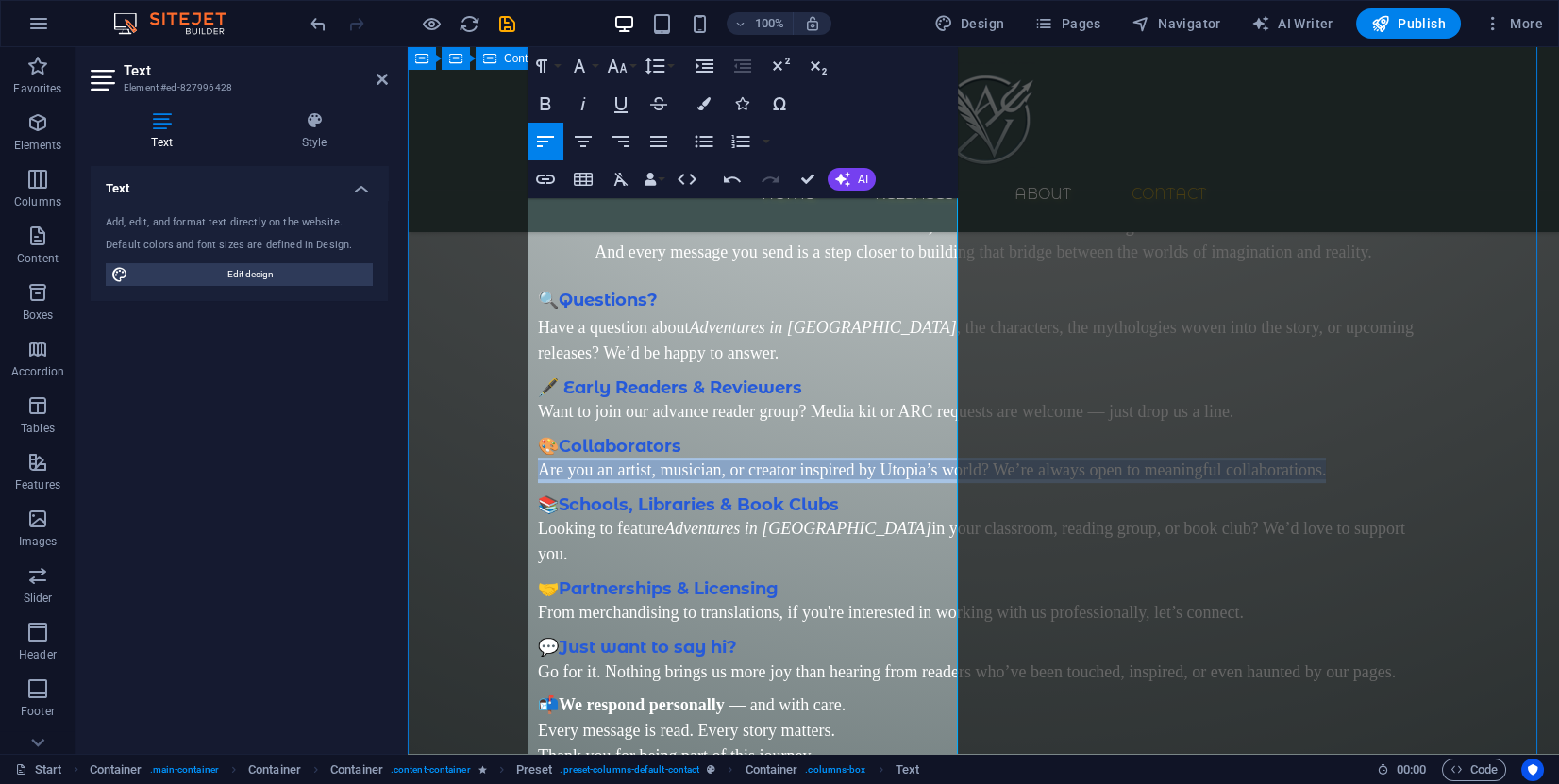
drag, startPoint x: 924, startPoint y: 470, endPoint x: 511, endPoint y: 447, distance: 413.6
click at [511, 447] on div "Contact us Why Reach Out to Us? Whether you're a fellow dreamer, a curious read…" at bounding box center [984, 662] width 1152 height 1348
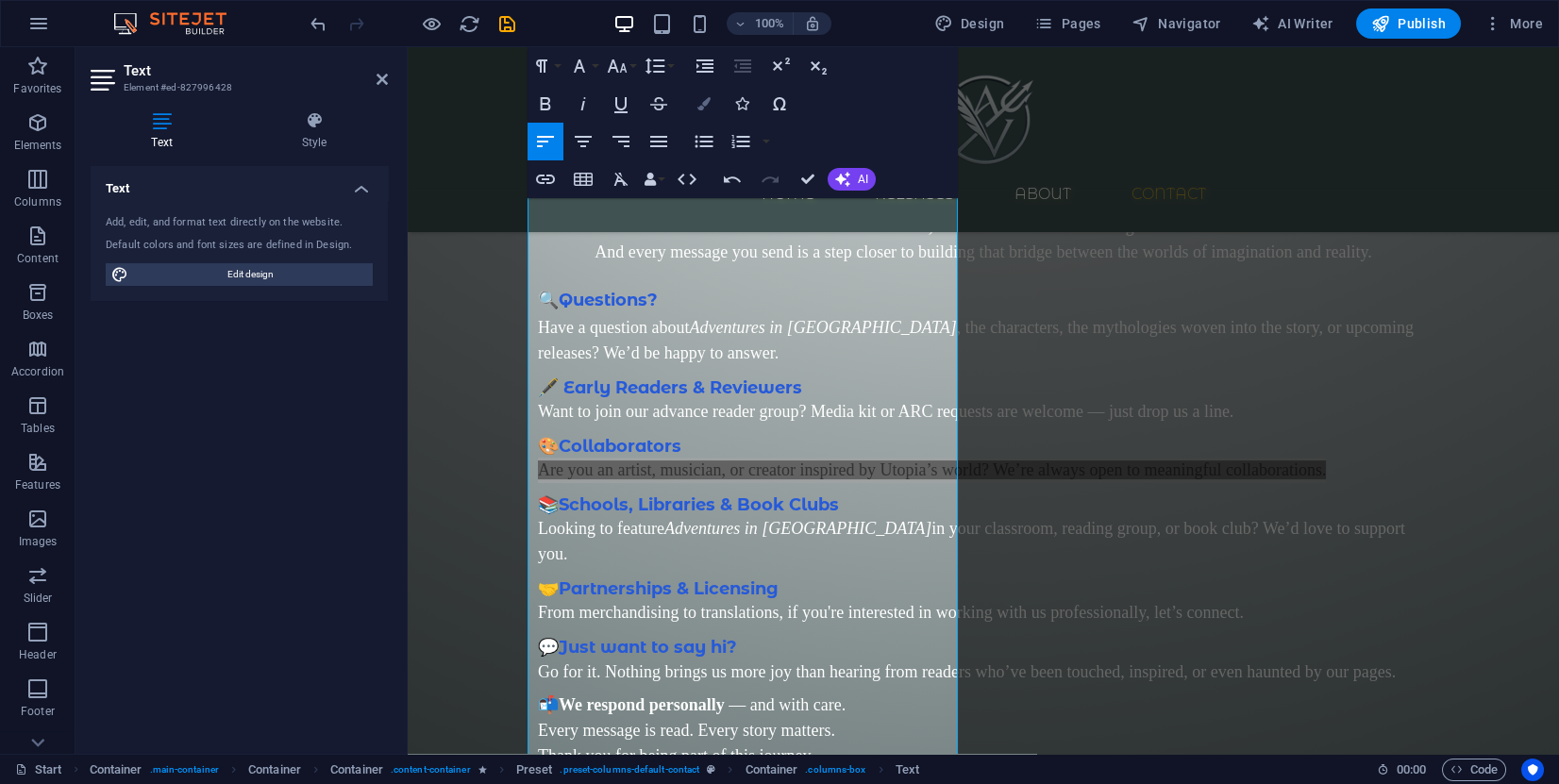
click at [708, 105] on icon "button" at bounding box center [704, 104] width 14 height 14
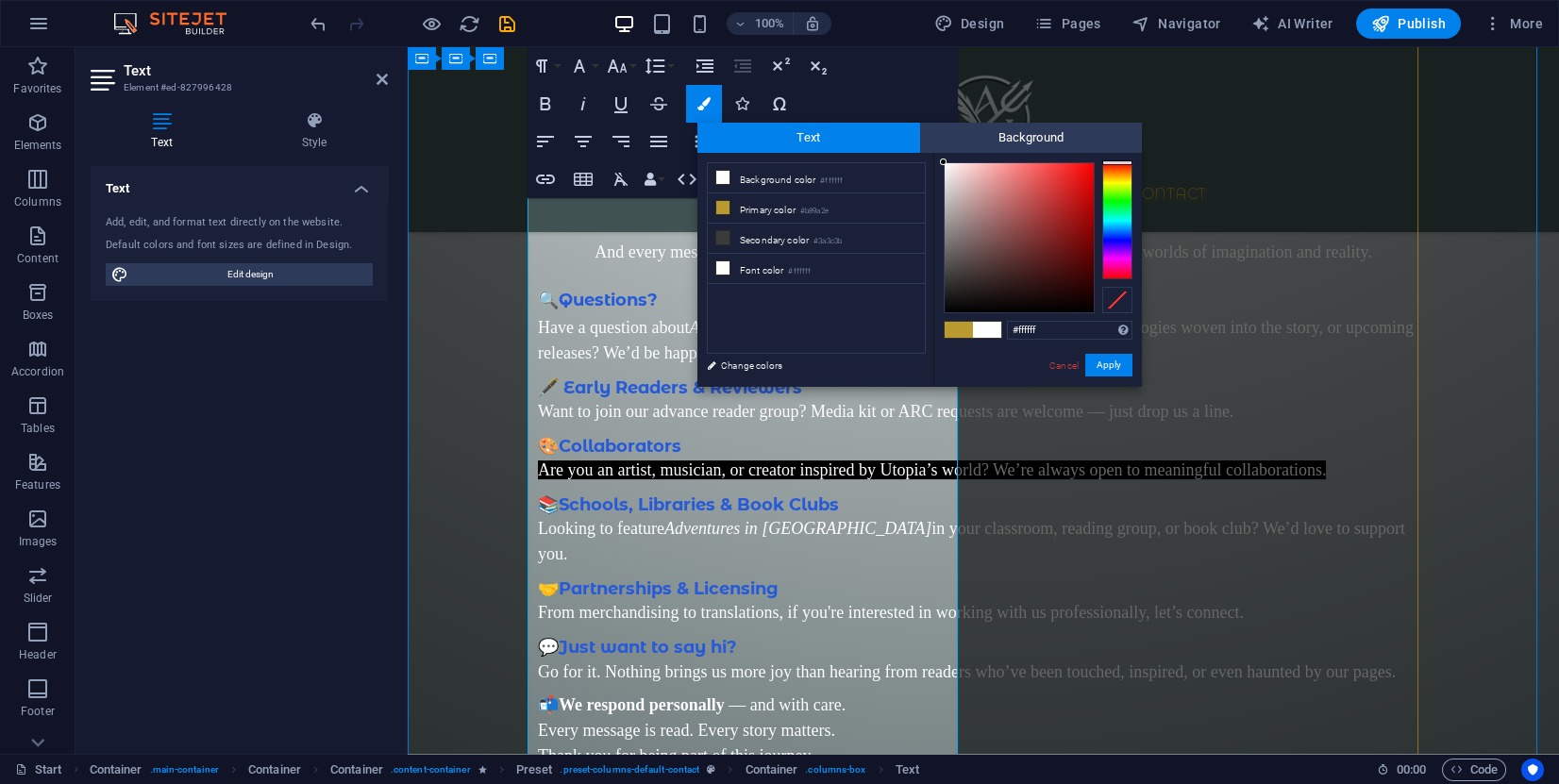
click at [629, 402] on span "Want to join our advance reader group? Media kit or ARC requests are welcome — …" at bounding box center [886, 412] width 696 height 19
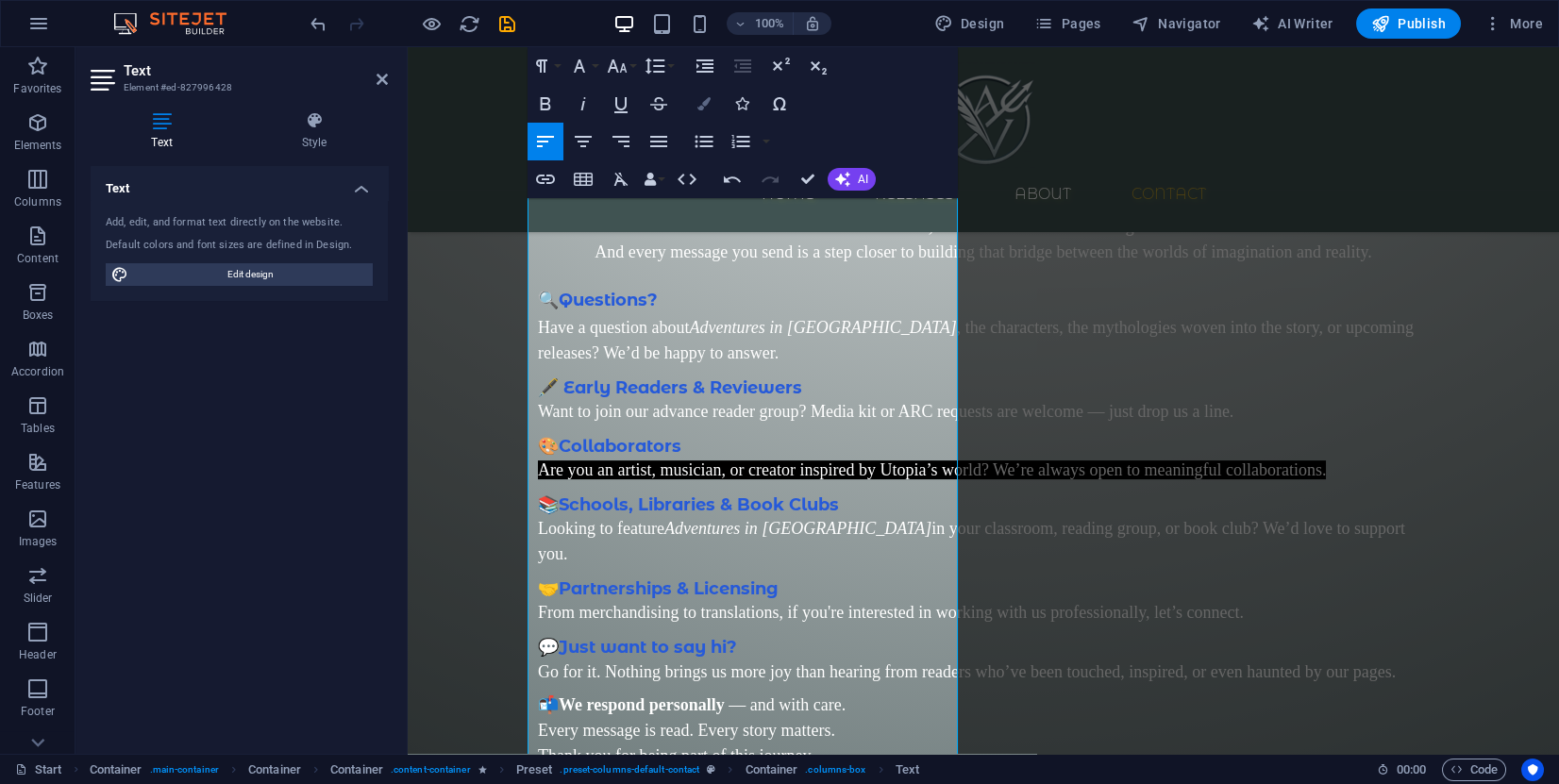
click at [715, 107] on button "Colors" at bounding box center [703, 103] width 36 height 38
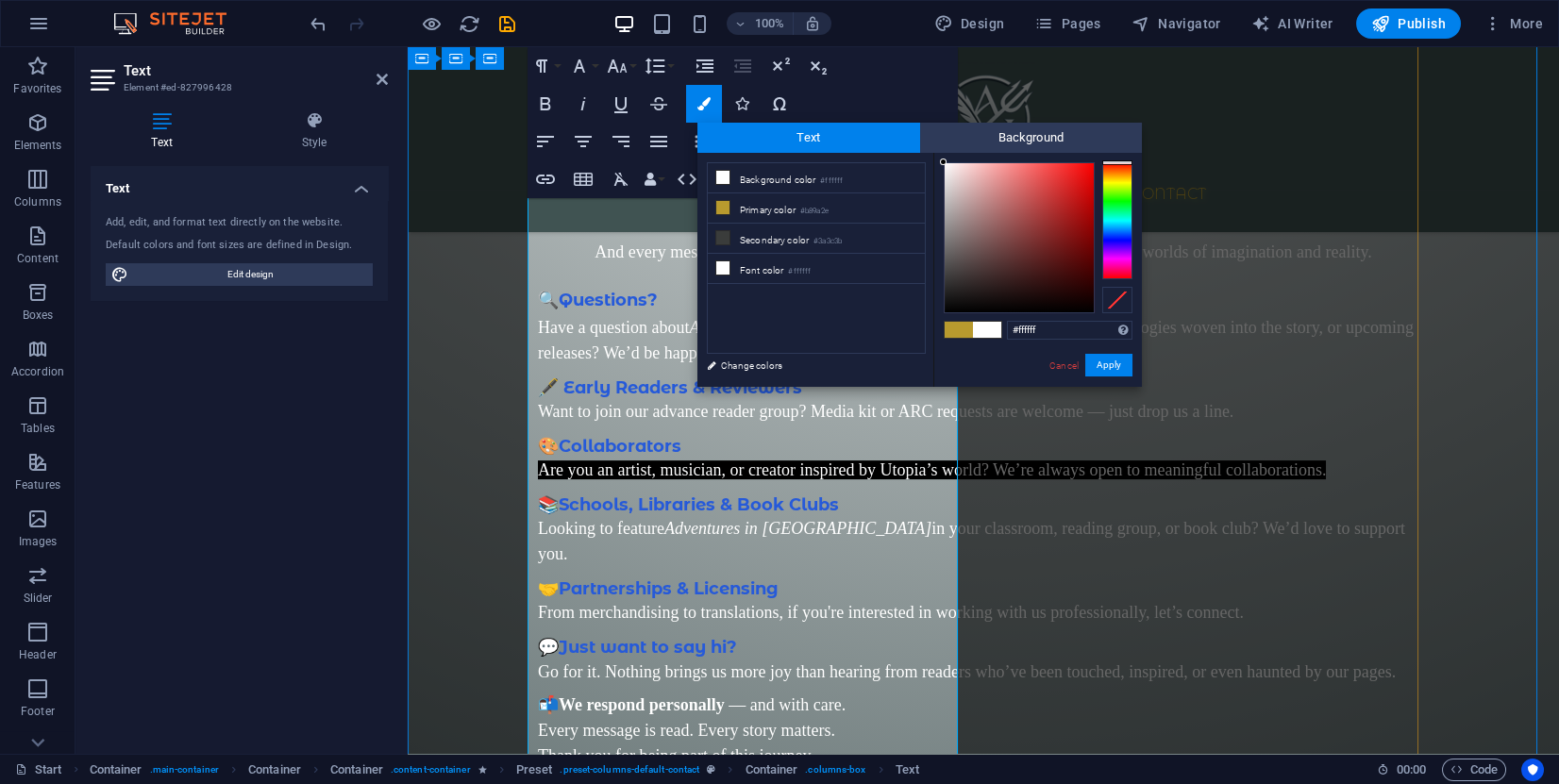
click at [693, 460] on span "Are you an artist, musician, or creator inspired by Utopia’s world? We’re alway…" at bounding box center [932, 470] width 788 height 19
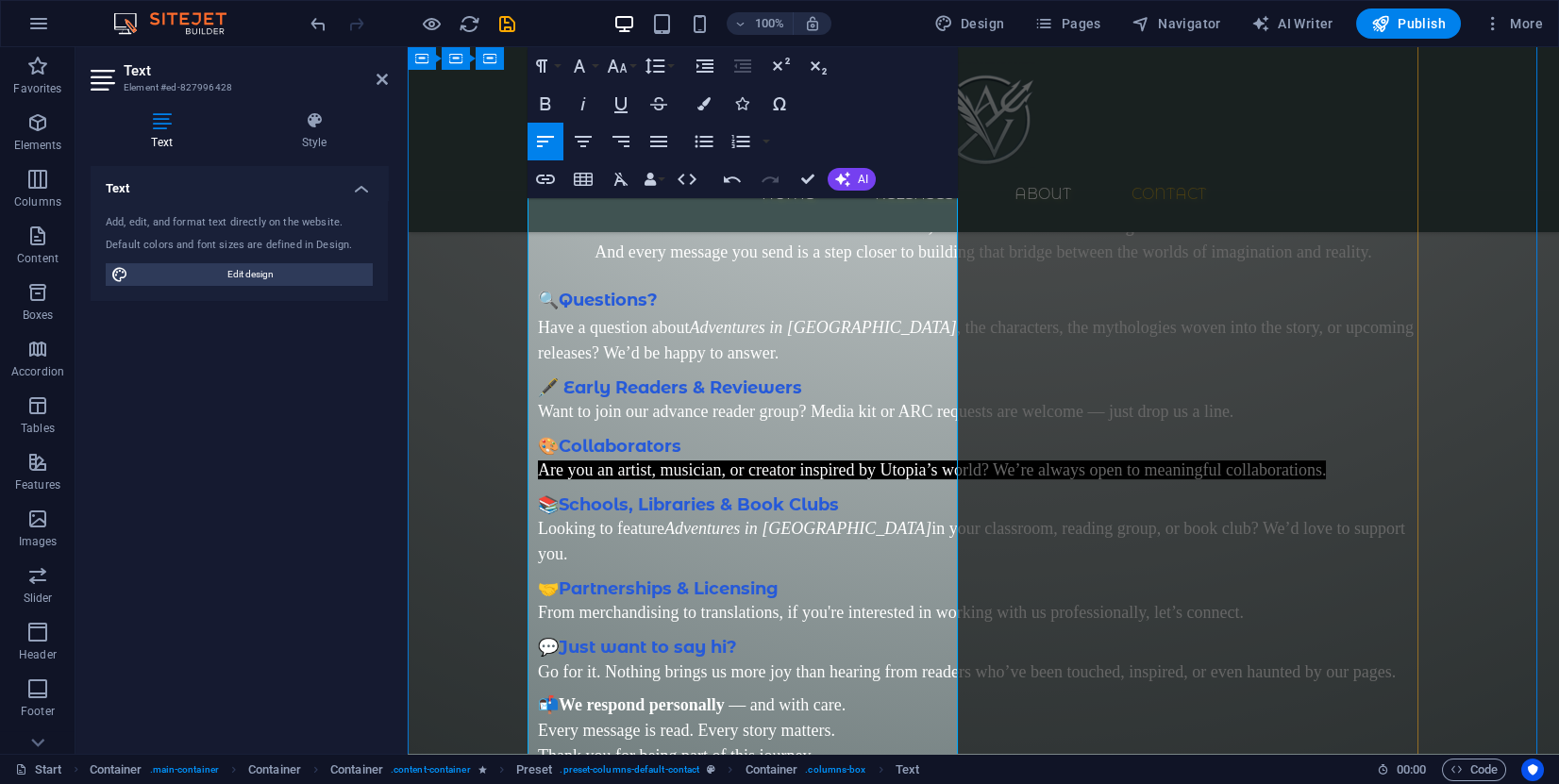
click at [698, 467] on span "Are you an artist, musician, or creator inspired by Utopia’s world? We’re alway…" at bounding box center [932, 470] width 788 height 19
click at [699, 467] on span "Are you an artist, musician, or creator inspired by Utopia’s world? We’re alway…" at bounding box center [932, 470] width 788 height 19
click at [706, 106] on icon "button" at bounding box center [704, 104] width 14 height 14
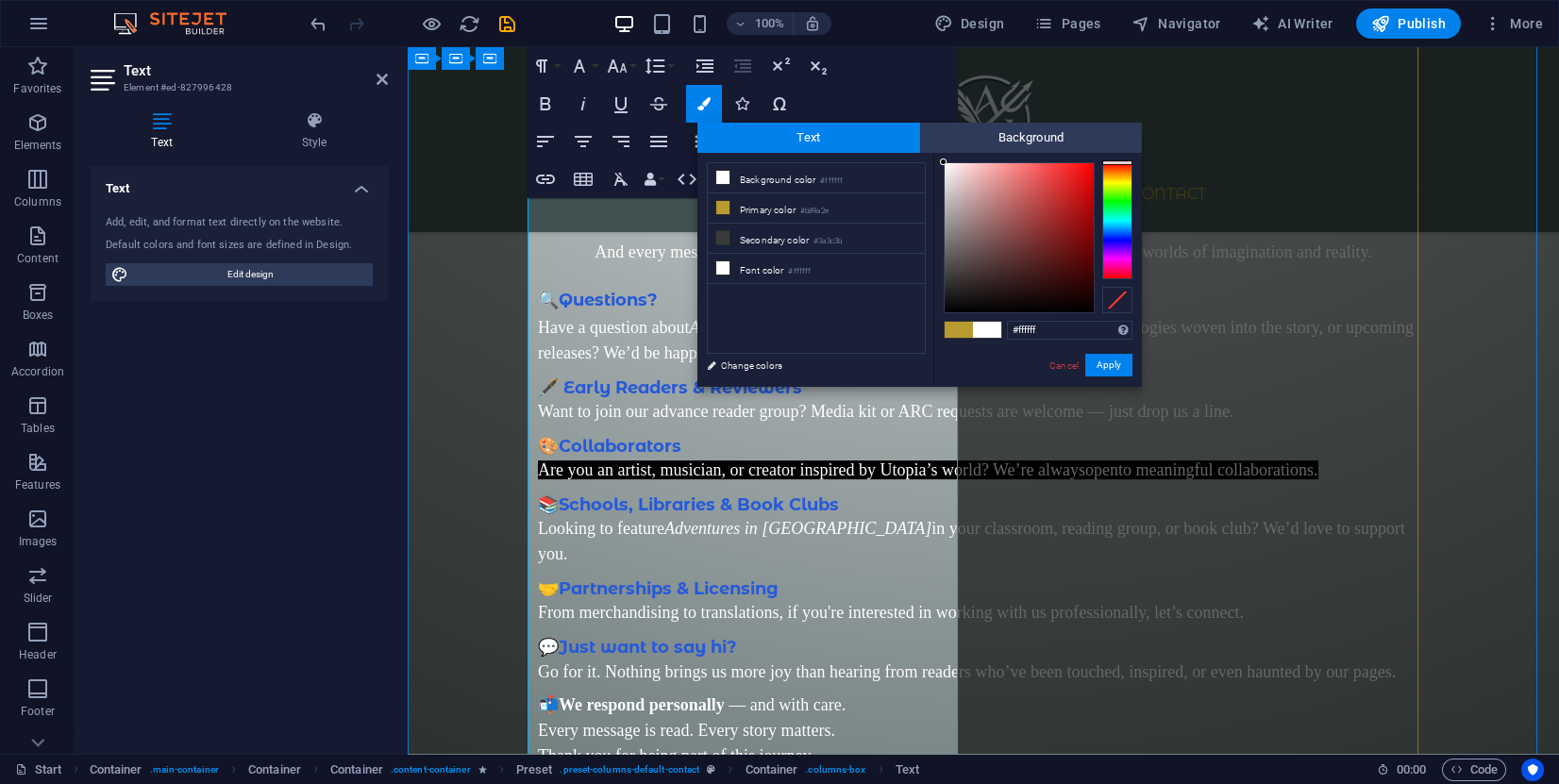
click at [914, 471] on p "Are you an artist, musician, or creator inspired by Utopia’s world? We’re alway…" at bounding box center [984, 470] width 891 height 25
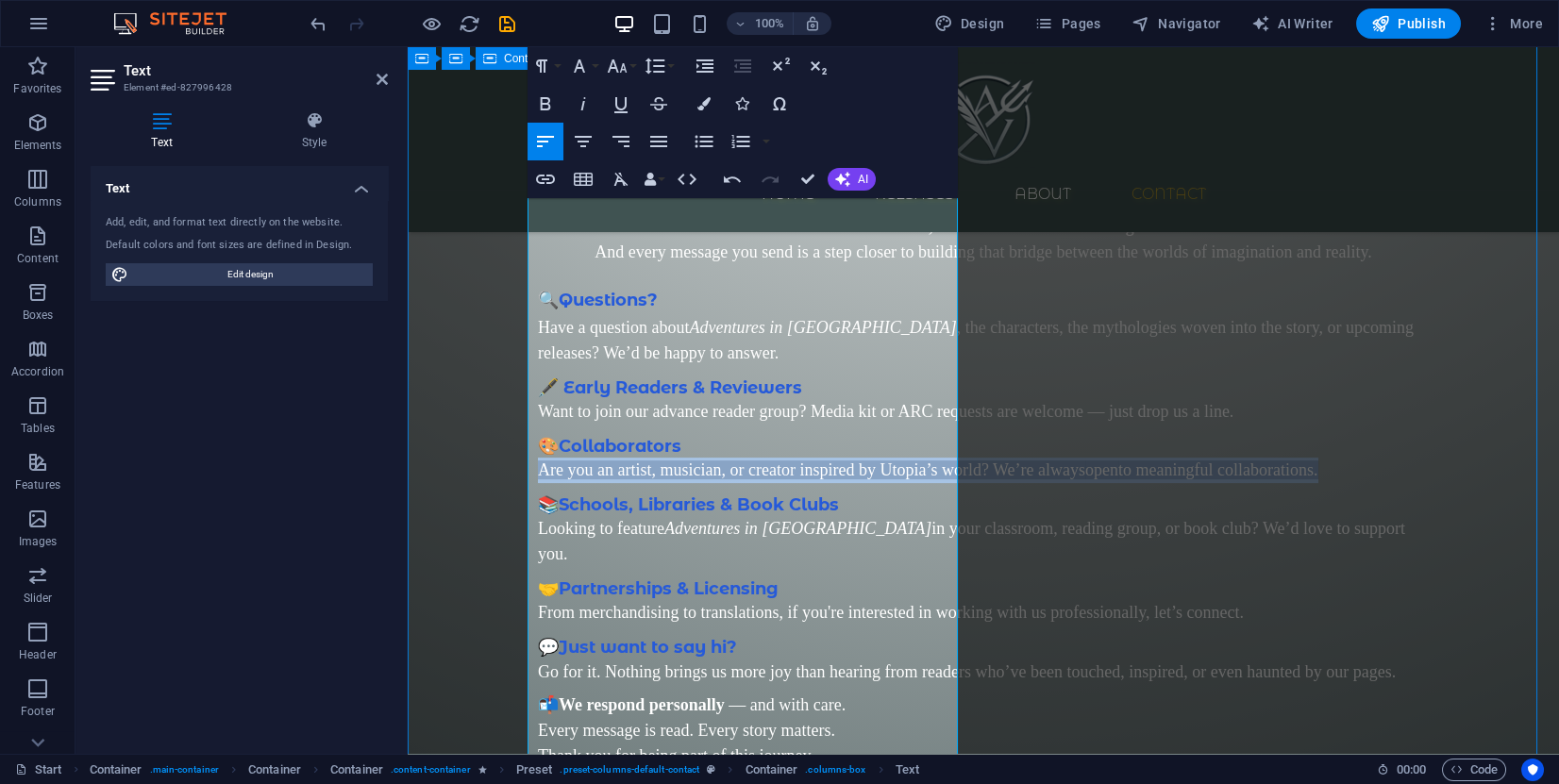
drag, startPoint x: 920, startPoint y: 473, endPoint x: 522, endPoint y: 444, distance: 399.1
click at [520, 445] on div "Contact us Why Reach Out to Us? Whether you're a fellow dreamer, a curious read…" at bounding box center [984, 662] width 1152 height 1348
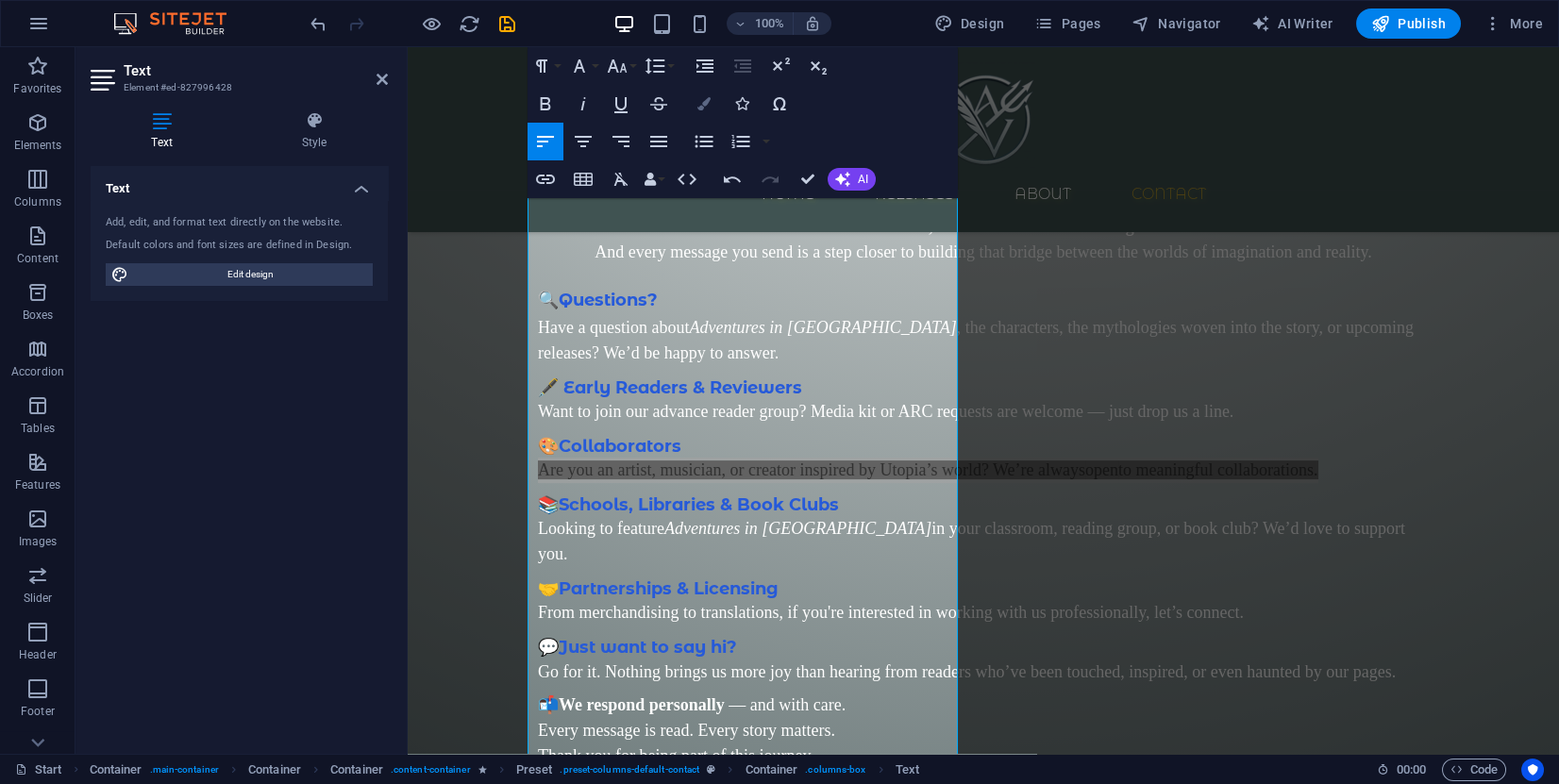
click at [704, 102] on icon "button" at bounding box center [704, 104] width 14 height 14
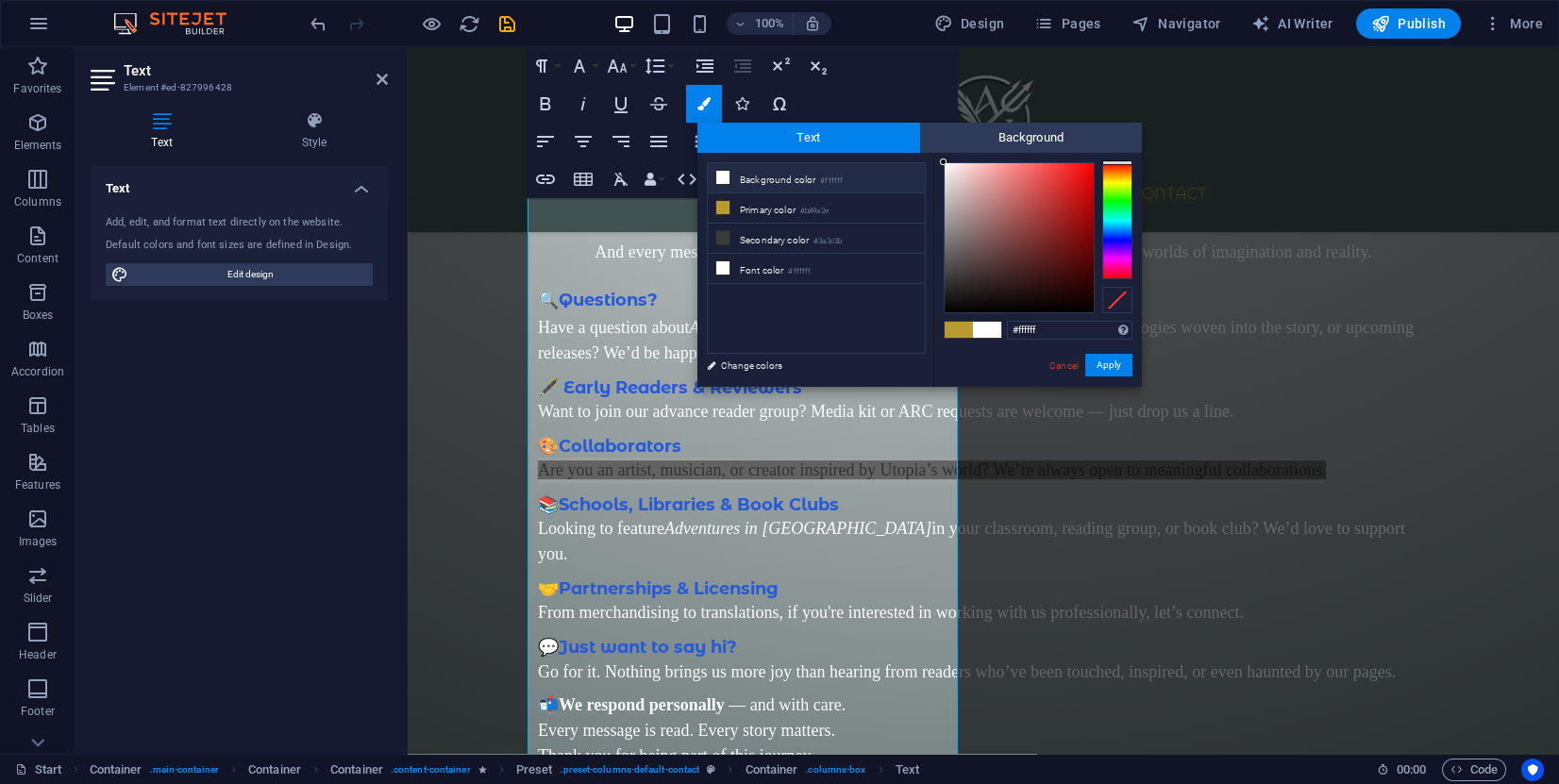
click at [724, 174] on icon at bounding box center [724, 177] width 14 height 14
click at [994, 333] on span at bounding box center [987, 330] width 28 height 16
click at [956, 330] on span at bounding box center [958, 330] width 28 height 16
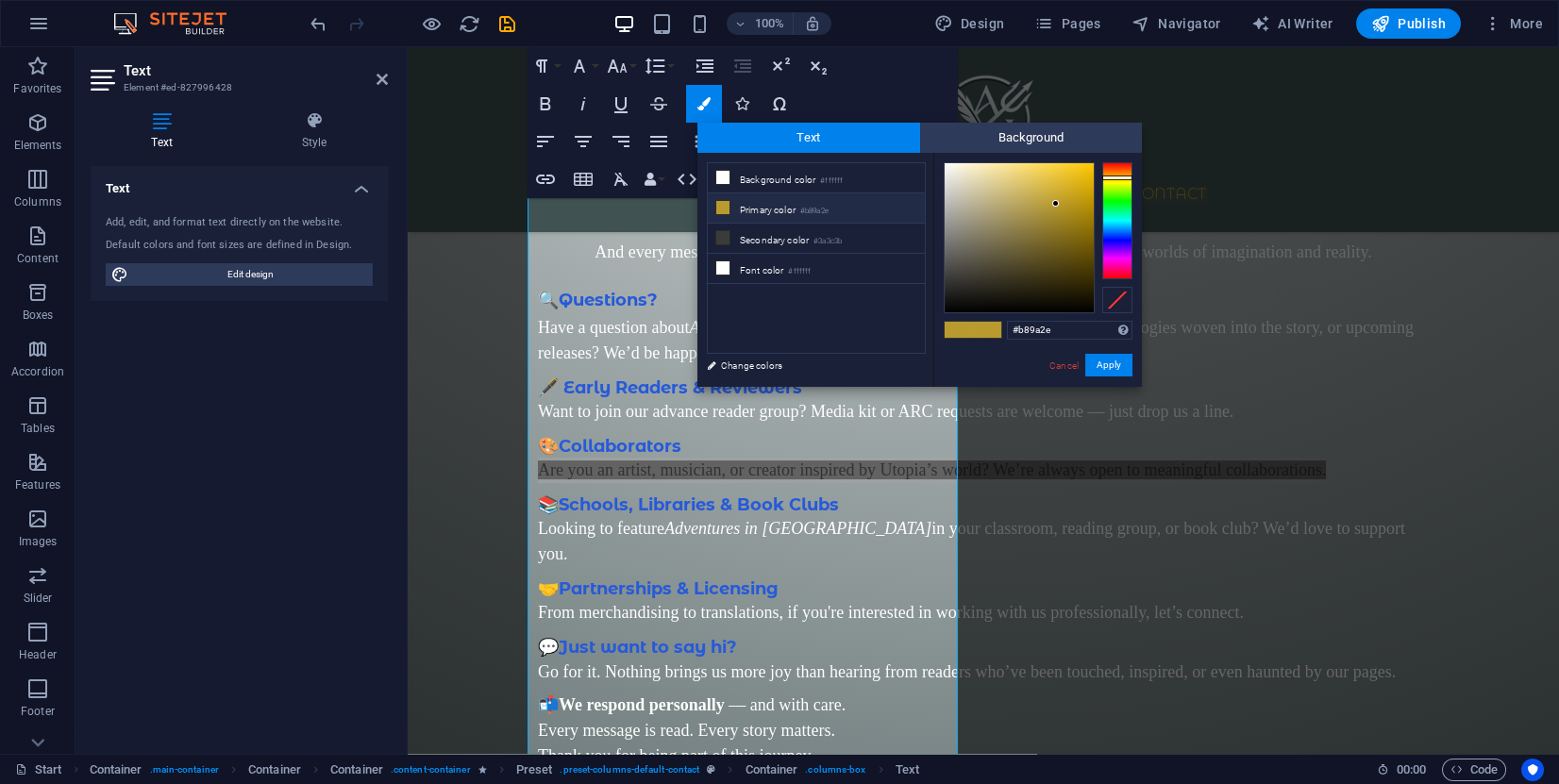
click at [956, 330] on span at bounding box center [958, 330] width 28 height 16
click at [718, 202] on icon at bounding box center [724, 207] width 14 height 14
type input "#000000"
drag, startPoint x: 979, startPoint y: 233, endPoint x: 1065, endPoint y: 319, distance: 121.6
click at [1065, 319] on div "#000000 Supported formats #0852ed rgb(8, 82, 237) rgba(8, 82, 237, 90%) hsv(221…" at bounding box center [1038, 406] width 208 height 507
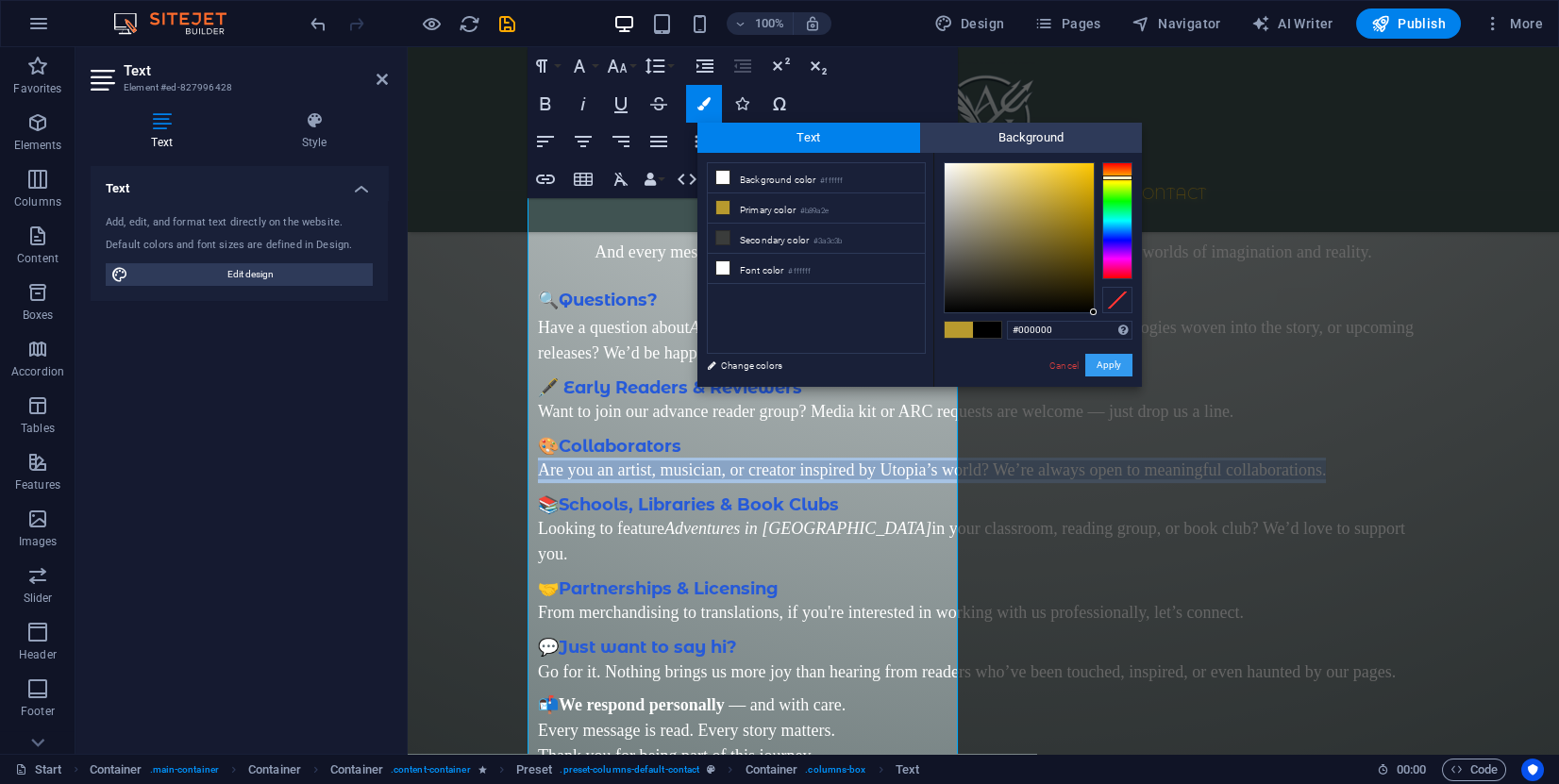
click at [1102, 370] on button "Apply" at bounding box center [1108, 365] width 47 height 22
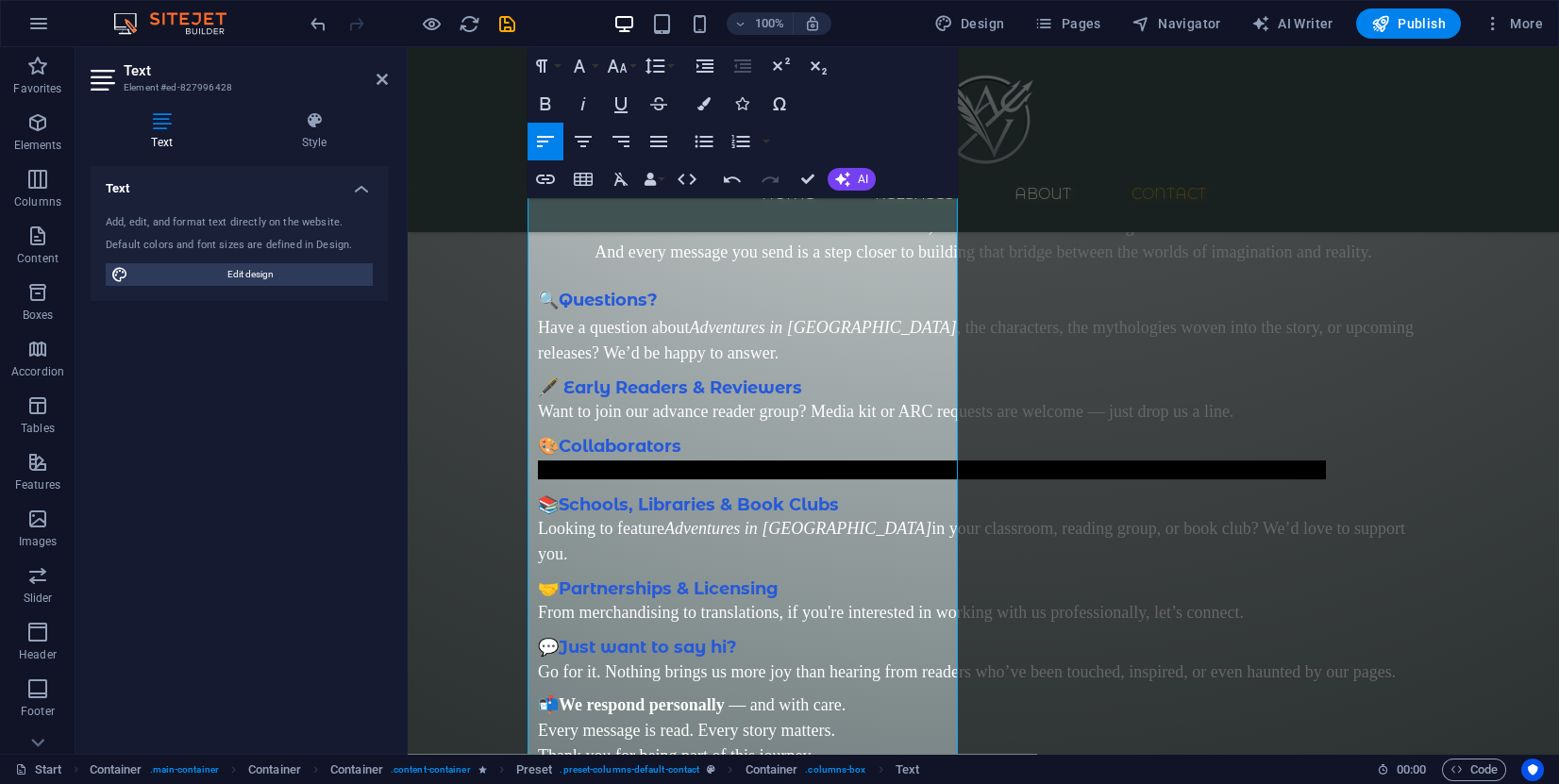
click at [871, 407] on div "Drag here to replace the existing content. Press “Ctrl” if you want to create a…" at bounding box center [984, 400] width 1152 height 707
click at [924, 511] on h3 "📚 Schools, Libraries & Book Clubs" at bounding box center [984, 500] width 891 height 33
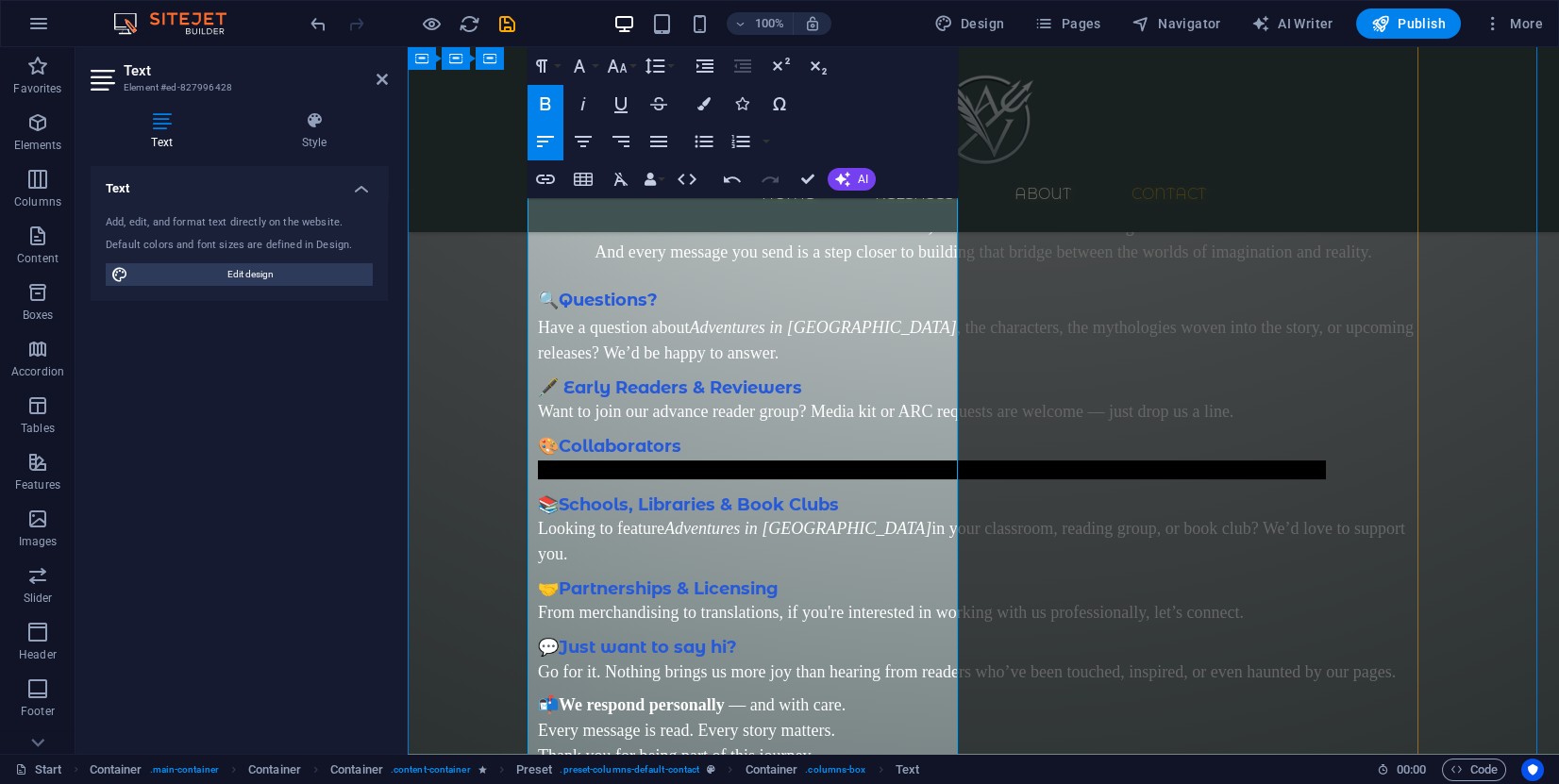
click at [901, 514] on h3 "📚 Schools, Libraries & Book Clubs" at bounding box center [984, 500] width 891 height 33
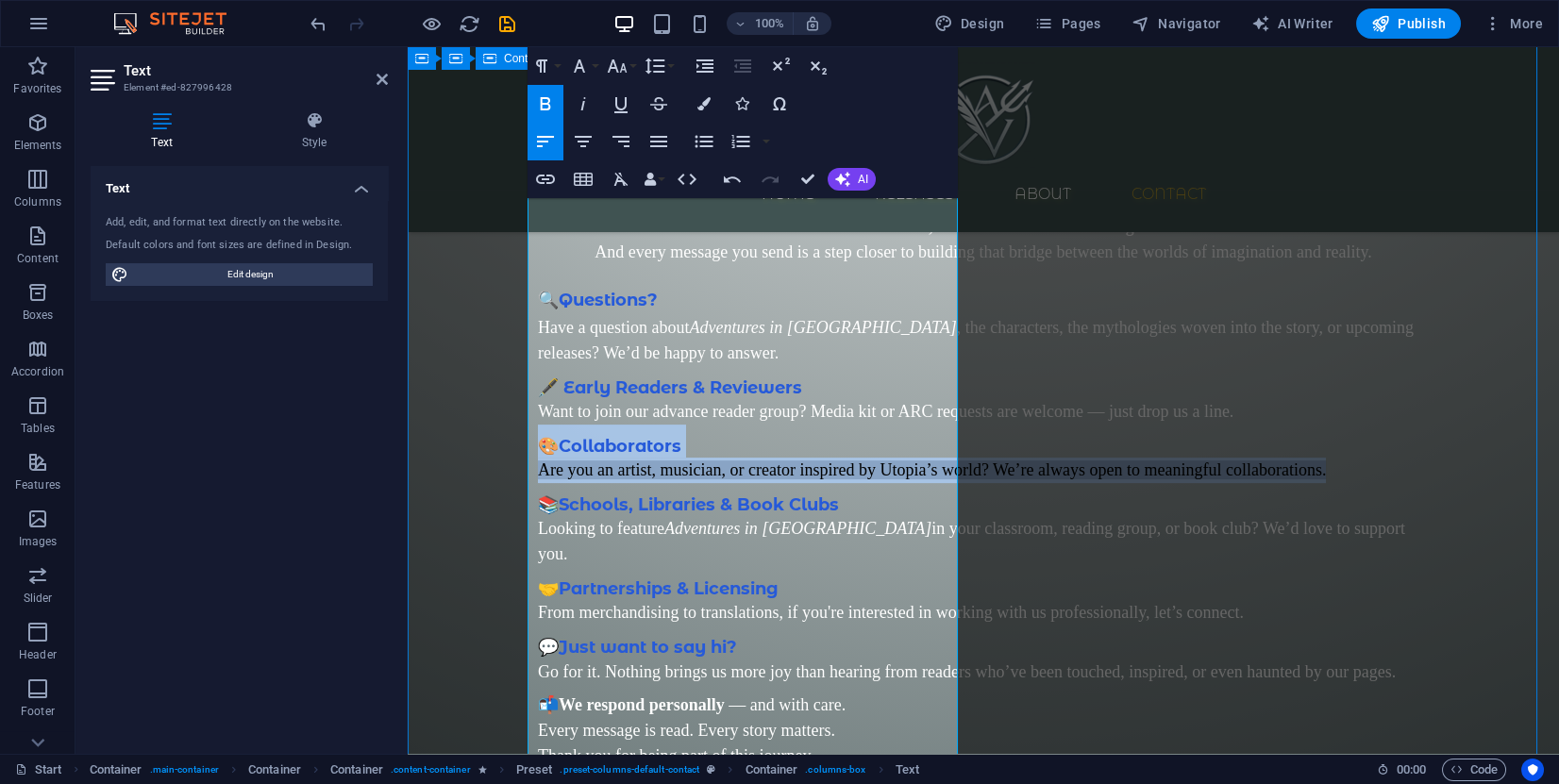
drag, startPoint x: 916, startPoint y: 471, endPoint x: 518, endPoint y: 432, distance: 399.9
click at [518, 432] on div "Contact us Why Reach Out to Us? Whether you're a fellow dreamer, a curious read…" at bounding box center [984, 662] width 1152 height 1348
click at [677, 436] on span "Collaborators" at bounding box center [619, 446] width 123 height 21
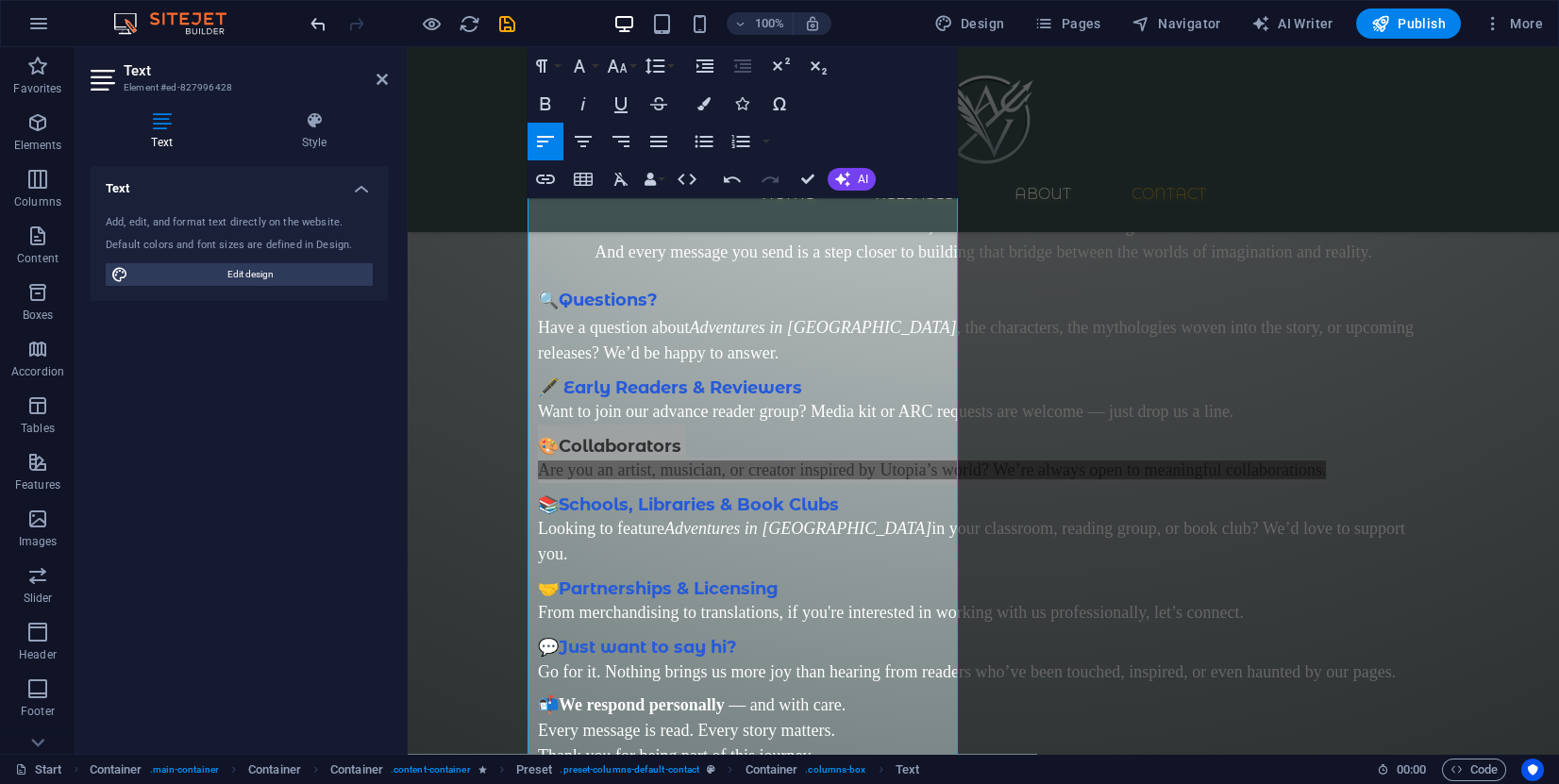
click at [309, 32] on icon "undo" at bounding box center [318, 24] width 22 height 22
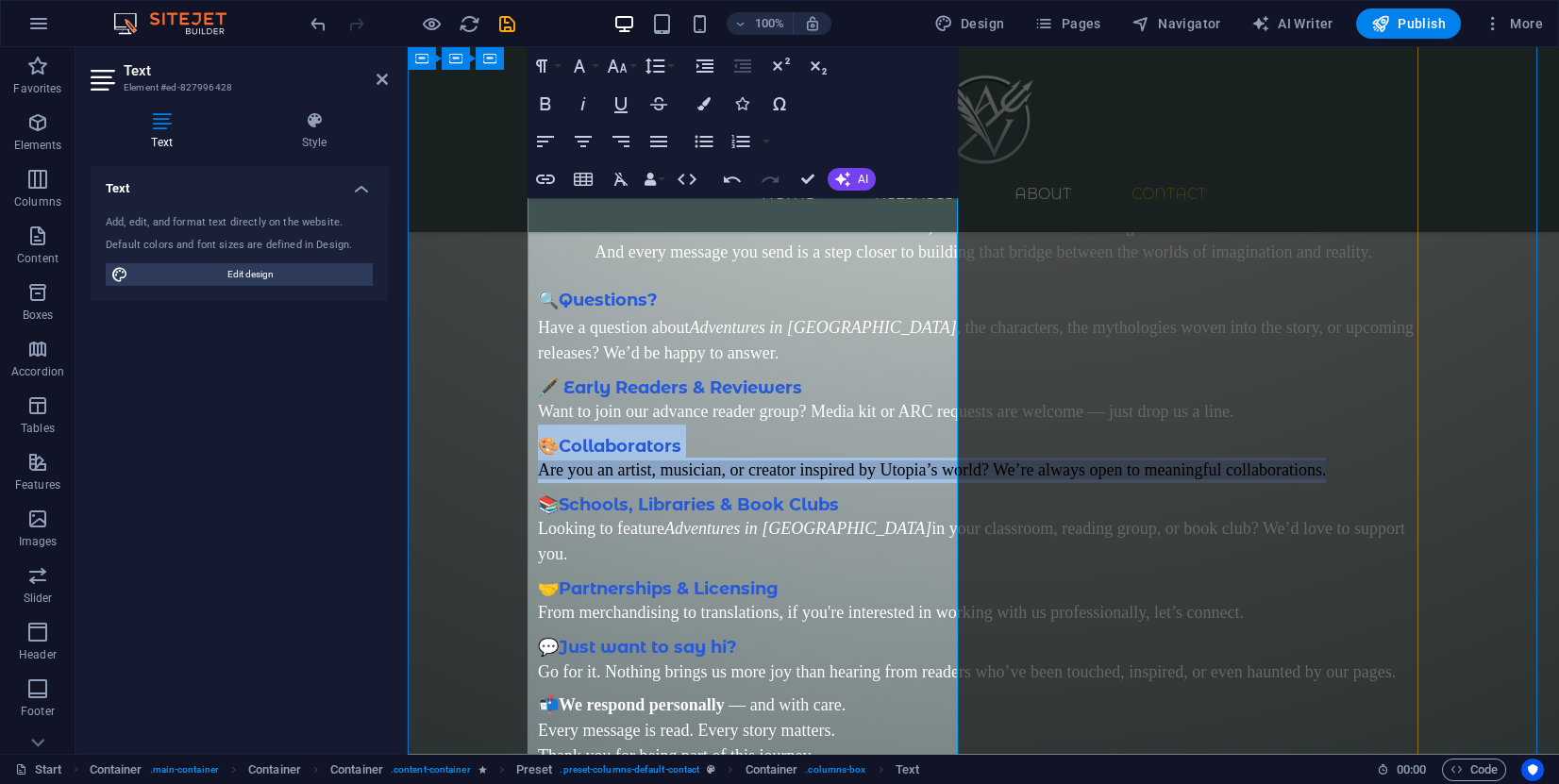
click at [707, 457] on p "Are you an artist, musician, or creator inspired by Utopia’s world? We’re alway…" at bounding box center [984, 470] width 891 height 25
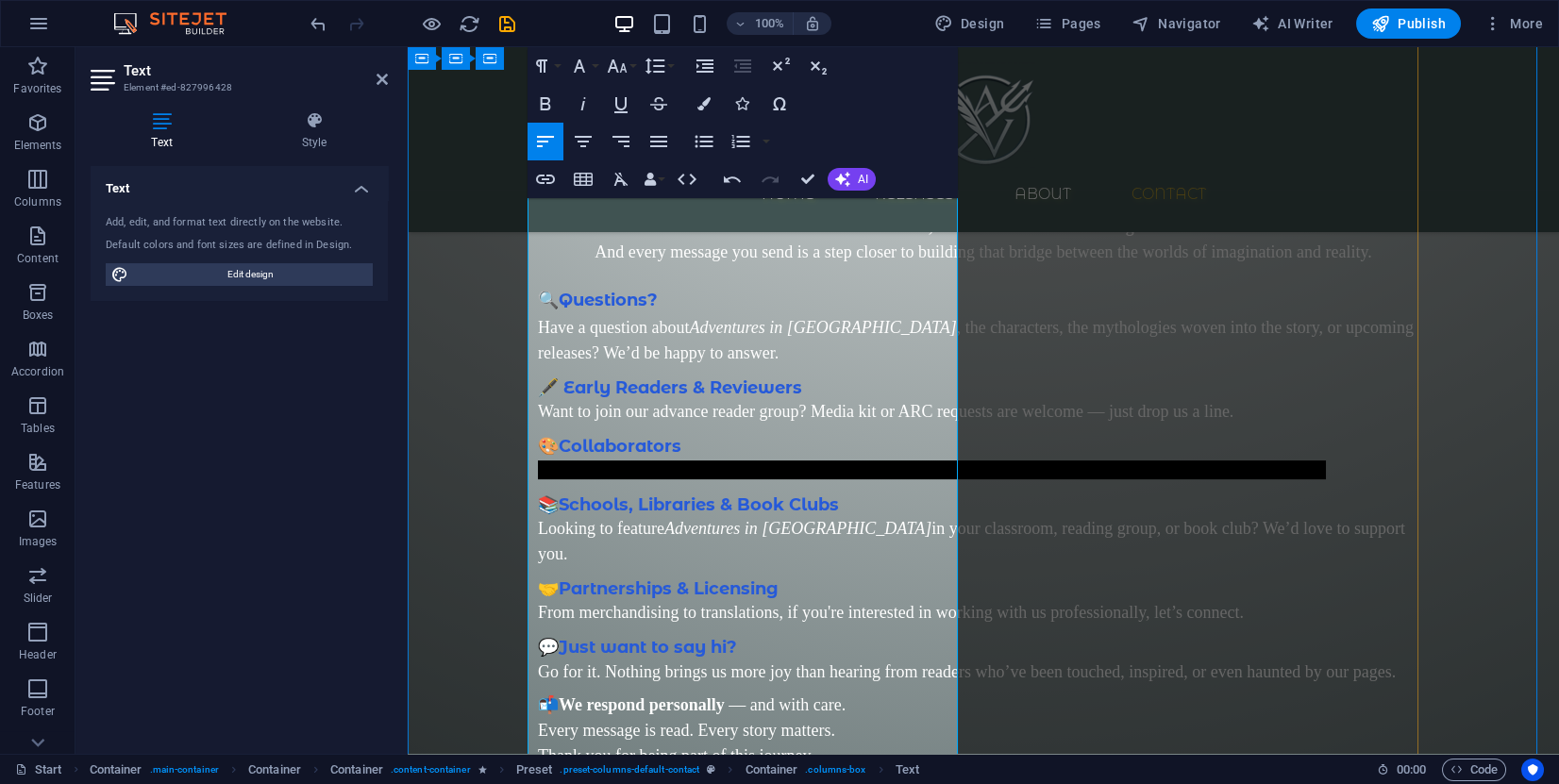
click at [738, 402] on span "Want to join our advance reader group? Media kit or ARC requests are welcome — …" at bounding box center [886, 412] width 696 height 19
click at [741, 402] on span "Want to join our advance reader group? Media kit or ARC requests are welcome — …" at bounding box center [886, 412] width 696 height 19
copy span "reader"
click at [752, 479] on span "Are you an artist, musician, or creator inspired by Utopia’s world? We’re alway…" at bounding box center [932, 470] width 788 height 19
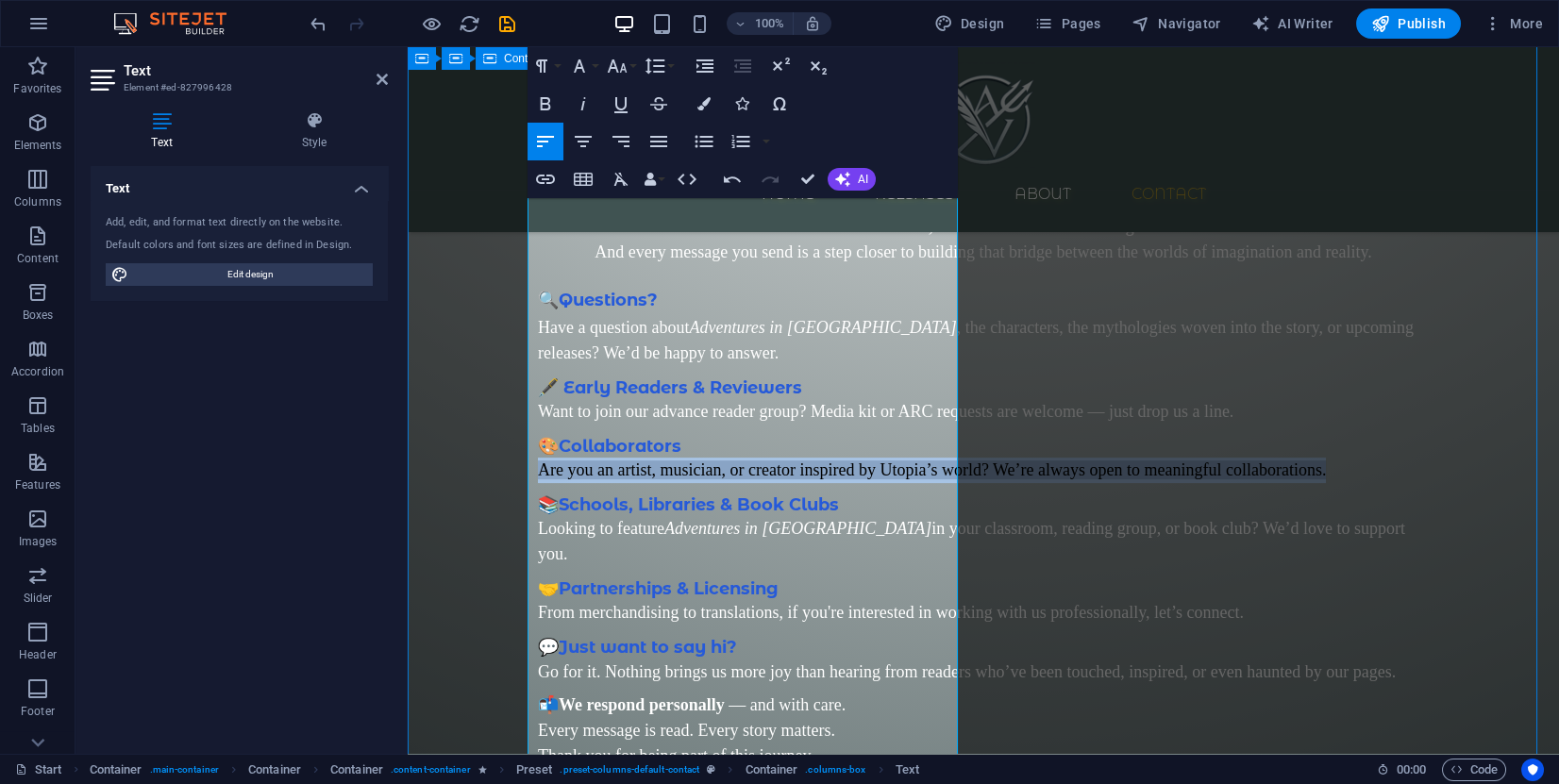
drag, startPoint x: 916, startPoint y: 462, endPoint x: 509, endPoint y: 446, distance: 407.3
click at [509, 446] on div "Contact us Why Reach Out to Us? Whether you're a fellow dreamer, a curious read…" at bounding box center [984, 662] width 1152 height 1348
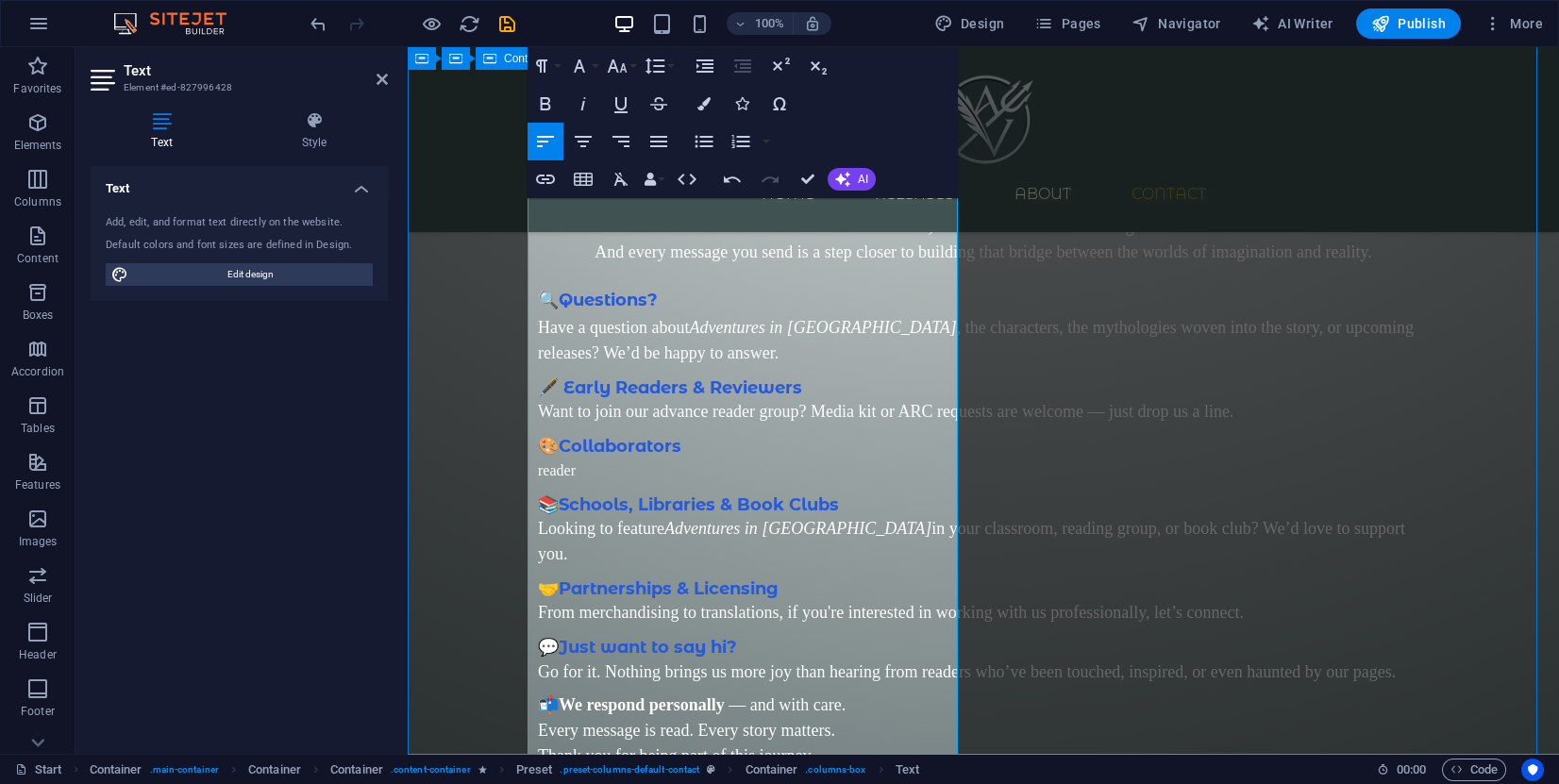
scroll to position [0, 1]
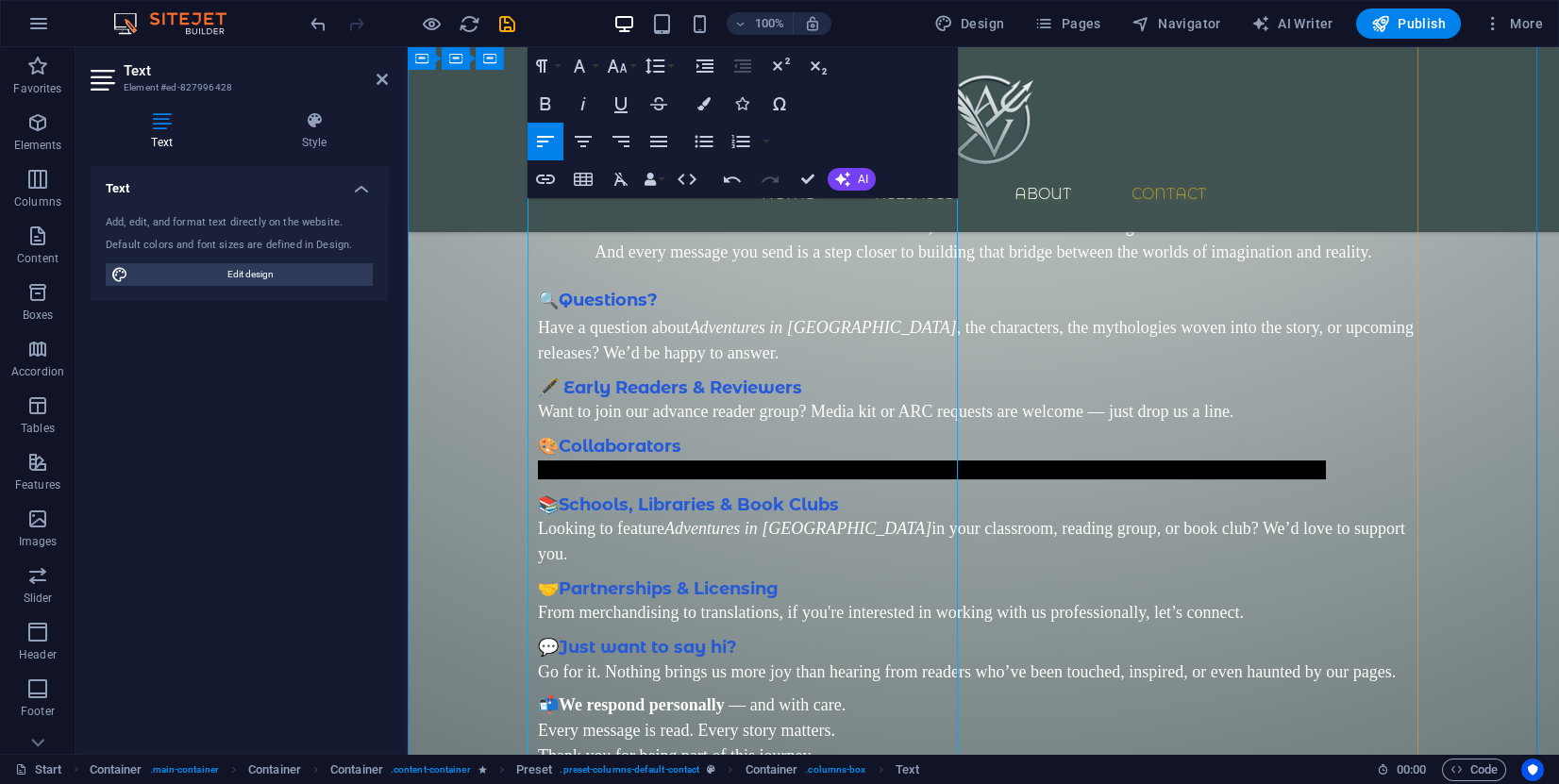
click at [874, 485] on h3 "📚 Schools, Libraries & Book Clubs" at bounding box center [984, 500] width 891 height 33
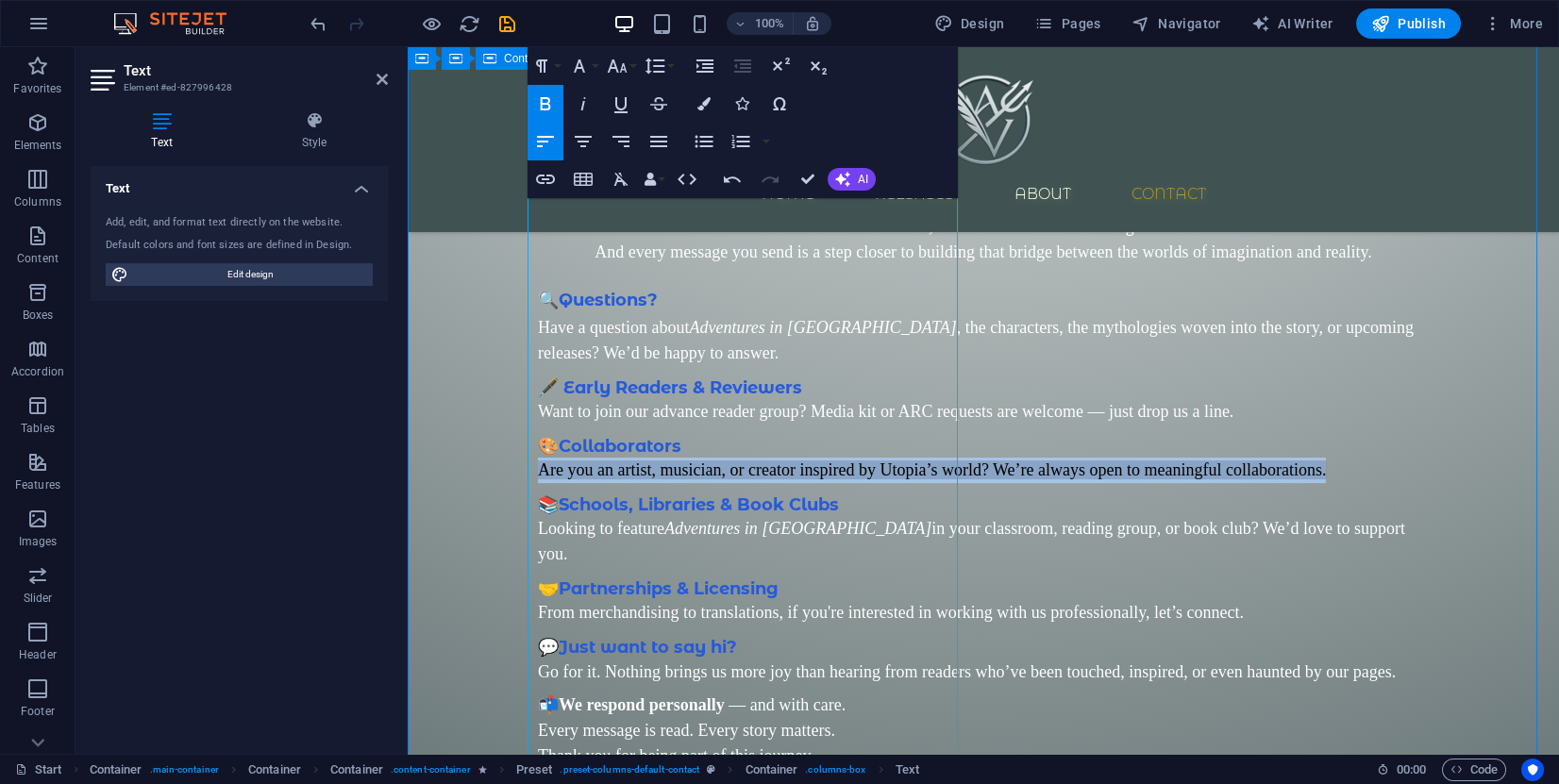
drag, startPoint x: 931, startPoint y: 479, endPoint x: 522, endPoint y: 450, distance: 410.0
click at [522, 450] on div "Contact us Why Reach Out to Us? Whether you're a fellow dreamer, a curious read…" at bounding box center [984, 662] width 1152 height 1348
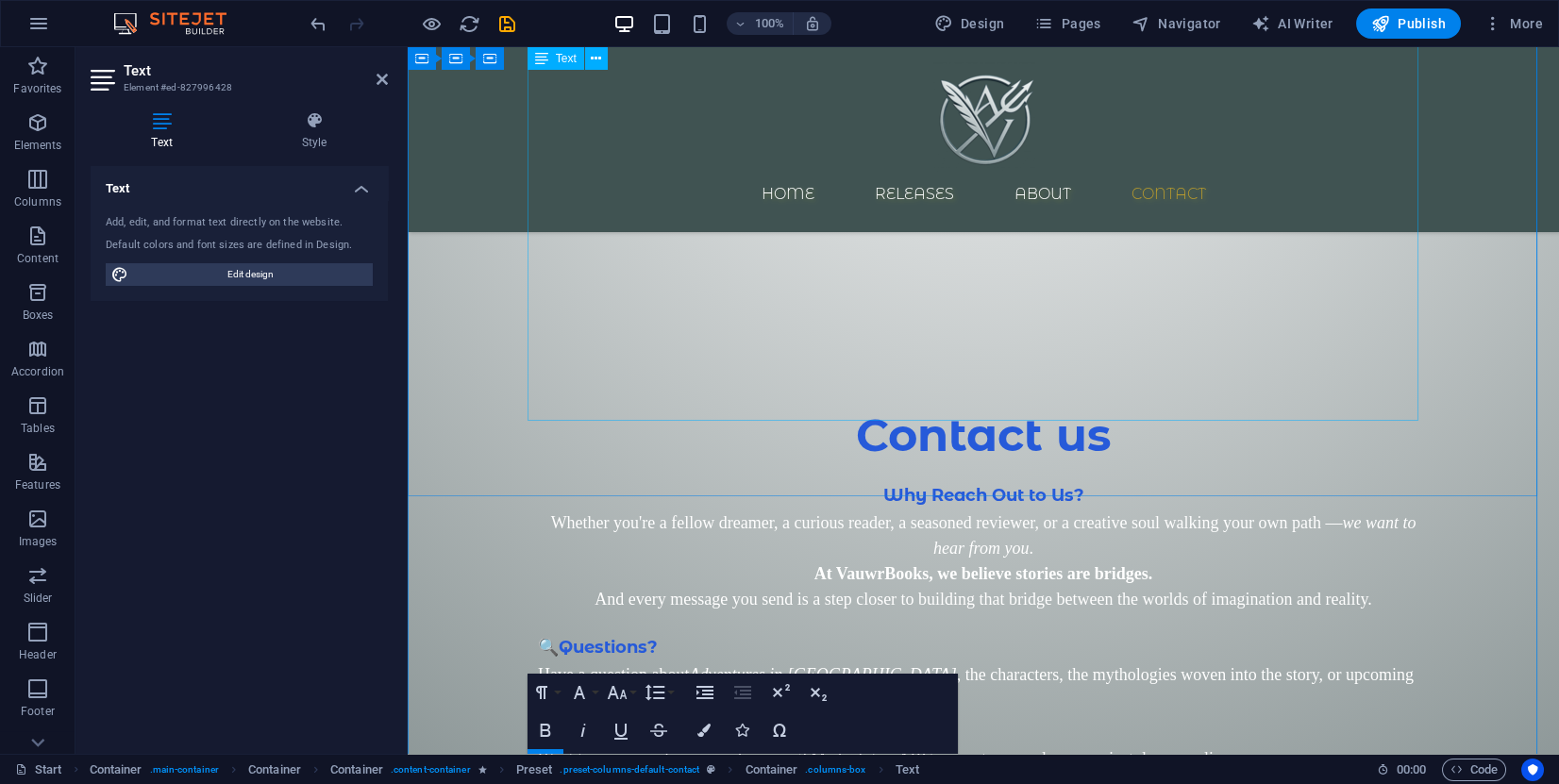
scroll to position [2585, 0]
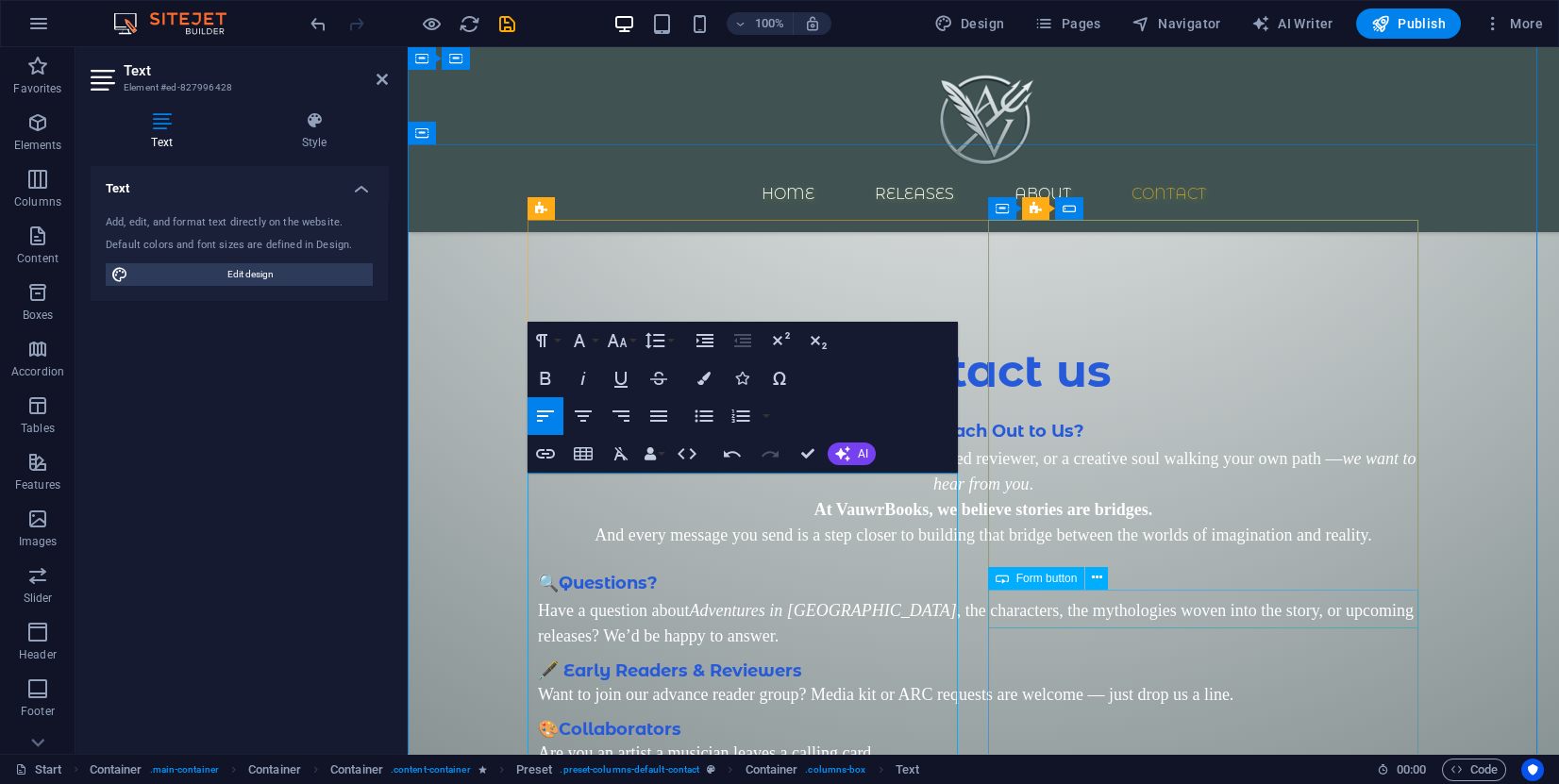
click div "Submit"
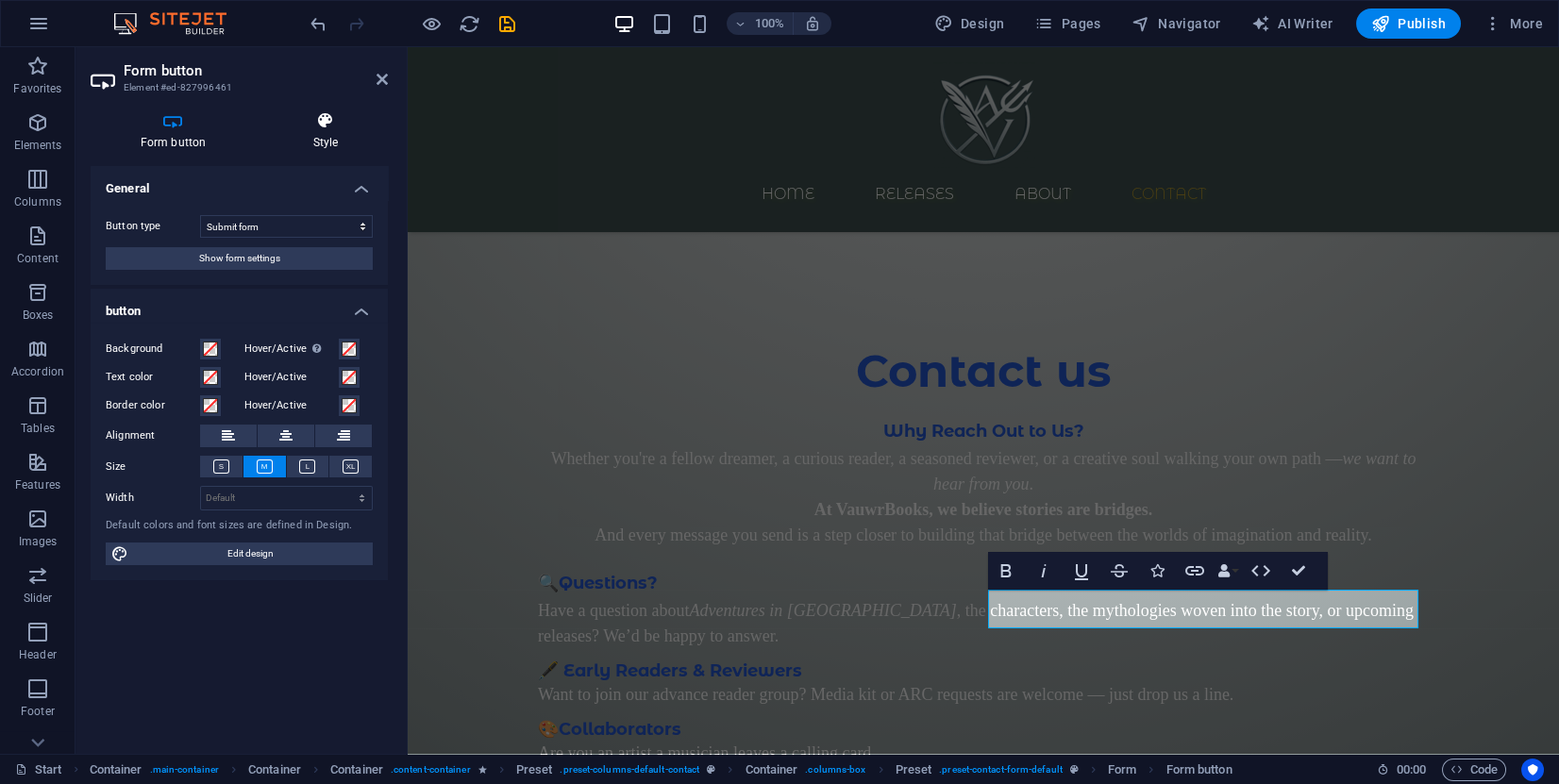
click at [315, 124] on icon at bounding box center [325, 121] width 124 height 19
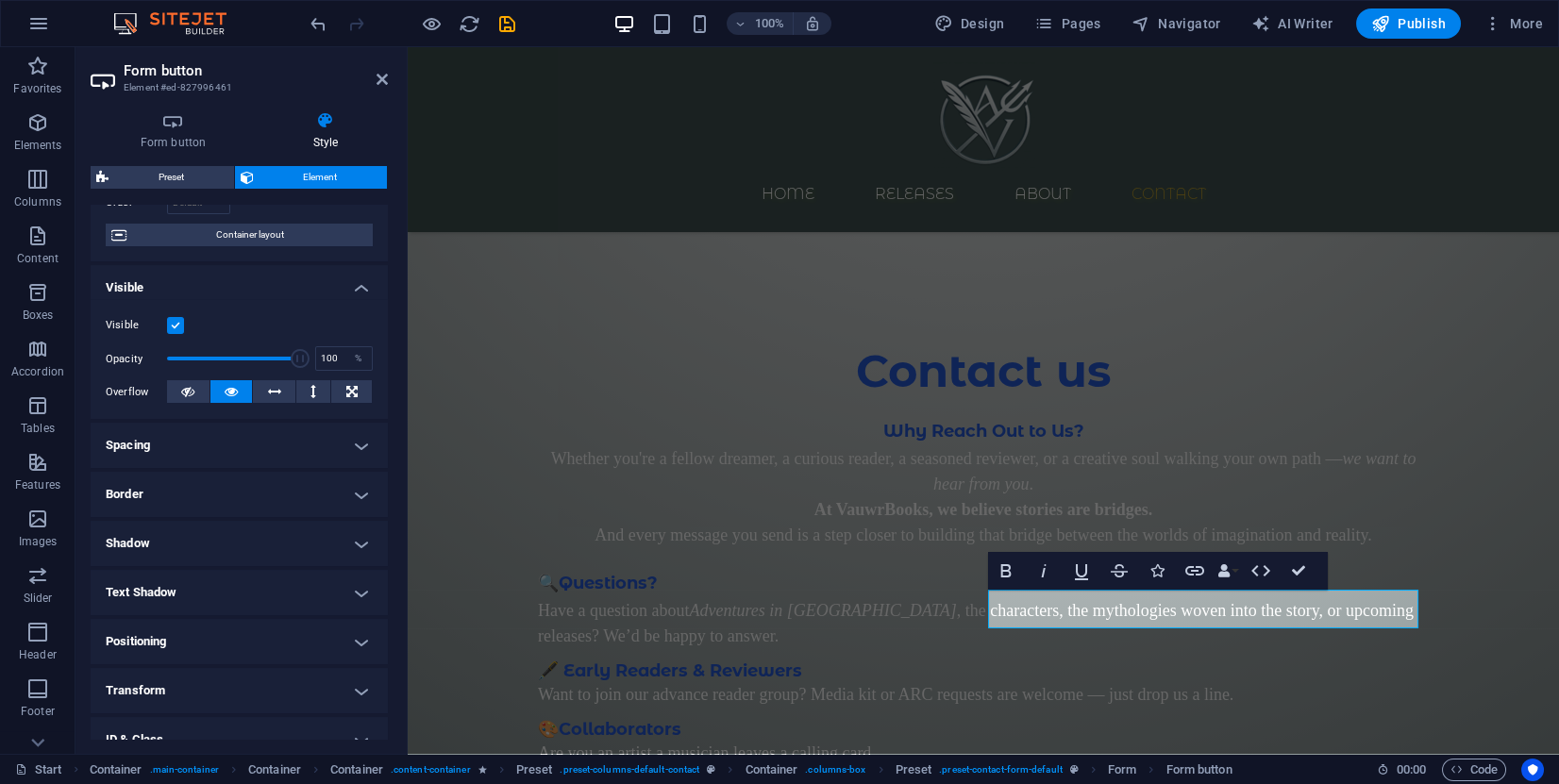
scroll to position [261, 0]
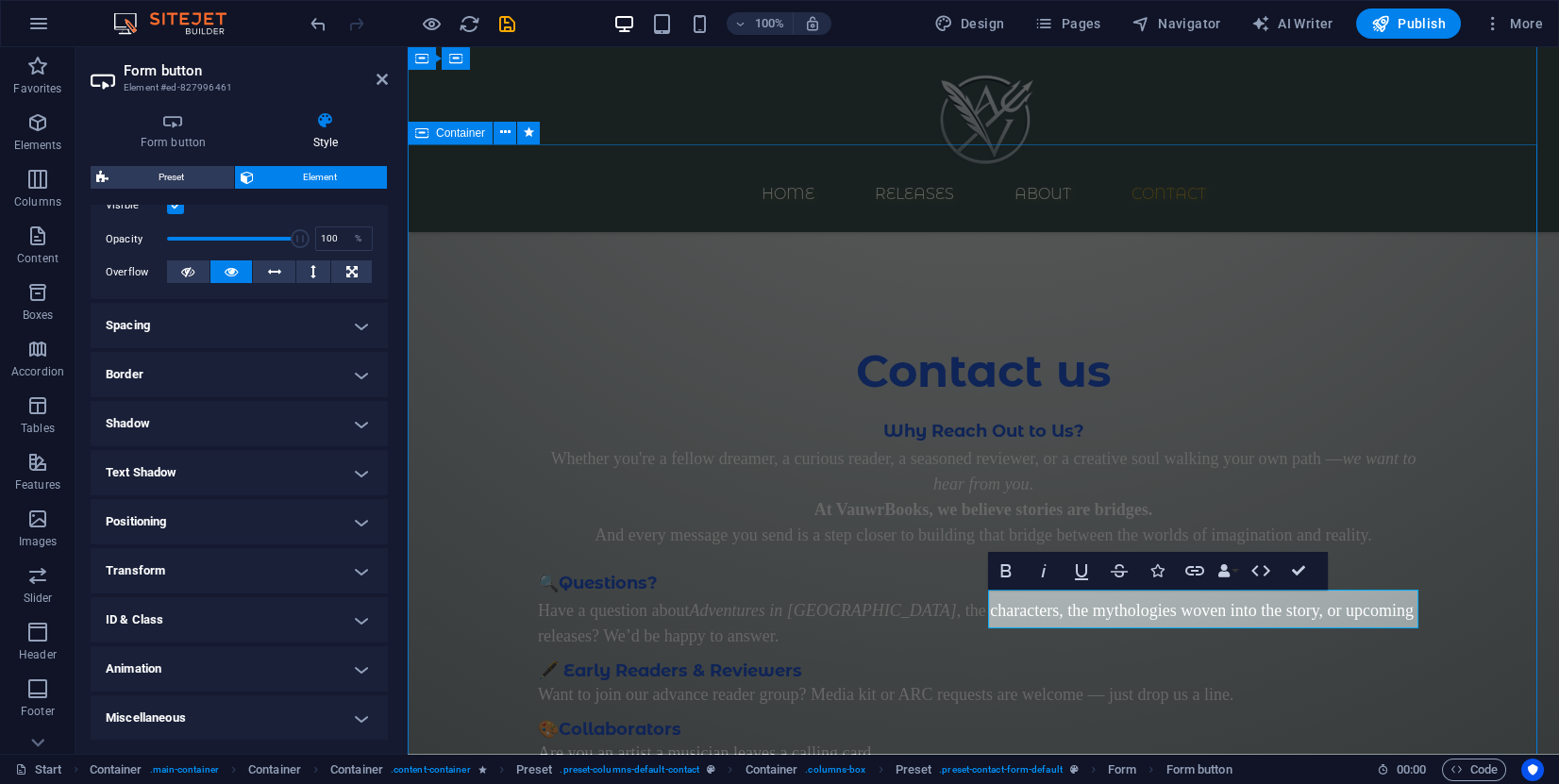
click at [821, 396] on div "Why Reach Out to Us? Whether you're a fellow dreamer, a curious reader, a seaso…" at bounding box center [984, 473] width 891 height 152
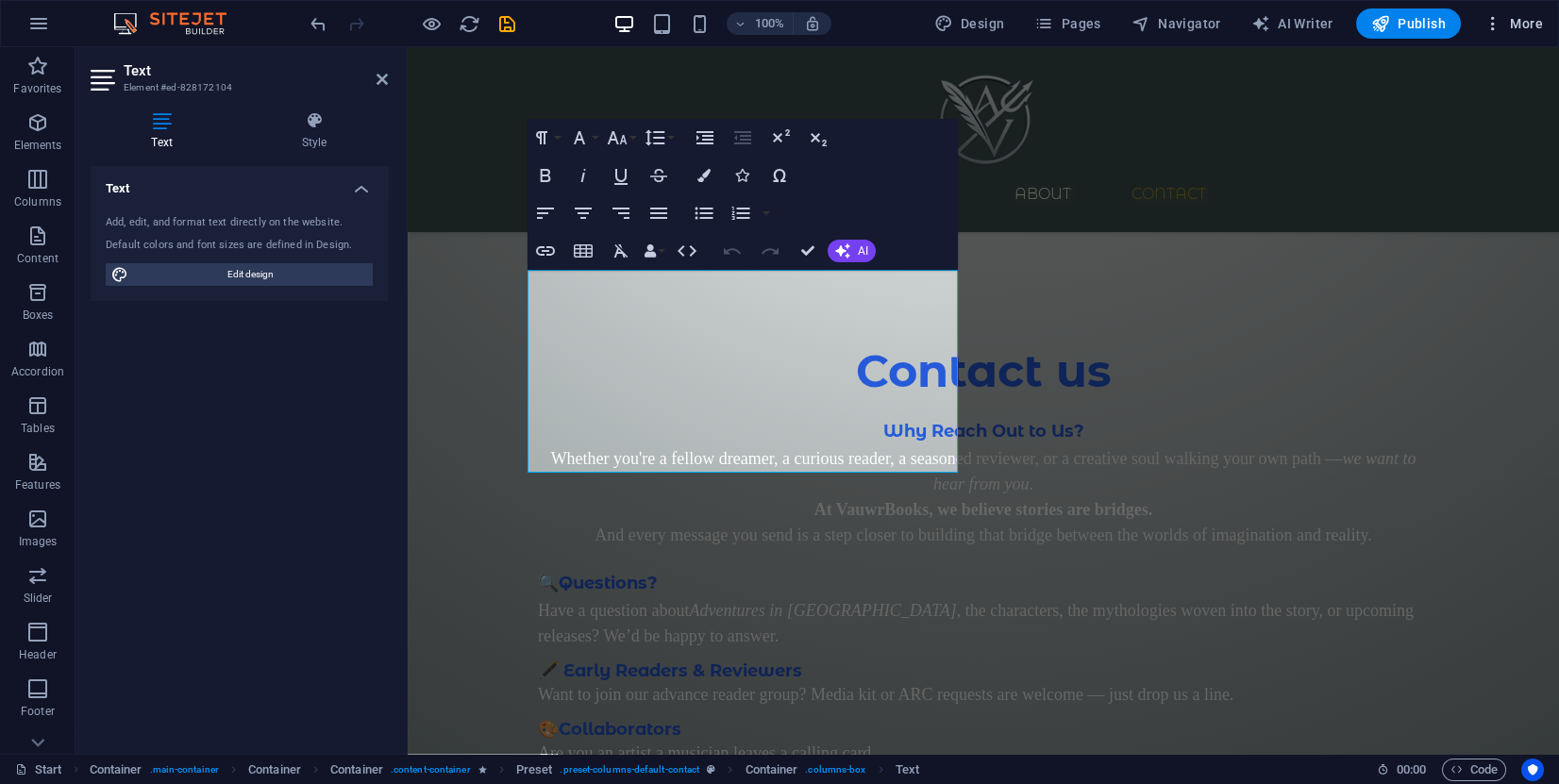
click at [1523, 25] on span "More" at bounding box center [1514, 24] width 60 height 19
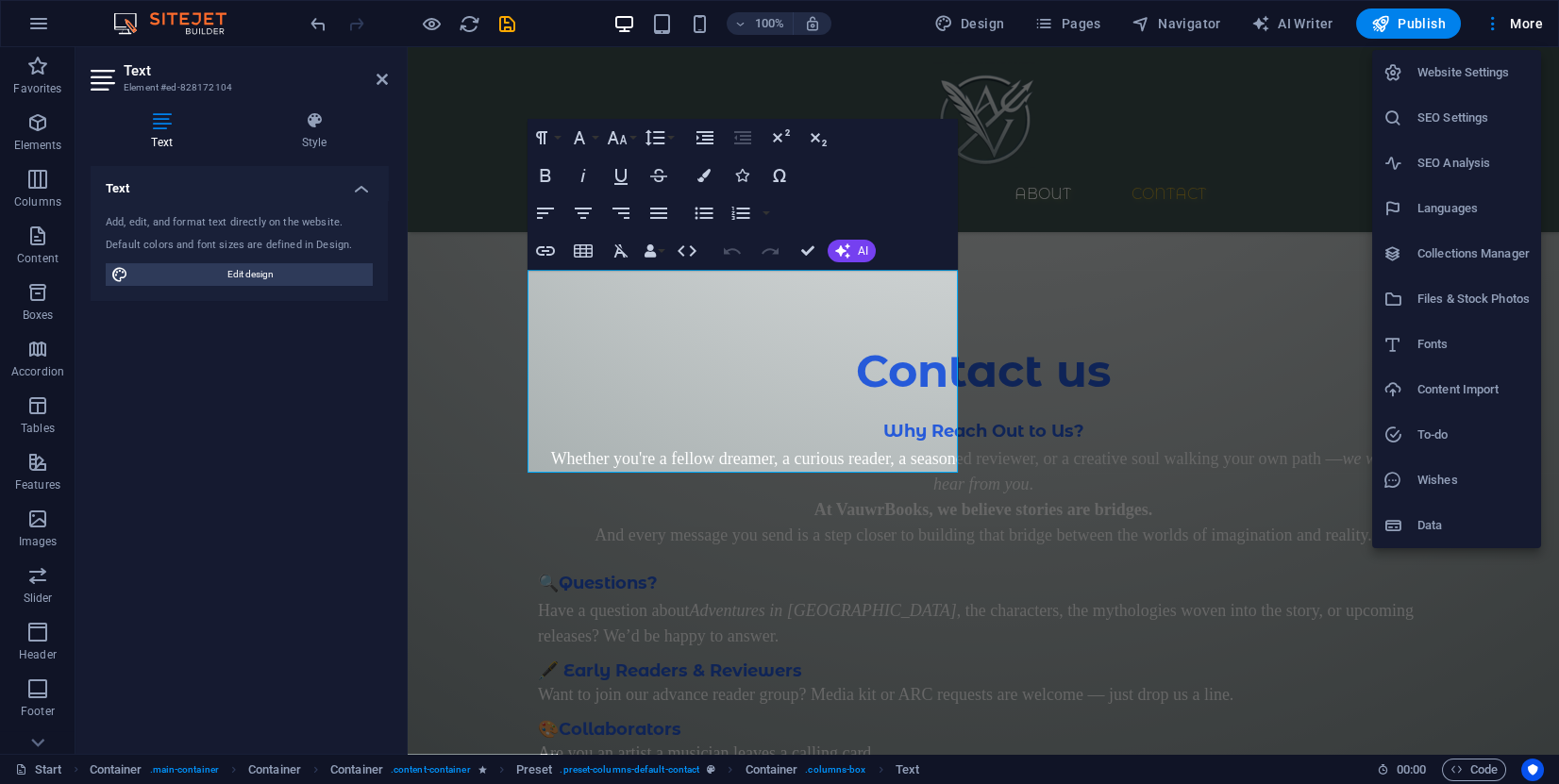
click at [1101, 185] on div at bounding box center [780, 392] width 1559 height 784
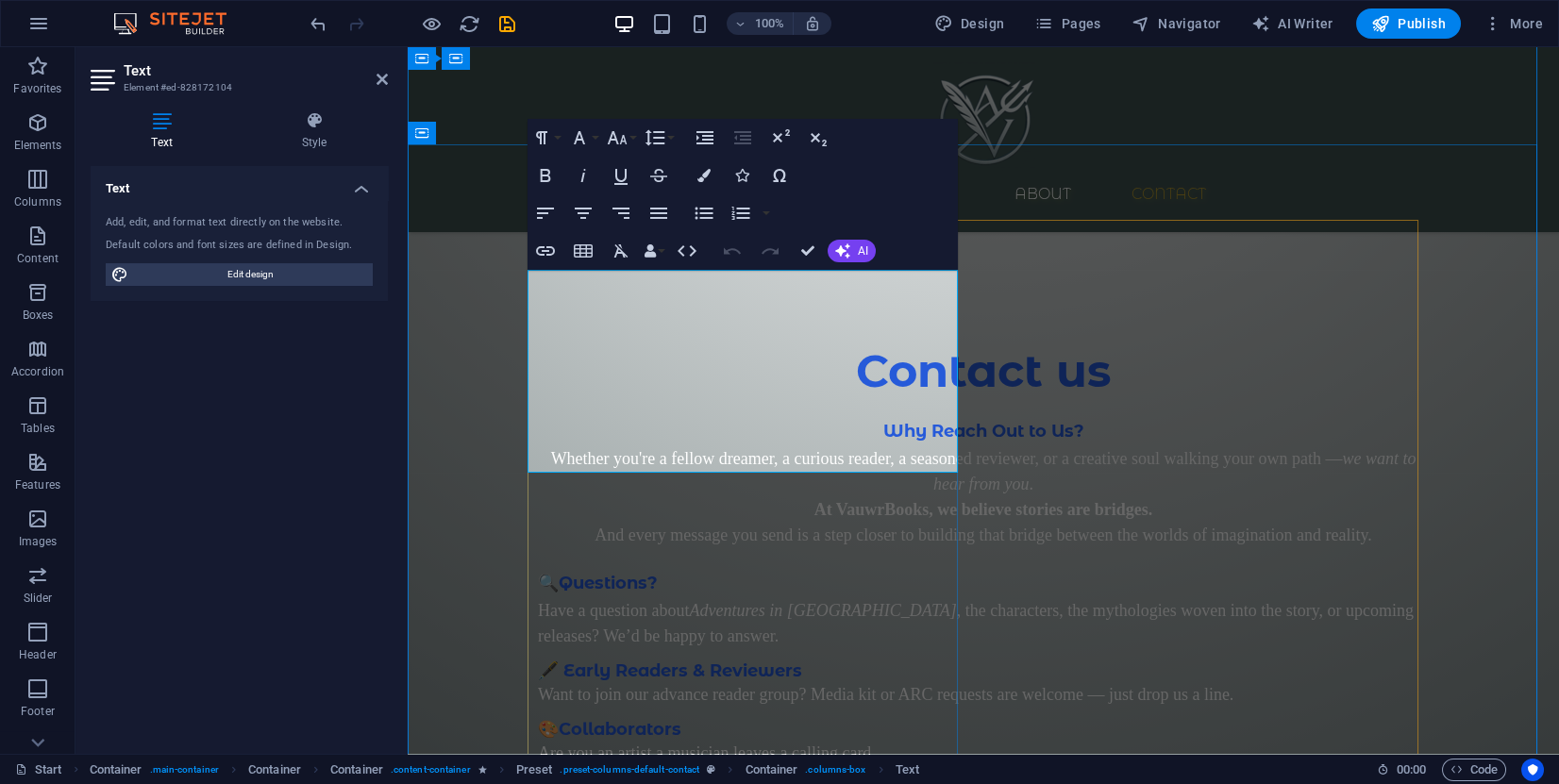
click at [884, 420] on span "Why Reach Out to Us?" at bounding box center [984, 431] width 201 height 21
click at [702, 174] on icon "button" at bounding box center [704, 176] width 14 height 14
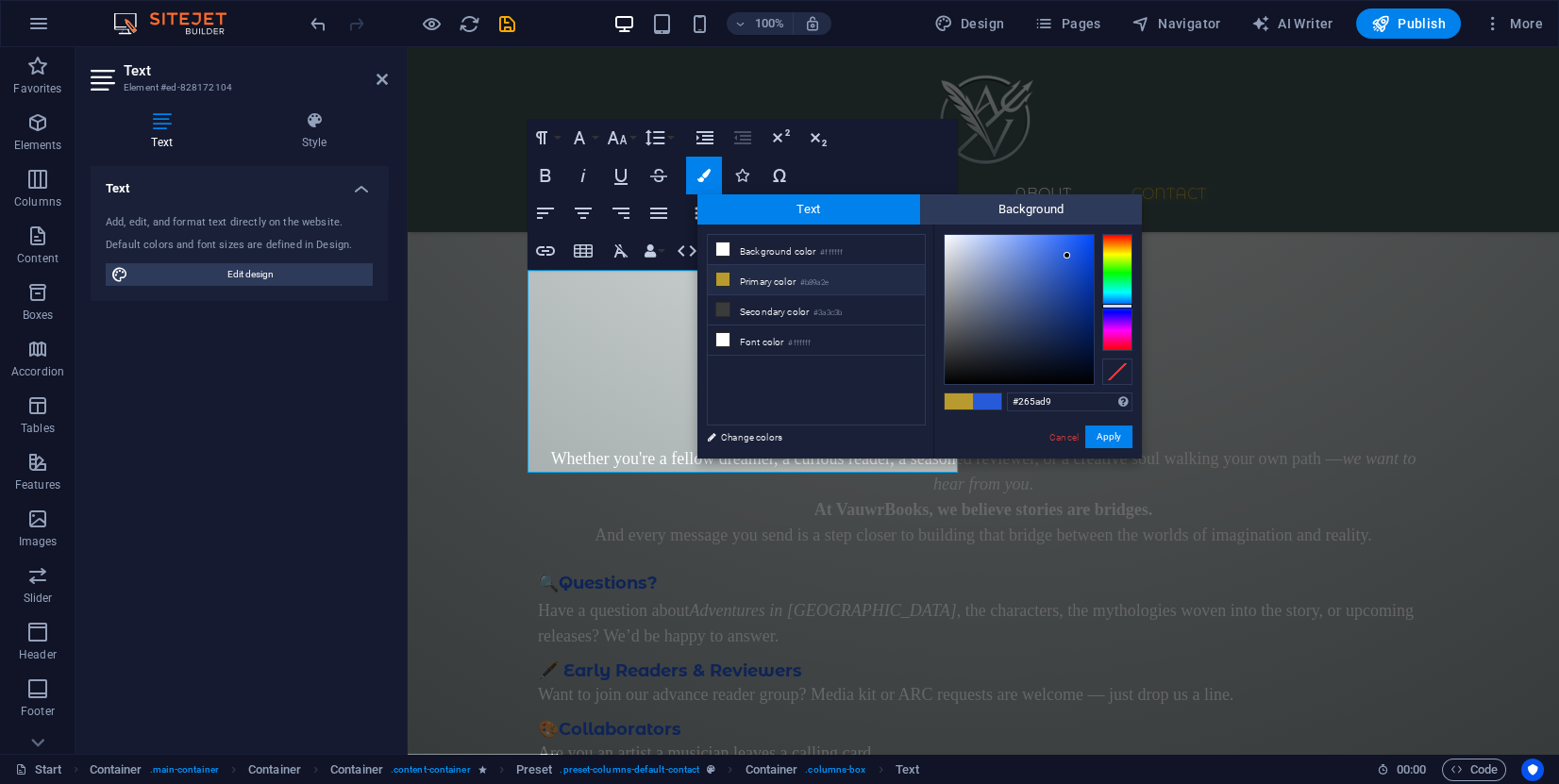
drag, startPoint x: 1052, startPoint y: 399, endPoint x: 996, endPoint y: 402, distance: 56.1
click at [996, 402] on div "#265ad9 Supported formats #0852ed rgb(8, 82, 237) rgba(8, 82, 237, 90%) hsv(221…" at bounding box center [1038, 478] width 208 height 507
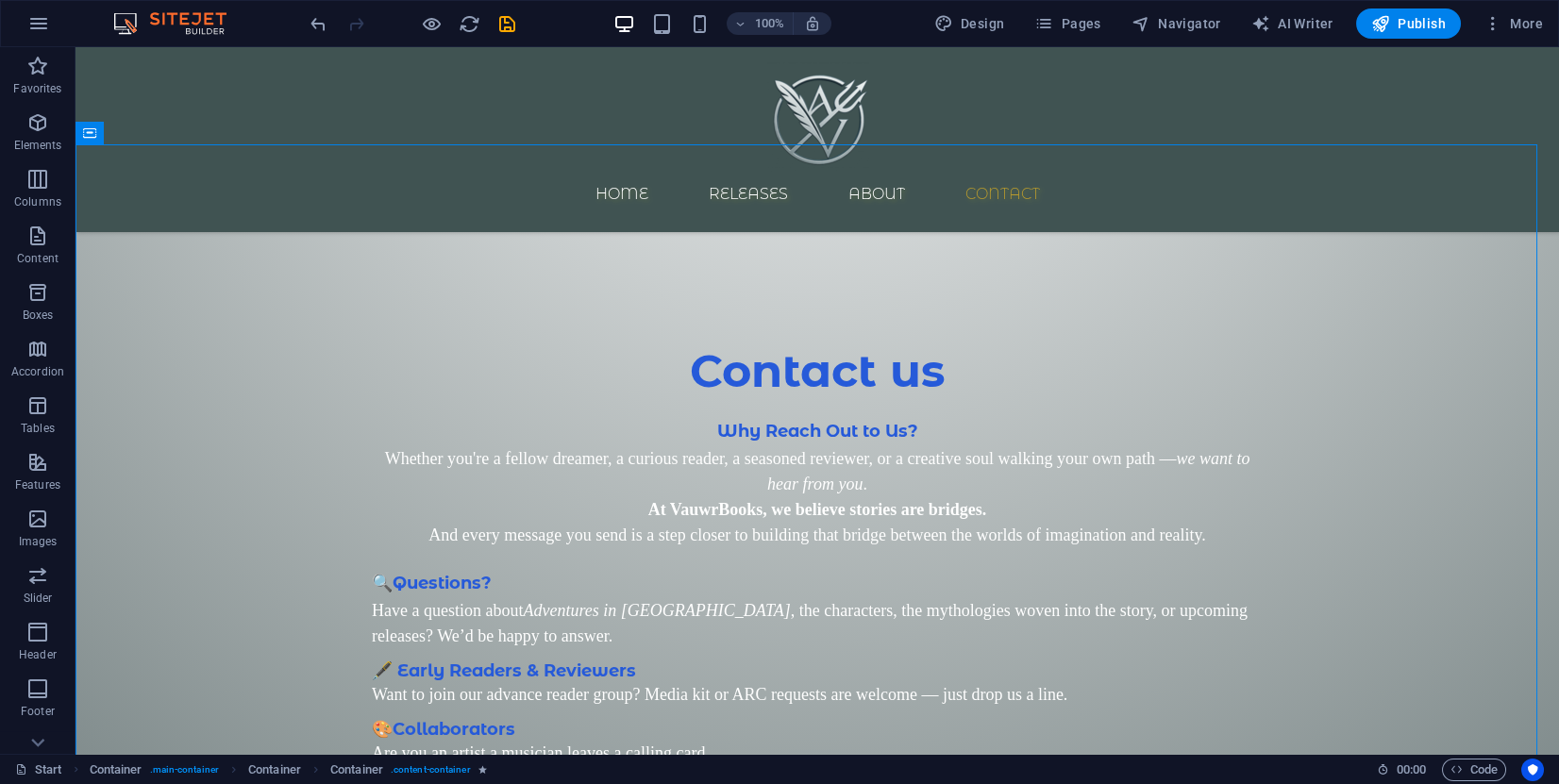
click at [1525, 6] on div "100% Design Pages Navigator AI Writer Publish More" at bounding box center [780, 23] width 1557 height 45
click at [1521, 22] on span "More" at bounding box center [1514, 24] width 60 height 19
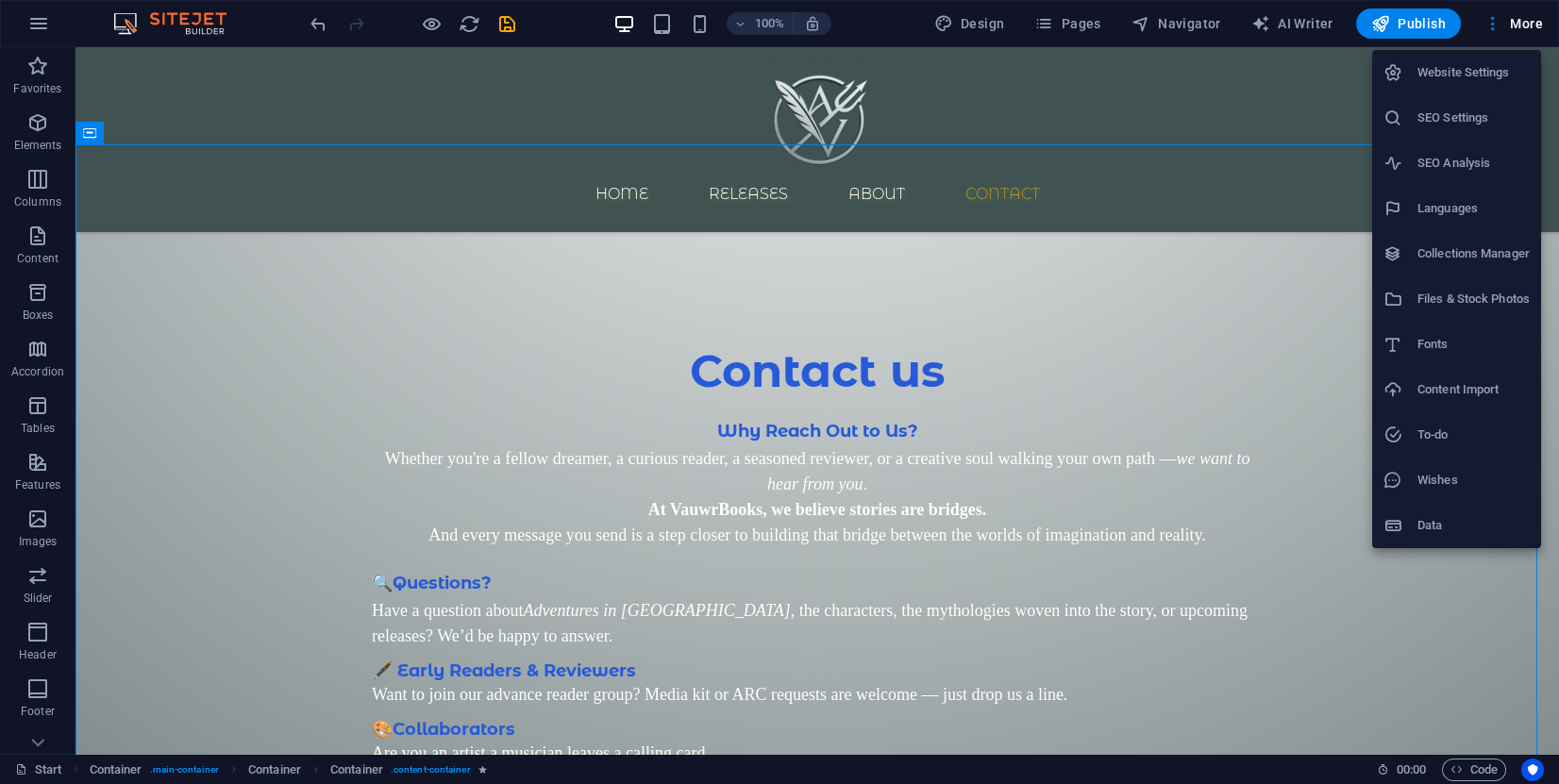
click at [1478, 79] on h6 "Website Settings" at bounding box center [1473, 72] width 112 height 22
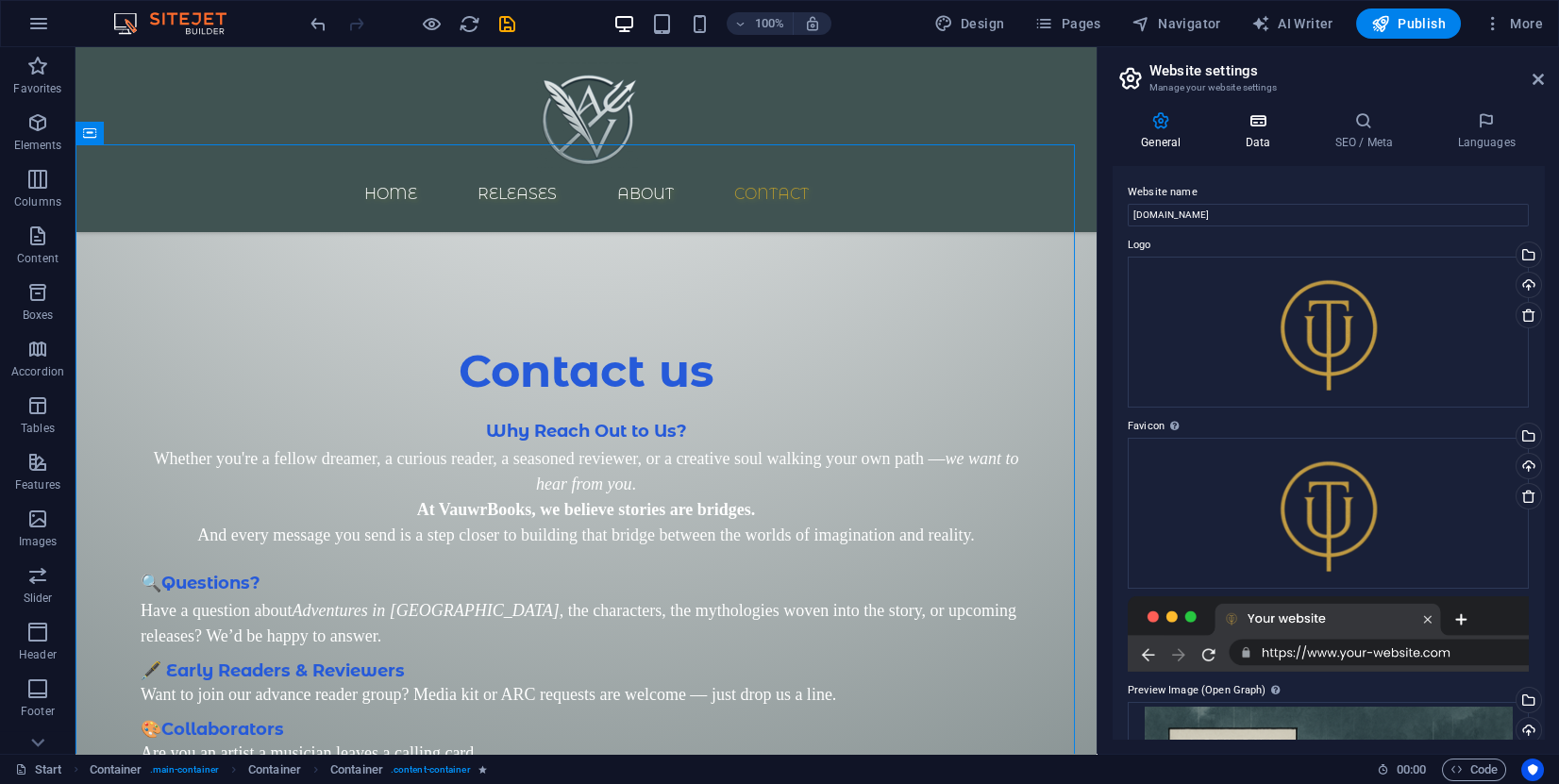
click at [1266, 122] on icon at bounding box center [1257, 121] width 82 height 19
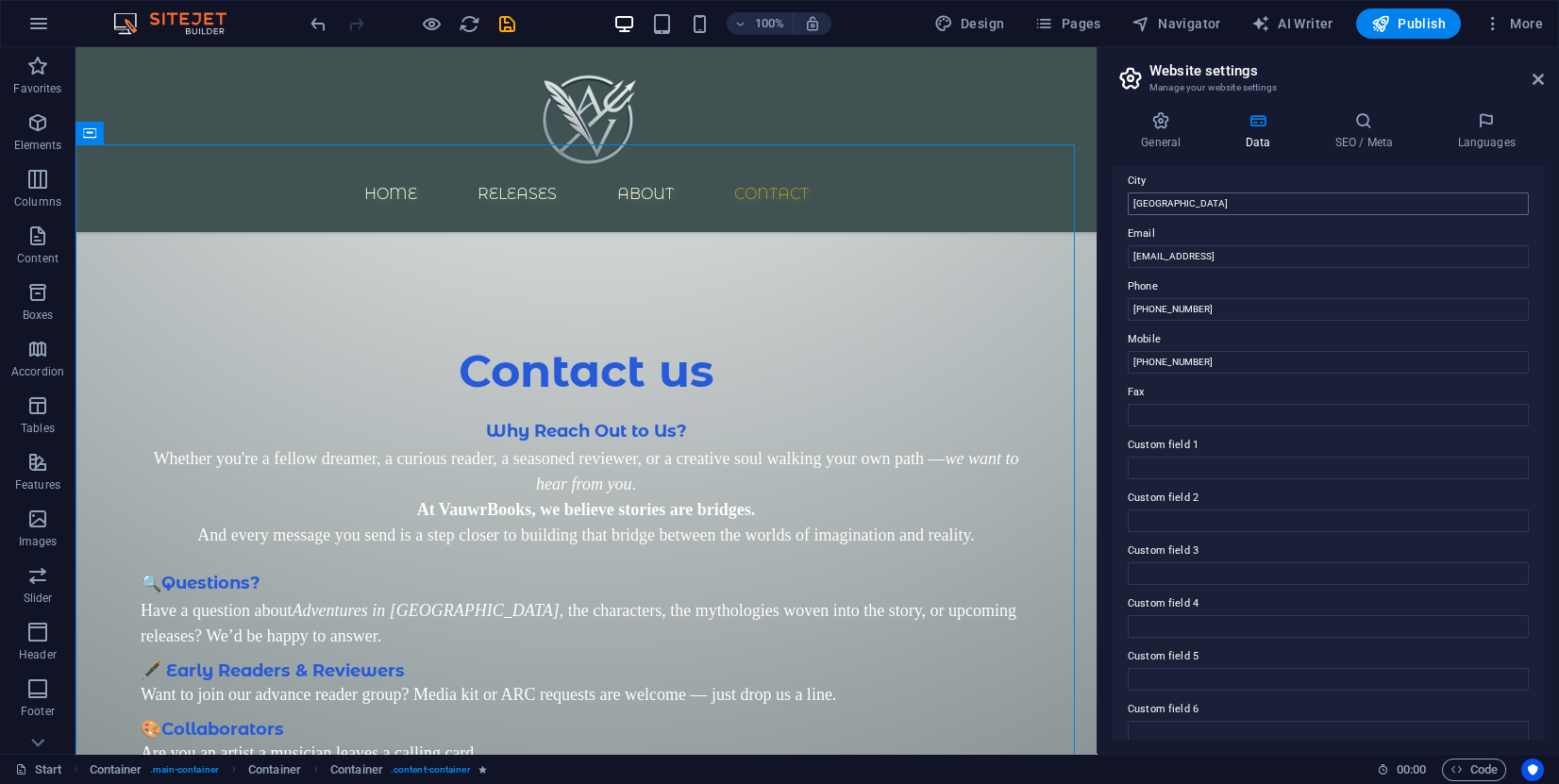
scroll to position [333, 0]
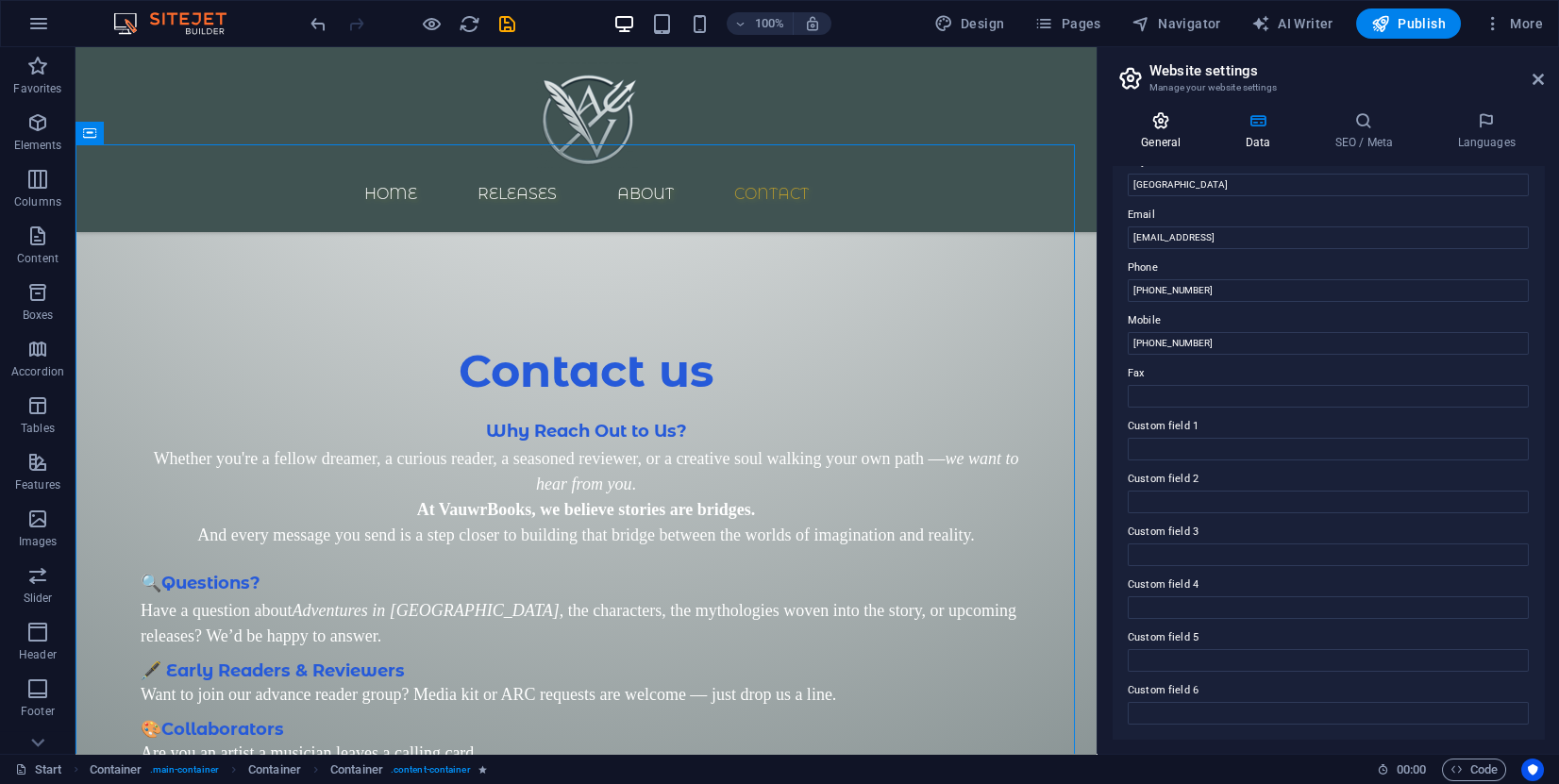
click at [1170, 141] on h4 "General" at bounding box center [1164, 130] width 104 height 40
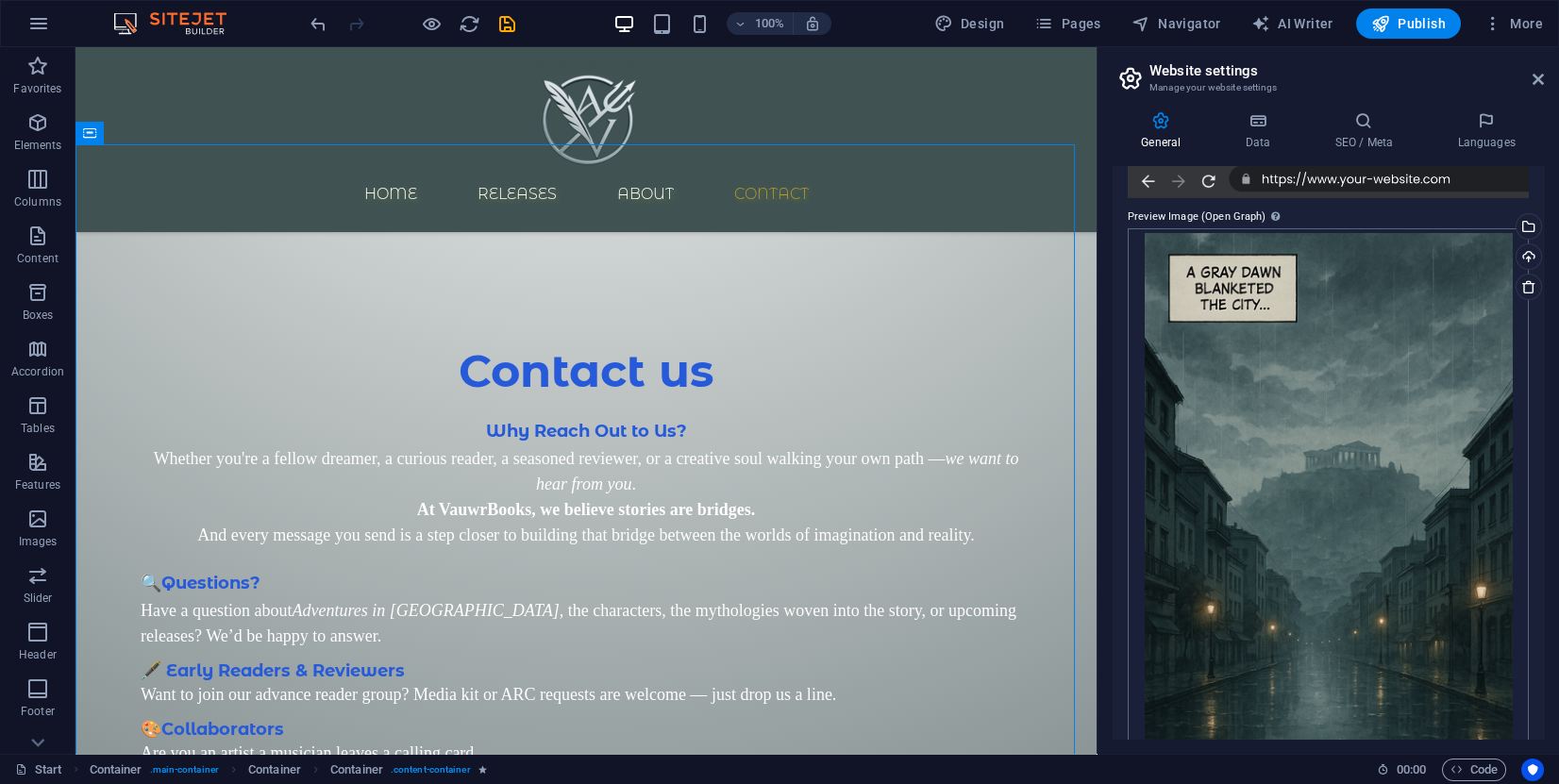
scroll to position [0, 0]
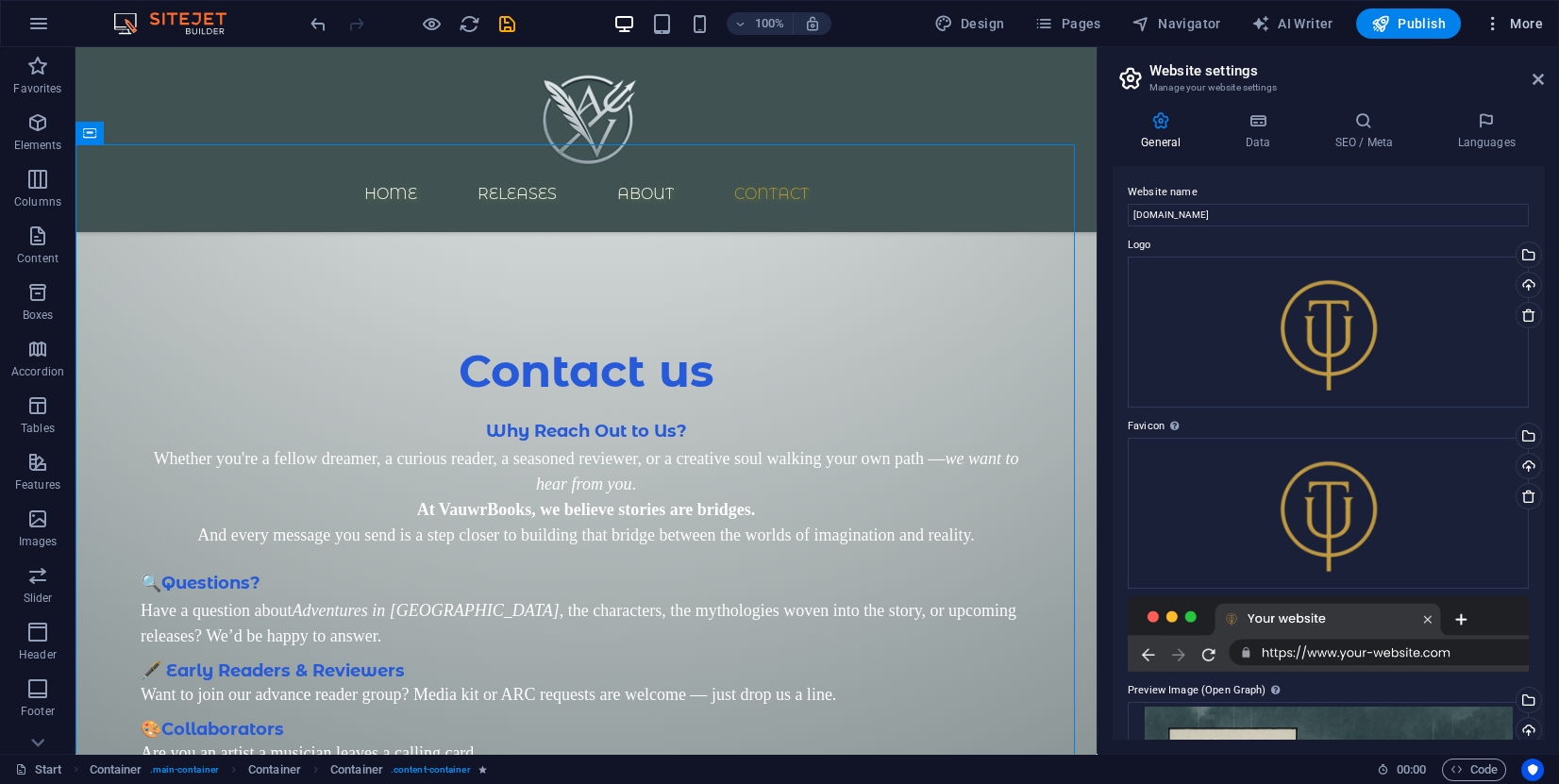
click at [1512, 14] on span "More" at bounding box center [1514, 24] width 60 height 19
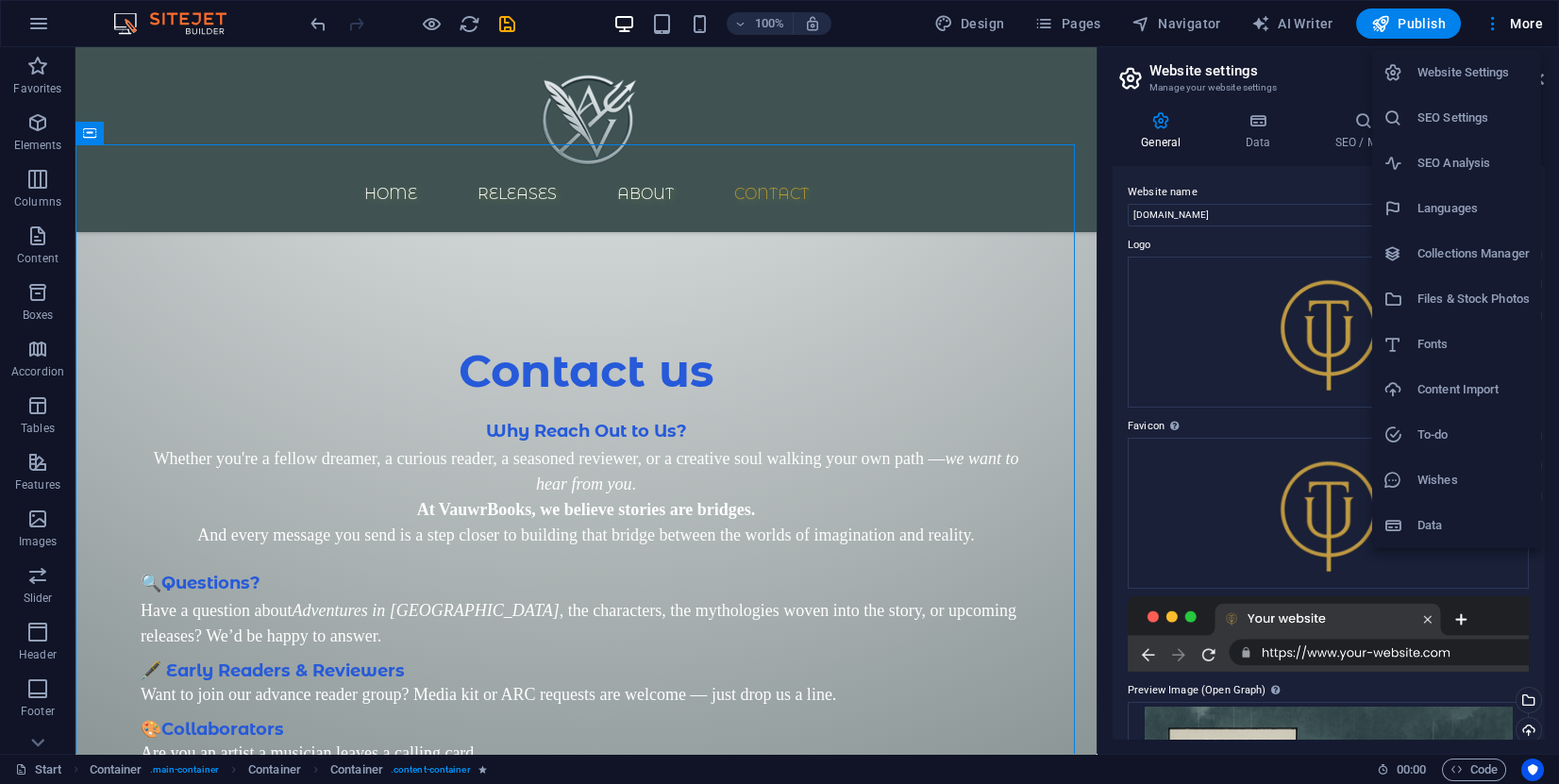
click at [1445, 524] on h6 "Data" at bounding box center [1473, 525] width 112 height 22
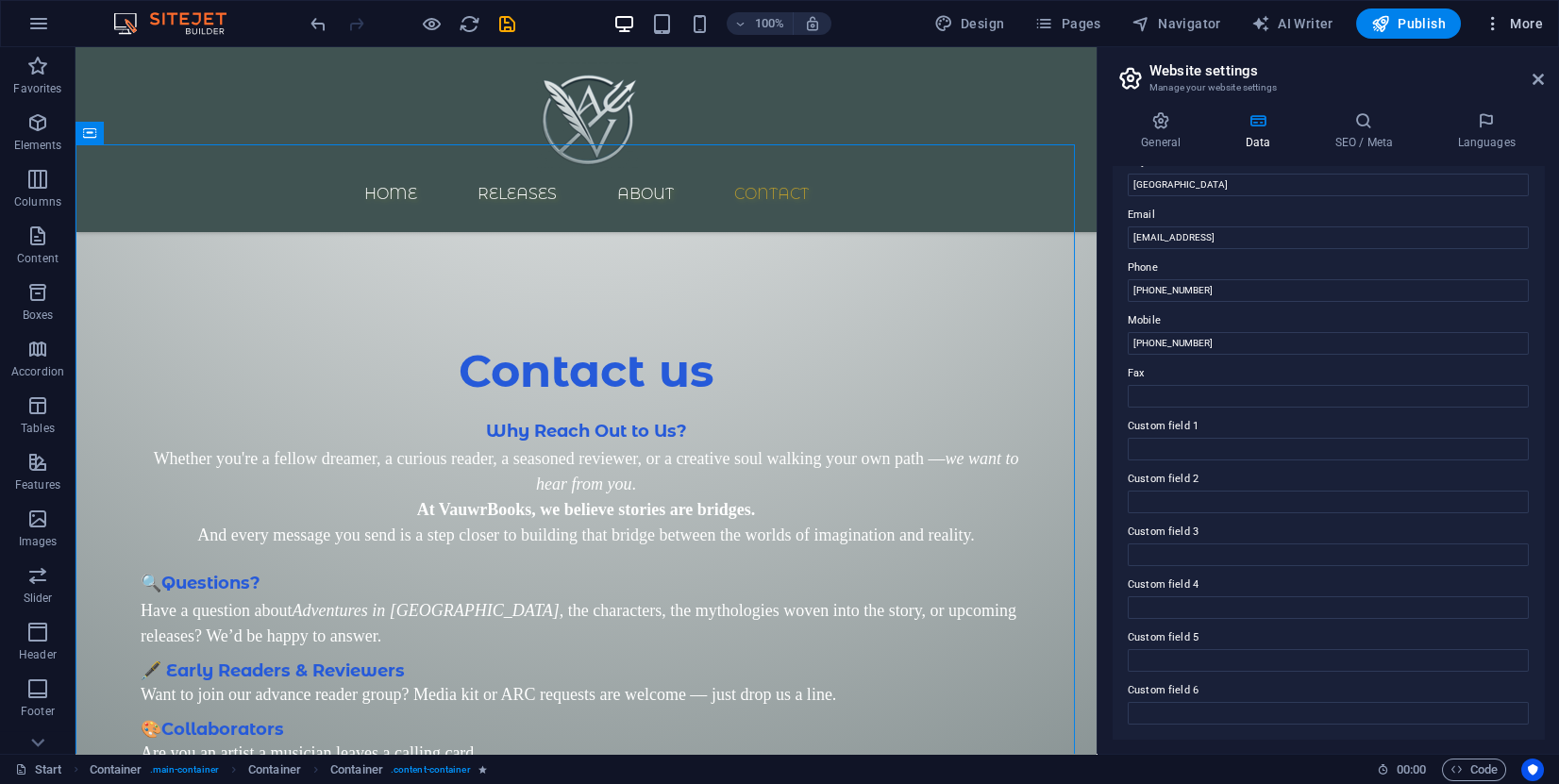
click at [1530, 20] on span "More" at bounding box center [1514, 24] width 60 height 19
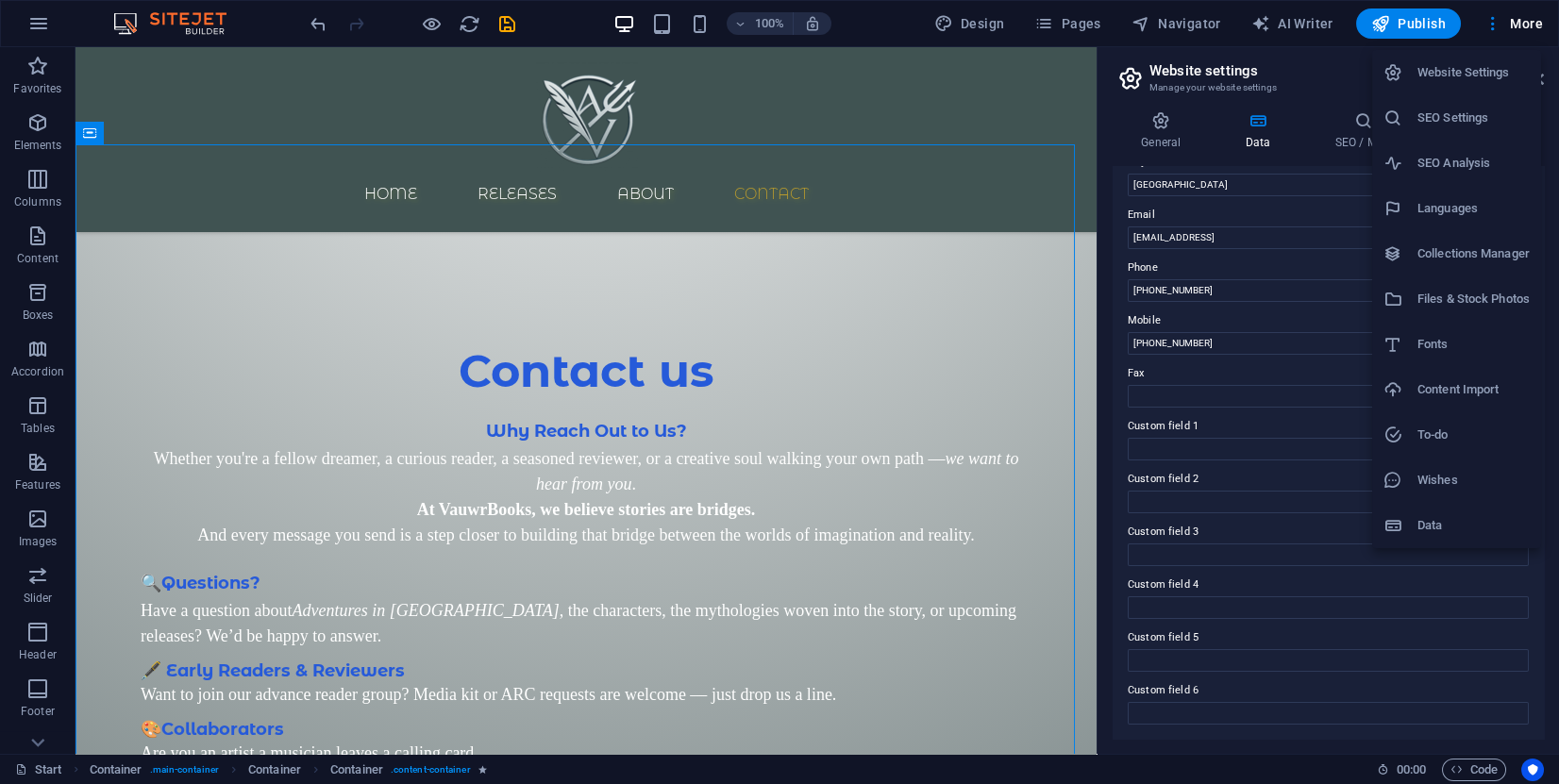
click at [1443, 352] on h6 "Fonts" at bounding box center [1473, 343] width 112 height 22
select select "popularity"
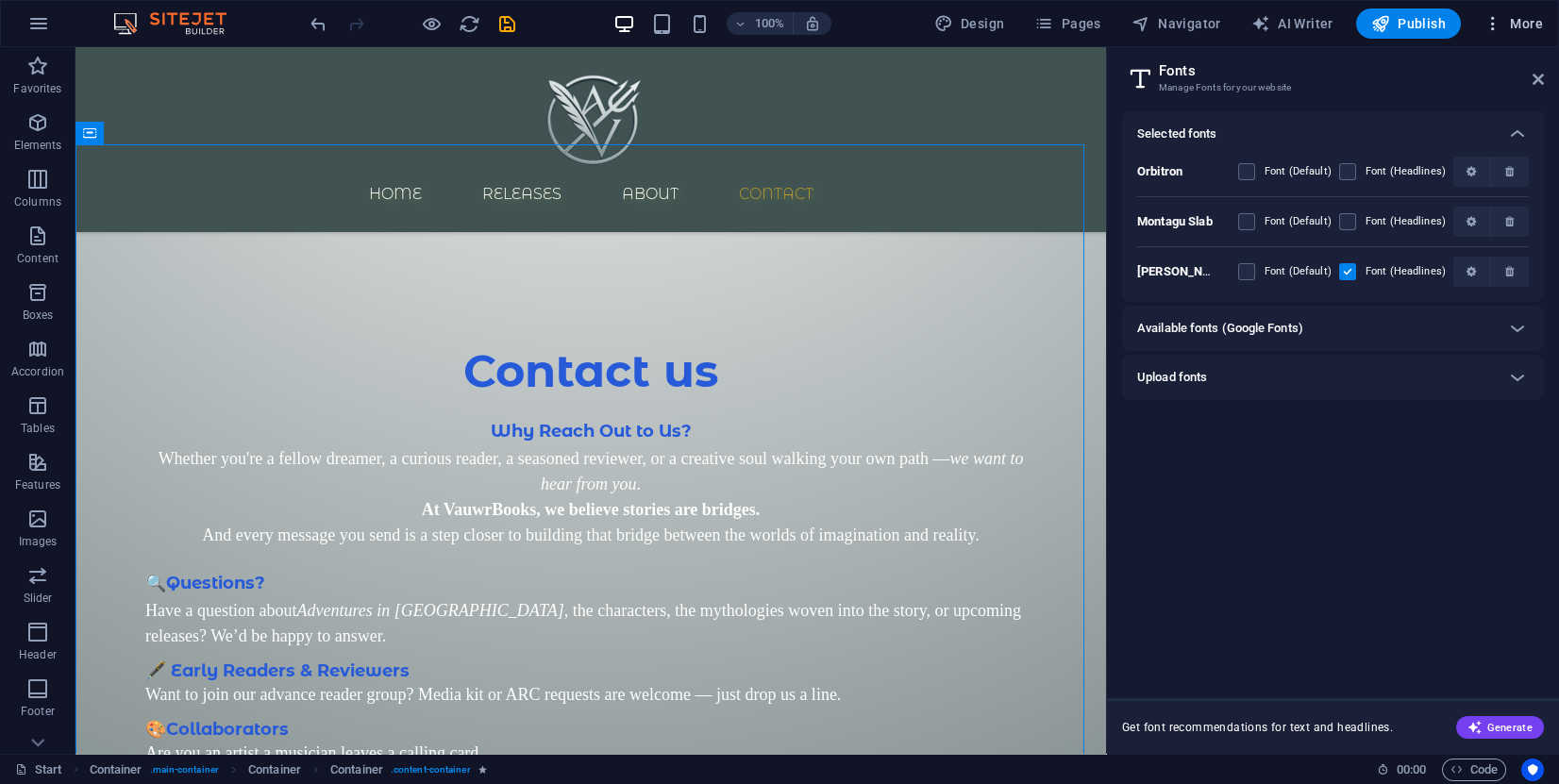
click at [1520, 22] on span "More" at bounding box center [1514, 24] width 60 height 19
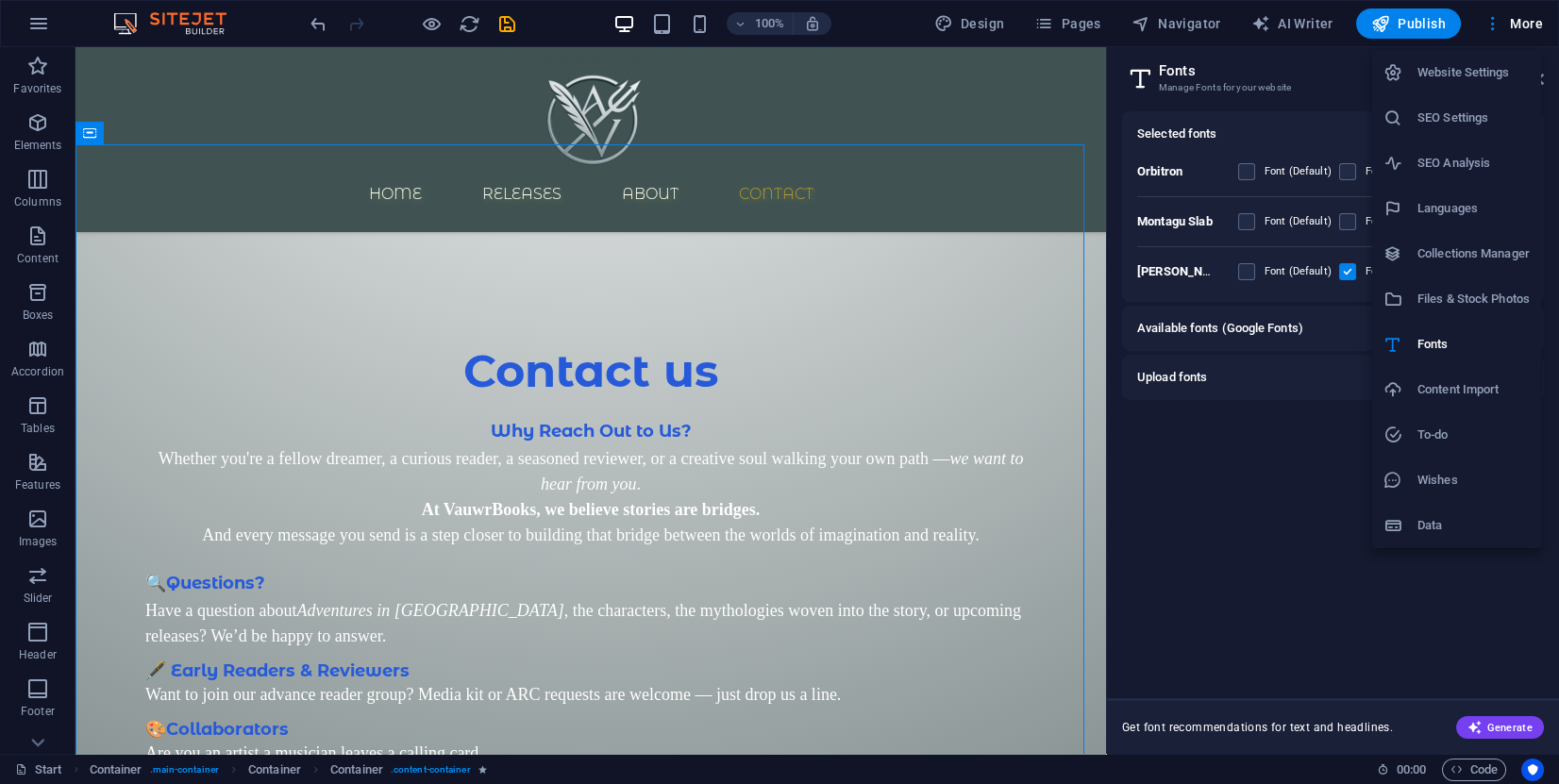
click at [1292, 542] on div at bounding box center [780, 392] width 1559 height 784
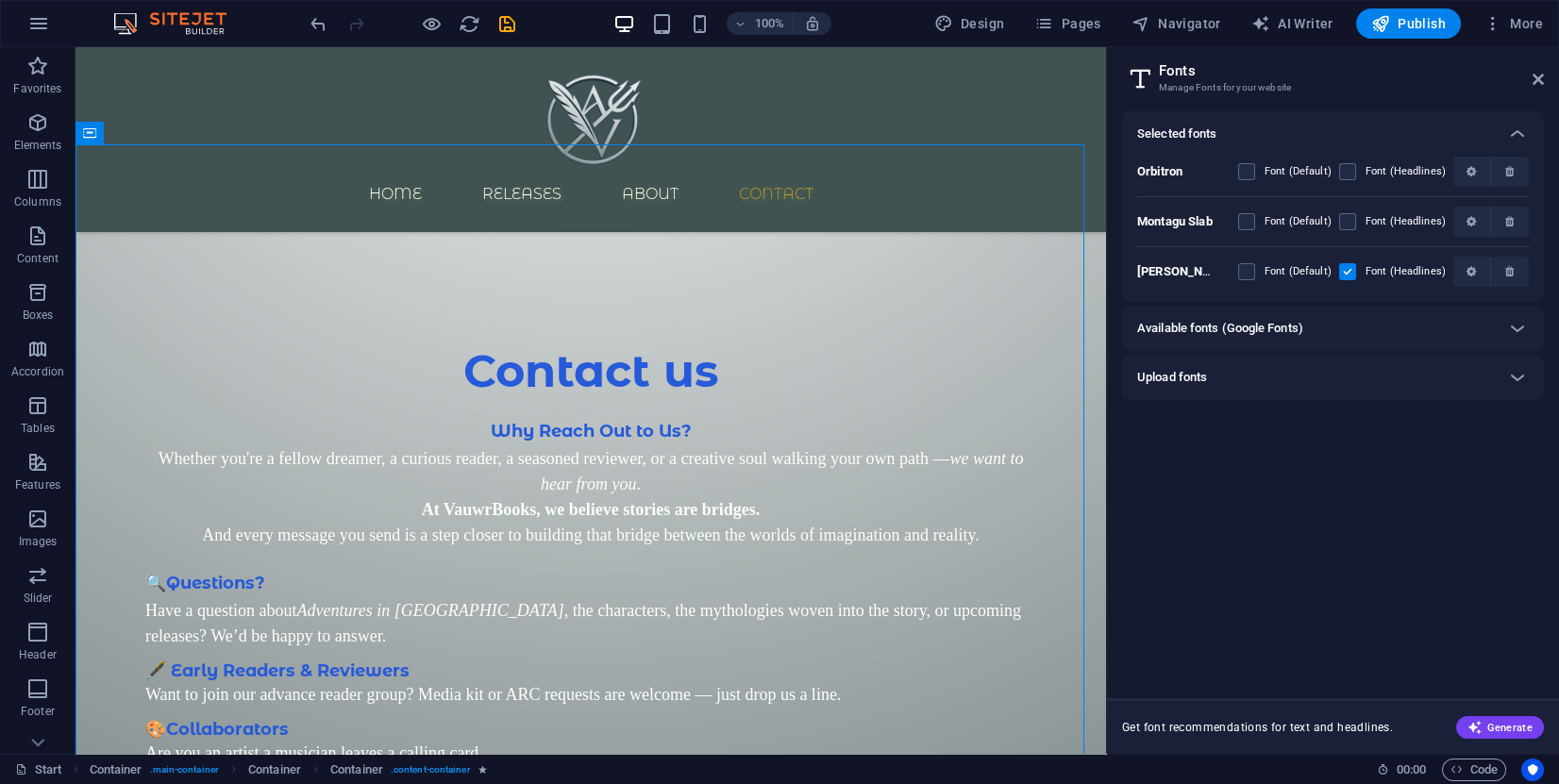
click at [1263, 442] on div "Selected fonts Orbitron Font (Default) Font (Headlines) Montagu Slab Font (Defa…" at bounding box center [1332, 396] width 422 height 572
click at [1531, 77] on h2 "Fonts" at bounding box center [1351, 71] width 385 height 17
click at [1537, 76] on icon at bounding box center [1539, 79] width 12 height 15
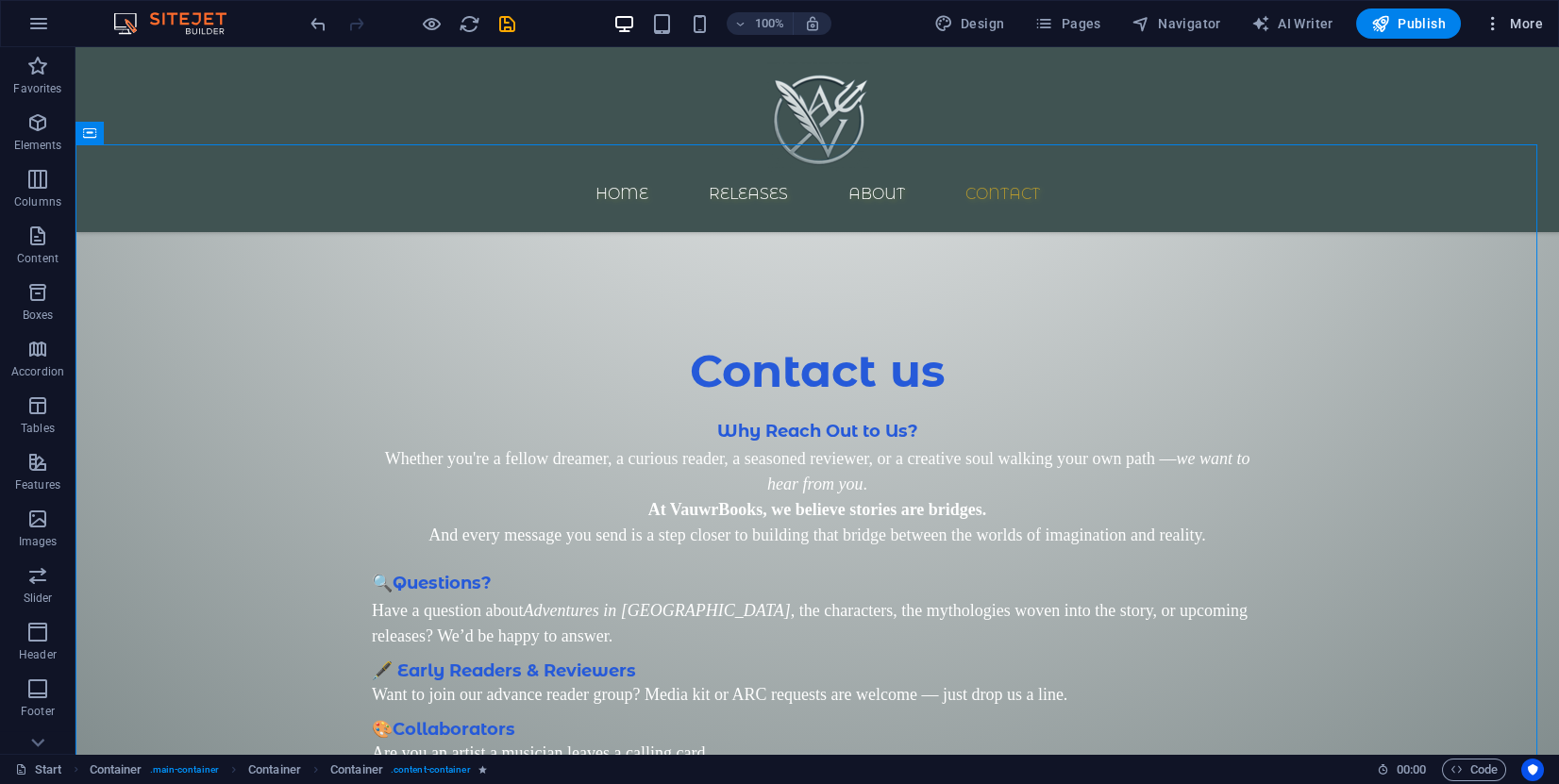
click at [1502, 29] on icon "button" at bounding box center [1493, 24] width 19 height 19
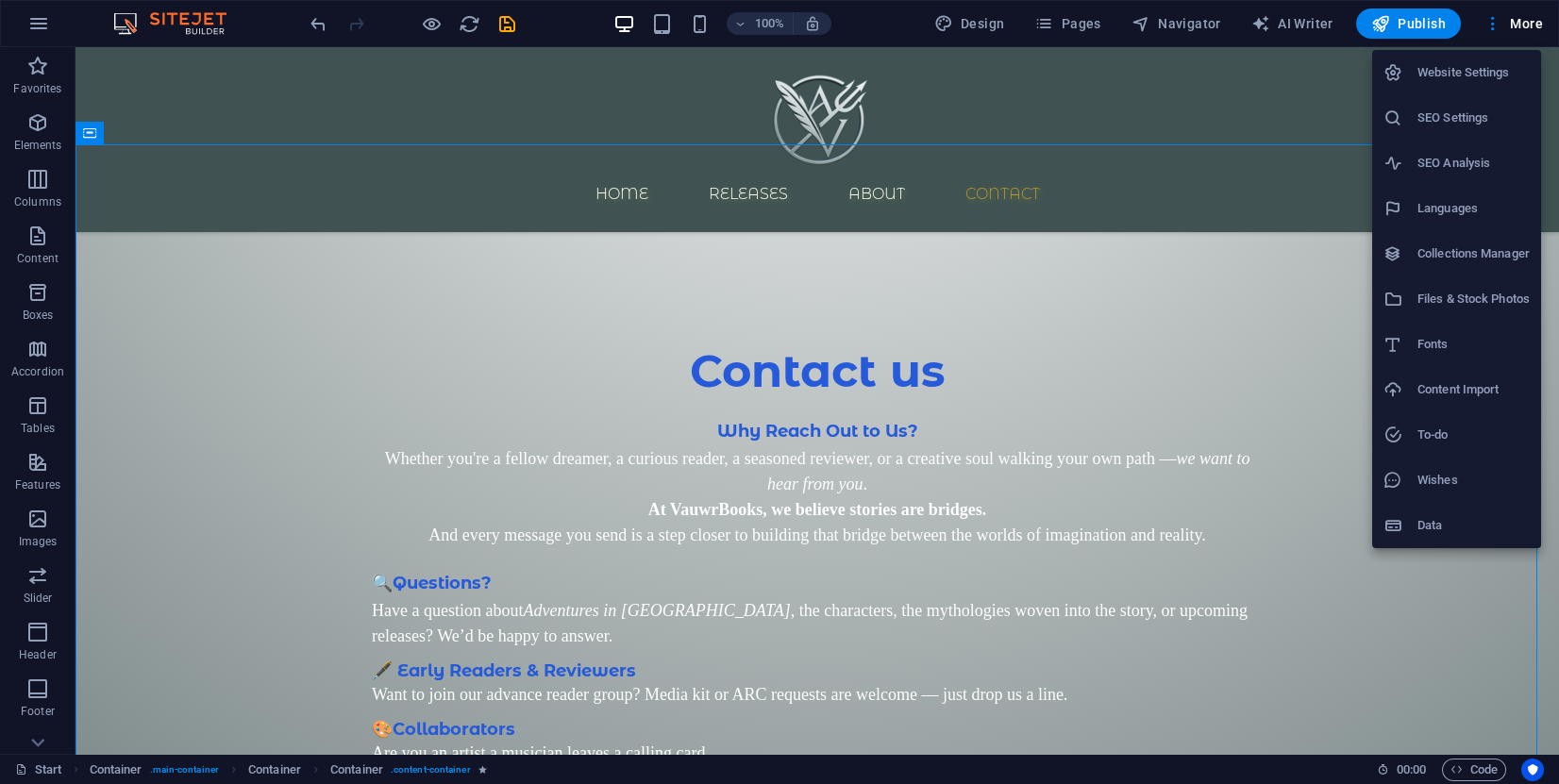
click at [1463, 79] on h6 "Website Settings" at bounding box center [1473, 72] width 112 height 22
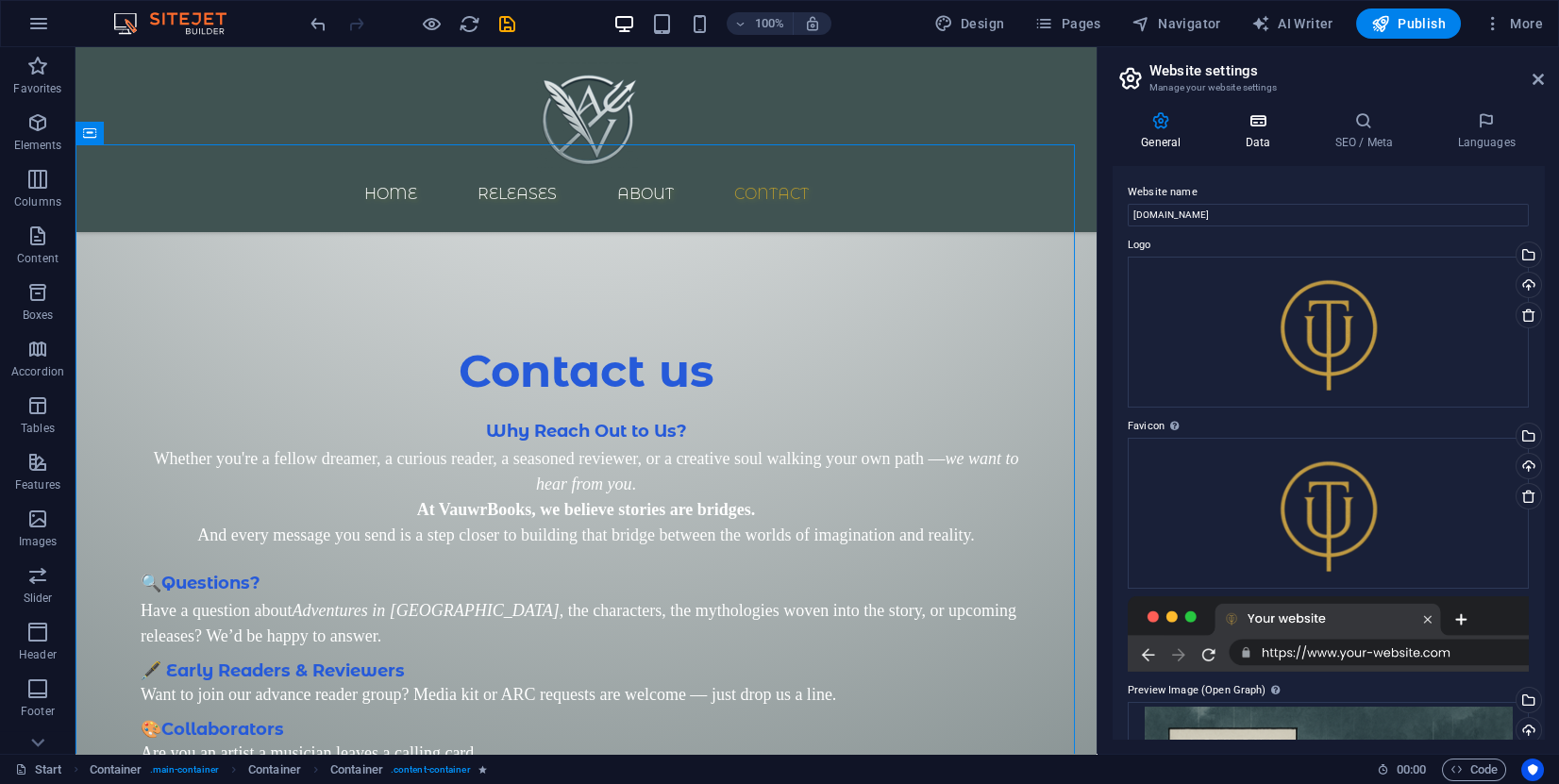
click at [1270, 134] on h4 "Data" at bounding box center [1261, 130] width 90 height 40
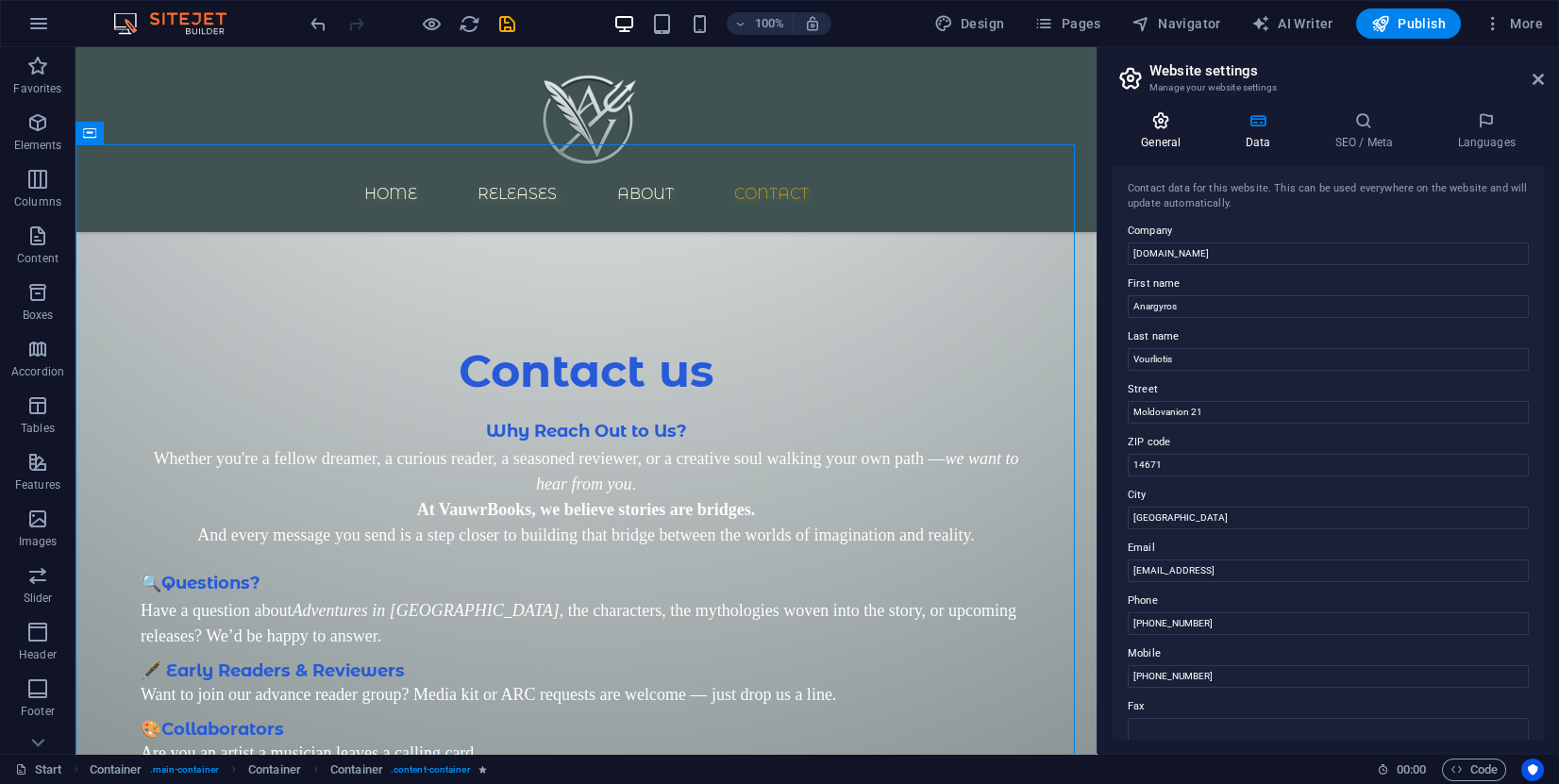
click at [1164, 136] on h4 "General" at bounding box center [1164, 130] width 104 height 40
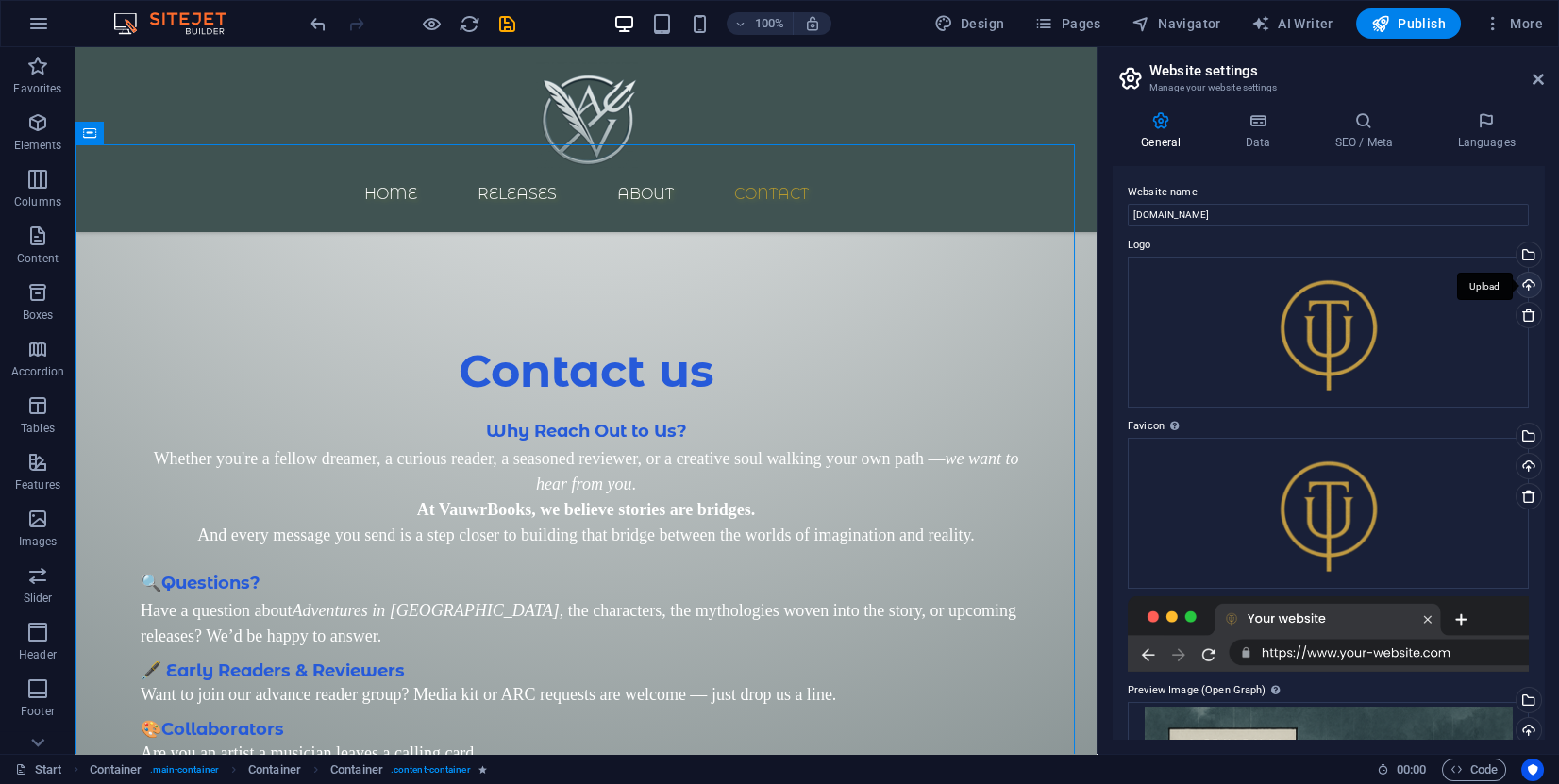
click at [1520, 284] on div "Upload" at bounding box center [1526, 286] width 28 height 28
click at [1513, 257] on div "Select files from the file manager, stock photos, or upload file(s)" at bounding box center [1451, 256] width 123 height 70
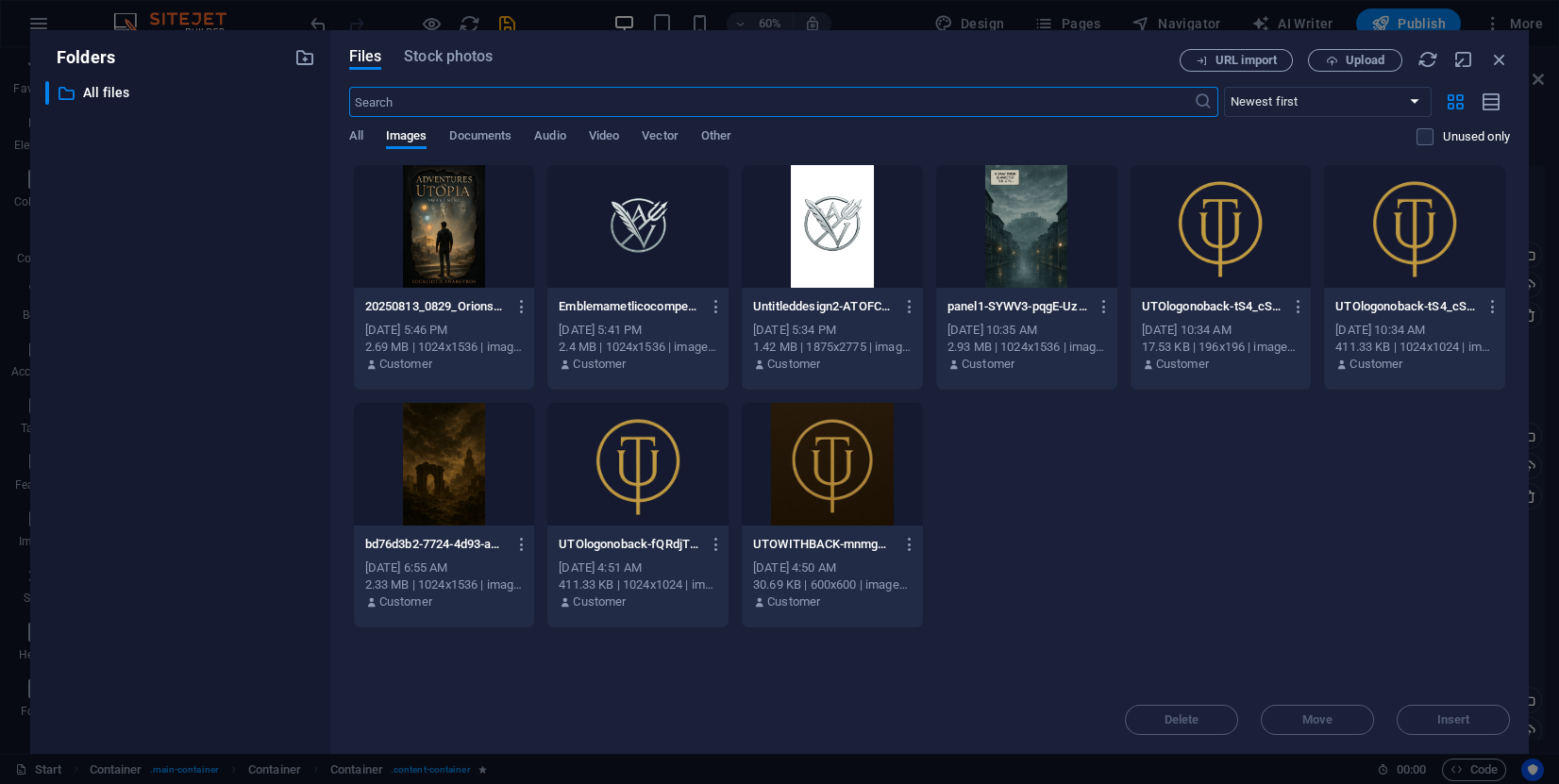
click at [670, 232] on div at bounding box center [638, 226] width 181 height 122
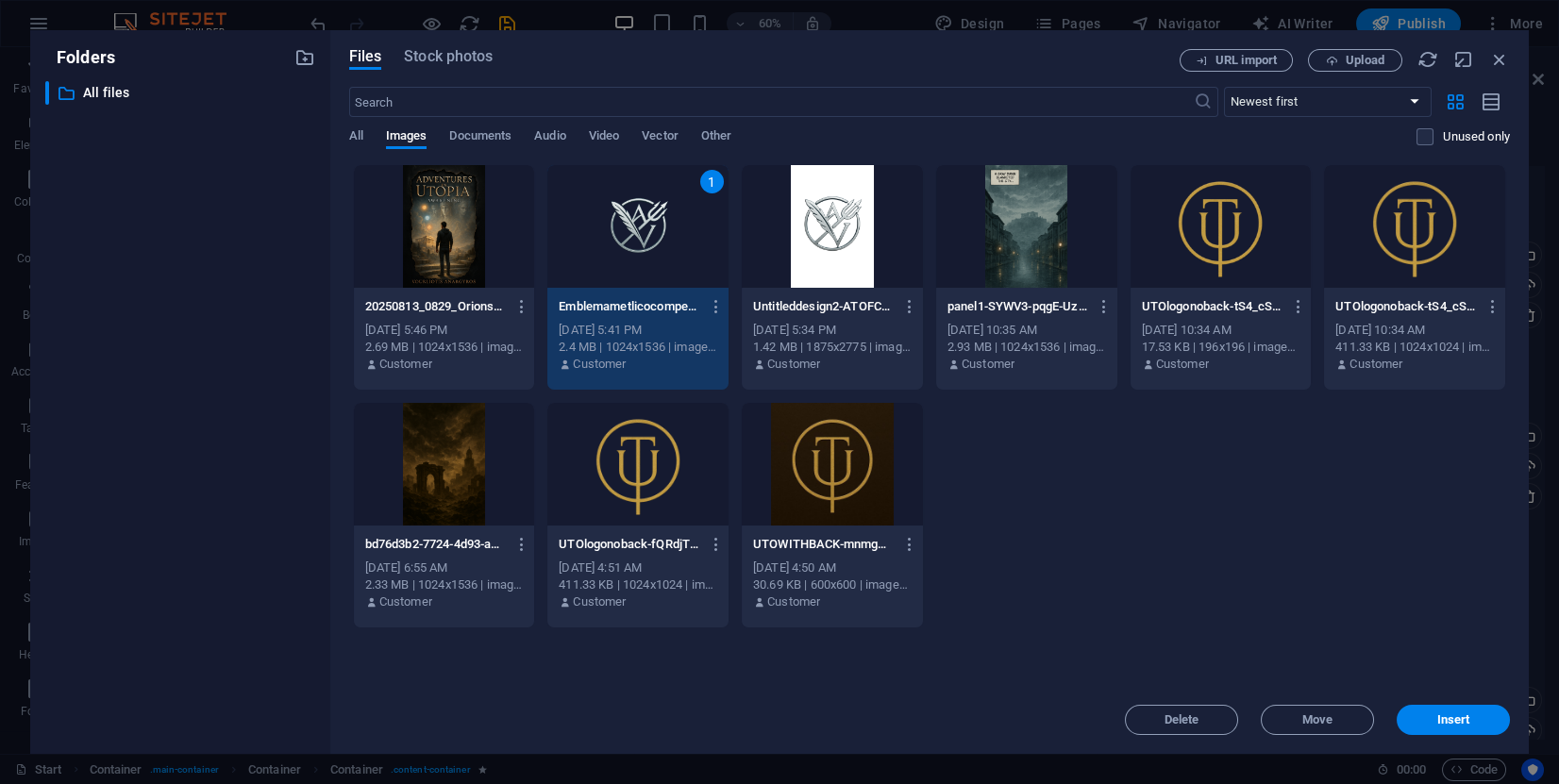
click at [670, 232] on div "1" at bounding box center [638, 226] width 181 height 122
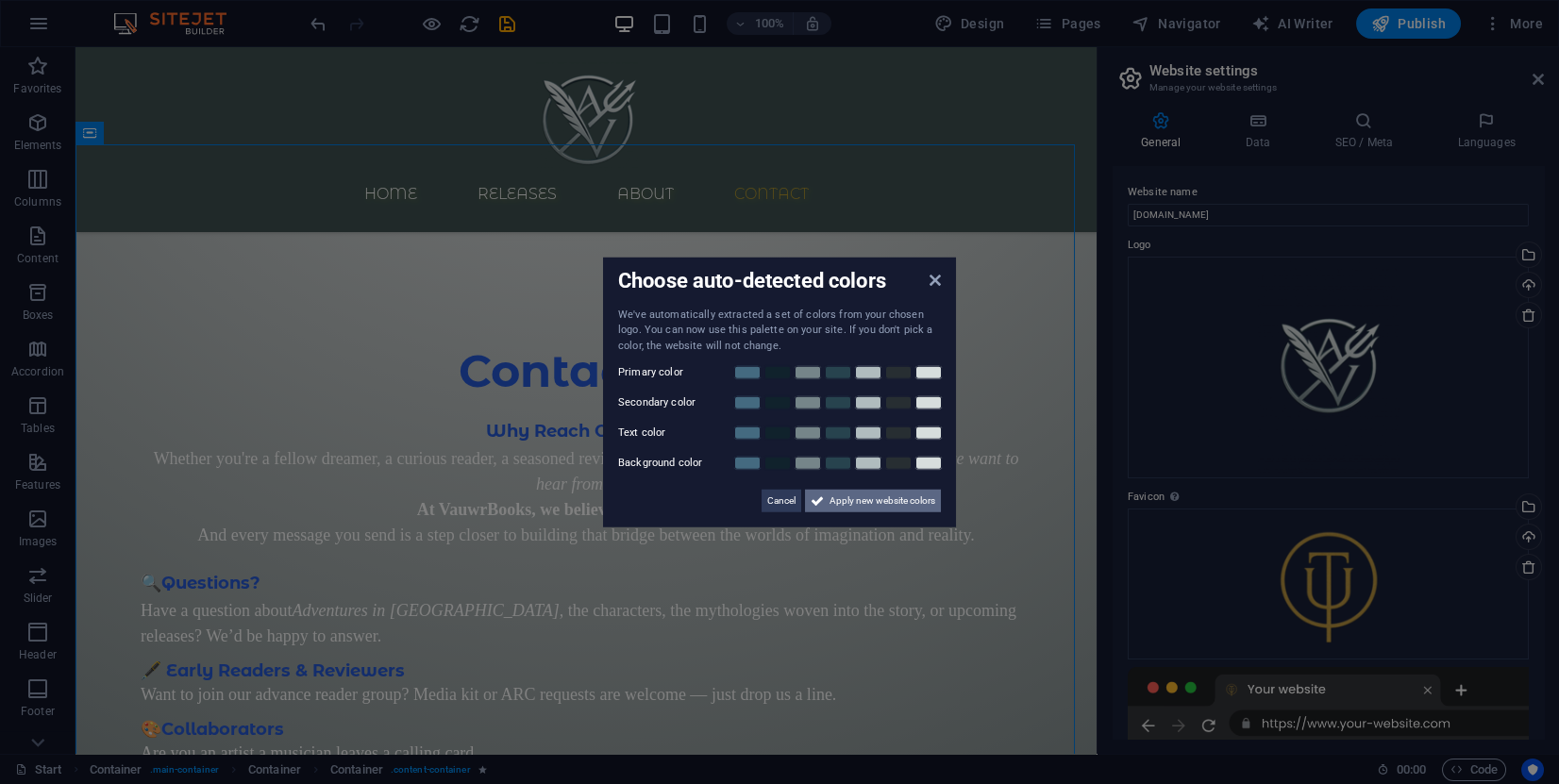
click at [859, 501] on span "Apply new website colors" at bounding box center [883, 500] width 106 height 22
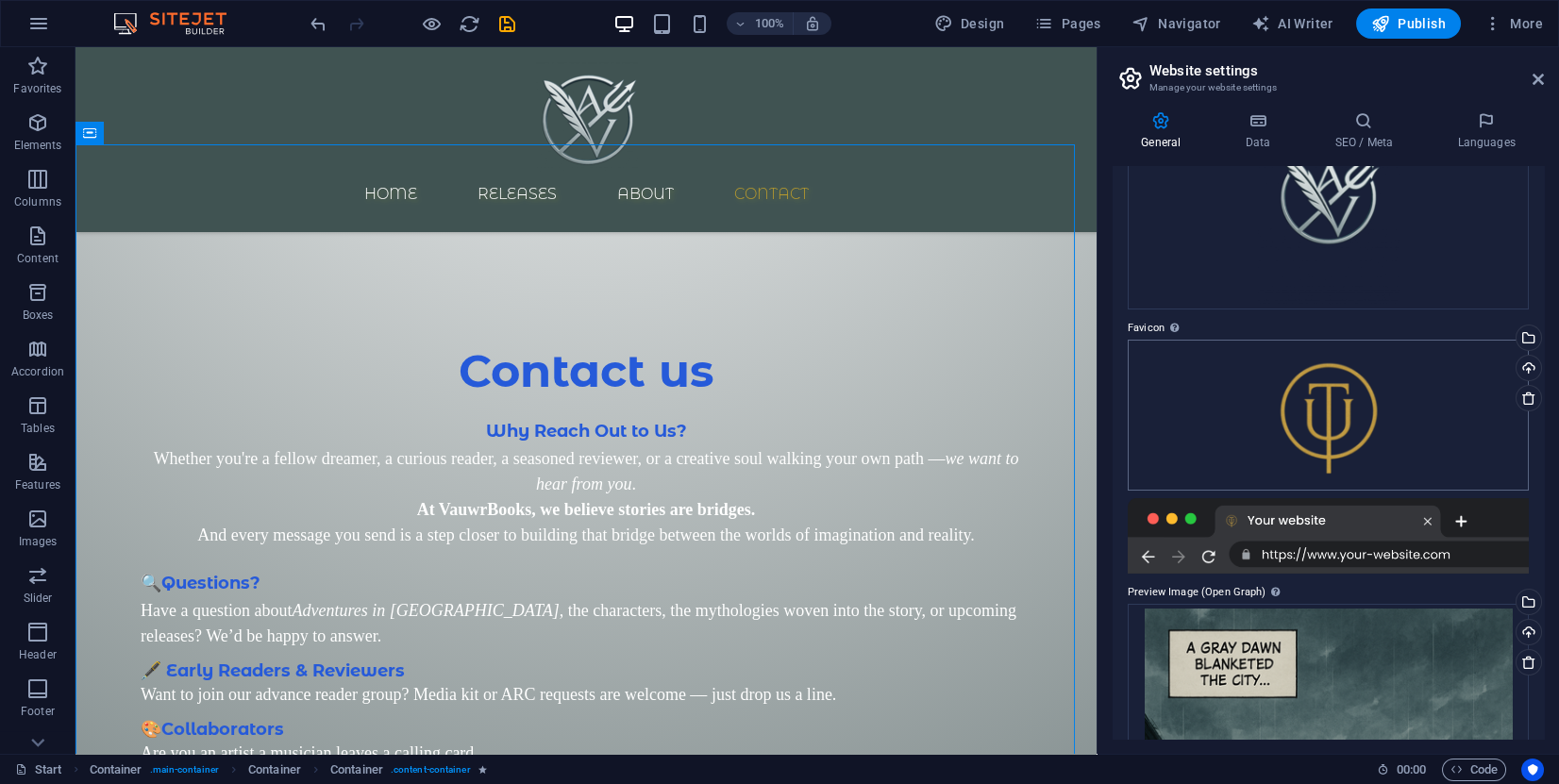
scroll to position [142, 0]
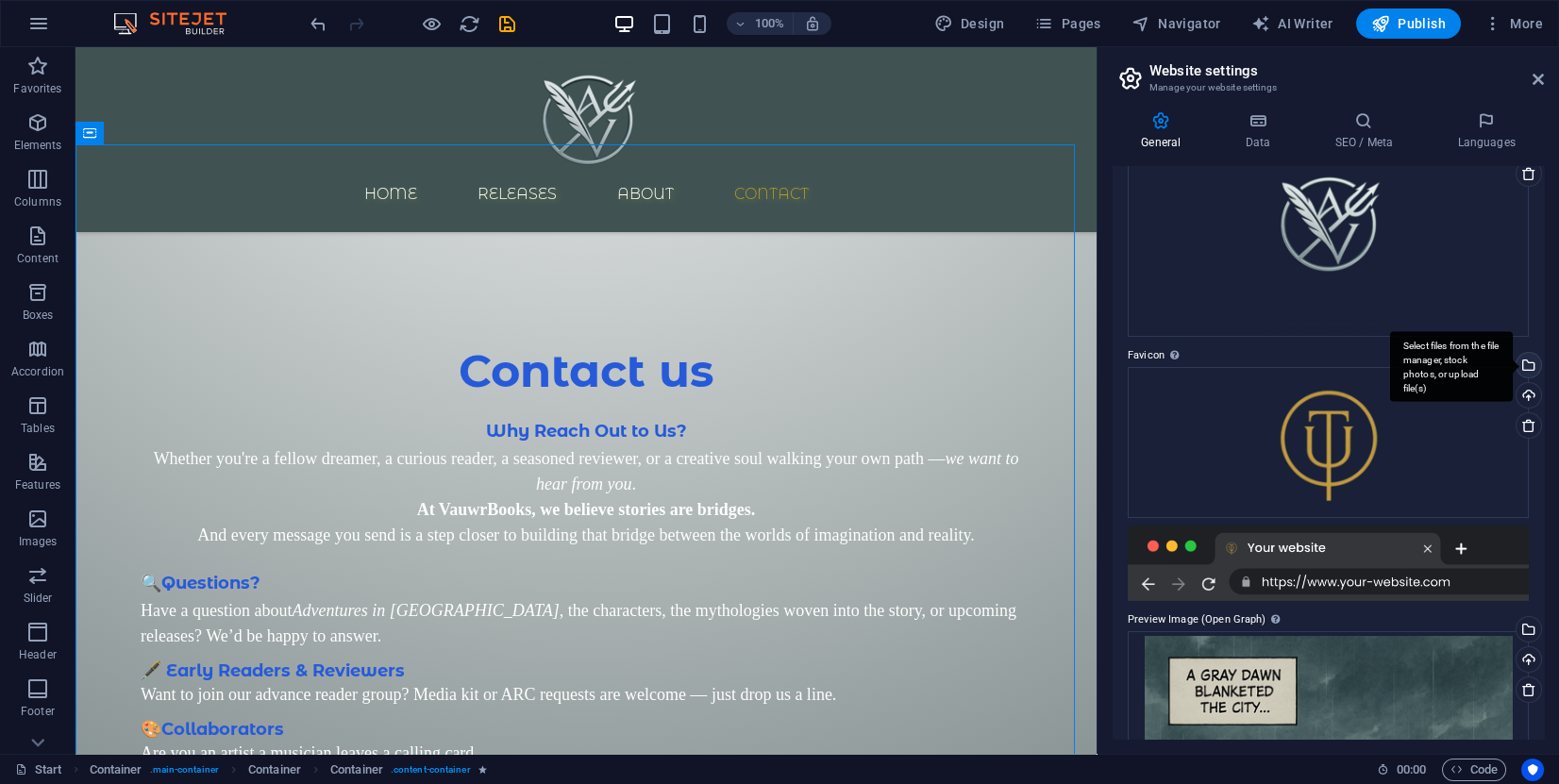
click at [1513, 365] on div "Select files from the file manager, stock photos, or upload file(s)" at bounding box center [1451, 365] width 123 height 70
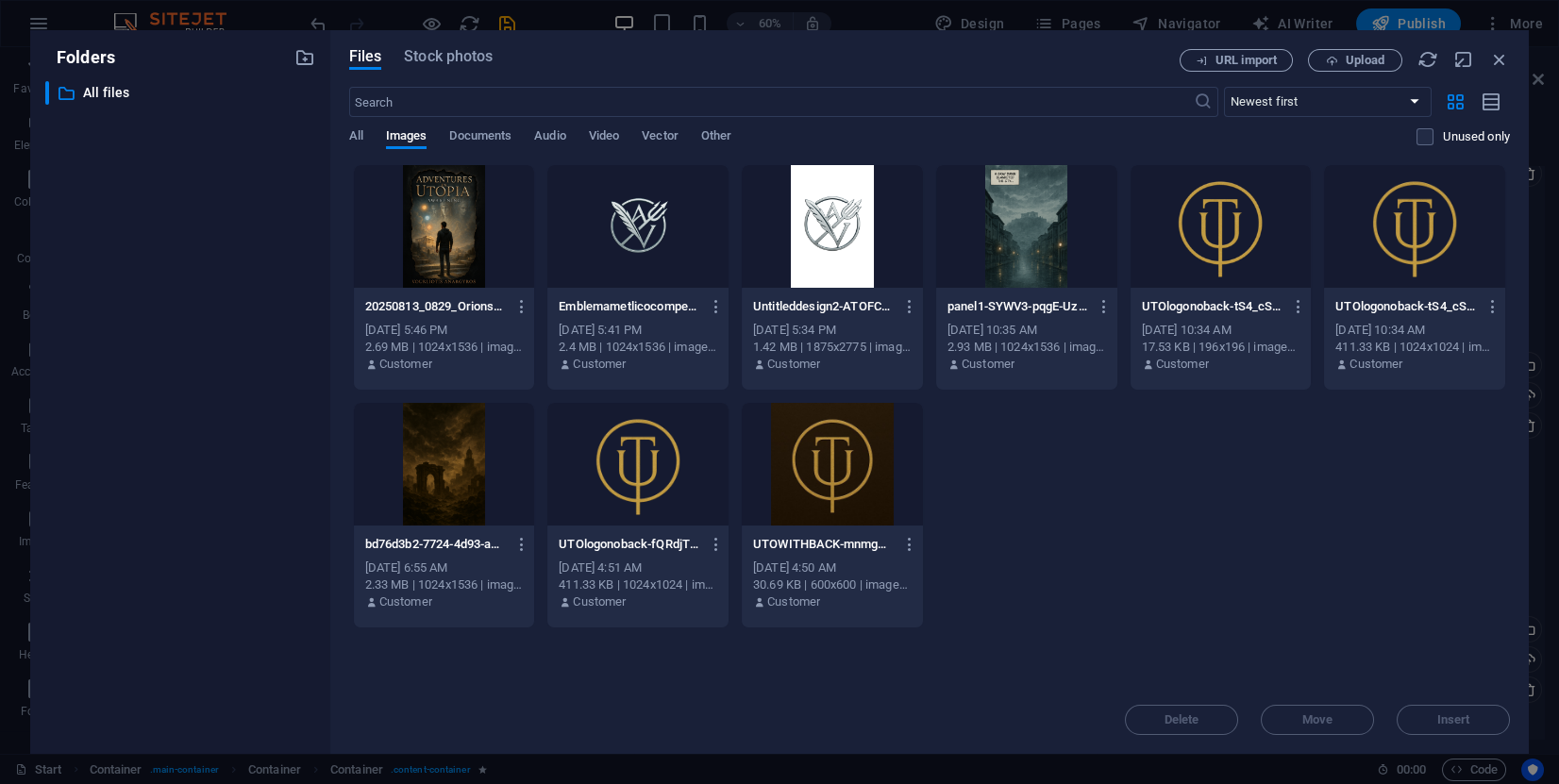
click at [660, 216] on div at bounding box center [638, 226] width 181 height 122
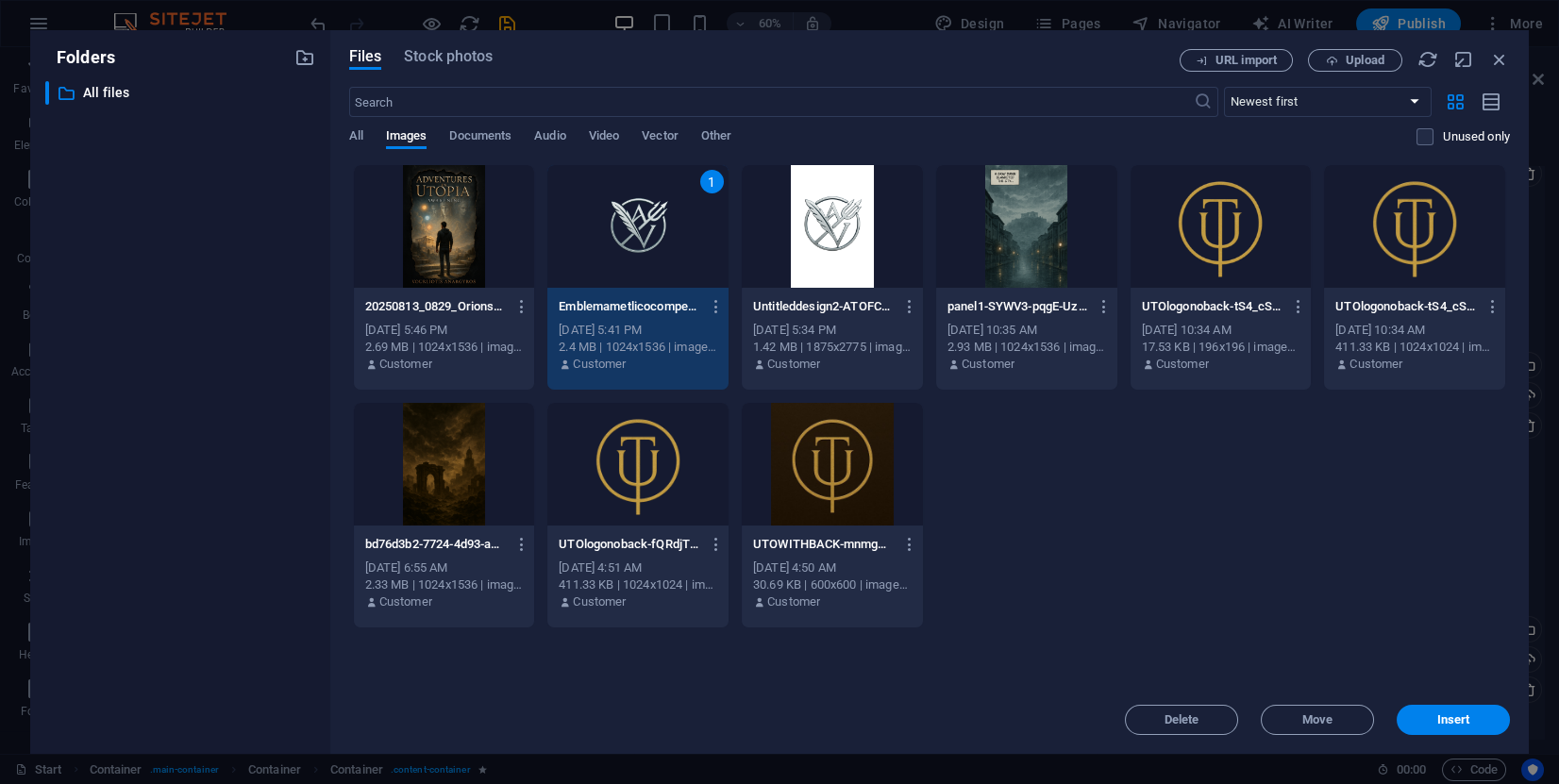
click at [660, 216] on div "1" at bounding box center [638, 226] width 181 height 122
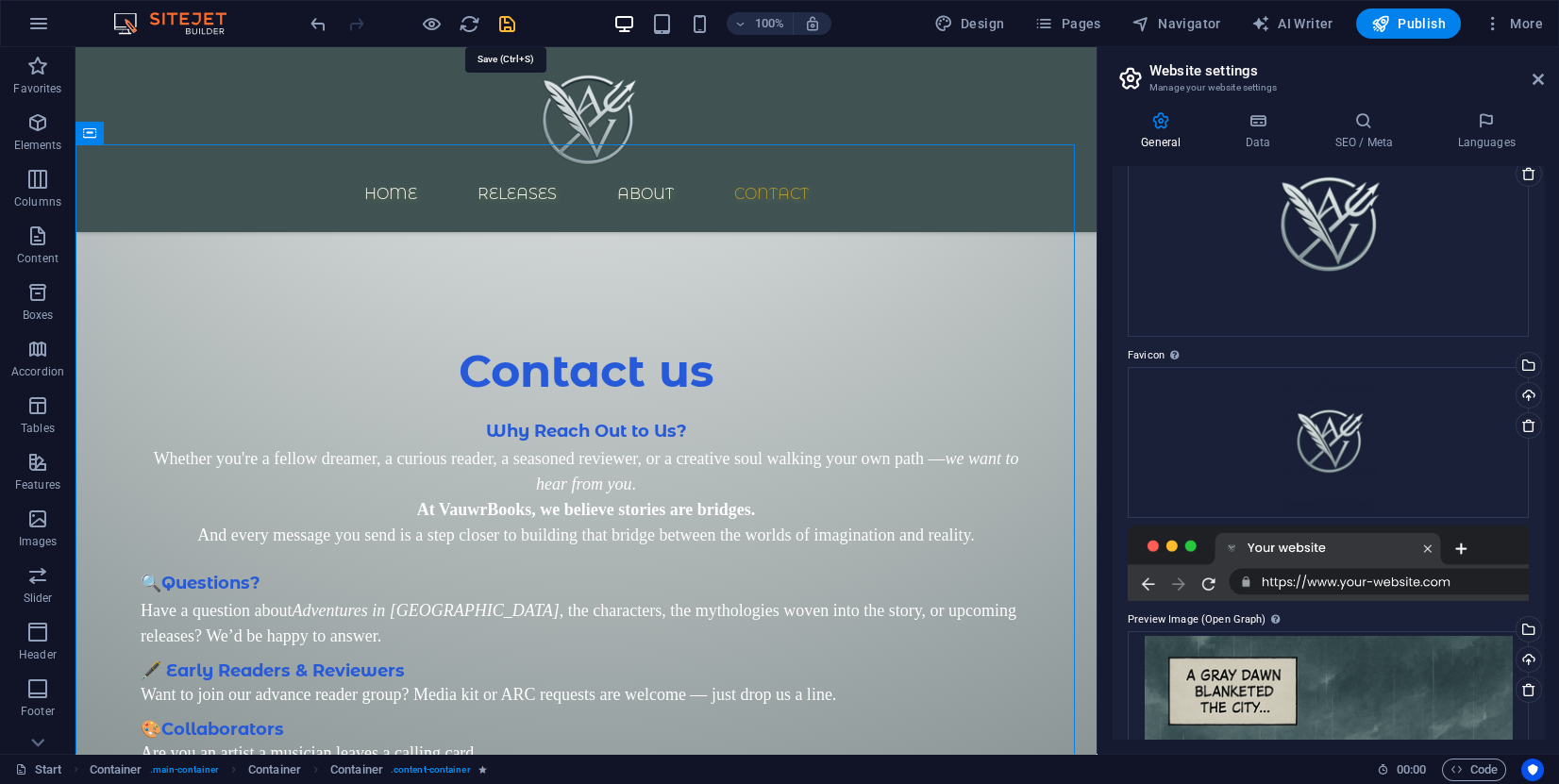
click at [505, 24] on icon "save" at bounding box center [507, 24] width 22 height 22
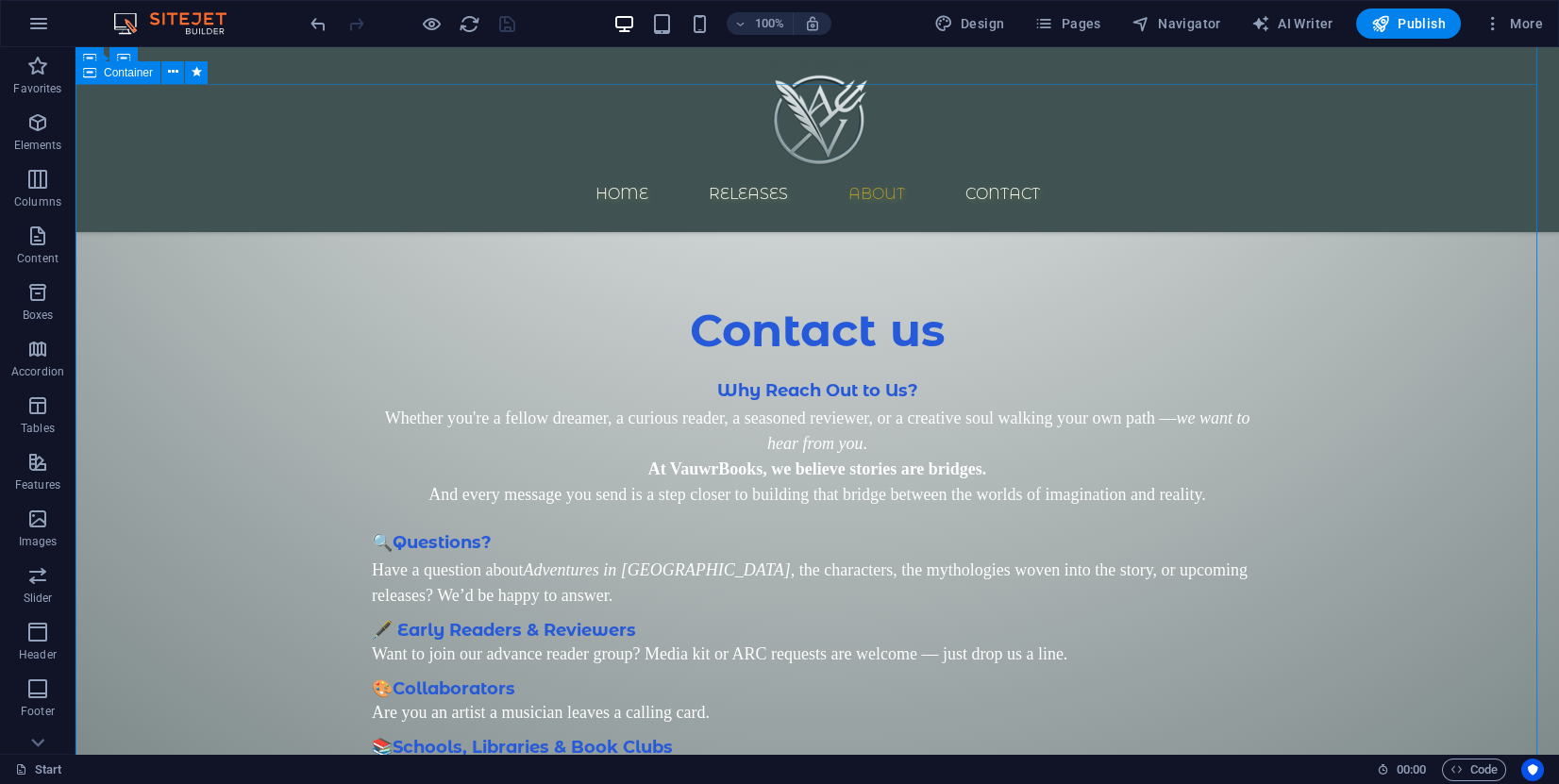
scroll to position [2701, 0]
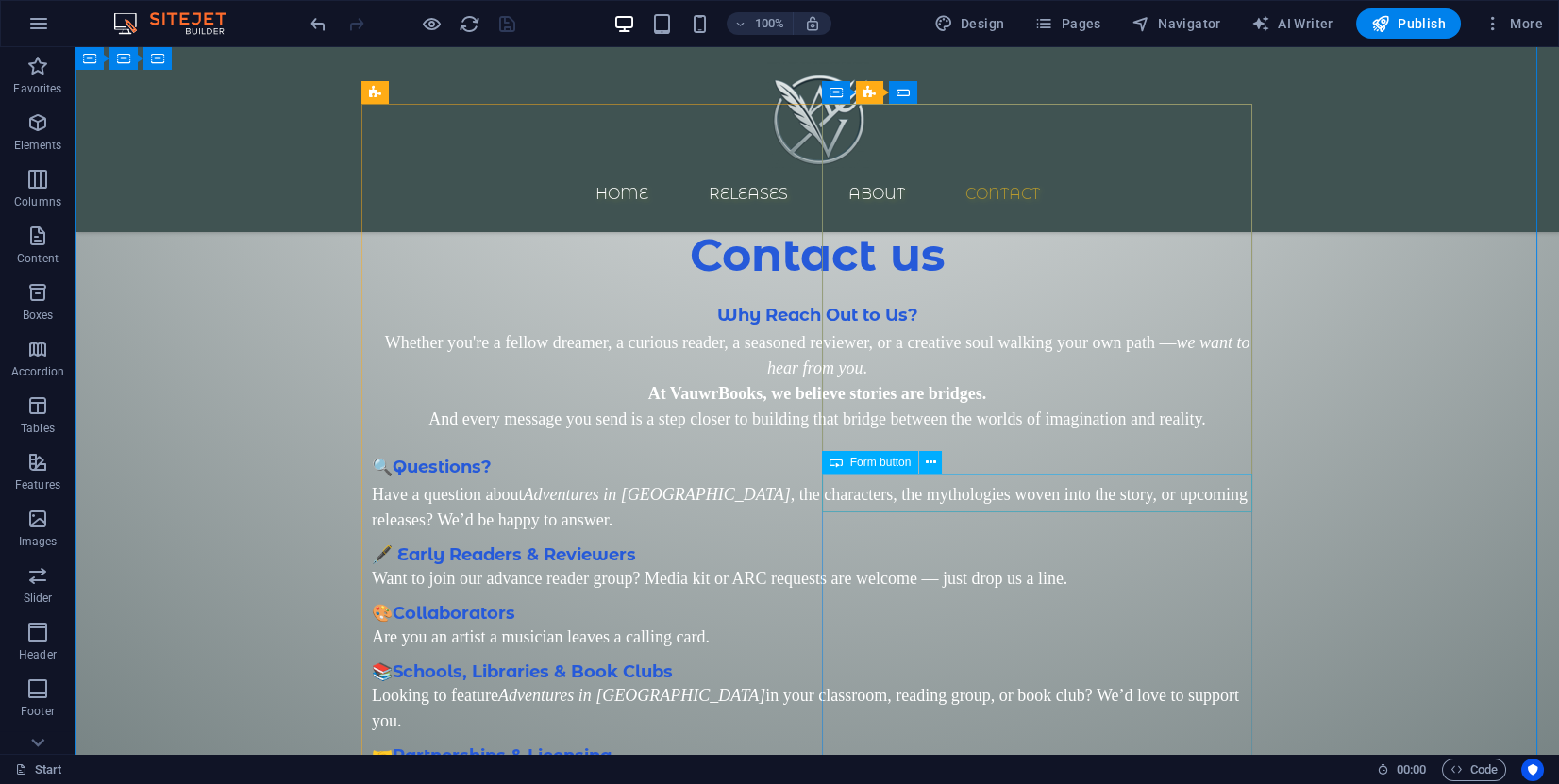
click div "Submit"
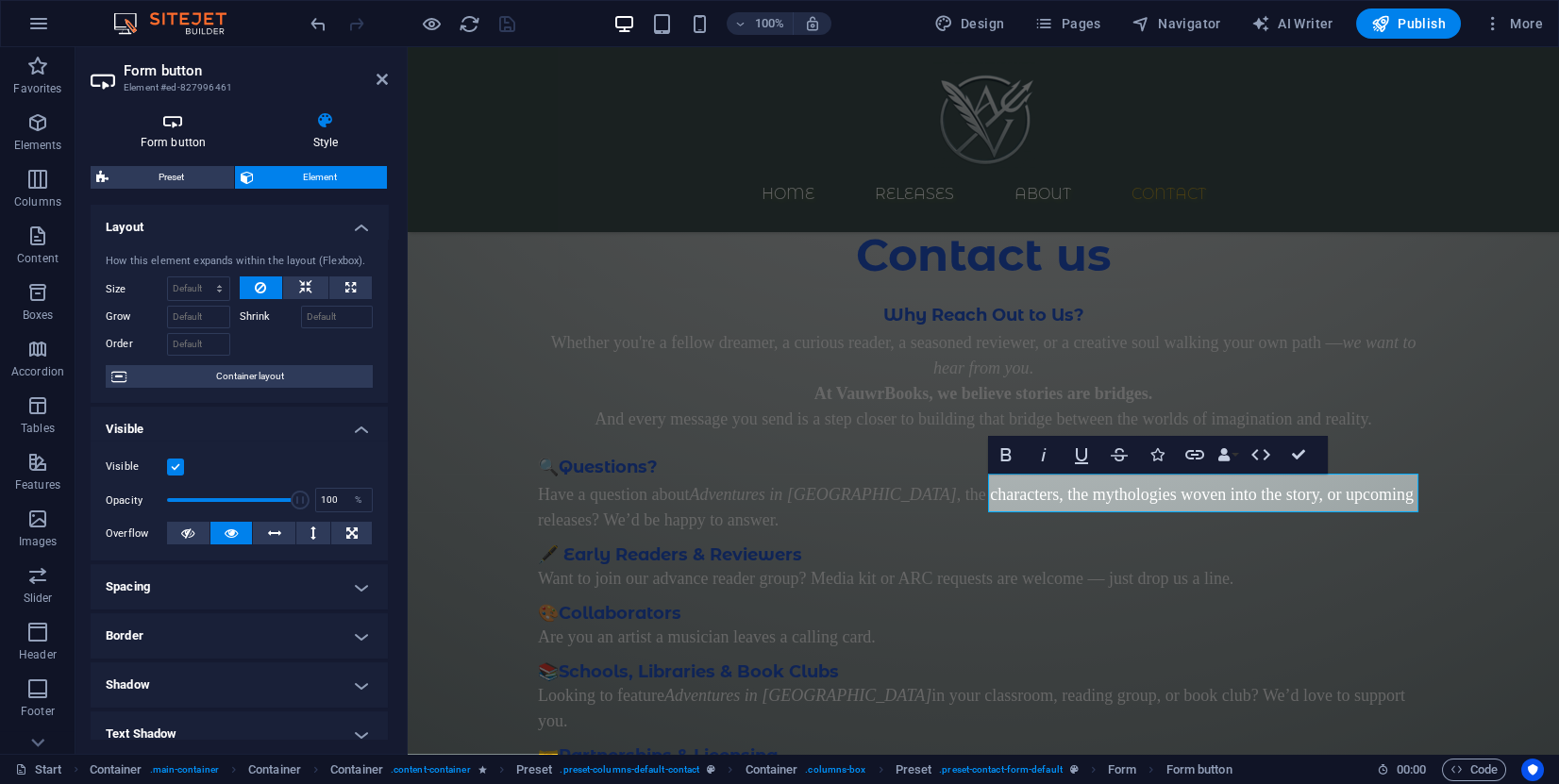
click at [168, 132] on h4 "Form button" at bounding box center [177, 130] width 173 height 40
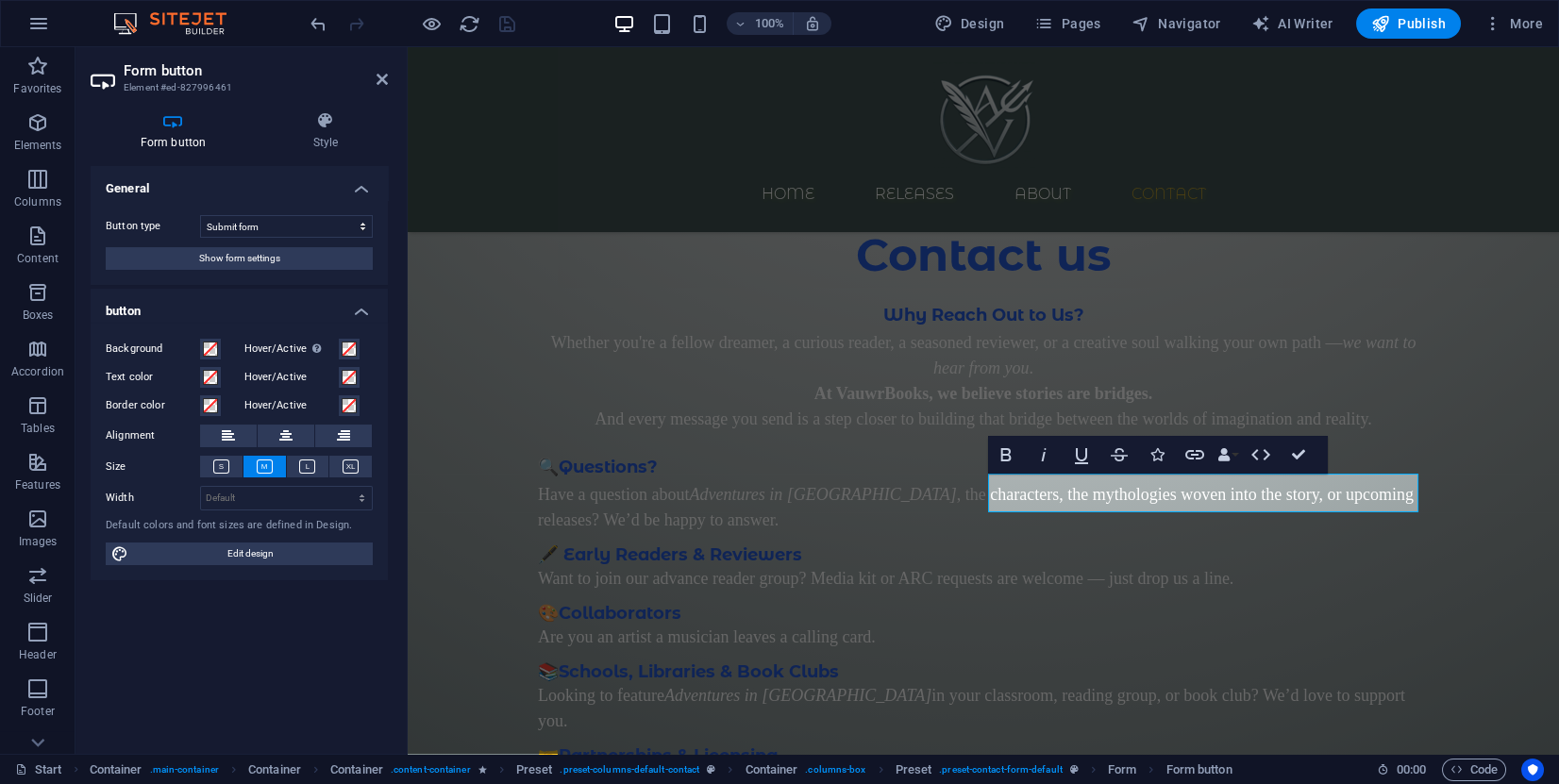
drag, startPoint x: 319, startPoint y: 128, endPoint x: 231, endPoint y: 122, distance: 88.2
click at [231, 122] on ul "Form button Style" at bounding box center [239, 130] width 297 height 40
click at [194, 565] on div "Background Hover/Active Switch to preview mode to test the active/hover state T…" at bounding box center [239, 452] width 297 height 258
click at [196, 557] on span "Edit design" at bounding box center [251, 554] width 233 height 22
select select "700"
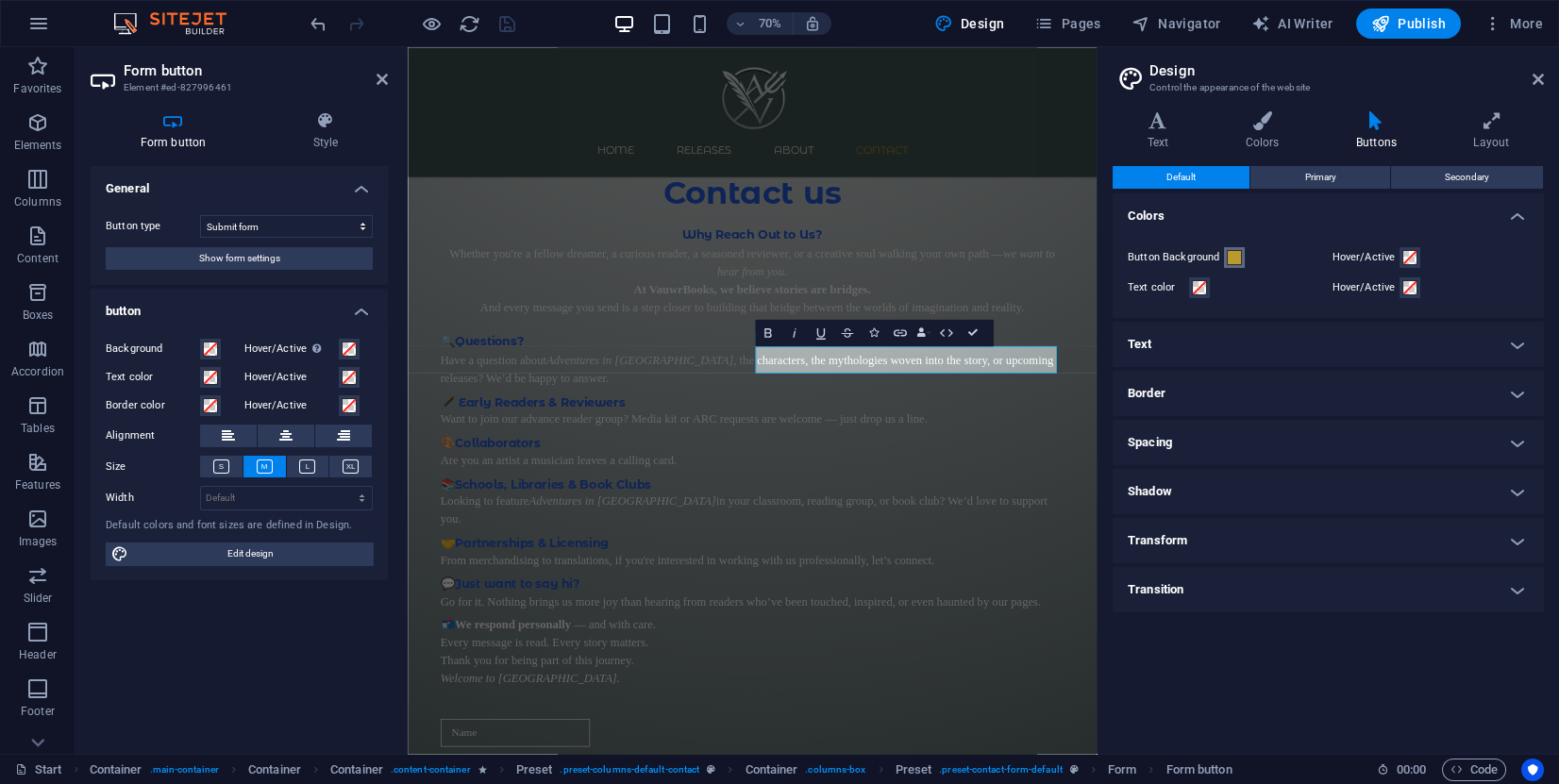
click at [1228, 252] on span at bounding box center [1235, 257] width 15 height 15
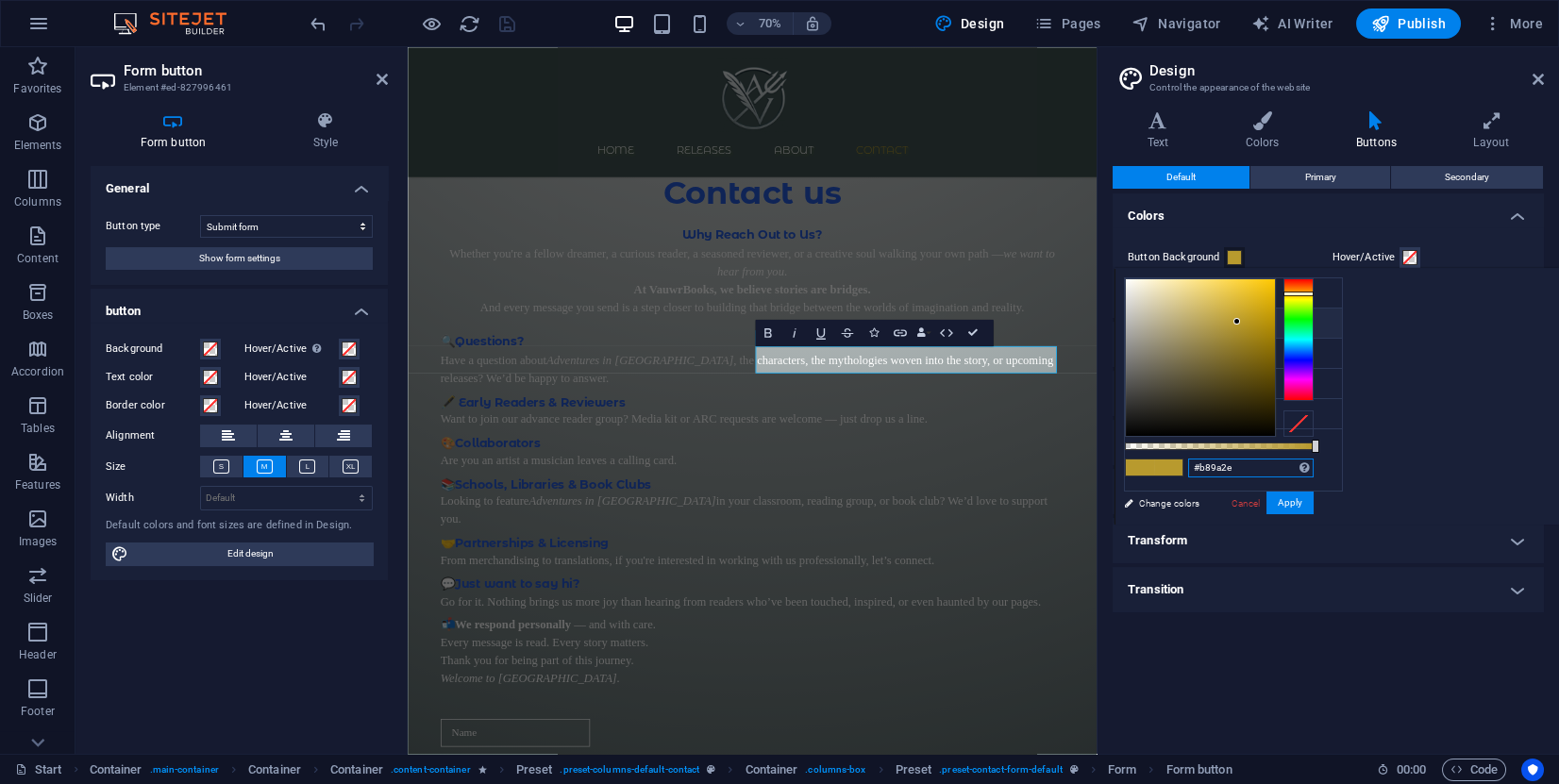
drag, startPoint x: 1241, startPoint y: 465, endPoint x: 1166, endPoint y: 467, distance: 75.0
click at [1166, 467] on div "#b89a2e Supported formats #0852ed rgb(8, 82, 237) rgba(8, 82, 237, 90%) hsv(221…" at bounding box center [1218, 533] width 208 height 529
paste input "265ad9"
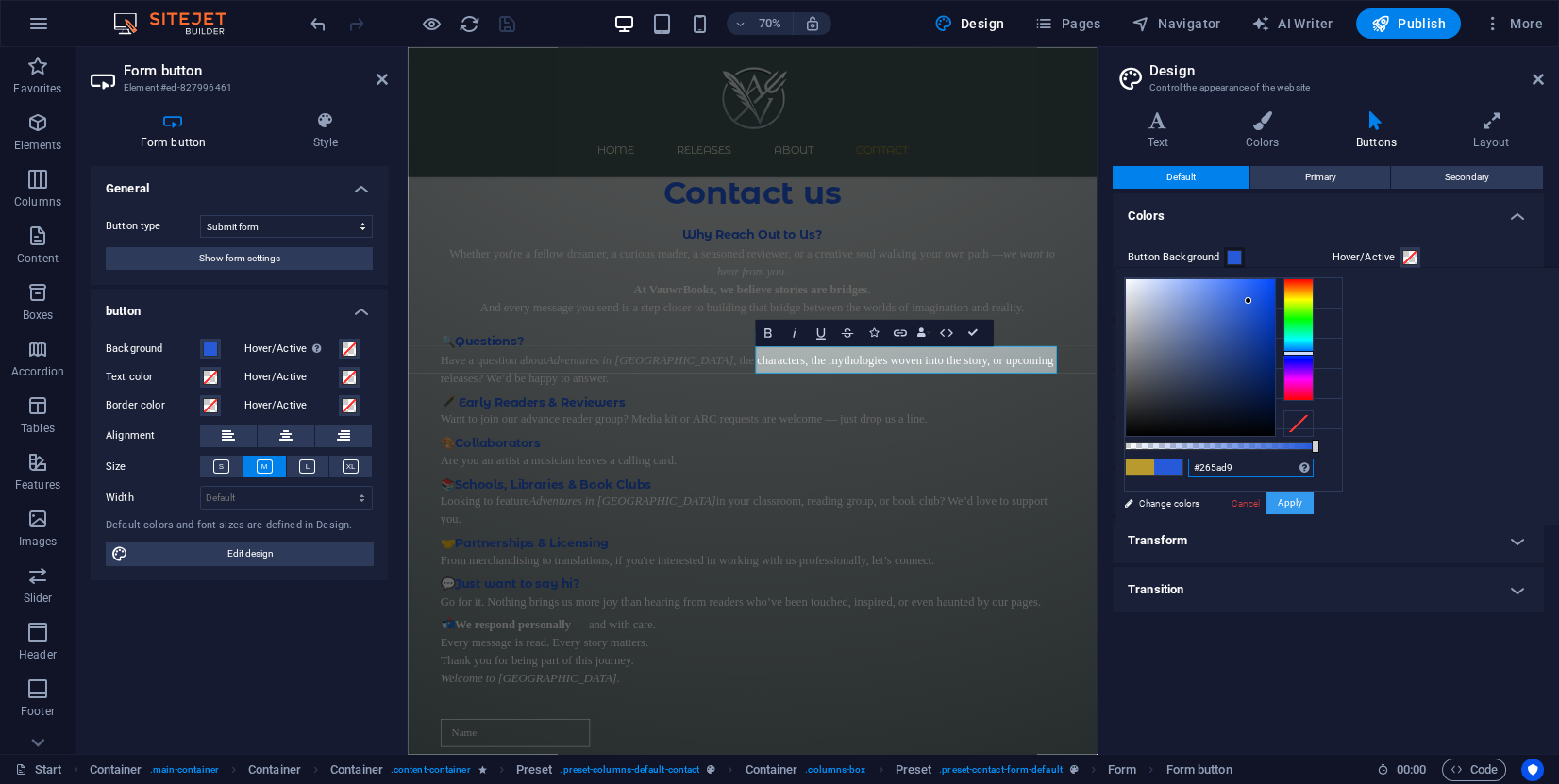
type input "#265ad9"
click at [1299, 497] on button "Apply" at bounding box center [1290, 502] width 47 height 22
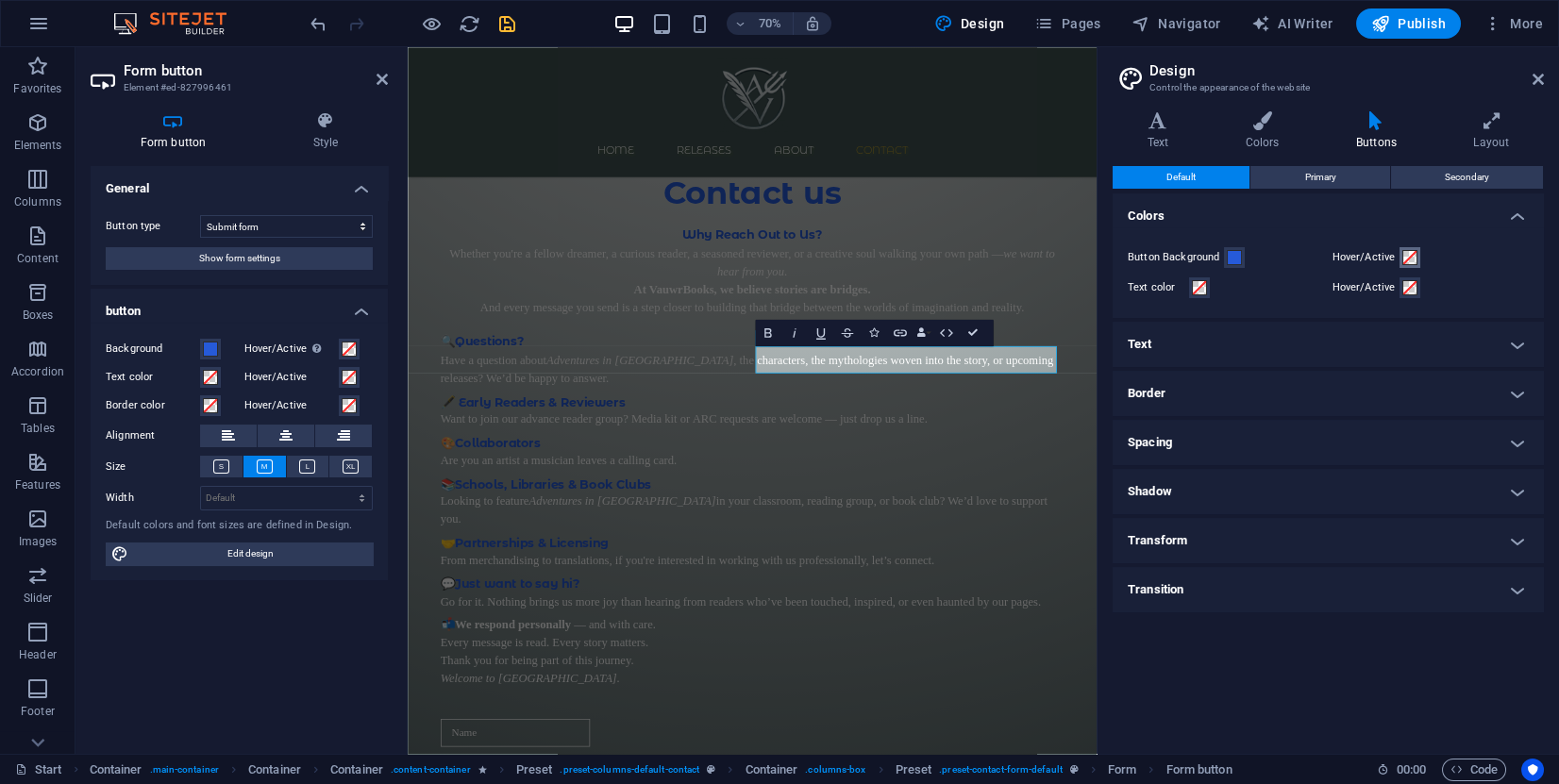
click at [1407, 256] on span at bounding box center [1410, 257] width 15 height 15
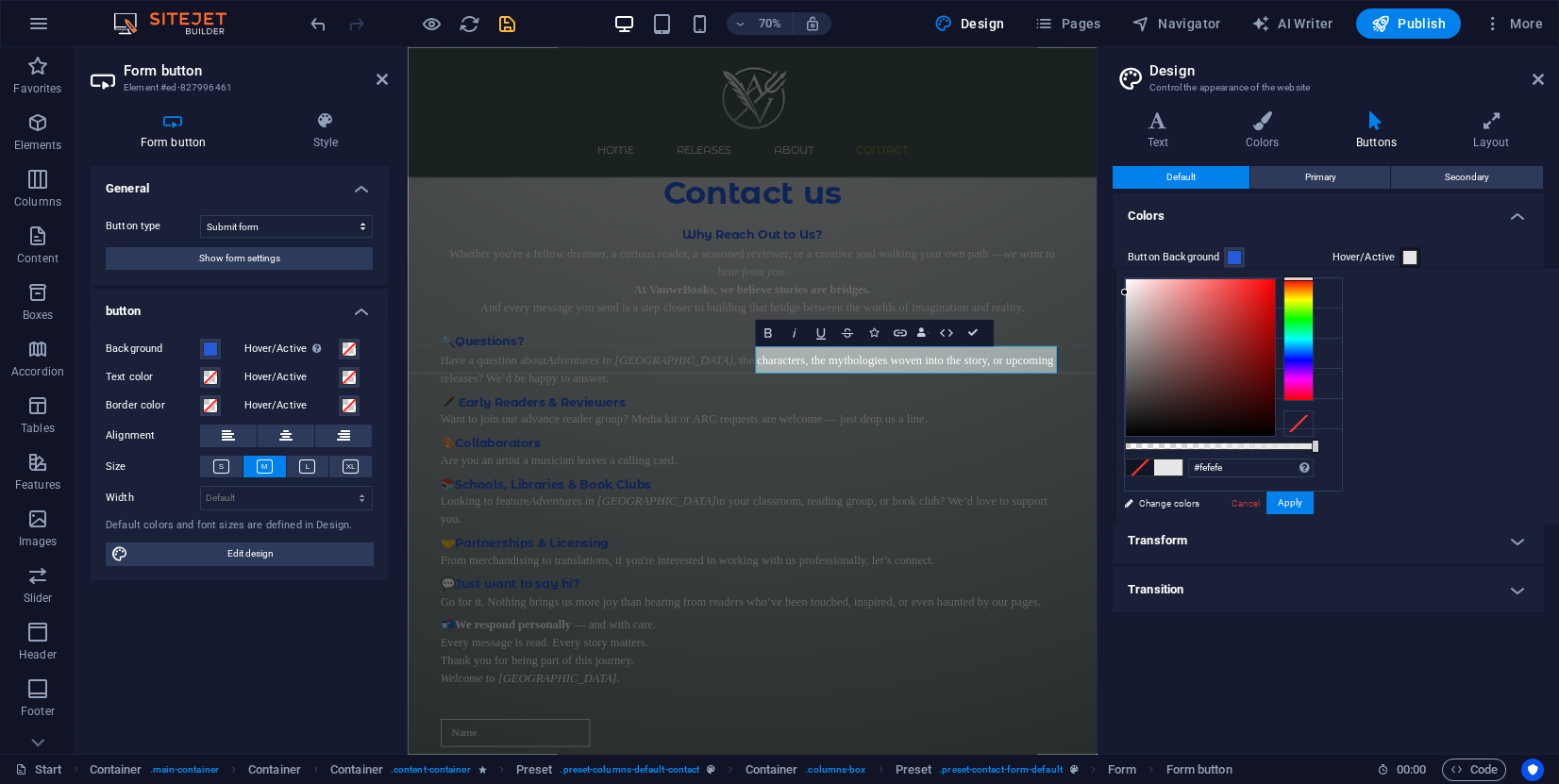
type input "#ffffff"
drag, startPoint x: 1161, startPoint y: 337, endPoint x: 1103, endPoint y: 261, distance: 95.6
click at [1103, 261] on body "[DOMAIN_NAME] Start Favorites Elements Columns Content Boxes Accordion Tables F…" at bounding box center [780, 392] width 1559 height 784
click at [1299, 507] on button "Apply" at bounding box center [1290, 502] width 47 height 22
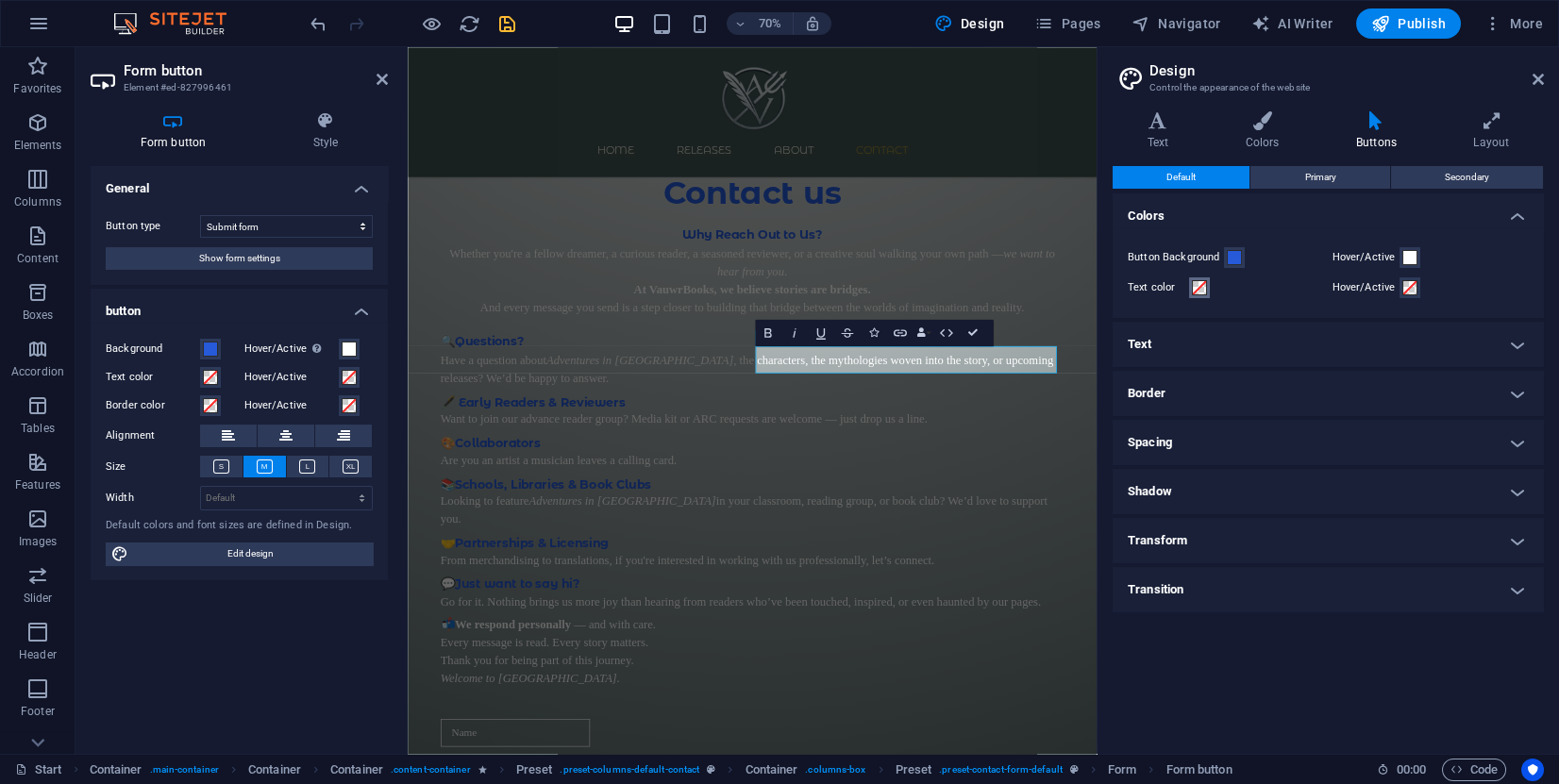
click at [1198, 291] on span at bounding box center [1200, 288] width 15 height 15
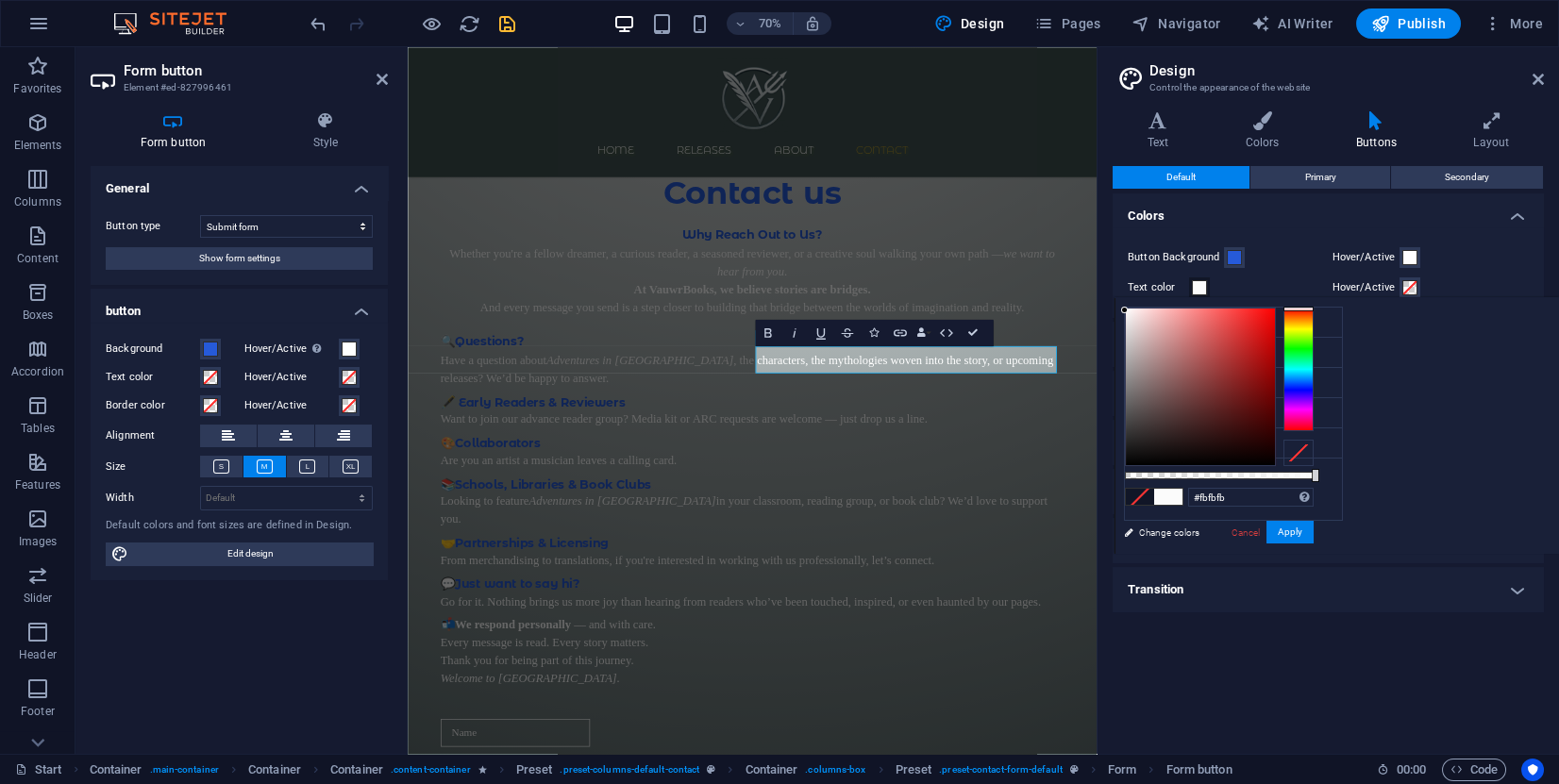
type input "#ffffff"
drag, startPoint x: 1155, startPoint y: 347, endPoint x: 1099, endPoint y: 291, distance: 79.2
click at [1099, 291] on body "[DOMAIN_NAME] Start Favorites Elements Columns Content Boxes Accordion Tables F…" at bounding box center [780, 392] width 1559 height 784
click at [1287, 529] on button "Apply" at bounding box center [1290, 531] width 47 height 22
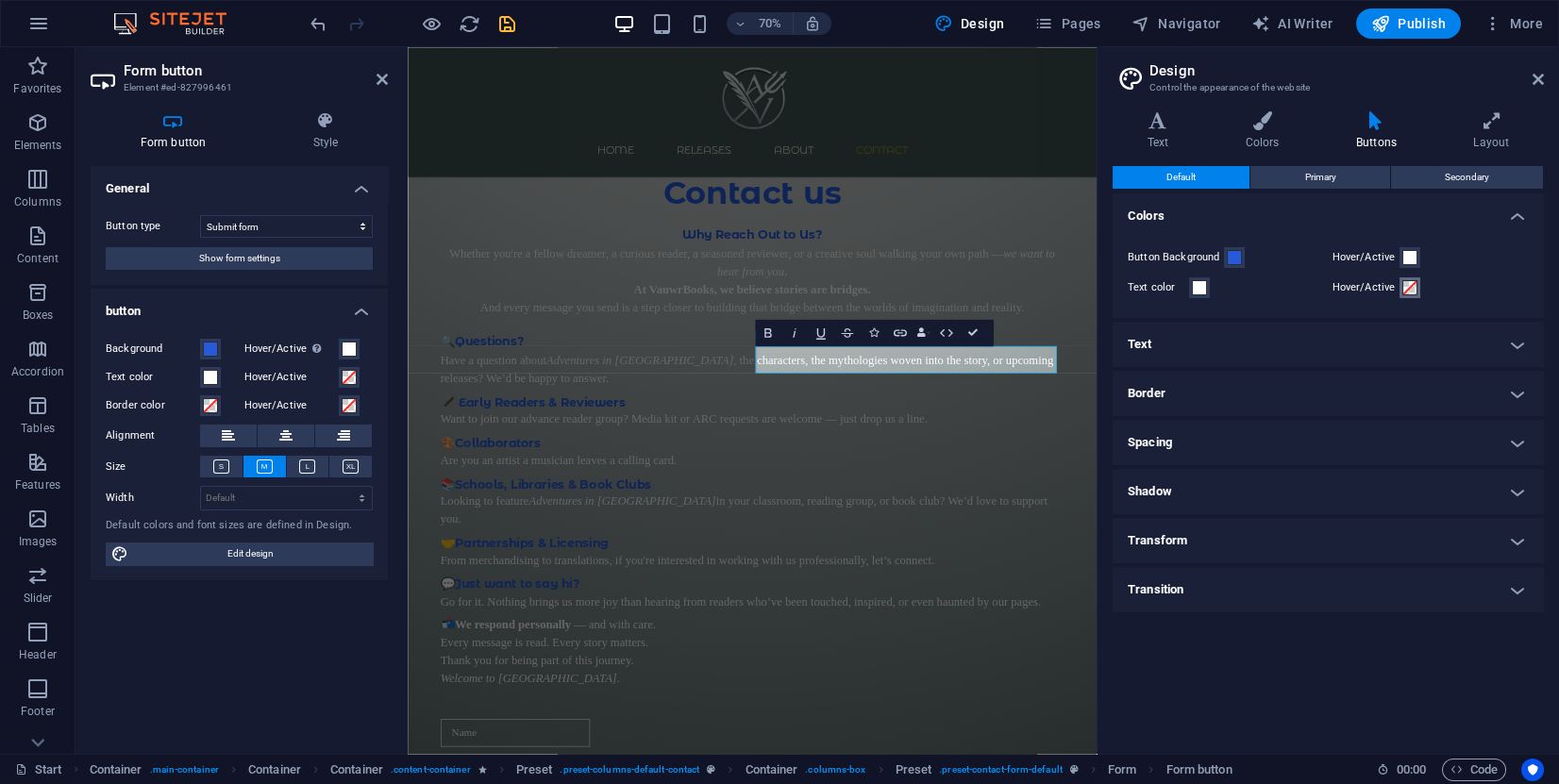
click at [1409, 286] on span at bounding box center [1410, 288] width 15 height 15
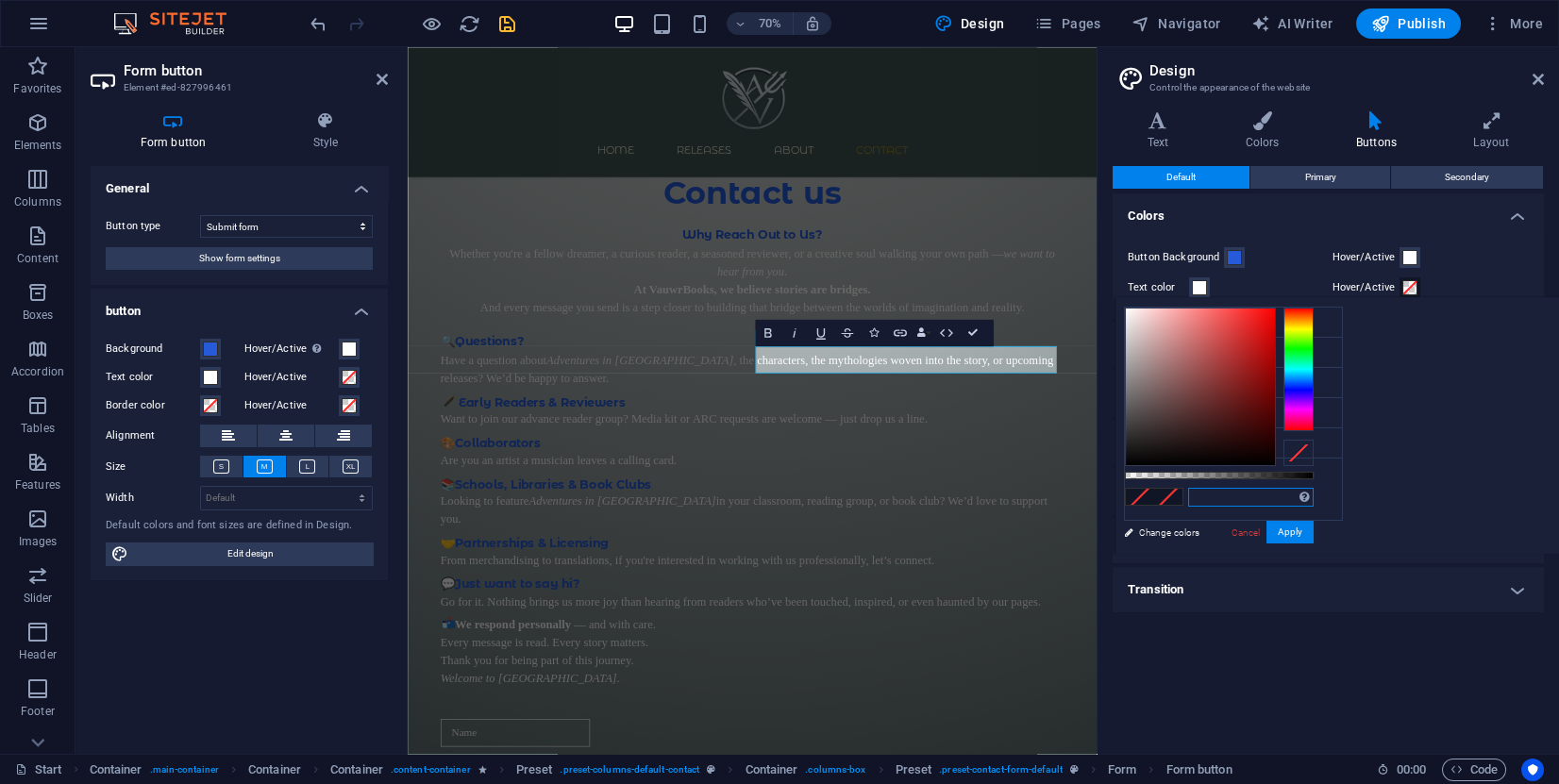
click at [1240, 499] on input "text" at bounding box center [1251, 498] width 125 height 19
paste input "#265ad9"
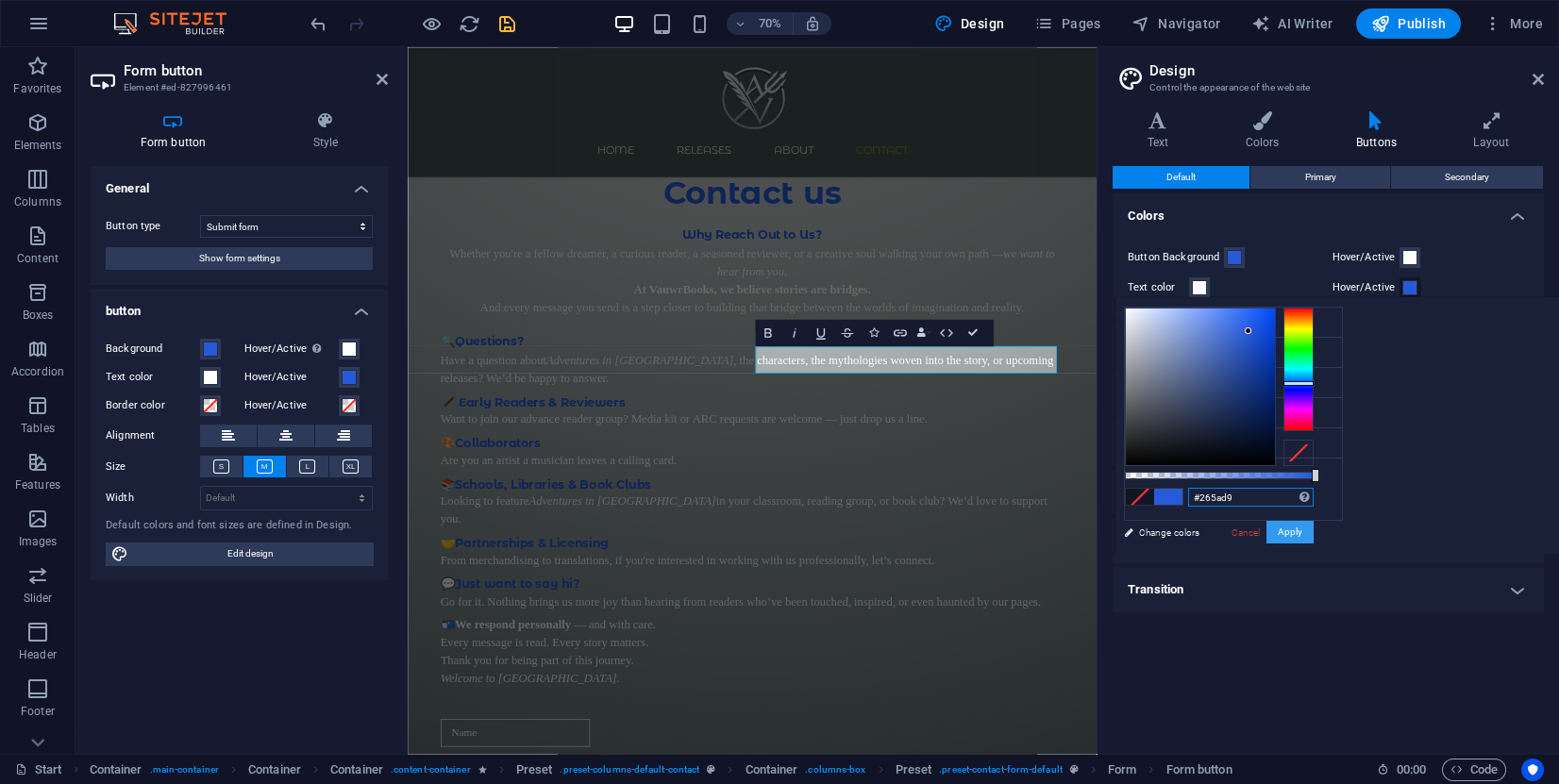
type input "#265ad9"
click at [1282, 532] on button "Apply" at bounding box center [1290, 531] width 47 height 22
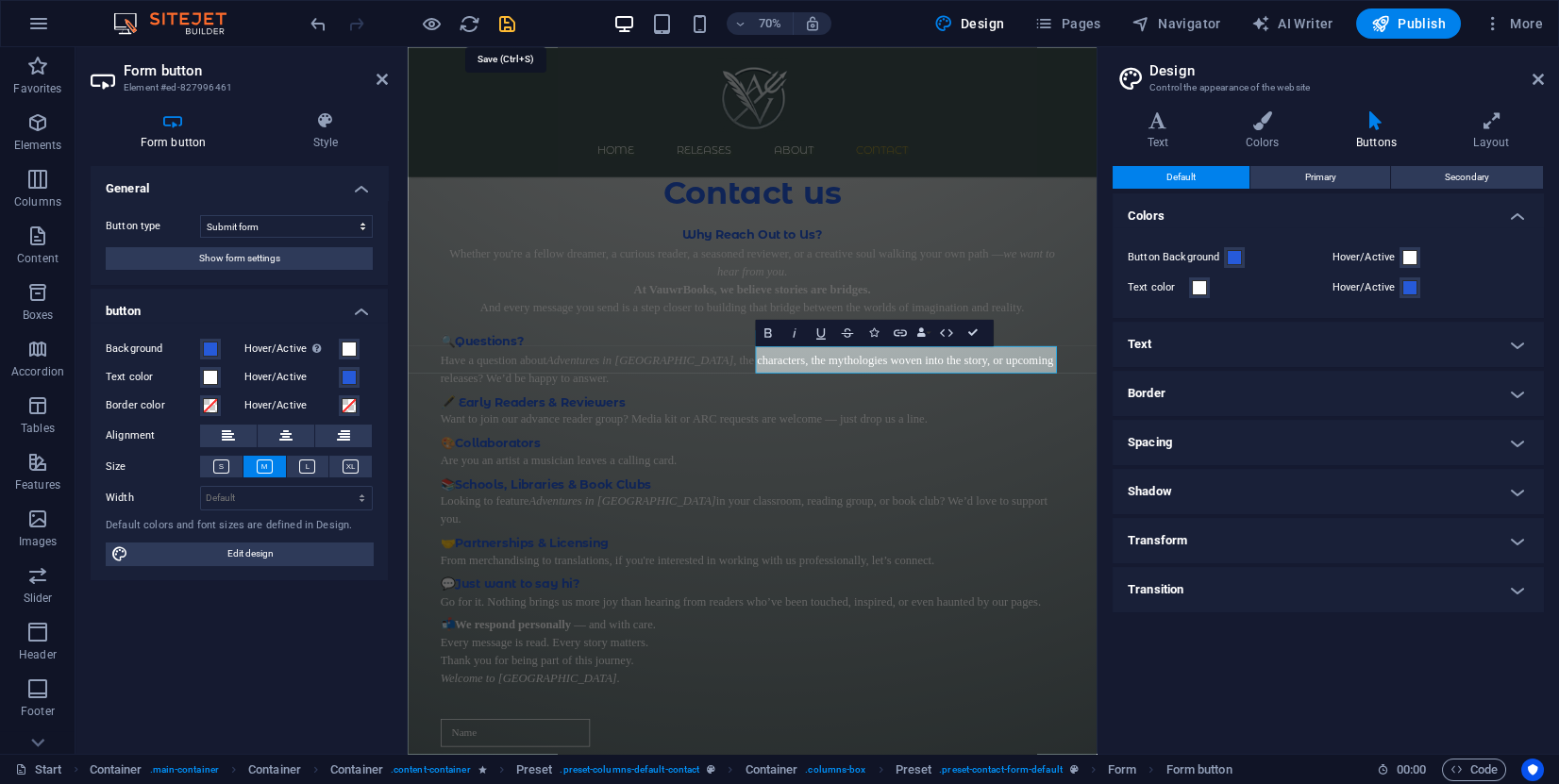
click at [501, 28] on icon "save" at bounding box center [507, 24] width 22 height 22
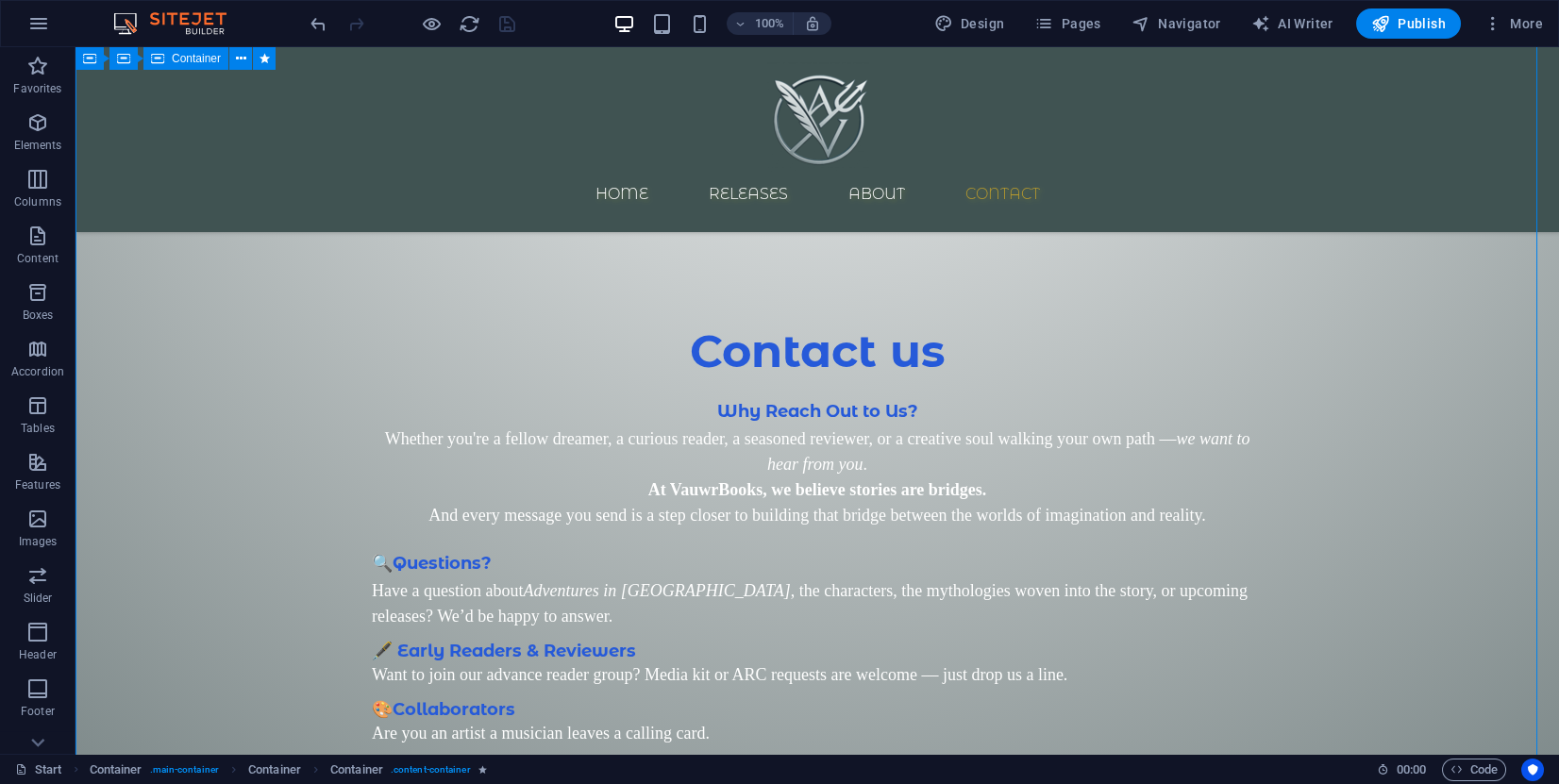
scroll to position [2559, 0]
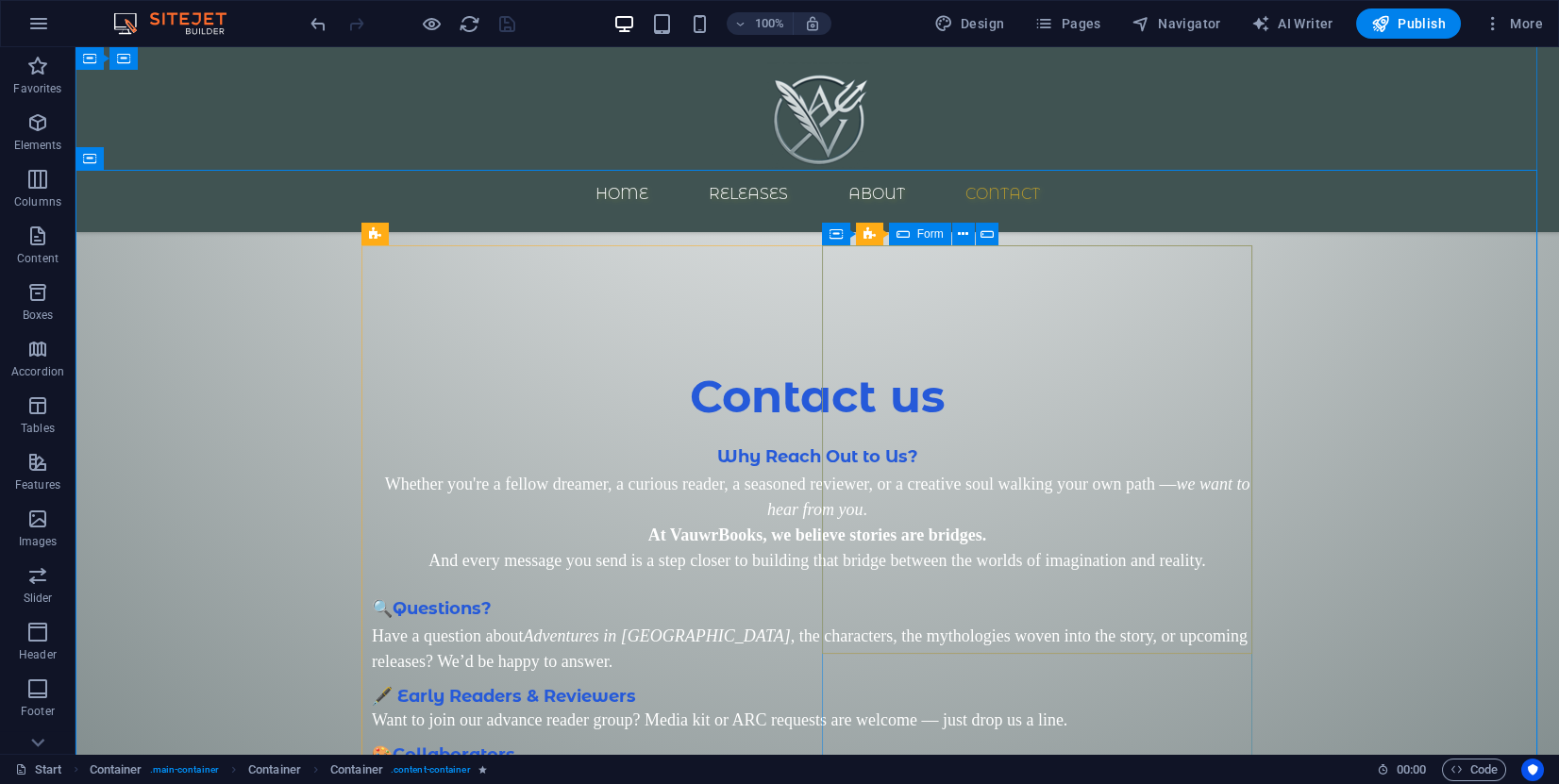
click div "Submit"
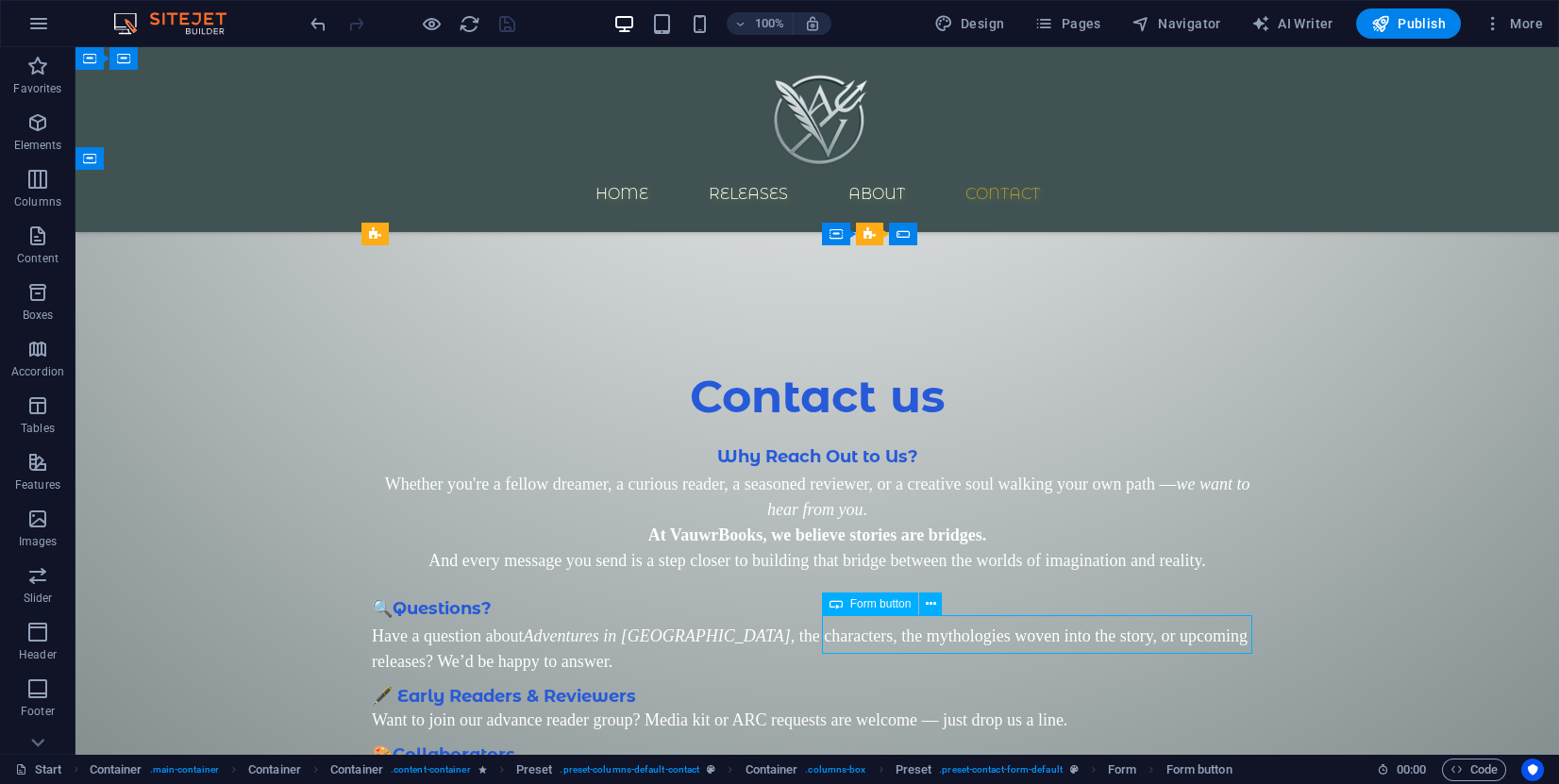
click div "Submit"
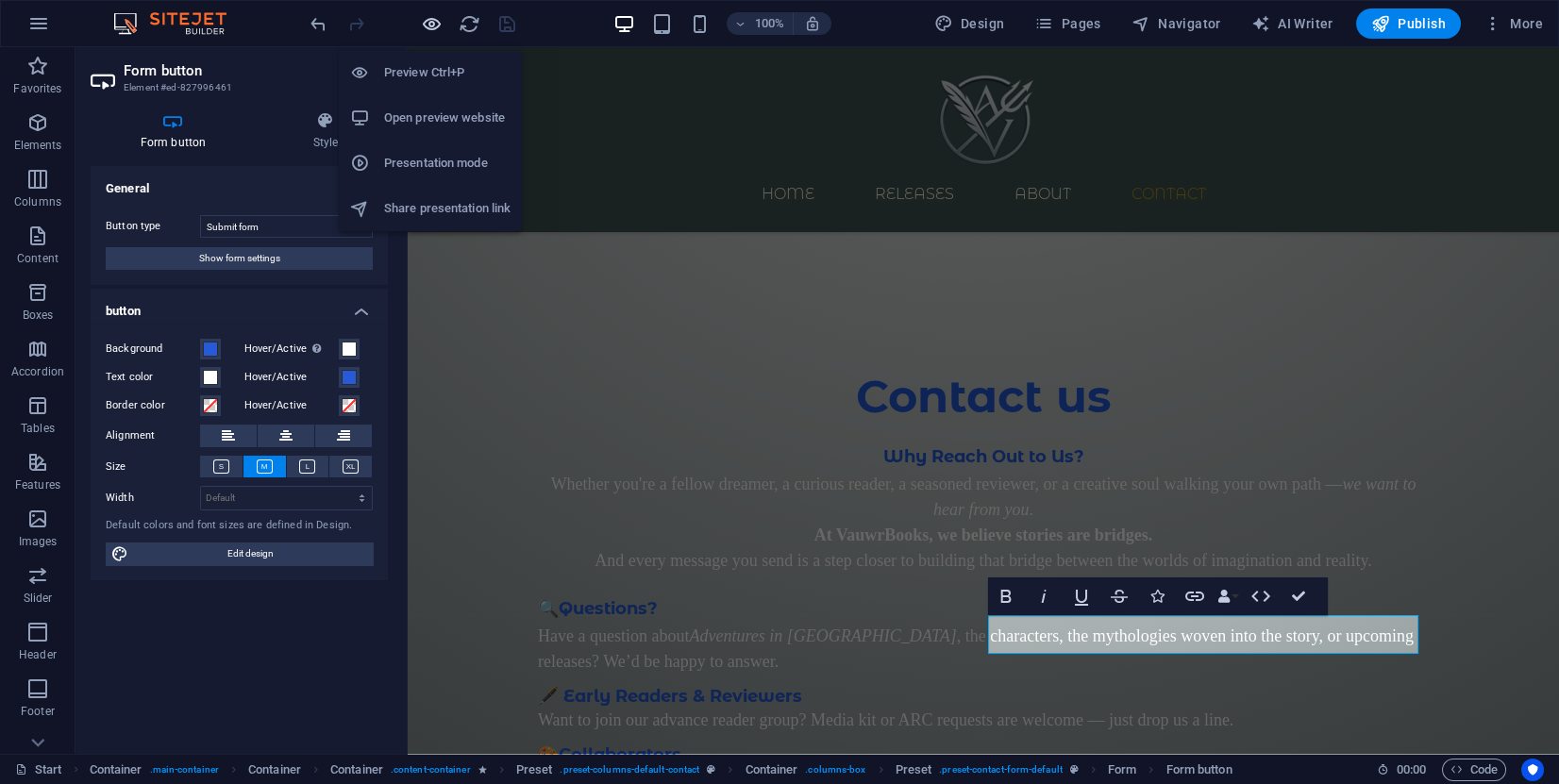
click at [434, 28] on icon "button" at bounding box center [431, 24] width 22 height 22
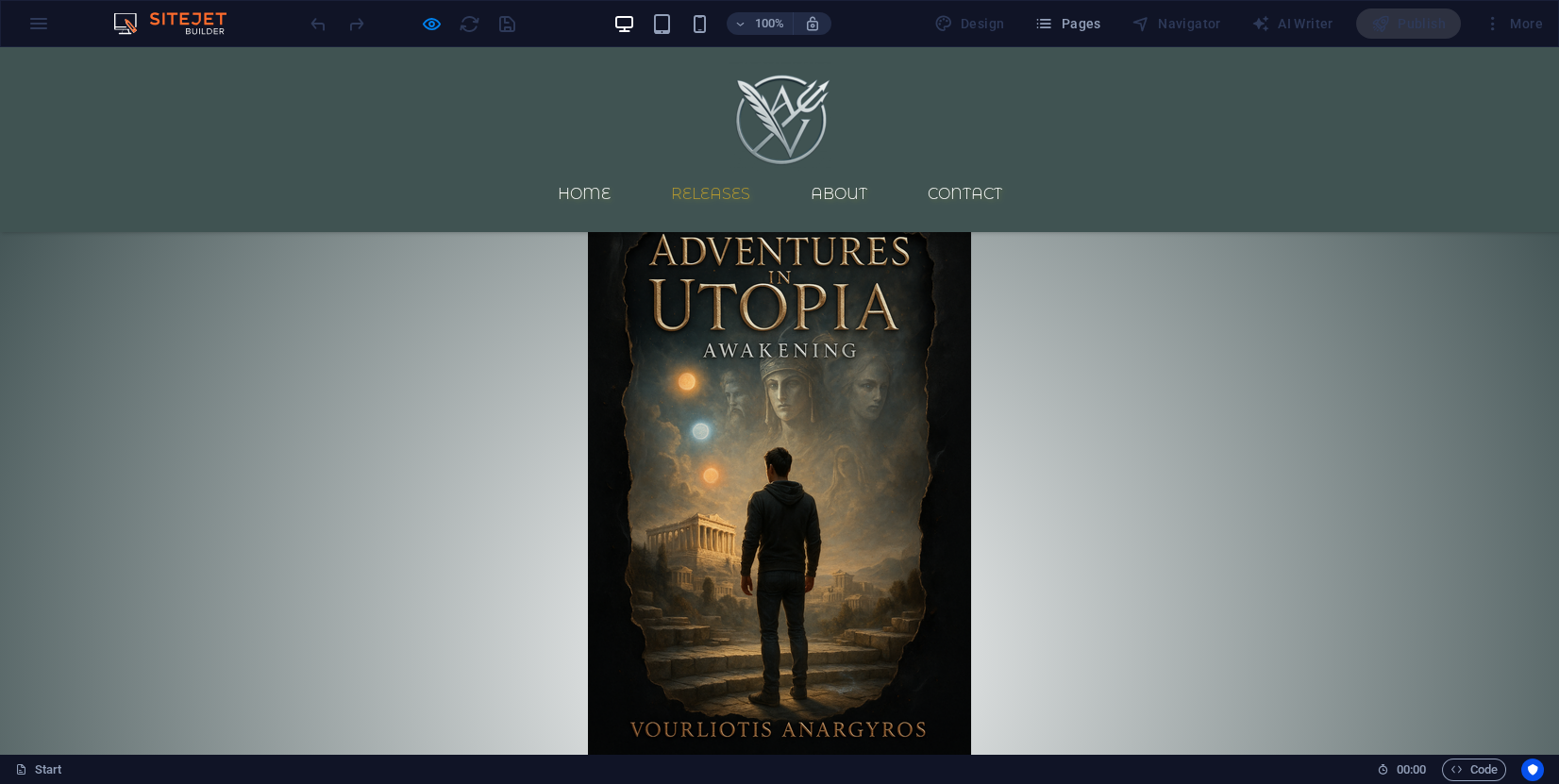
scroll to position [0, 0]
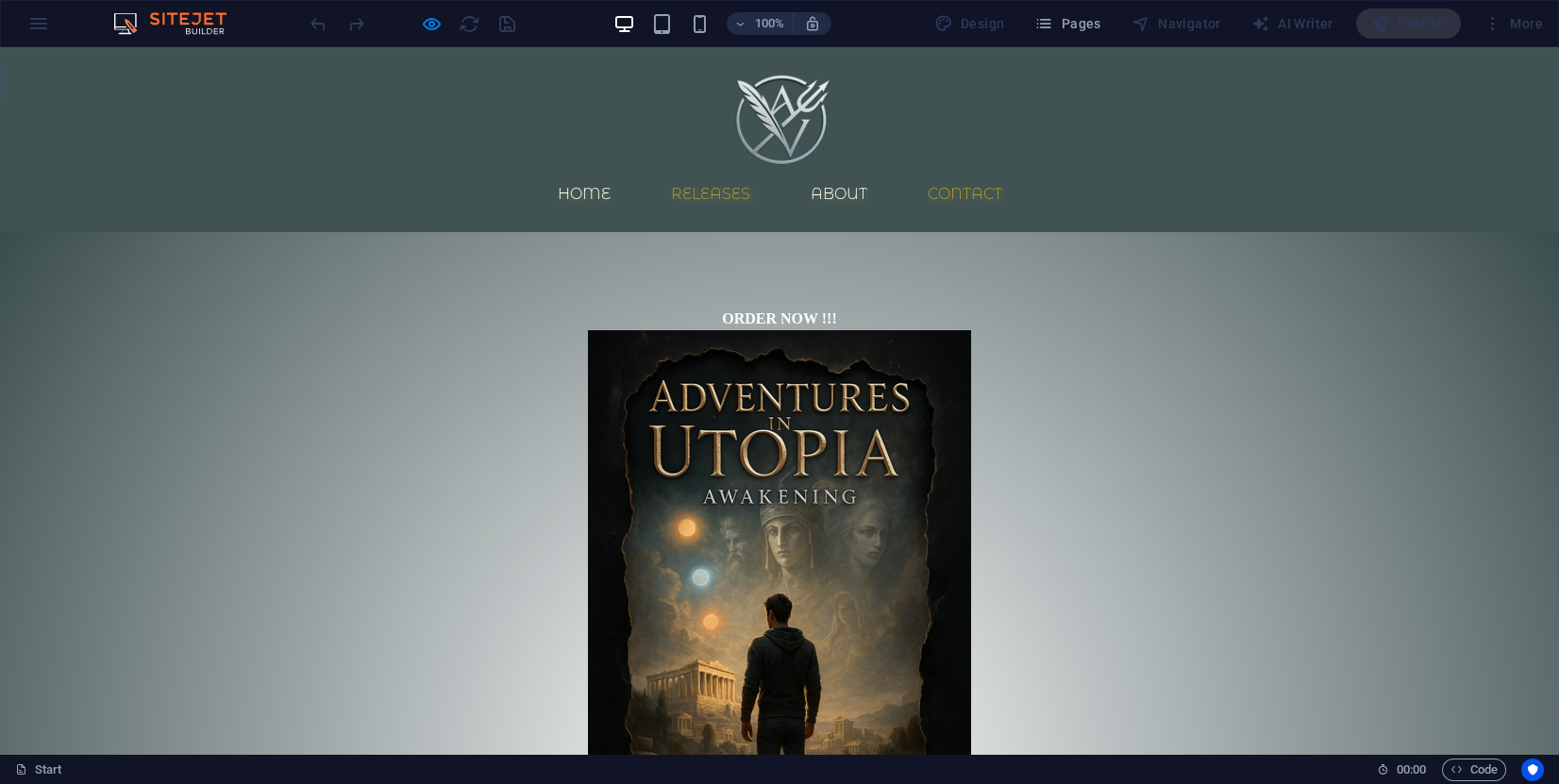
click at [1015, 172] on link "Contact" at bounding box center [965, 194] width 105 height 45
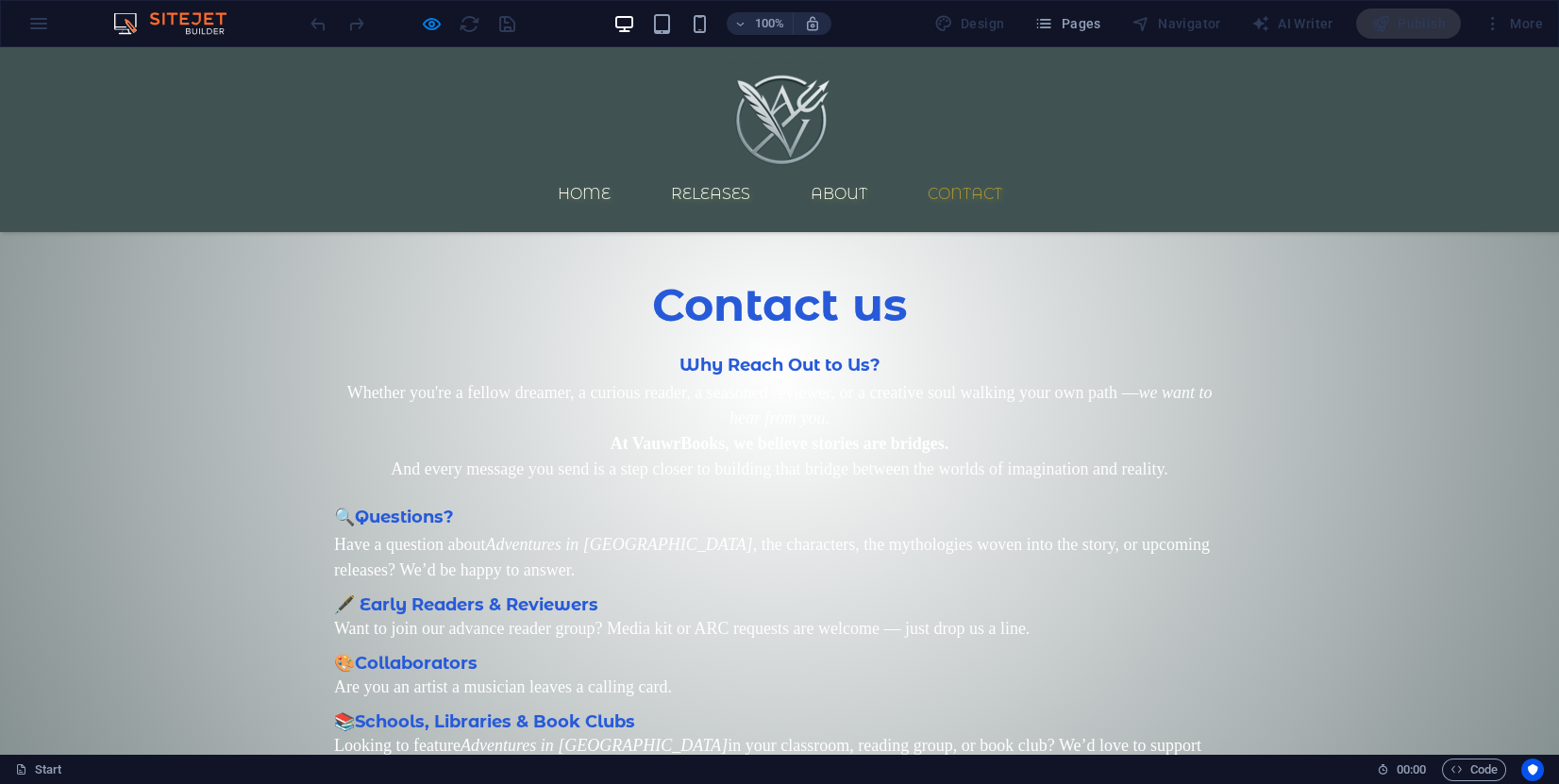
scroll to position [1417, 0]
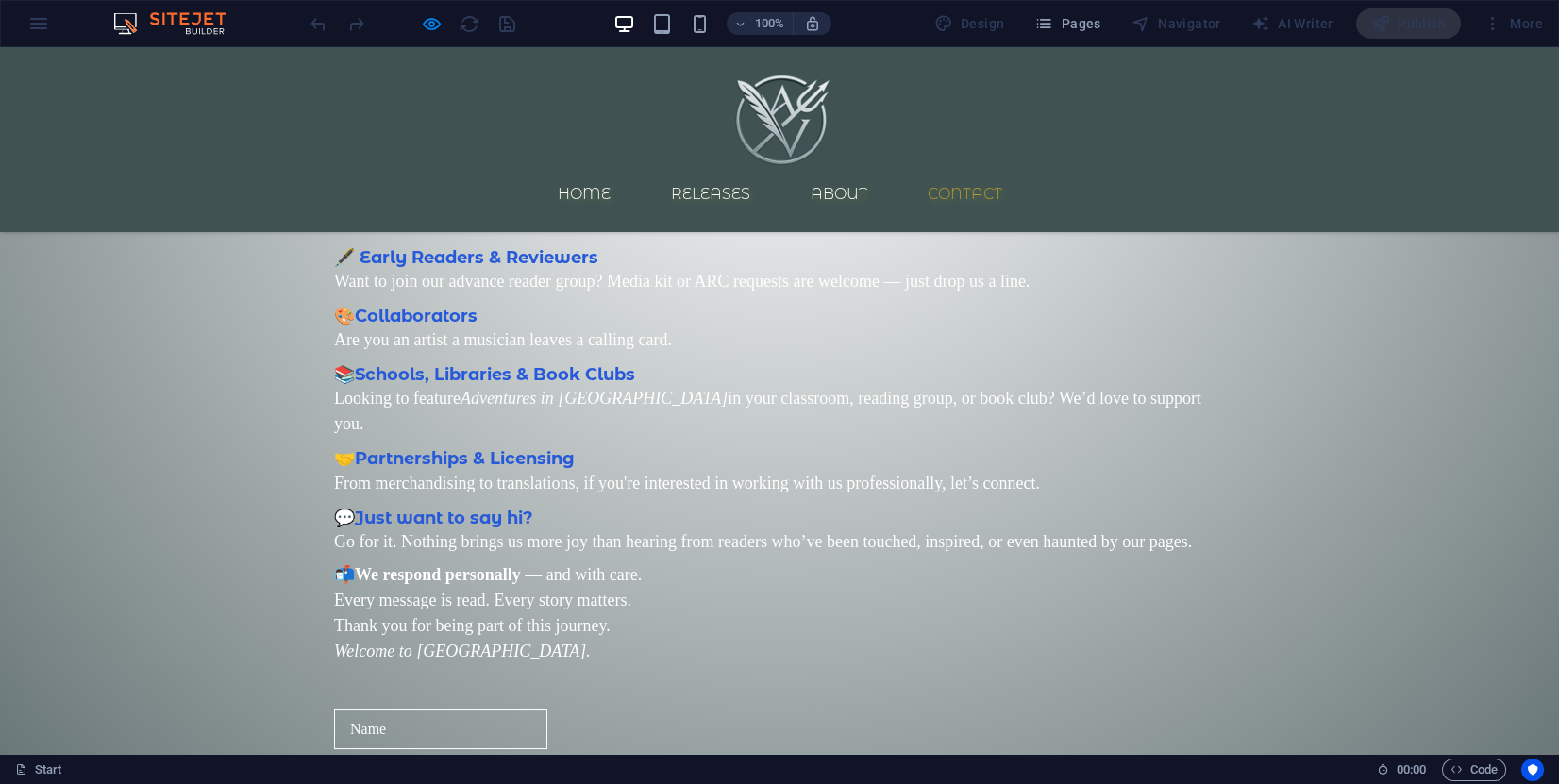
click button "Submit"
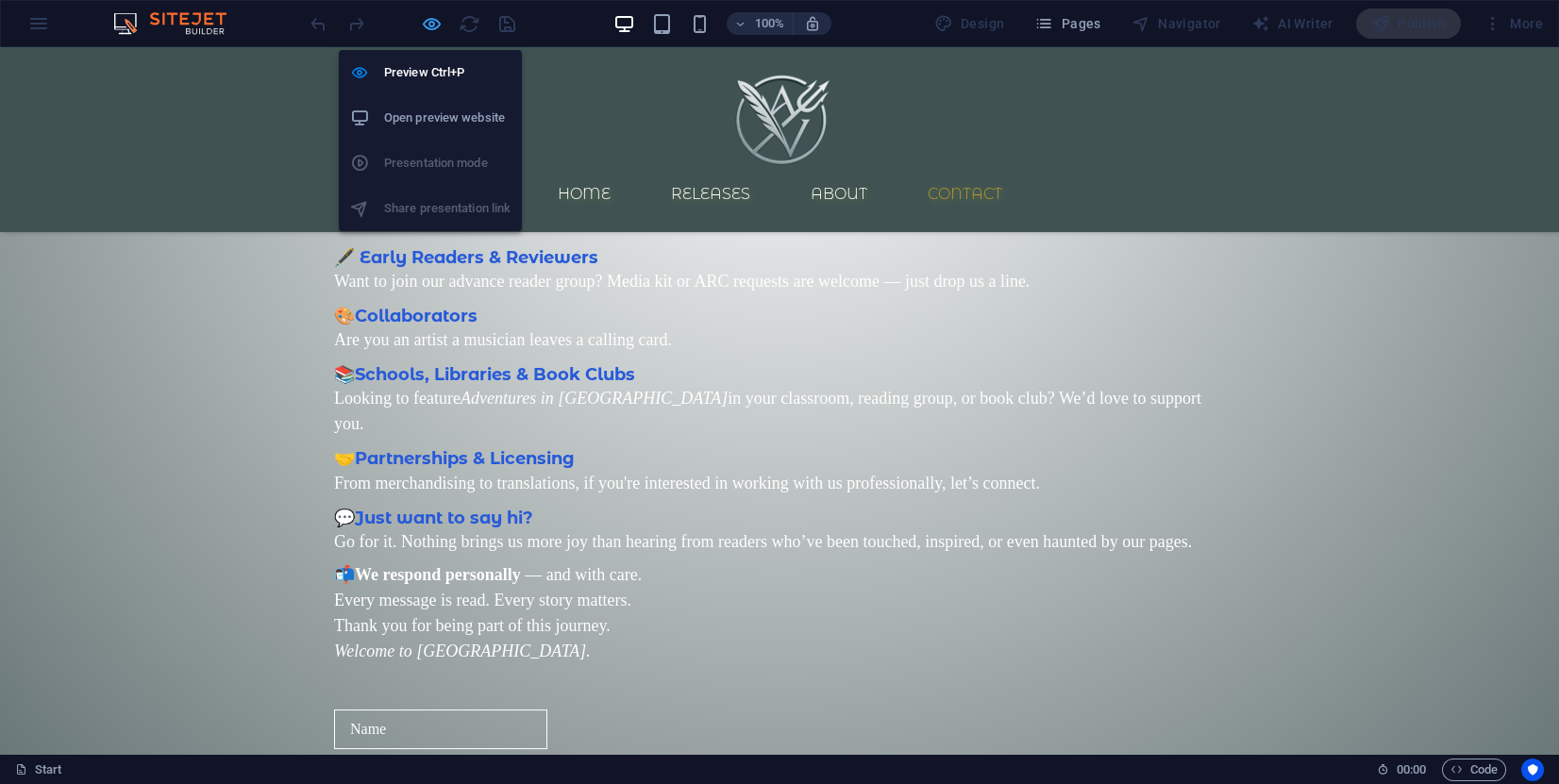
click at [427, 23] on icon "button" at bounding box center [431, 24] width 22 height 22
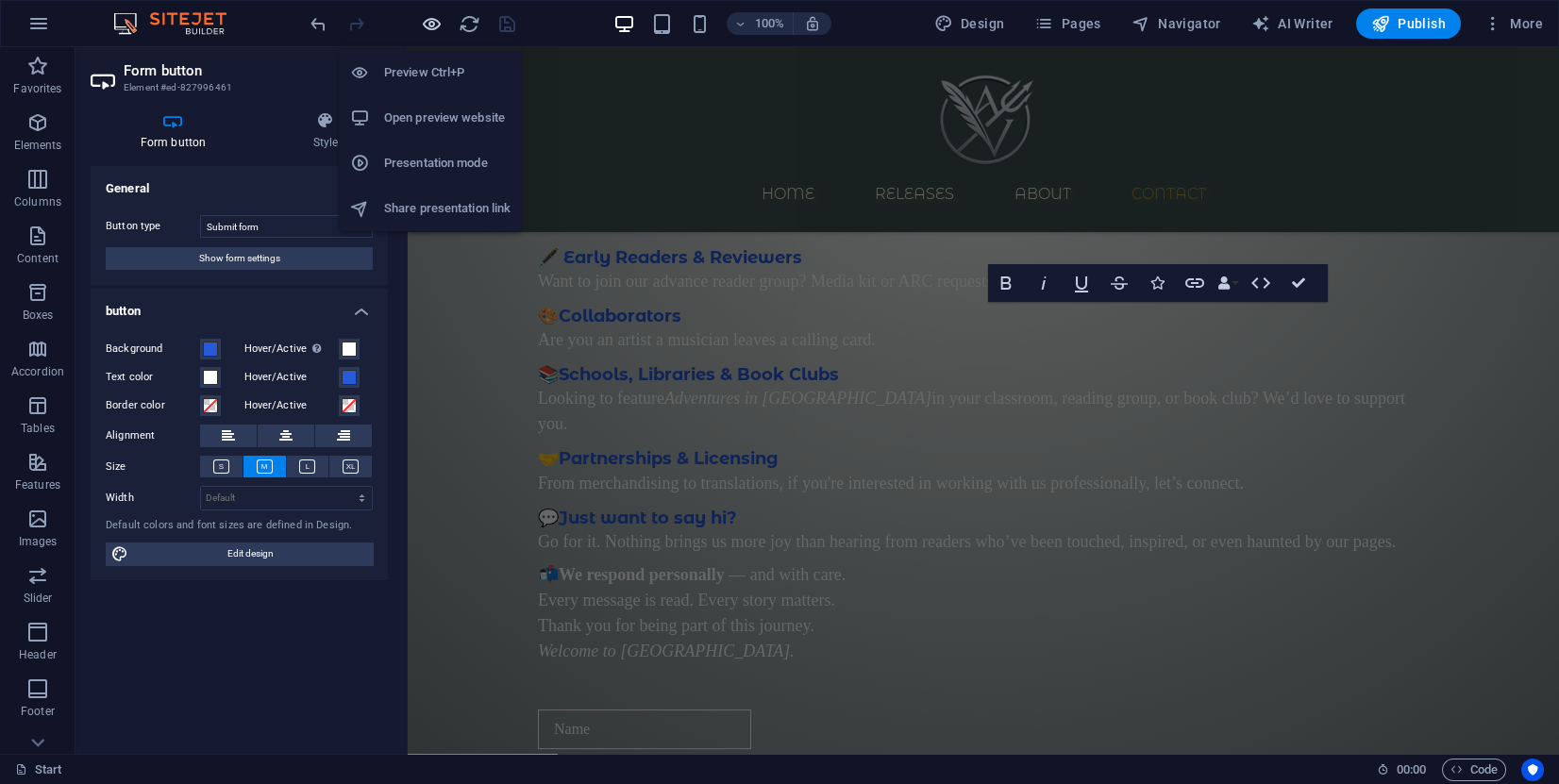
scroll to position [2874, 0]
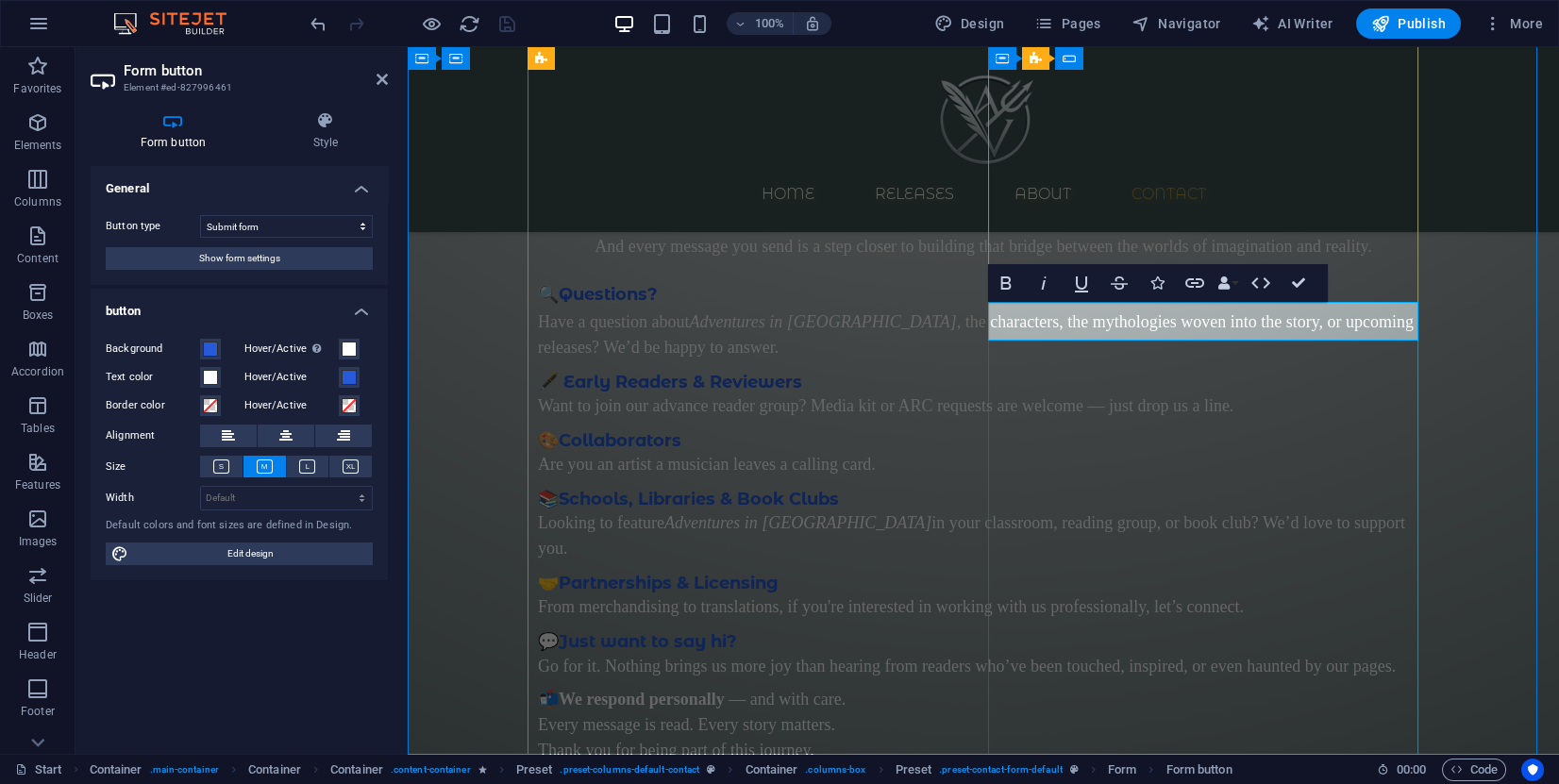
click button "Submit"
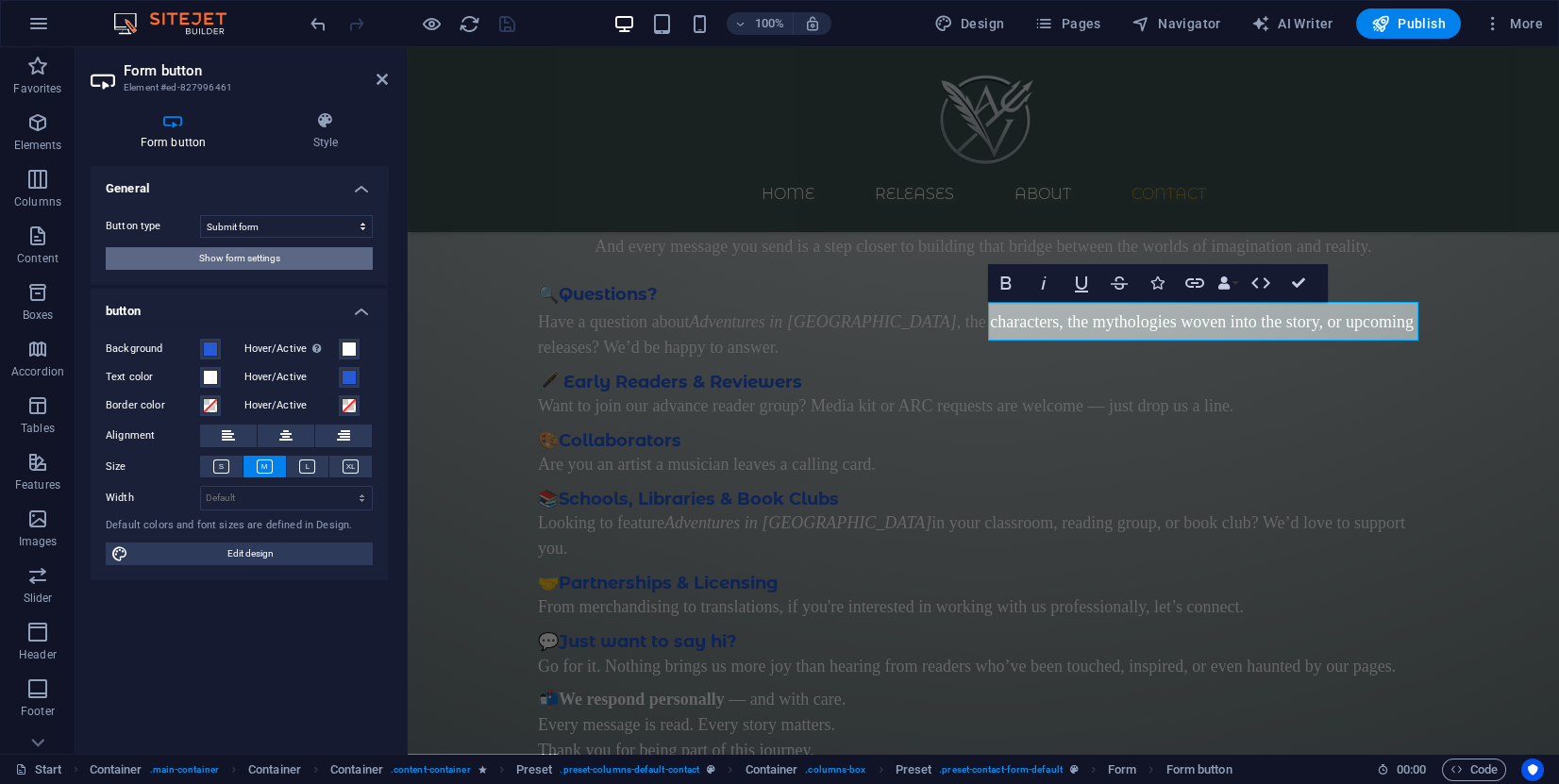
click at [273, 257] on span "Show form settings" at bounding box center [239, 257] width 81 height 22
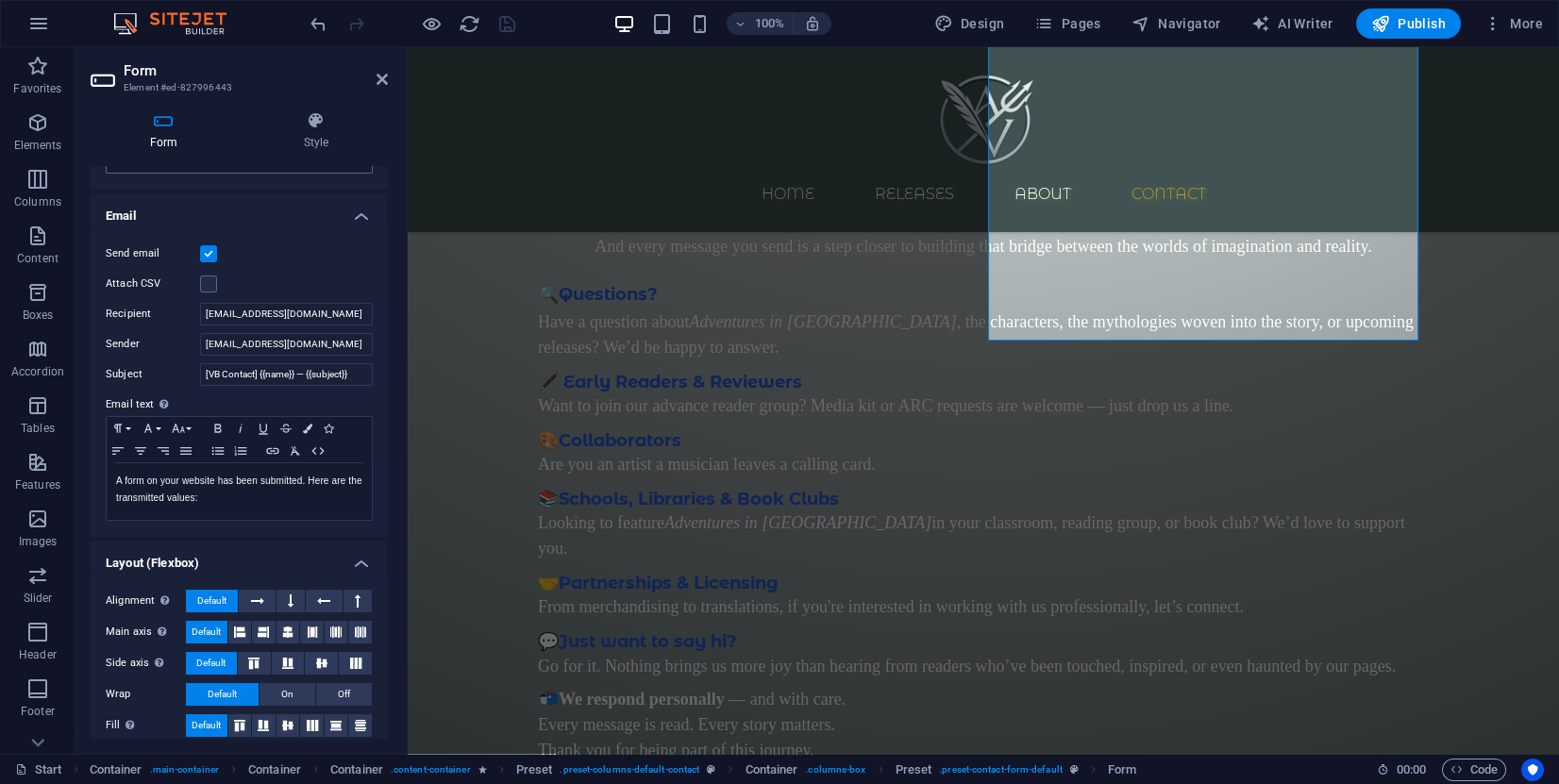
scroll to position [466, 0]
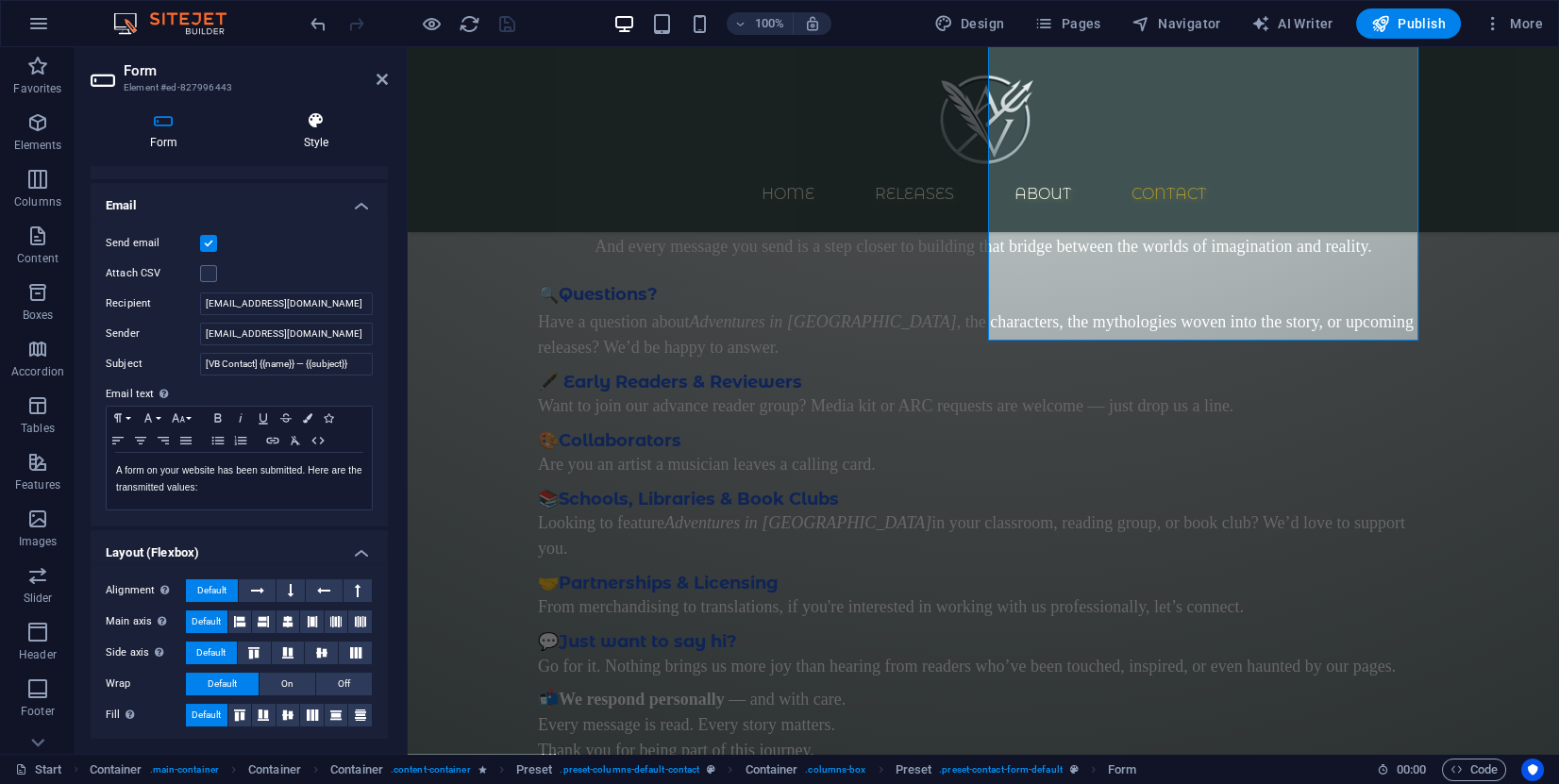
click at [316, 122] on icon at bounding box center [315, 121] width 144 height 19
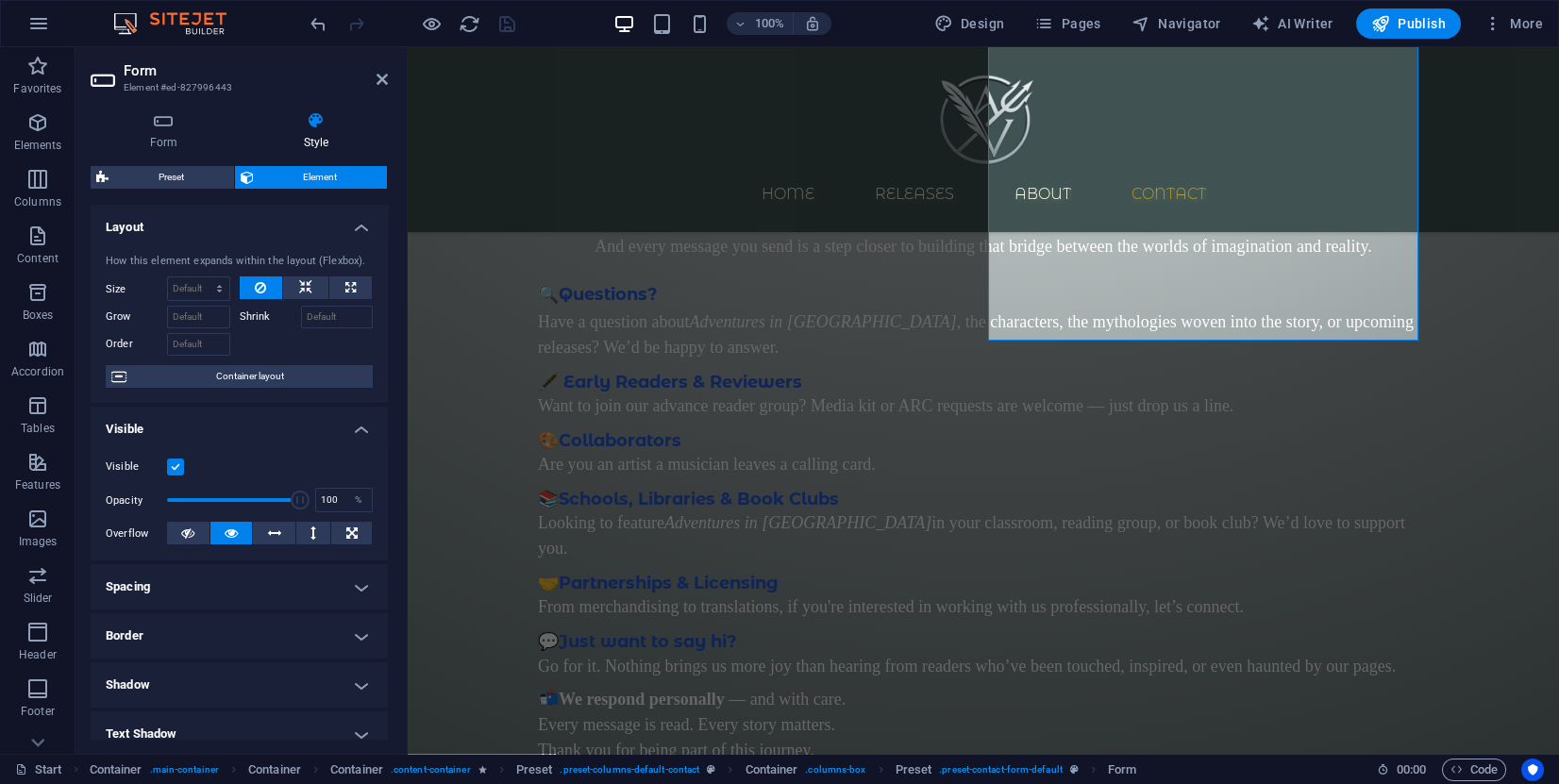
click at [268, 374] on span "Container layout" at bounding box center [250, 376] width 235 height 22
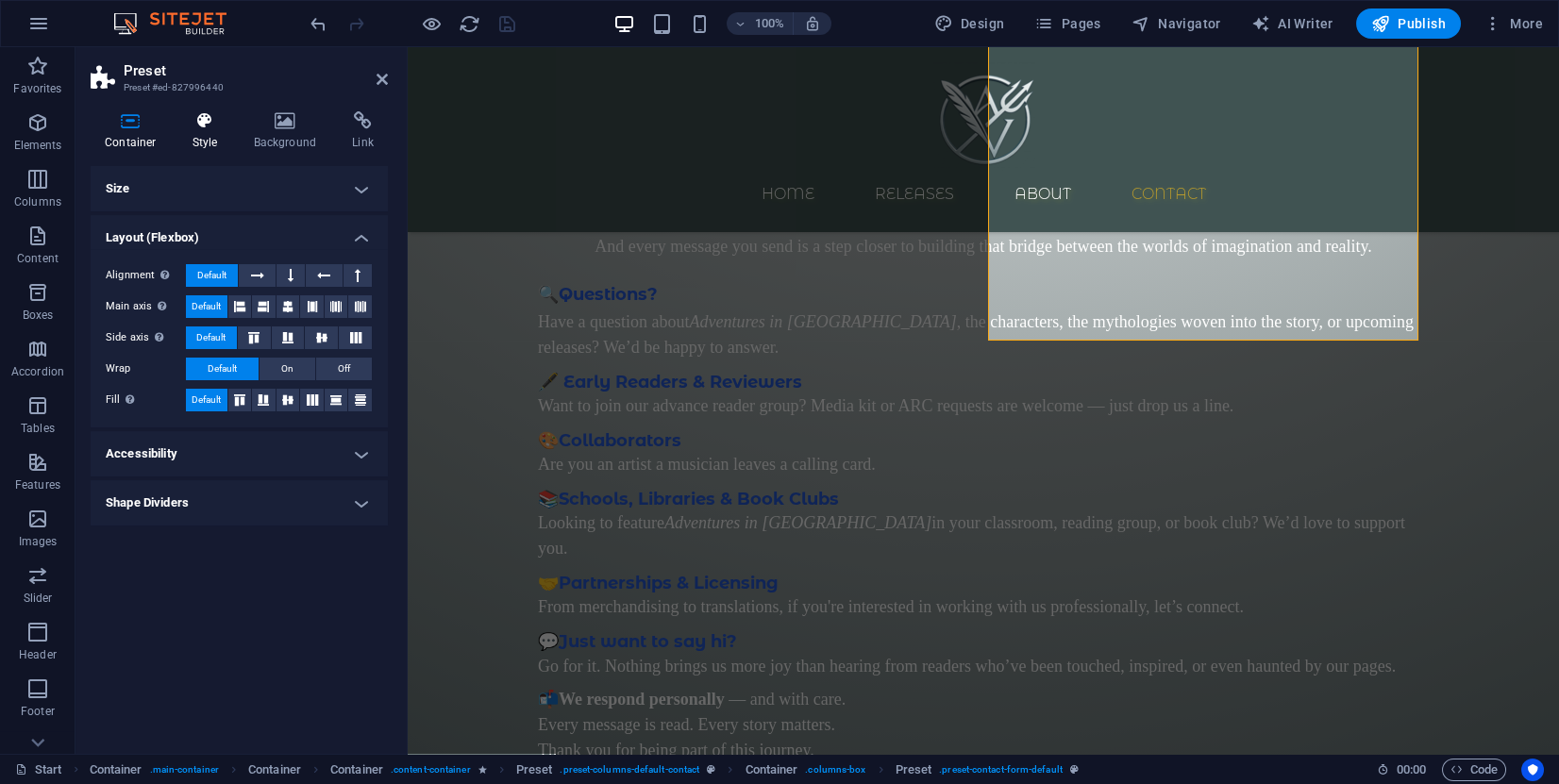
drag, startPoint x: 296, startPoint y: 128, endPoint x: 203, endPoint y: 136, distance: 93.3
click at [207, 135] on ul "Container Style Background Link" at bounding box center [239, 130] width 297 height 40
click at [202, 136] on h4 "Style" at bounding box center [209, 130] width 62 height 40
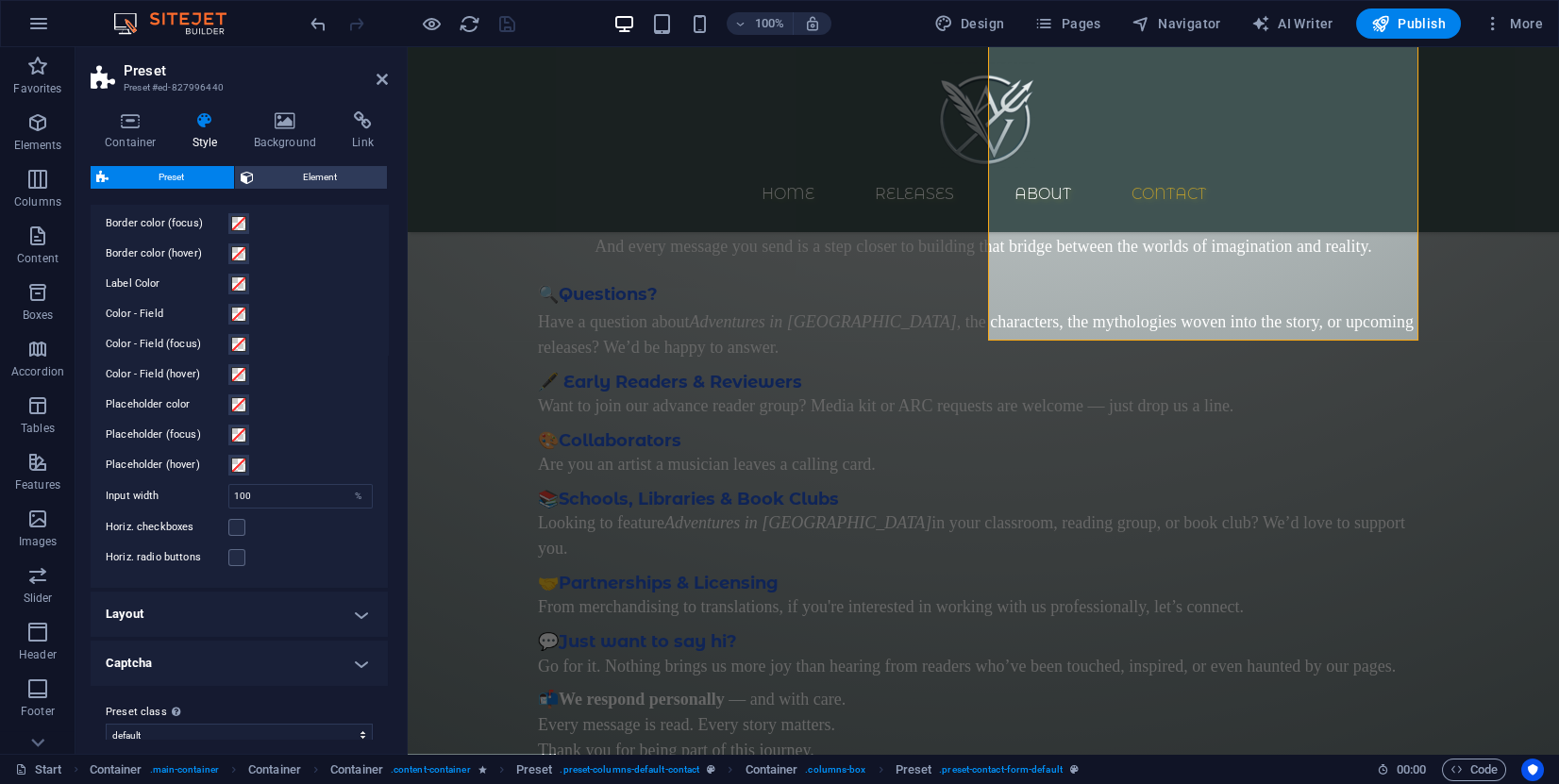
scroll to position [597, 0]
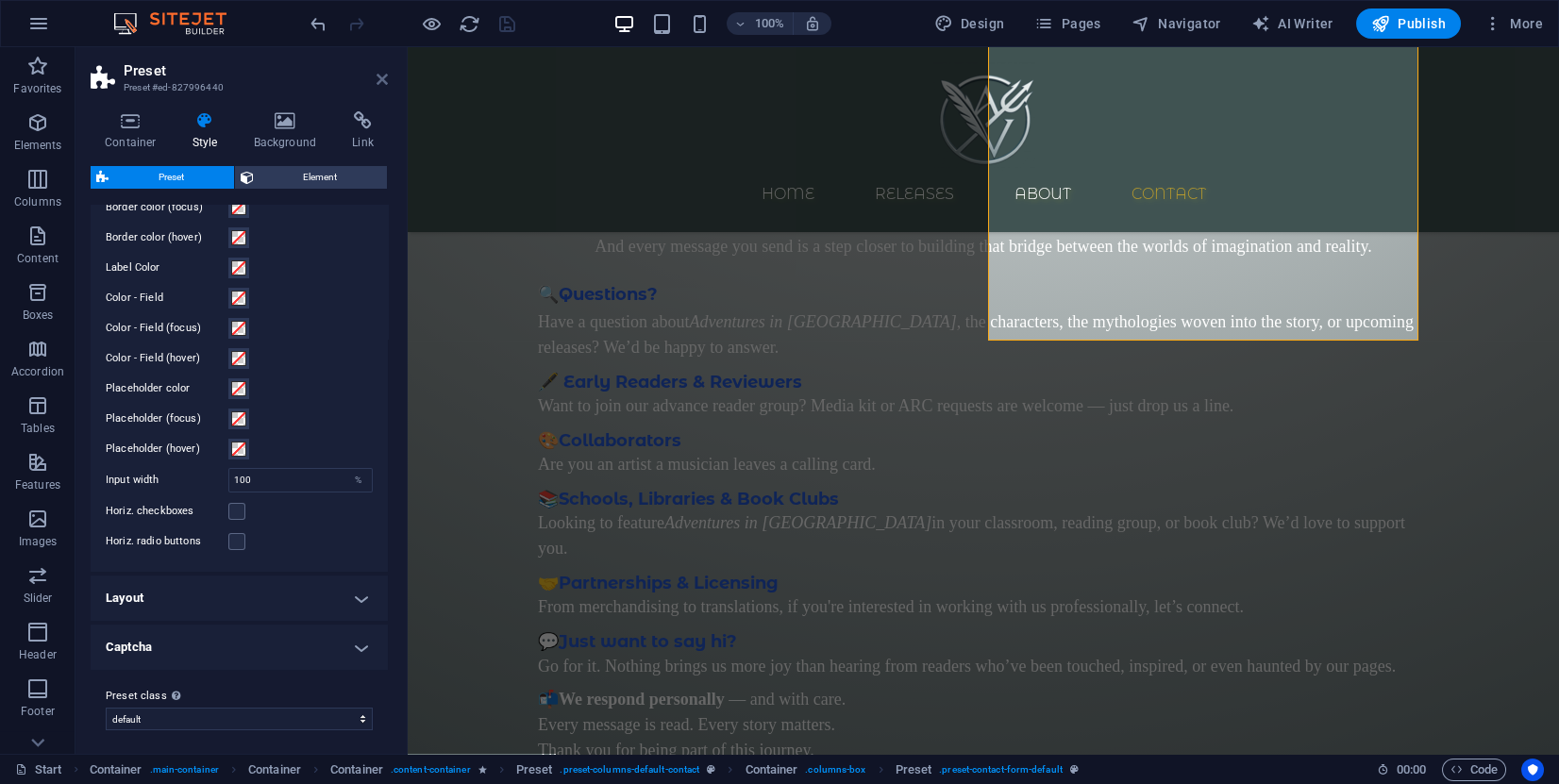
click at [385, 72] on icon at bounding box center [382, 79] width 12 height 15
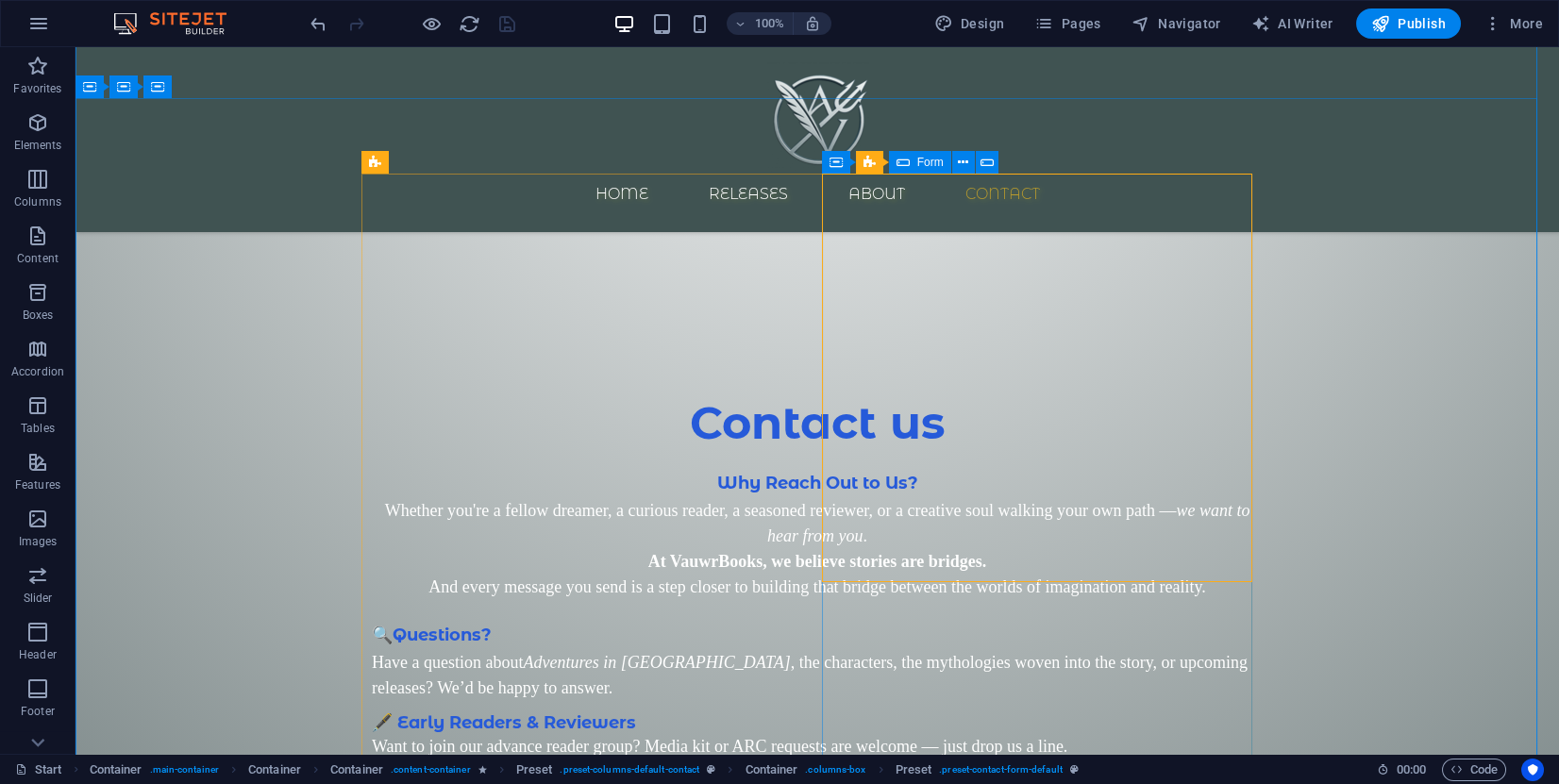
scroll to position [2449, 0]
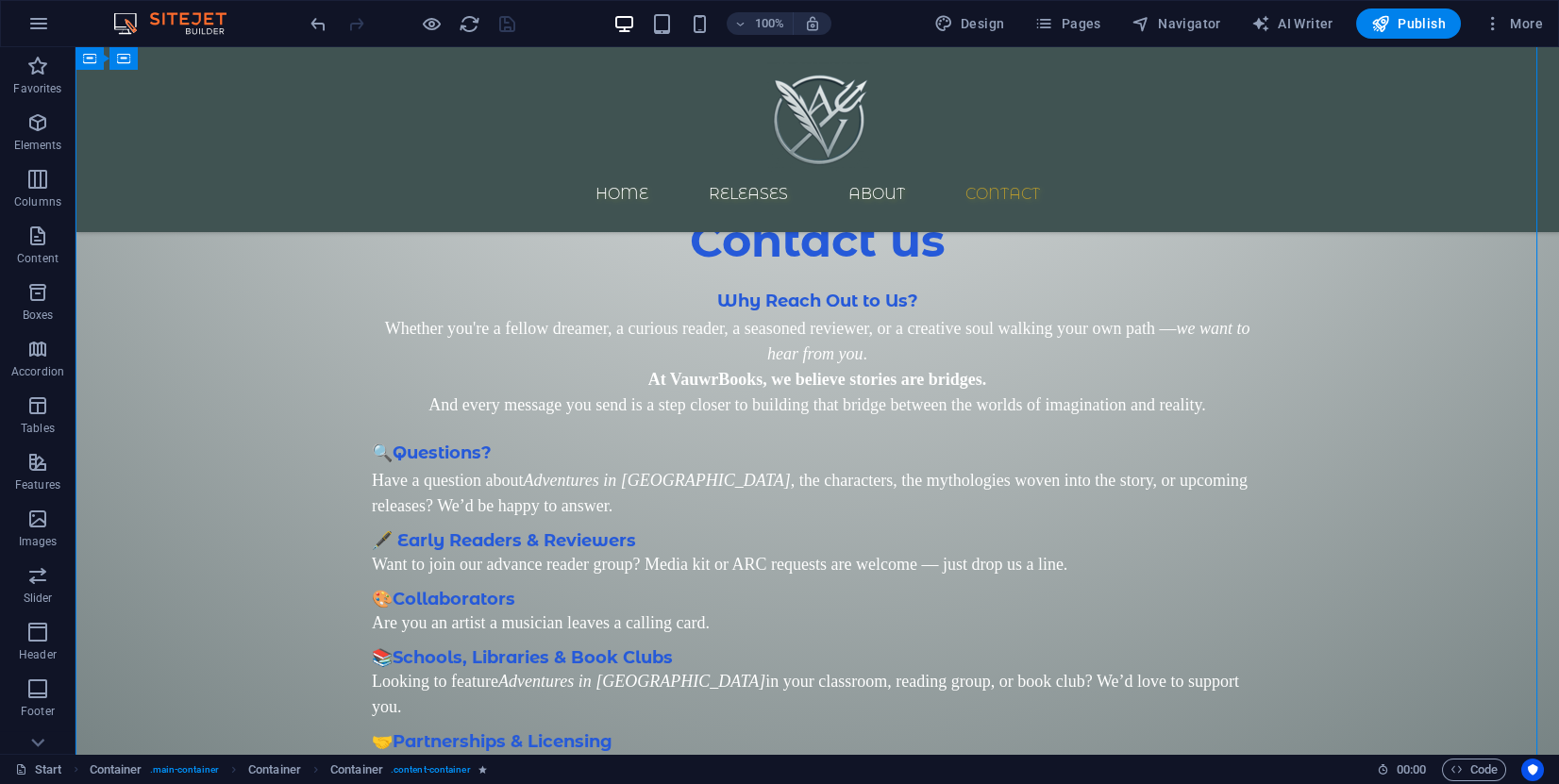
scroll to position [2732, 0]
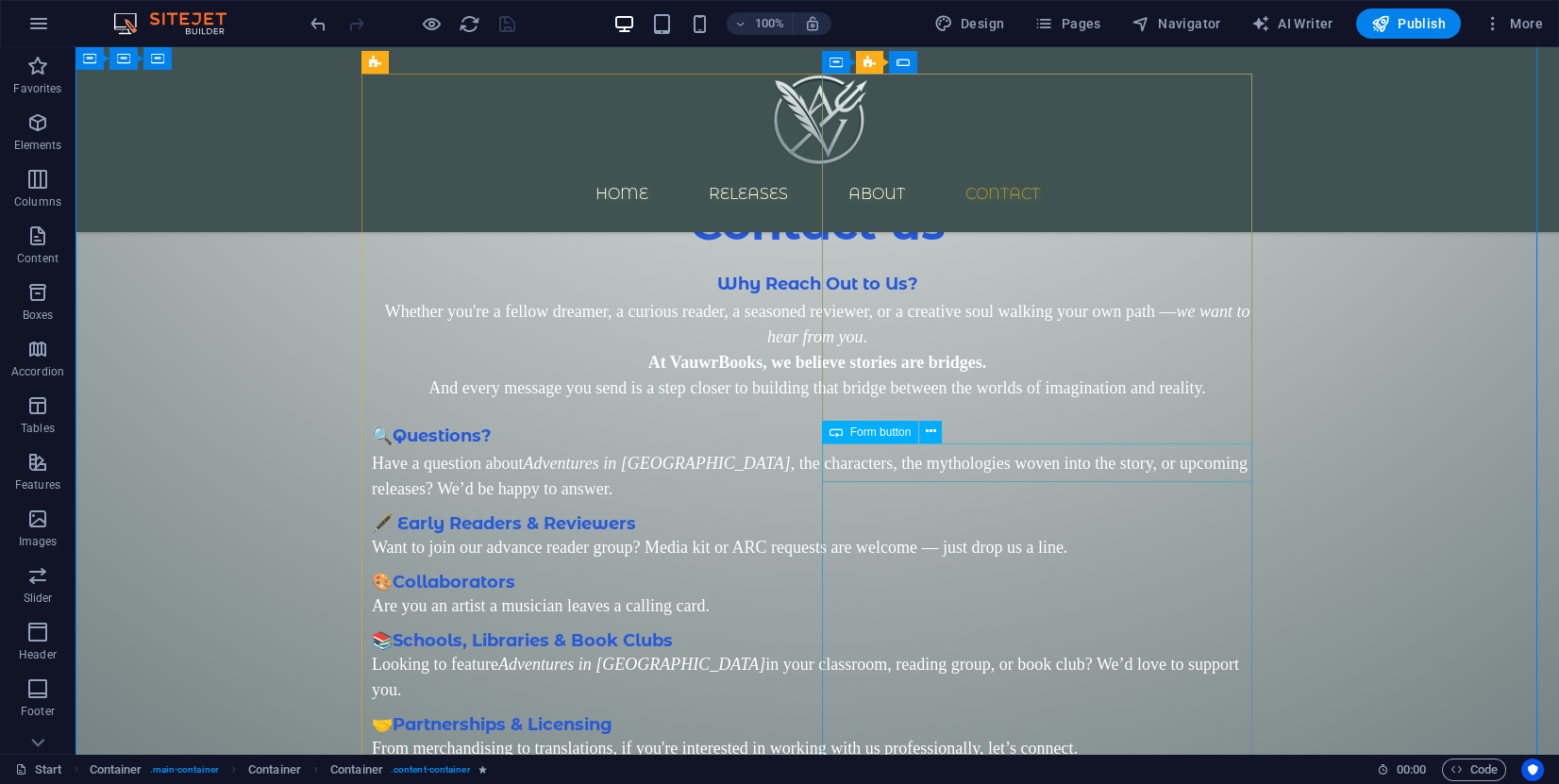
click div "Submit"
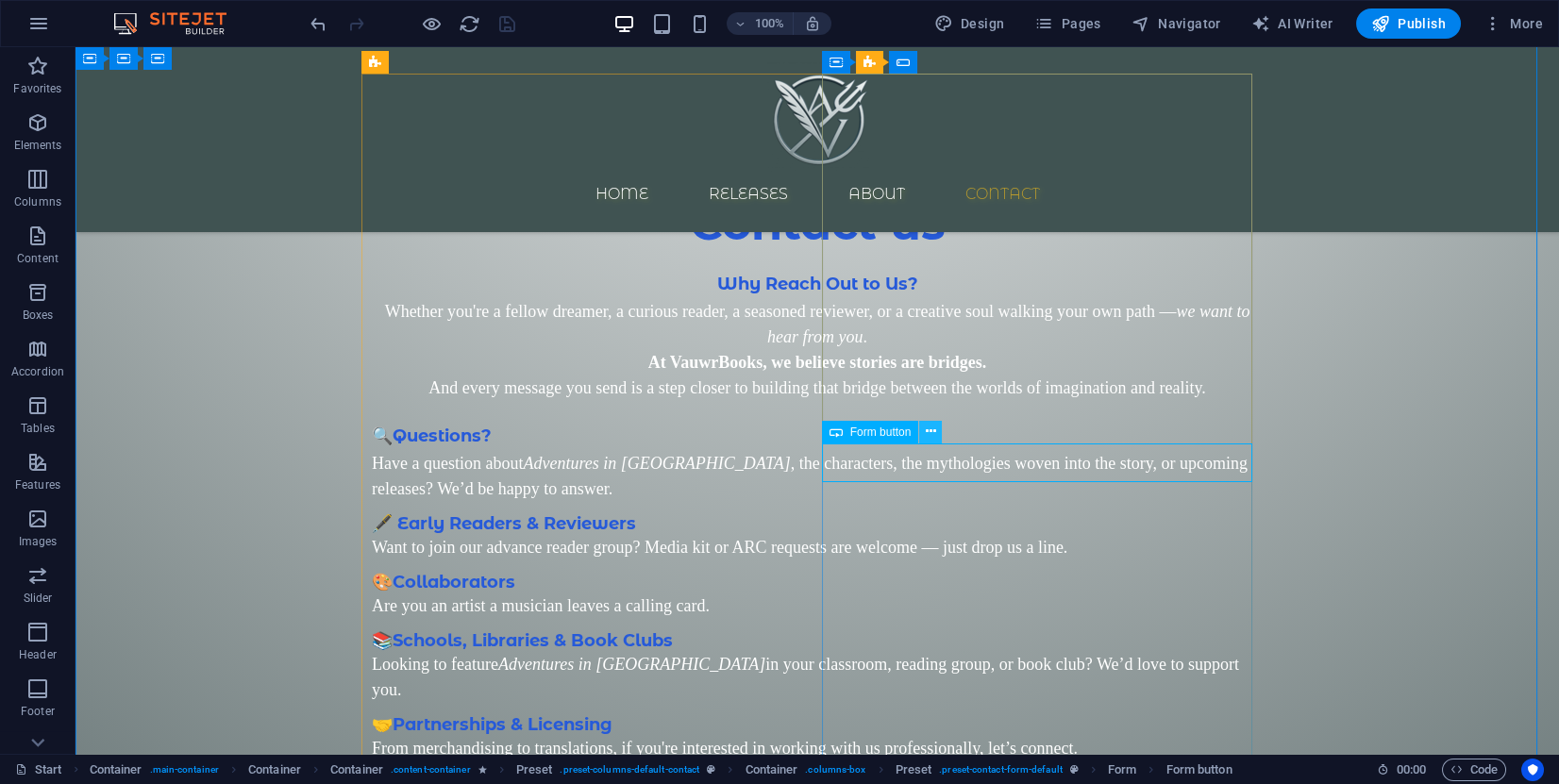
click at [929, 428] on icon at bounding box center [931, 431] width 11 height 20
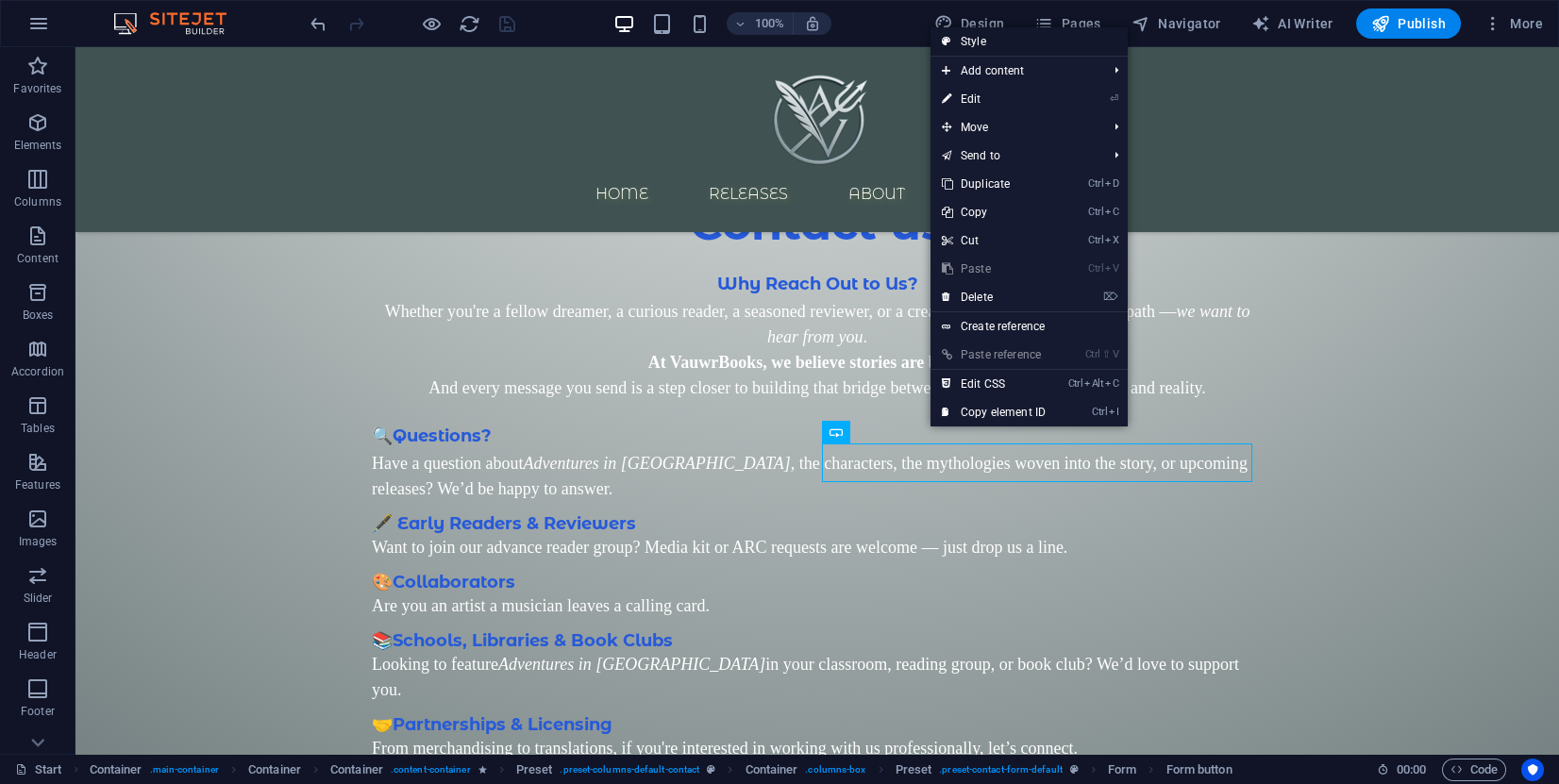
click at [1013, 41] on link "Style" at bounding box center [1029, 41] width 197 height 28
select select "px"
select select "rem"
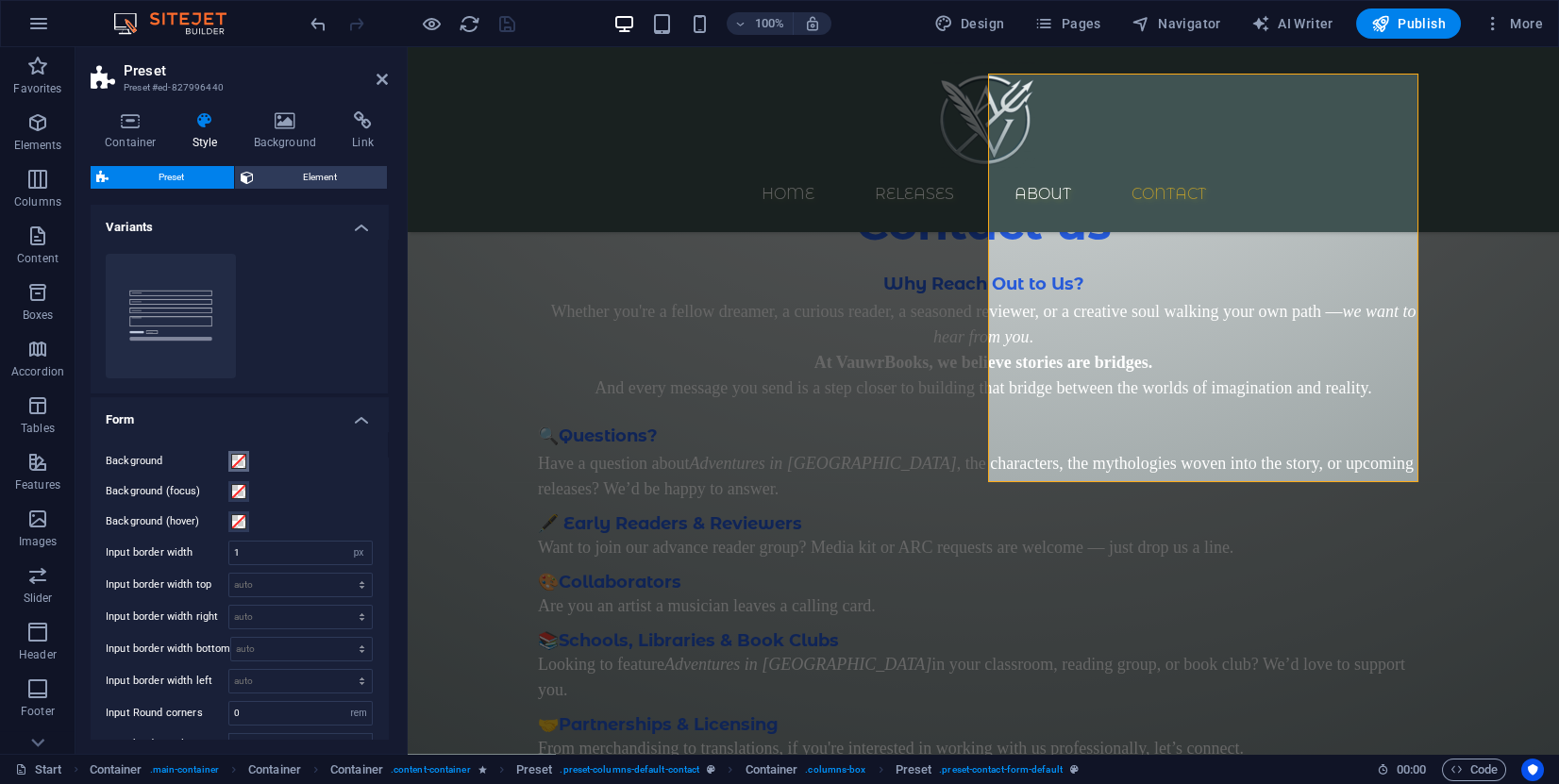
click at [238, 460] on span at bounding box center [239, 462] width 15 height 15
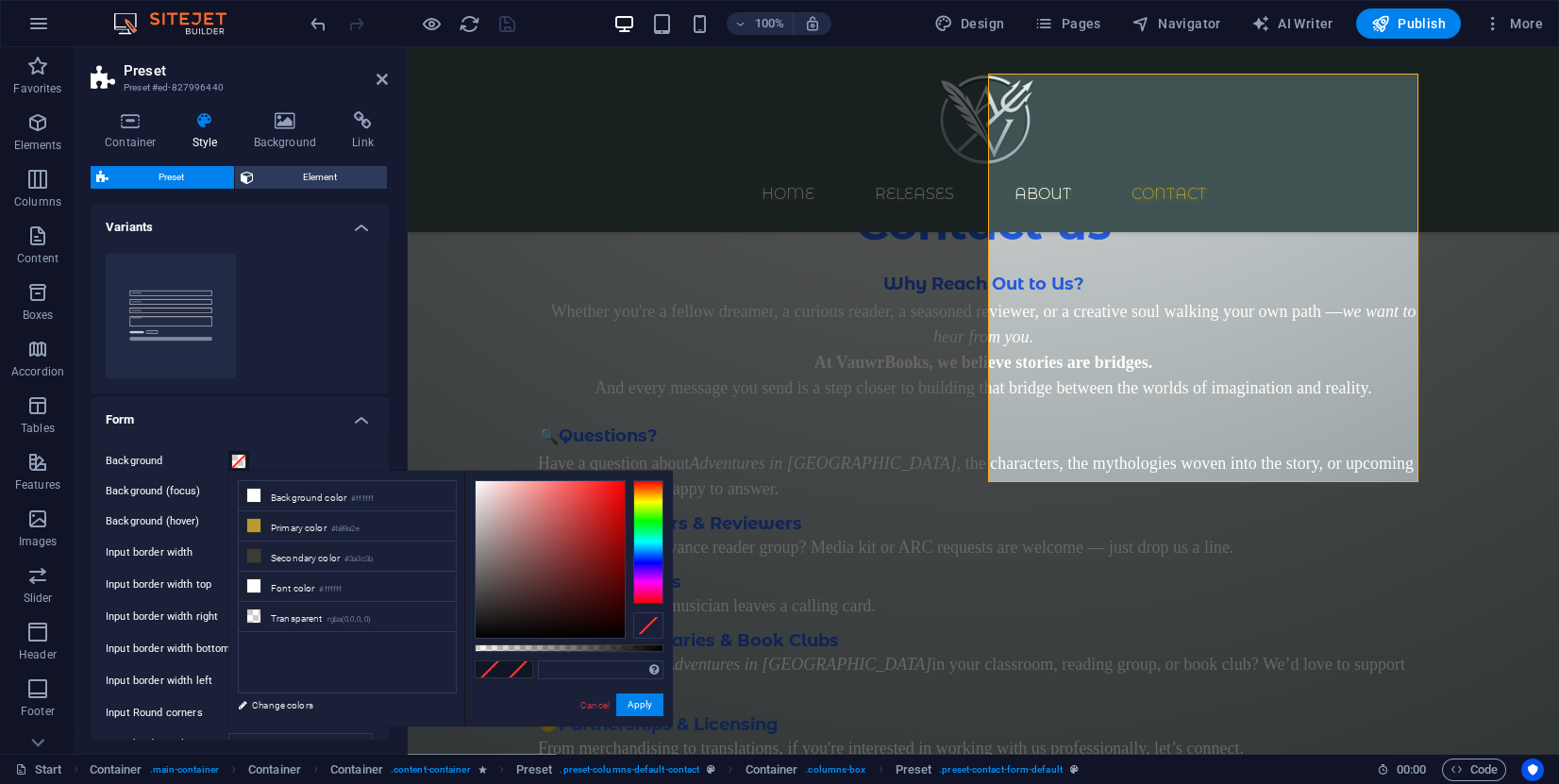
click at [568, 684] on div "Supported formats #0852ed rgb(8, 82, 237) rgba(8, 82, 237, 90%) hsv(221,97,93) …" at bounding box center [568, 735] width 208 height 529
click at [573, 675] on input "text" at bounding box center [601, 670] width 125 height 19
paste input "#265ad9"
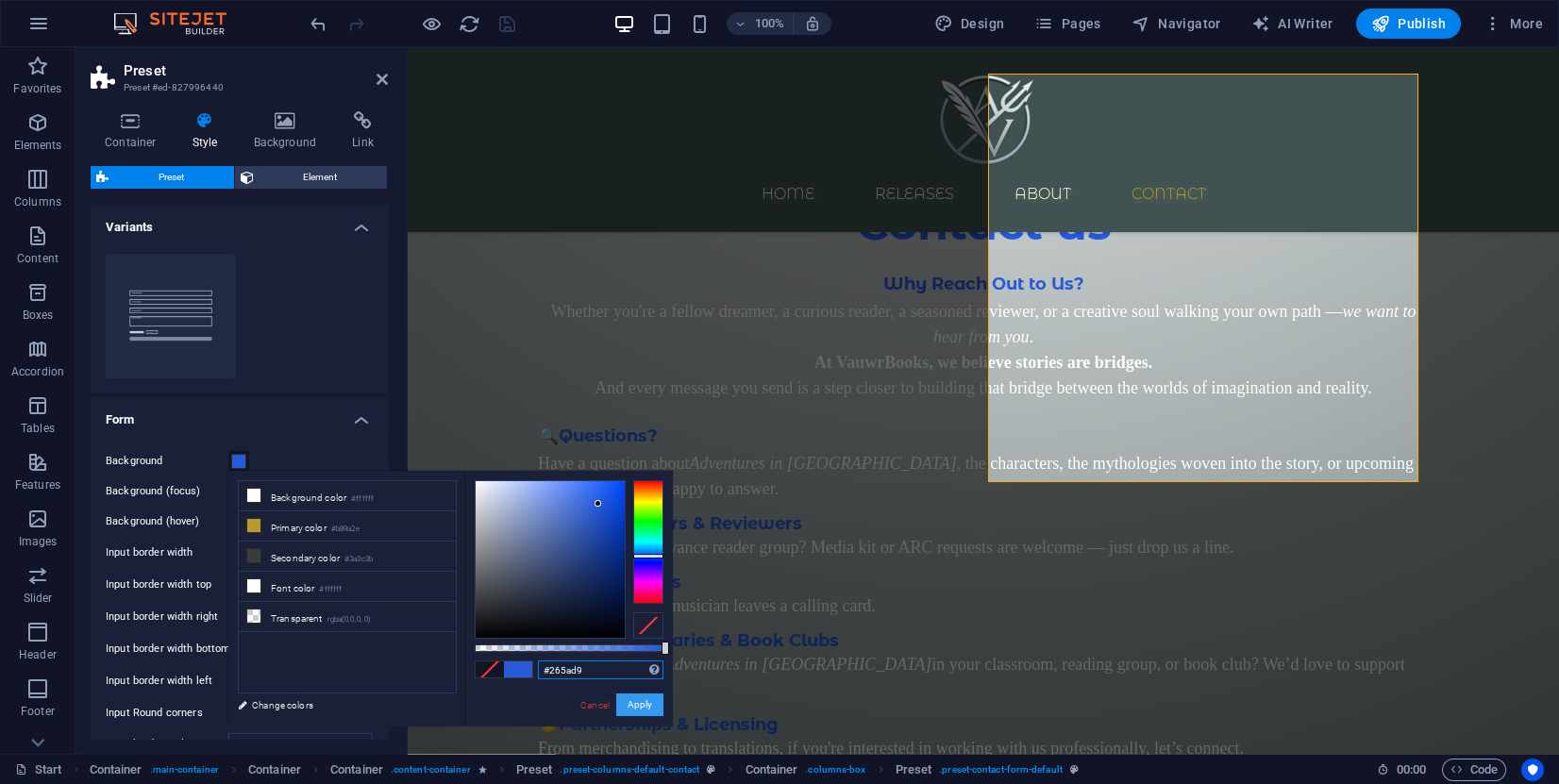
type input "#265ad9"
click at [649, 710] on button "Apply" at bounding box center [640, 704] width 47 height 22
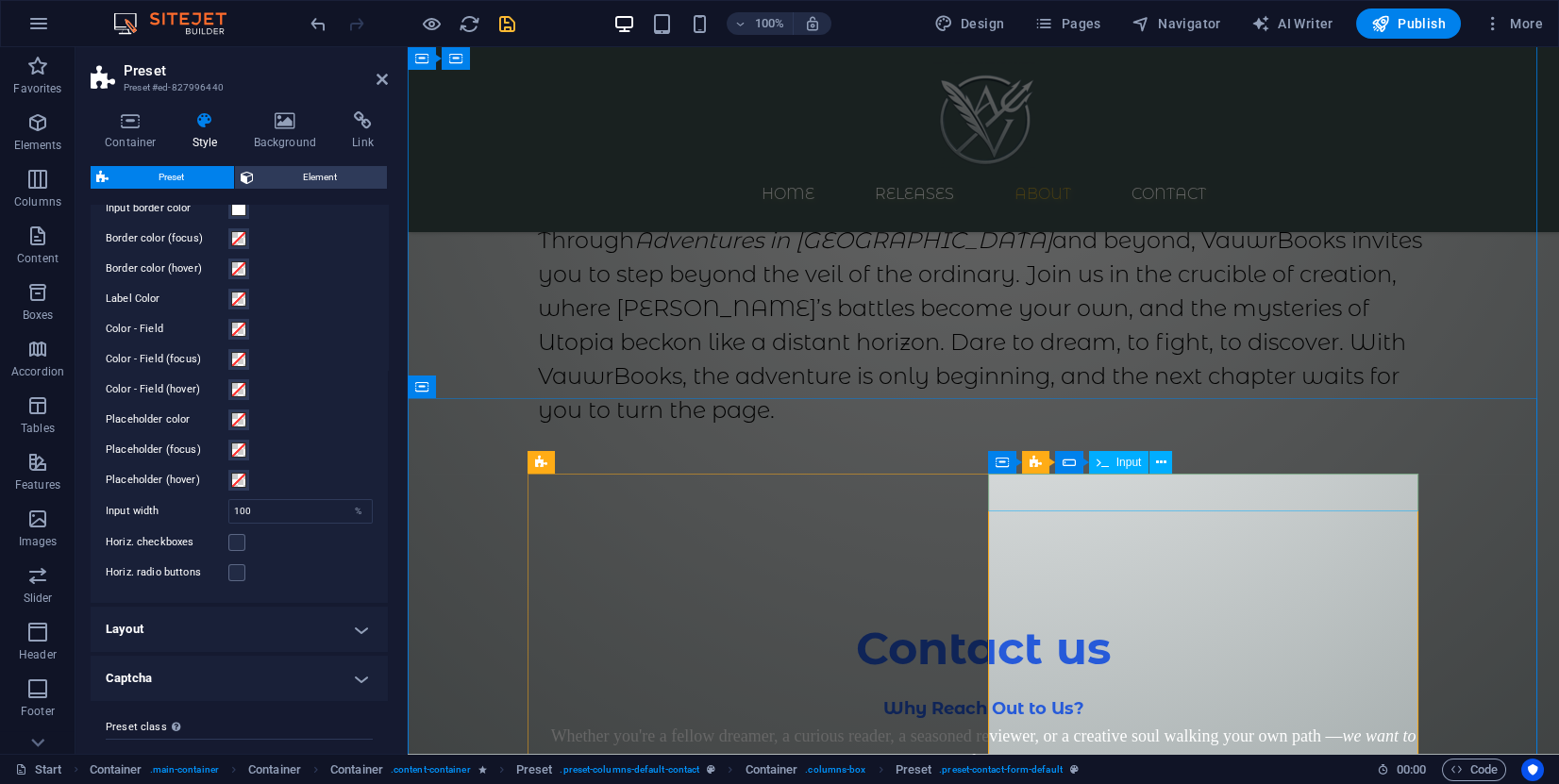
scroll to position [2590, 0]
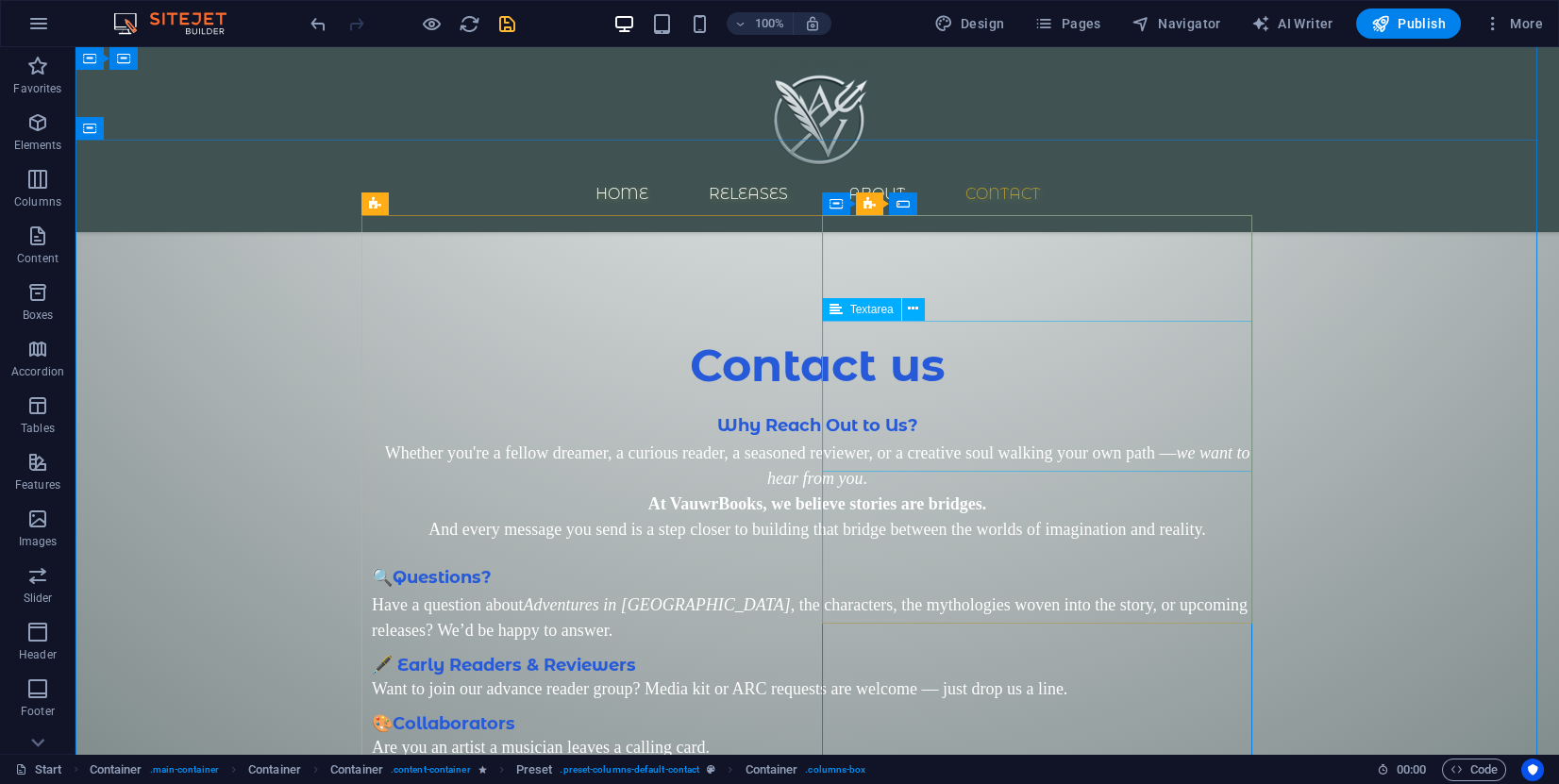
click div "Content 2"
drag, startPoint x: 905, startPoint y: 350, endPoint x: 569, endPoint y: 345, distance: 336.0
click div "Content 2"
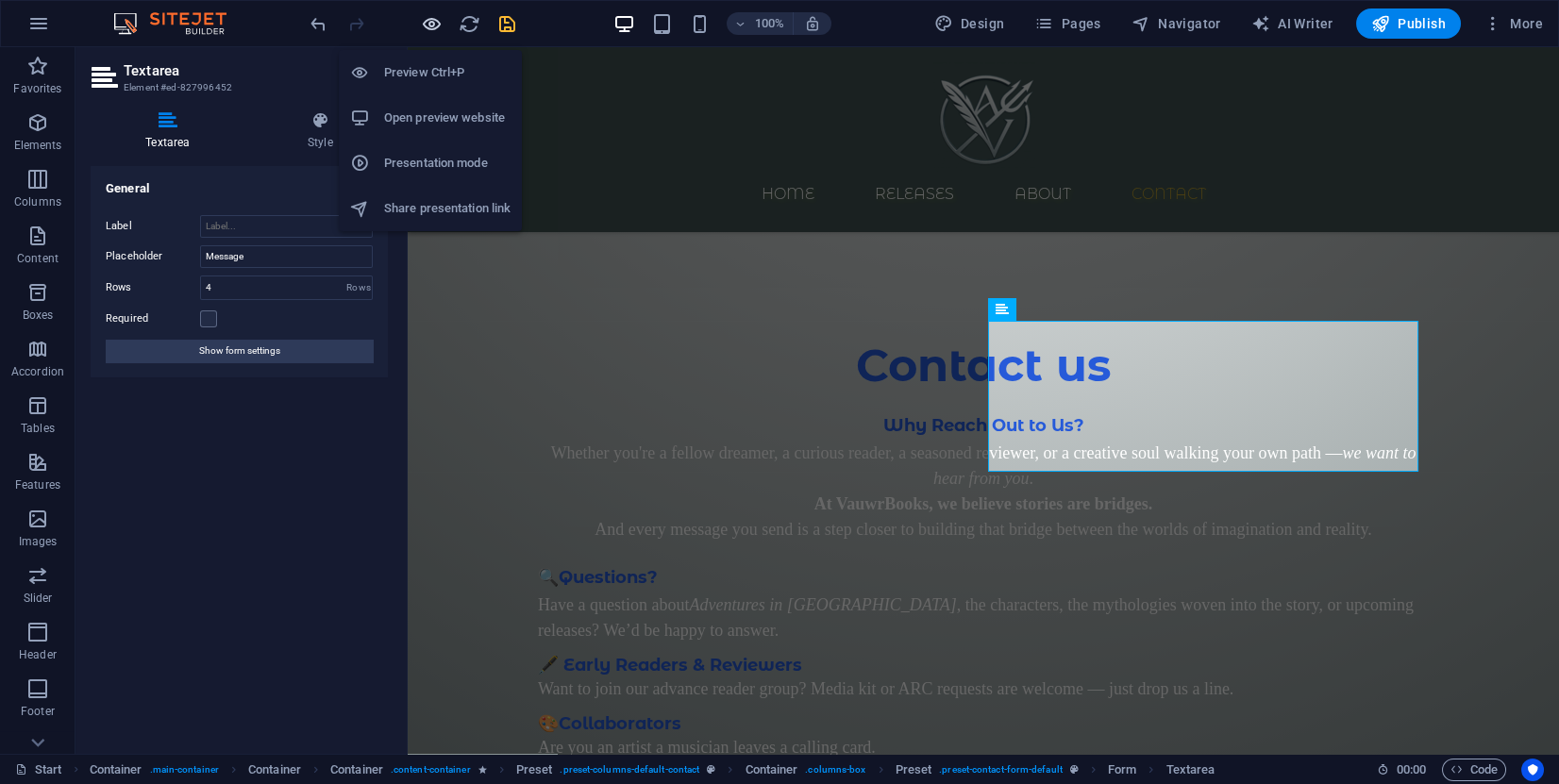
click at [422, 14] on icon "button" at bounding box center [431, 24] width 22 height 22
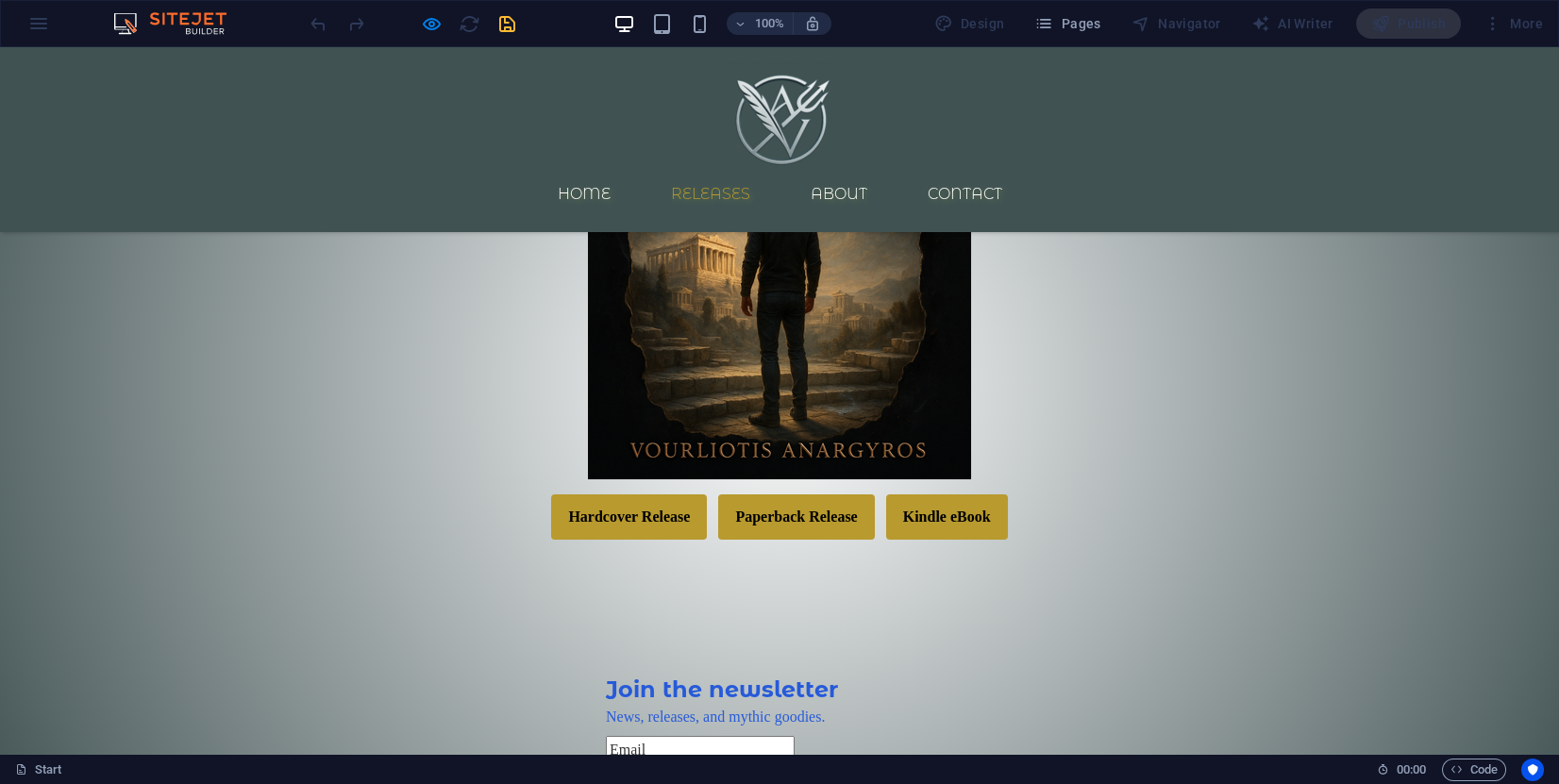
scroll to position [580, 0]
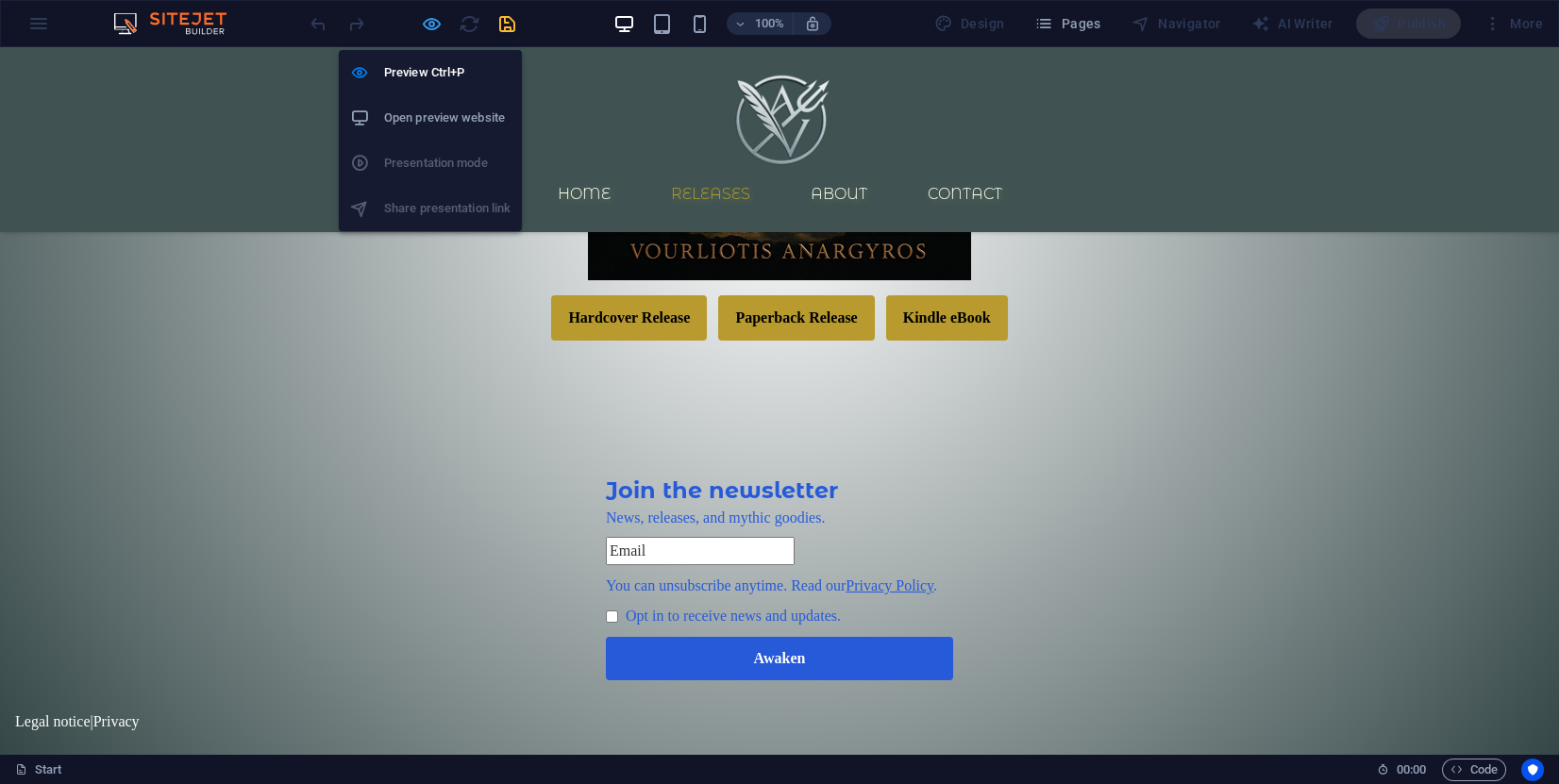
click at [422, 22] on icon "button" at bounding box center [431, 24] width 22 height 22
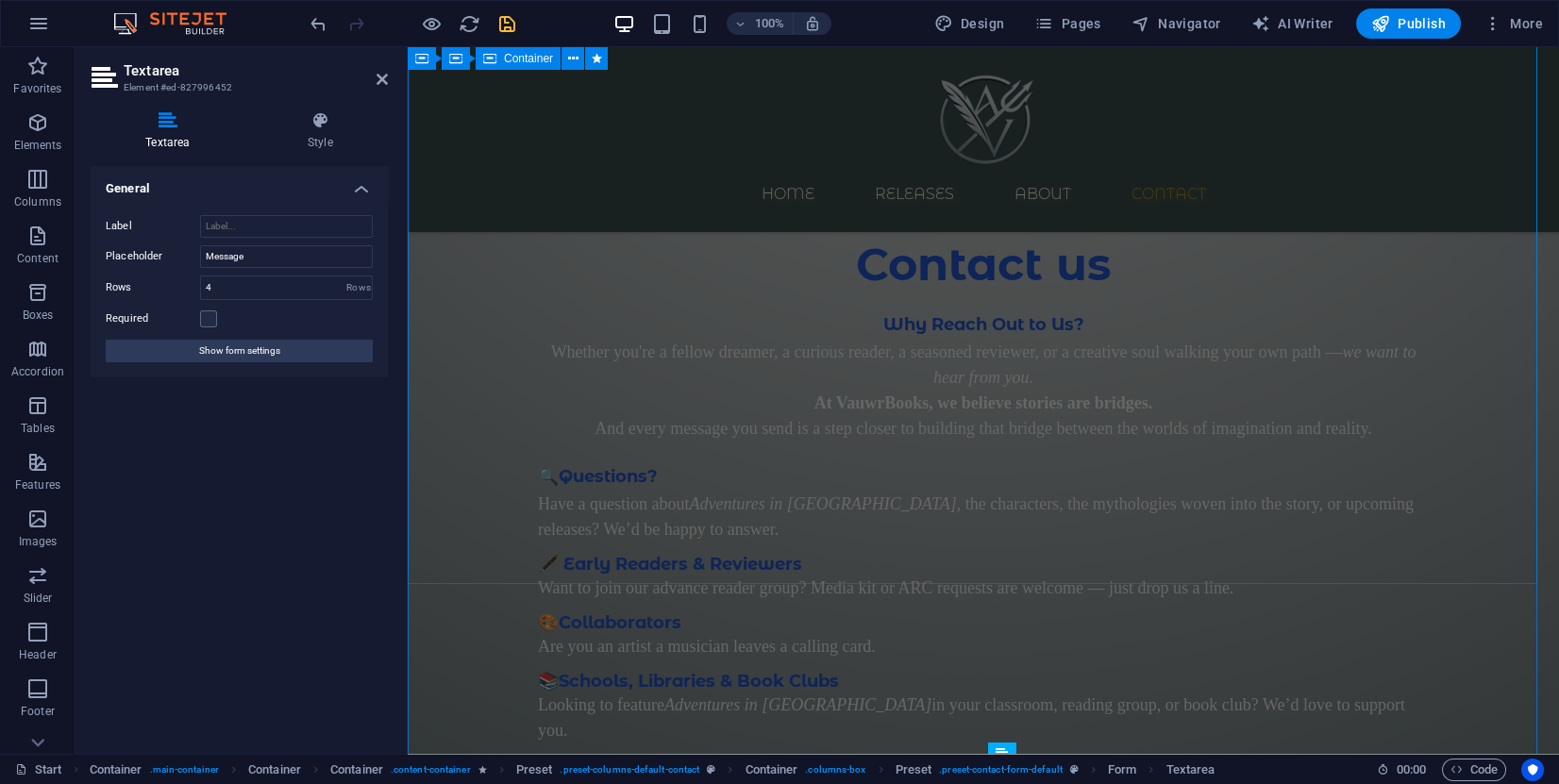
scroll to position [2869, 0]
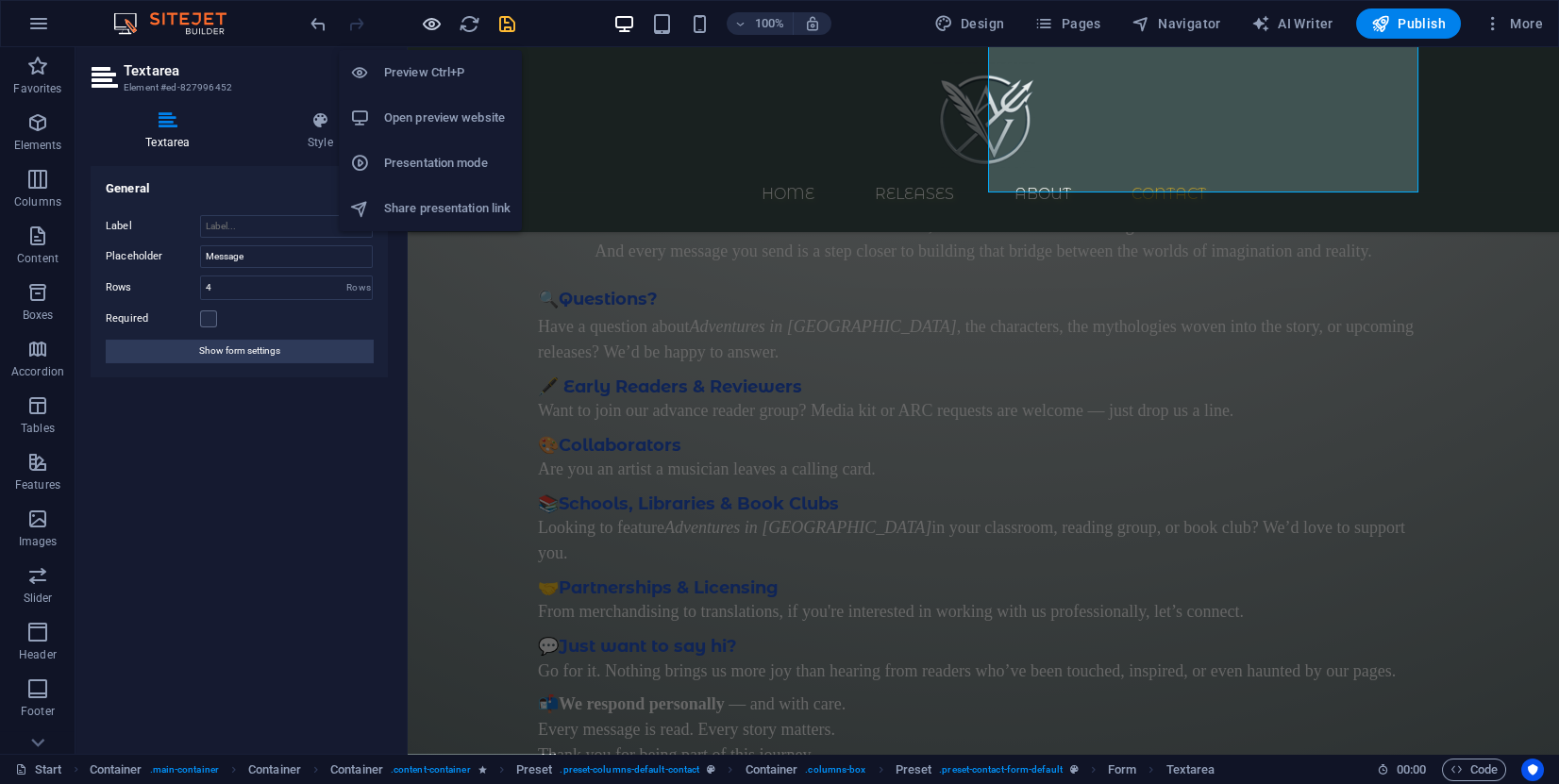
click at [421, 18] on icon "button" at bounding box center [431, 24] width 22 height 22
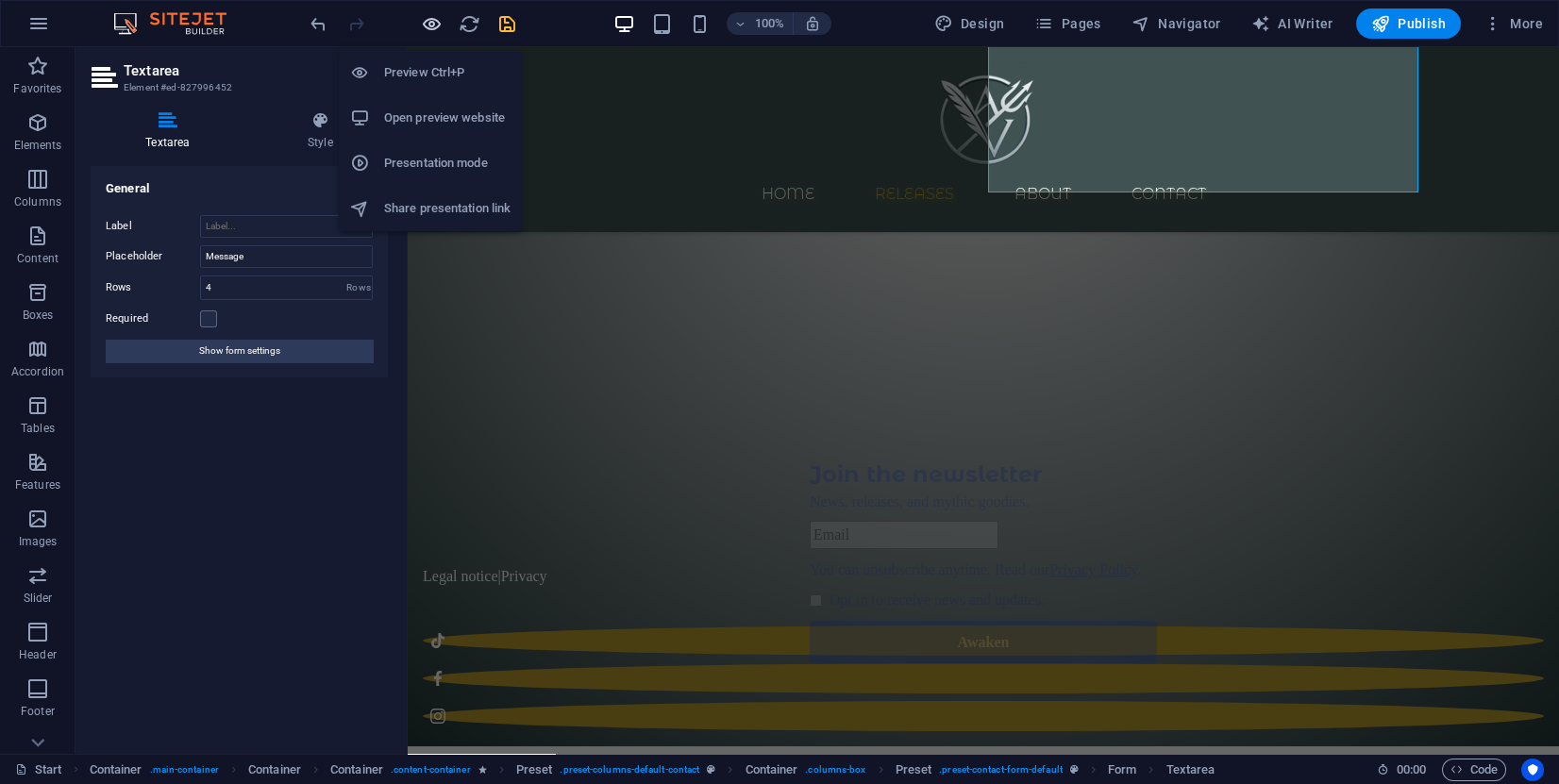
scroll to position [580, 0]
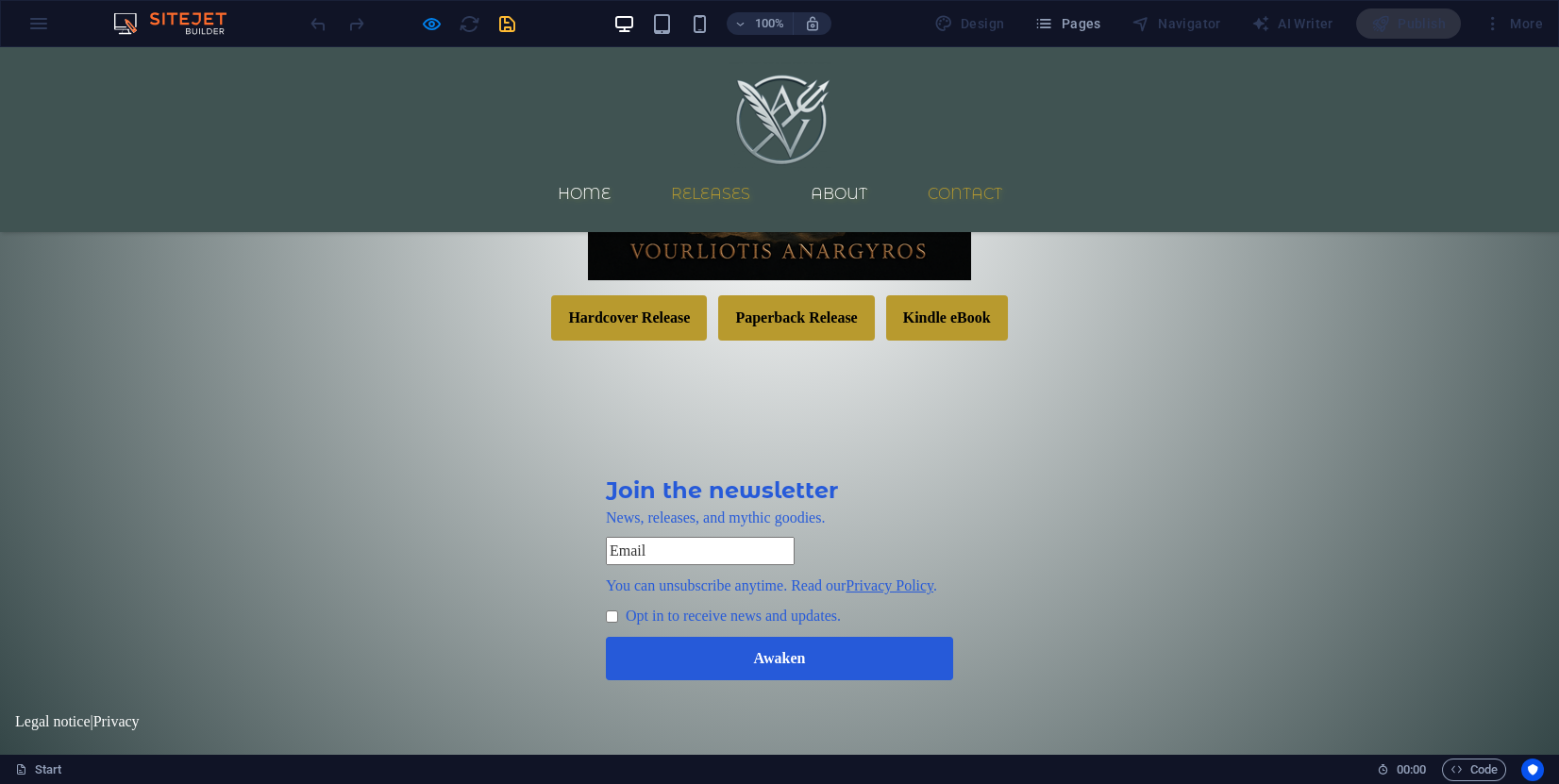
click at [1002, 172] on link "Contact" at bounding box center [965, 194] width 105 height 45
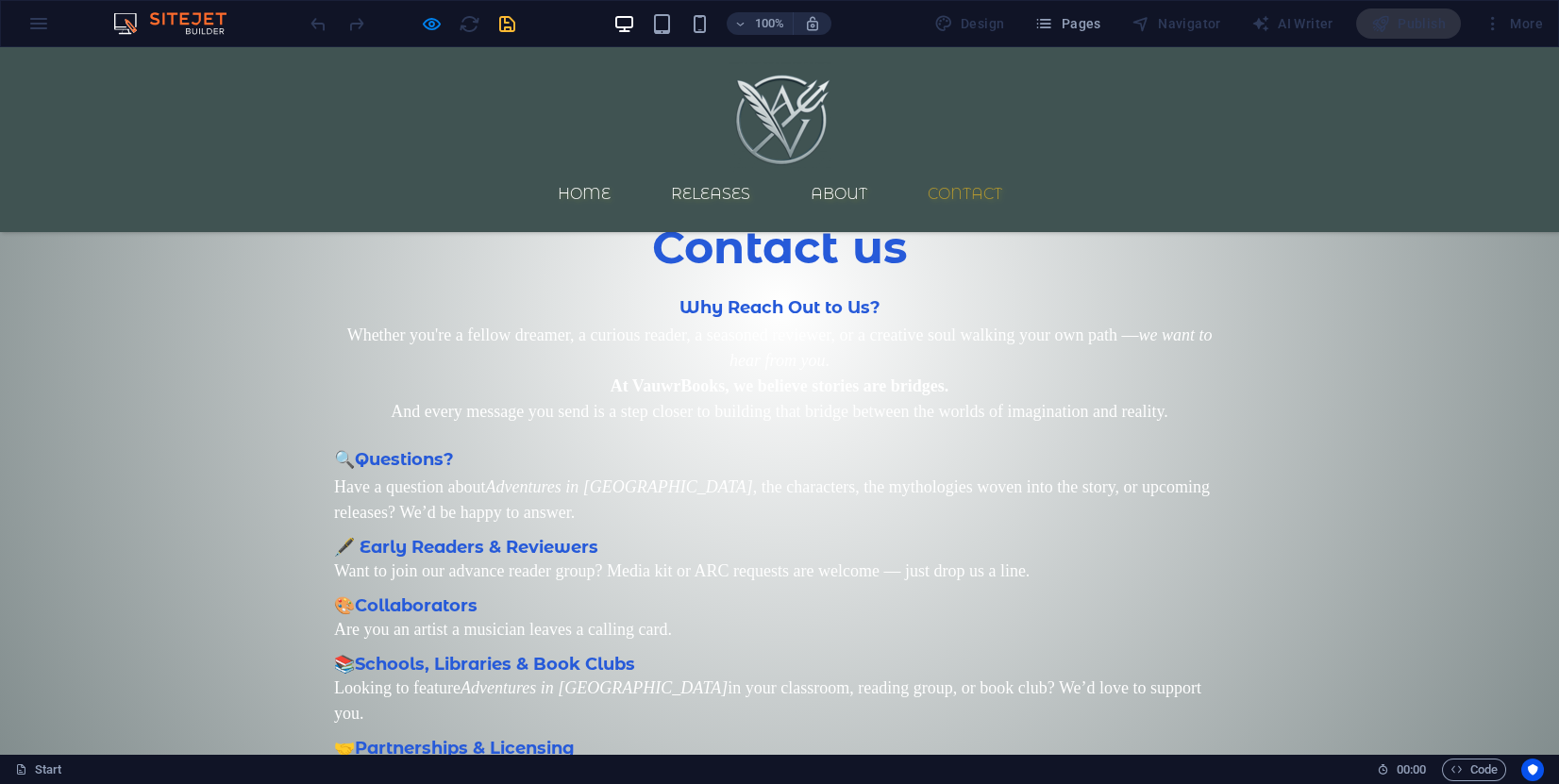
scroll to position [1104, 0]
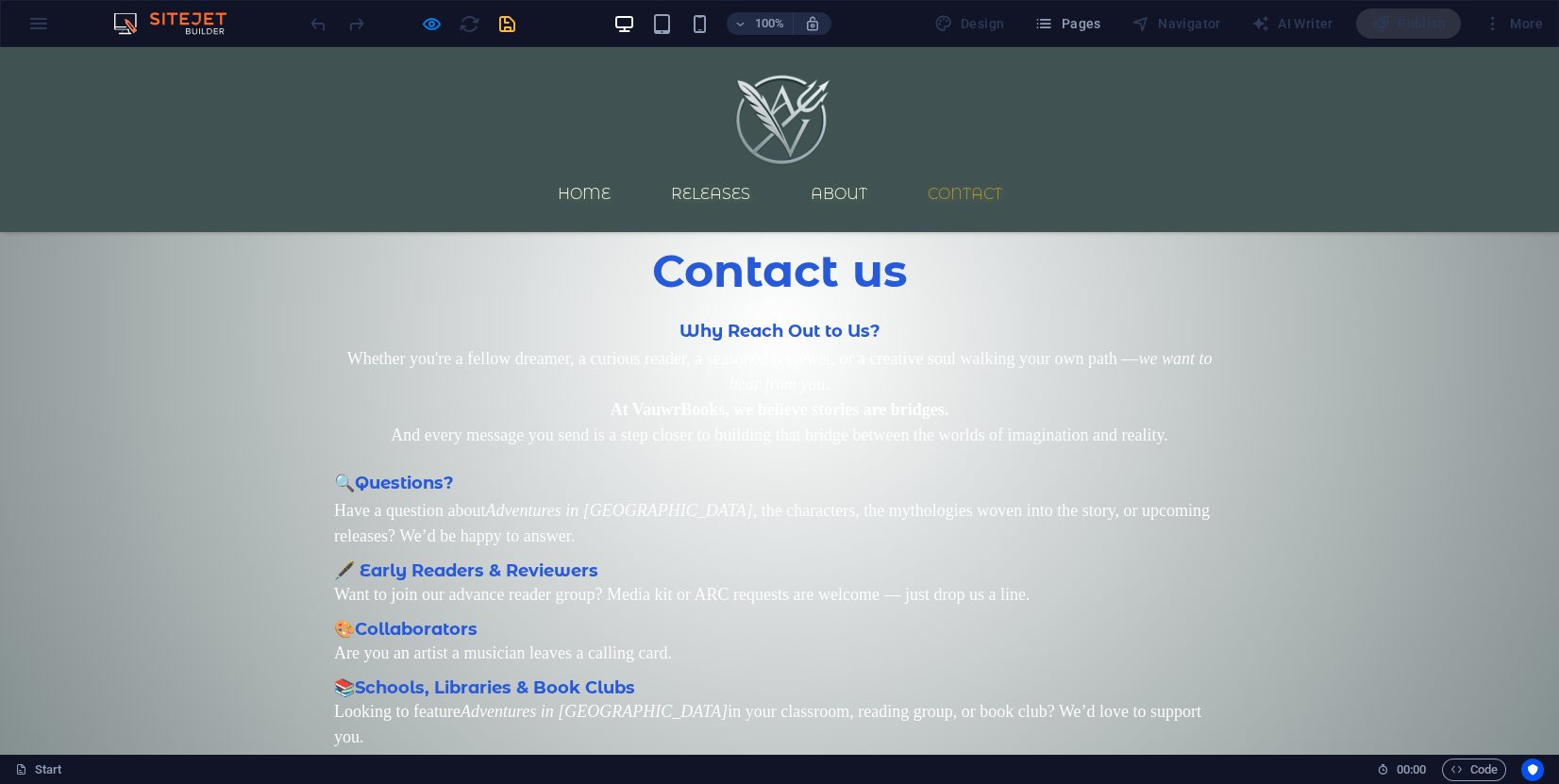
click textarea "Content 2"
click input "Content 2"
type input "a"
click img "Content 2"
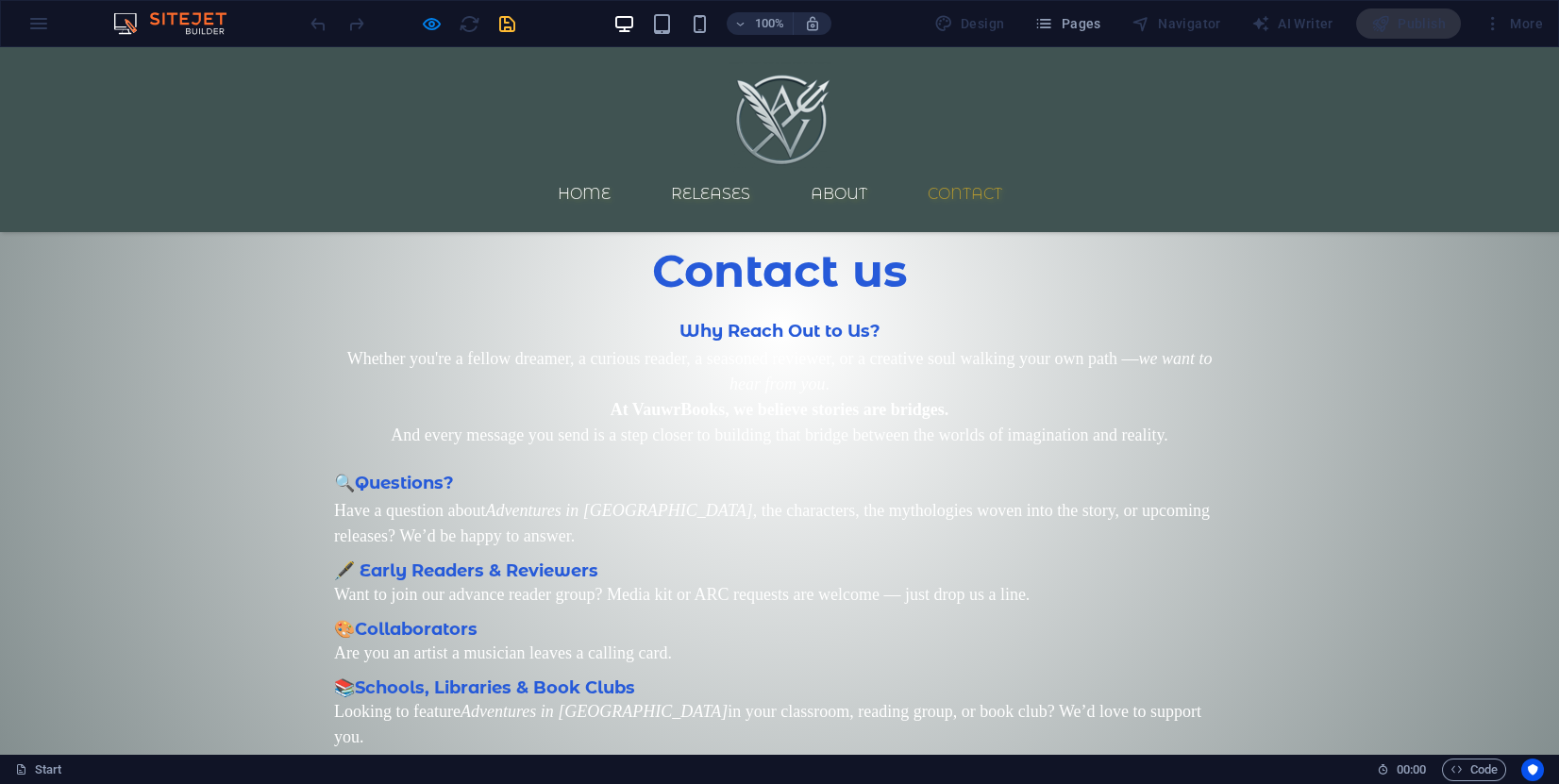
click img "Content 2"
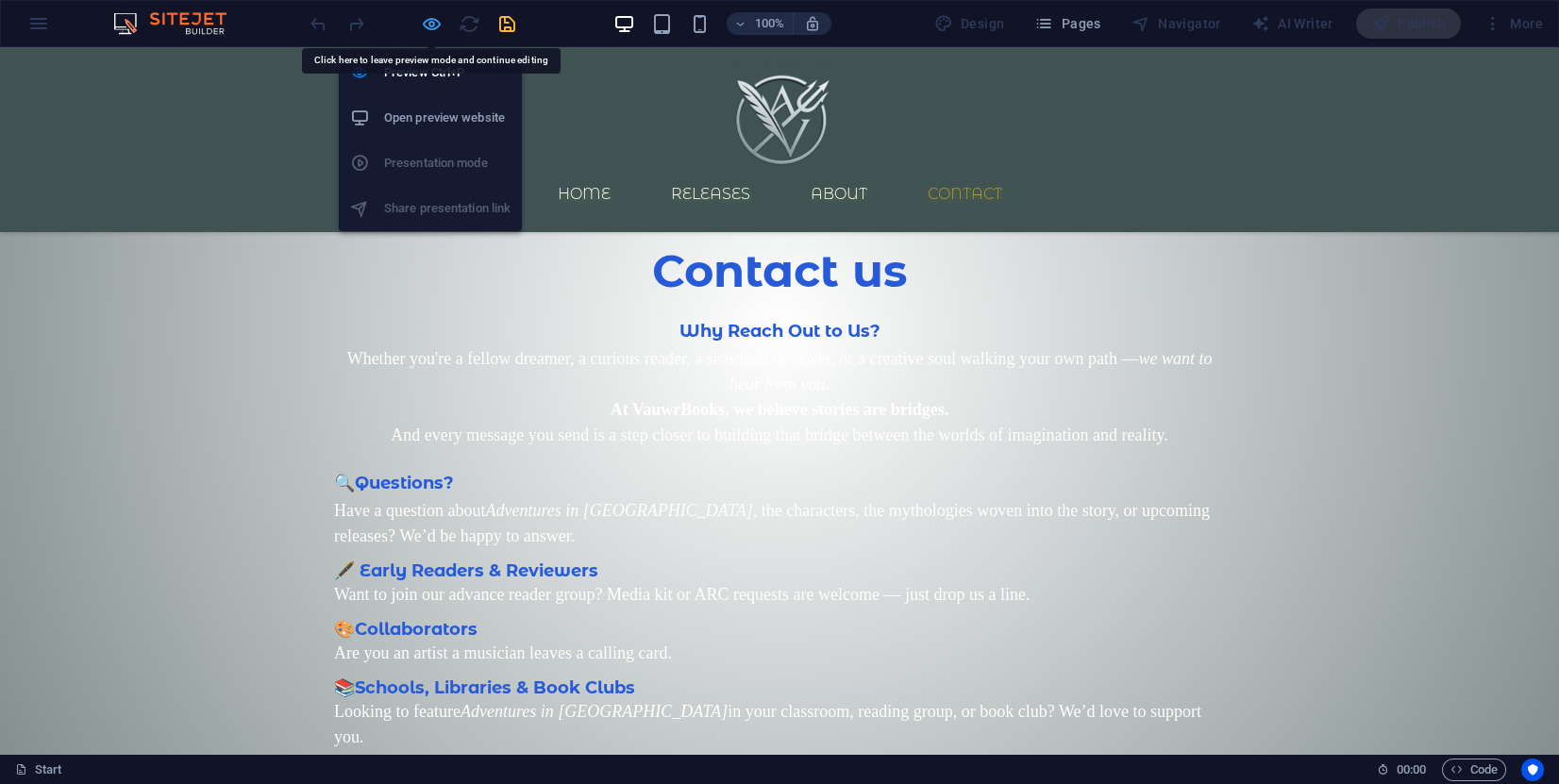
click at [424, 25] on icon "button" at bounding box center [431, 24] width 22 height 22
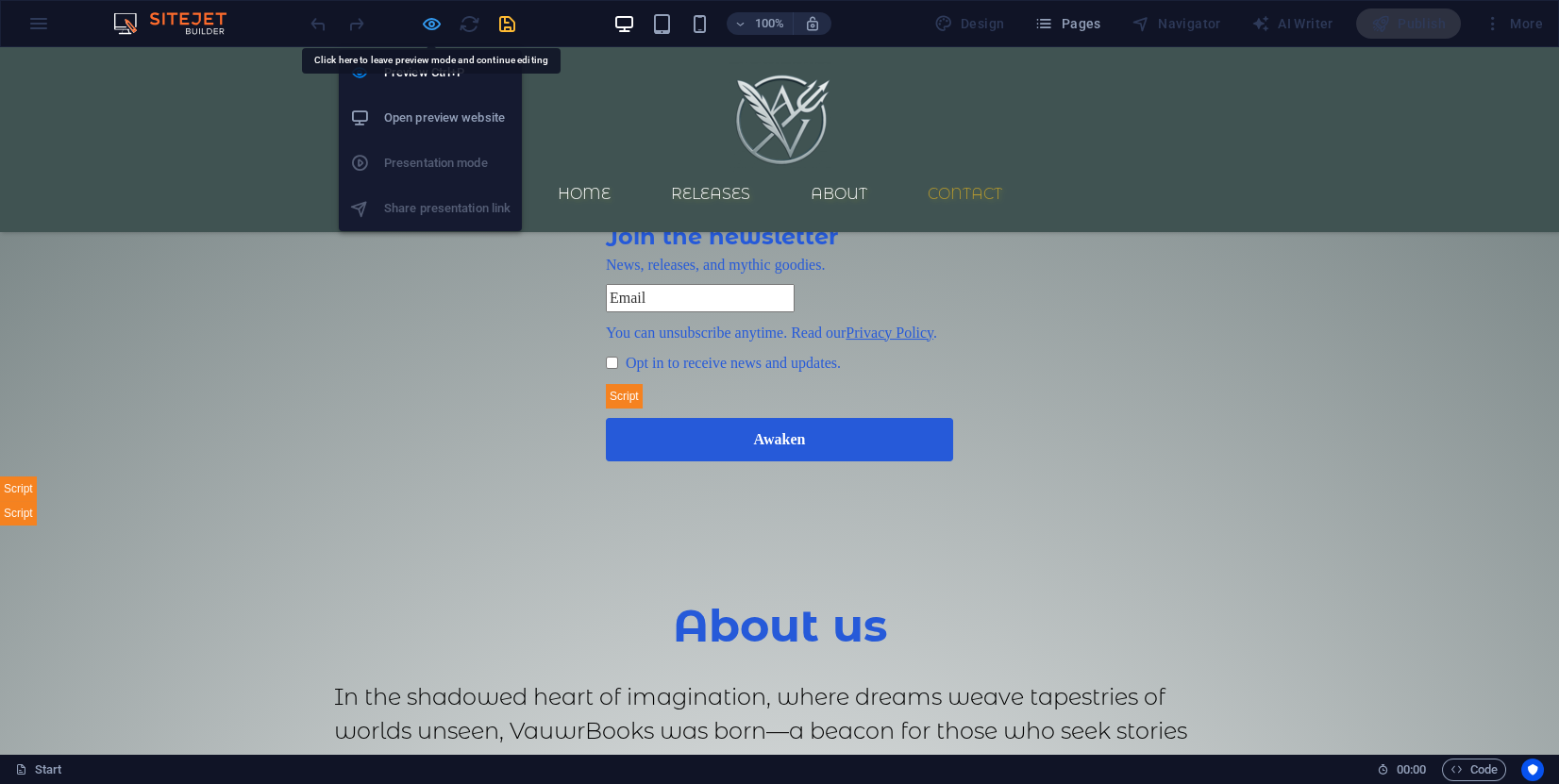
scroll to position [2586, 0]
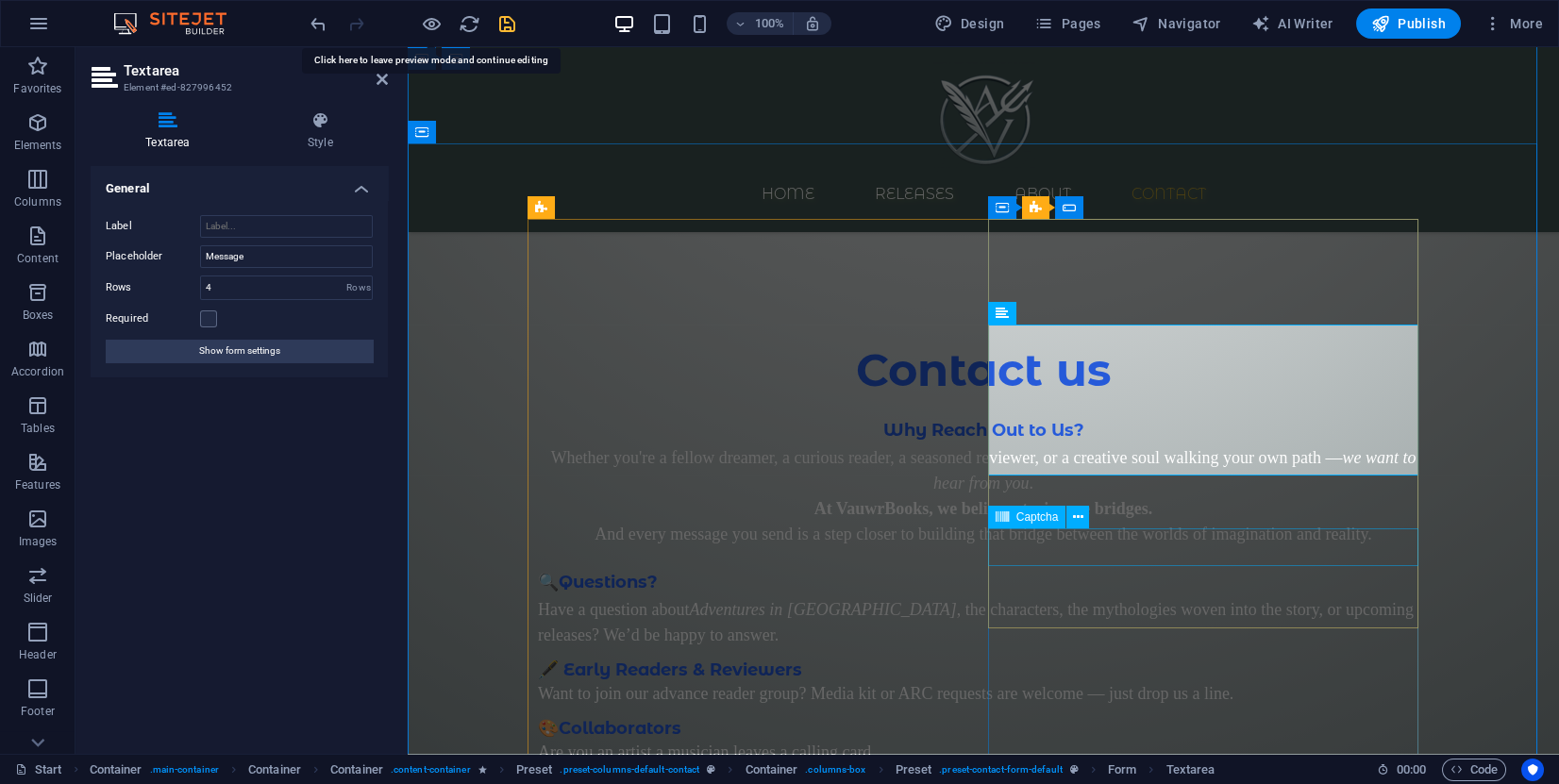
click div "Unreadable? Load new"
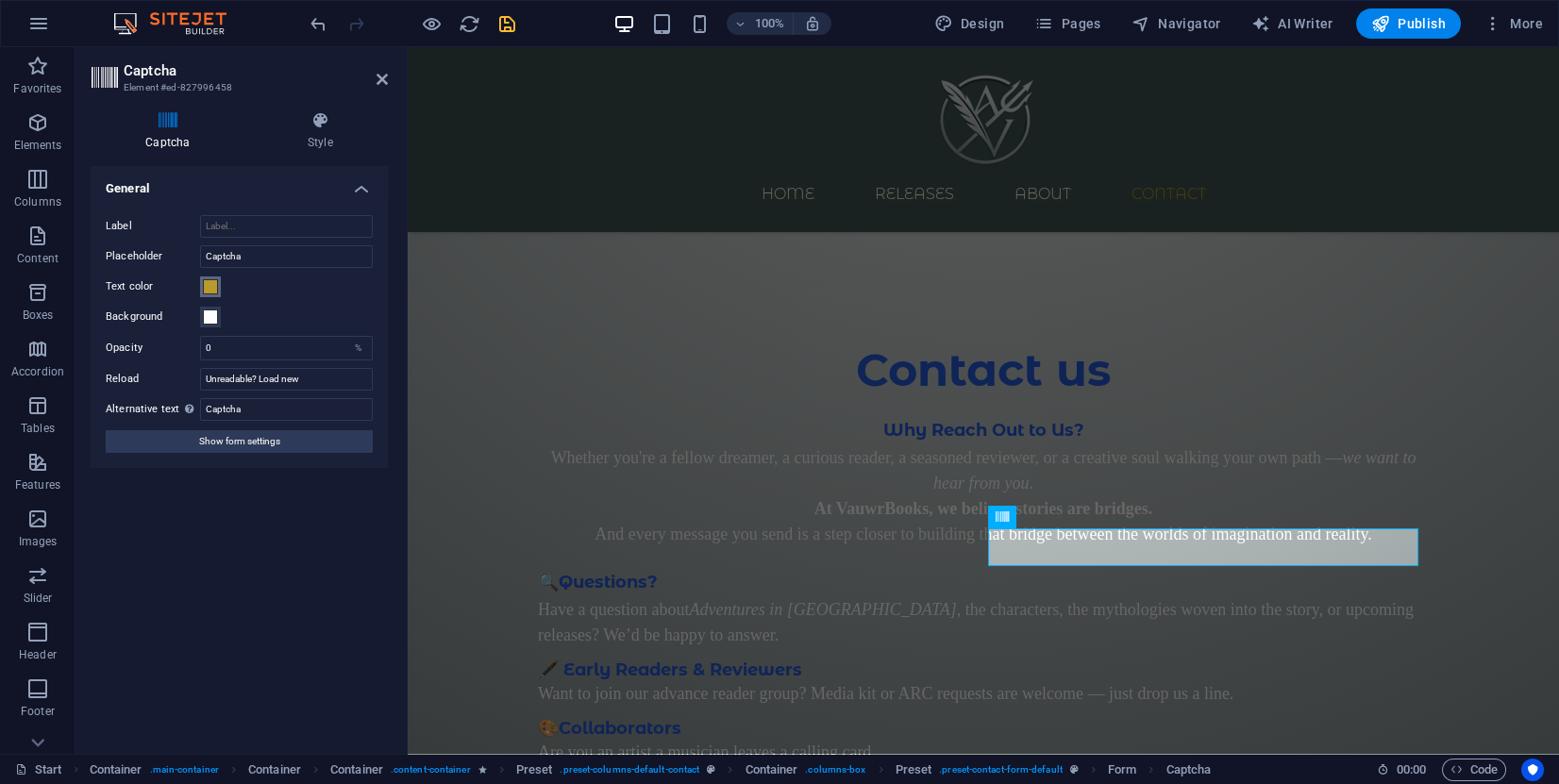
click at [206, 280] on span at bounding box center [210, 287] width 15 height 15
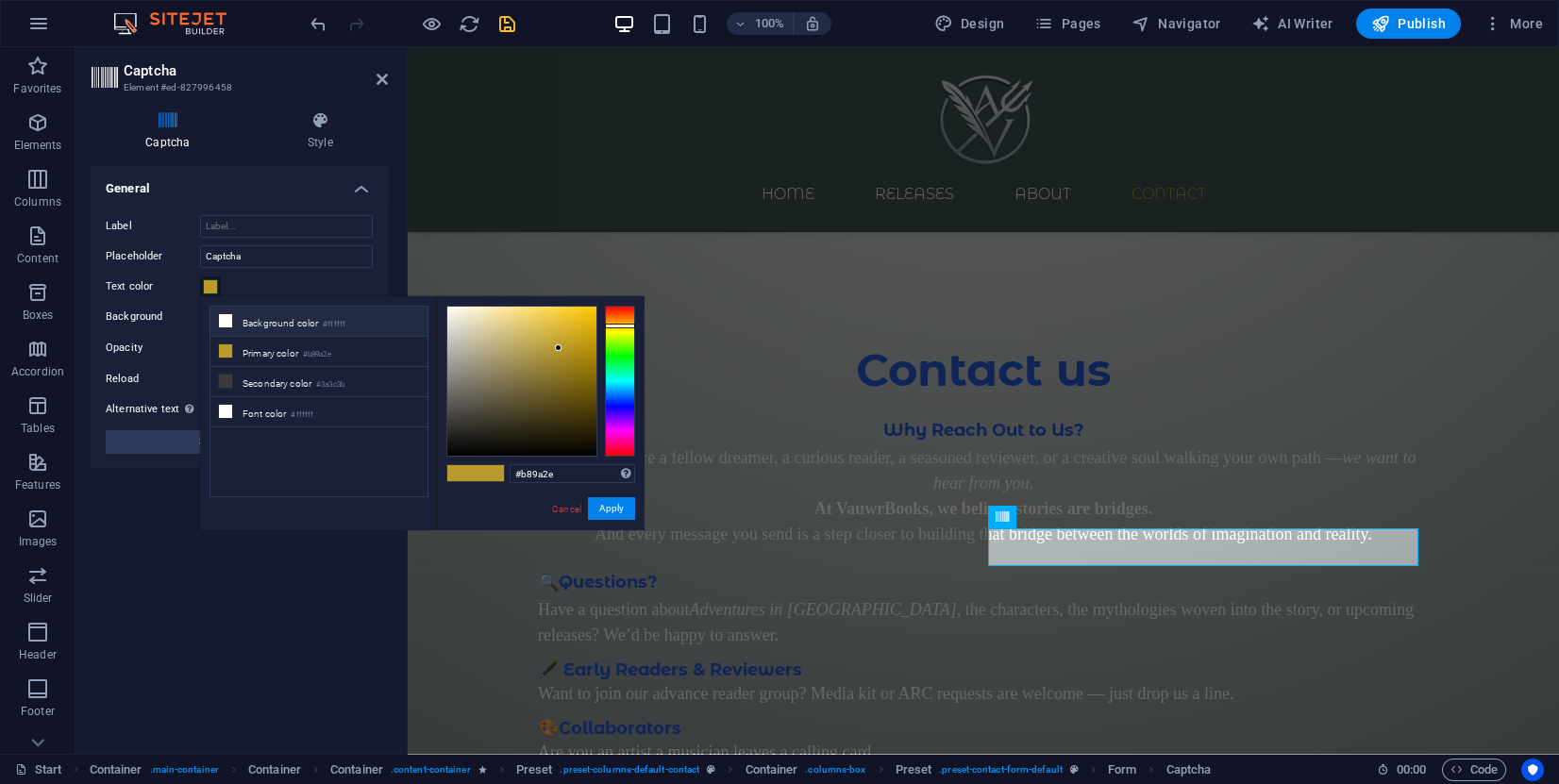
click at [219, 321] on icon at bounding box center [226, 321] width 14 height 14
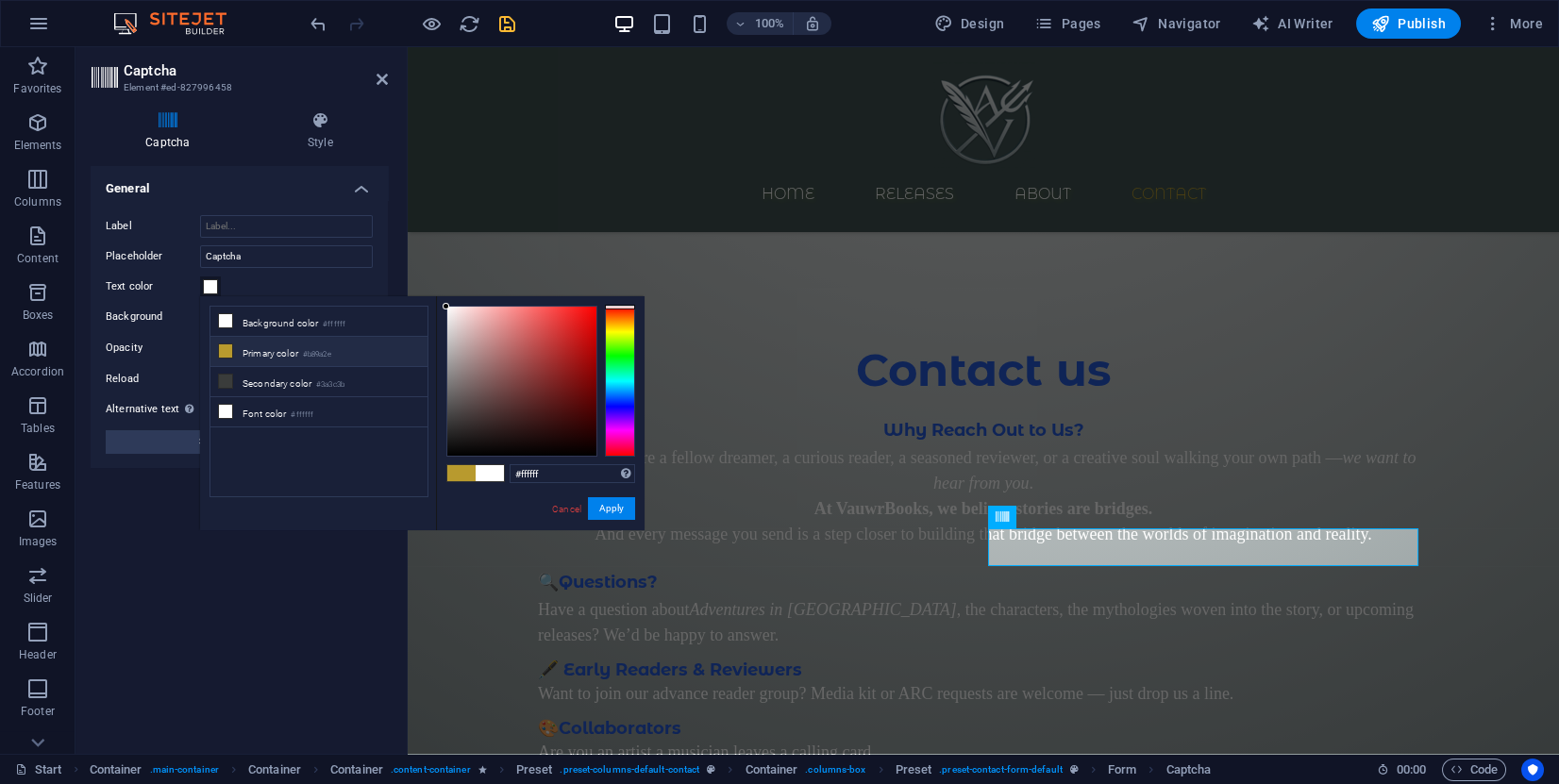
click at [222, 347] on icon at bounding box center [226, 351] width 14 height 14
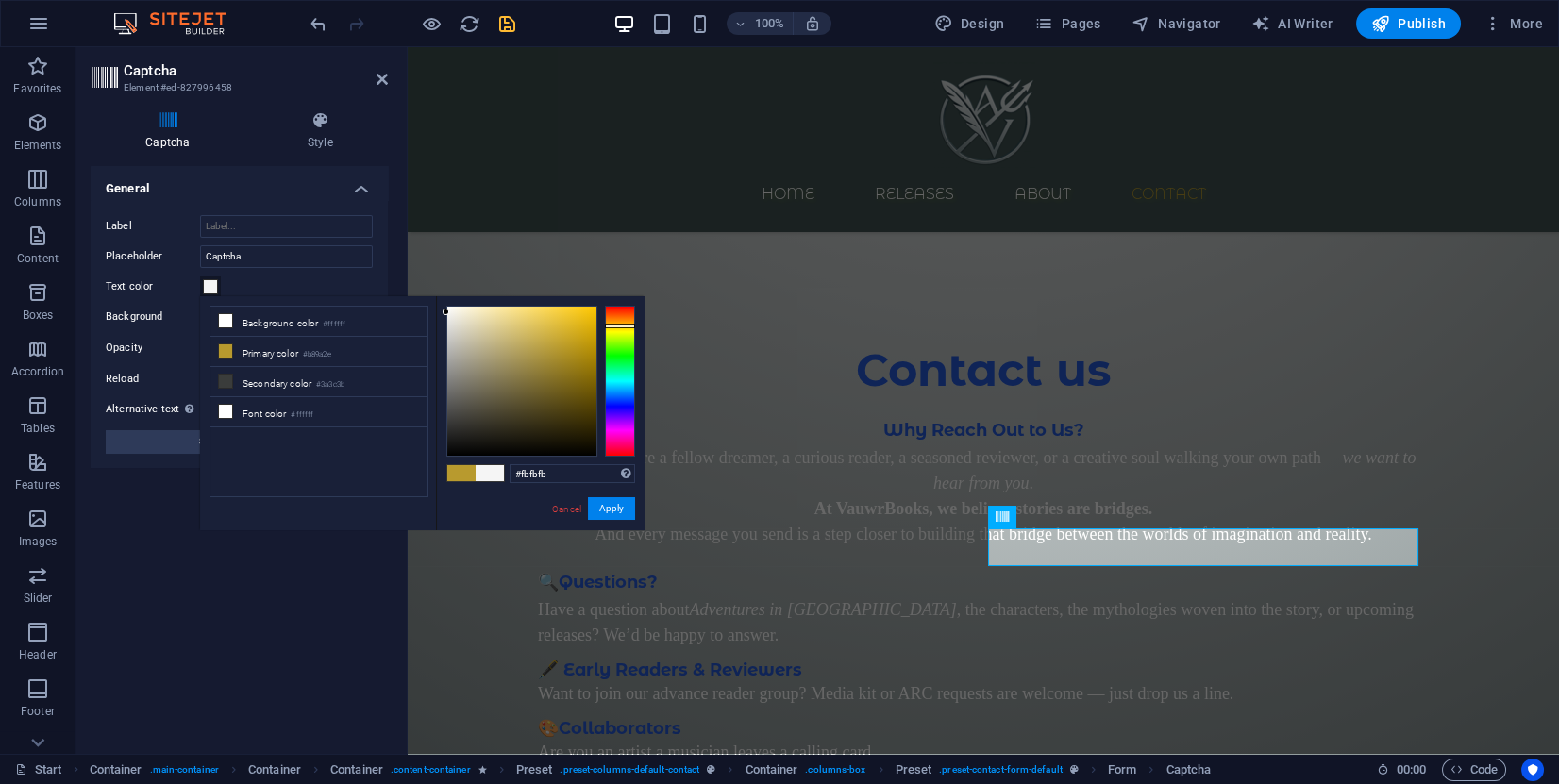
type input "#ffffff"
drag, startPoint x: 473, startPoint y: 365, endPoint x: 408, endPoint y: 297, distance: 94.1
click at [408, 297] on div "less Background color #ffffff Primary color #b89a2e Secondary color #3a3c3b Fon…" at bounding box center [422, 413] width 445 height 234
click at [592, 501] on button "Apply" at bounding box center [611, 508] width 47 height 22
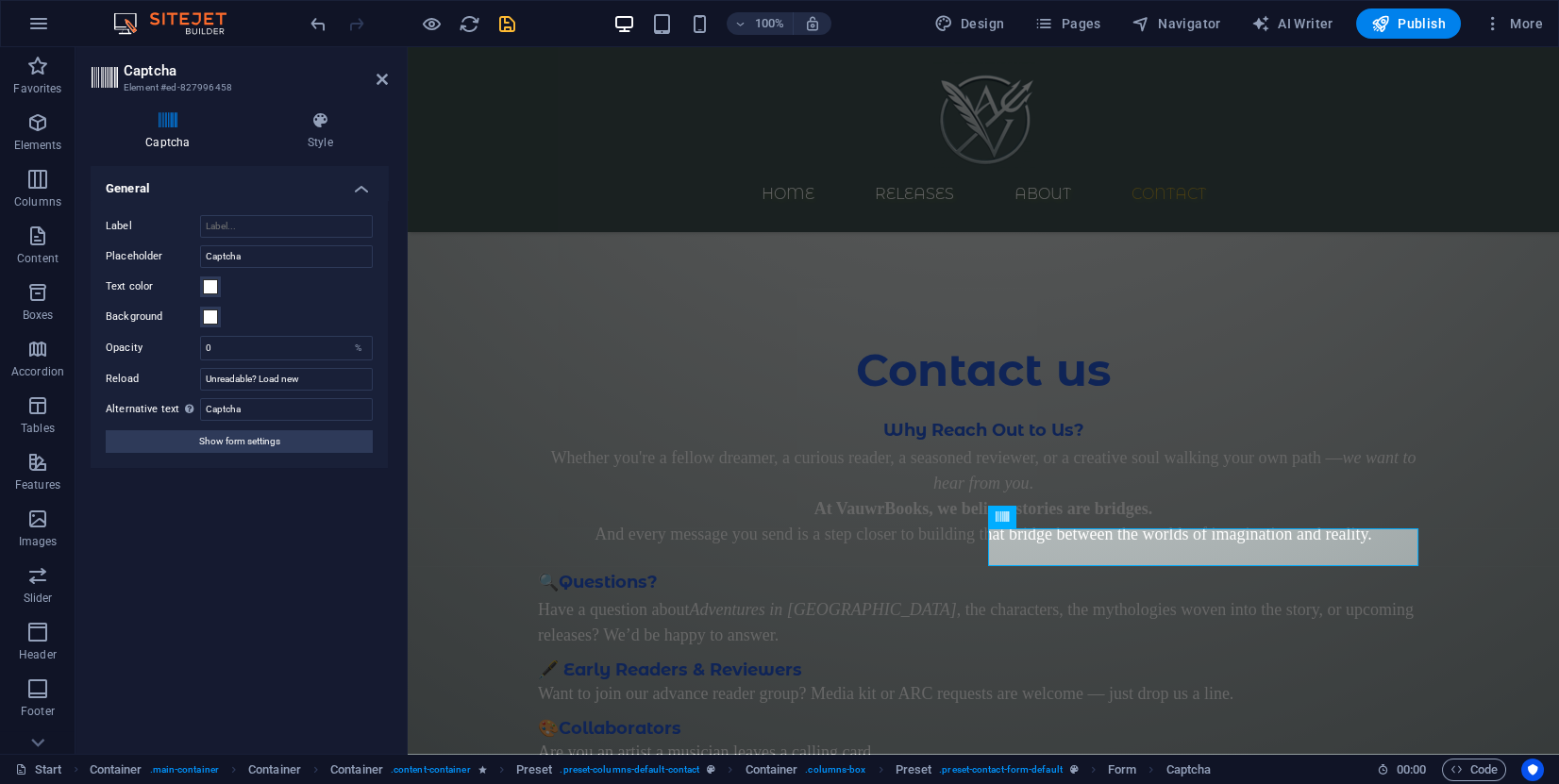
click at [503, 25] on icon "save" at bounding box center [507, 24] width 22 height 22
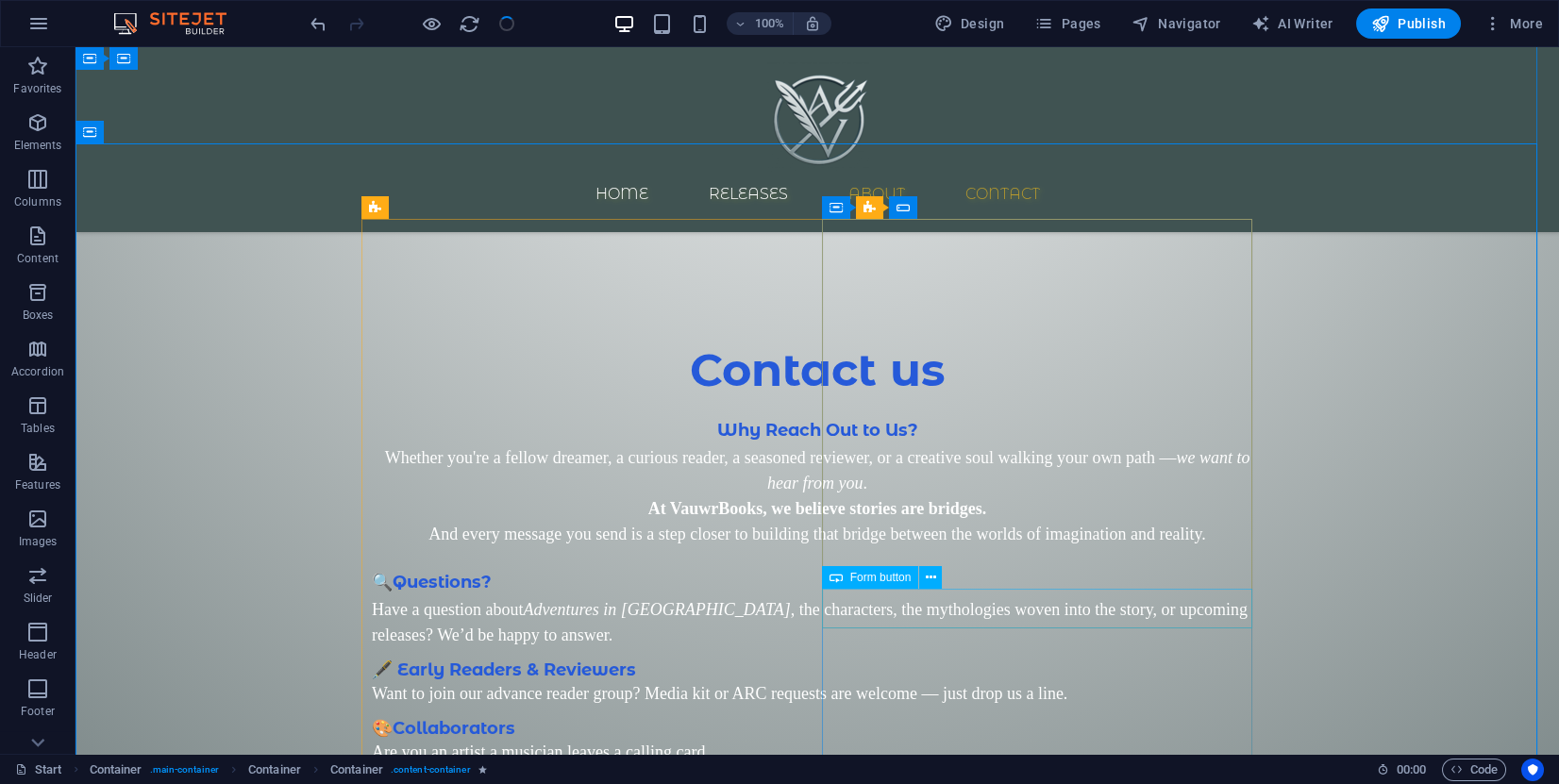
click div "Submit"
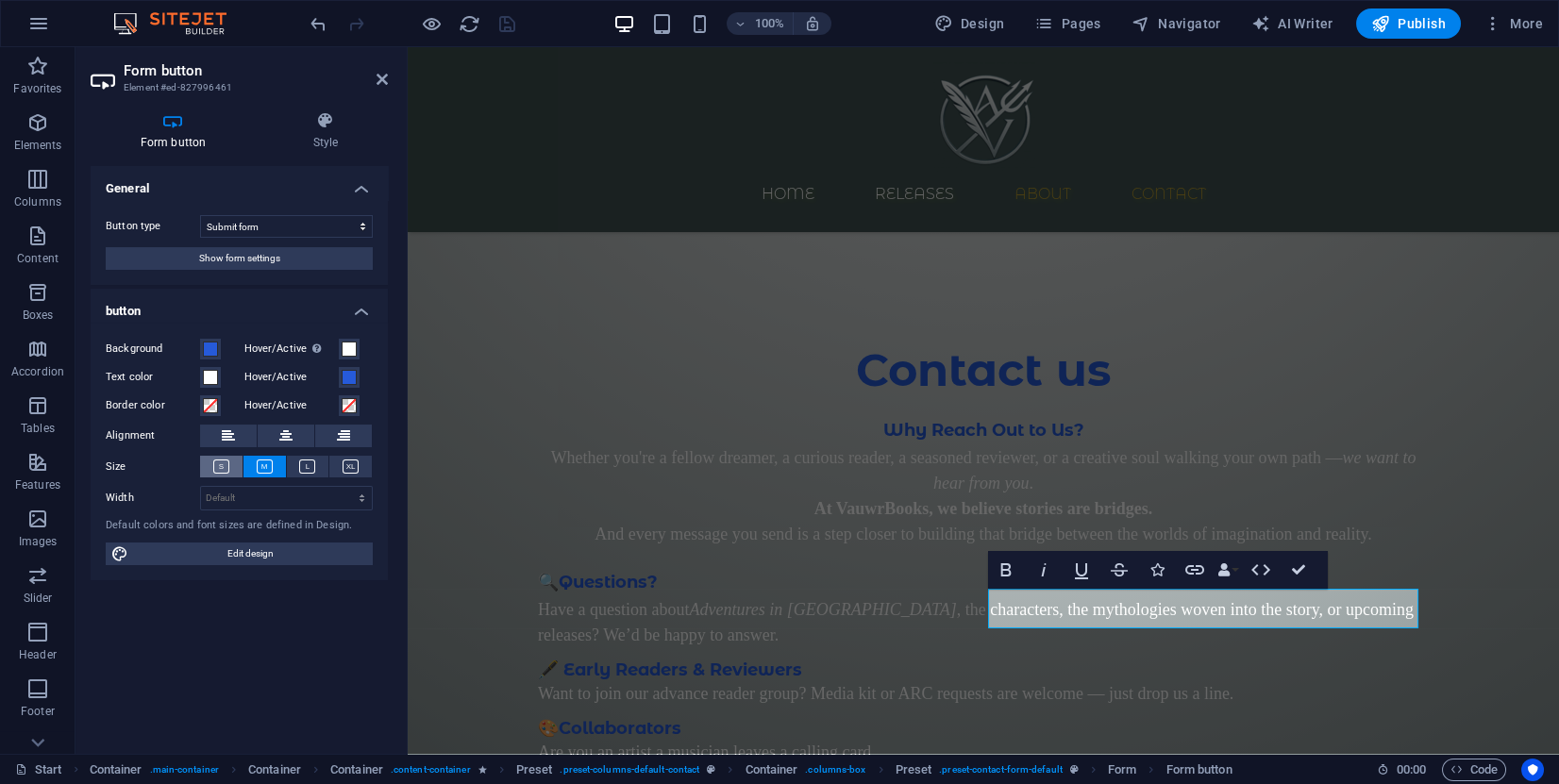
click at [234, 465] on button at bounding box center [221, 467] width 42 height 22
click at [249, 464] on button at bounding box center [264, 467] width 42 height 22
click at [322, 123] on icon at bounding box center [325, 121] width 124 height 19
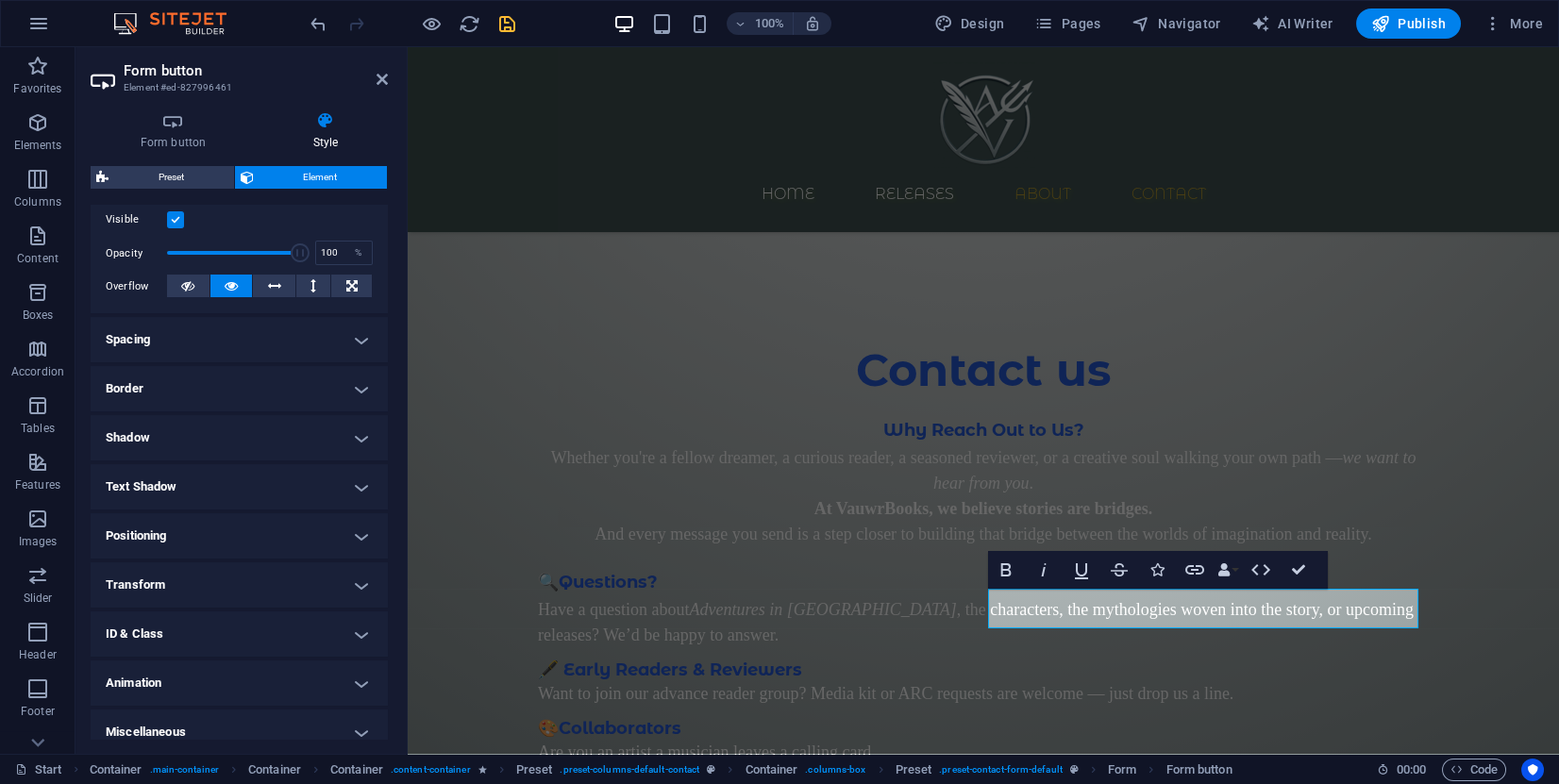
scroll to position [261, 0]
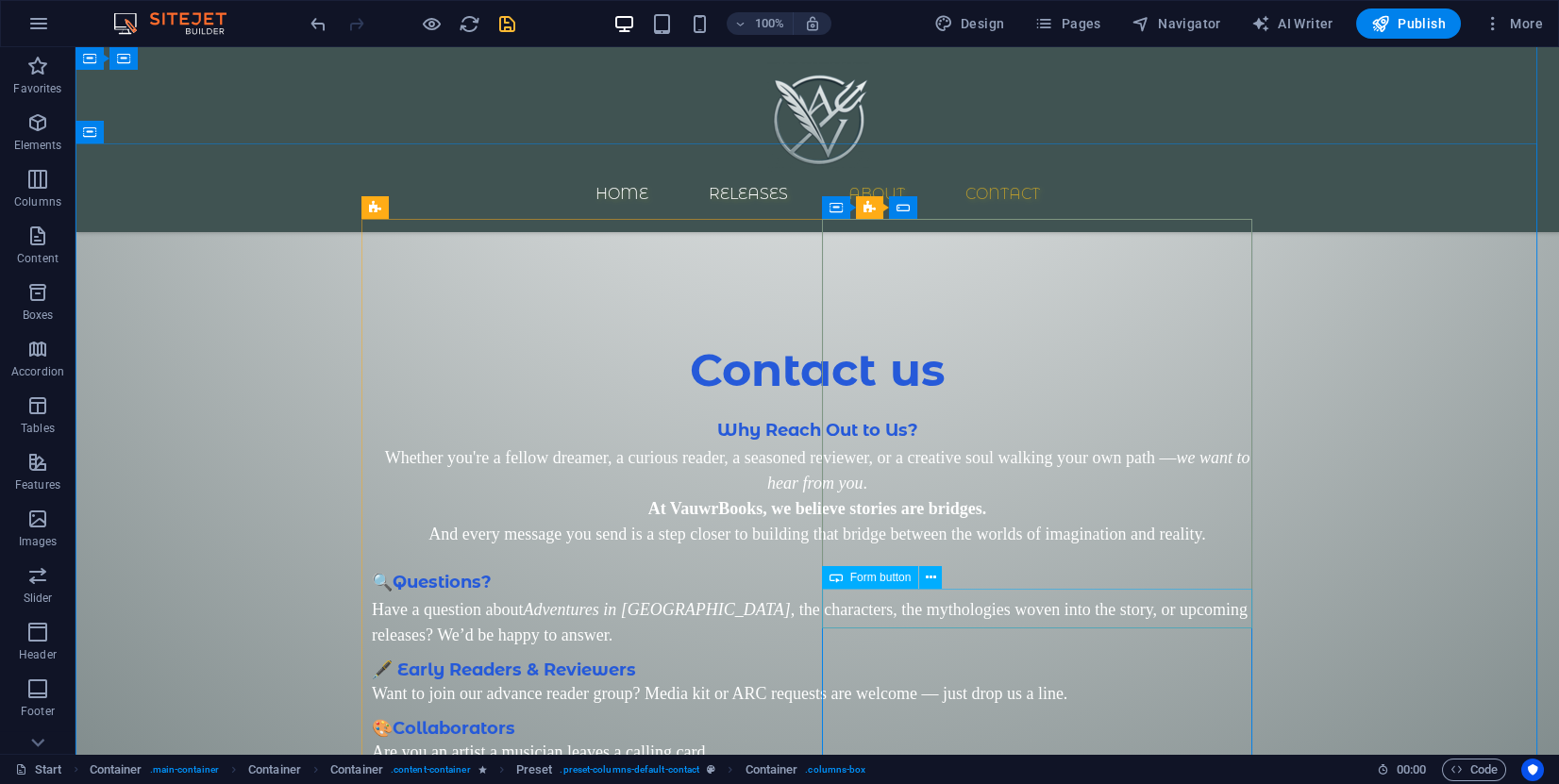
click div "Submit"
click at [927, 577] on icon at bounding box center [931, 578] width 11 height 20
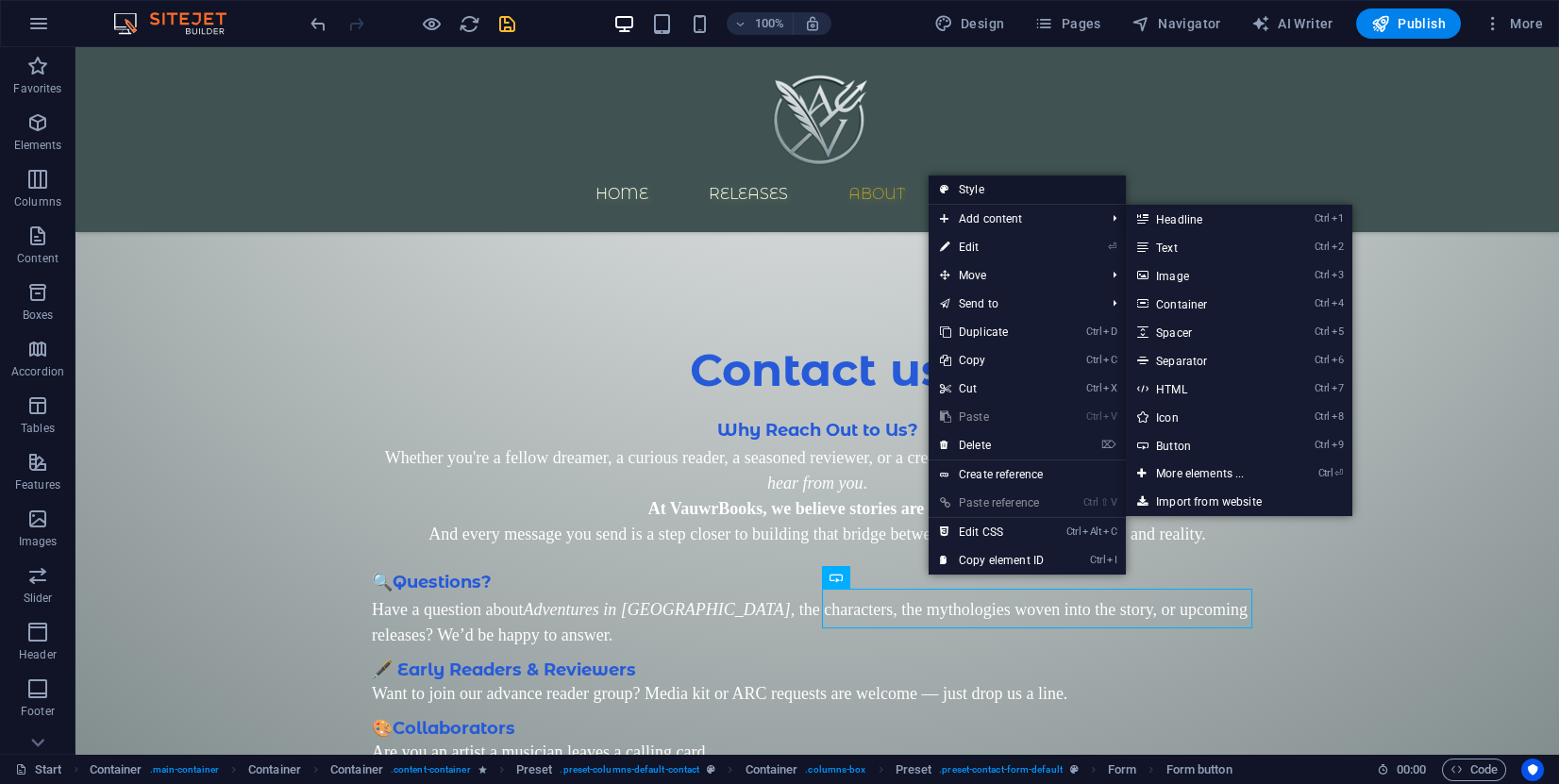
click at [987, 182] on link "Style" at bounding box center [1027, 189] width 197 height 28
select select "px"
select select "rem"
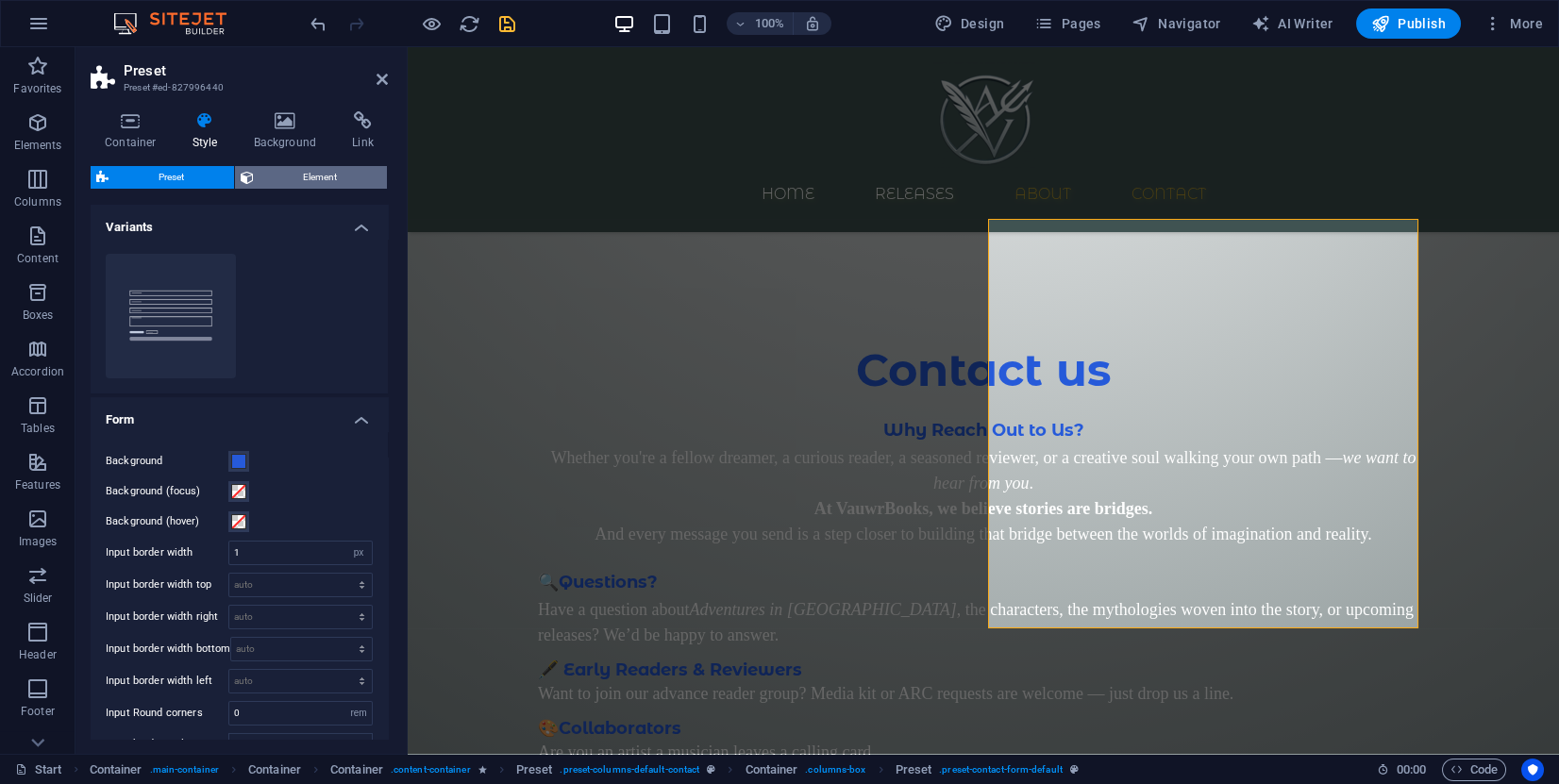
click at [307, 176] on span "Element" at bounding box center [320, 176] width 123 height 22
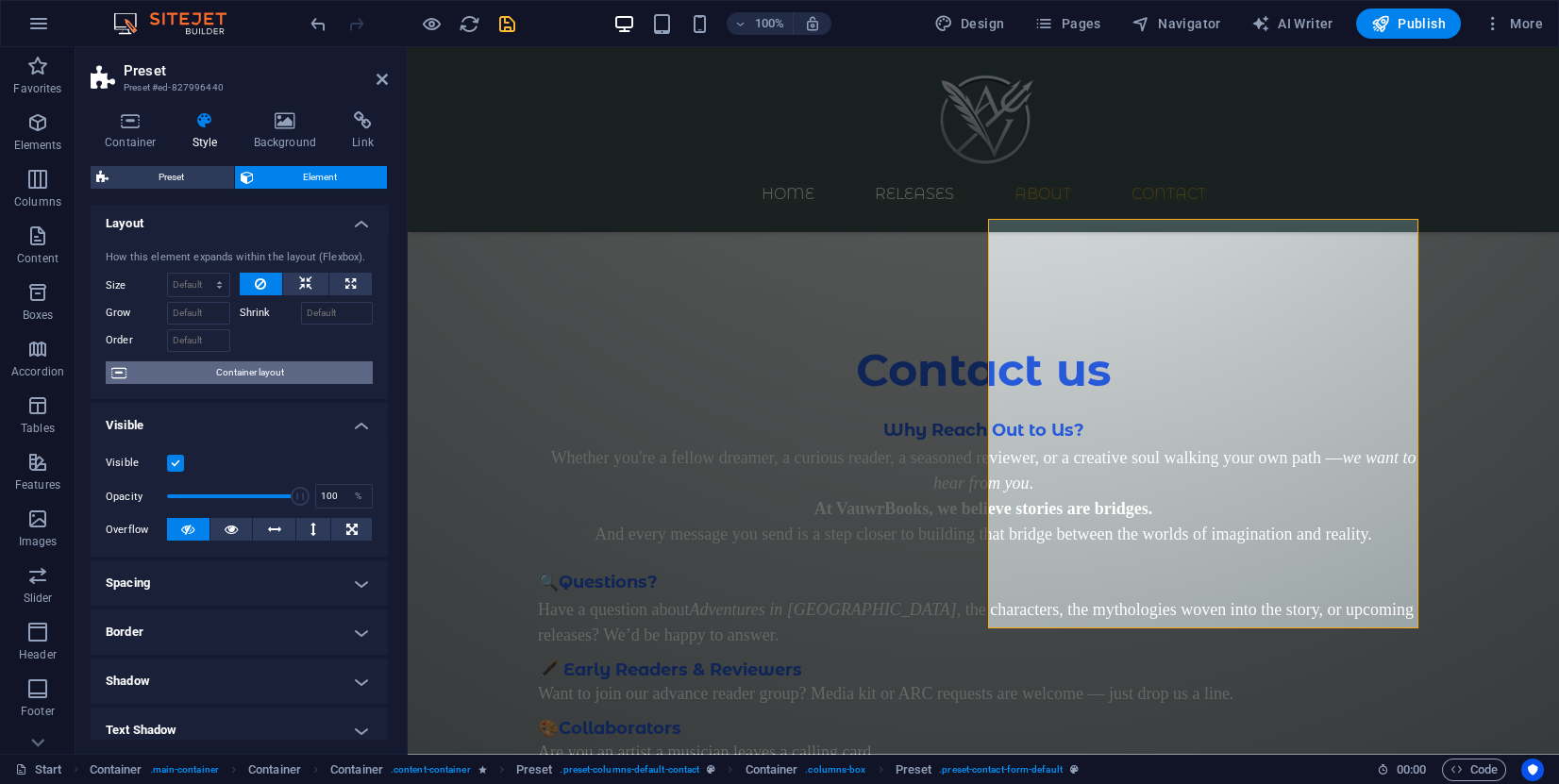
scroll to position [0, 0]
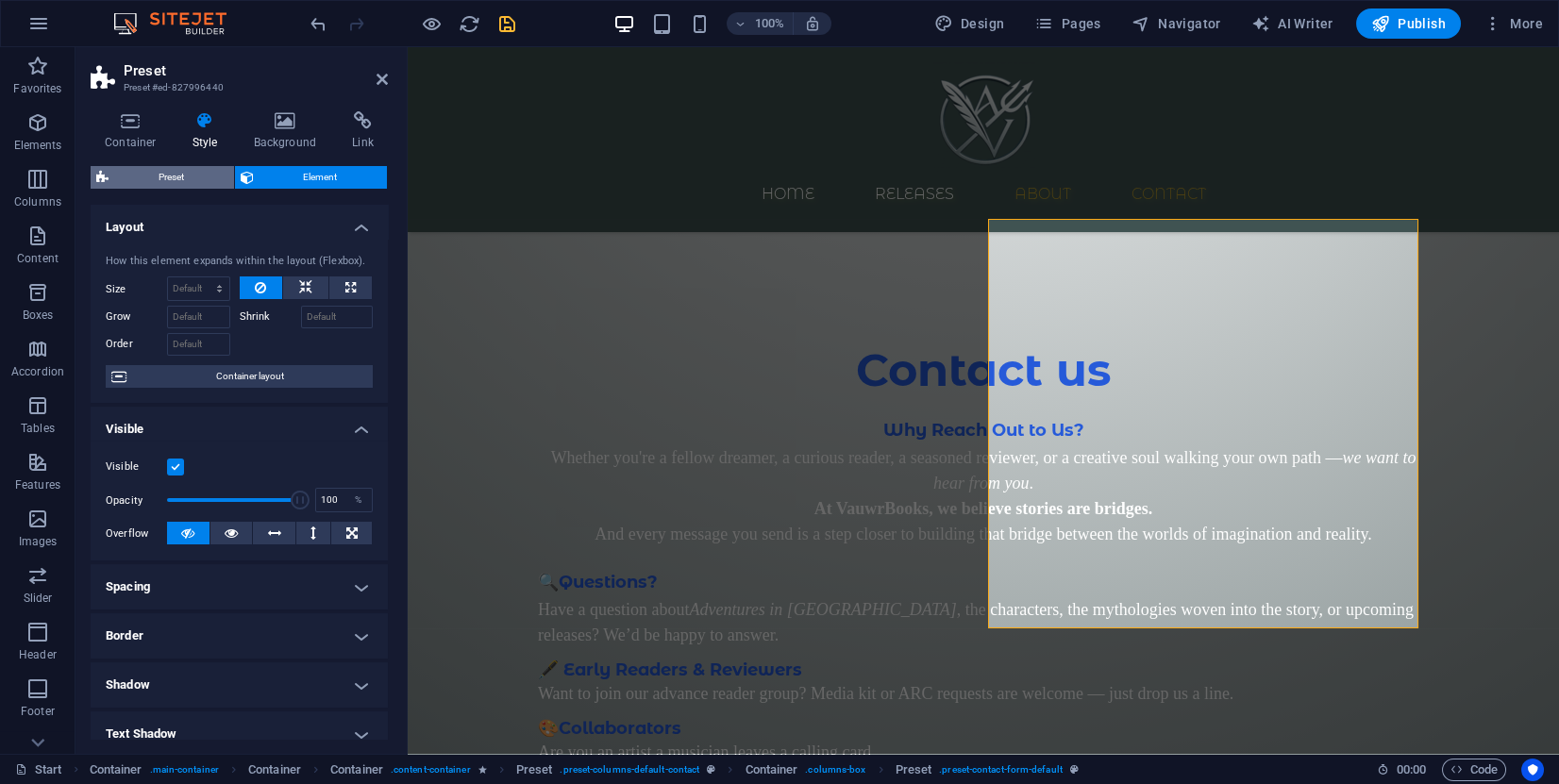
click at [188, 173] on span "Preset" at bounding box center [171, 176] width 114 height 22
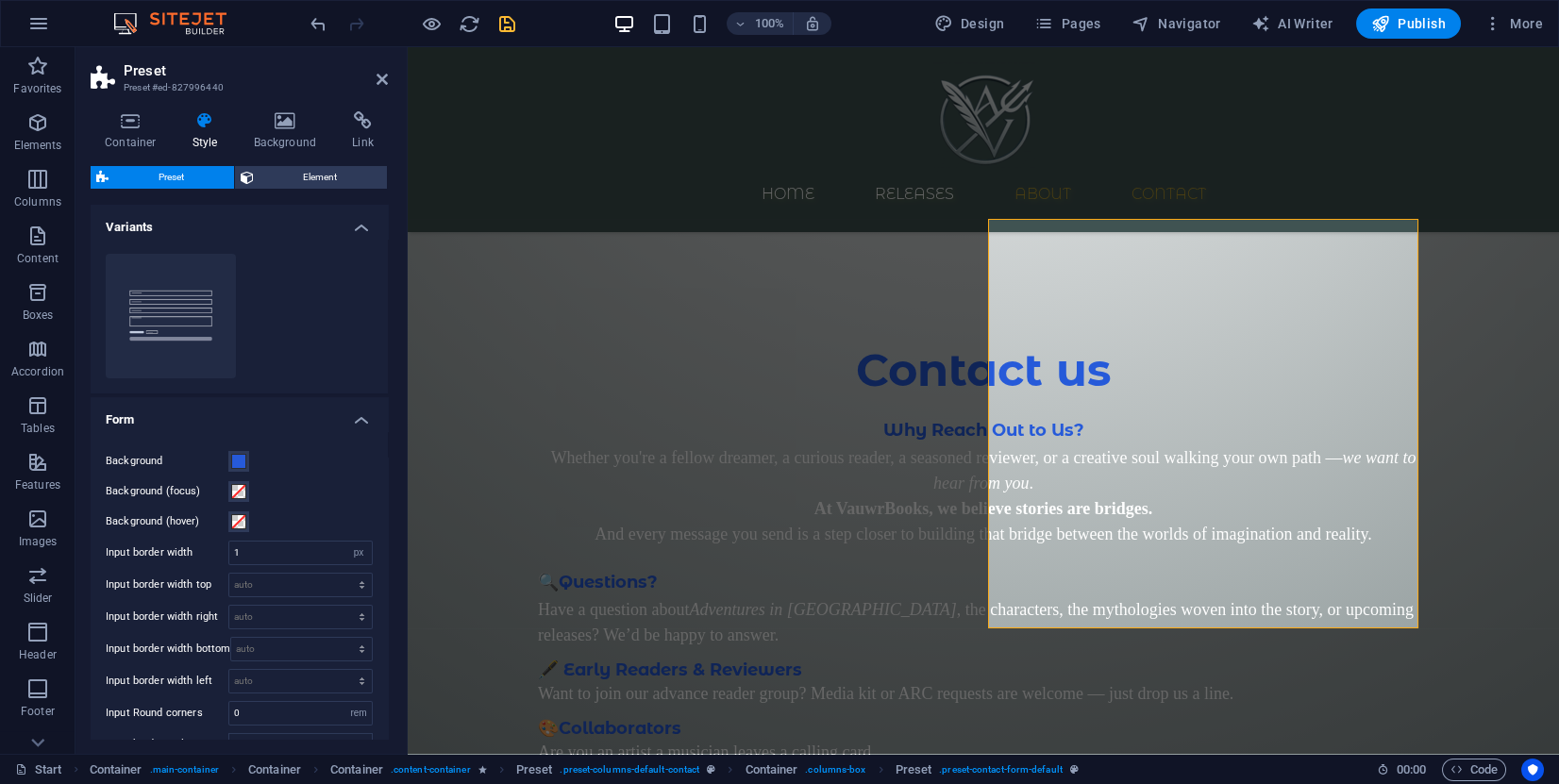
scroll to position [142, 0]
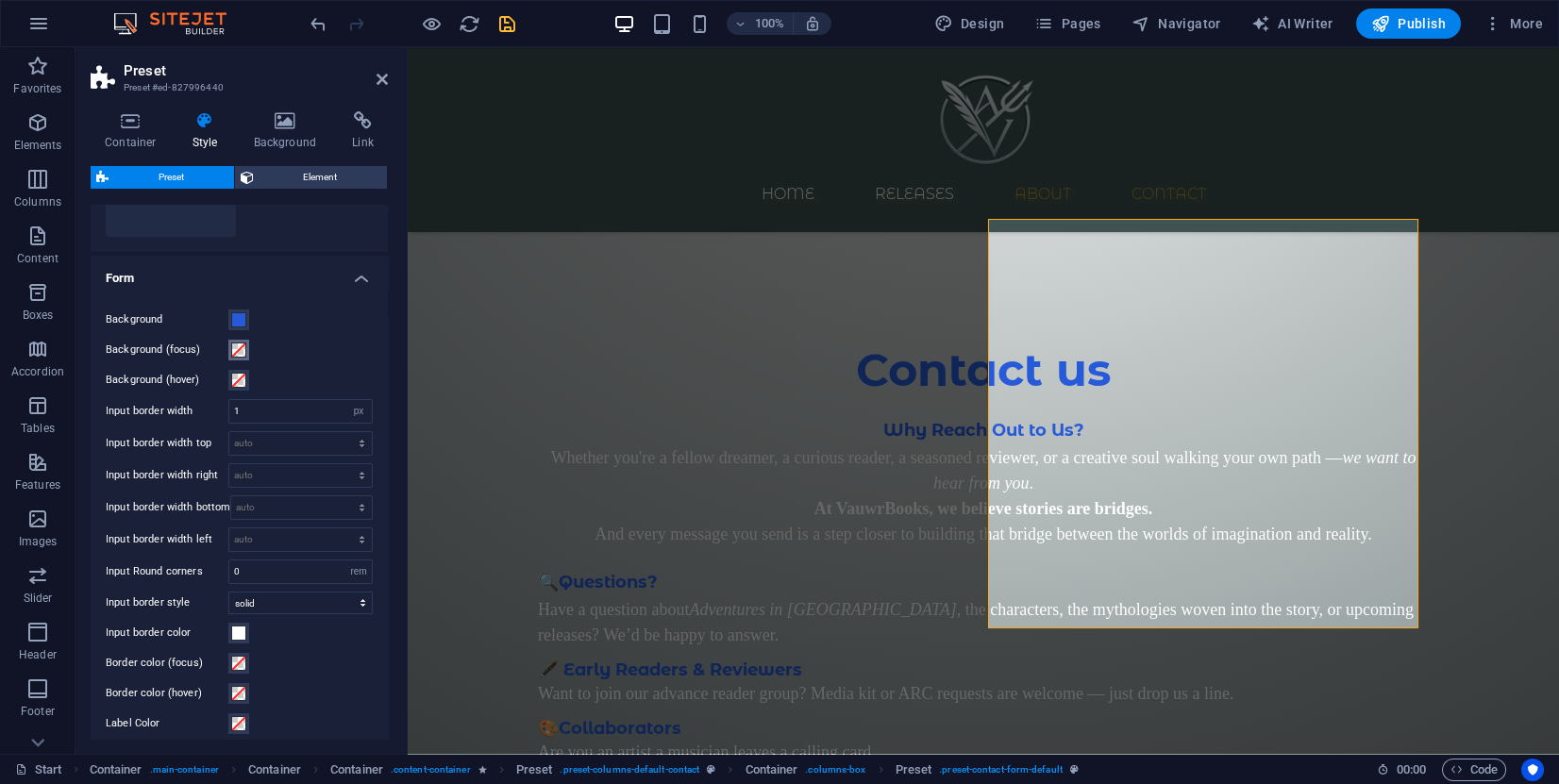
click at [241, 350] on span at bounding box center [239, 350] width 15 height 15
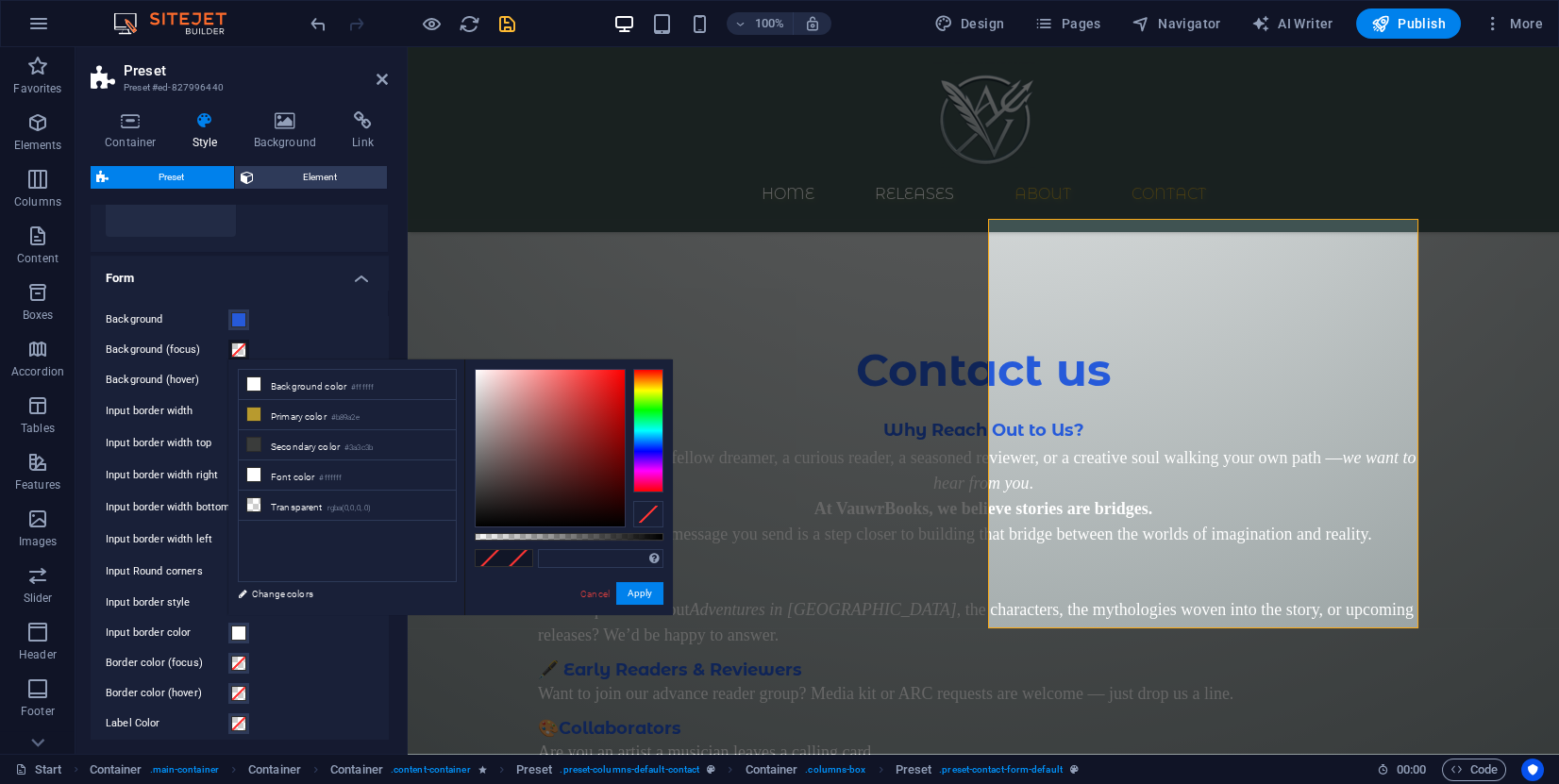
click at [240, 354] on span at bounding box center [239, 350] width 15 height 15
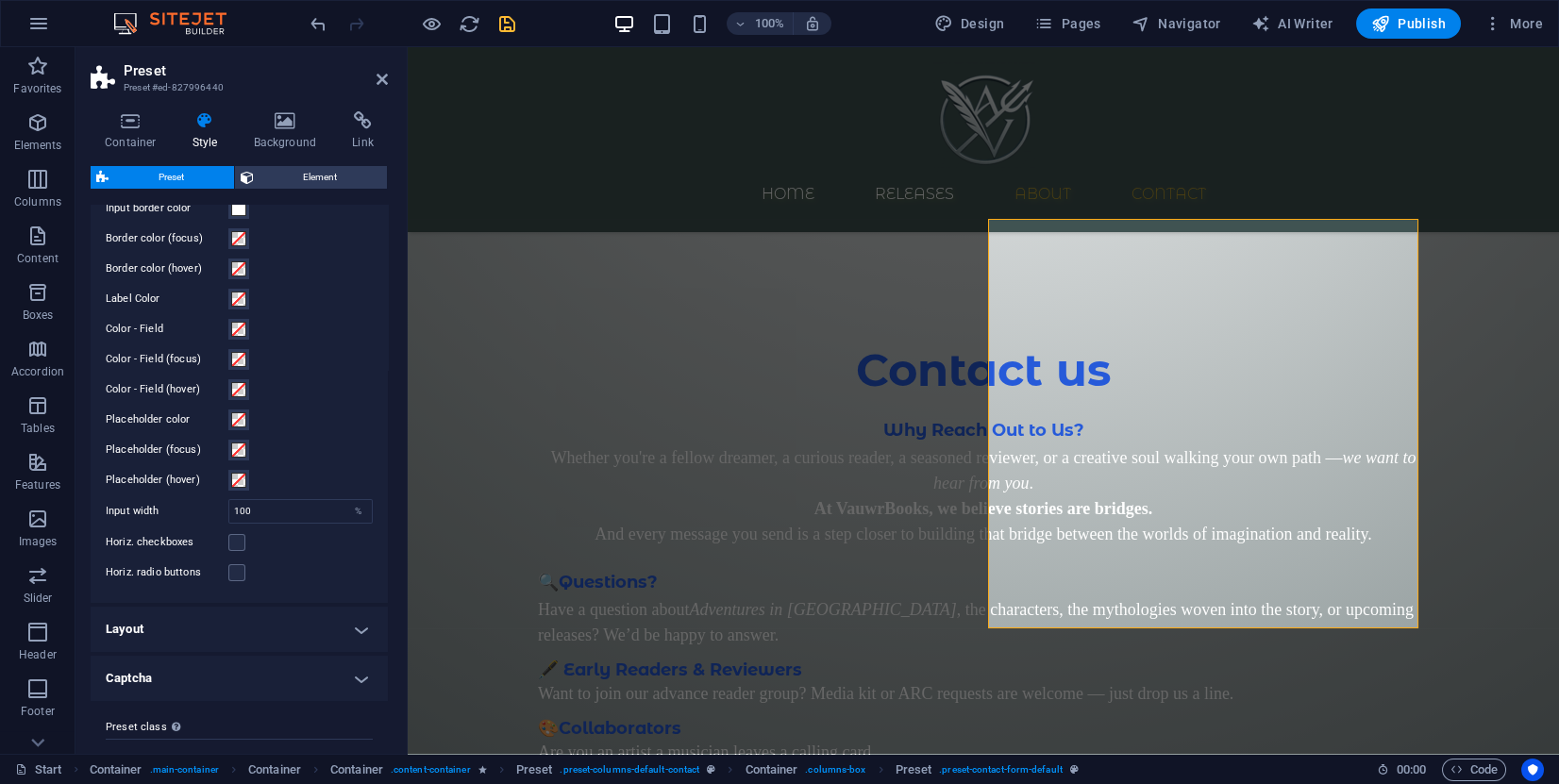
scroll to position [597, 0]
click at [249, 642] on h4 "Captcha" at bounding box center [239, 647] width 297 height 45
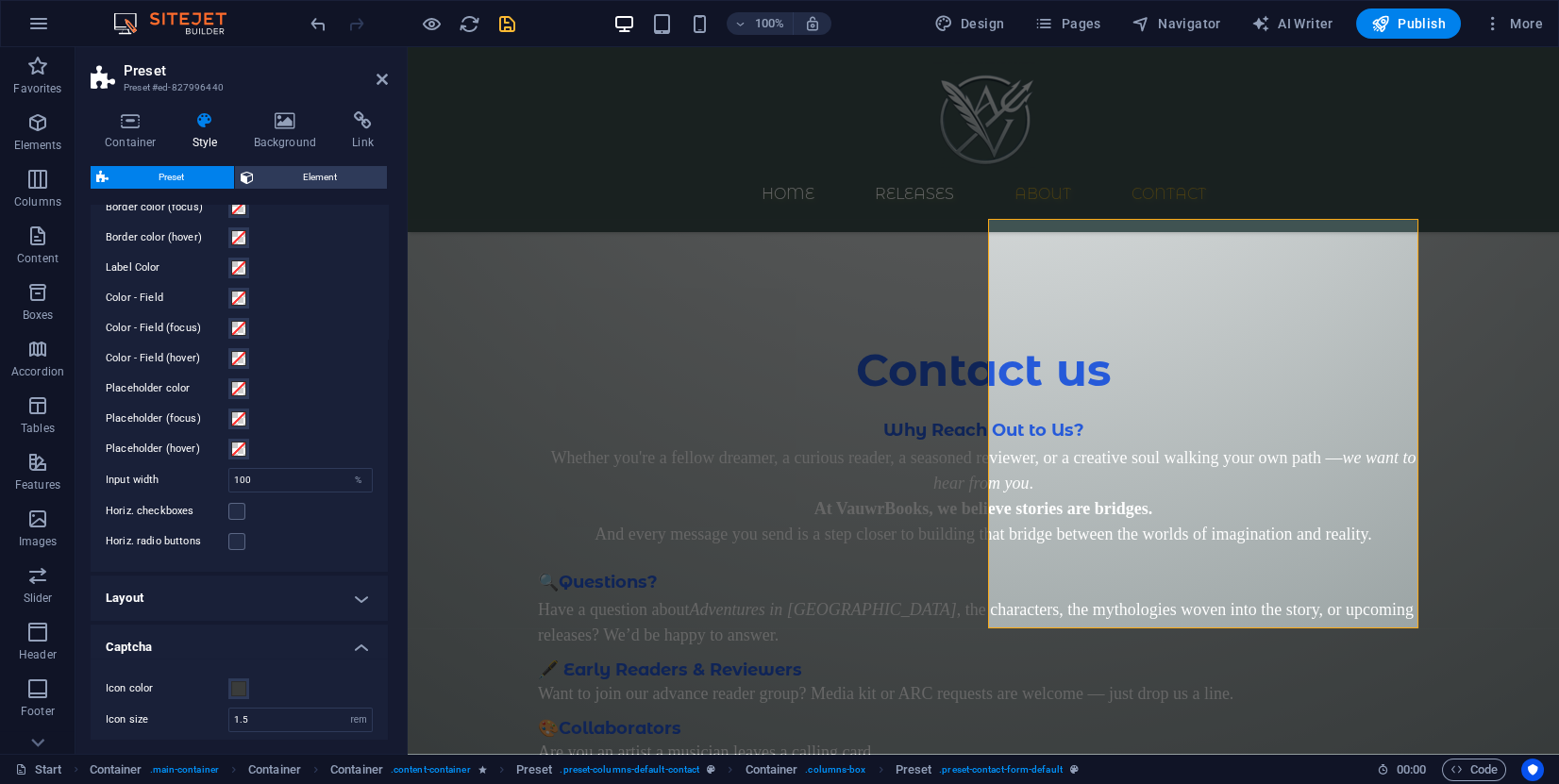
scroll to position [710, 0]
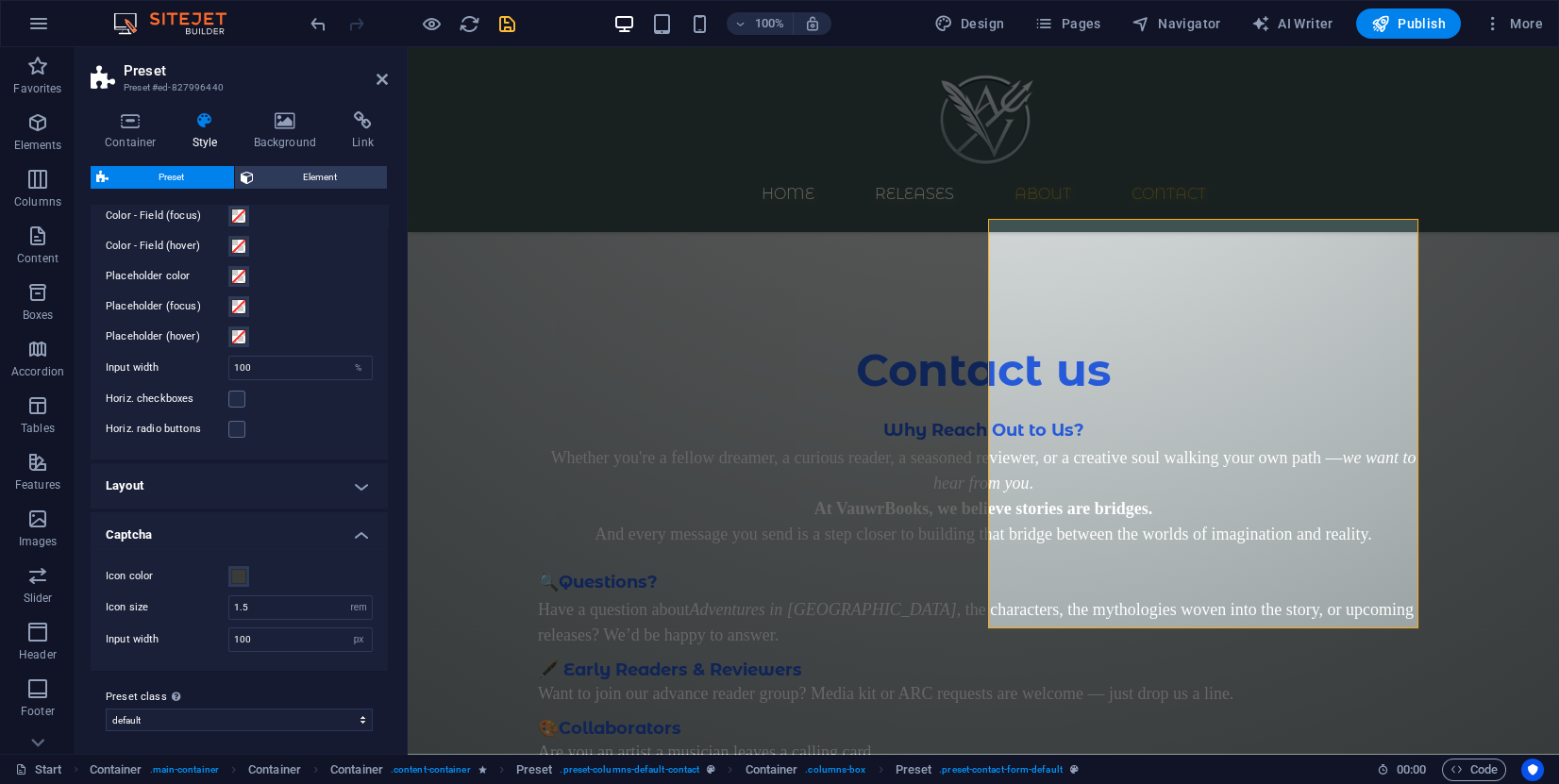
click at [272, 490] on h4 "Layout" at bounding box center [239, 485] width 297 height 45
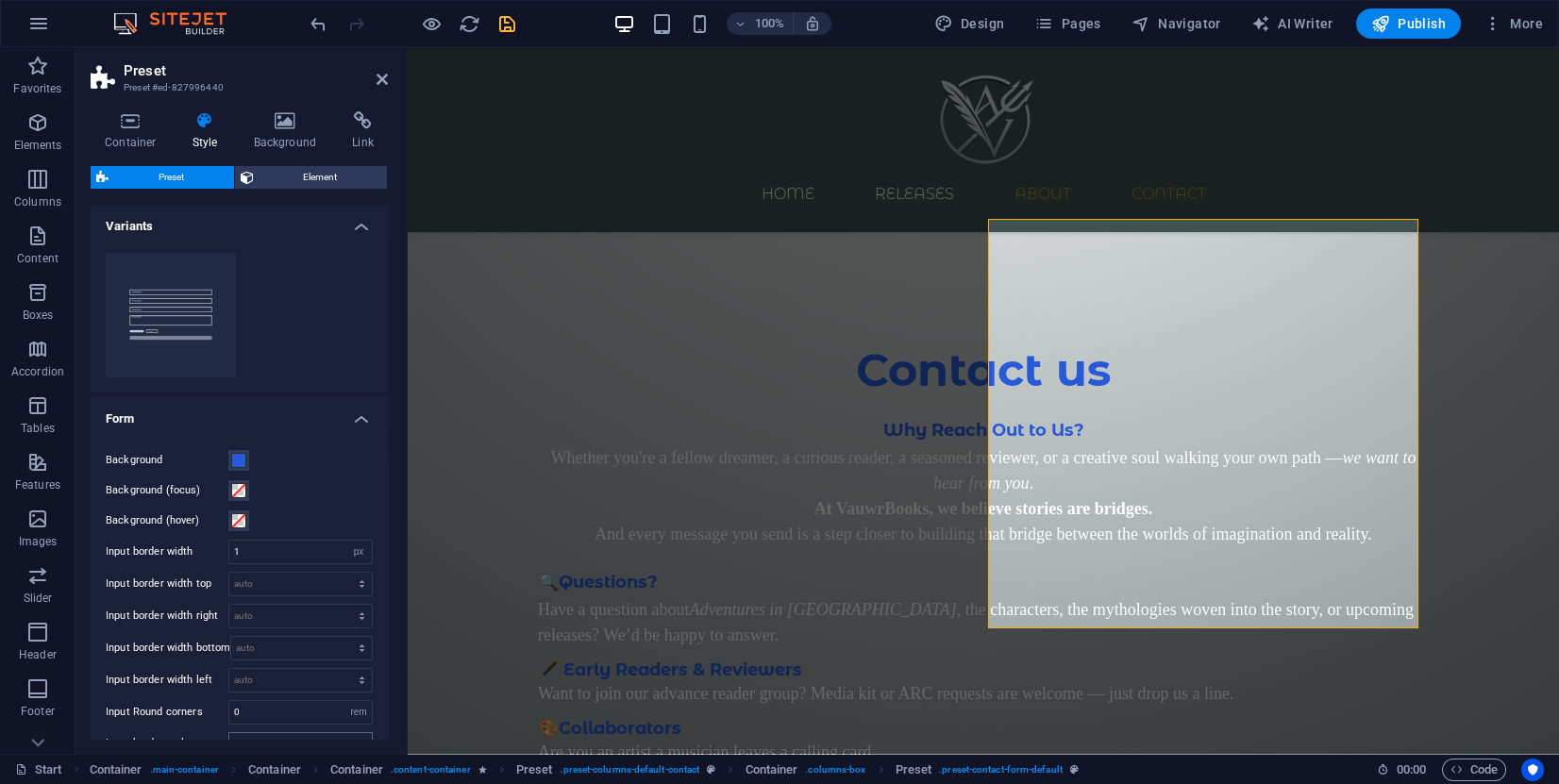
scroll to position [0, 0]
click at [292, 183] on span "Element" at bounding box center [320, 176] width 123 height 22
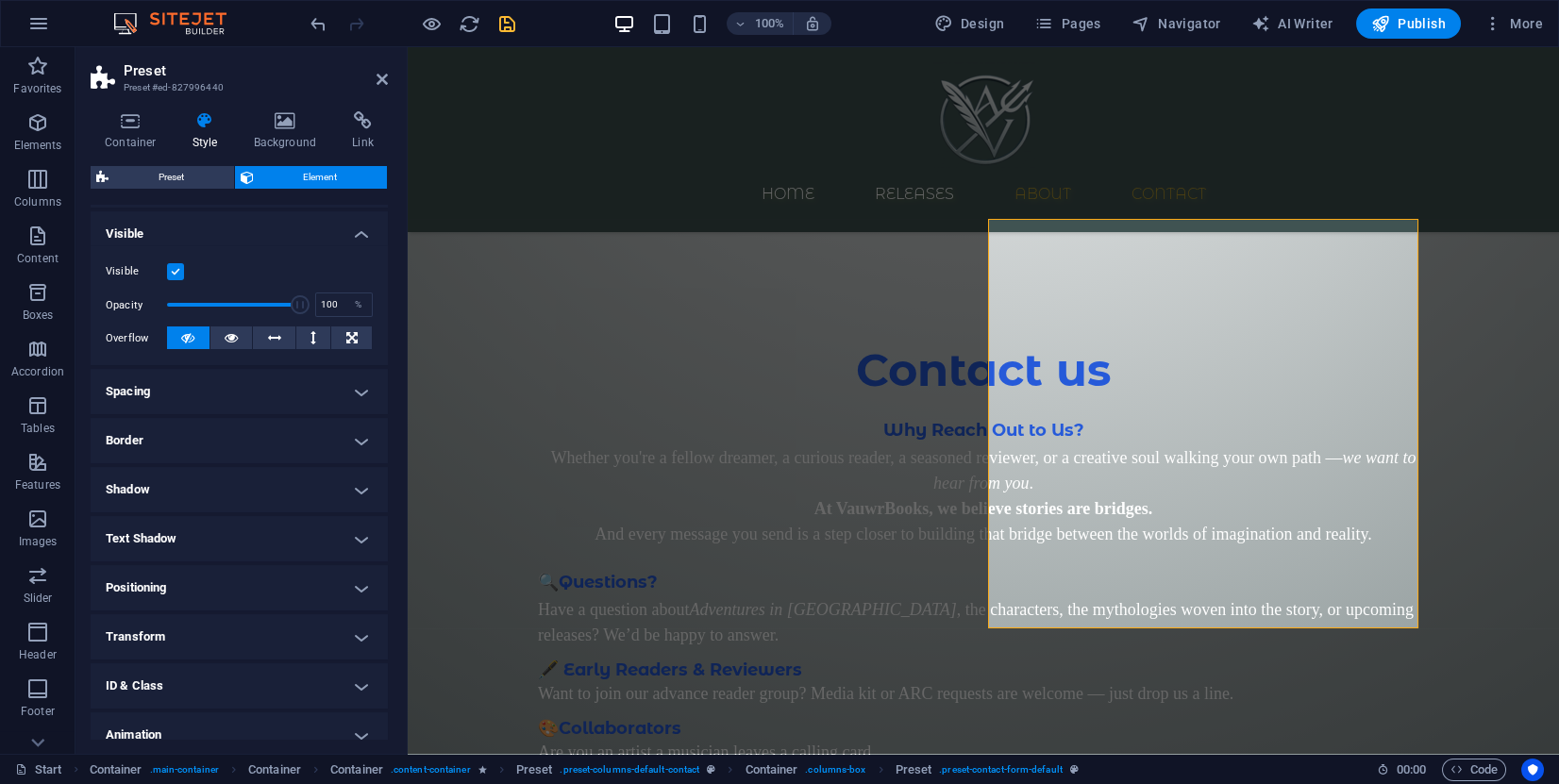
scroll to position [261, 0]
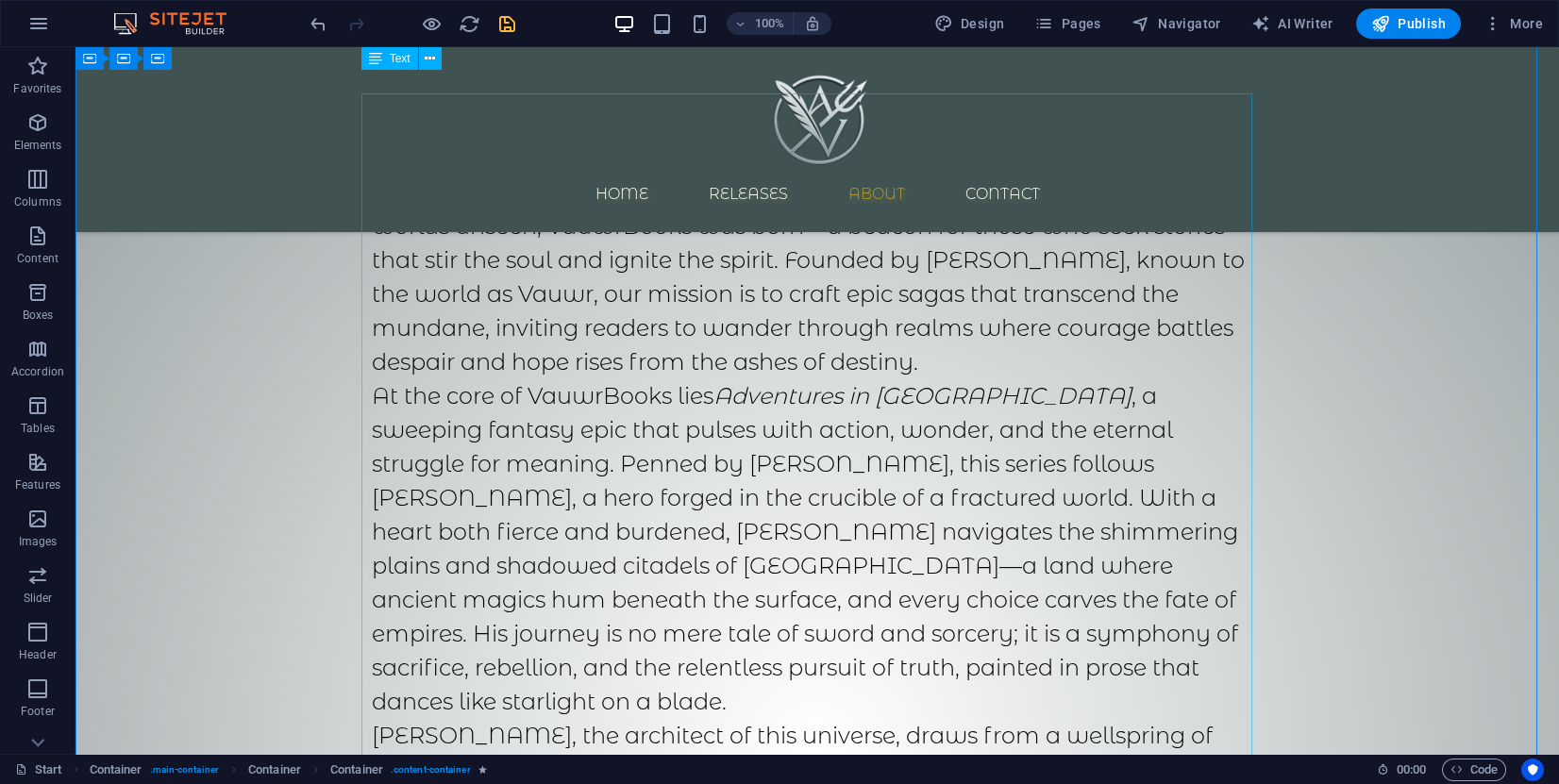
scroll to position [1595, 0]
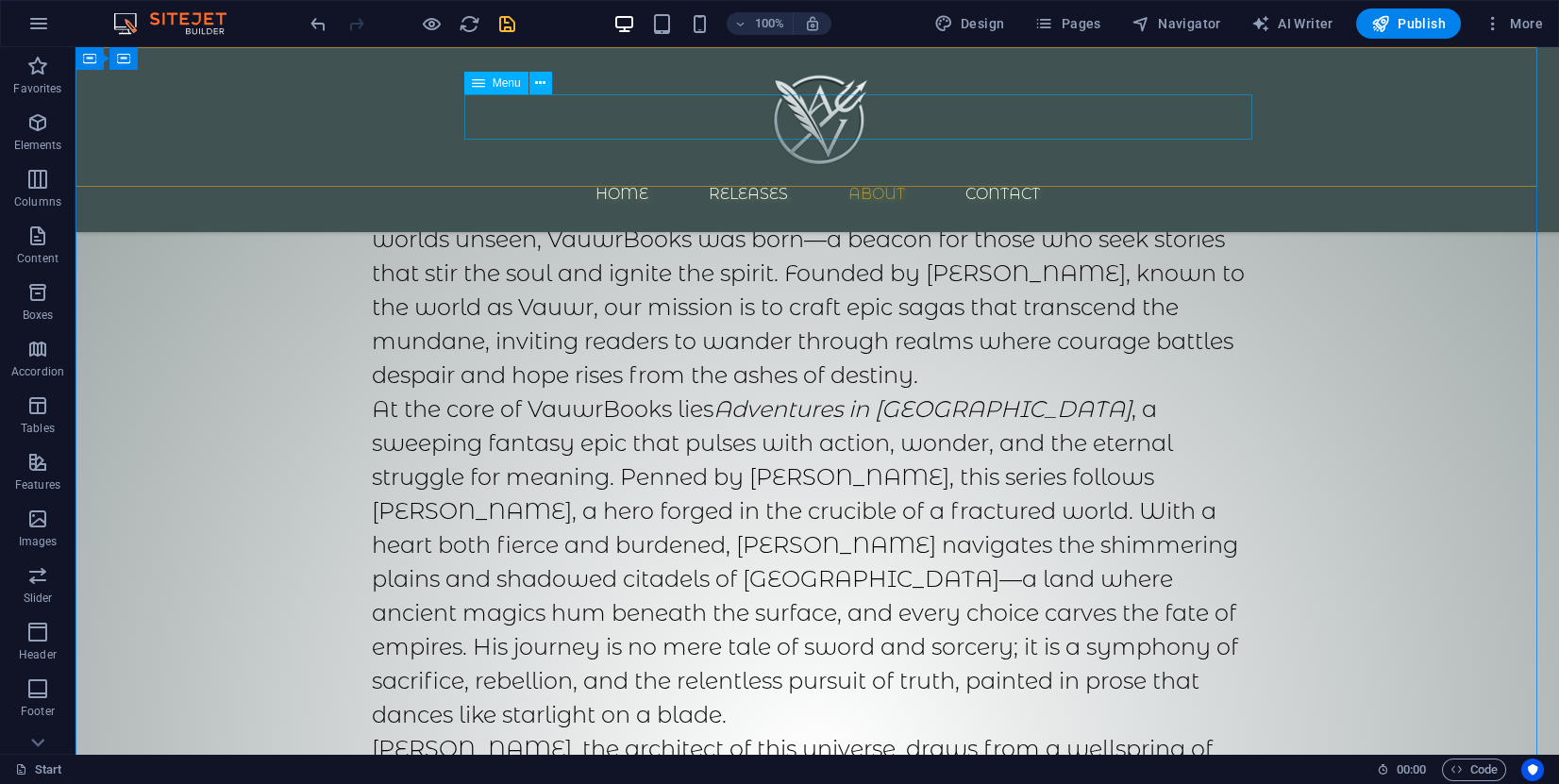
click at [911, 172] on nav "Home Releases About Contact" at bounding box center [817, 194] width 891 height 45
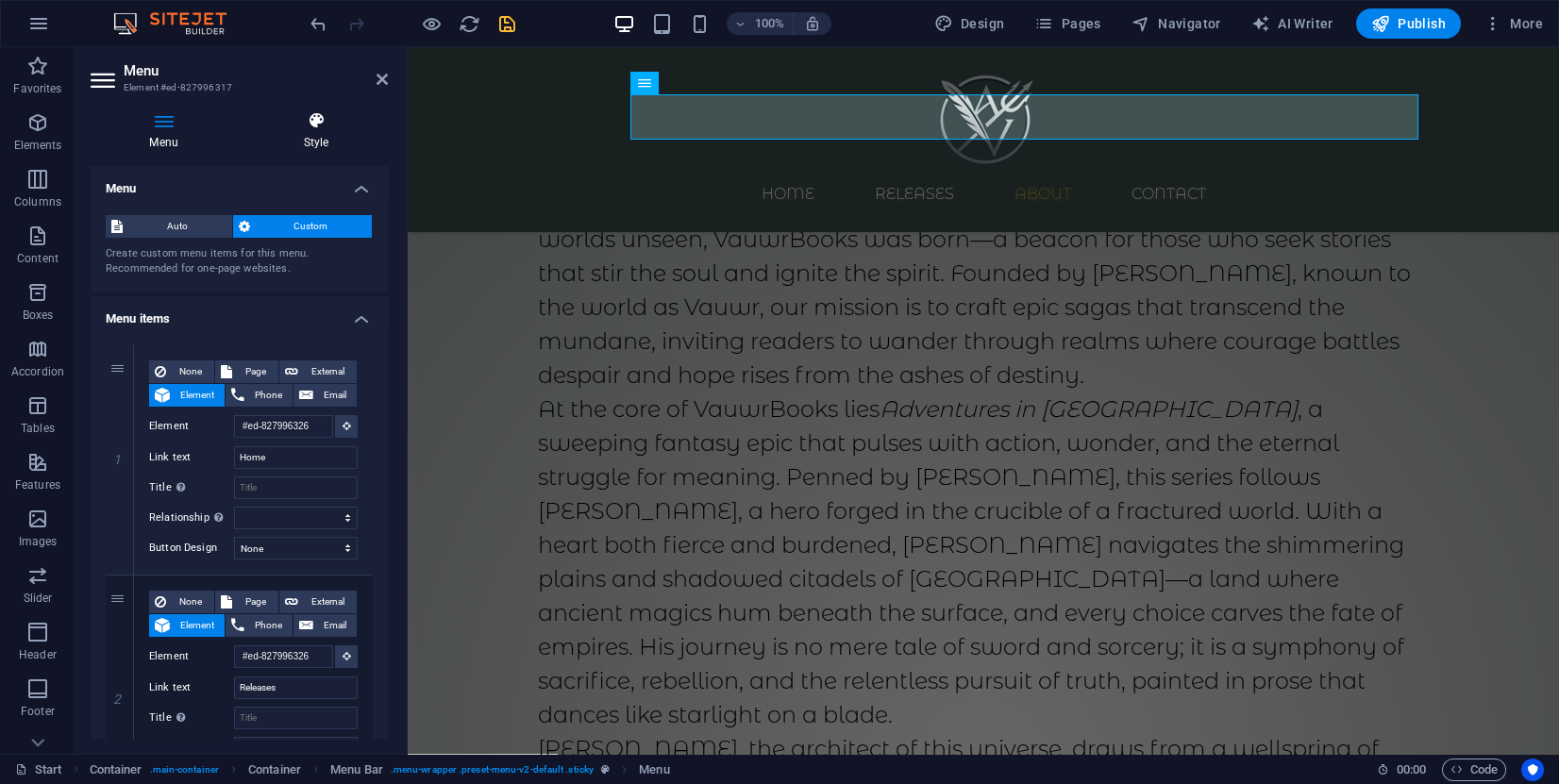
click at [325, 123] on icon at bounding box center [315, 121] width 144 height 19
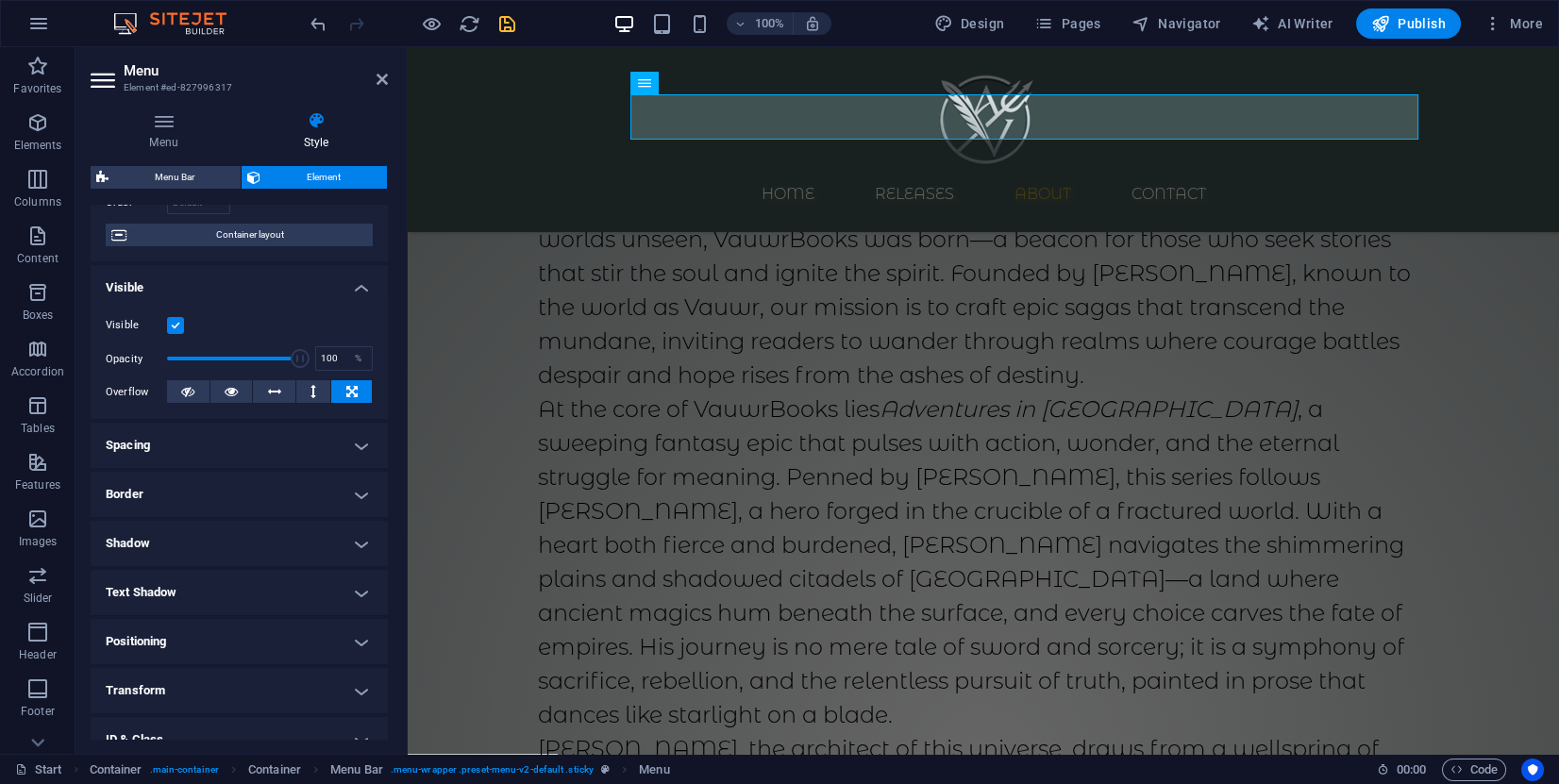
scroll to position [261, 0]
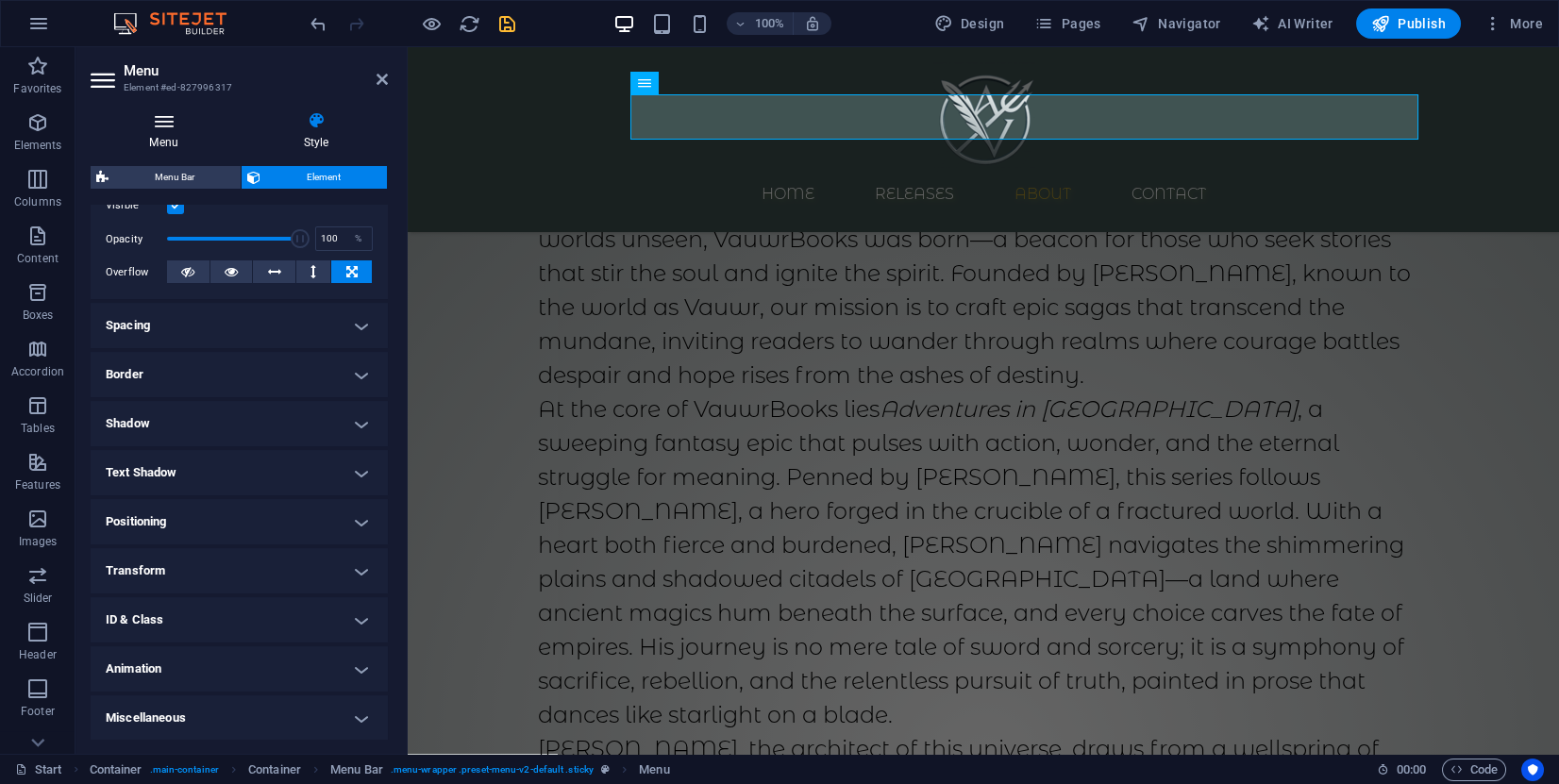
click at [163, 132] on h4 "Menu" at bounding box center [167, 130] width 153 height 40
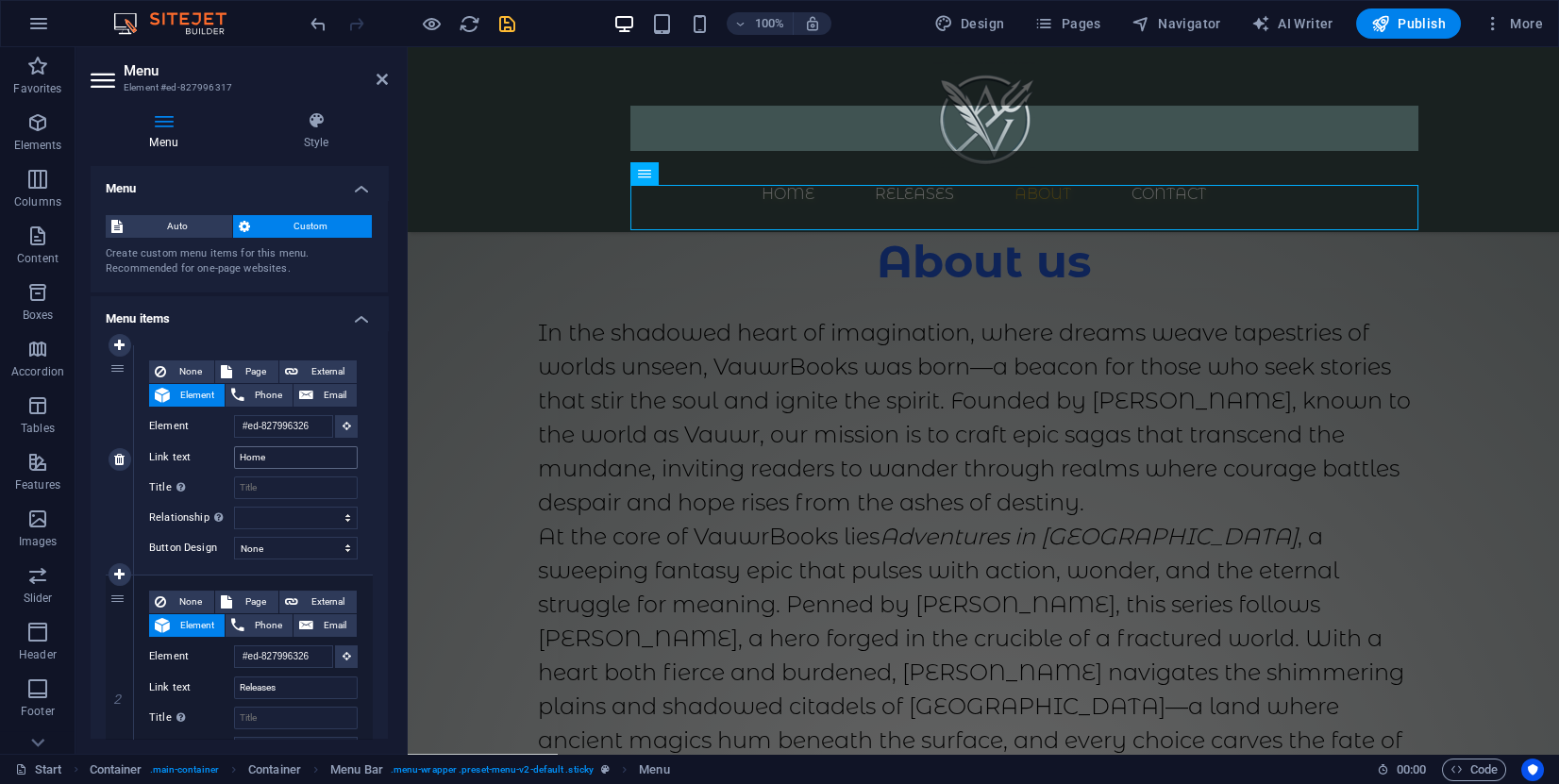
scroll to position [1456, 0]
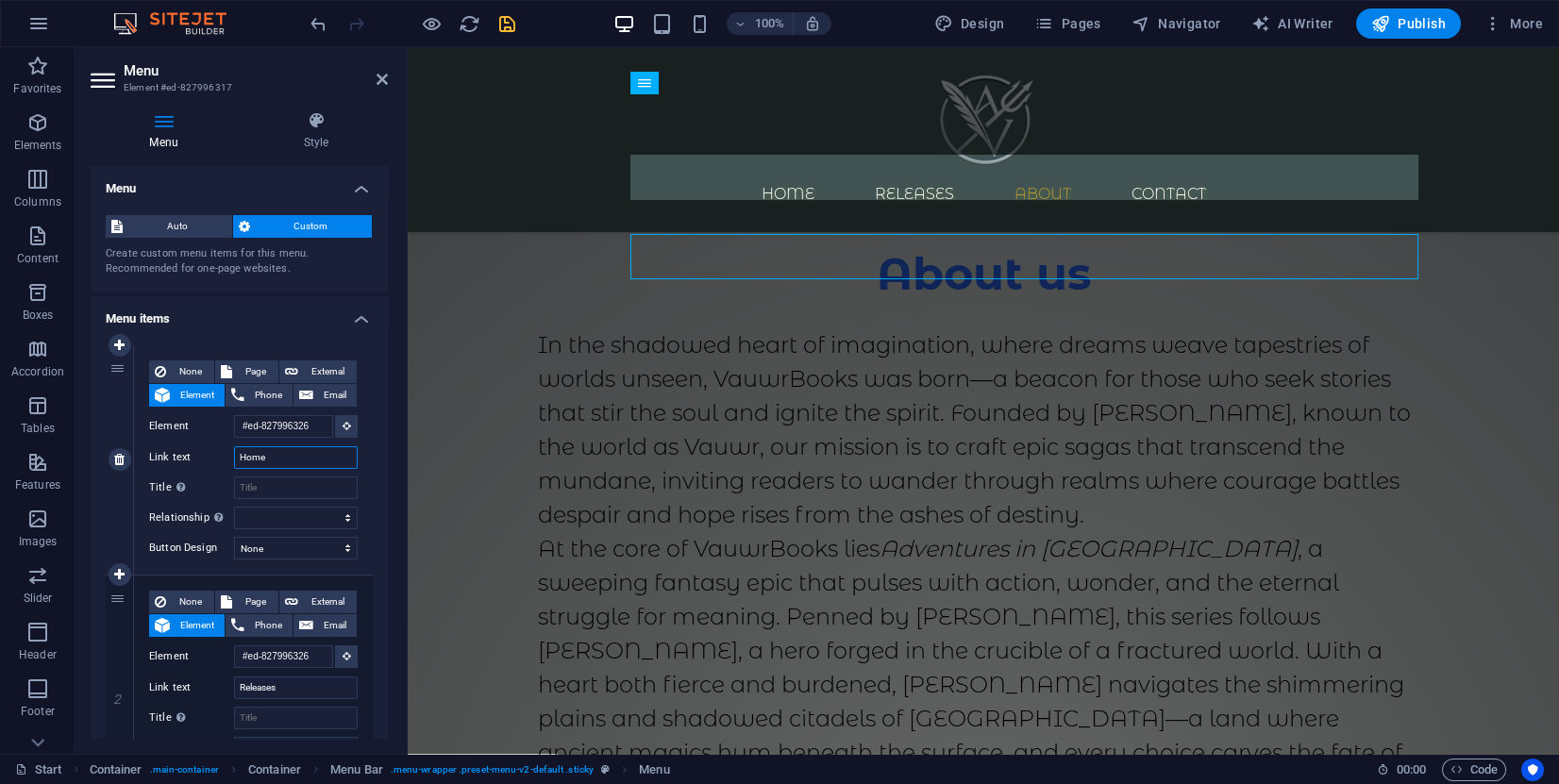
click at [297, 458] on input "Home" at bounding box center [296, 457] width 123 height 22
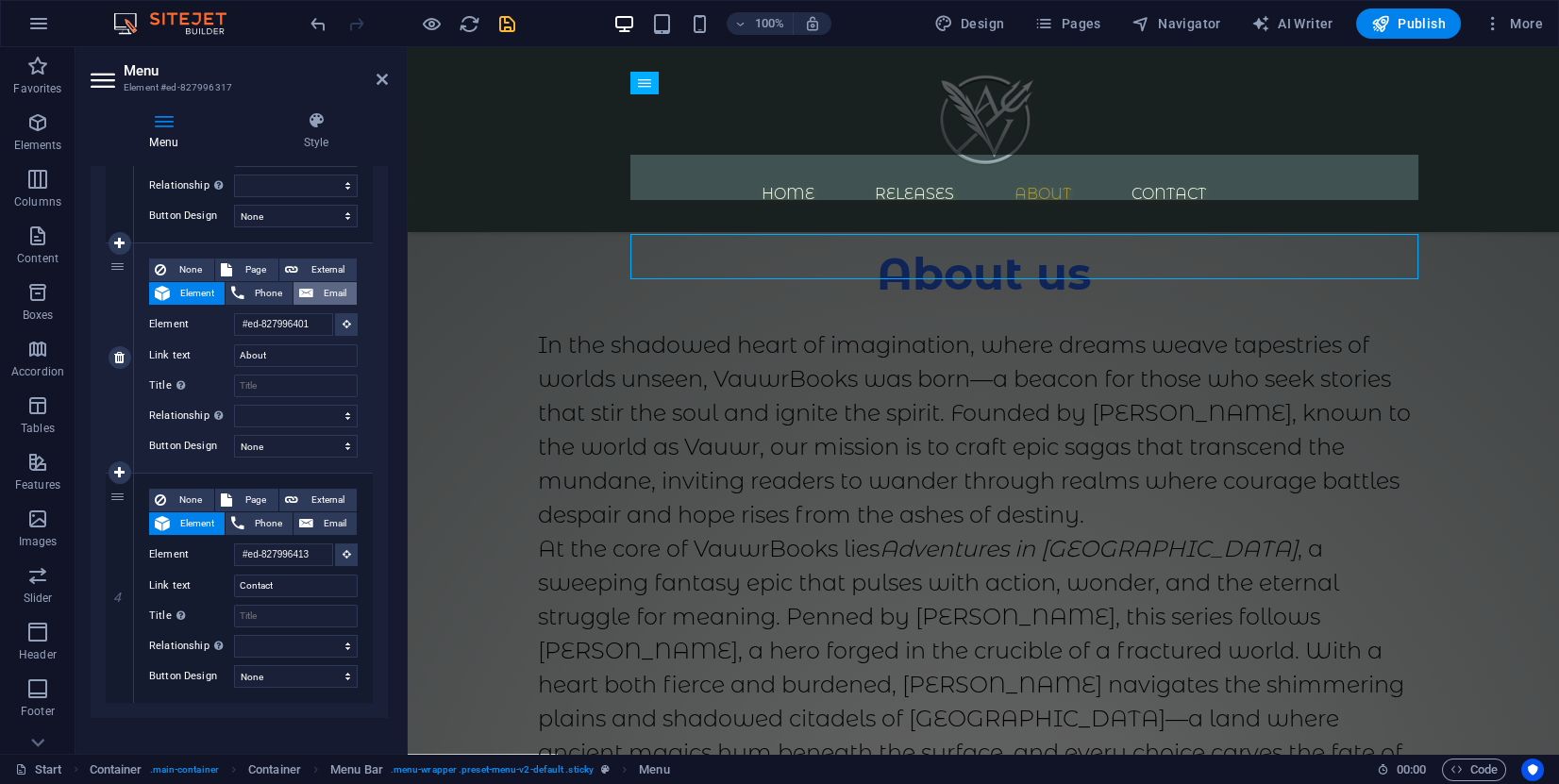
scroll to position [577, 0]
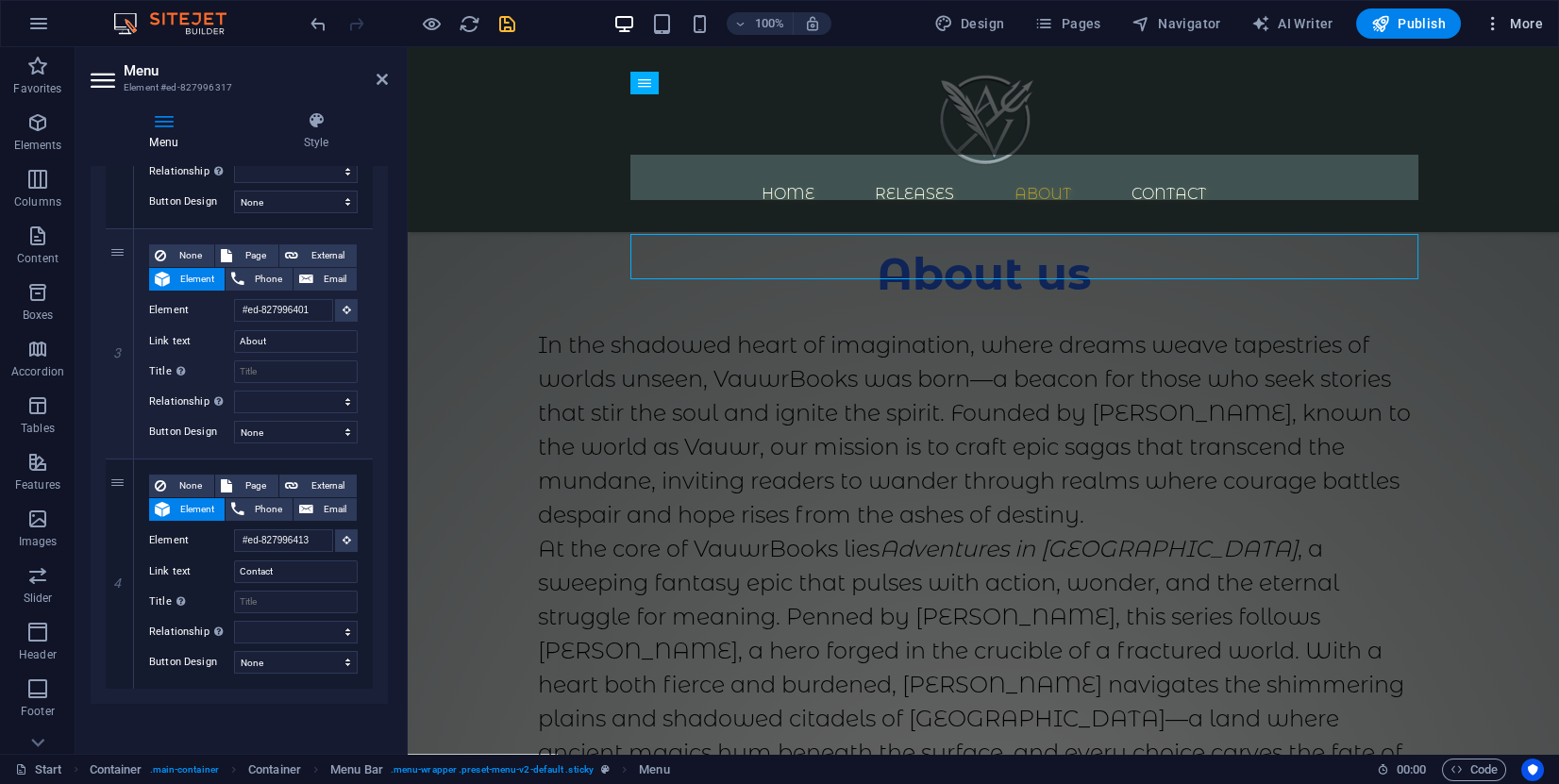
click at [1495, 24] on icon "button" at bounding box center [1493, 24] width 19 height 19
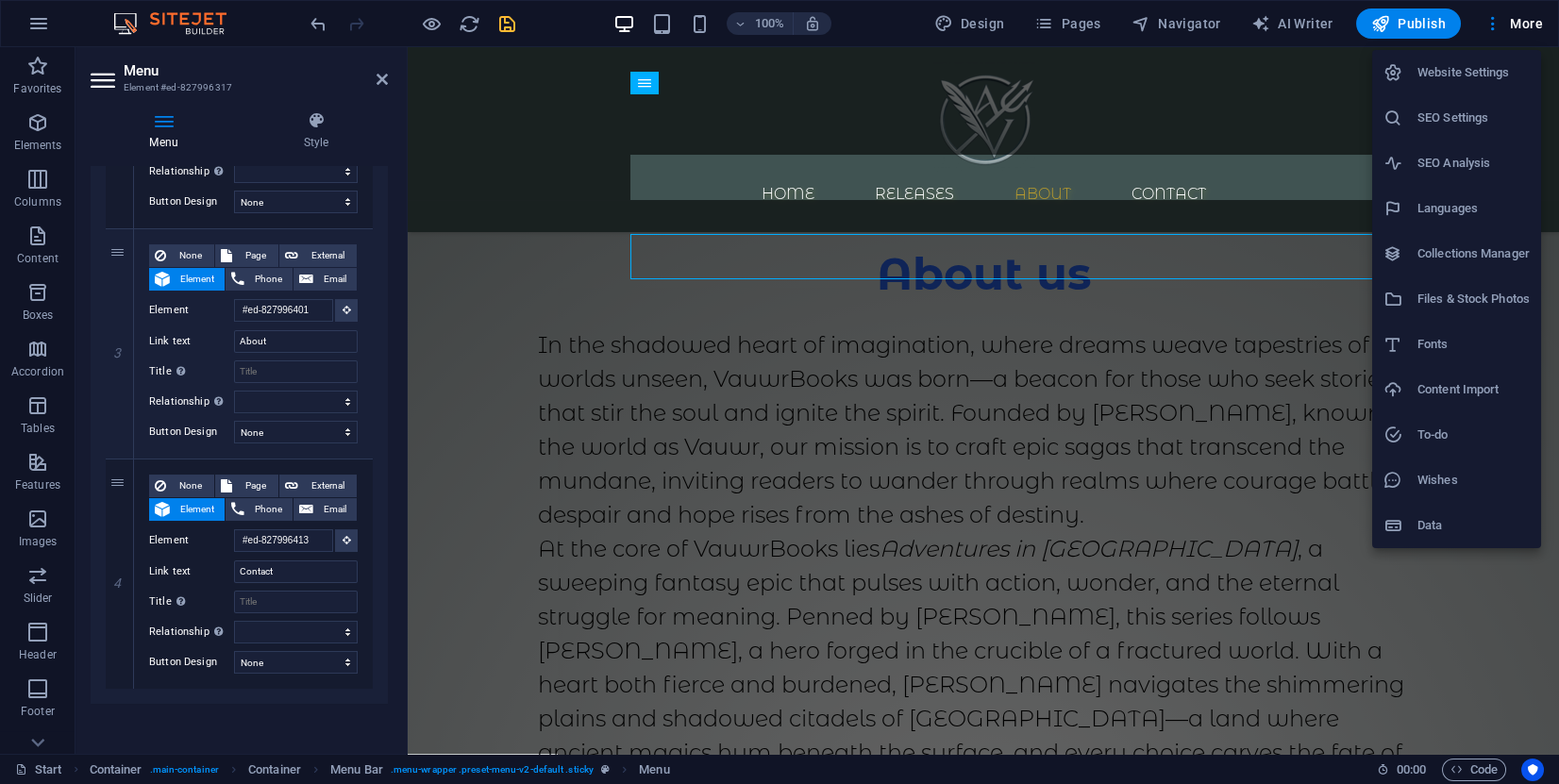
click at [1434, 74] on h6 "Website Settings" at bounding box center [1473, 72] width 112 height 22
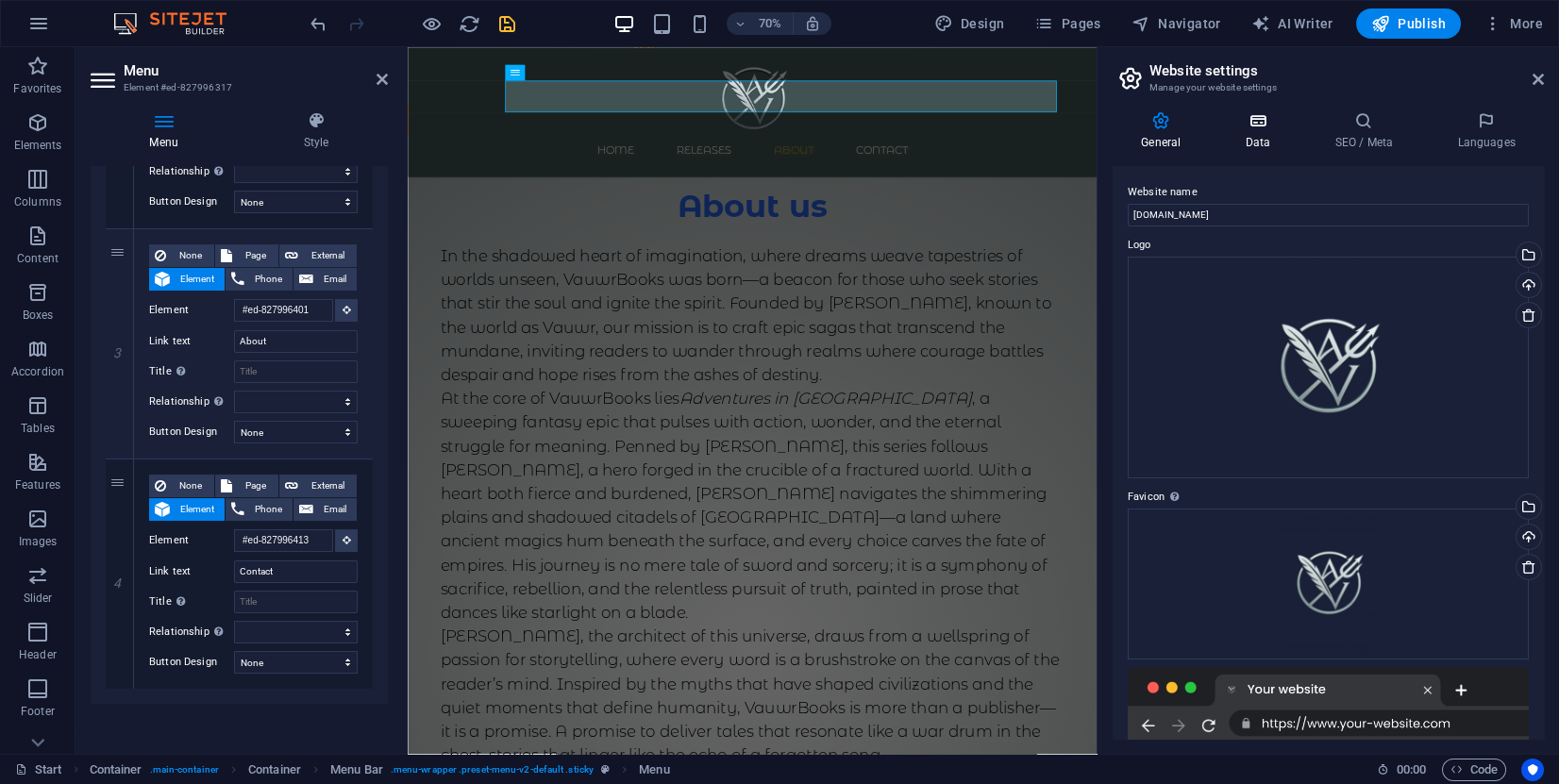
click at [1258, 122] on icon at bounding box center [1257, 121] width 82 height 19
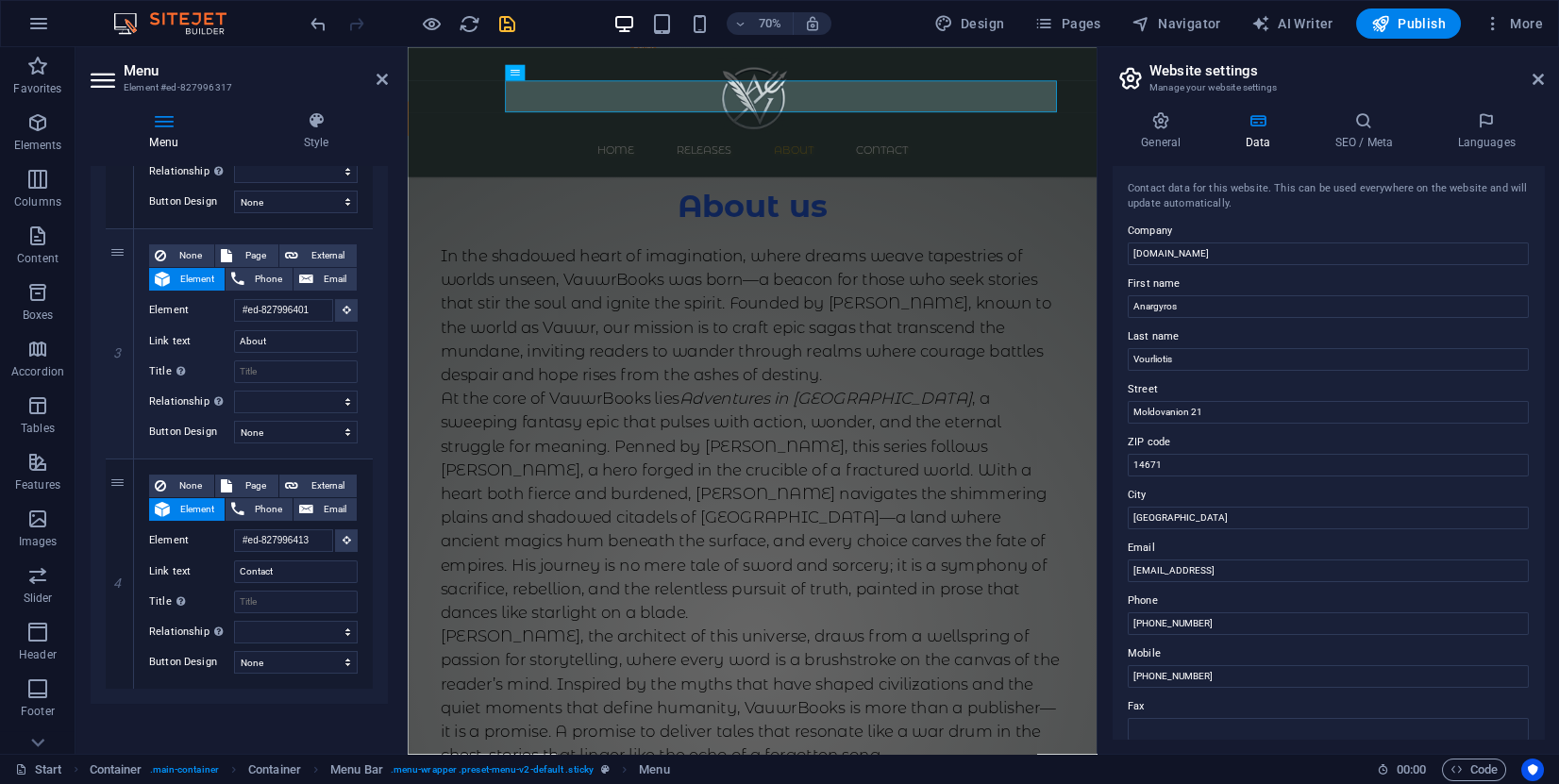
click at [1372, 106] on div "General Data SEO / Meta Languages Website name [DOMAIN_NAME] Logo Drag files he…" at bounding box center [1328, 425] width 461 height 658
click at [1388, 107] on div "General Data SEO / Meta Languages Website name [DOMAIN_NAME] Logo Drag files he…" at bounding box center [1328, 425] width 461 height 658
click at [1341, 136] on h4 "SEO / Meta" at bounding box center [1367, 130] width 123 height 40
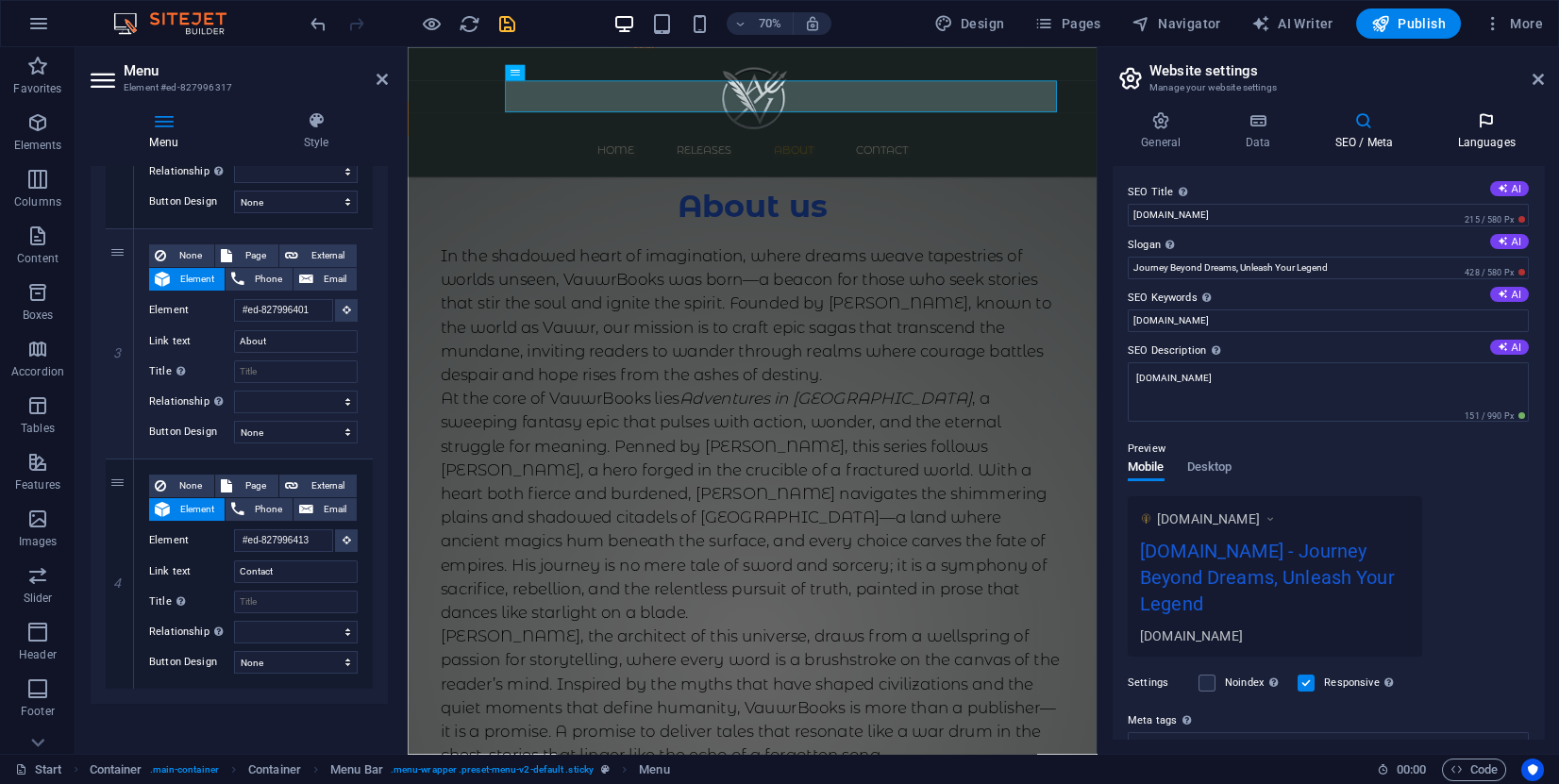
click at [1488, 122] on icon at bounding box center [1486, 121] width 115 height 19
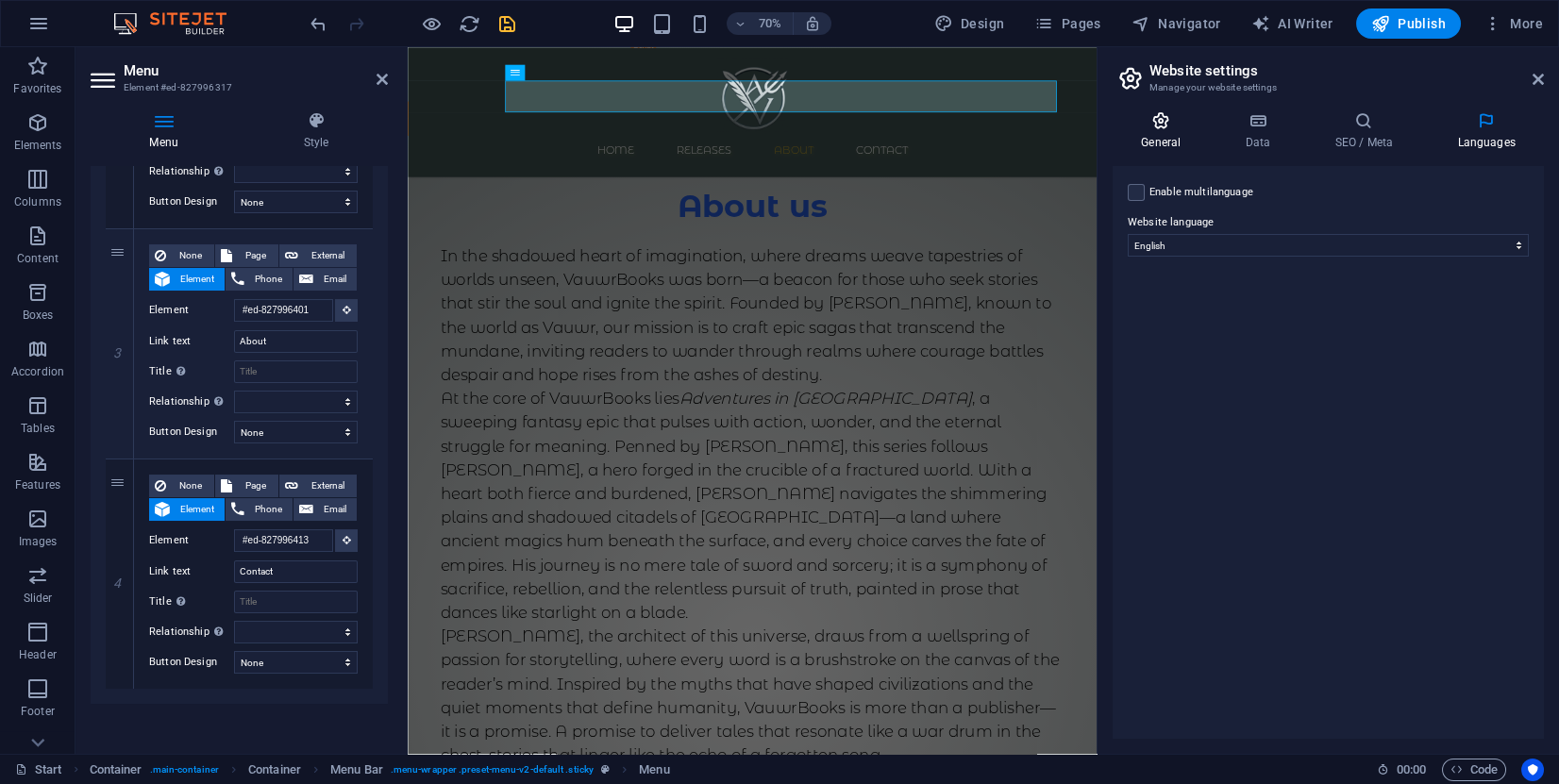
click at [1165, 132] on h4 "General" at bounding box center [1164, 130] width 104 height 40
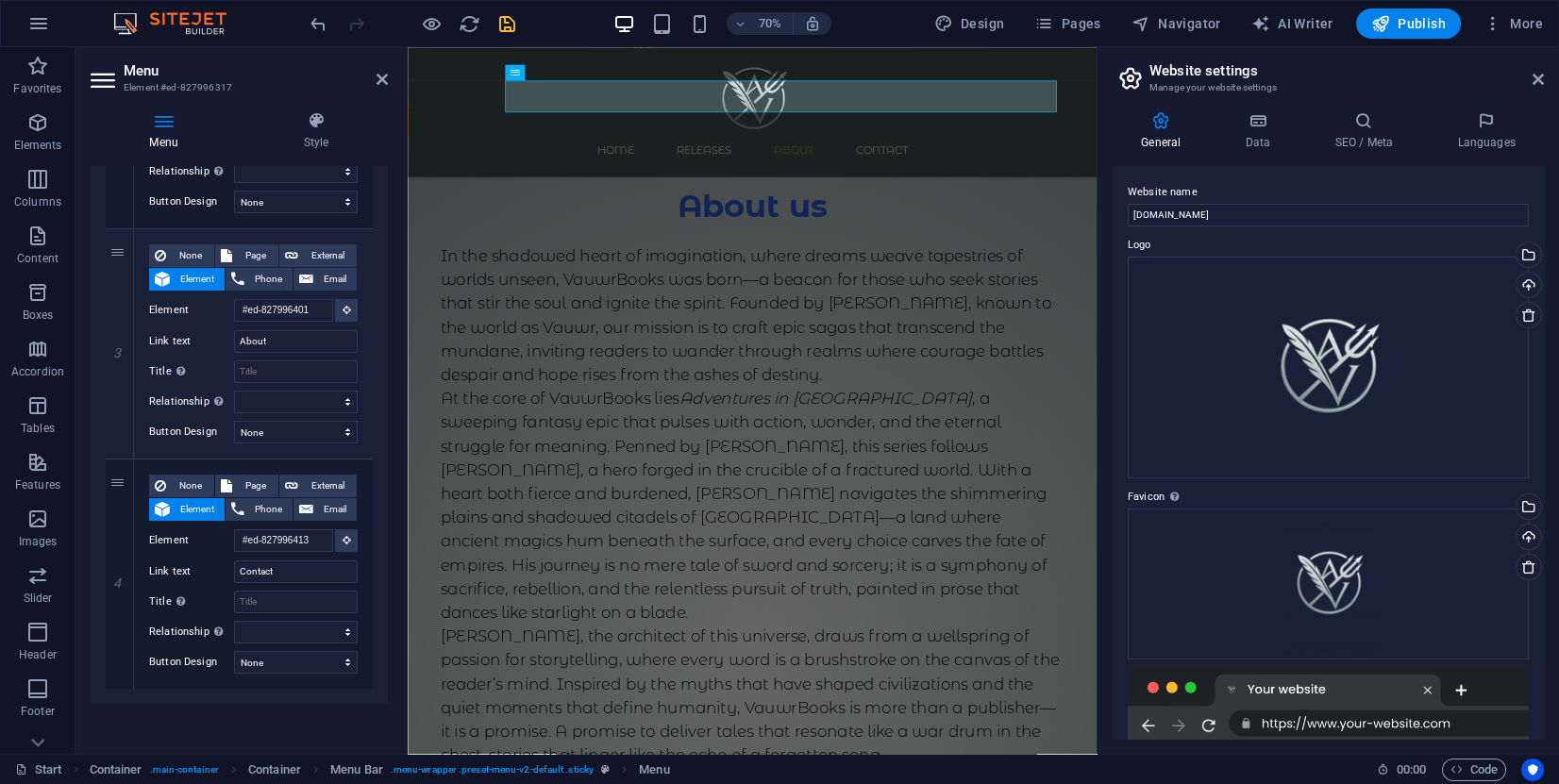
click at [1226, 74] on h2 "Website settings" at bounding box center [1347, 71] width 395 height 17
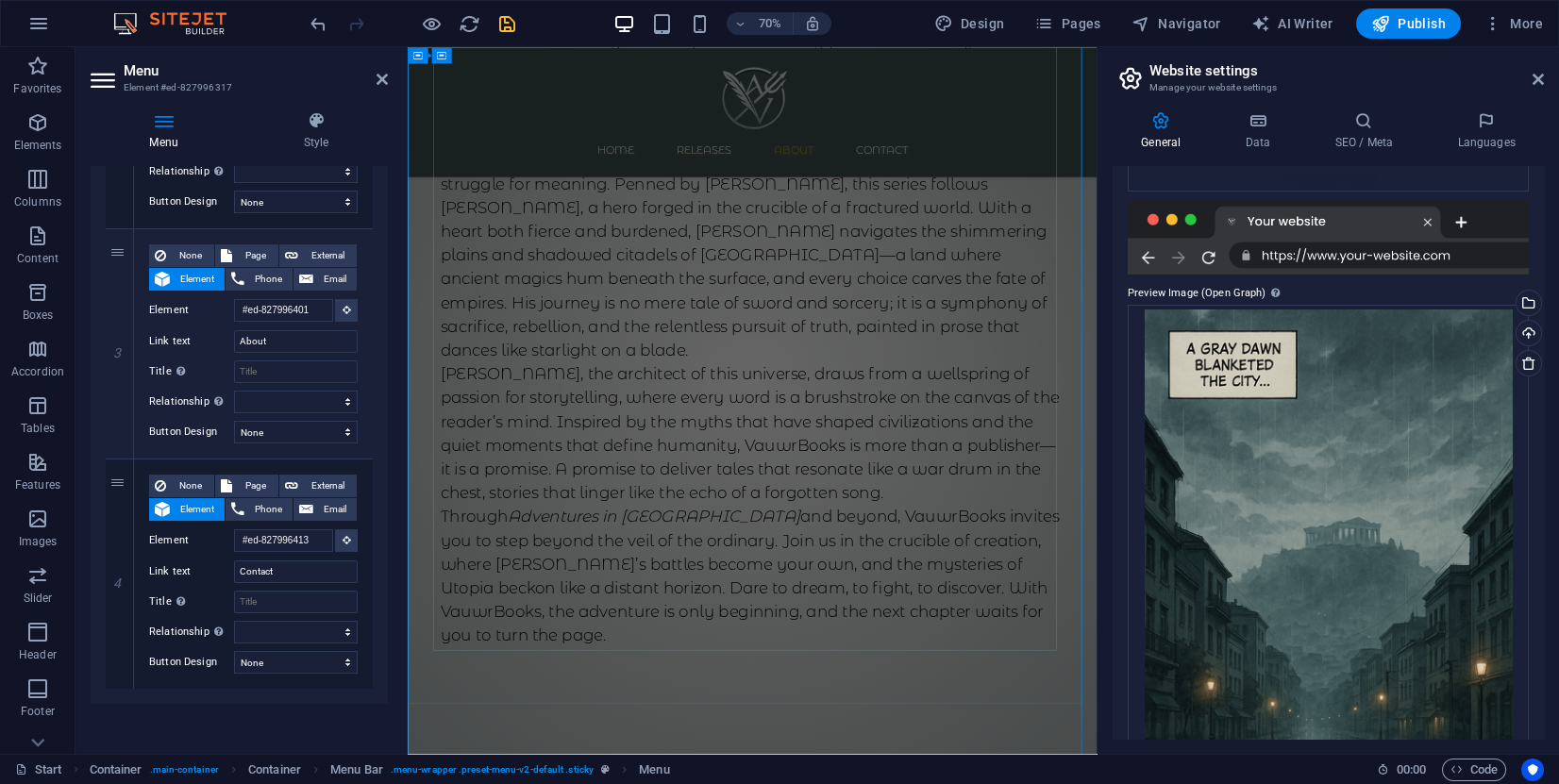
scroll to position [1880, 0]
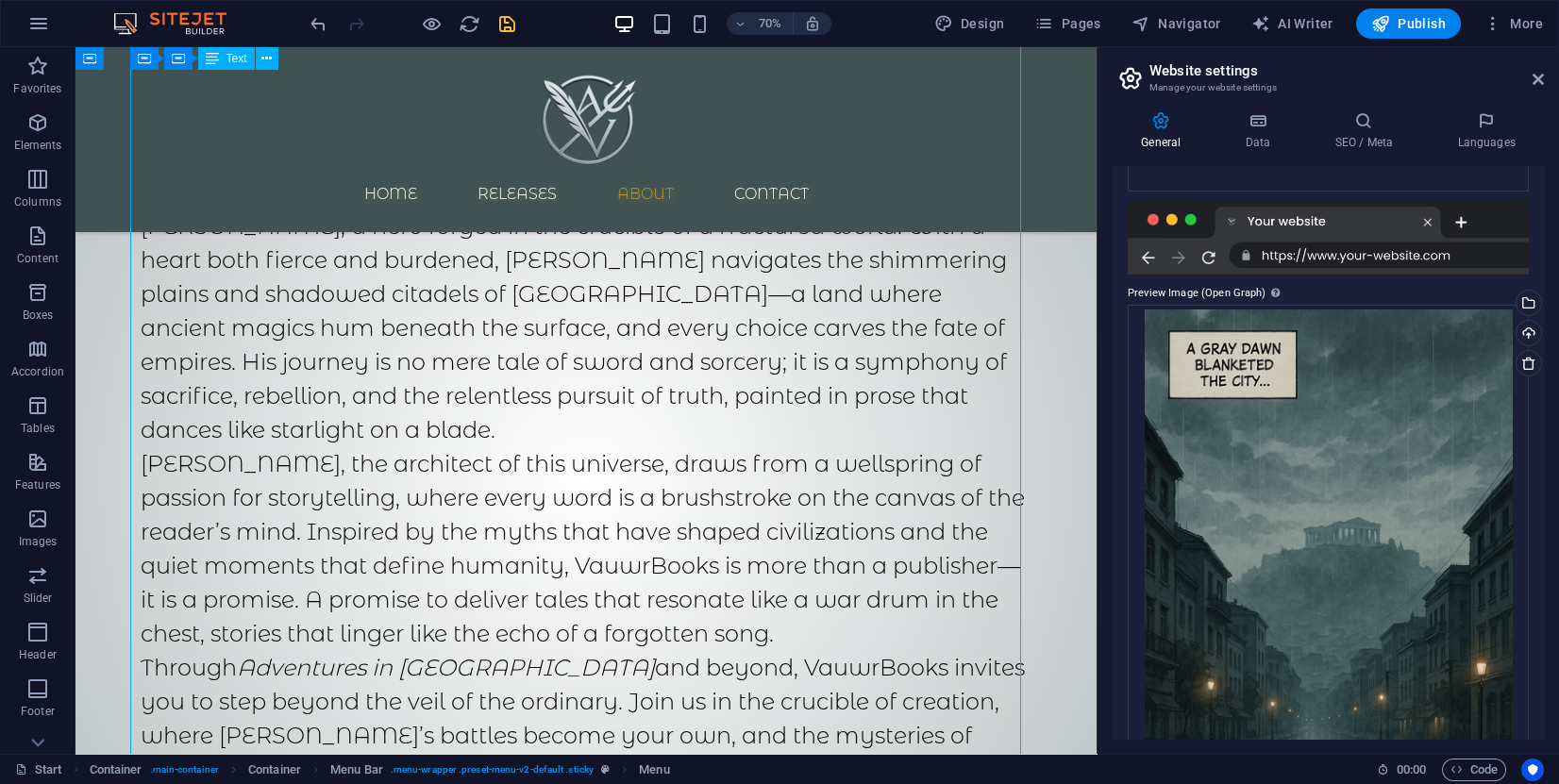
click at [800, 383] on div "In the shadowed heart of imagination, where dreams weave tapestries of worlds u…" at bounding box center [587, 401] width 891 height 996
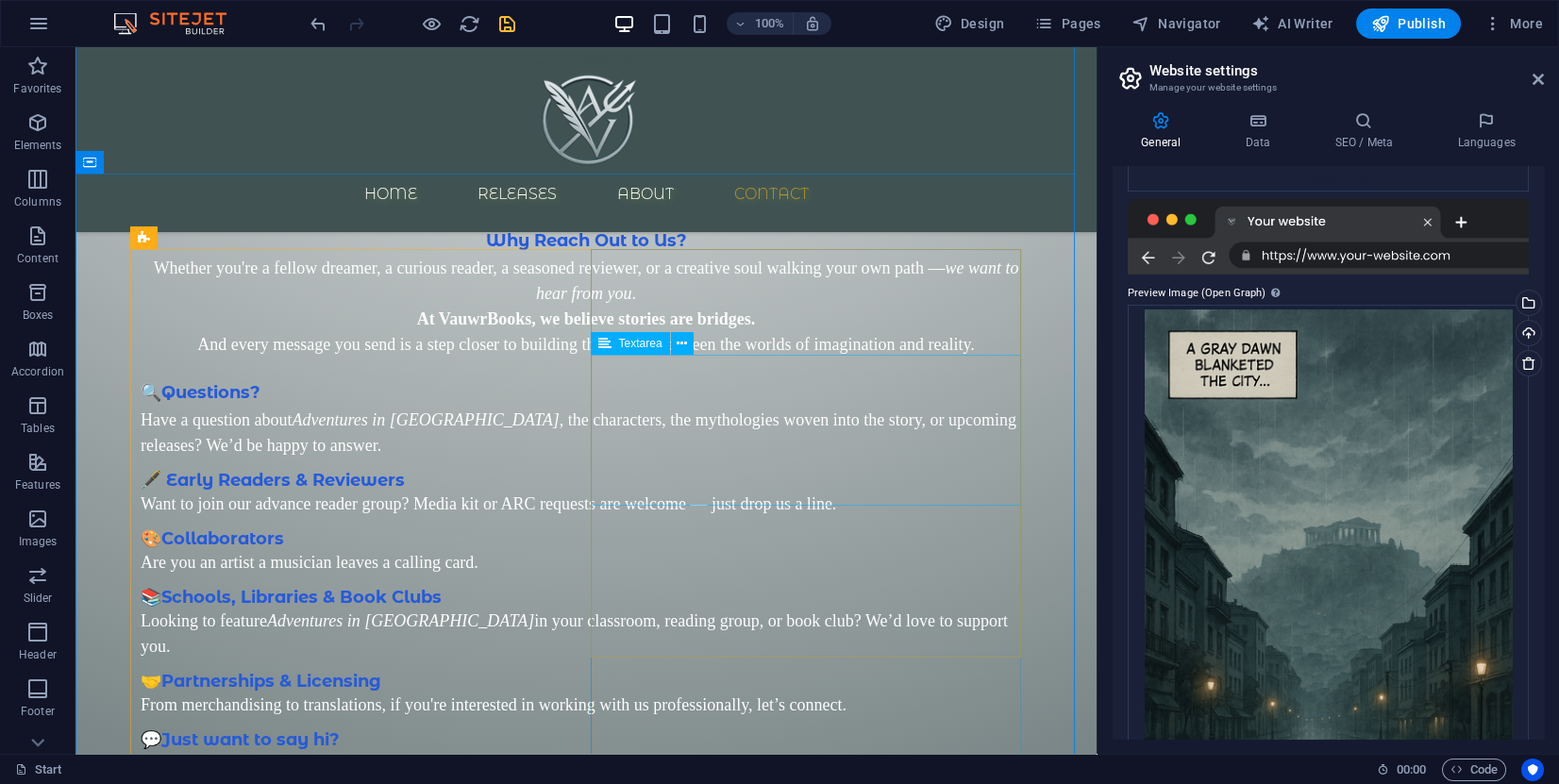
scroll to position [2871, 0]
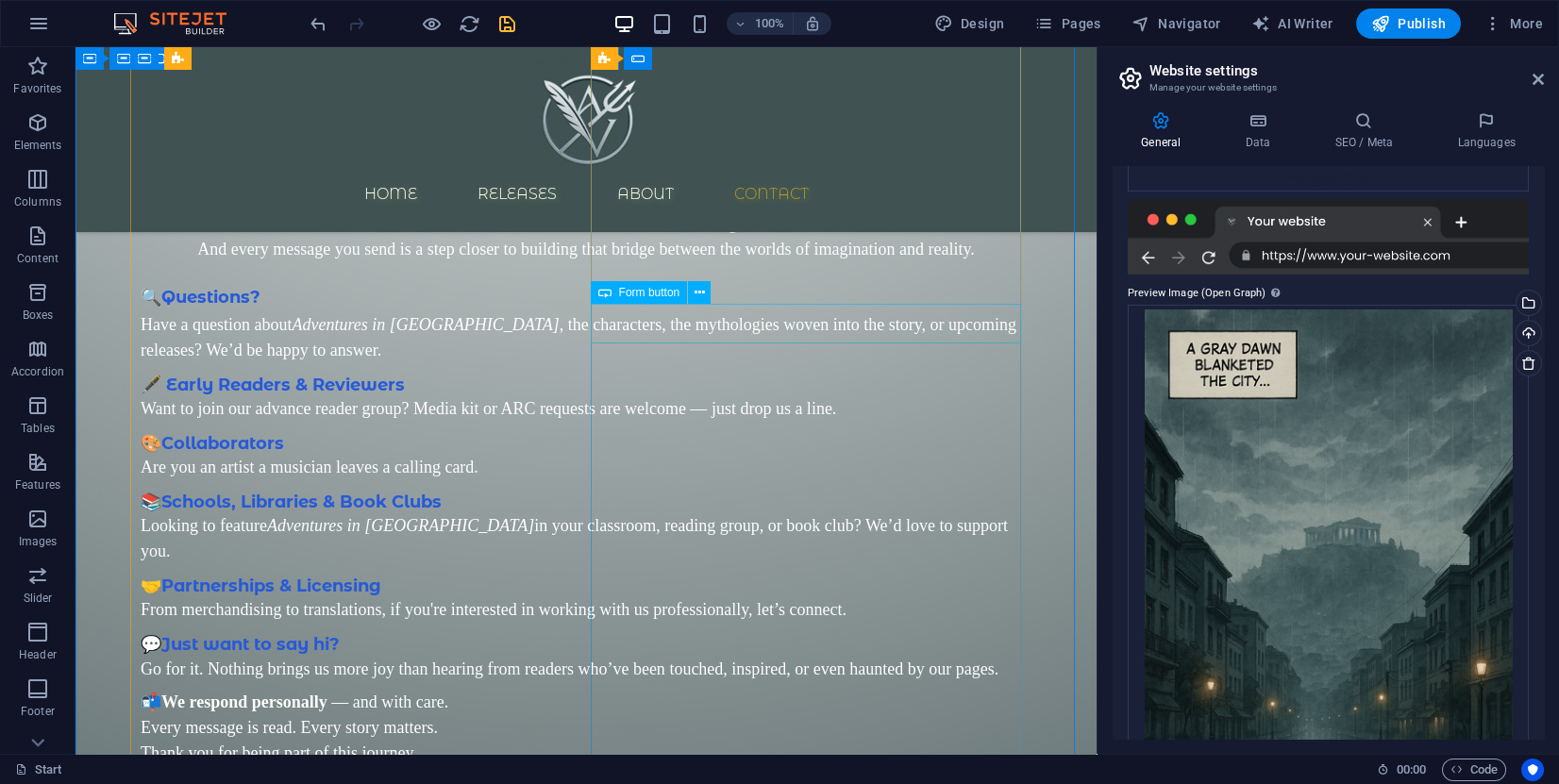
click div "Submit"
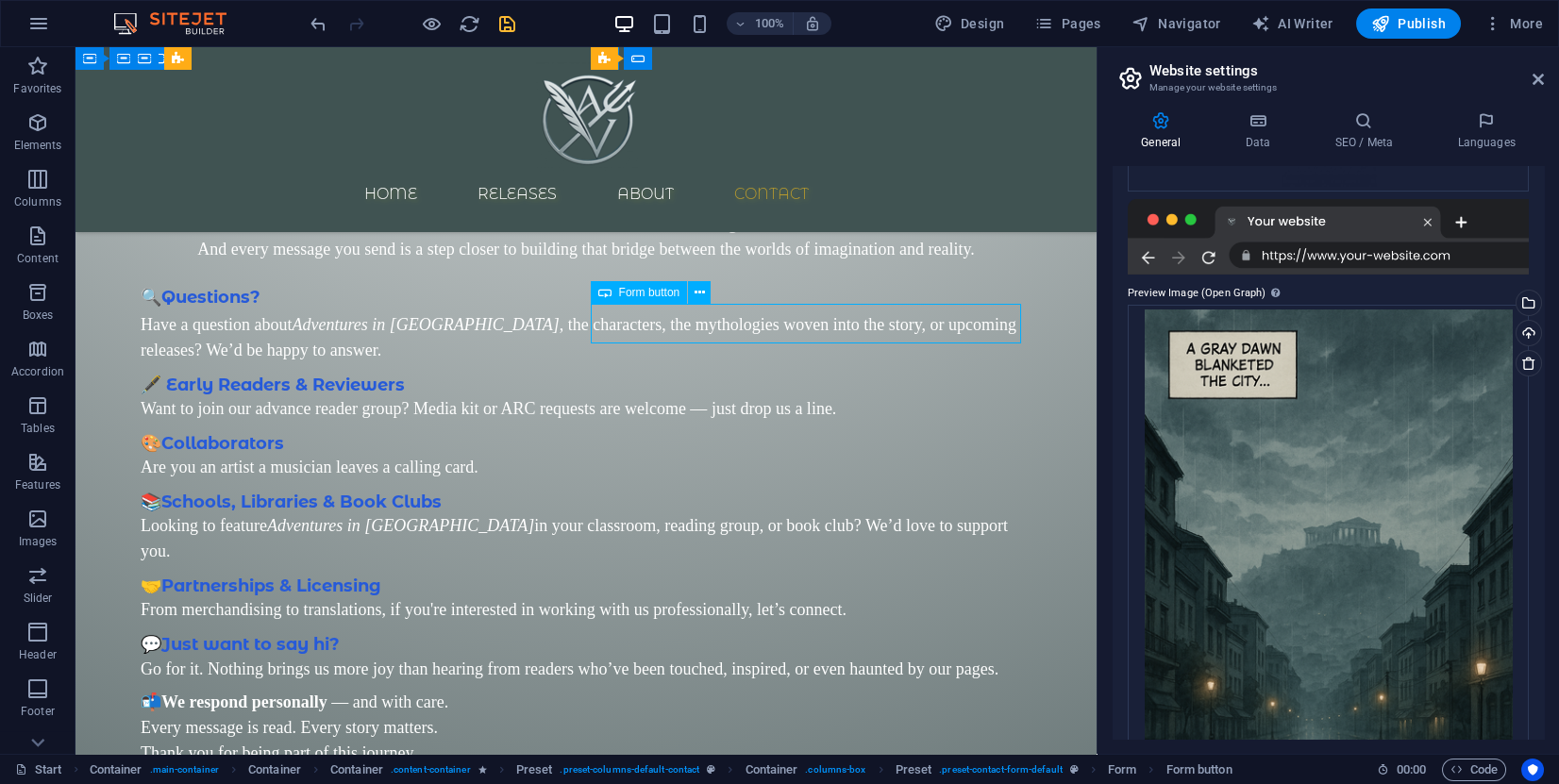
click div "Submit"
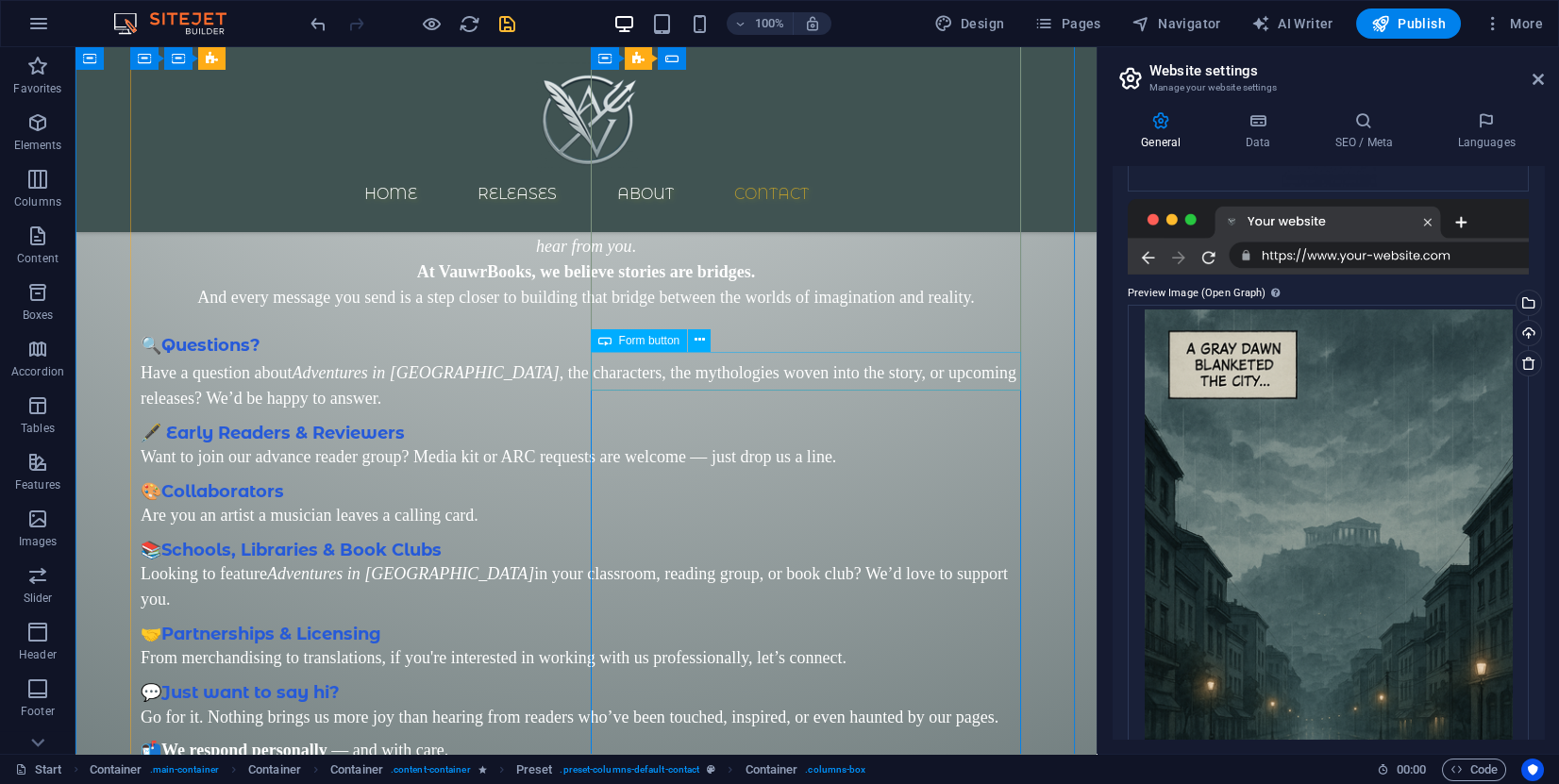
click div "Submit"
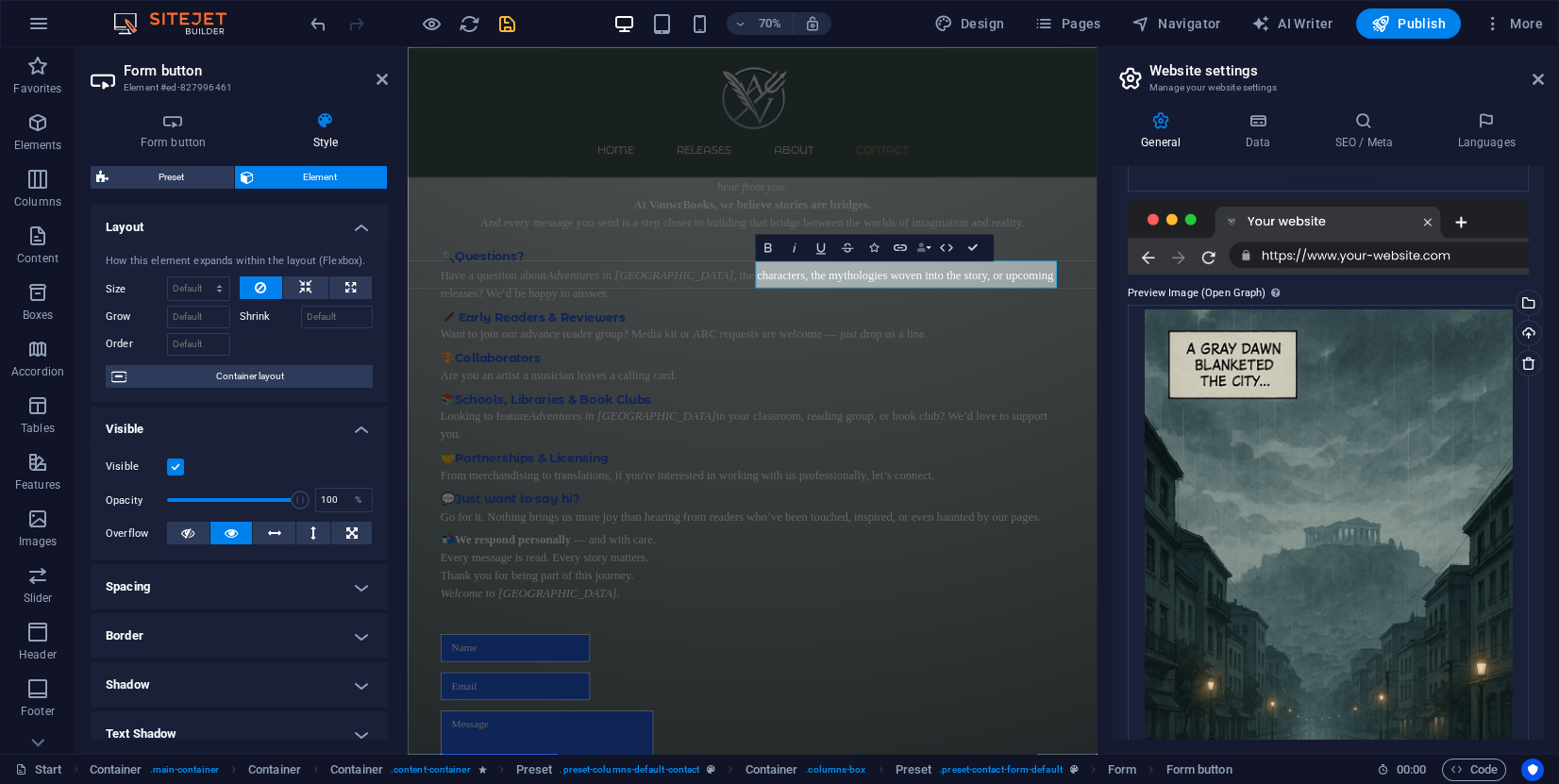
click at [931, 243] on button "Data Bindings" at bounding box center [923, 247] width 19 height 26
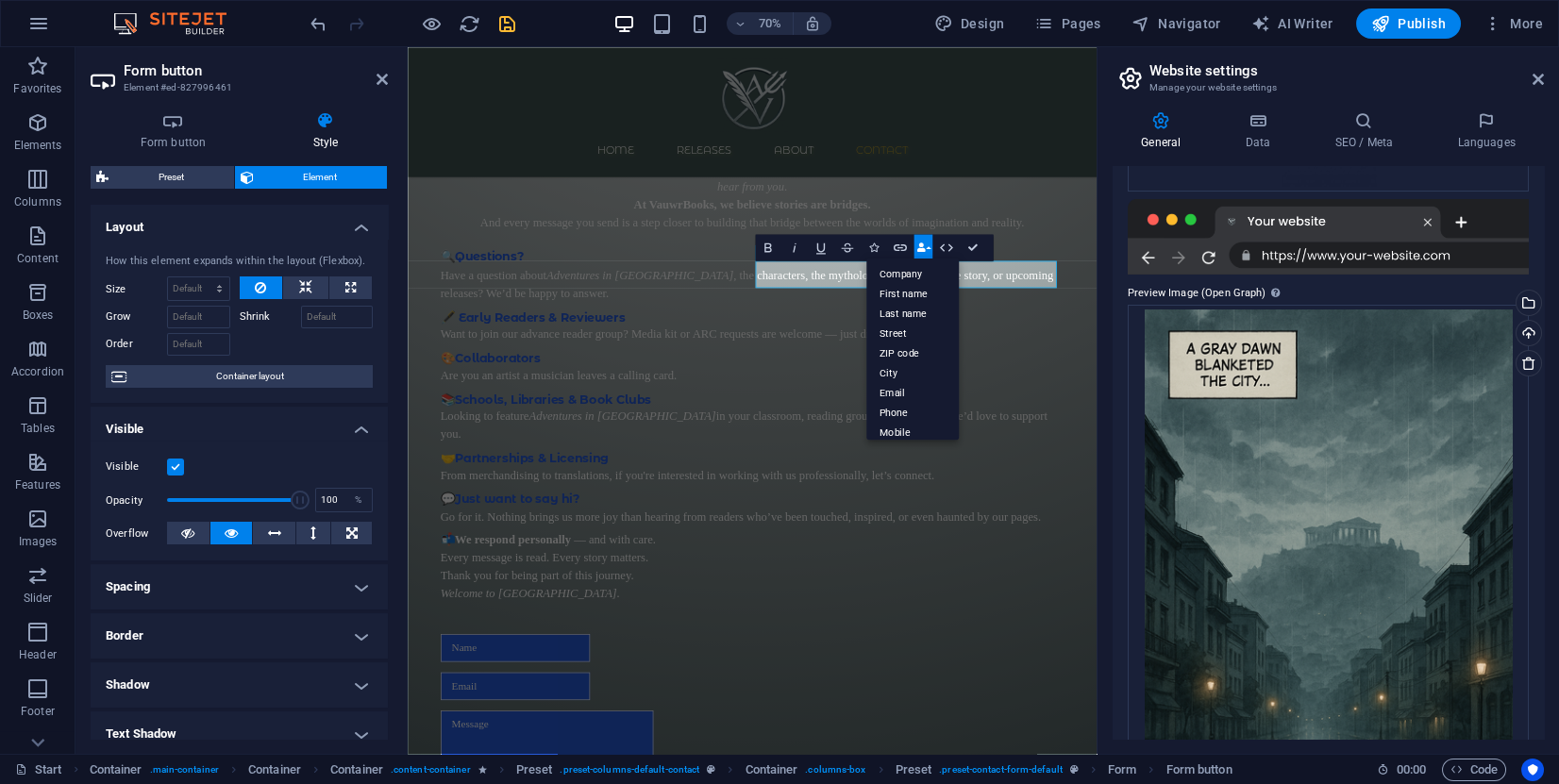
click at [931, 244] on button "Data Bindings" at bounding box center [923, 247] width 19 height 26
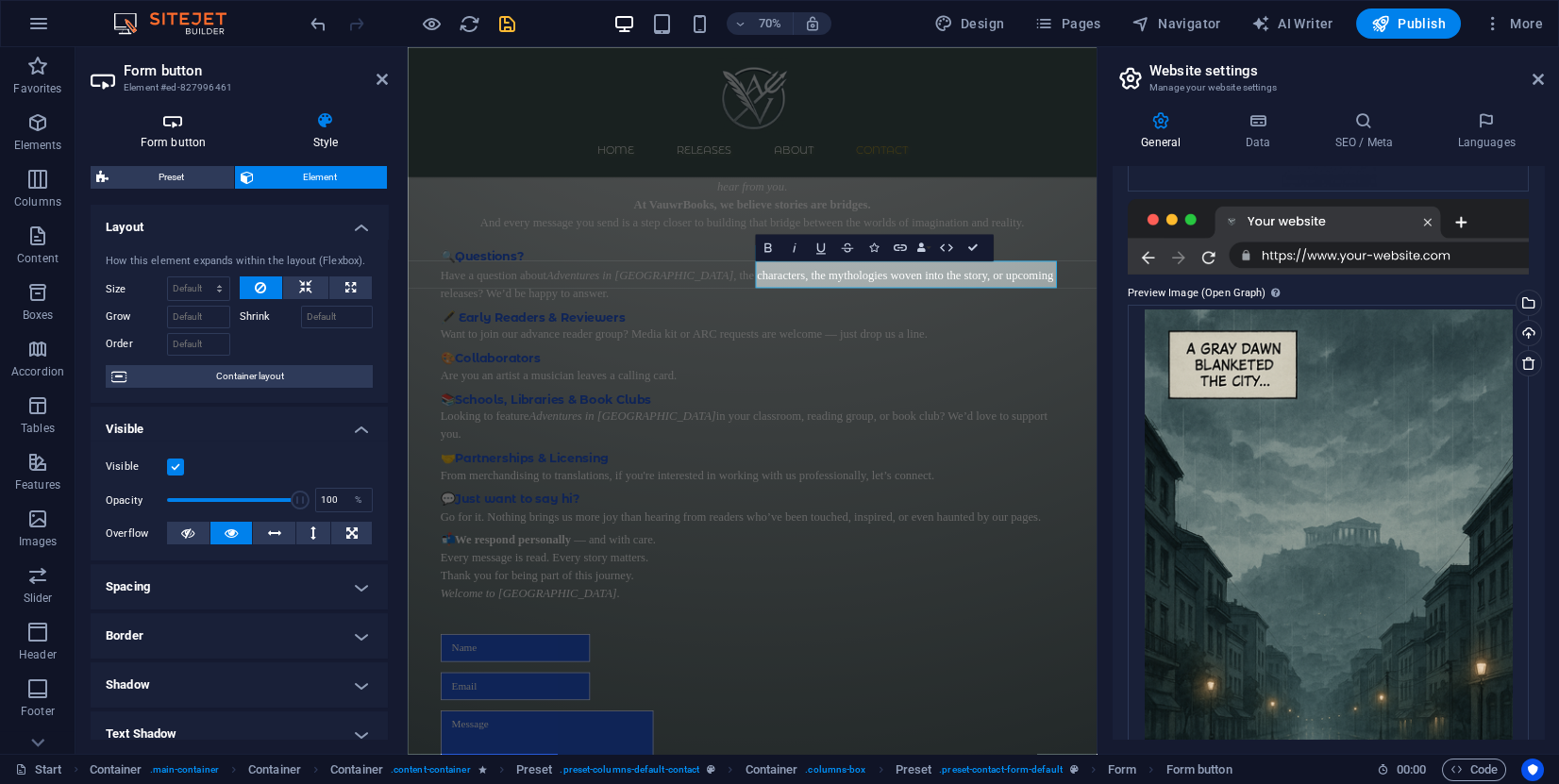
click at [179, 130] on h4 "Form button" at bounding box center [177, 130] width 173 height 40
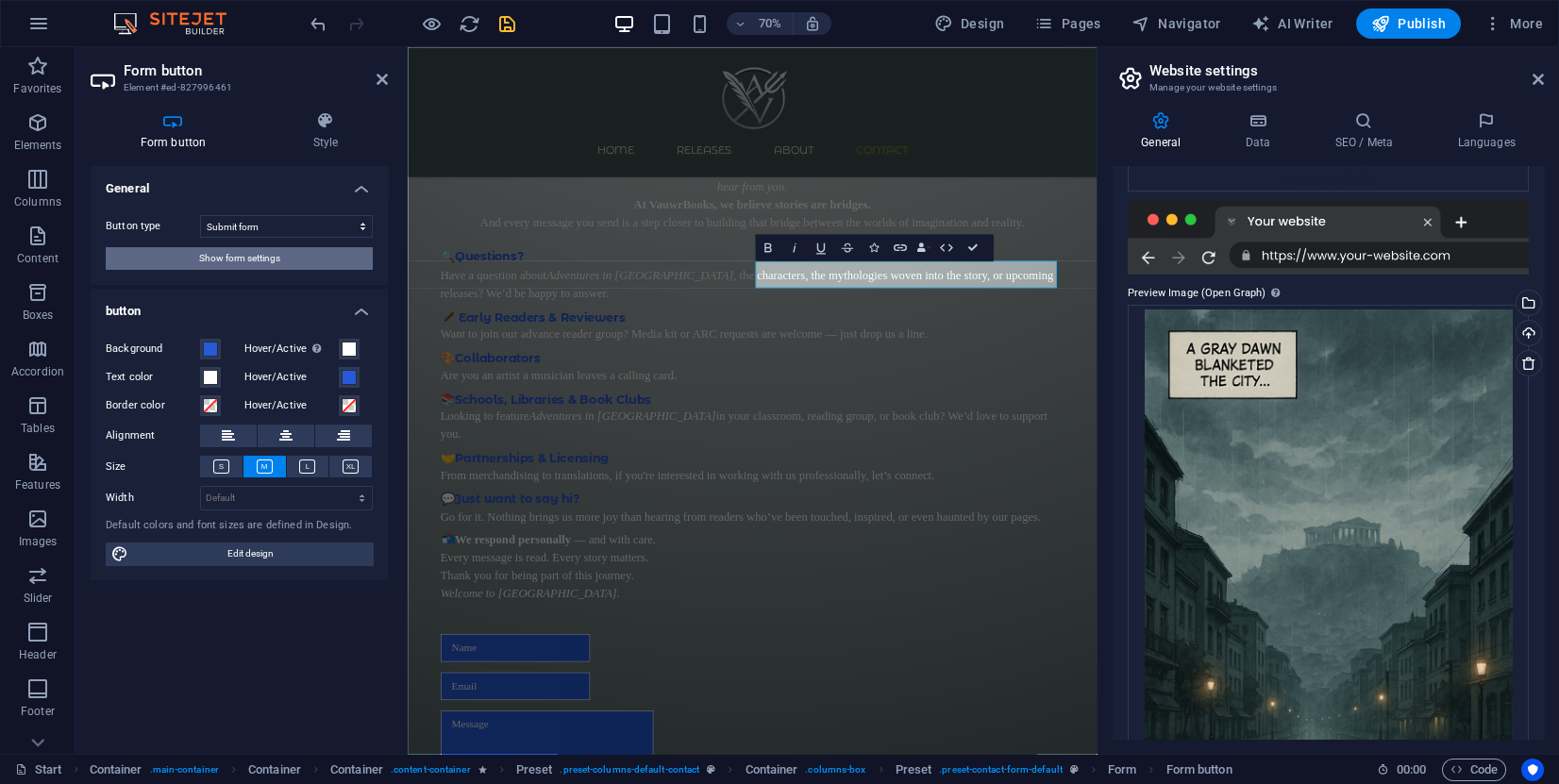
click at [288, 259] on button "Show form settings" at bounding box center [239, 257] width 267 height 22
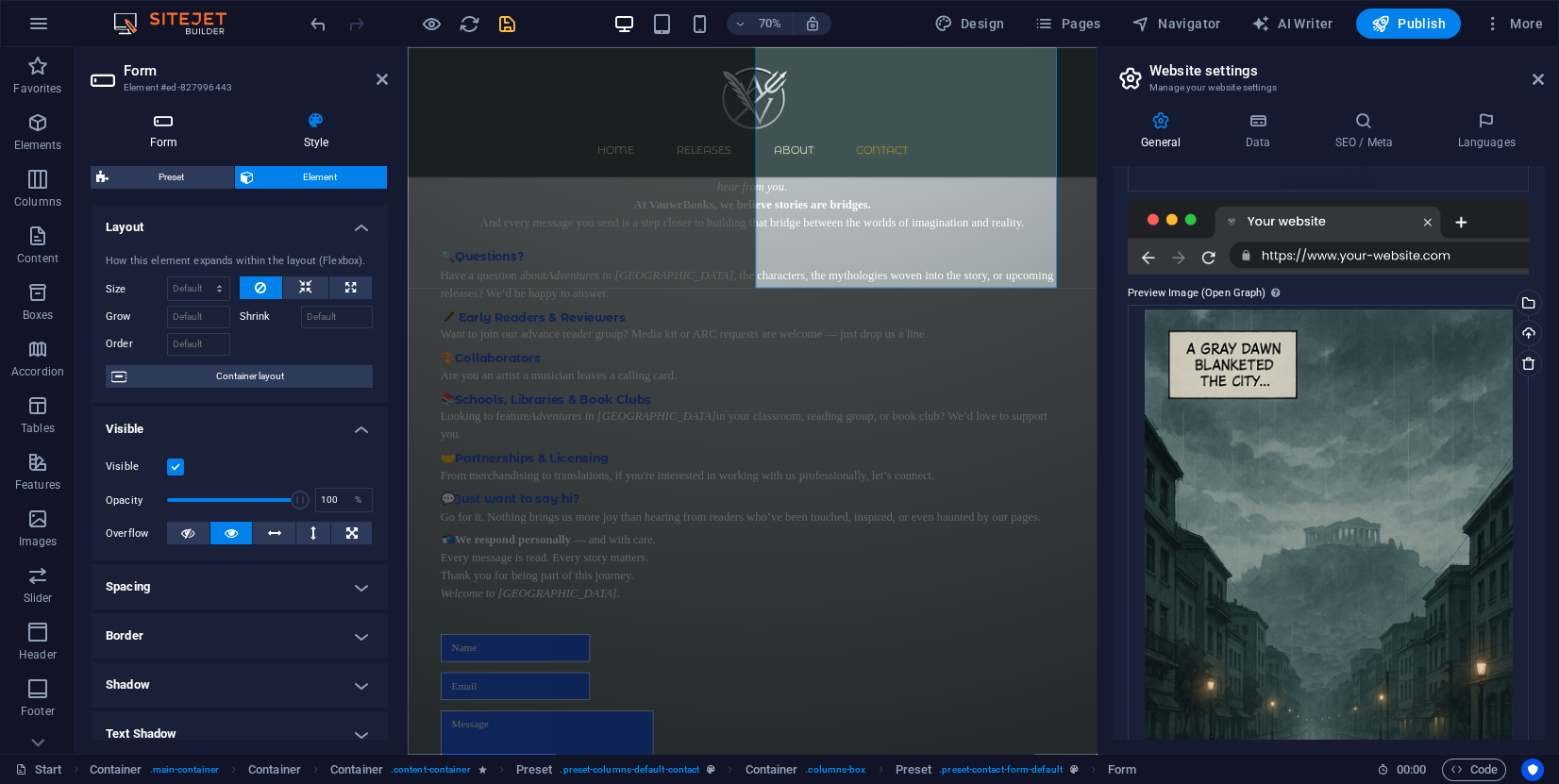
click at [171, 146] on h4 "Form" at bounding box center [167, 130] width 153 height 40
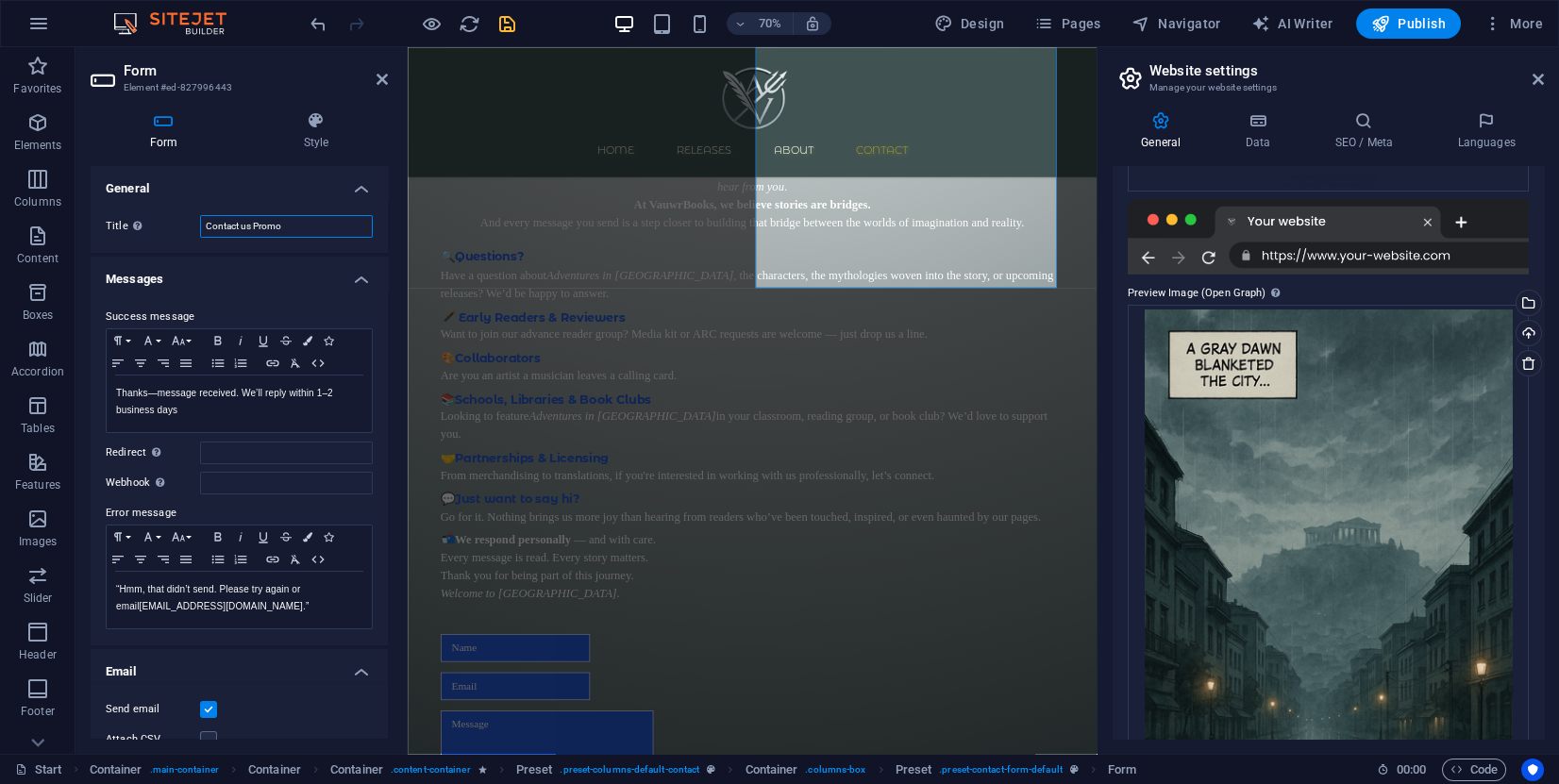
click at [314, 234] on input "Contact us Promo" at bounding box center [286, 226] width 173 height 22
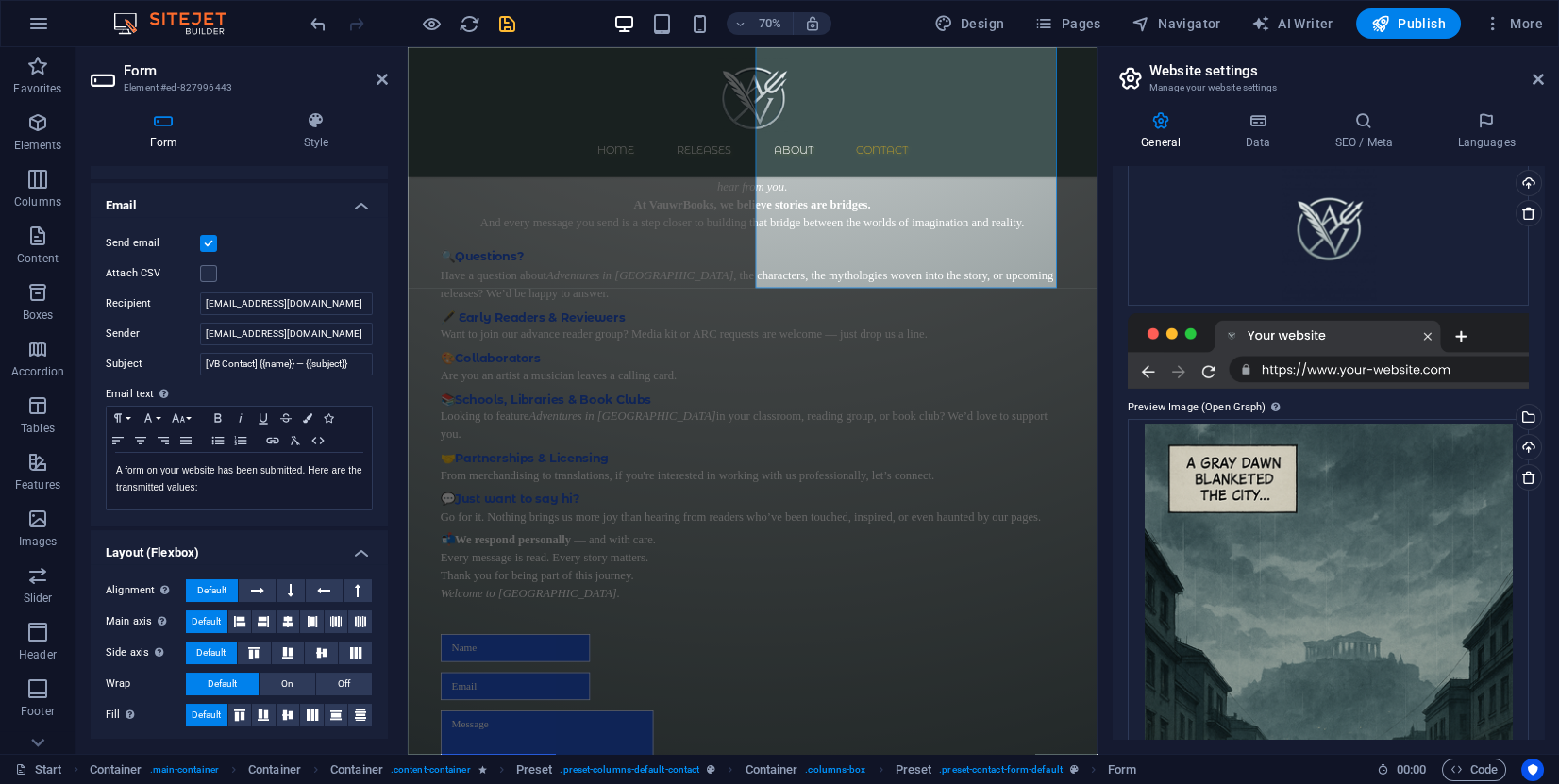
scroll to position [0, 0]
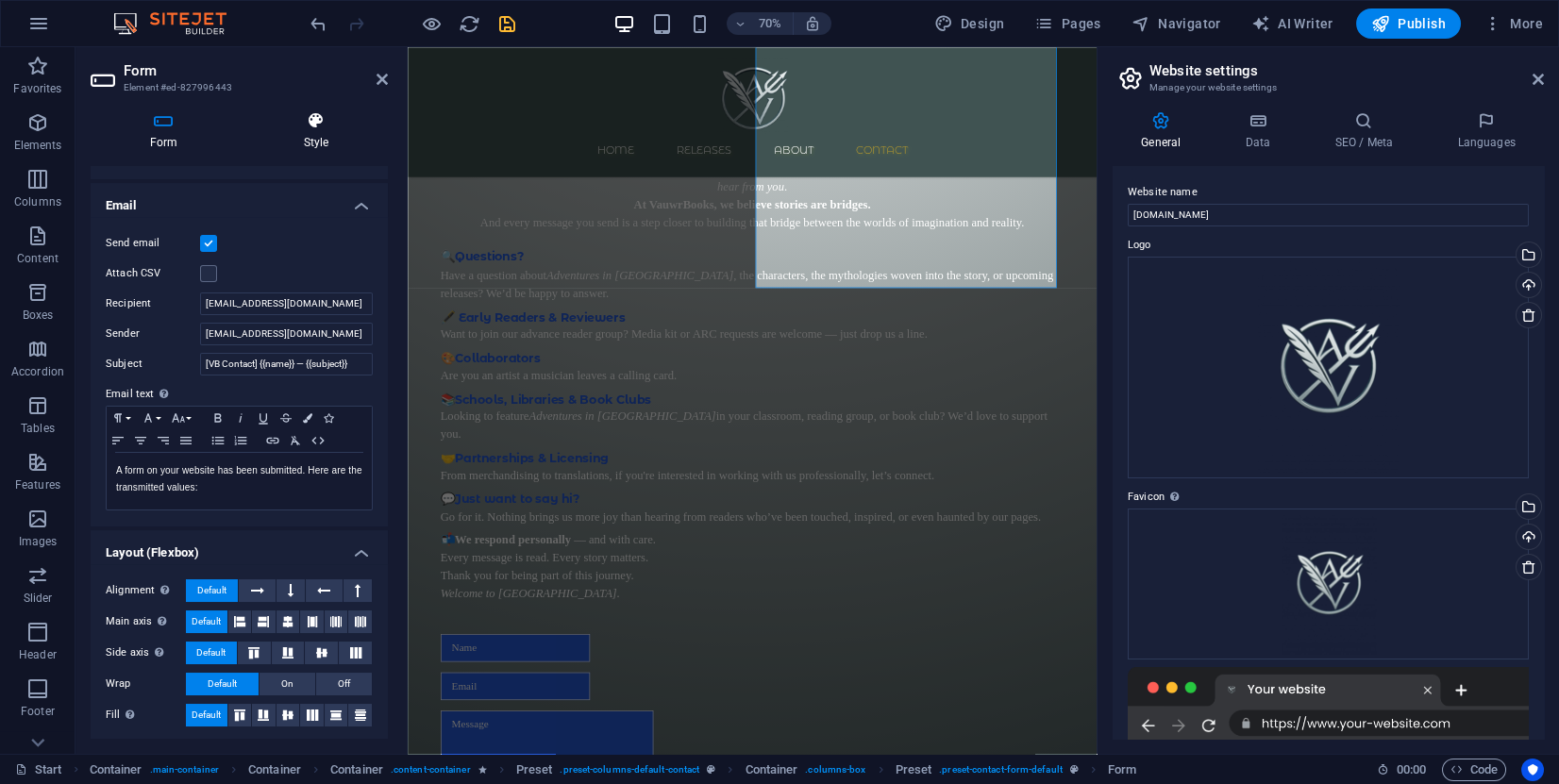
type input "Contact us"
click at [305, 125] on icon at bounding box center [315, 121] width 144 height 19
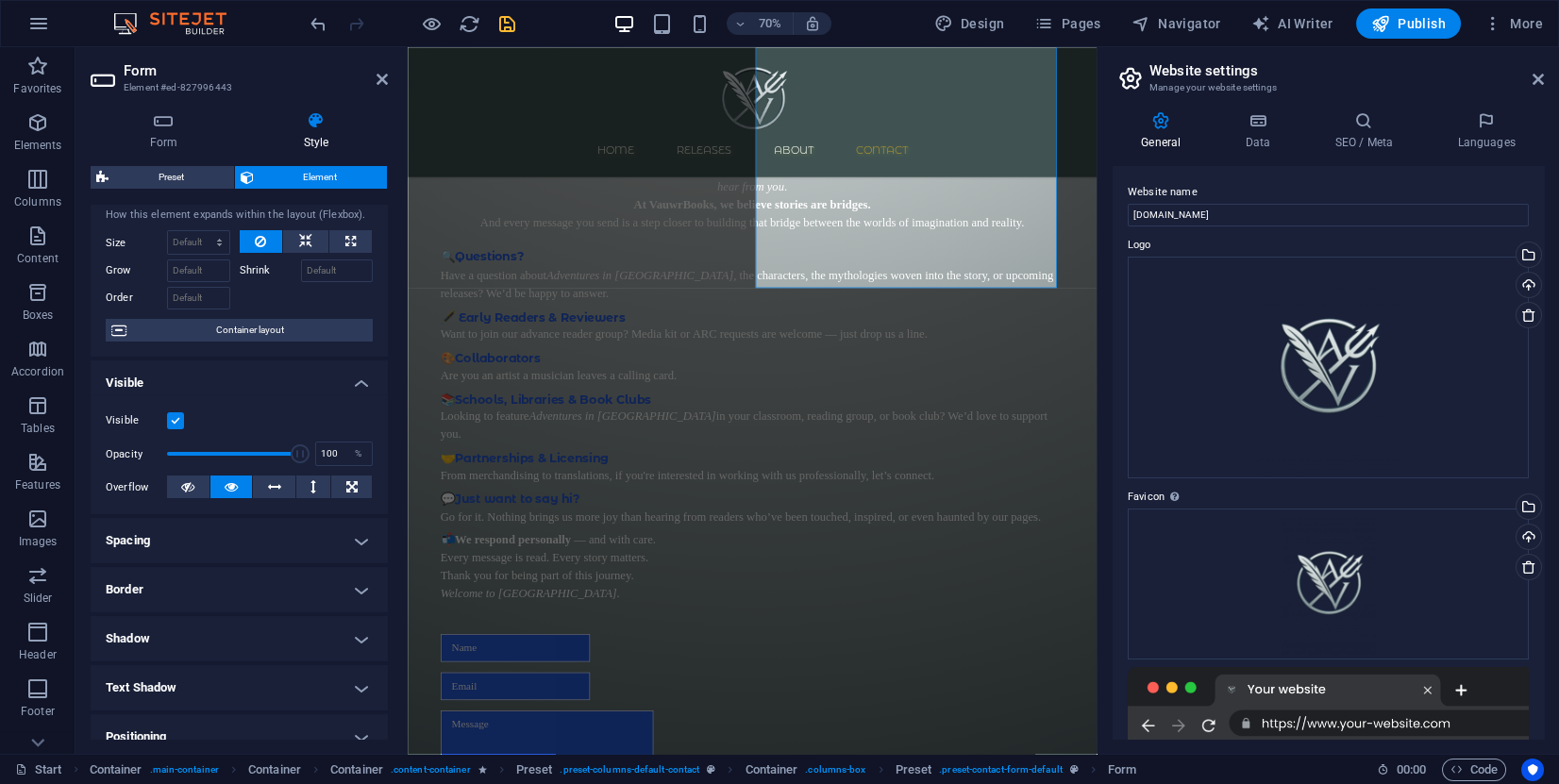
scroll to position [142, 0]
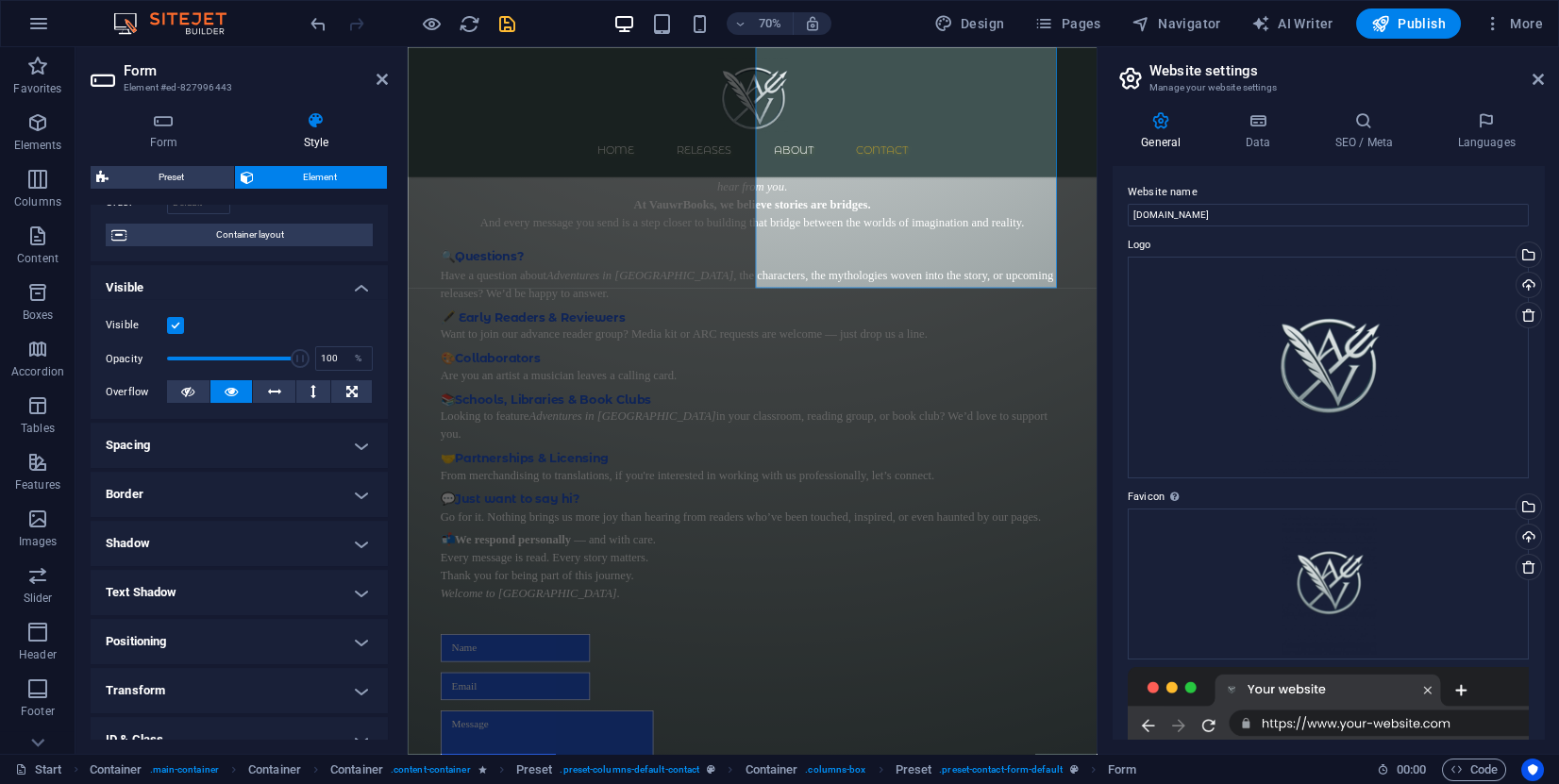
click at [210, 593] on h4 "Text Shadow" at bounding box center [239, 592] width 297 height 45
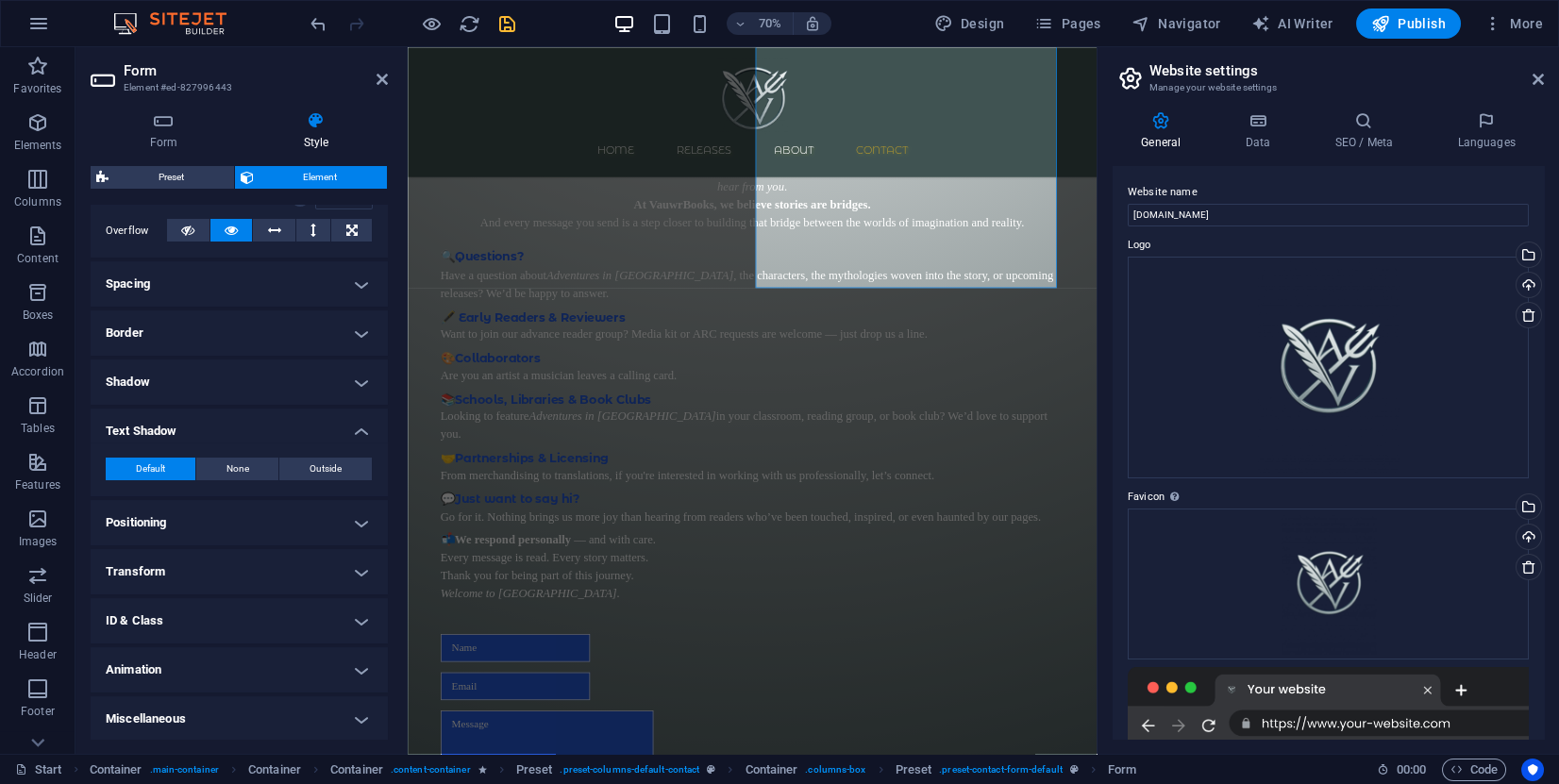
scroll to position [304, 0]
click at [1547, 72] on aside "Website settings Manage your website settings General Data SEO / Meta Languages…" at bounding box center [1327, 400] width 462 height 707
click at [1541, 75] on icon at bounding box center [1539, 79] width 12 height 15
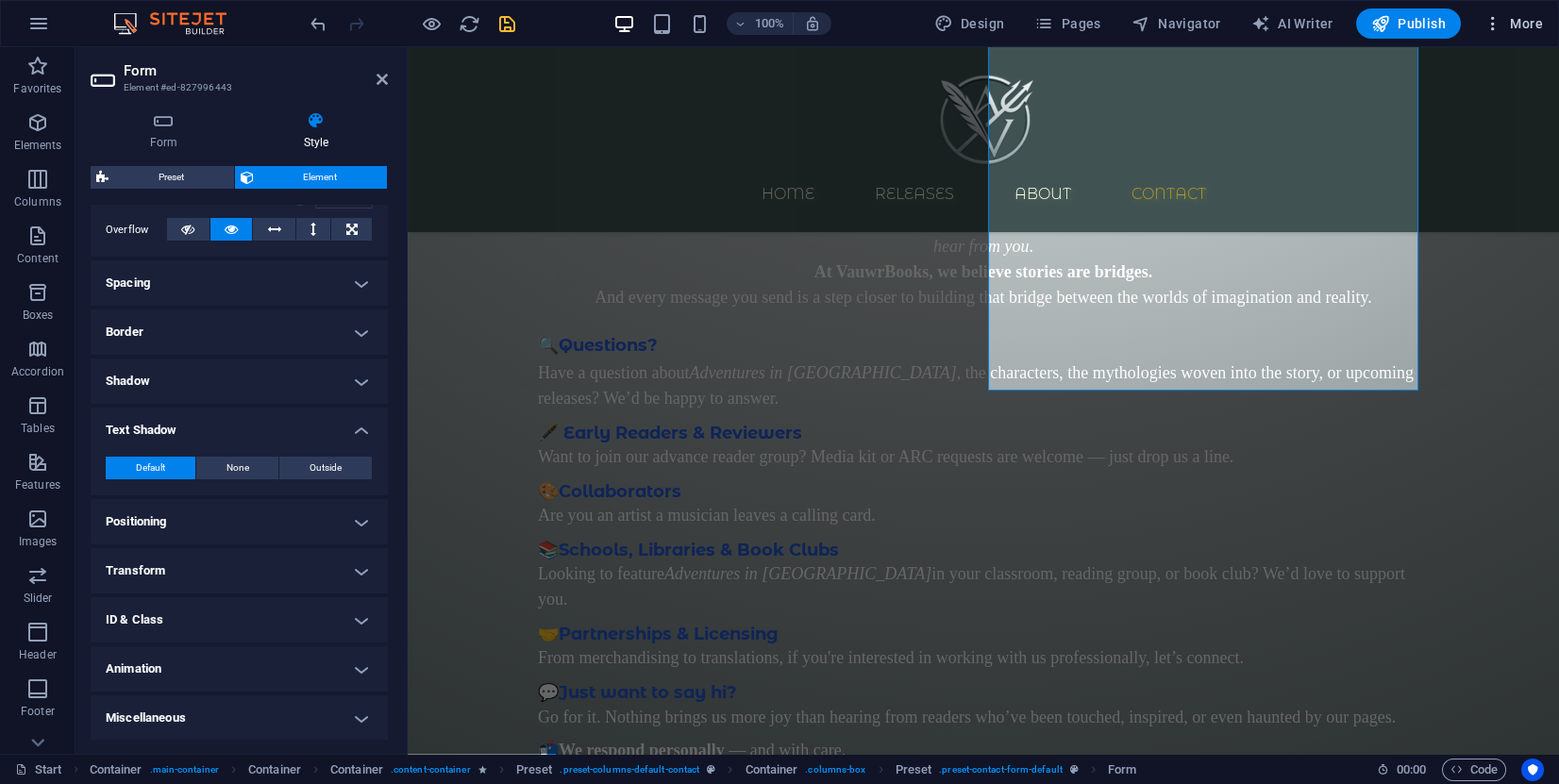
click at [1501, 22] on icon "button" at bounding box center [1493, 24] width 19 height 19
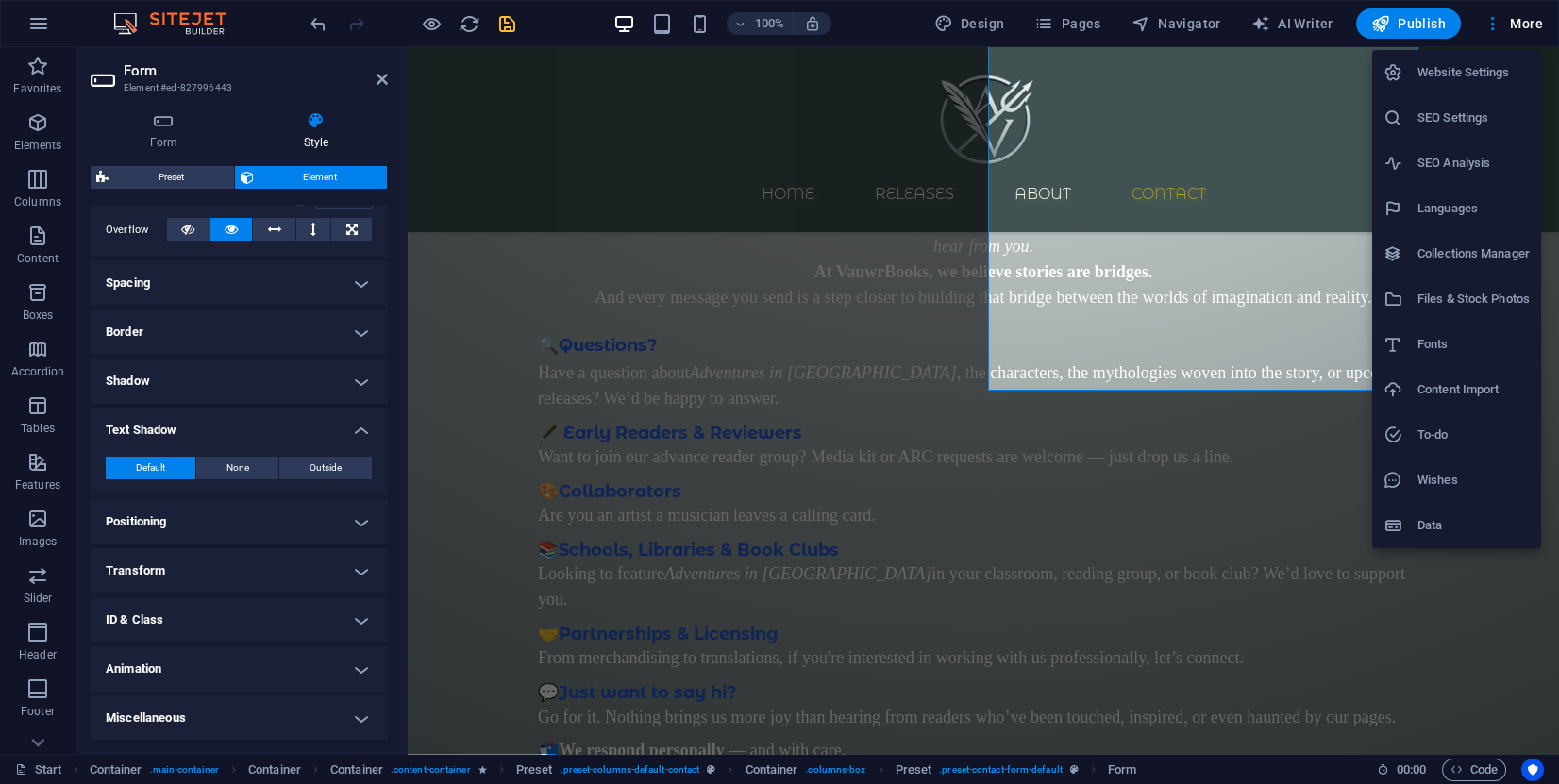
click at [1442, 532] on h6 "Data" at bounding box center [1473, 525] width 112 height 22
select select "41"
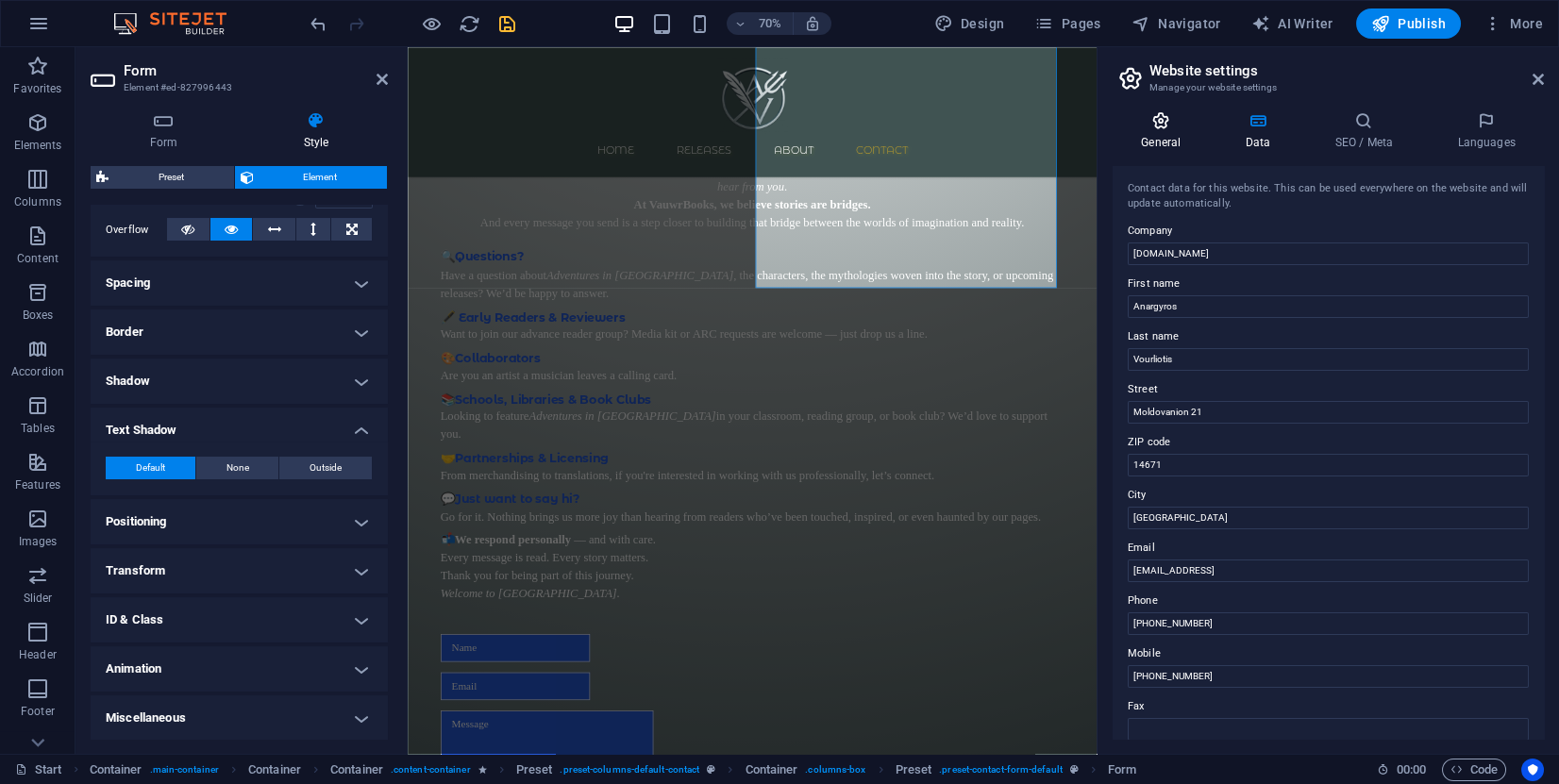
click at [1198, 138] on h4 "General" at bounding box center [1164, 130] width 104 height 40
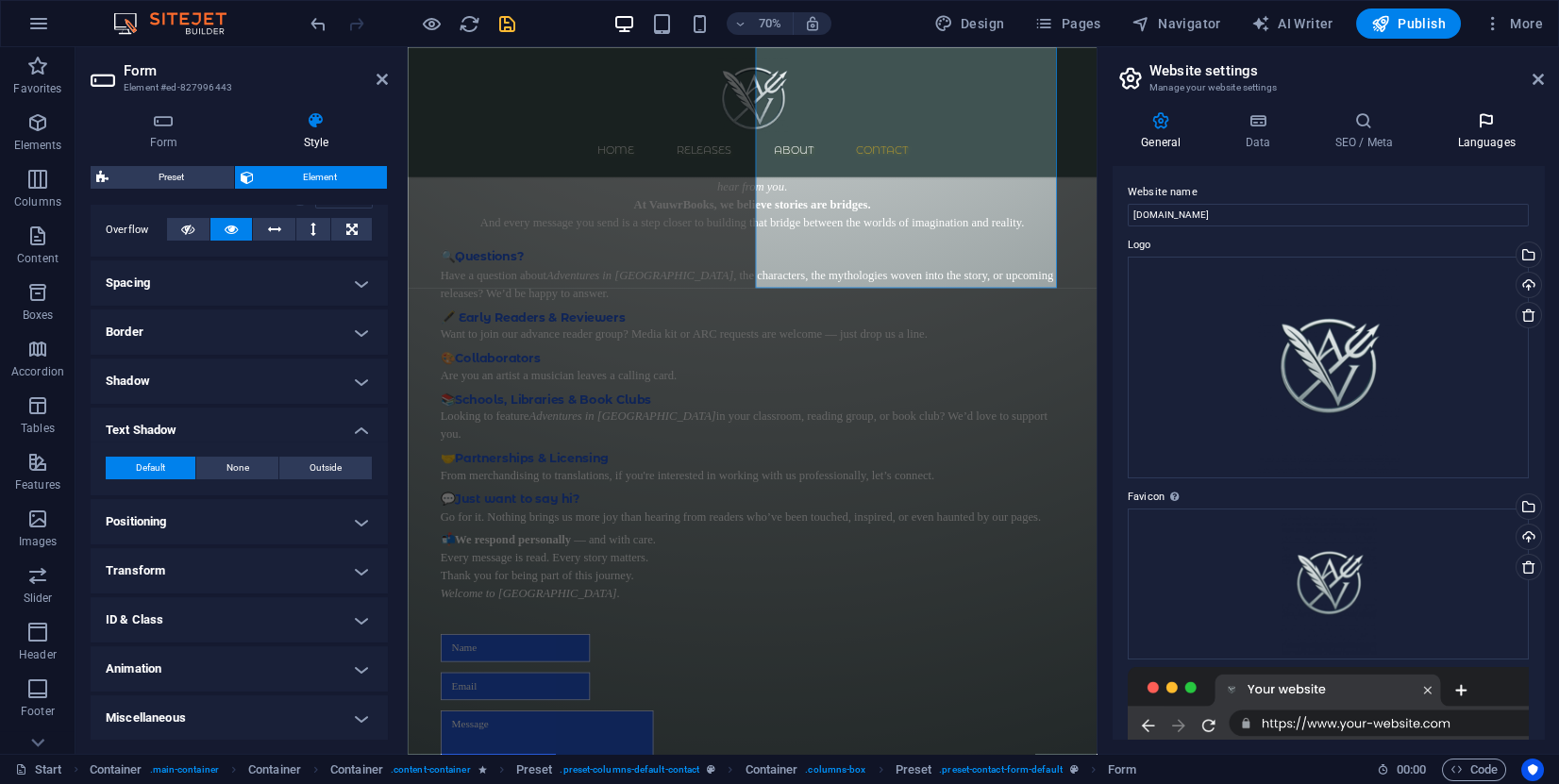
click at [1431, 122] on icon at bounding box center [1486, 121] width 115 height 19
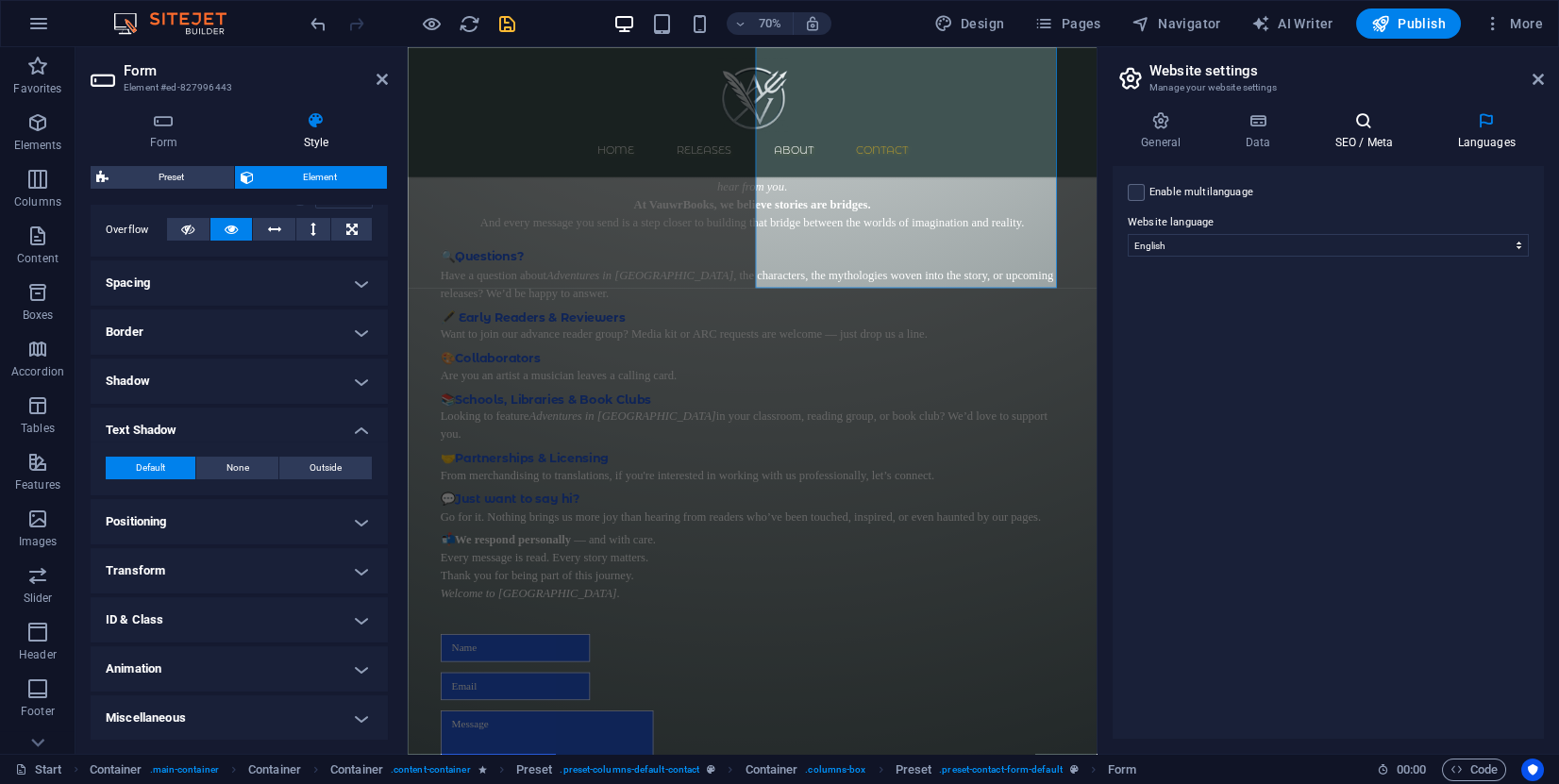
click at [1367, 126] on icon at bounding box center [1363, 121] width 115 height 19
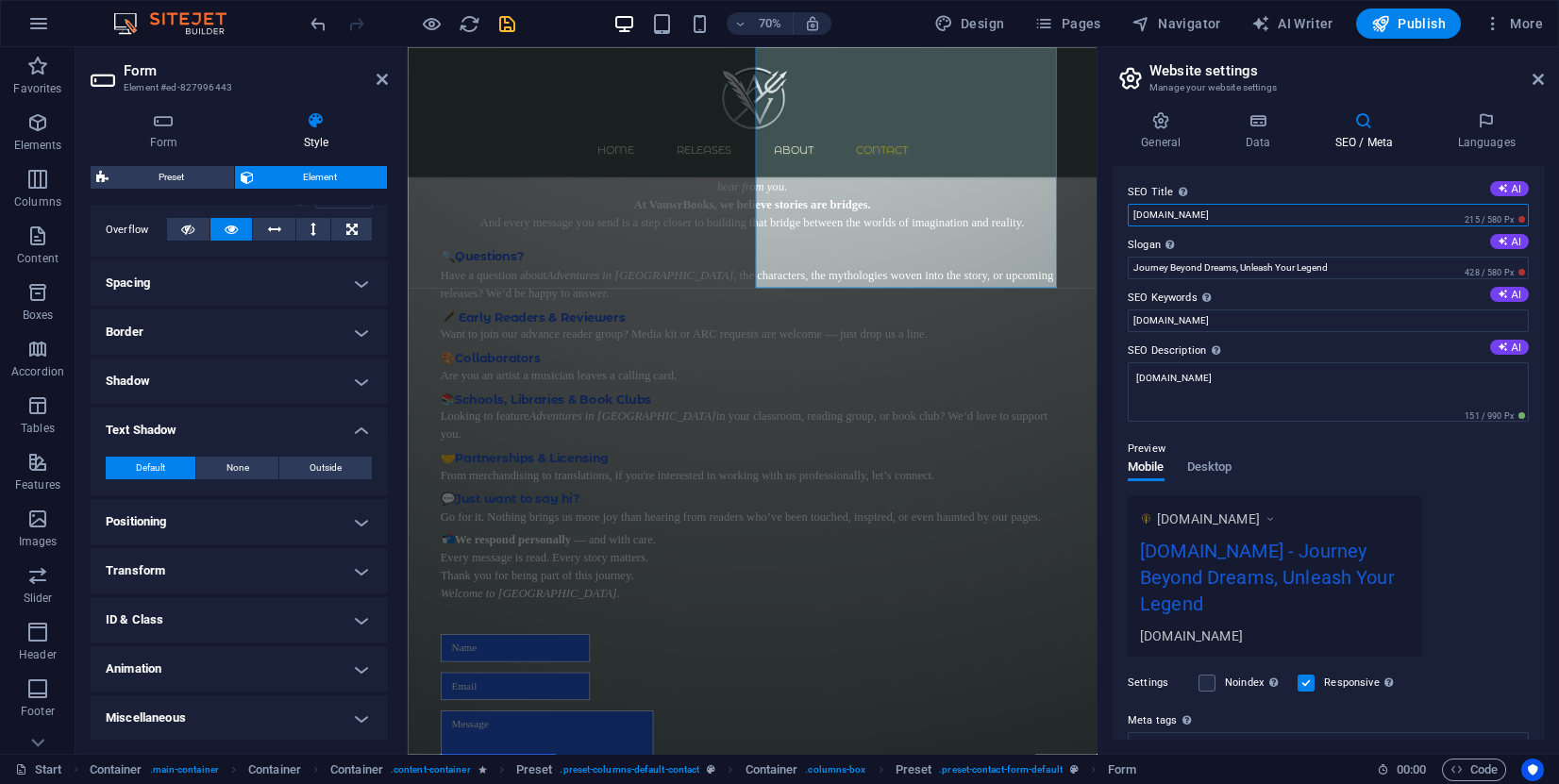
drag, startPoint x: 1571, startPoint y: 264, endPoint x: 1321, endPoint y: 259, distance: 250.0
click at [1160, 205] on input "[DOMAIN_NAME]" at bounding box center [1328, 214] width 401 height 22
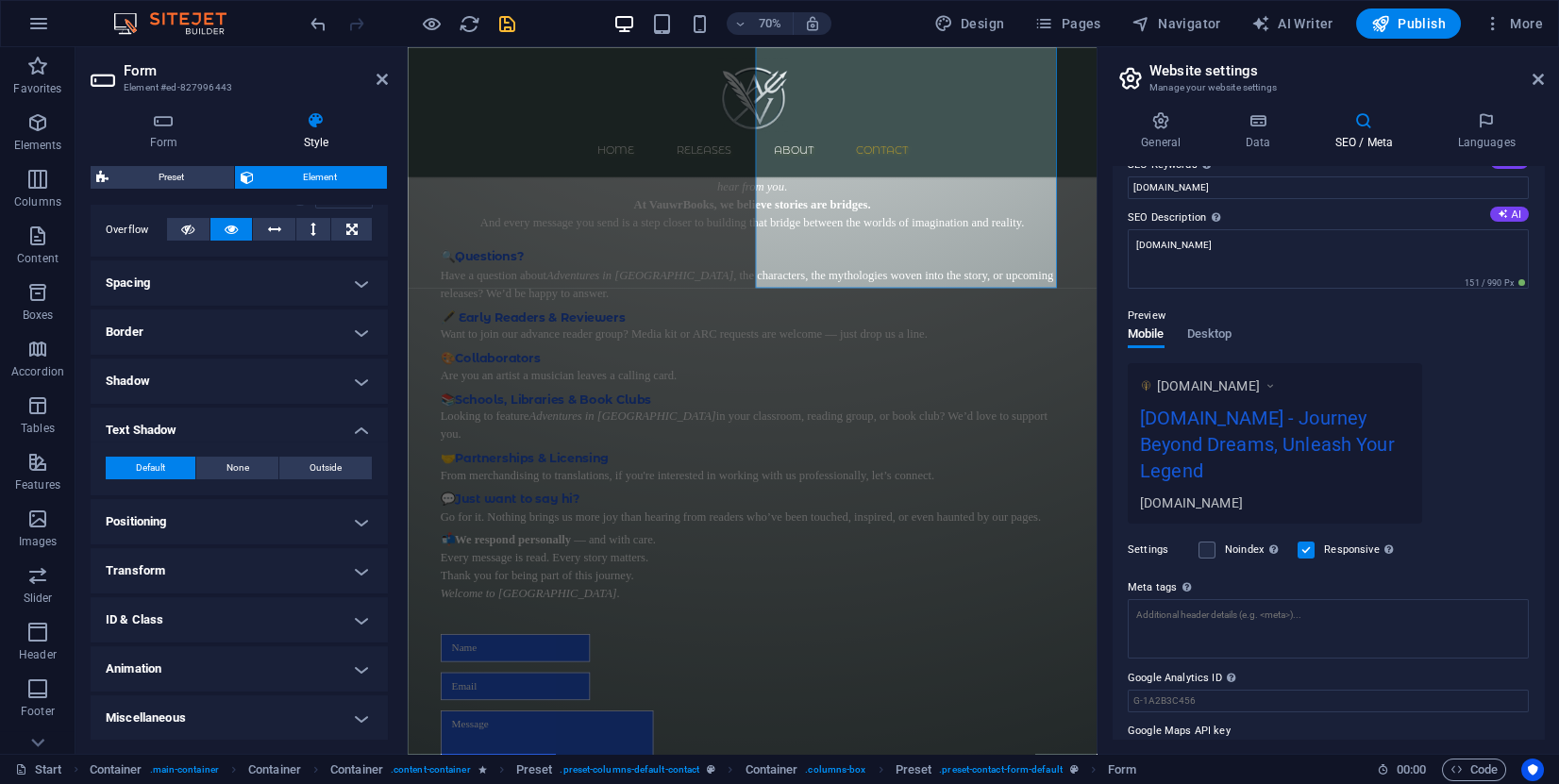
scroll to position [142, 0]
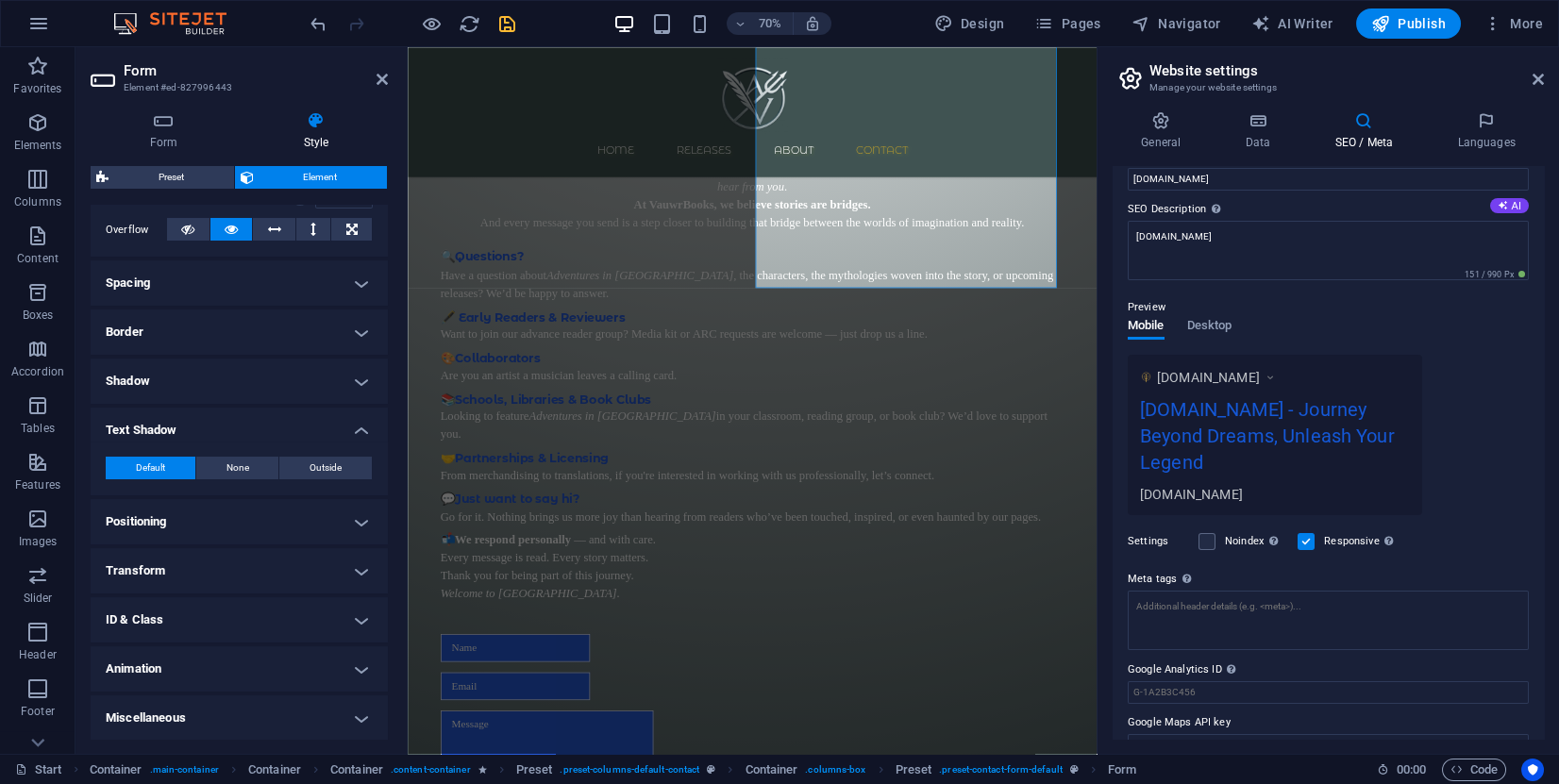
type input "[DOMAIN_NAME]"
click at [1144, 378] on img at bounding box center [1146, 376] width 13 height 13
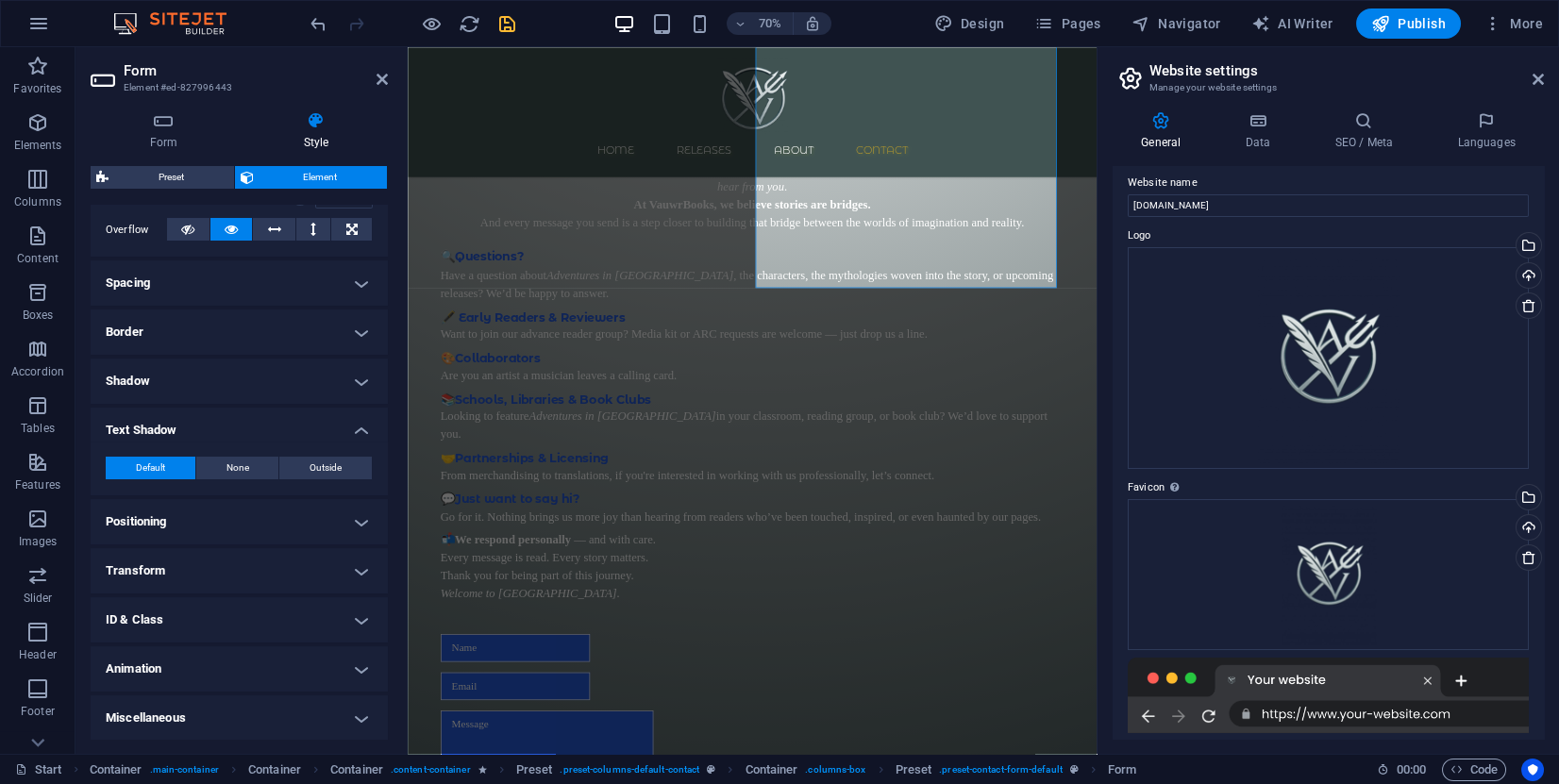
scroll to position [0, 0]
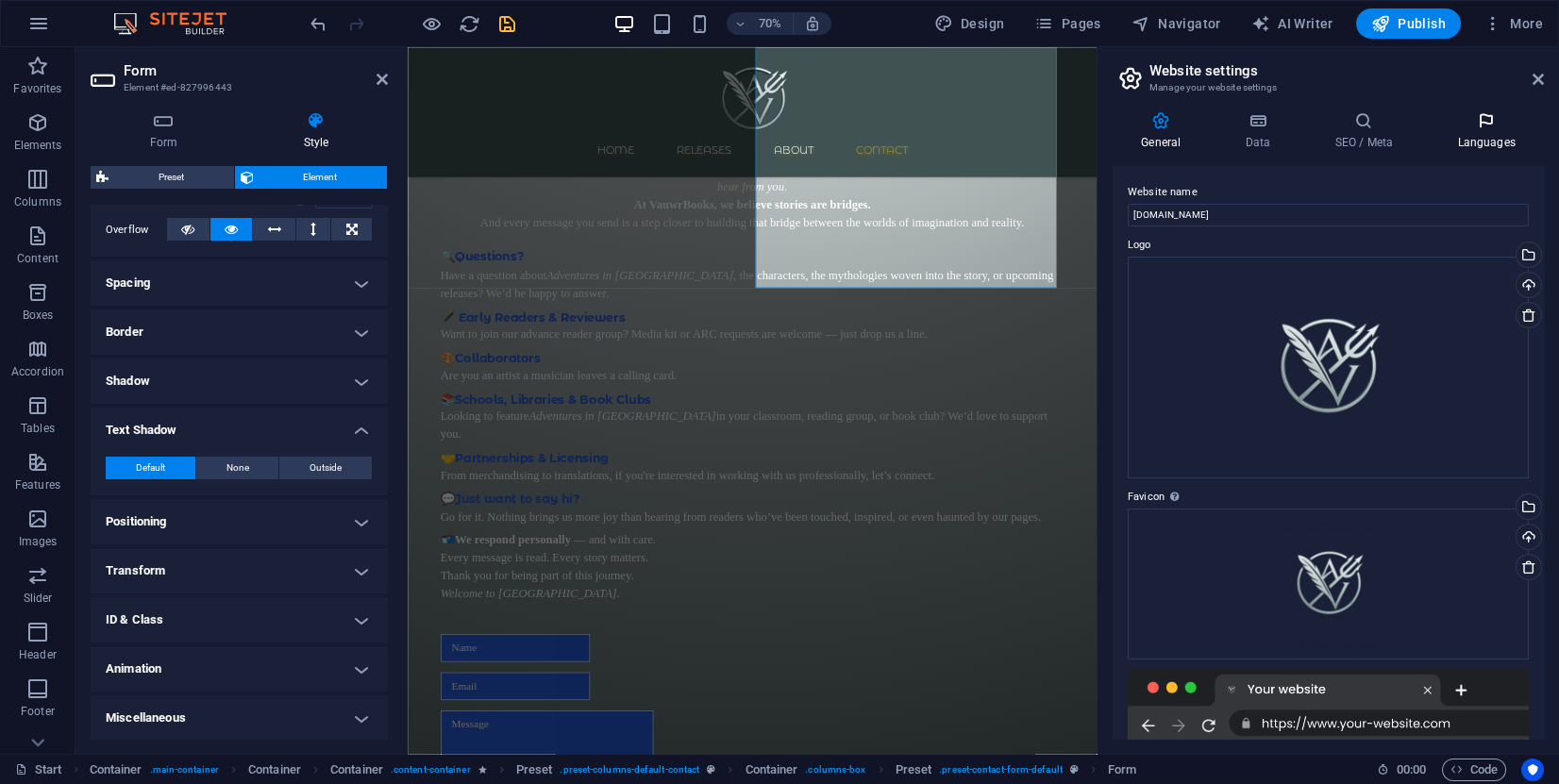
click at [1503, 122] on icon at bounding box center [1486, 121] width 115 height 19
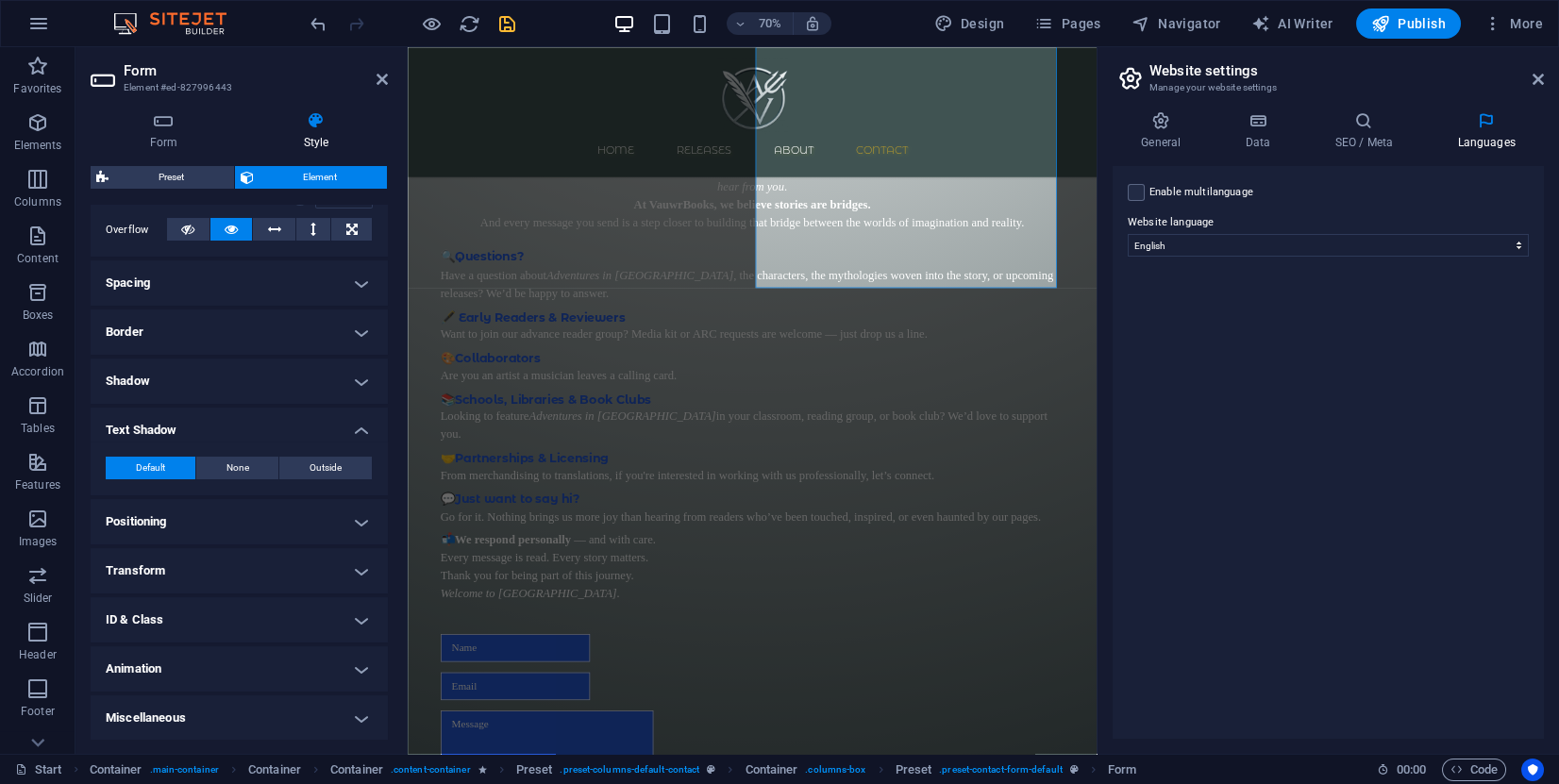
click at [1372, 108] on div "General Data SEO / Meta Languages Website name [DOMAIN_NAME] Logo Drag files he…" at bounding box center [1328, 425] width 461 height 658
click at [1354, 132] on h4 "SEO / Meta" at bounding box center [1367, 130] width 123 height 40
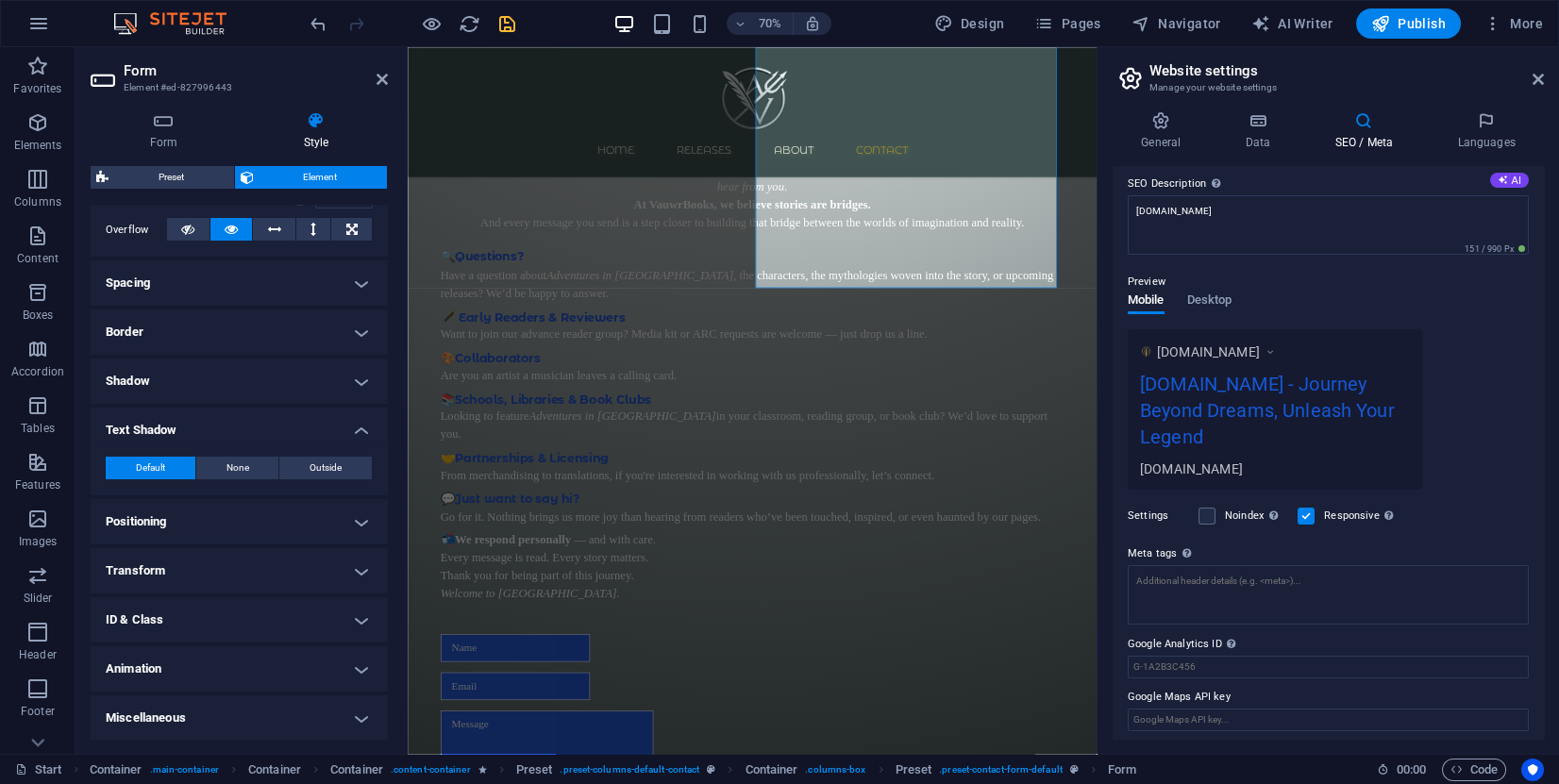
scroll to position [171, 0]
click at [1305, 514] on label at bounding box center [1306, 512] width 17 height 17
click at [0, 0] on input "Responsive Determine whether the website should be responsive based on screen r…" at bounding box center [0, 0] width 0 height 0
click at [1313, 510] on label at bounding box center [1306, 512] width 17 height 17
click at [0, 0] on input "Responsive Determine whether the website should be responsive based on screen r…" at bounding box center [0, 0] width 0 height 0
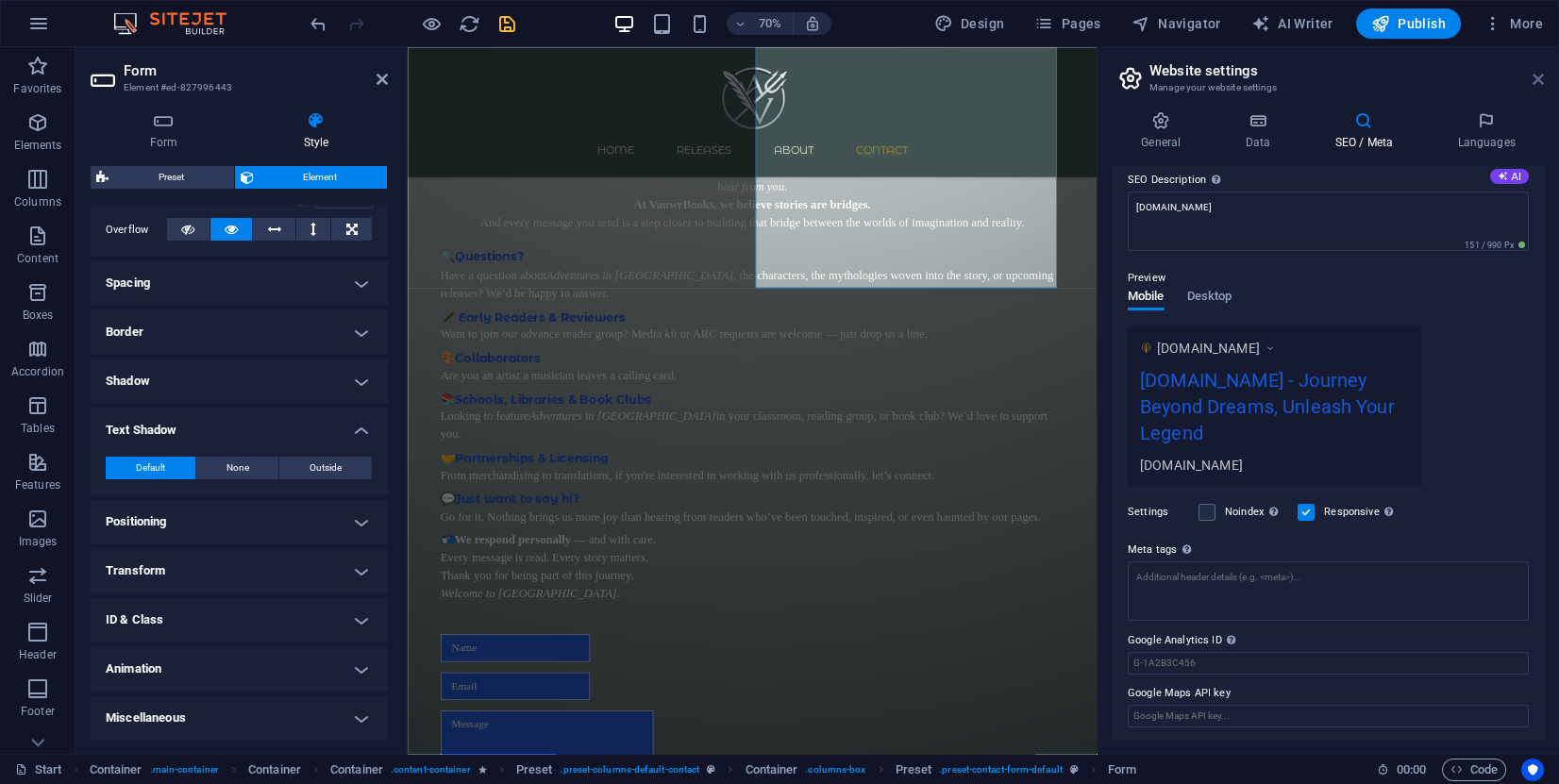
click at [1540, 85] on icon at bounding box center [1539, 79] width 12 height 15
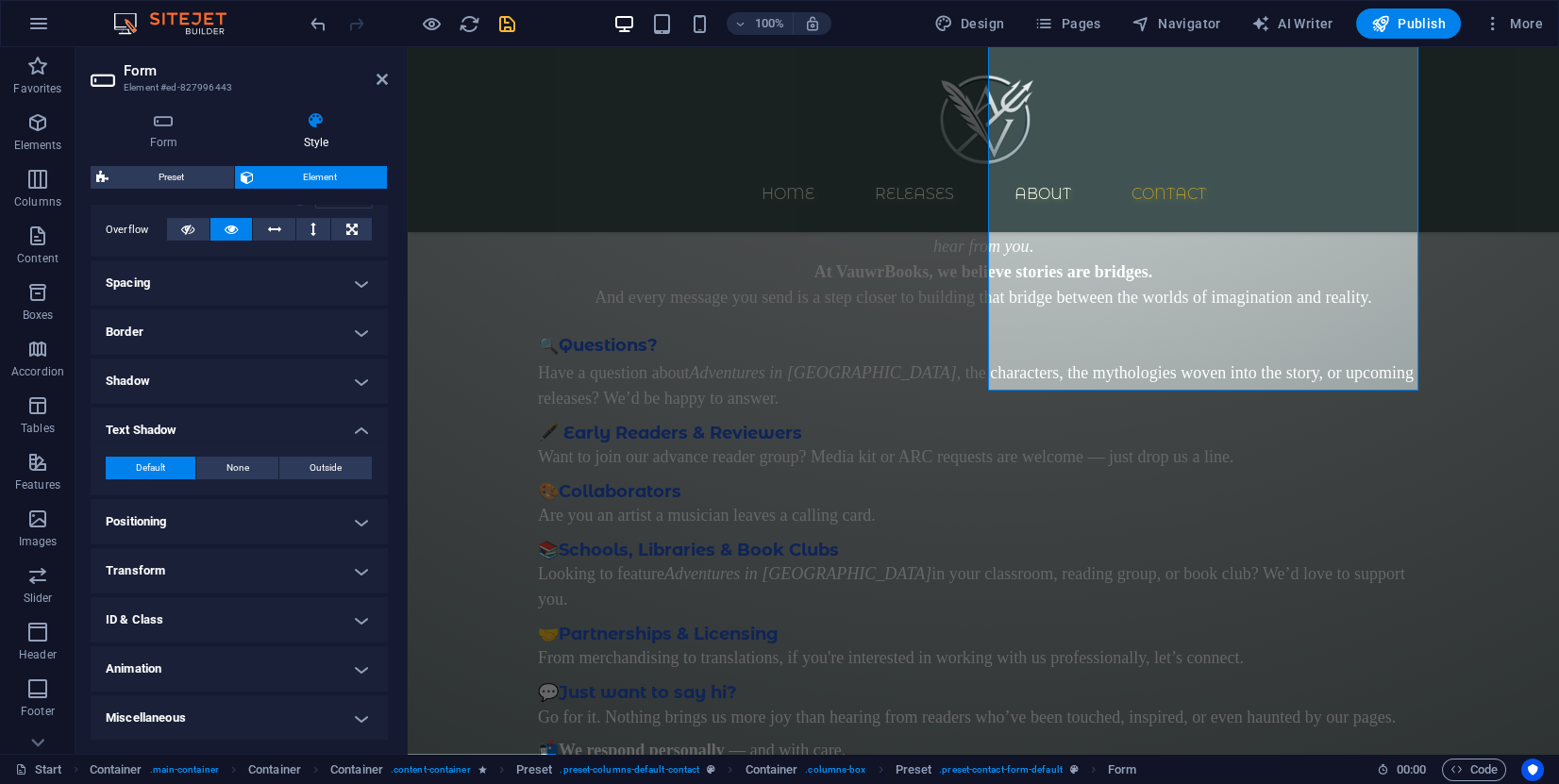
click at [508, 23] on icon "save" at bounding box center [507, 24] width 22 height 22
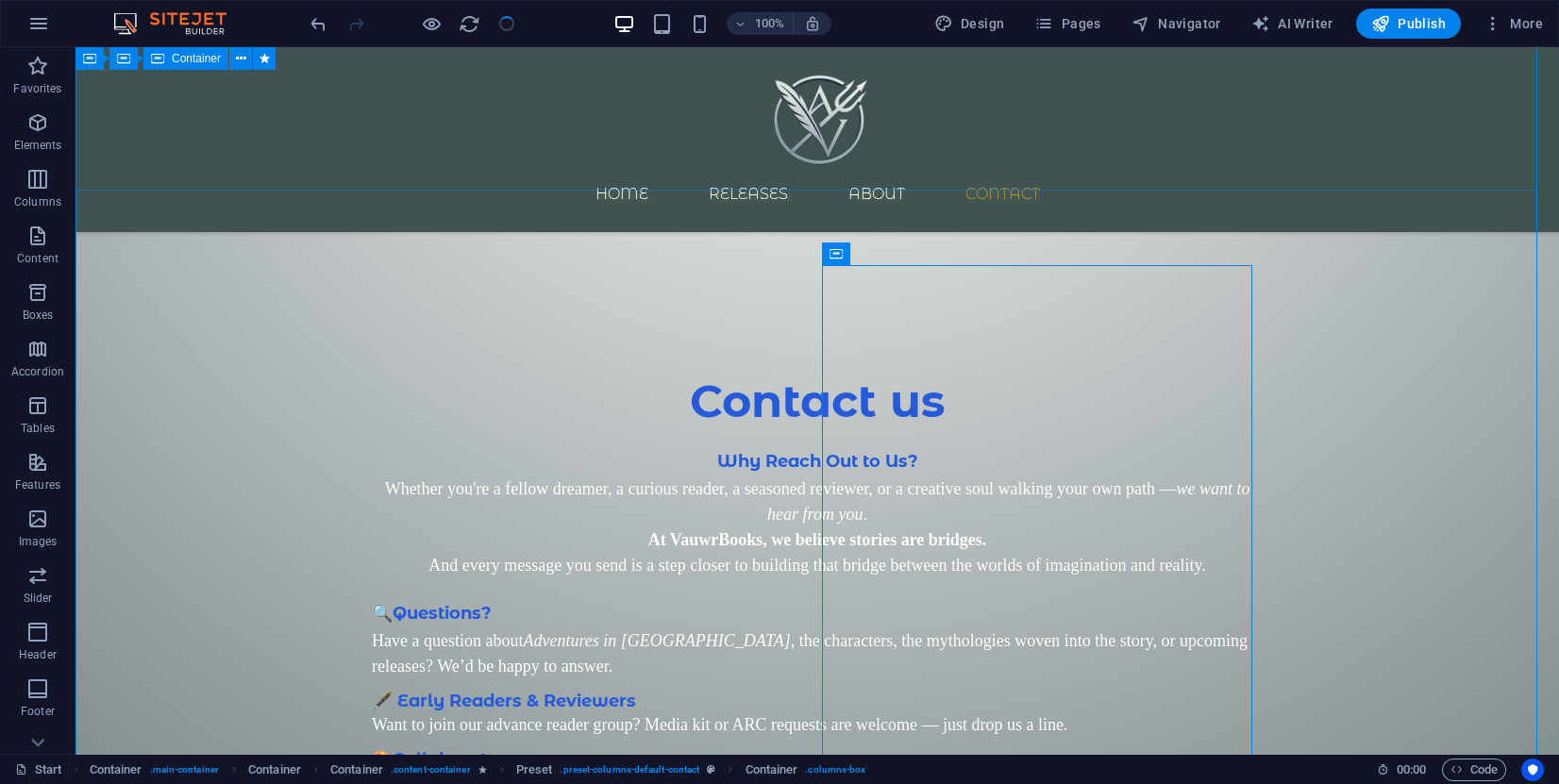
scroll to position [2540, 0]
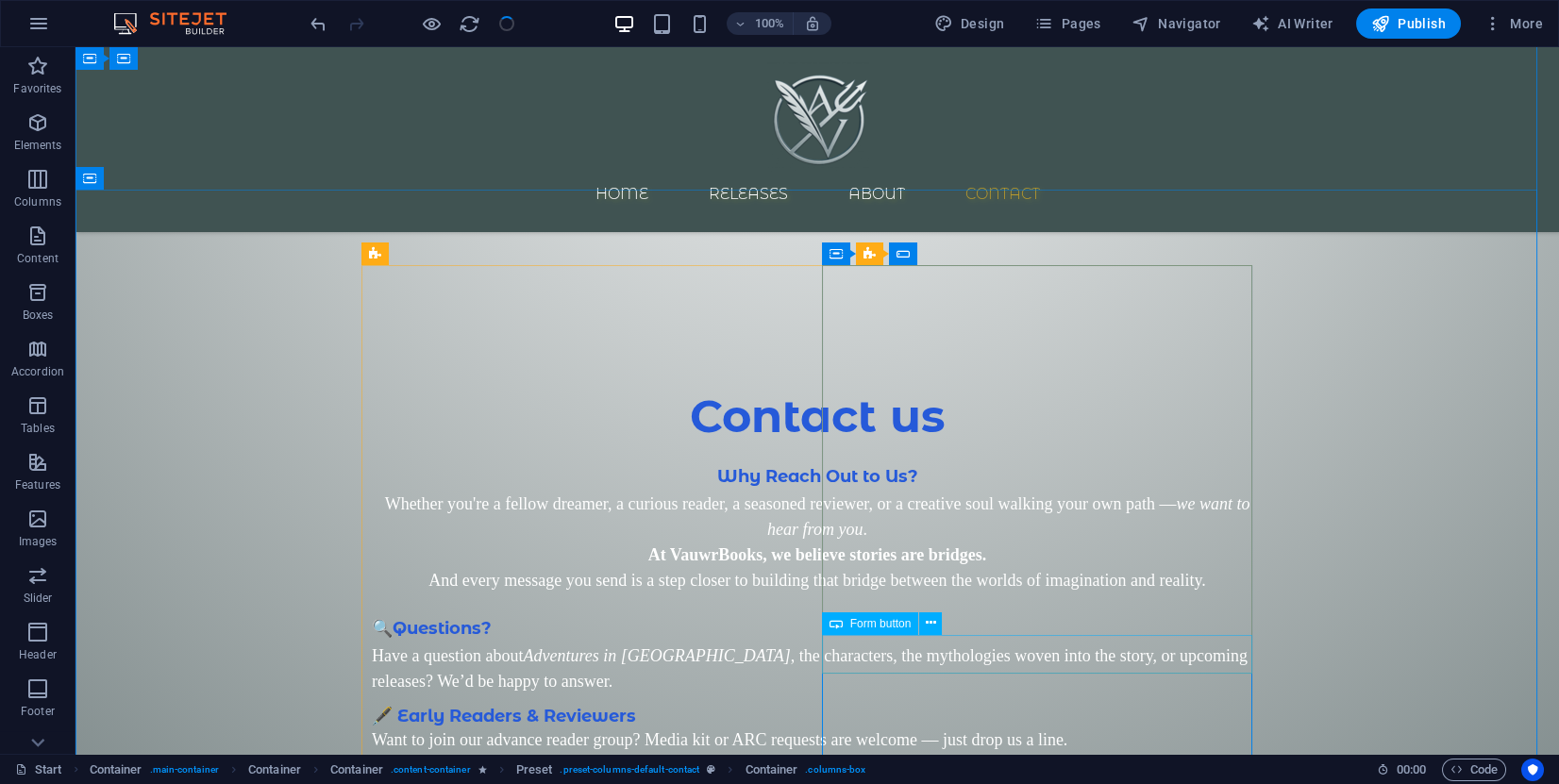
click div "Submit"
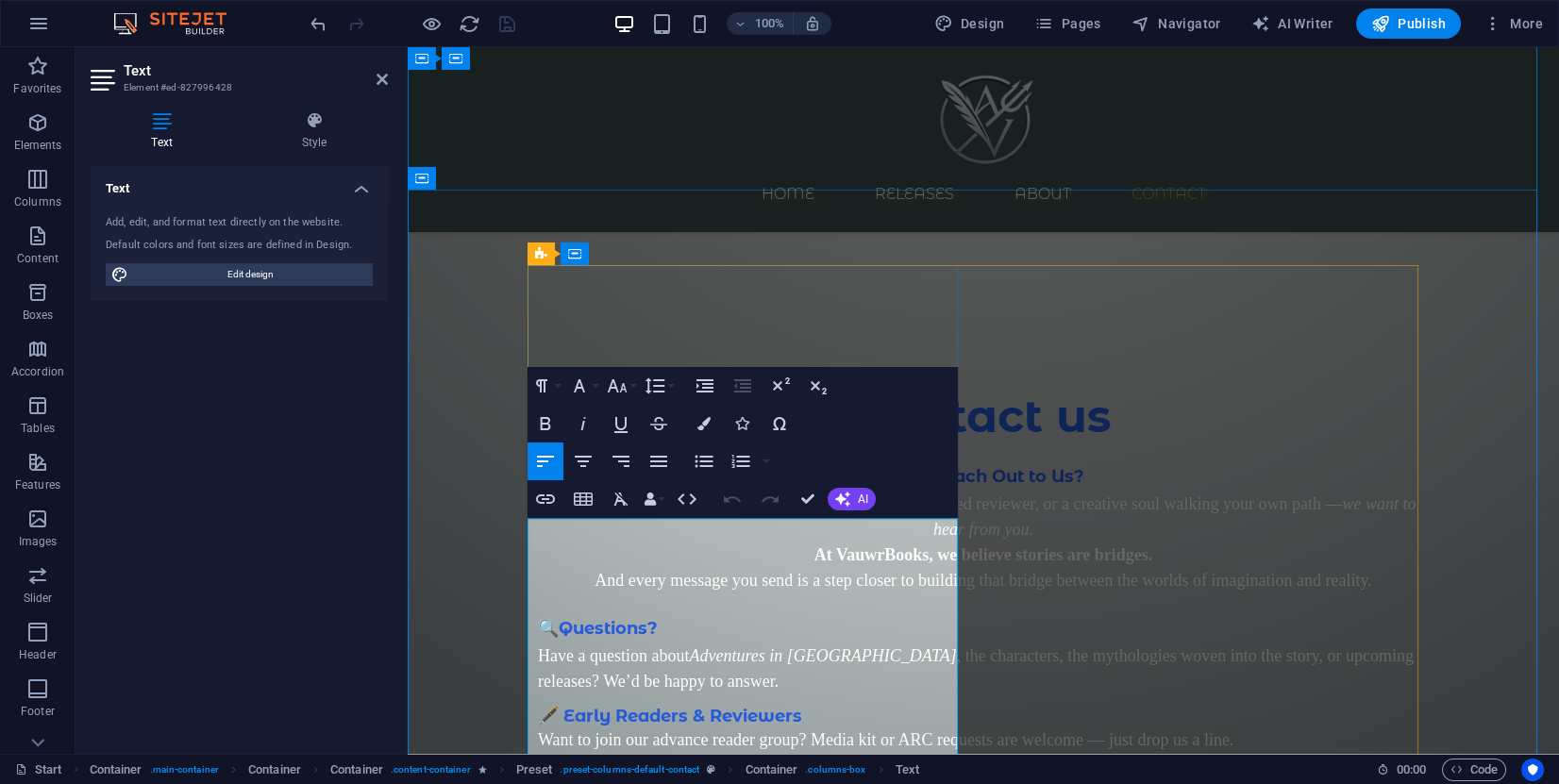
click at [615, 618] on span "Questions?" at bounding box center [608, 629] width 99 height 21
click at [700, 419] on icon "button" at bounding box center [704, 423] width 14 height 14
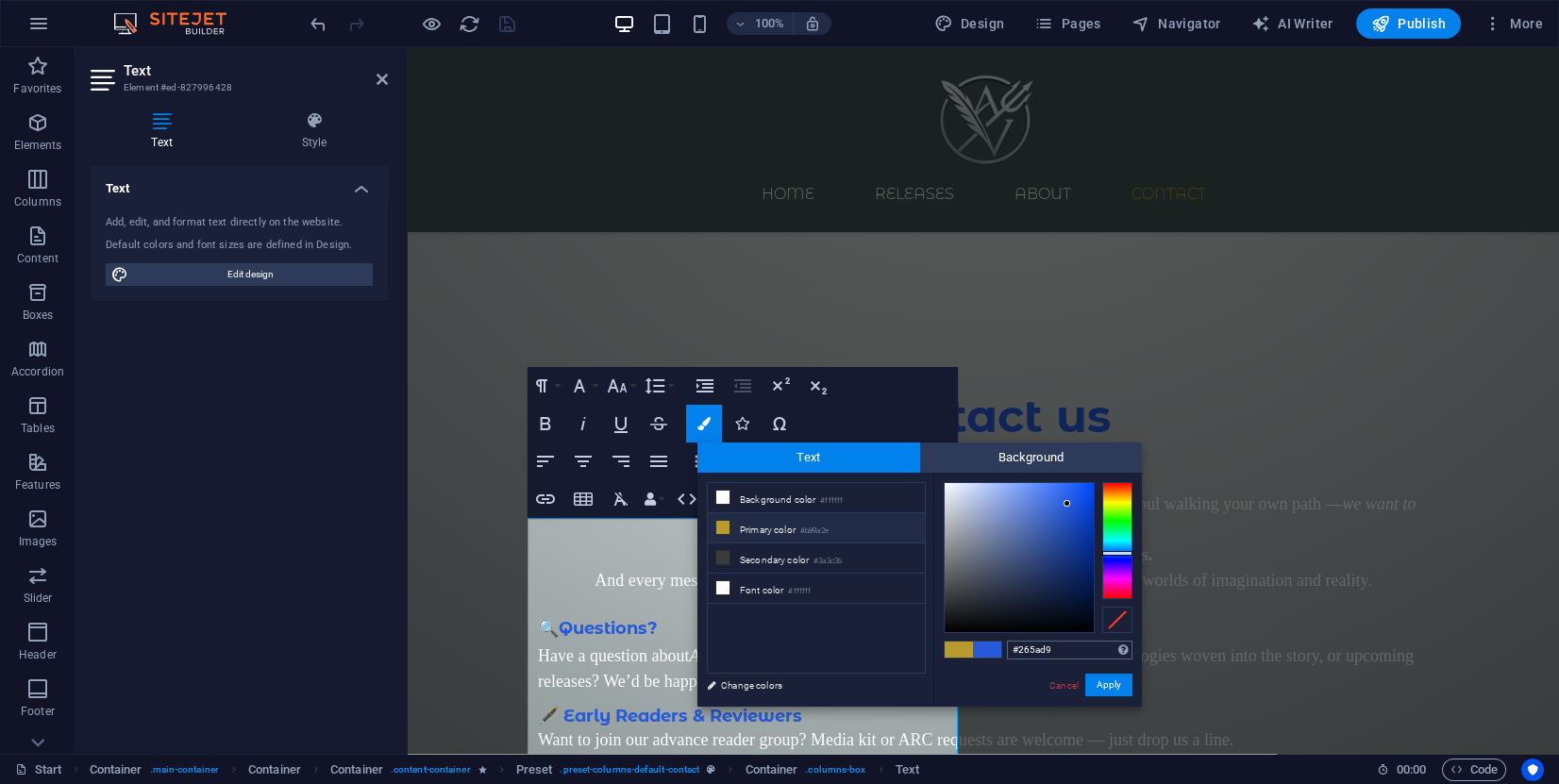
click at [1051, 649] on input "#265ad9" at bounding box center [1070, 650] width 125 height 19
click at [1041, 649] on input "#265ad9" at bounding box center [1070, 650] width 125 height 19
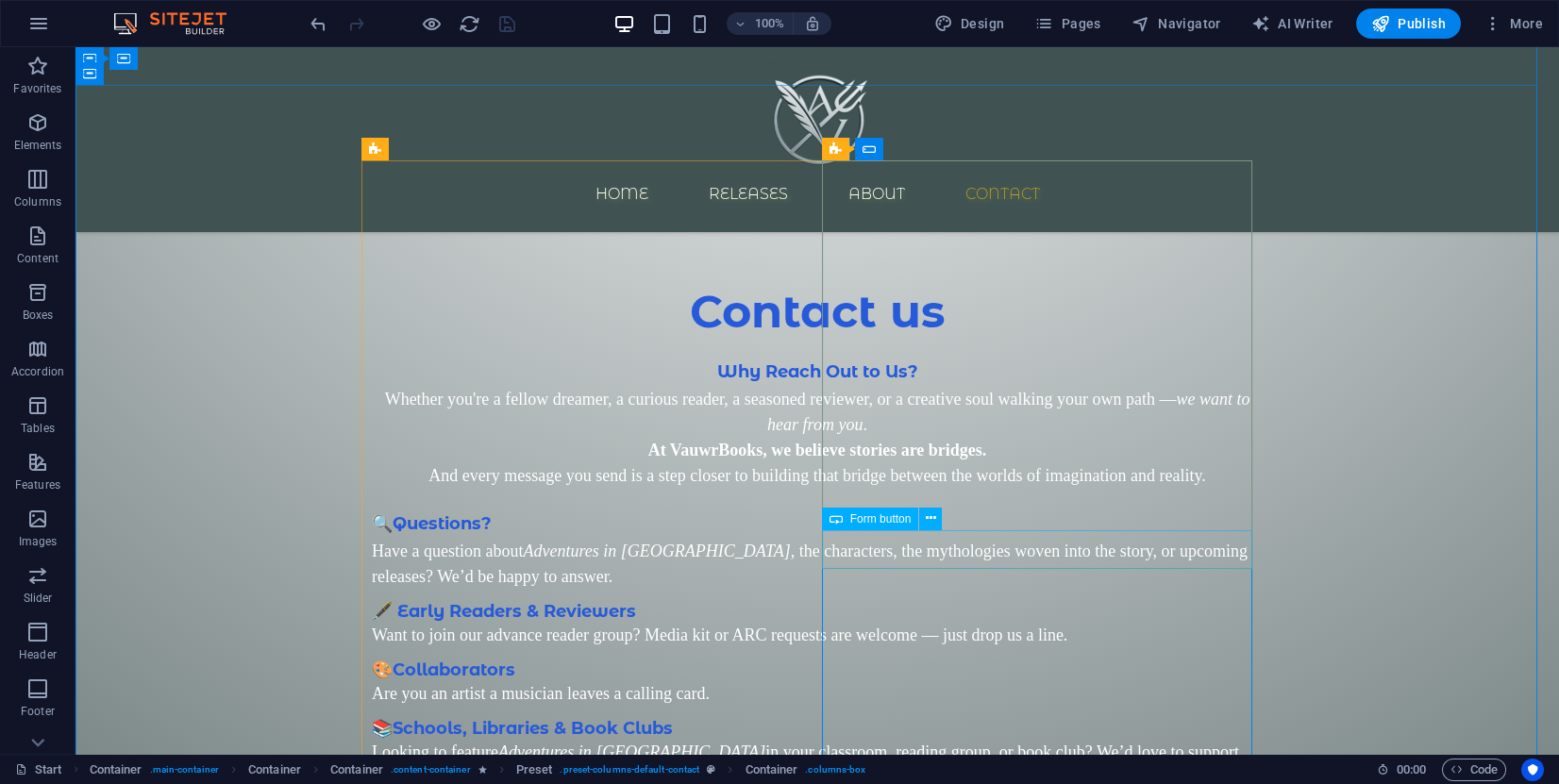
click div "Submit"
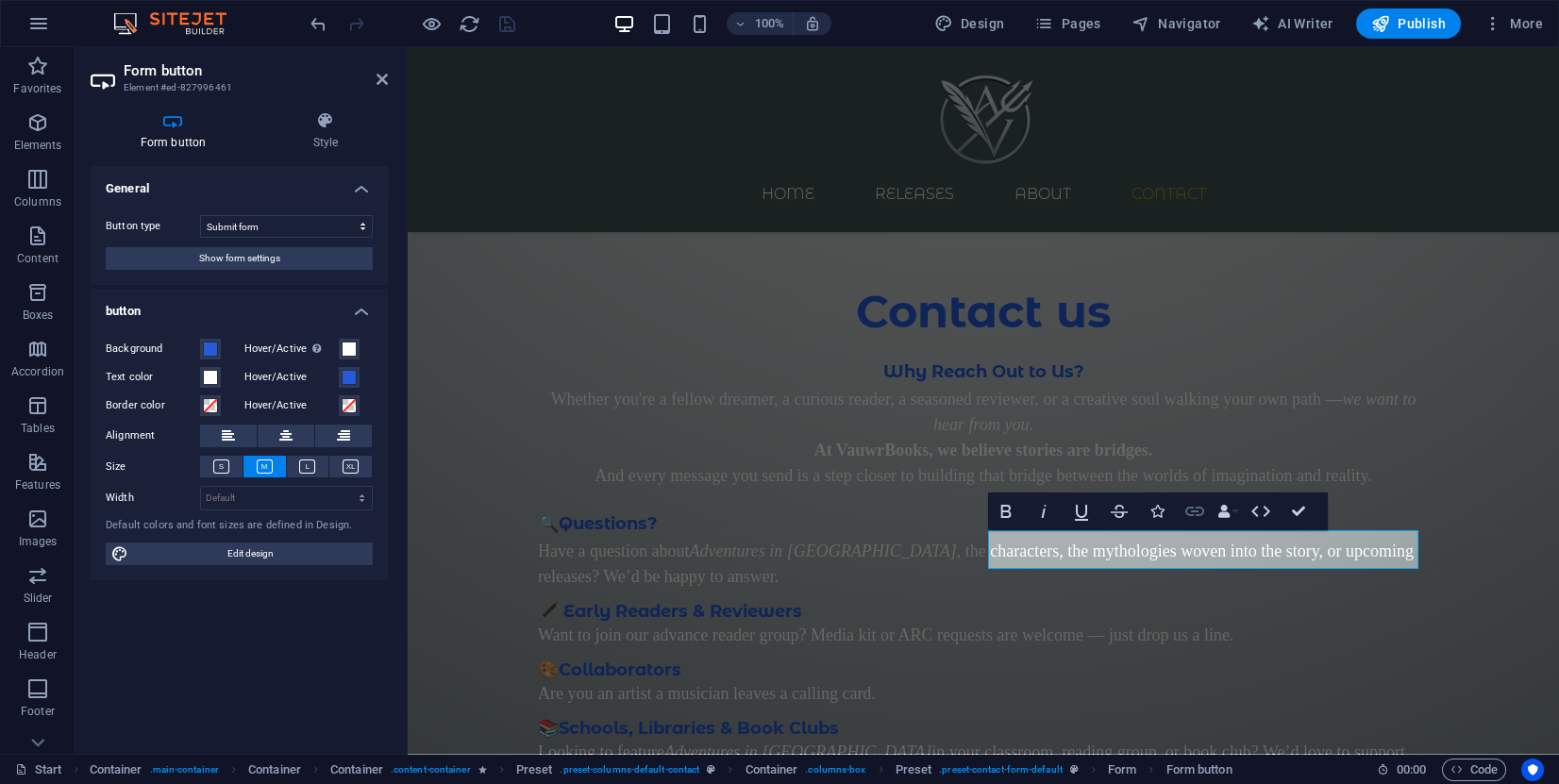
click at [1201, 511] on icon "button" at bounding box center [1195, 511] width 19 height 10
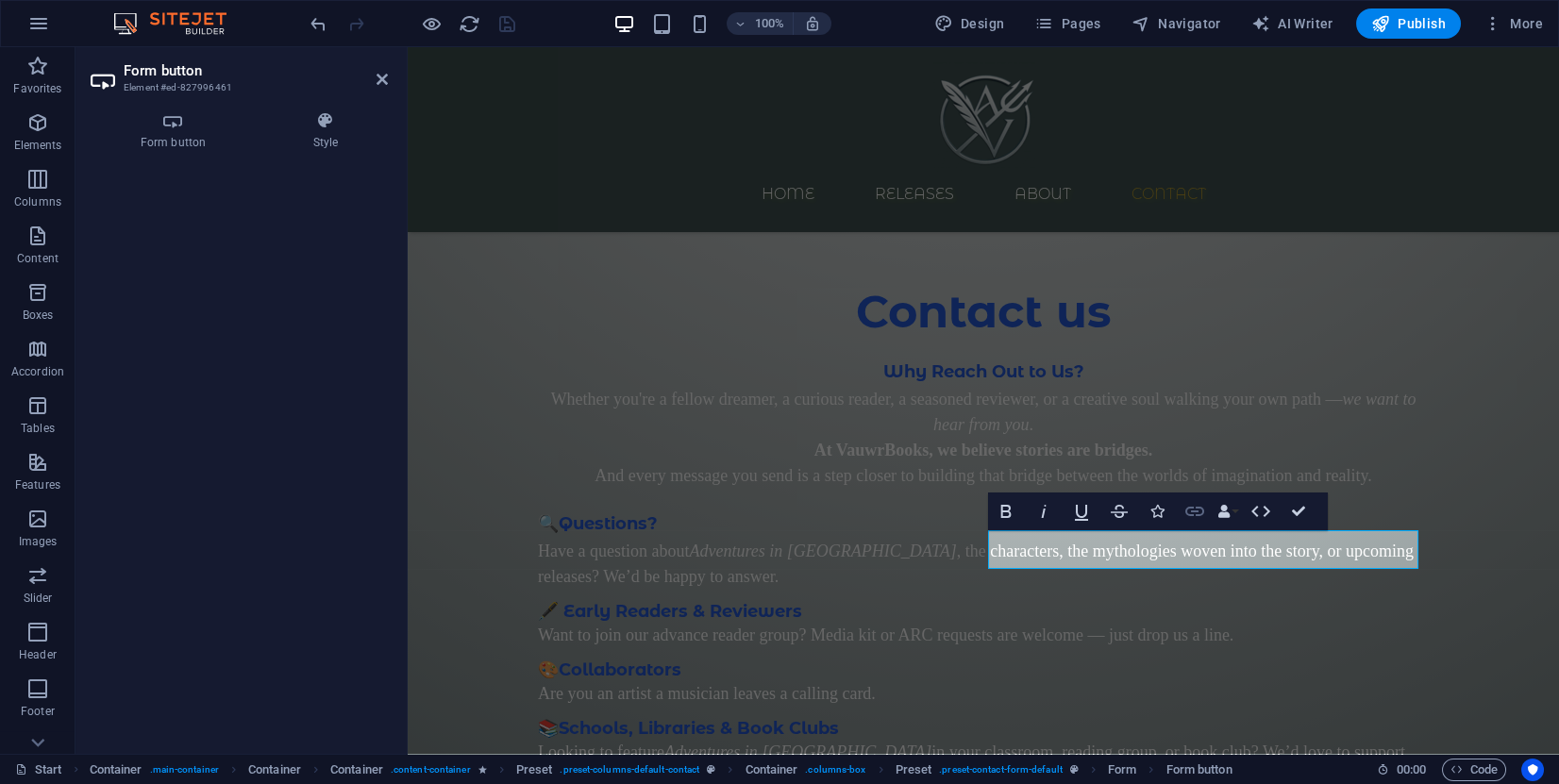
click at [1193, 508] on icon "button" at bounding box center [1194, 511] width 22 height 22
click at [1191, 507] on icon "button" at bounding box center [1195, 511] width 19 height 10
click at [150, 122] on icon at bounding box center [173, 121] width 165 height 19
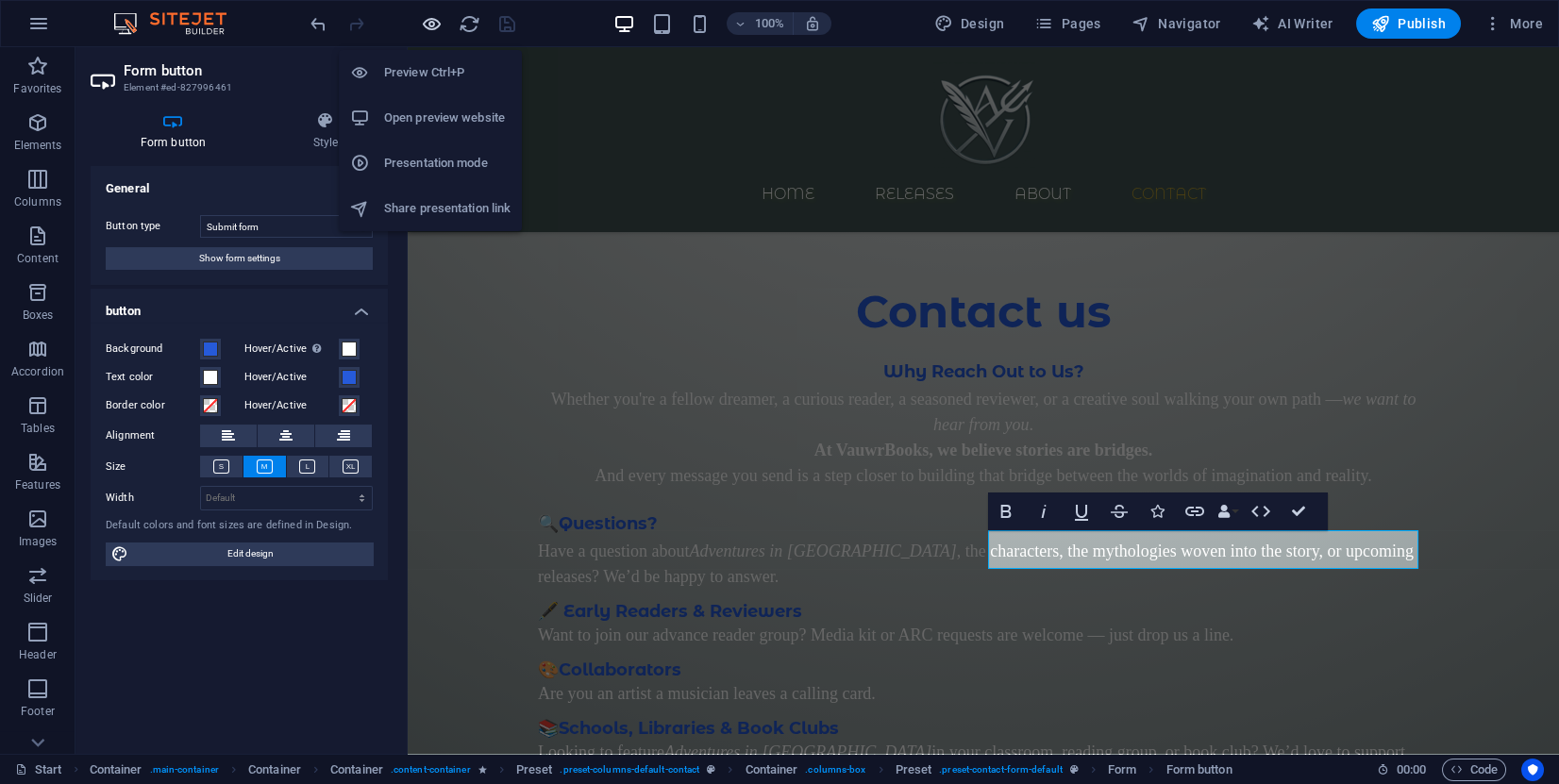
click at [438, 22] on icon "button" at bounding box center [431, 24] width 22 height 22
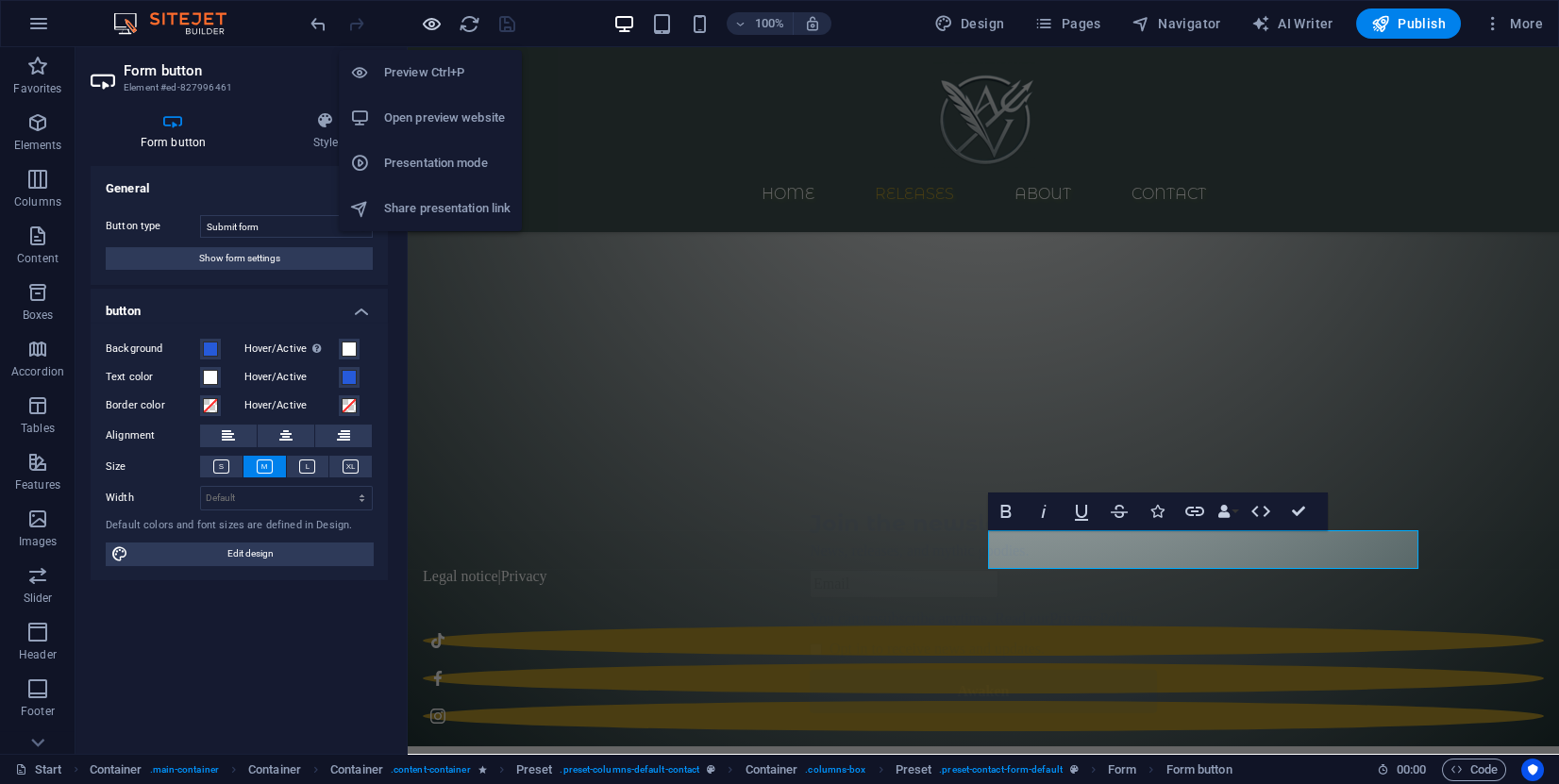
scroll to position [580, 0]
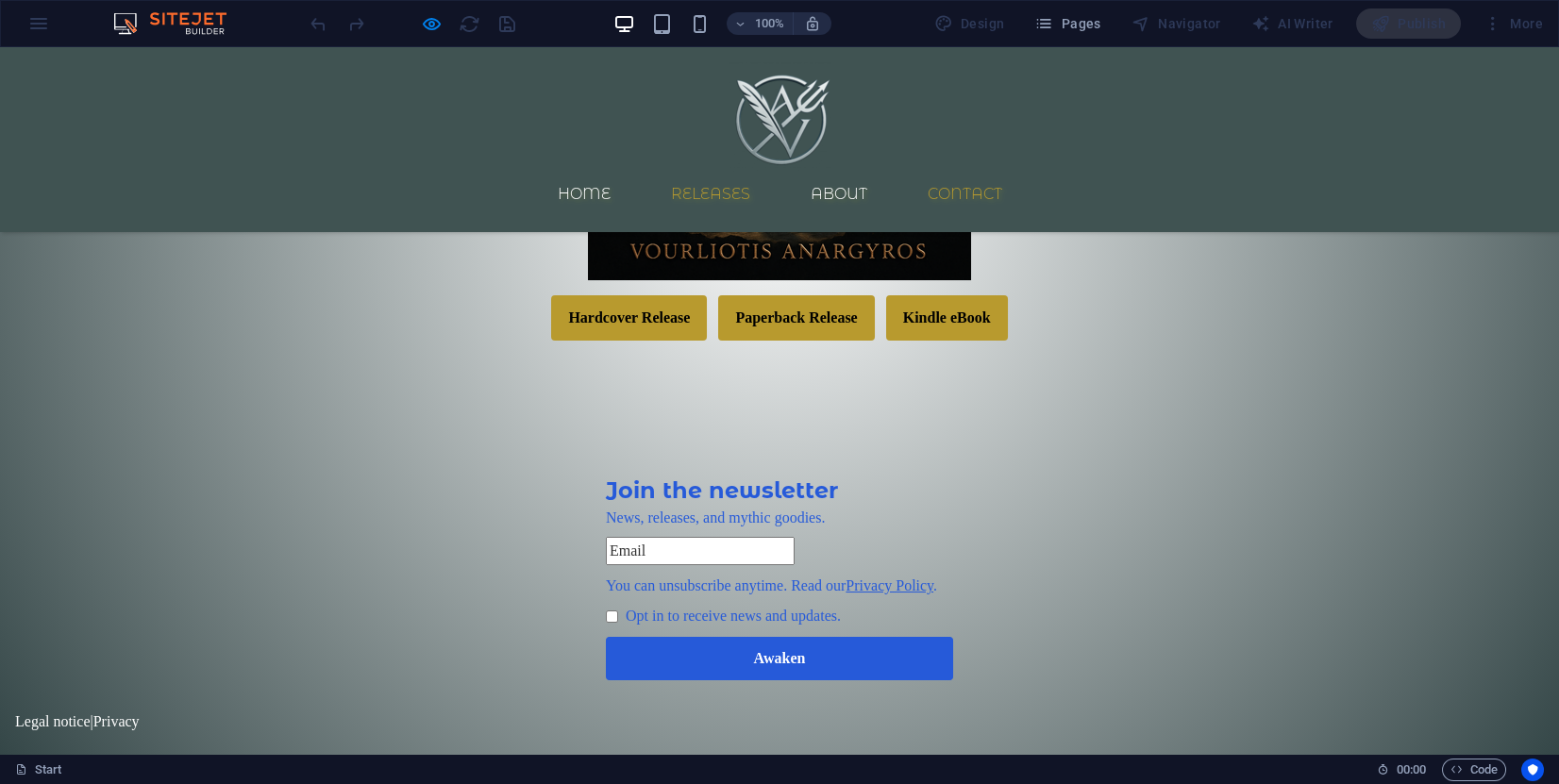
click at [996, 172] on link "Contact" at bounding box center [965, 194] width 105 height 45
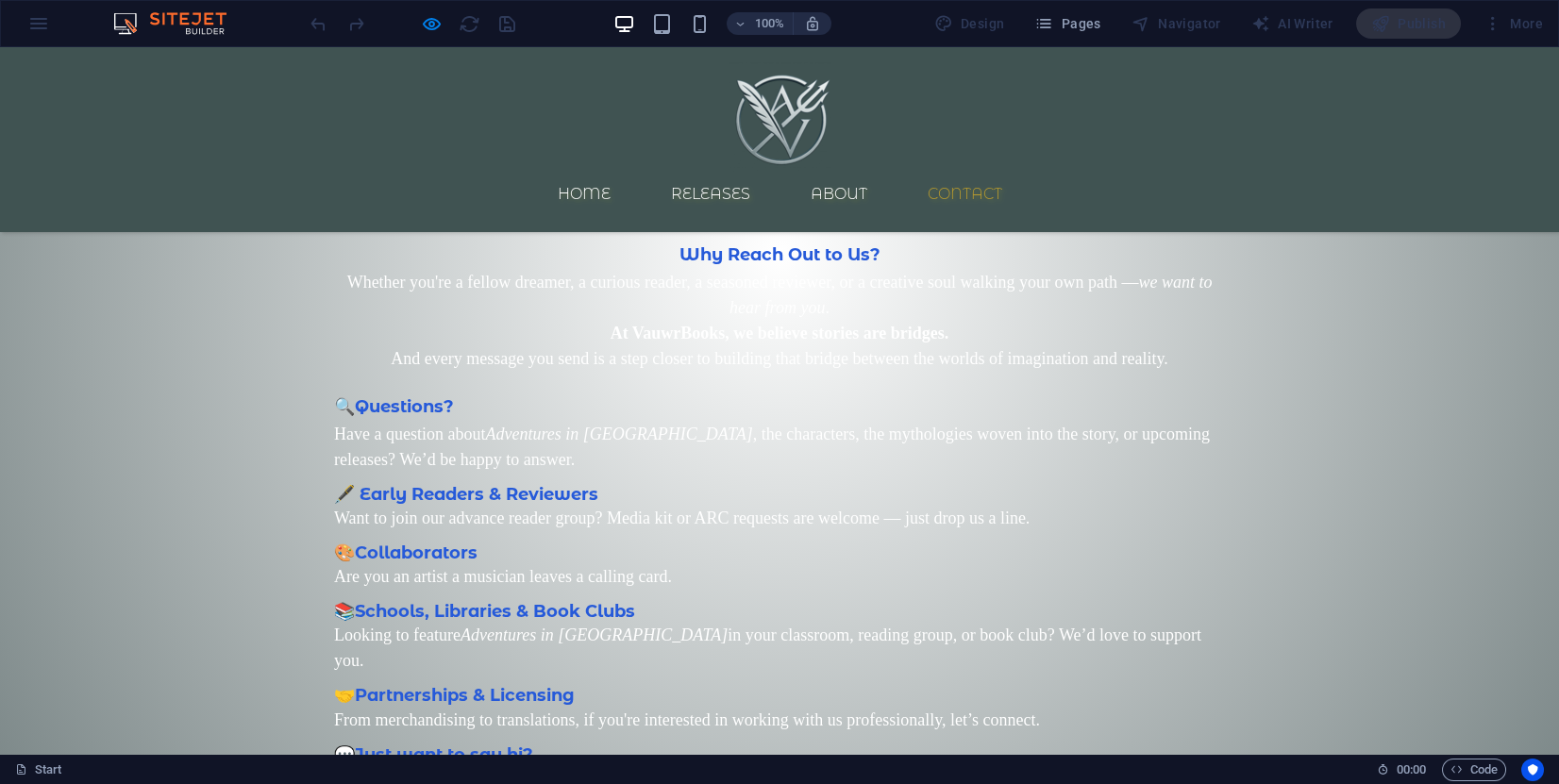
scroll to position [1104, 0]
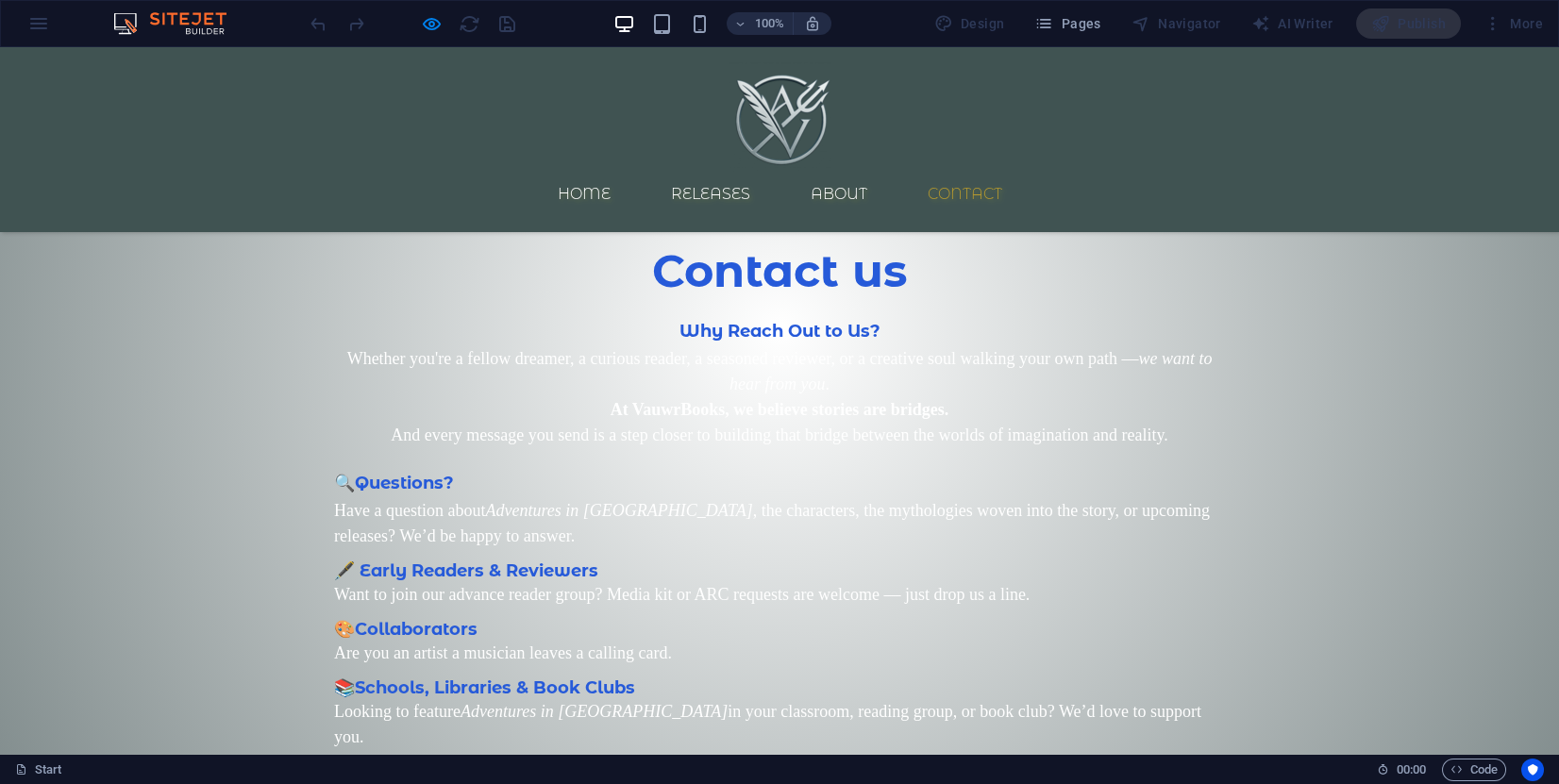
click button "Submit"
click at [1048, 25] on icon "button" at bounding box center [1044, 24] width 19 height 19
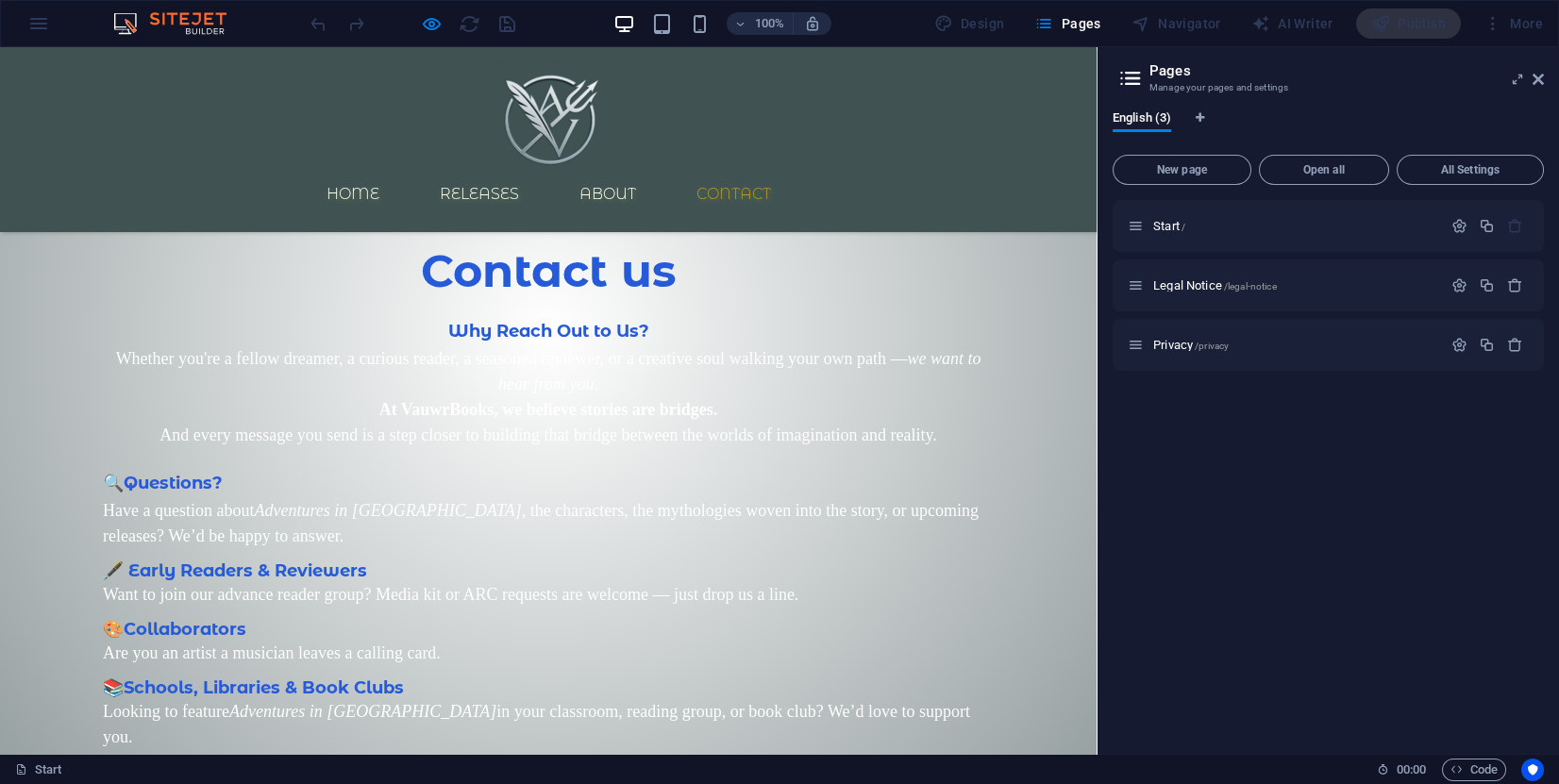
click at [965, 90] on div "Home Releases About Contact" at bounding box center [548, 140] width 1097 height 185
